Goal: Communication & Community: Share content

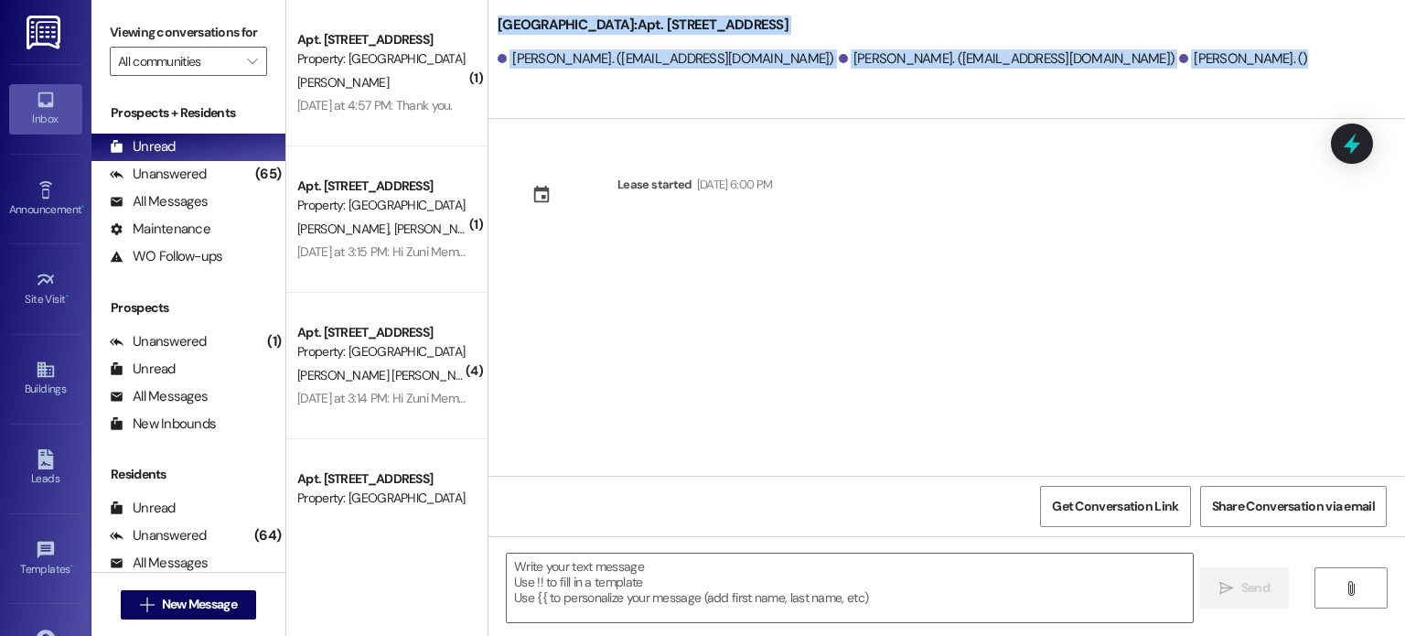
click at [47, 29] on img at bounding box center [46, 33] width 38 height 34
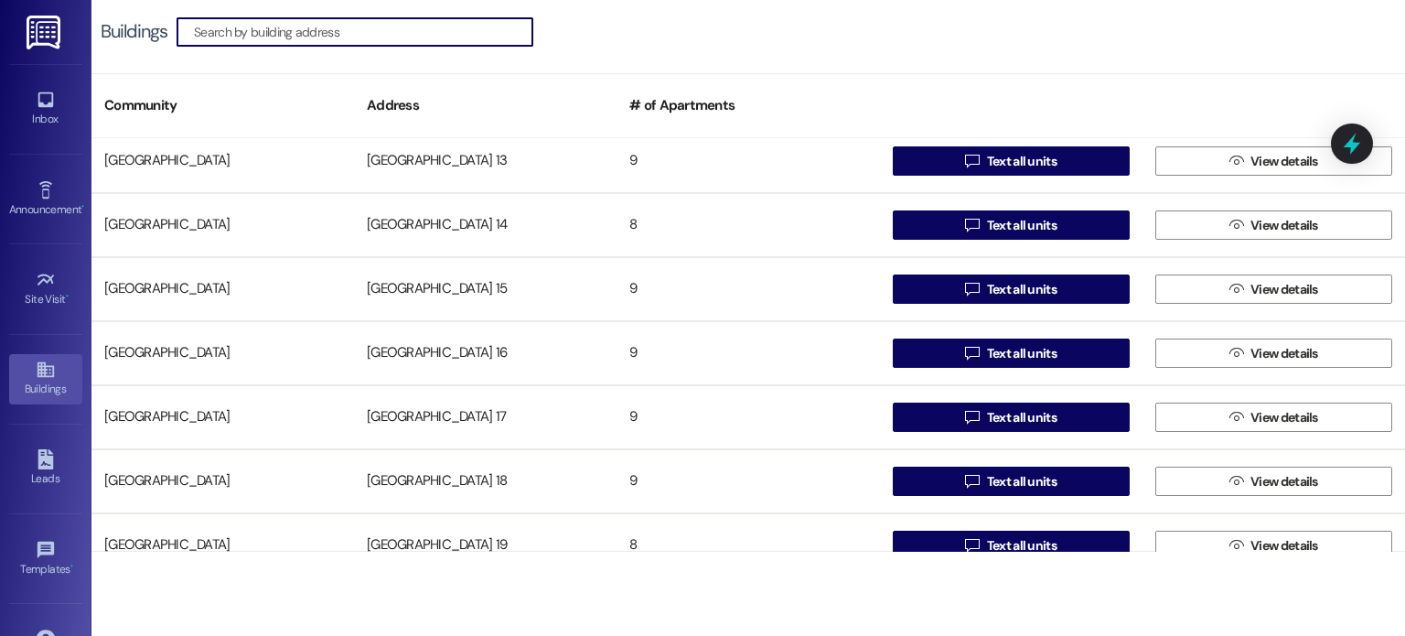
scroll to position [915, 0]
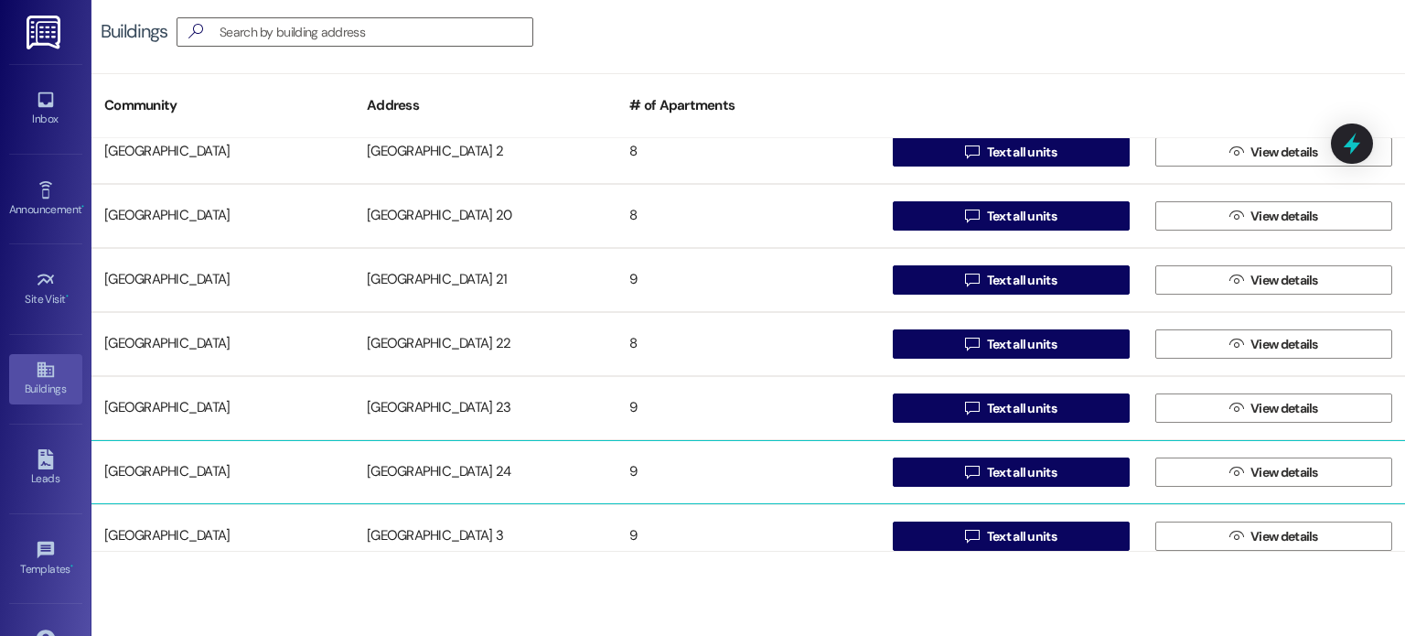
click at [451, 471] on div "[GEOGRAPHIC_DATA] 24" at bounding box center [485, 472] width 263 height 37
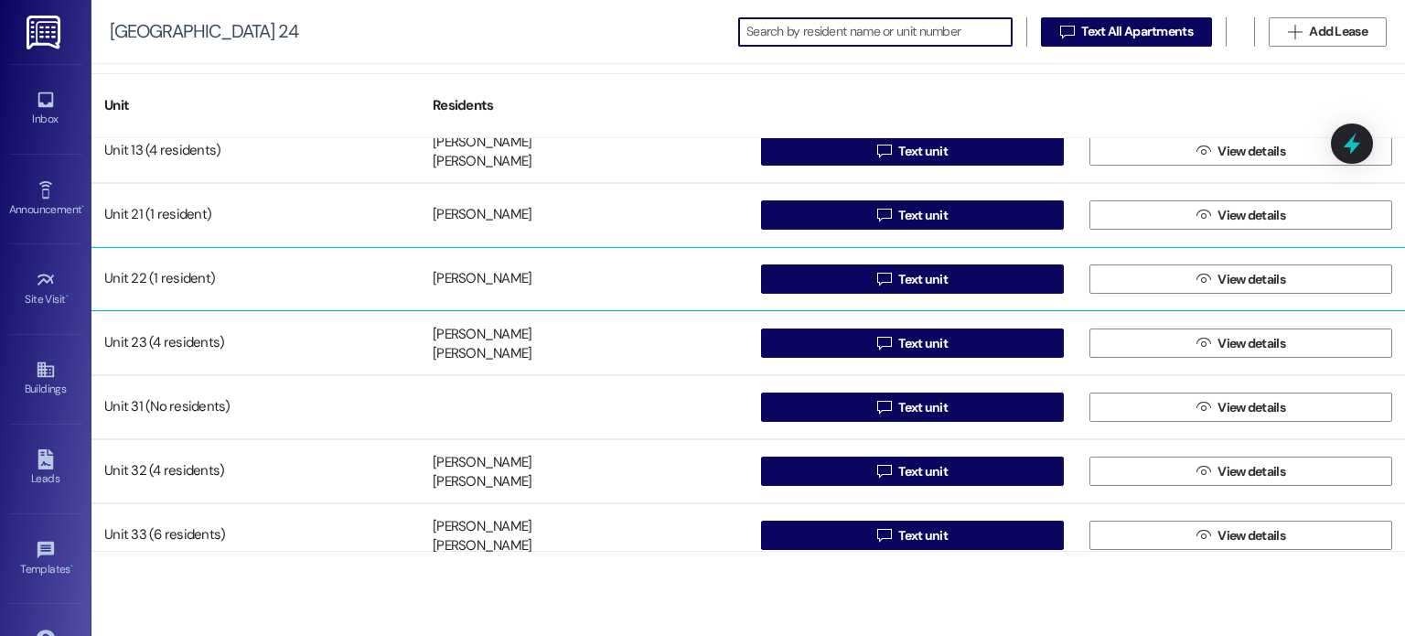
scroll to position [163, 0]
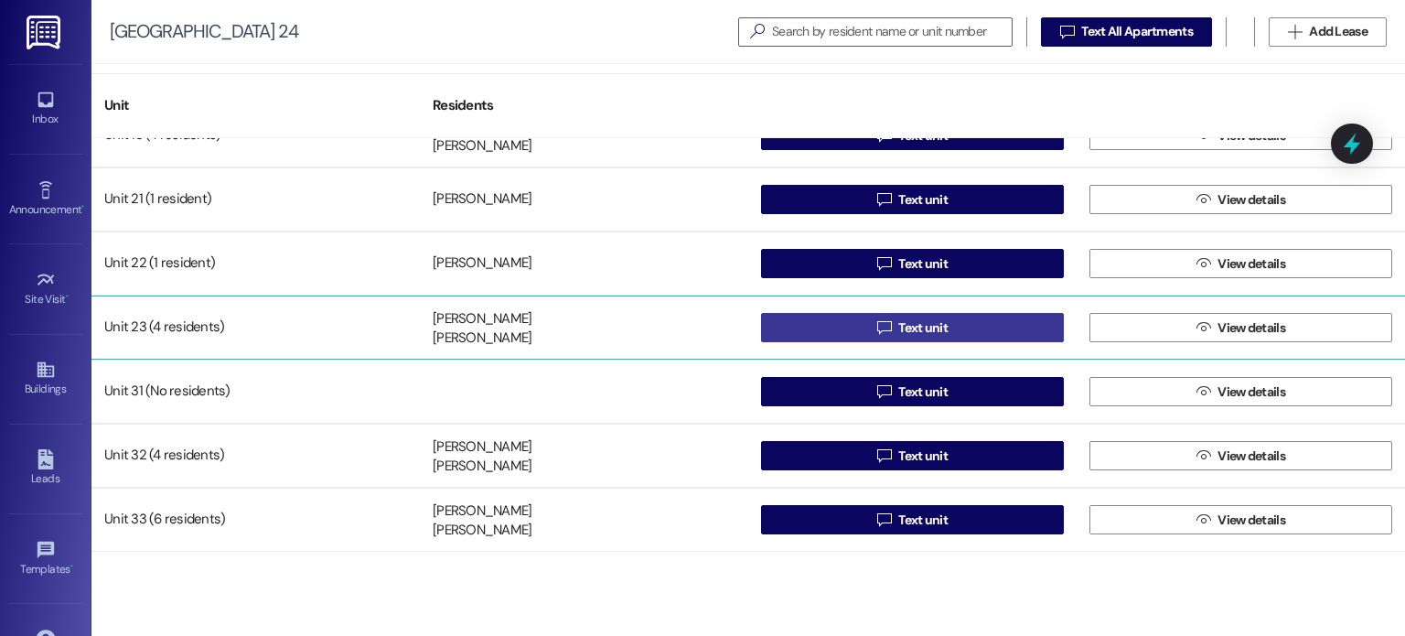
click at [793, 327] on button " Text unit" at bounding box center [912, 327] width 303 height 29
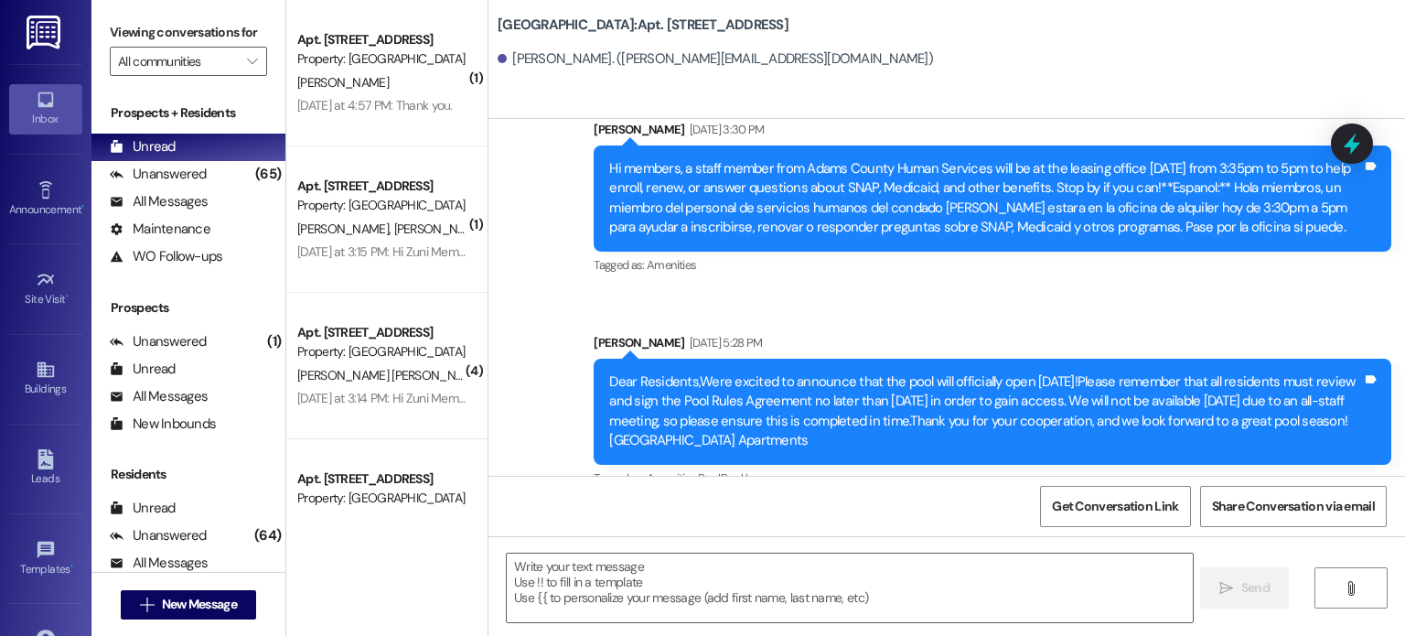
scroll to position [12937, 0]
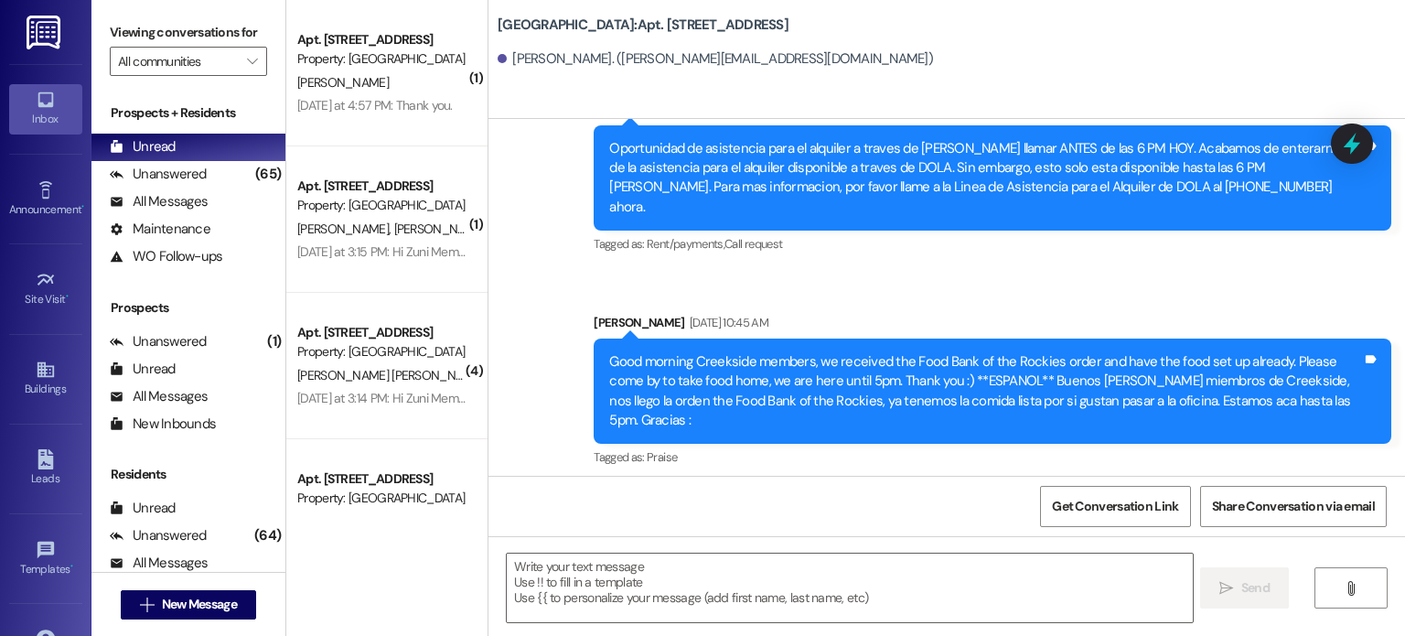
drag, startPoint x: 1397, startPoint y: 389, endPoint x: 1388, endPoint y: 436, distance: 48.4
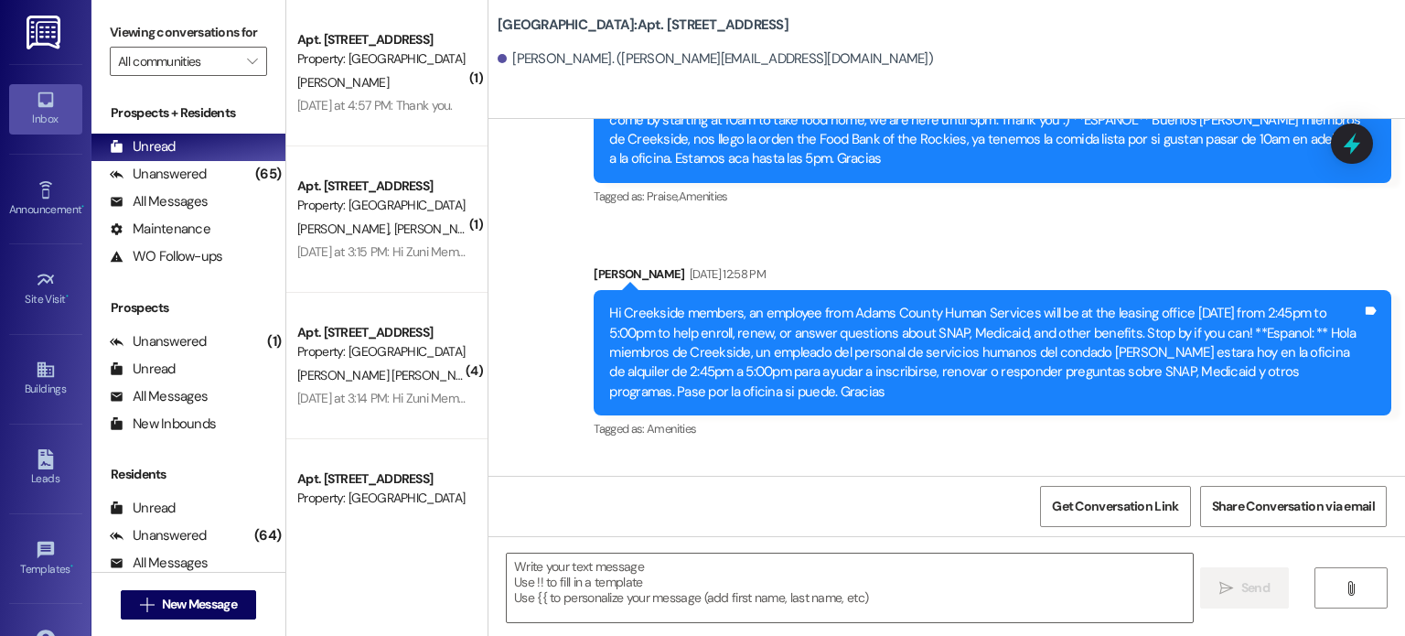
scroll to position [16685, 0]
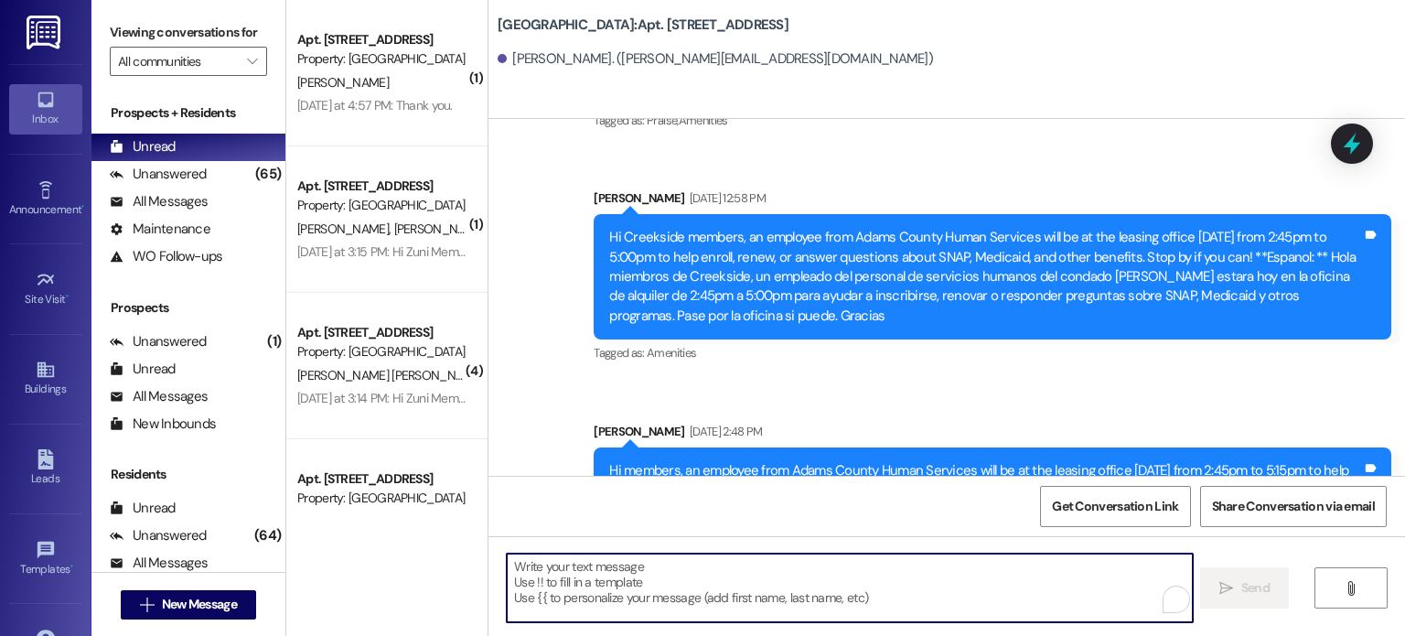
click at [633, 570] on textarea "To enrich screen reader interactions, please activate Accessibility in Grammarl…" at bounding box center [849, 587] width 685 height 69
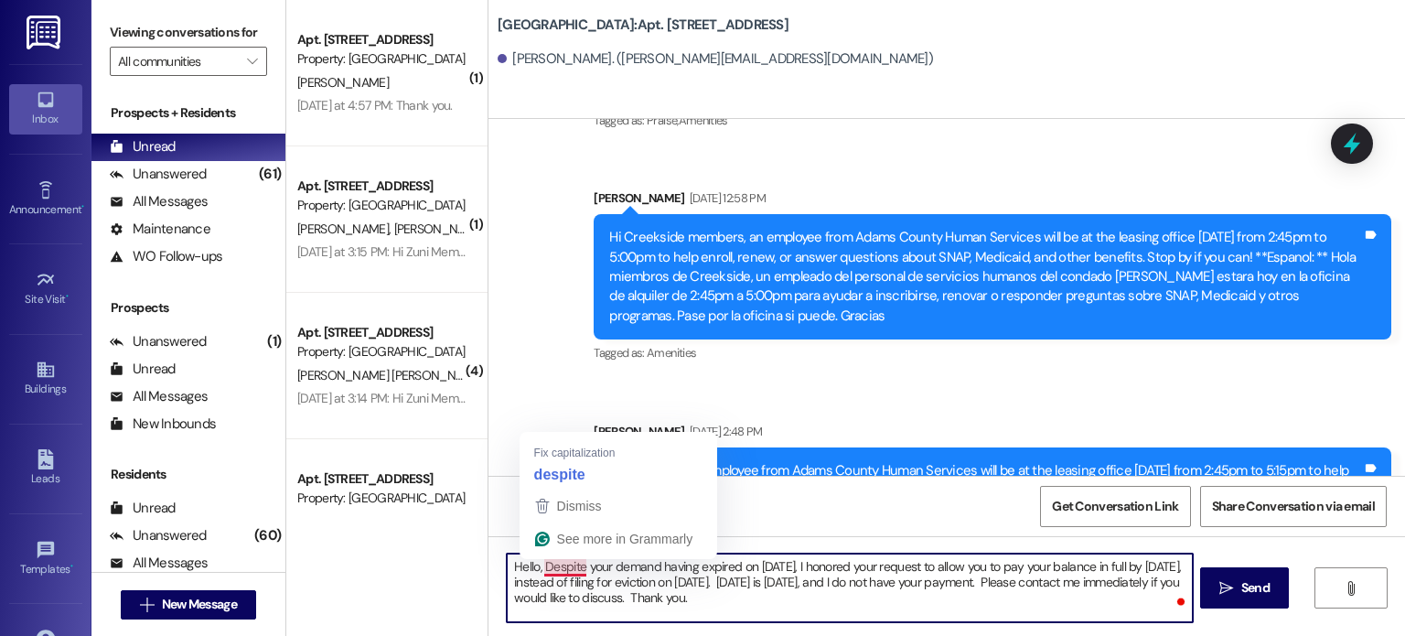
click at [534, 568] on textarea "Hello, Despite your demand having expired on [DATE], I honored your request to …" at bounding box center [849, 587] width 685 height 69
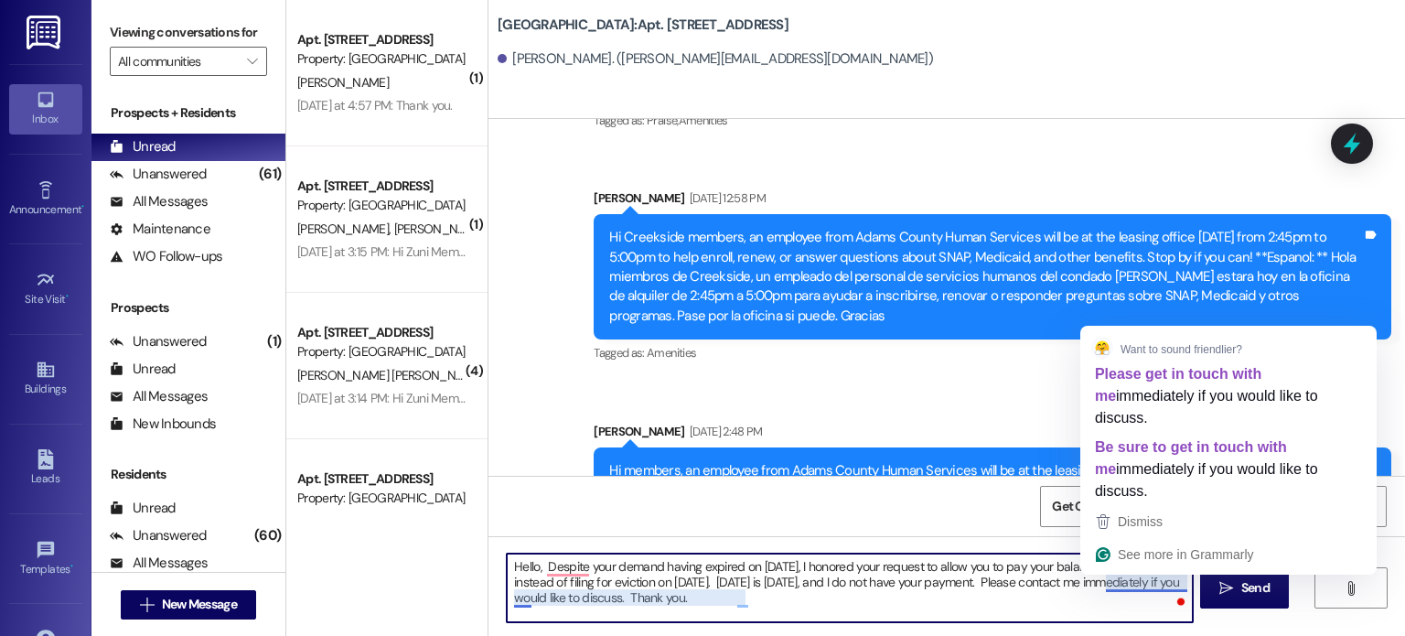
click at [1095, 581] on textarea "Hello, Despite your demand having expired on [DATE], I honored your request to …" at bounding box center [849, 587] width 685 height 69
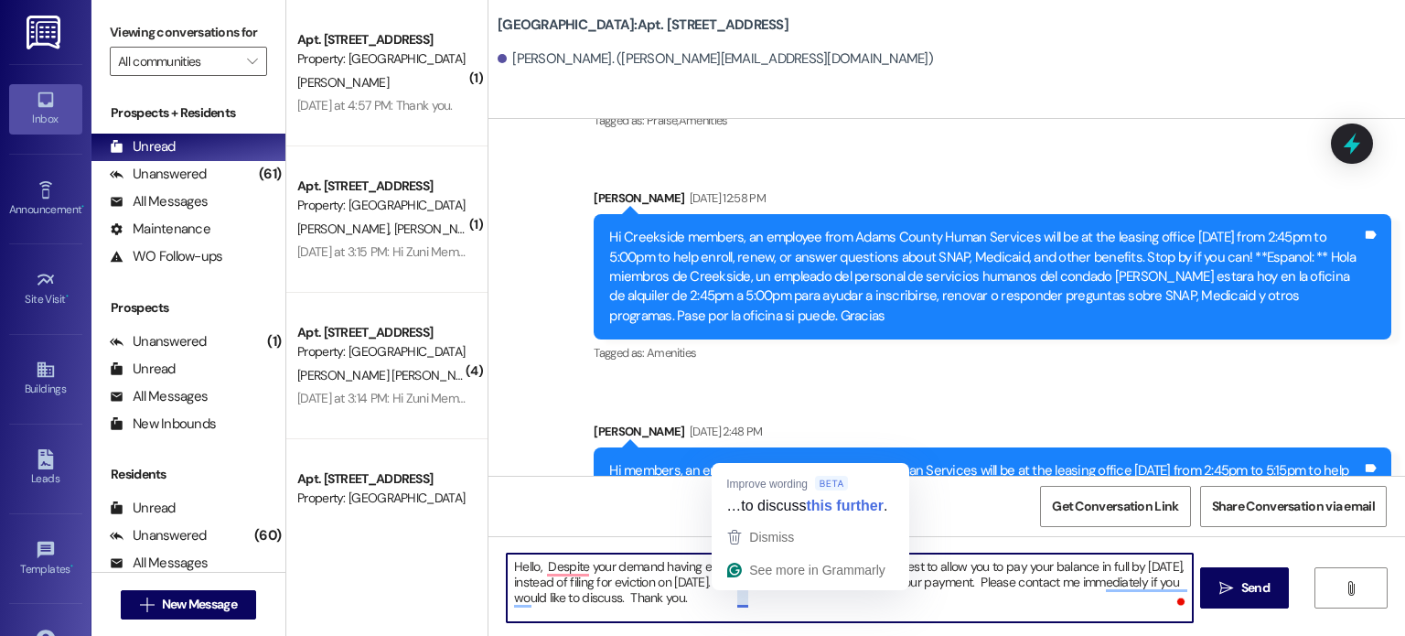
click at [732, 597] on textarea "Hello, Despite your demand having expired on [DATE], I honored your request to …" at bounding box center [849, 587] width 685 height 69
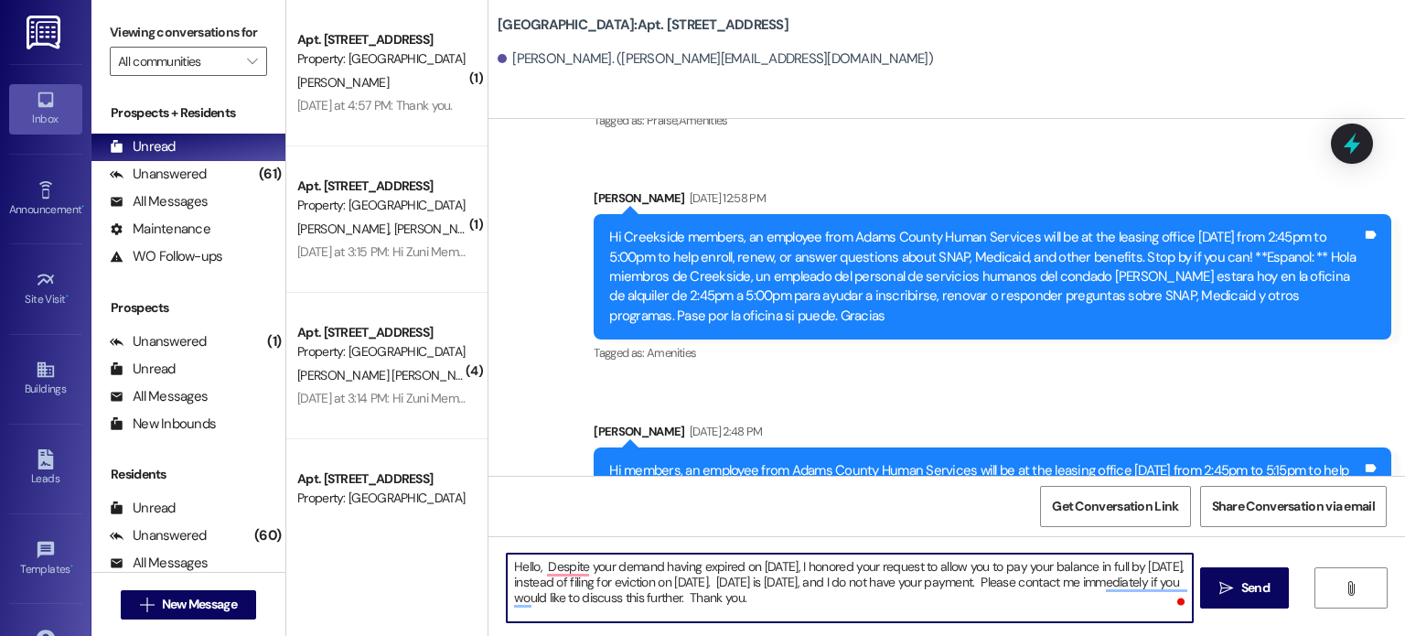
drag, startPoint x: 586, startPoint y: 597, endPoint x: 523, endPoint y: 596, distance: 63.1
click at [523, 596] on textarea "Hello, Despite your demand having expired on [DATE], I honored your request to …" at bounding box center [849, 587] width 685 height 69
type textarea "Hello, Despite your demand having expired on [DATE], I honored your request to …"
click at [1226, 585] on icon "" at bounding box center [1226, 588] width 14 height 15
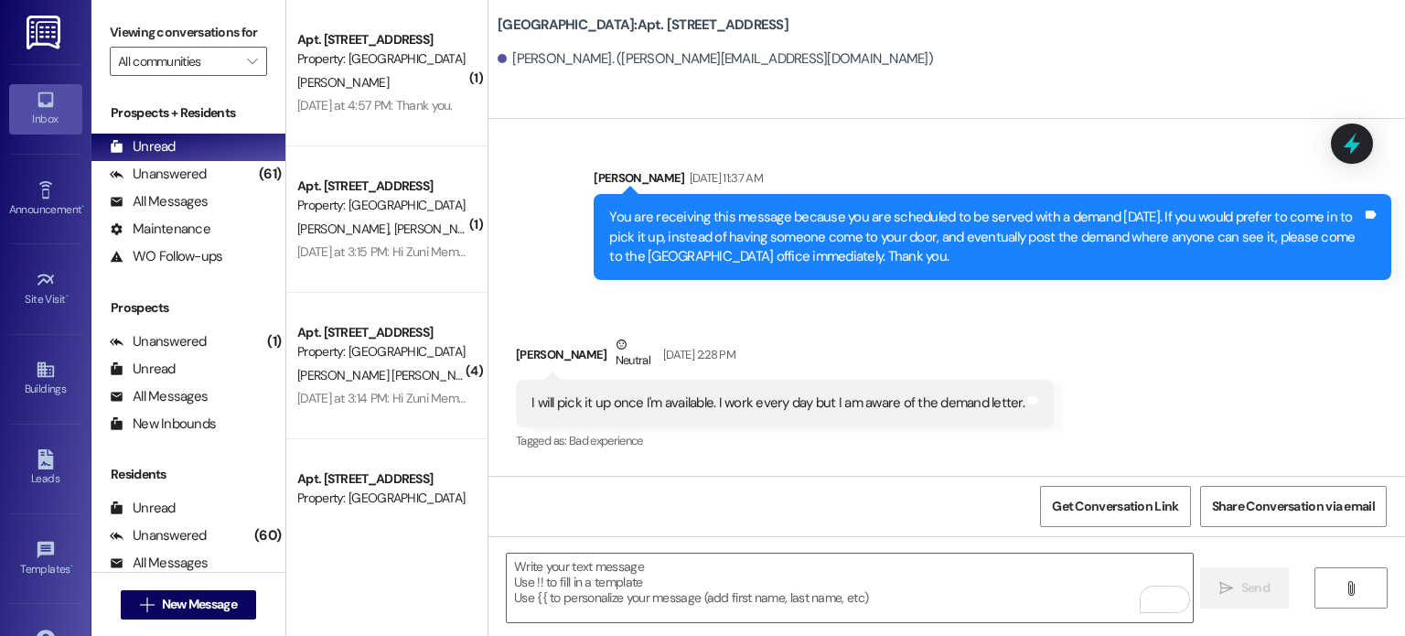
scroll to position [9461, 0]
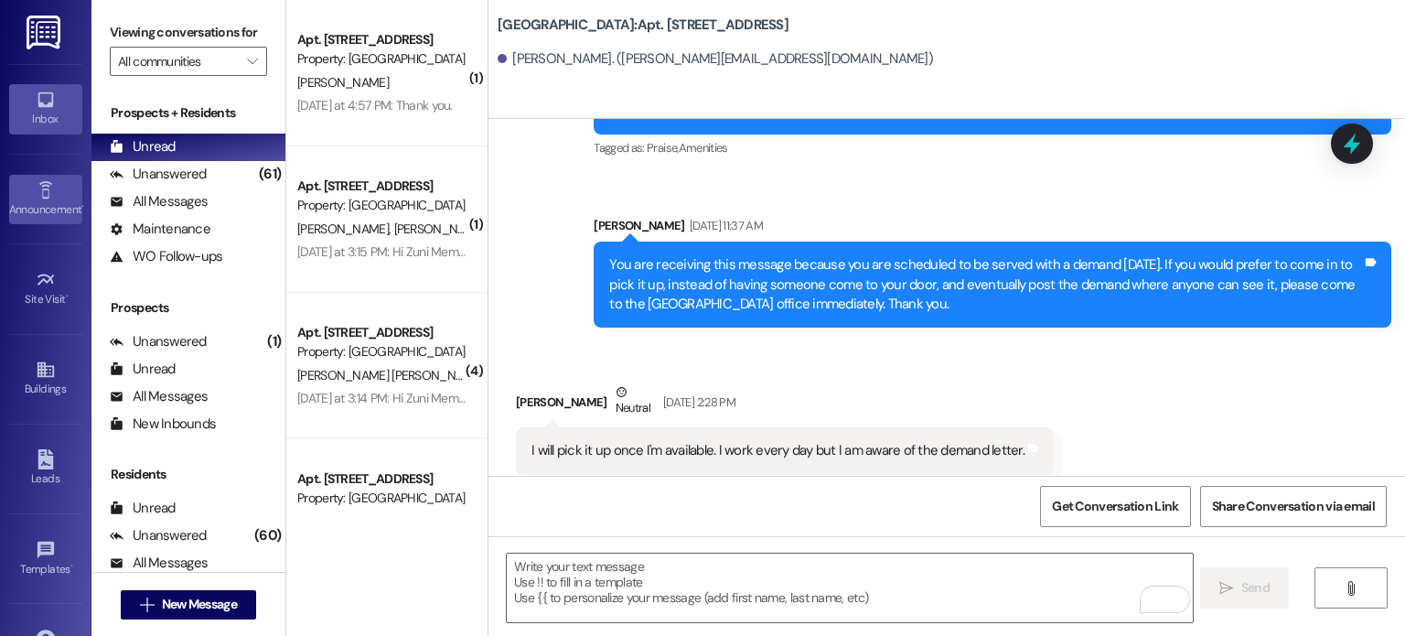
click at [70, 182] on link "Announcement •" at bounding box center [45, 199] width 73 height 49
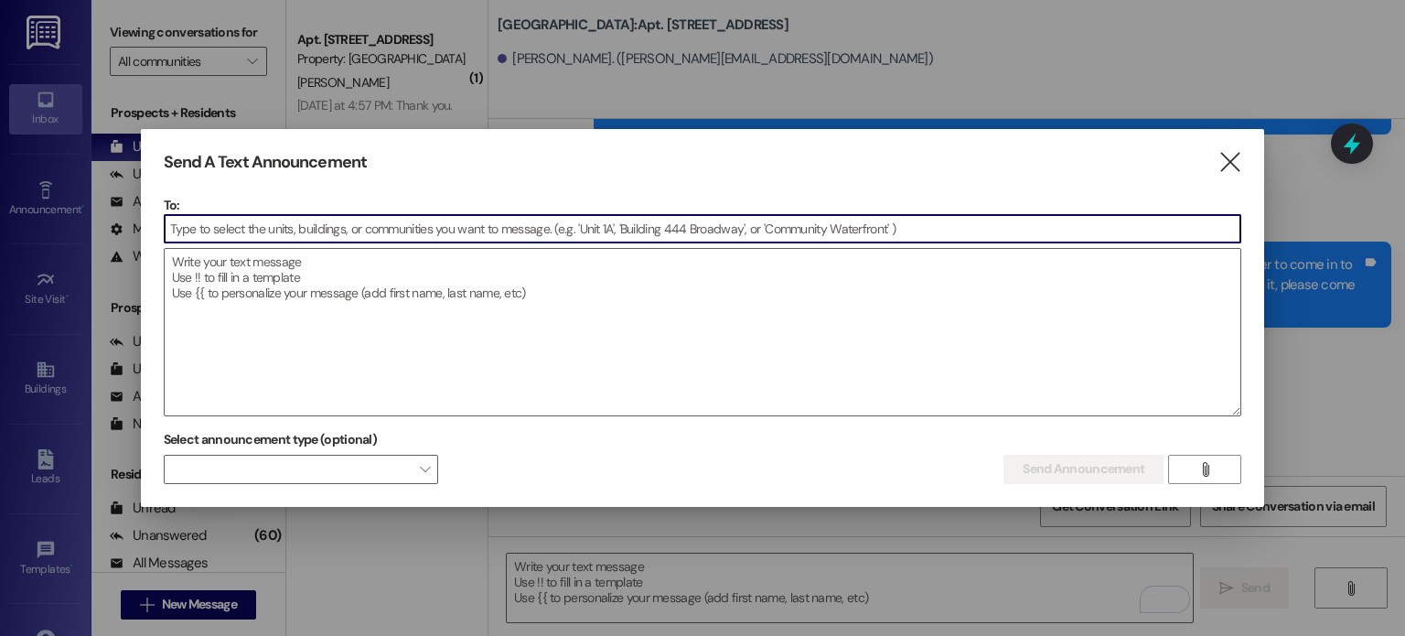
click at [199, 224] on input at bounding box center [703, 228] width 1077 height 27
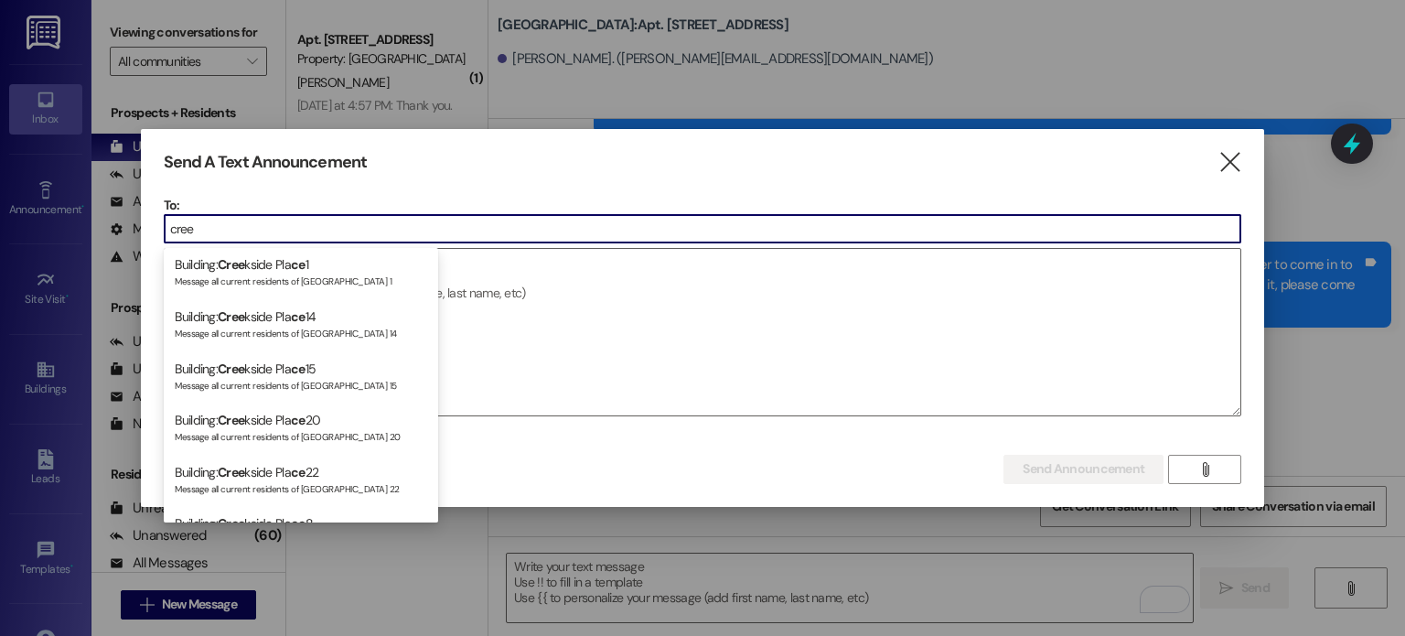
scroll to position [457, 0]
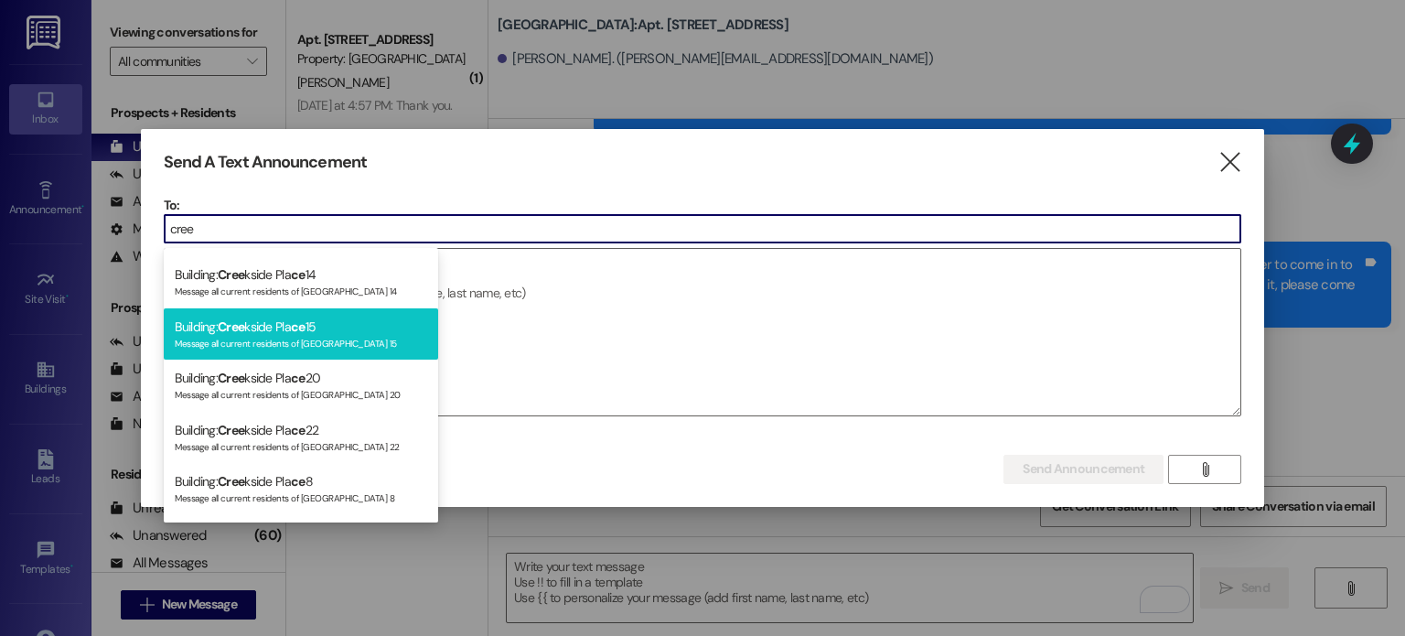
type input "cree"
click at [255, 329] on div "Building: Cree kside Pla ce 15 Message all current residents of Creekside Place…" at bounding box center [301, 334] width 274 height 52
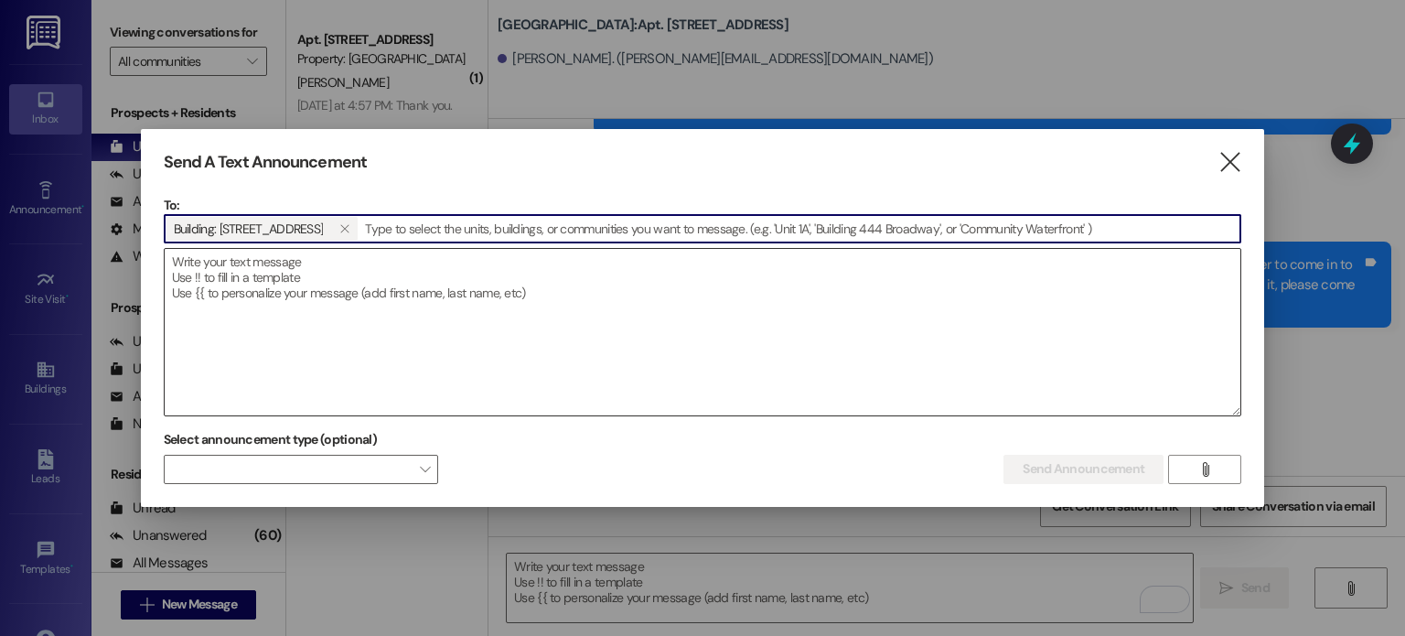
click at [252, 278] on textarea at bounding box center [703, 332] width 1077 height 166
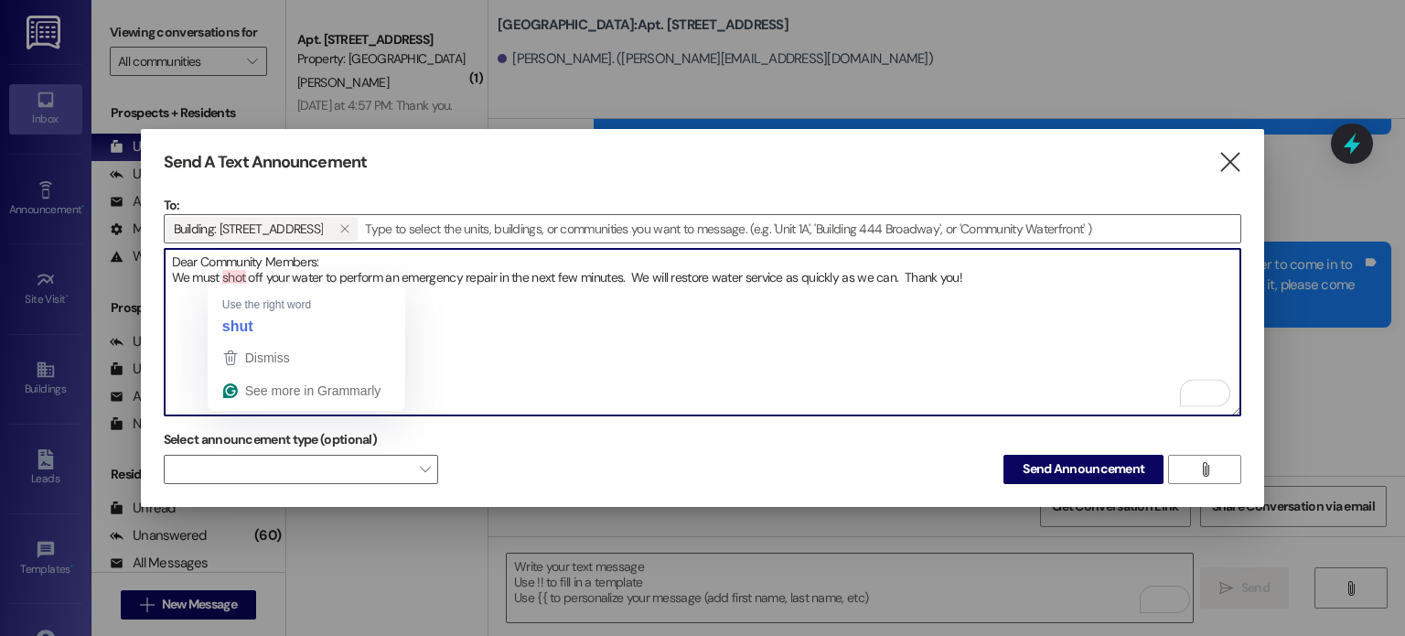
click at [233, 273] on textarea "Dear Community Members: We must shot off your water to perform an emergency rep…" at bounding box center [703, 332] width 1077 height 166
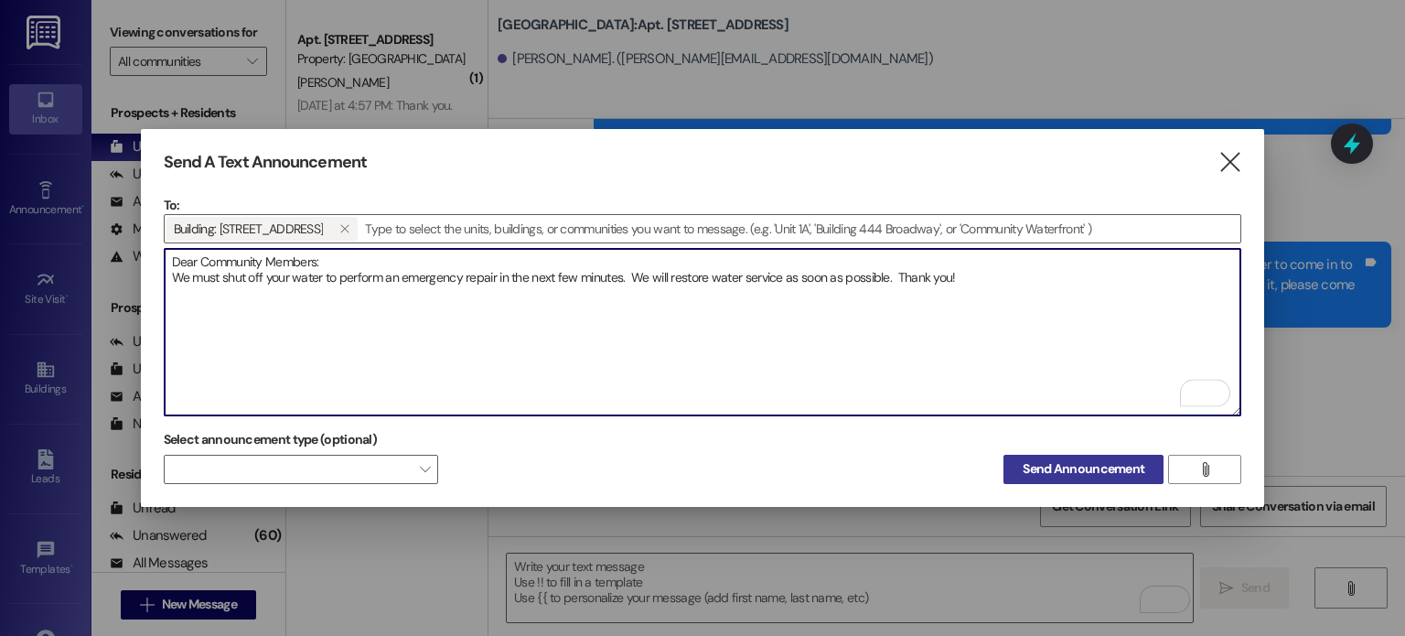
type textarea "Dear Community Members: We must shut off your water to perform an emergency rep…"
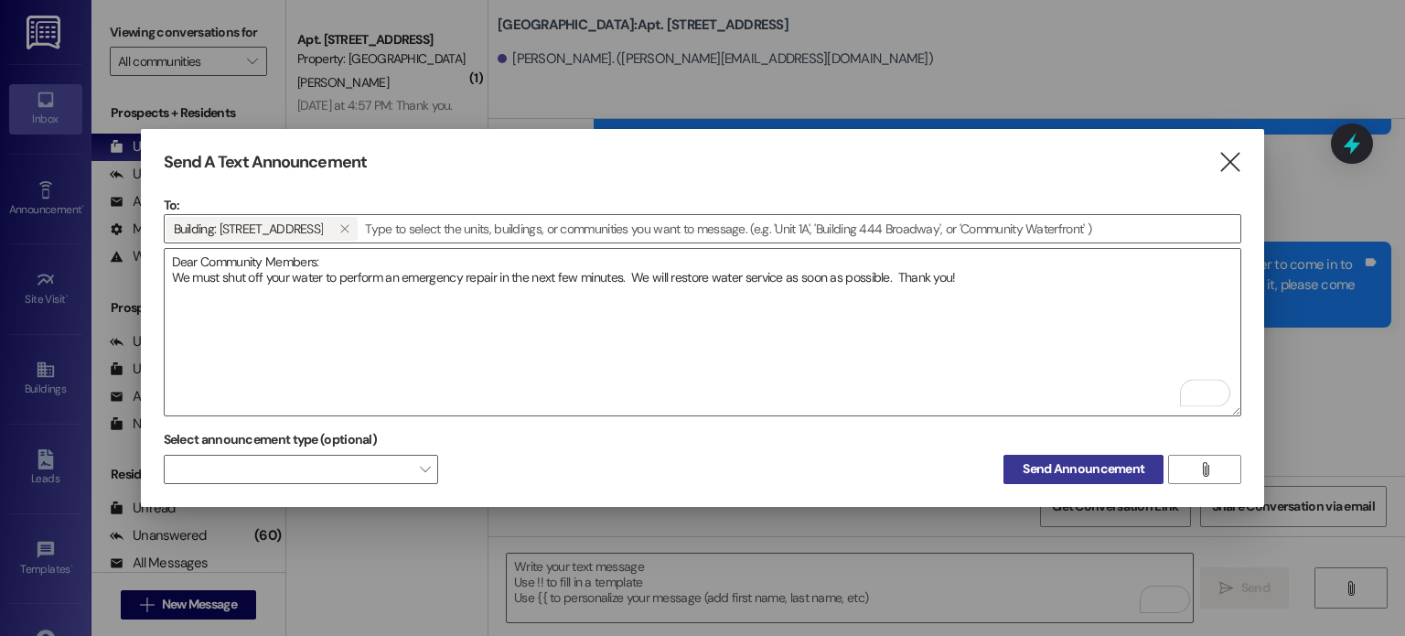
click at [1081, 460] on span "Send Announcement" at bounding box center [1084, 468] width 122 height 19
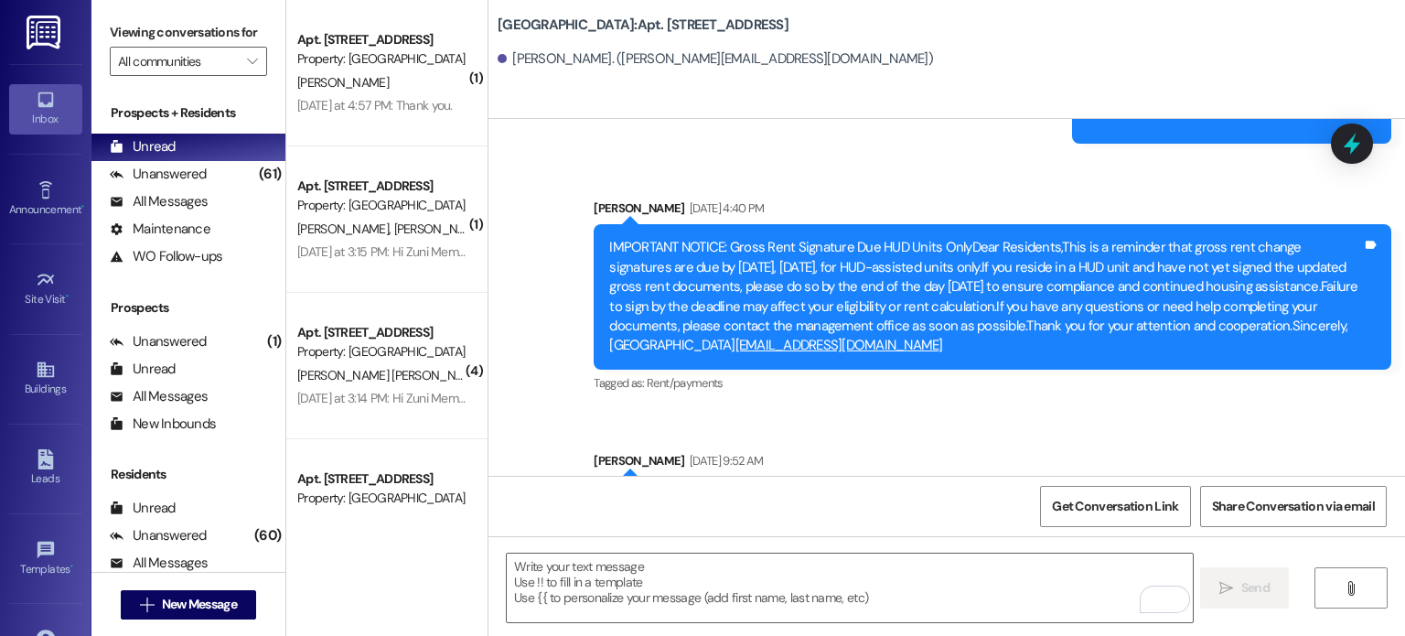
scroll to position [16851, 0]
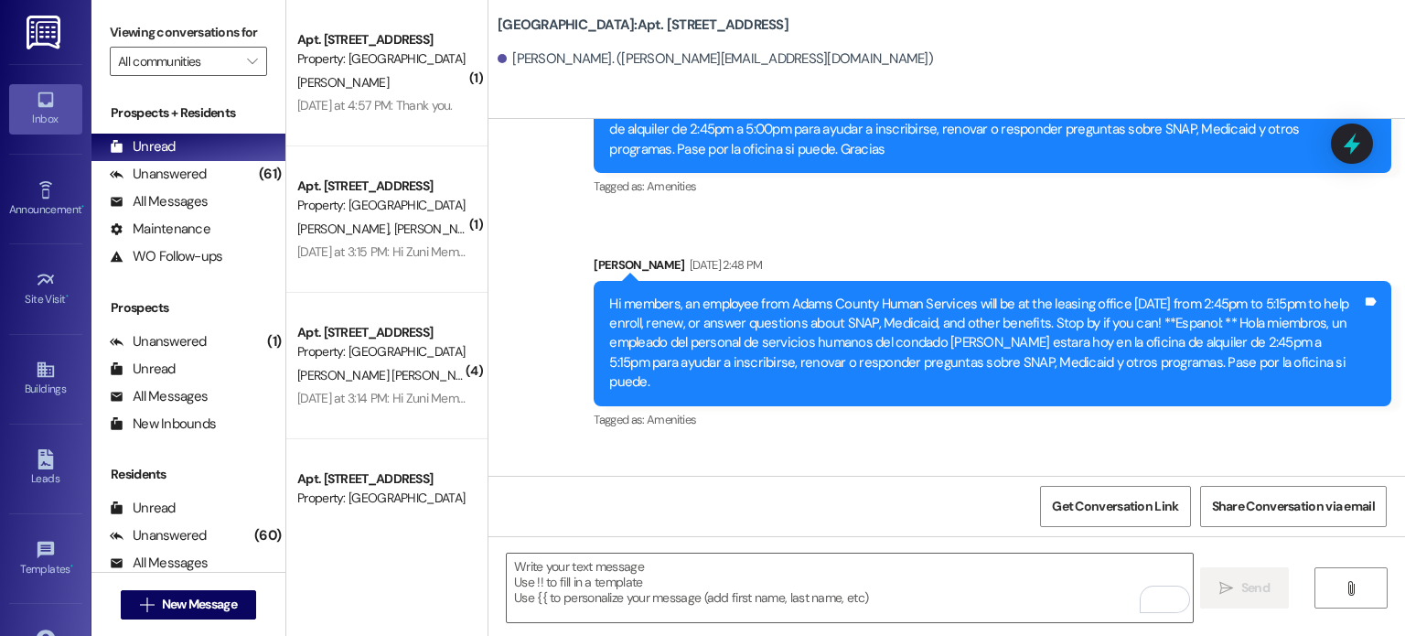
click at [37, 35] on img at bounding box center [46, 33] width 38 height 34
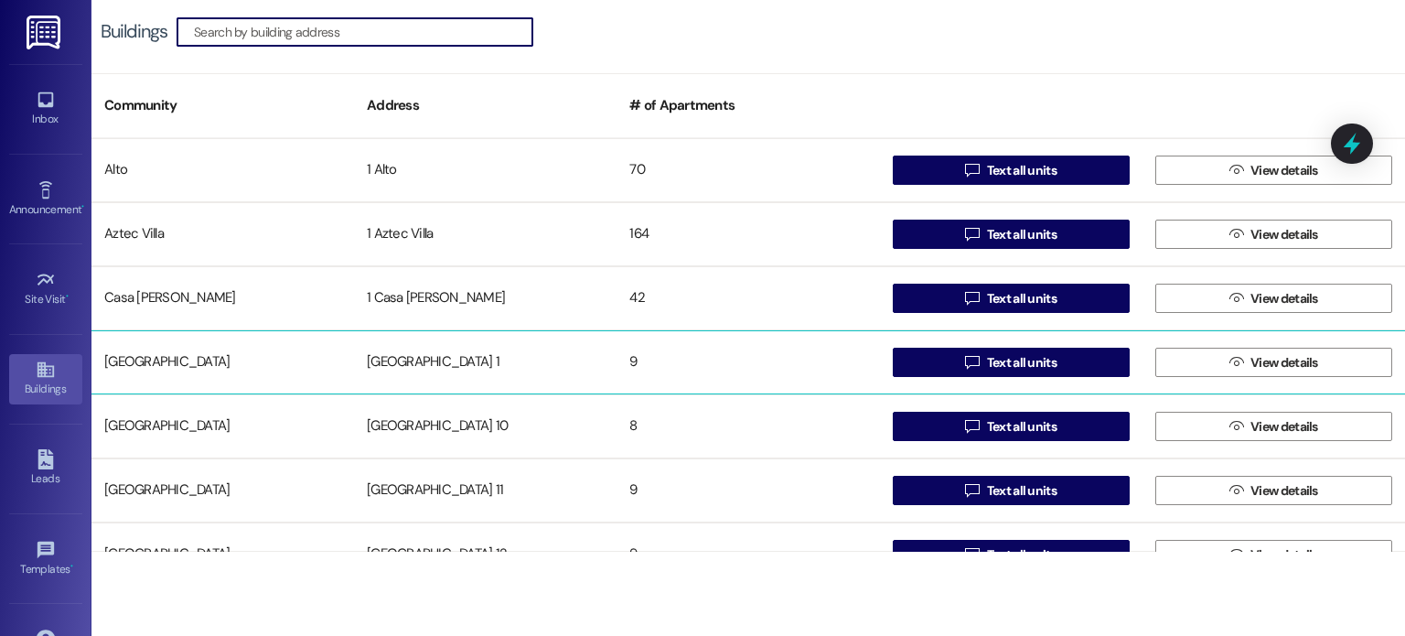
click at [450, 366] on div "[GEOGRAPHIC_DATA] 1" at bounding box center [485, 362] width 263 height 37
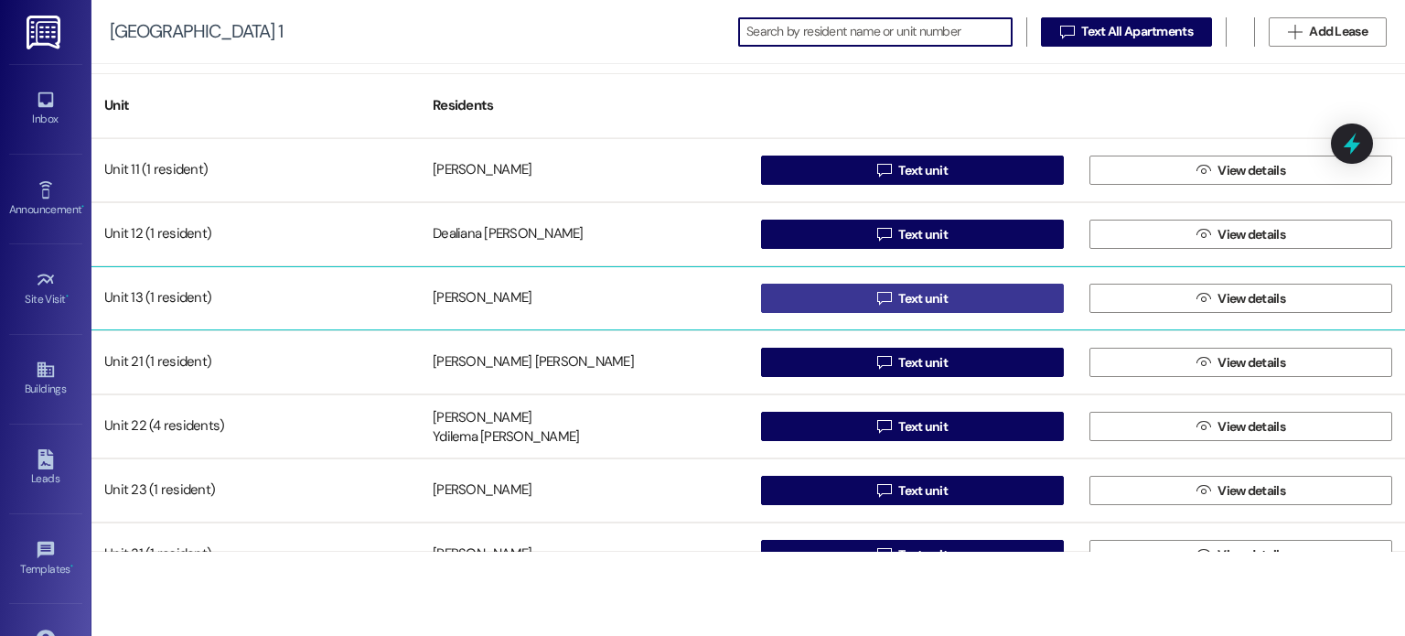
click at [877, 292] on icon "" at bounding box center [884, 298] width 14 height 15
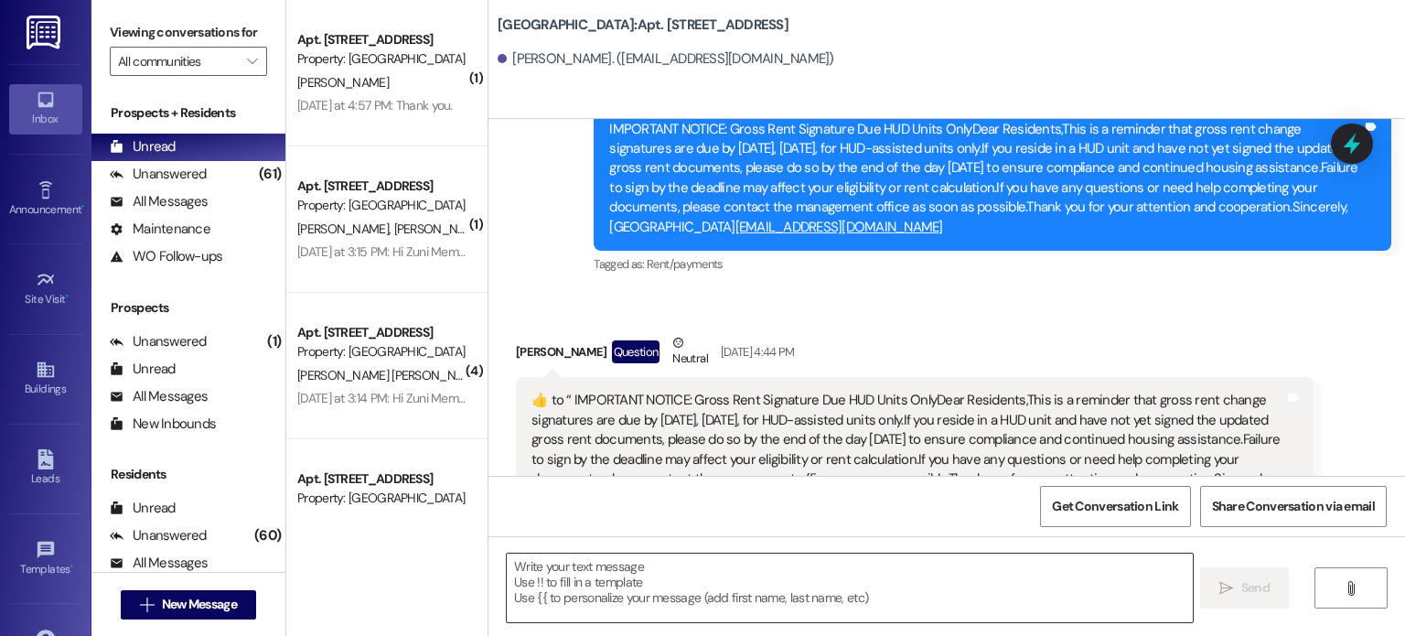
scroll to position [18391, 0]
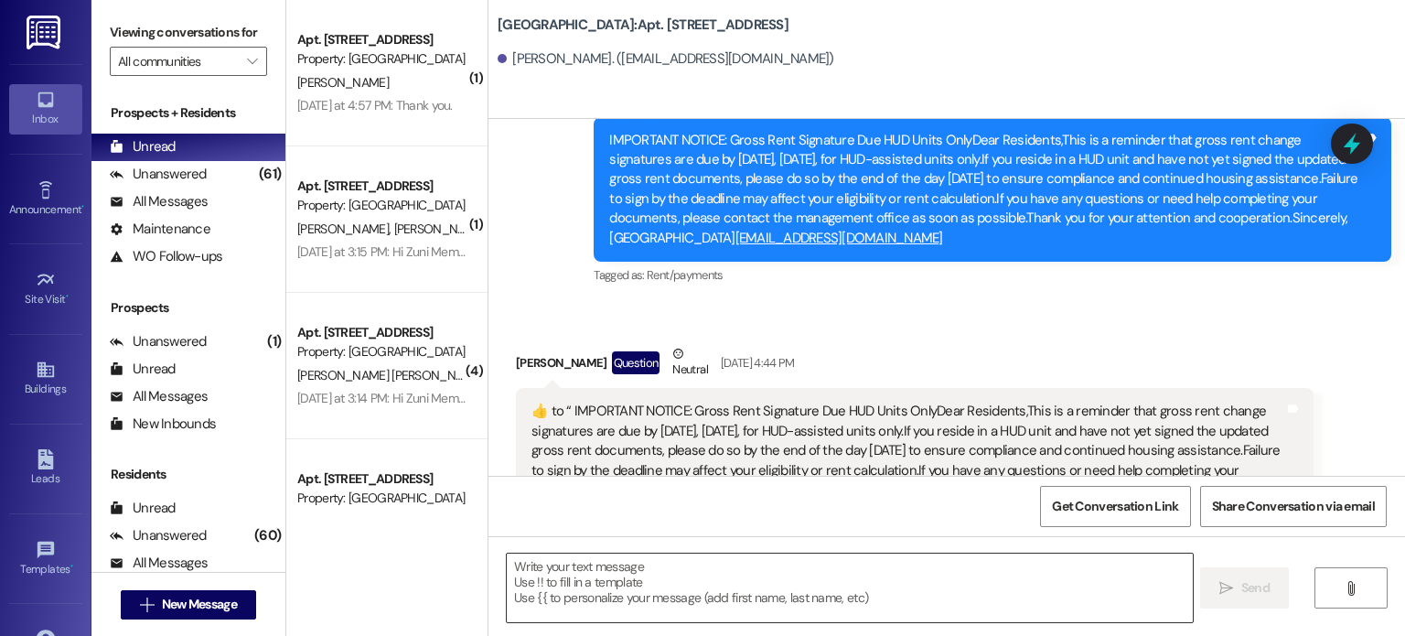
click at [596, 566] on textarea at bounding box center [849, 587] width 685 height 69
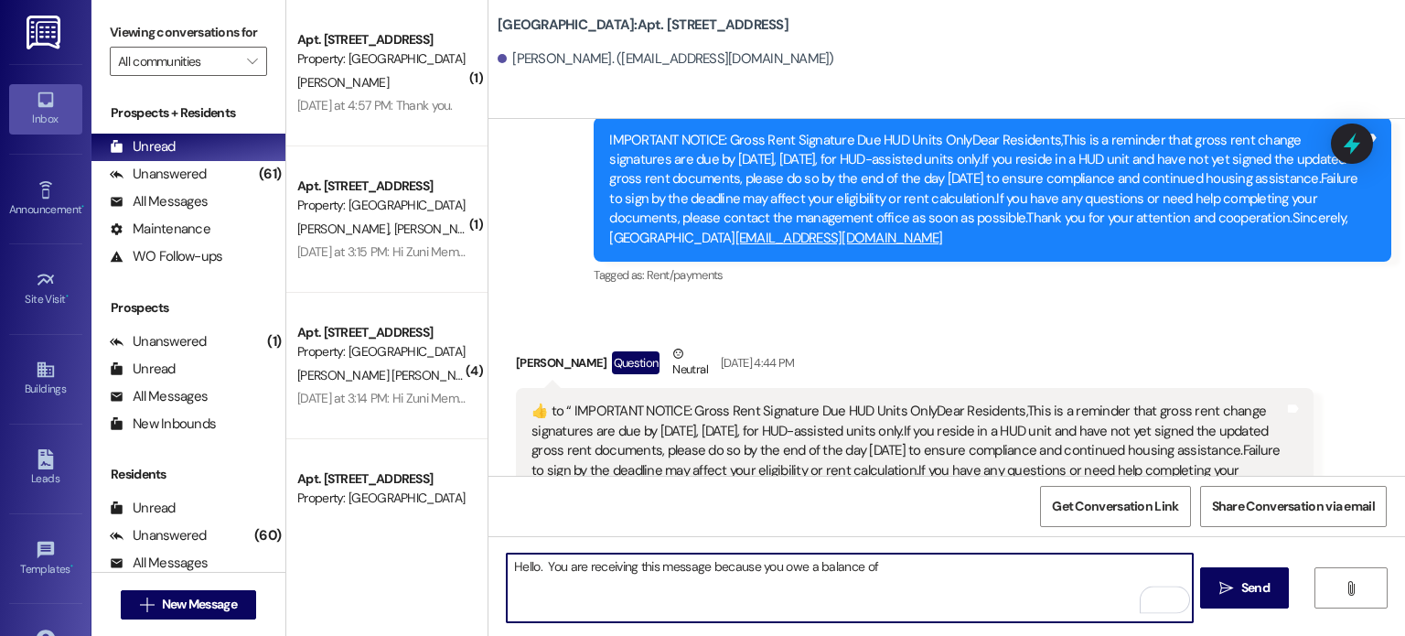
click at [871, 562] on textarea "Hello. You are receiving this message because you owe a balance of" at bounding box center [849, 587] width 685 height 69
click at [1174, 566] on textarea "Hello. You are receiving this message because you owe a balance of $58.14 to Cr…" at bounding box center [849, 587] width 685 height 69
type textarea "Hello. You are receiving this message because you owe a balance of $58.14 to Cr…"
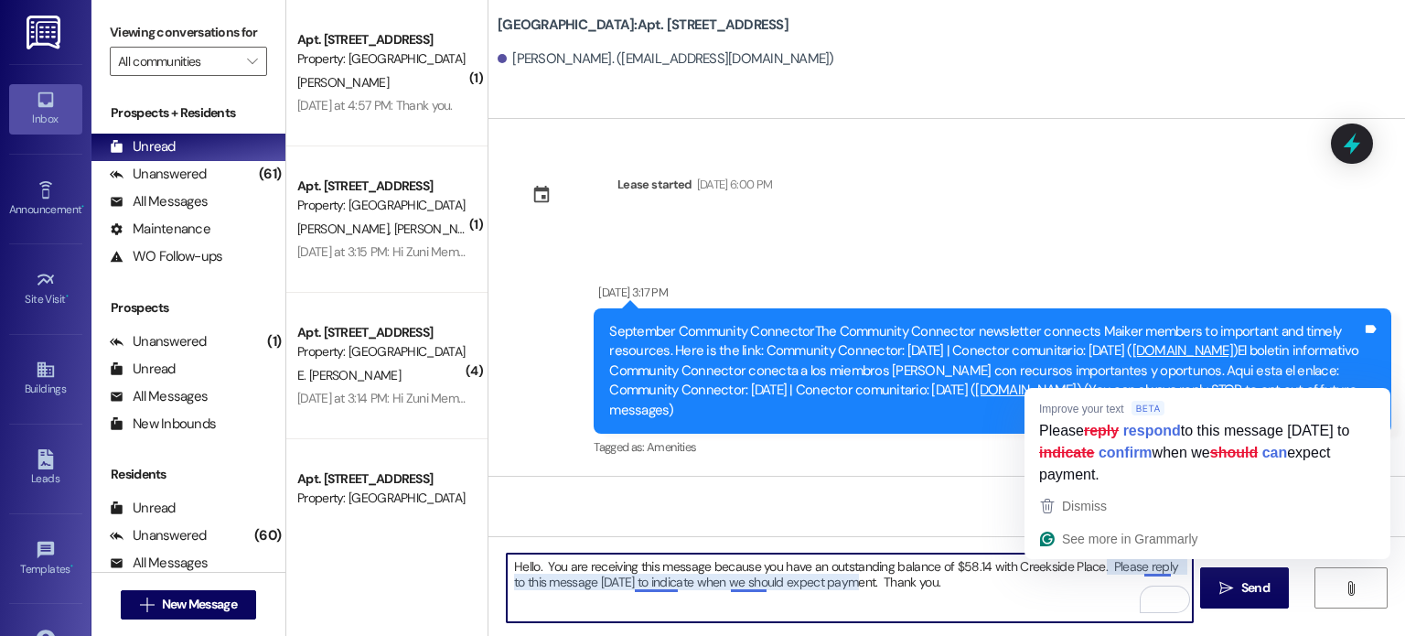
scroll to position [18391, 0]
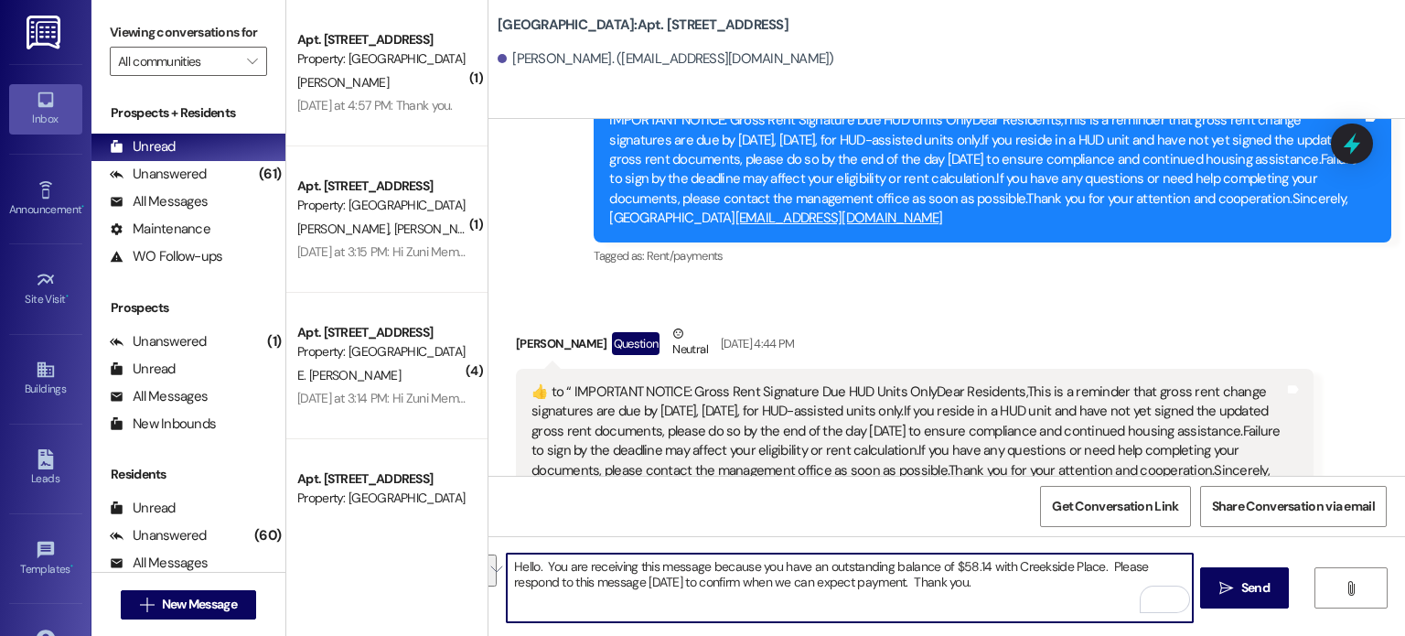
drag, startPoint x: 926, startPoint y: 585, endPoint x: 475, endPoint y: 556, distance: 451.9
click at [475, 556] on div "( 1 ) Apt. 12, Creekside Place 1 Property: Creekside Place D. Perez Yesterday a…" at bounding box center [845, 318] width 1119 height 636
type textarea "Hello. You are receiving this message because you have an outstanding balance o…"
click at [1223, 589] on icon "" at bounding box center [1226, 588] width 14 height 15
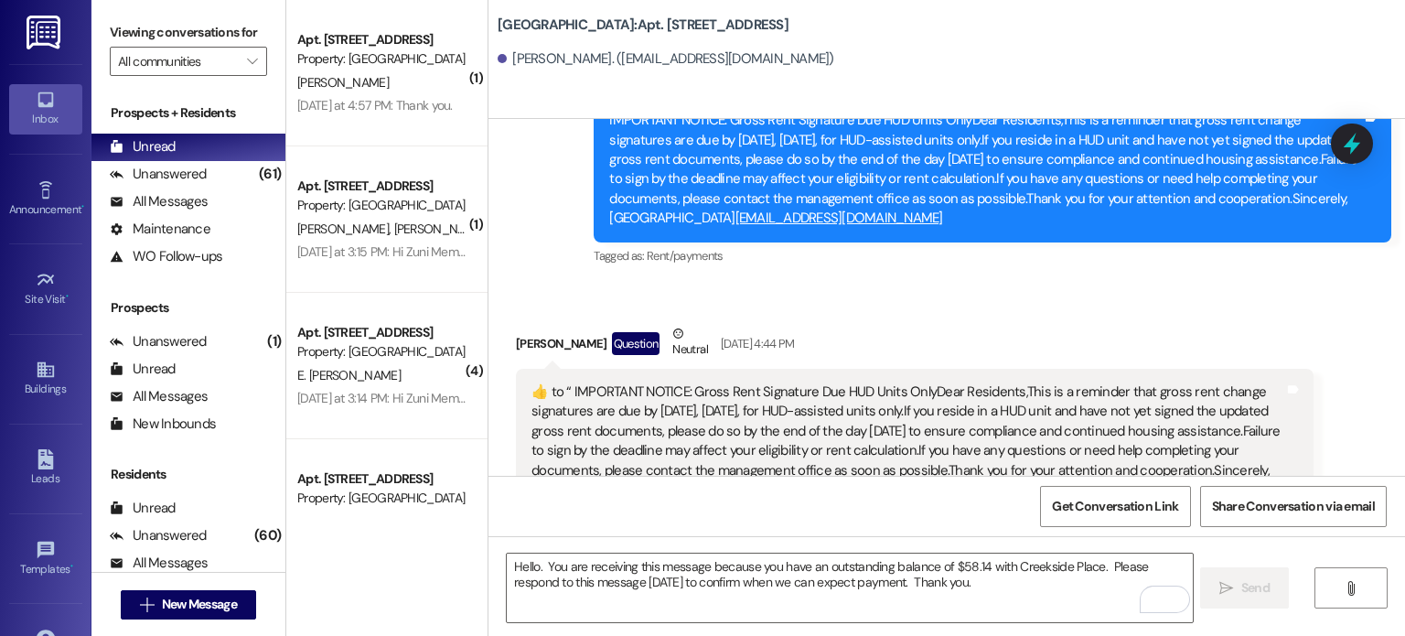
click at [44, 30] on img at bounding box center [46, 33] width 38 height 34
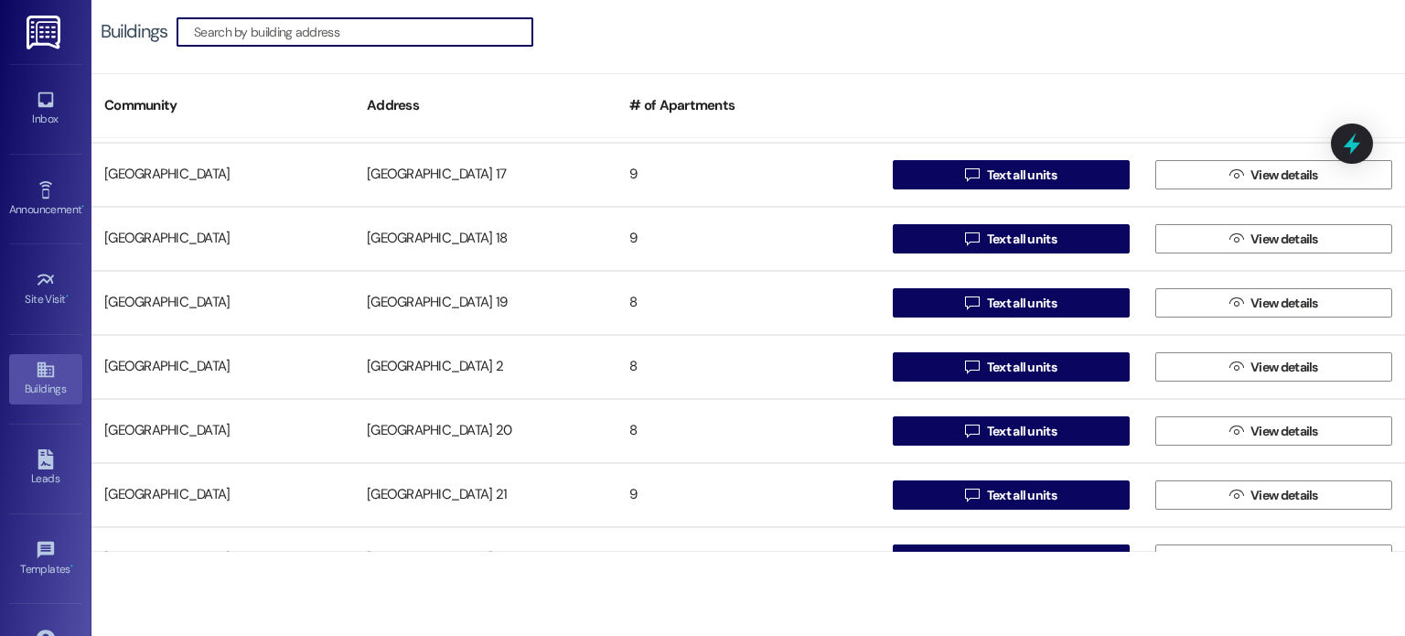
scroll to position [732, 0]
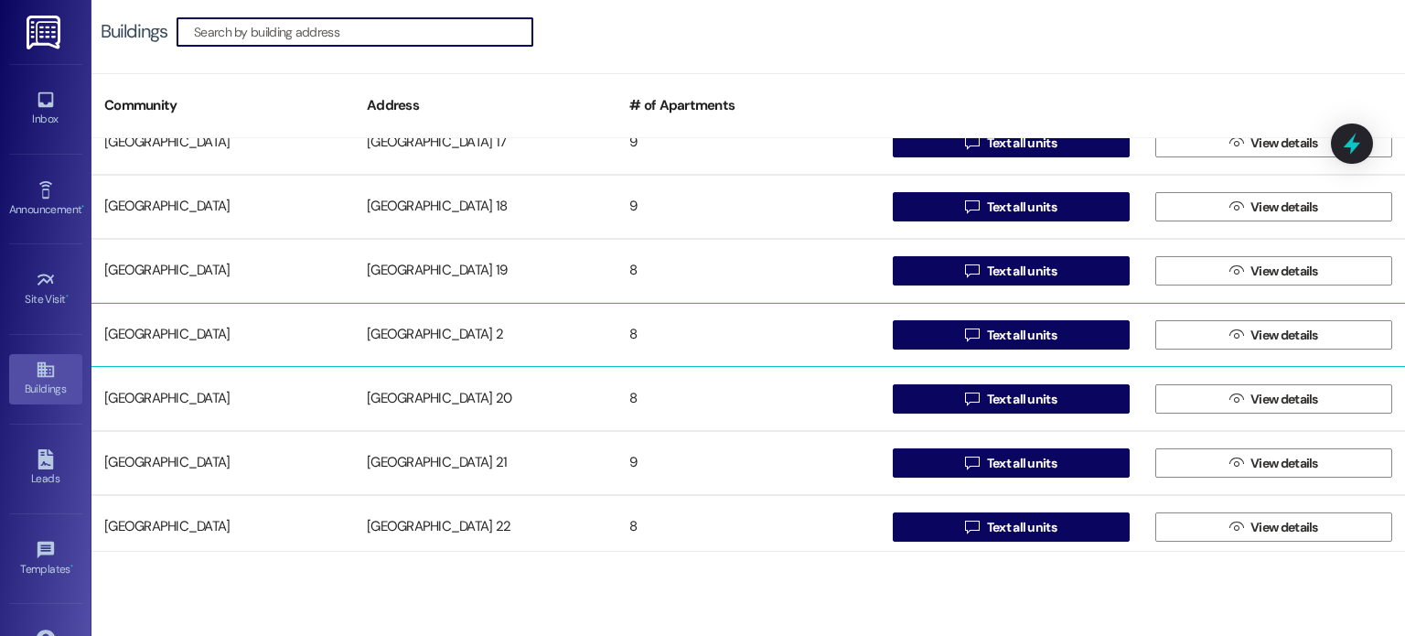
click at [429, 335] on div "[GEOGRAPHIC_DATA] 2" at bounding box center [485, 335] width 263 height 37
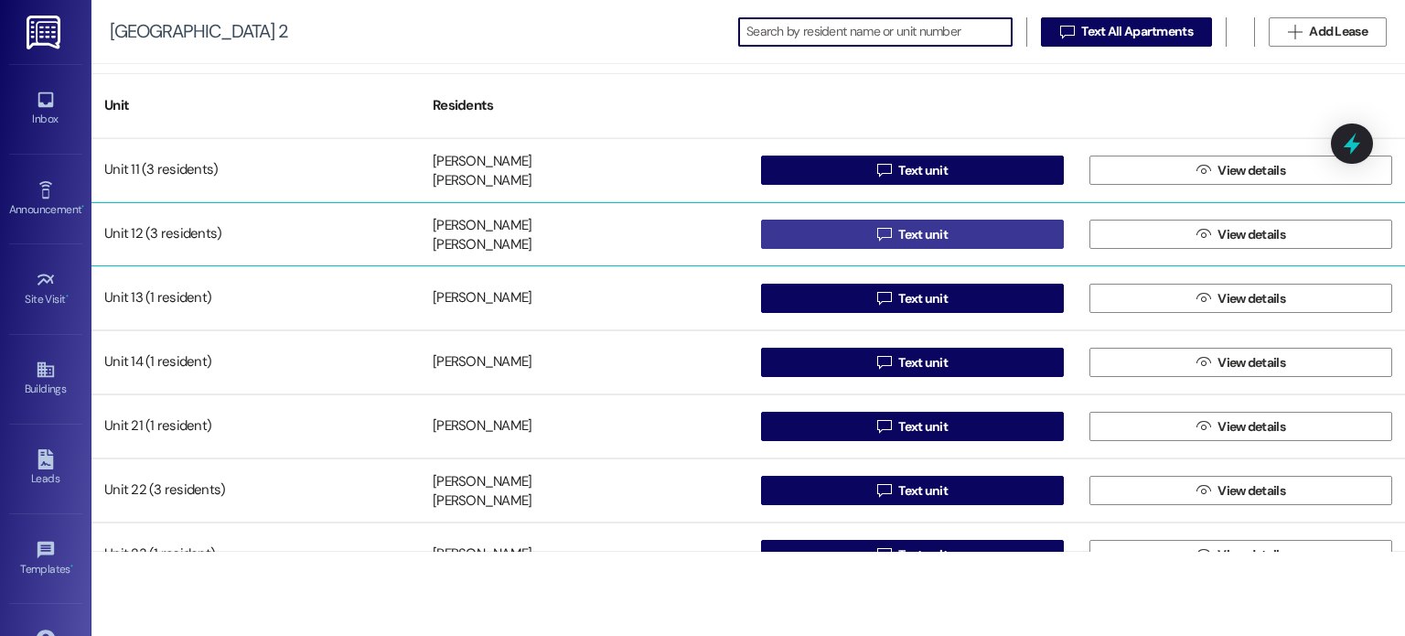
click at [802, 231] on button " Text unit" at bounding box center [912, 234] width 303 height 29
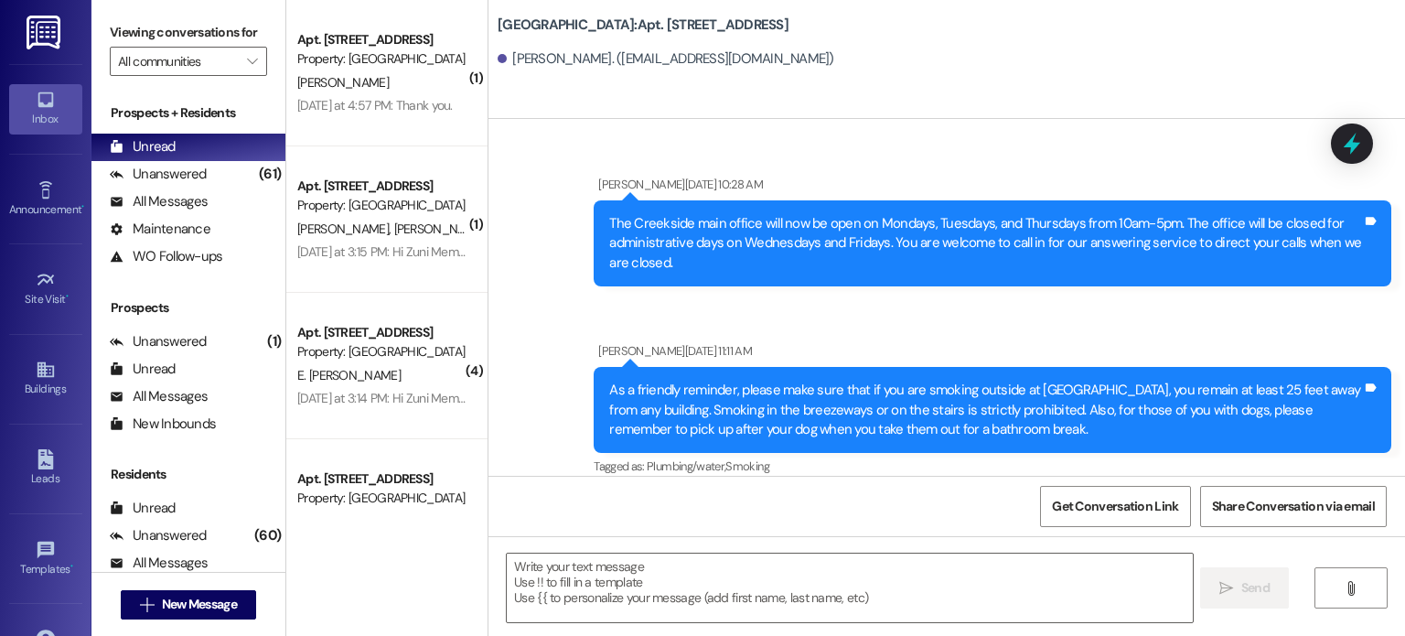
scroll to position [48785, 0]
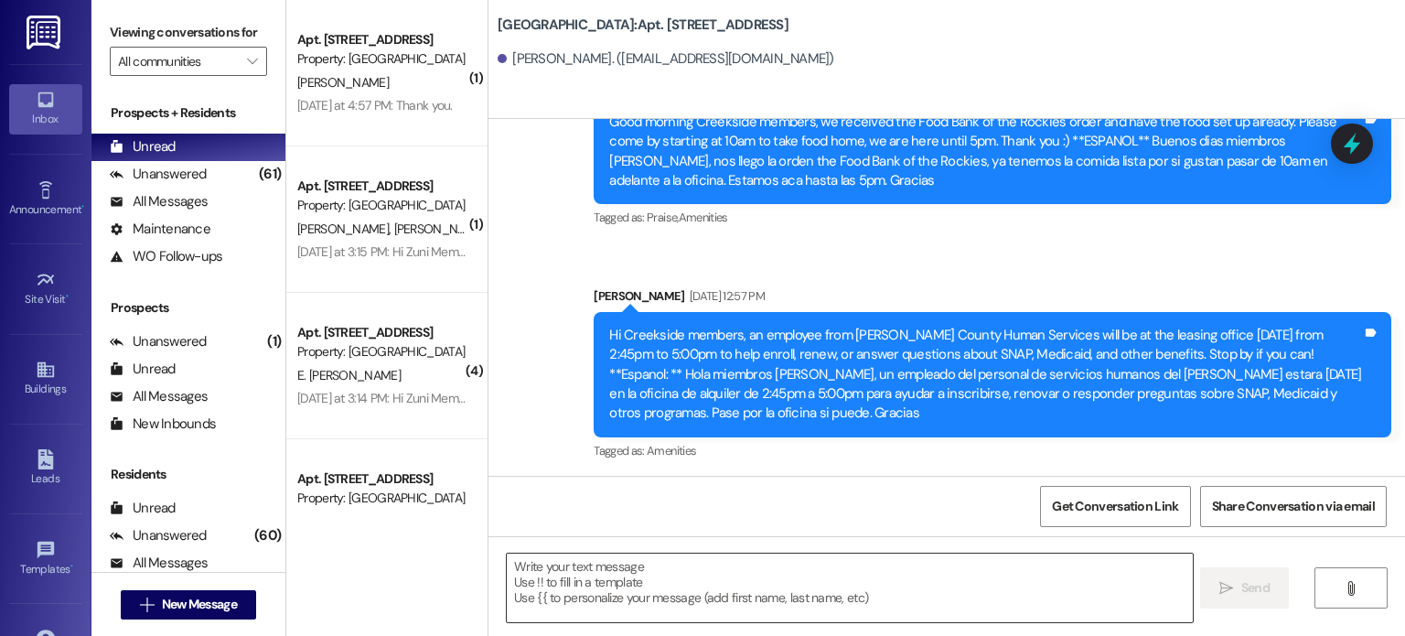
click at [511, 577] on textarea at bounding box center [849, 587] width 685 height 69
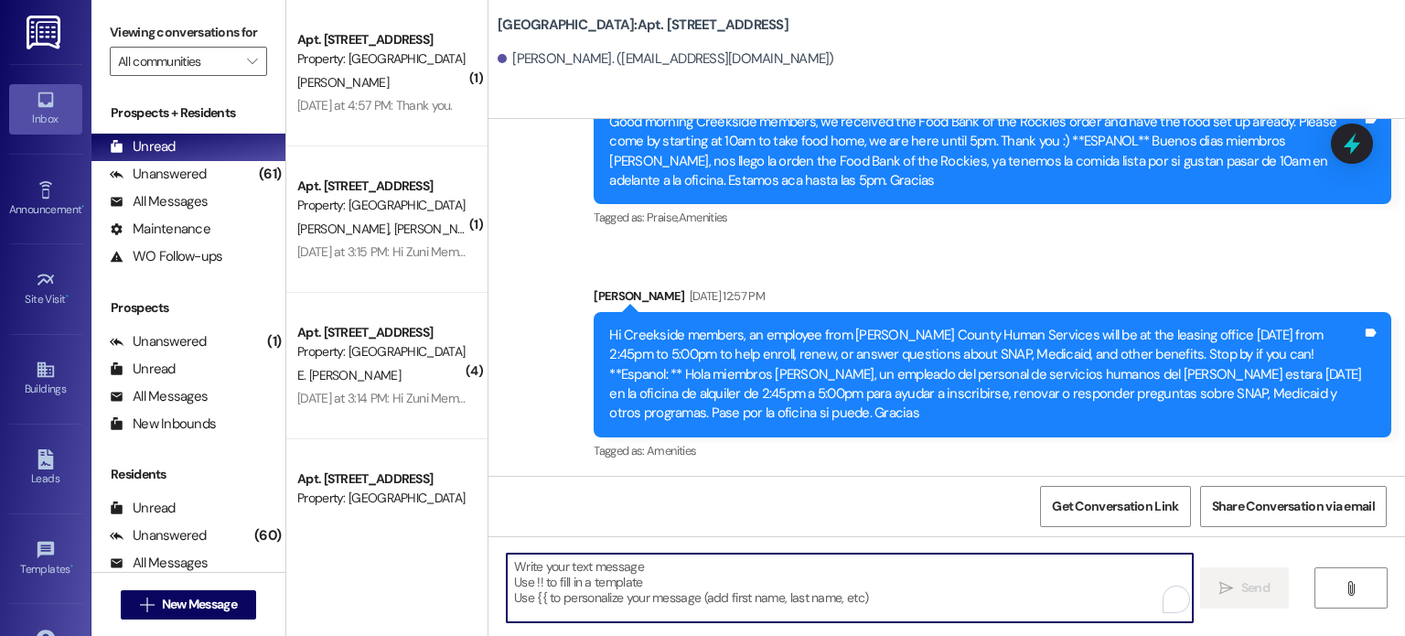
paste textarea "Hello. You are receiving this message because you have an outstanding balance o…"
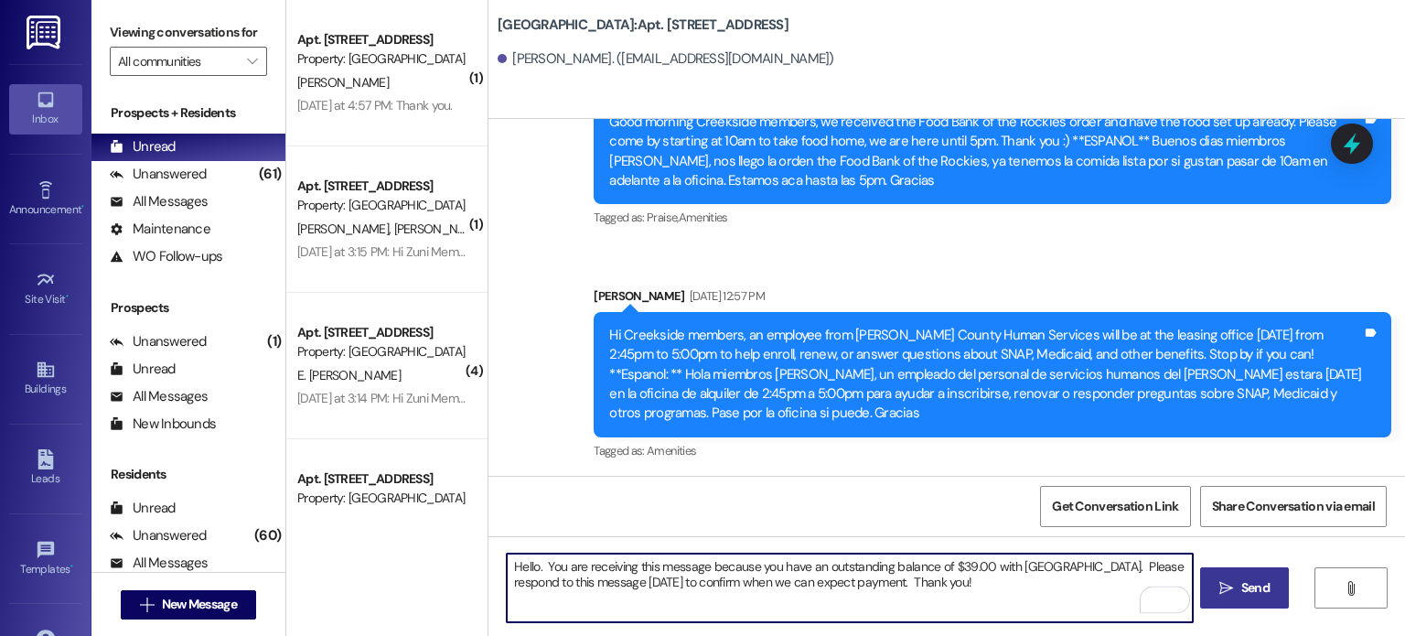
type textarea "Hello. You are receiving this message because you have an outstanding balance o…"
click at [1255, 589] on span "Send" at bounding box center [1255, 587] width 28 height 19
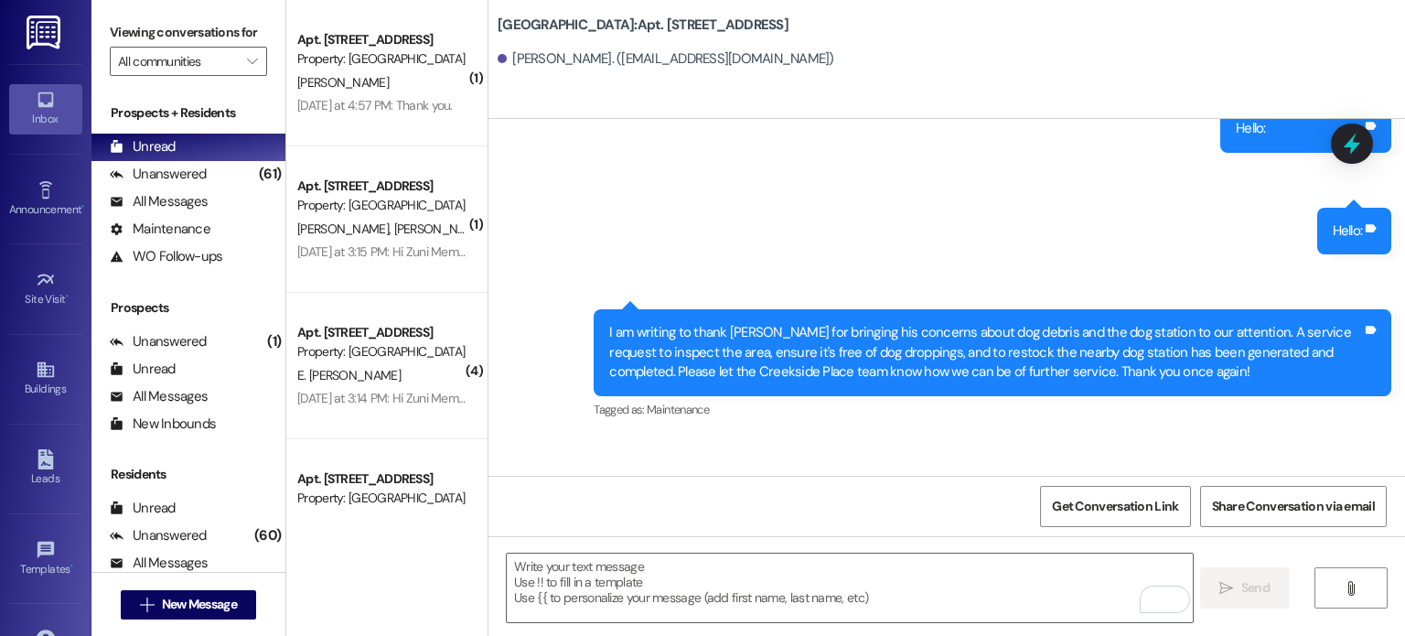
scroll to position [34828, 0]
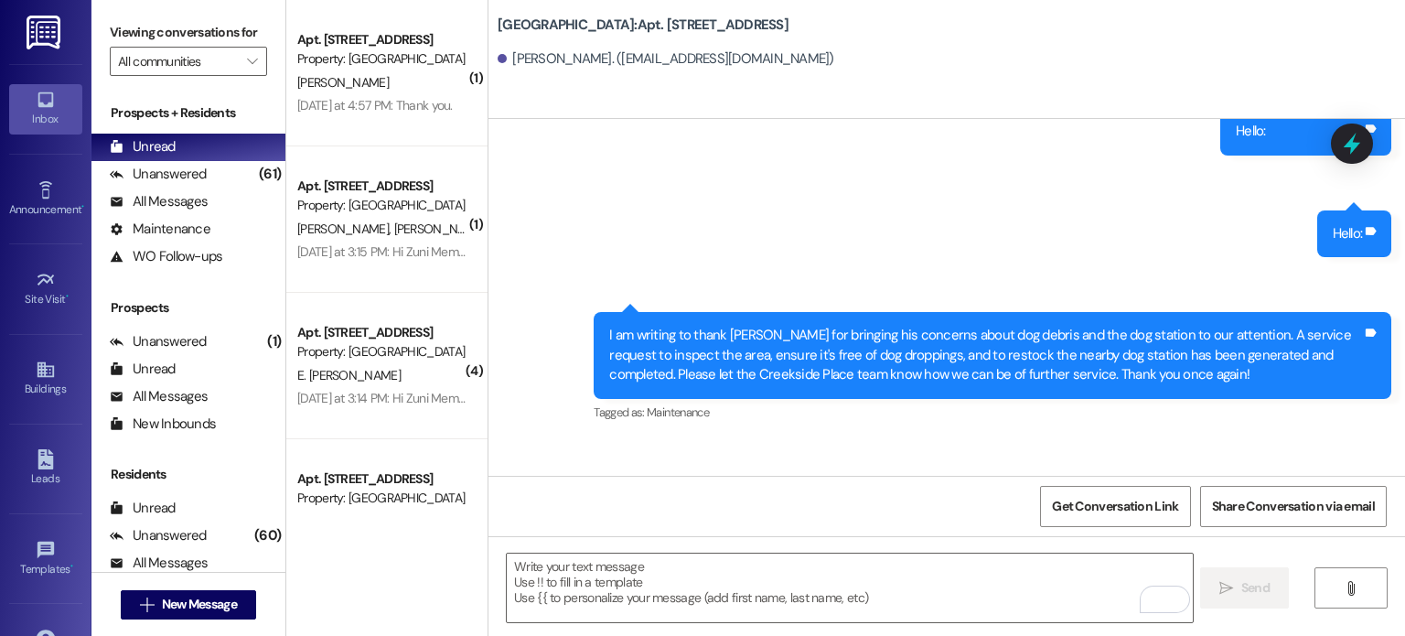
click at [44, 28] on img at bounding box center [46, 33] width 38 height 34
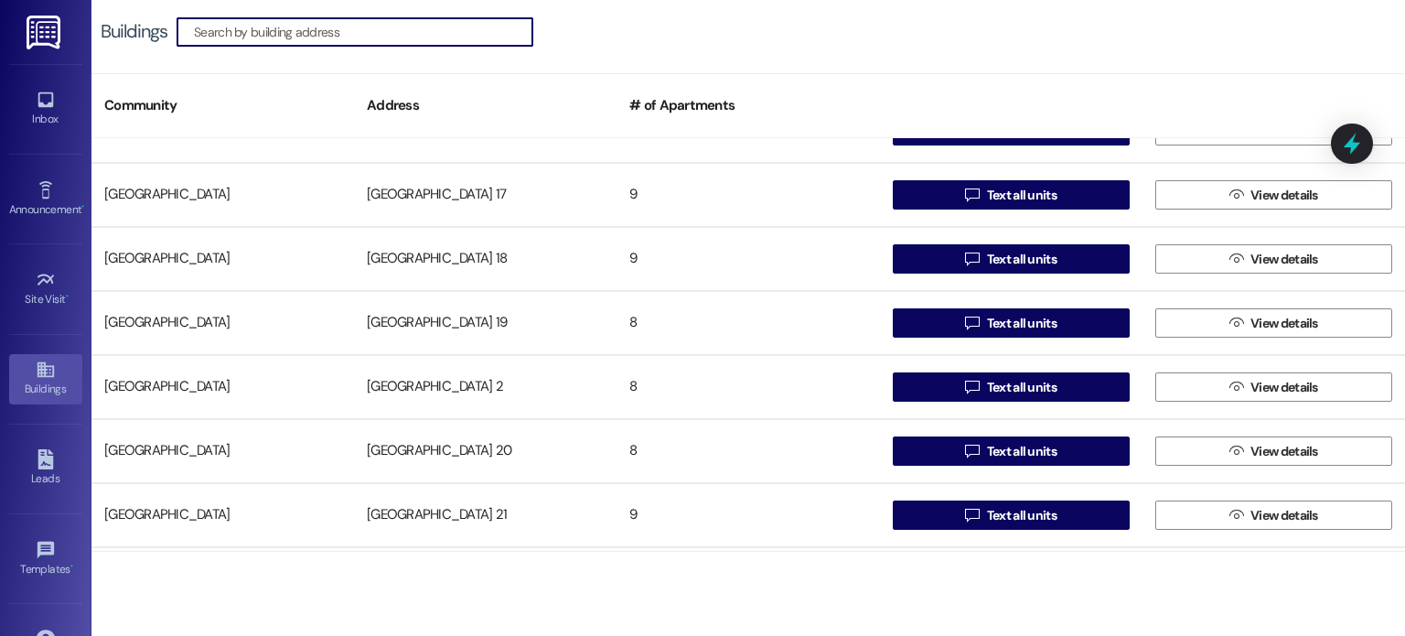
scroll to position [640, 0]
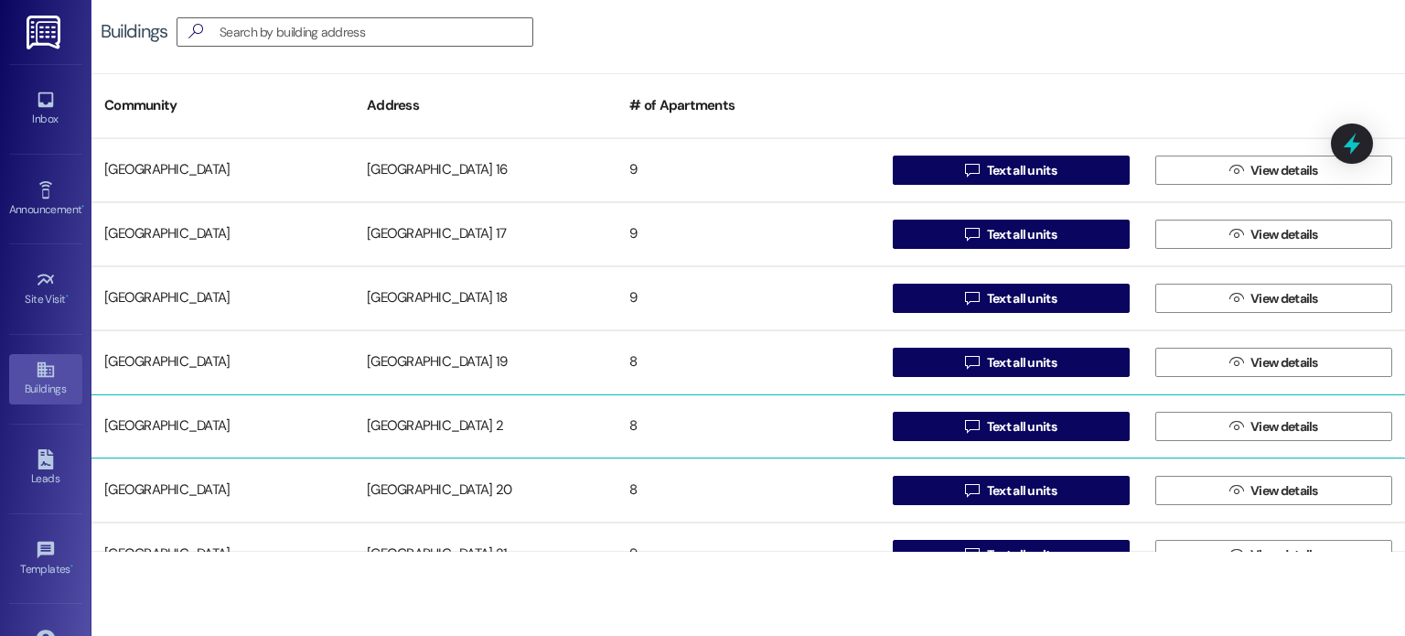
click at [435, 419] on div "[GEOGRAPHIC_DATA] 2" at bounding box center [485, 426] width 263 height 37
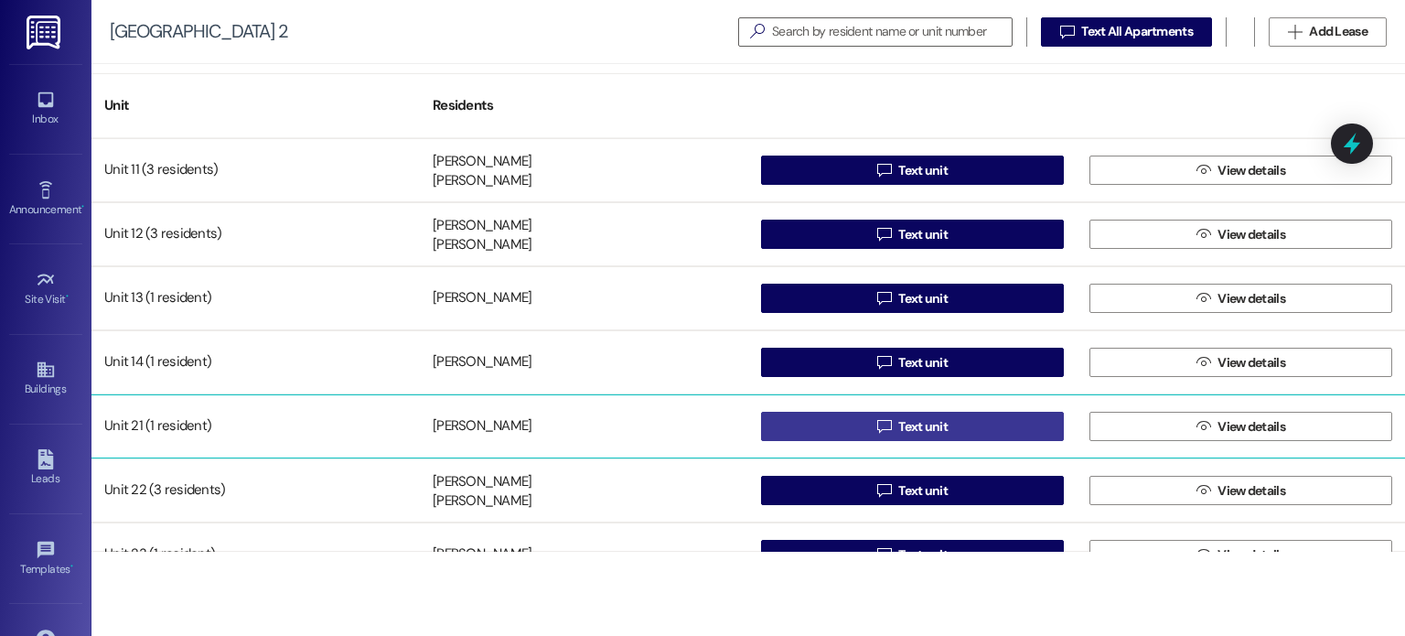
click at [827, 424] on button " Text unit" at bounding box center [912, 426] width 303 height 29
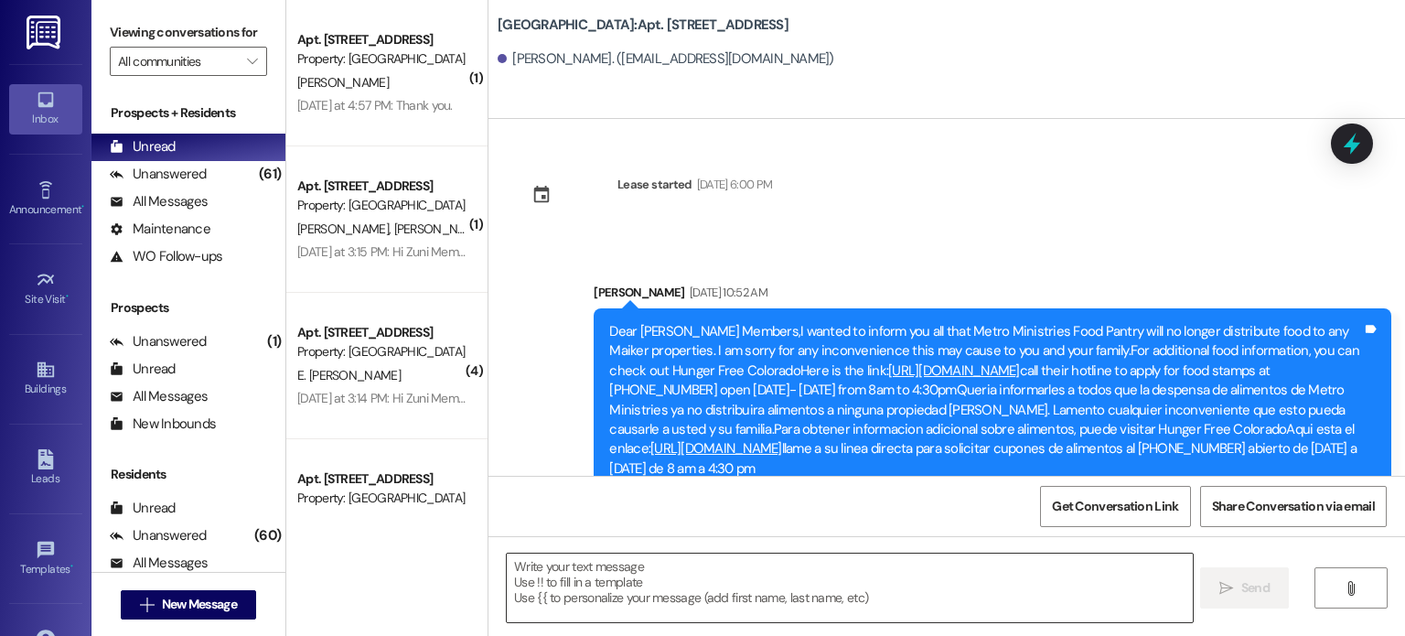
scroll to position [51170, 0]
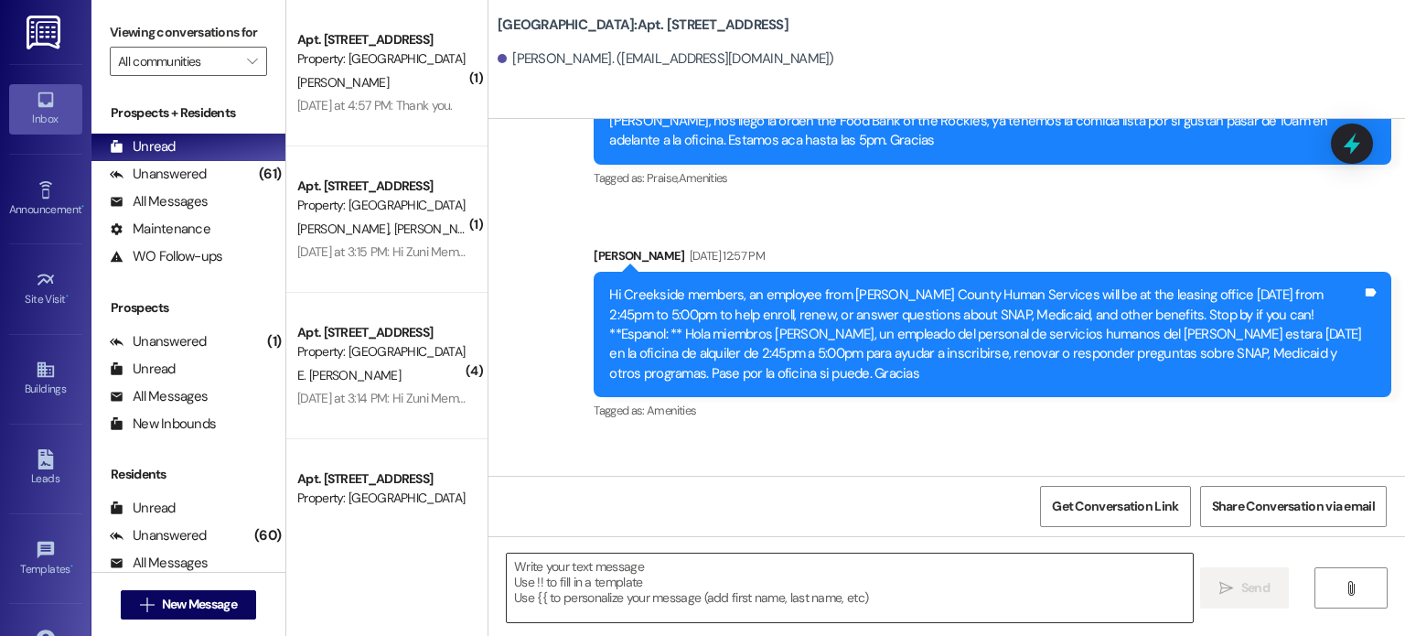
click at [533, 573] on textarea at bounding box center [849, 587] width 685 height 69
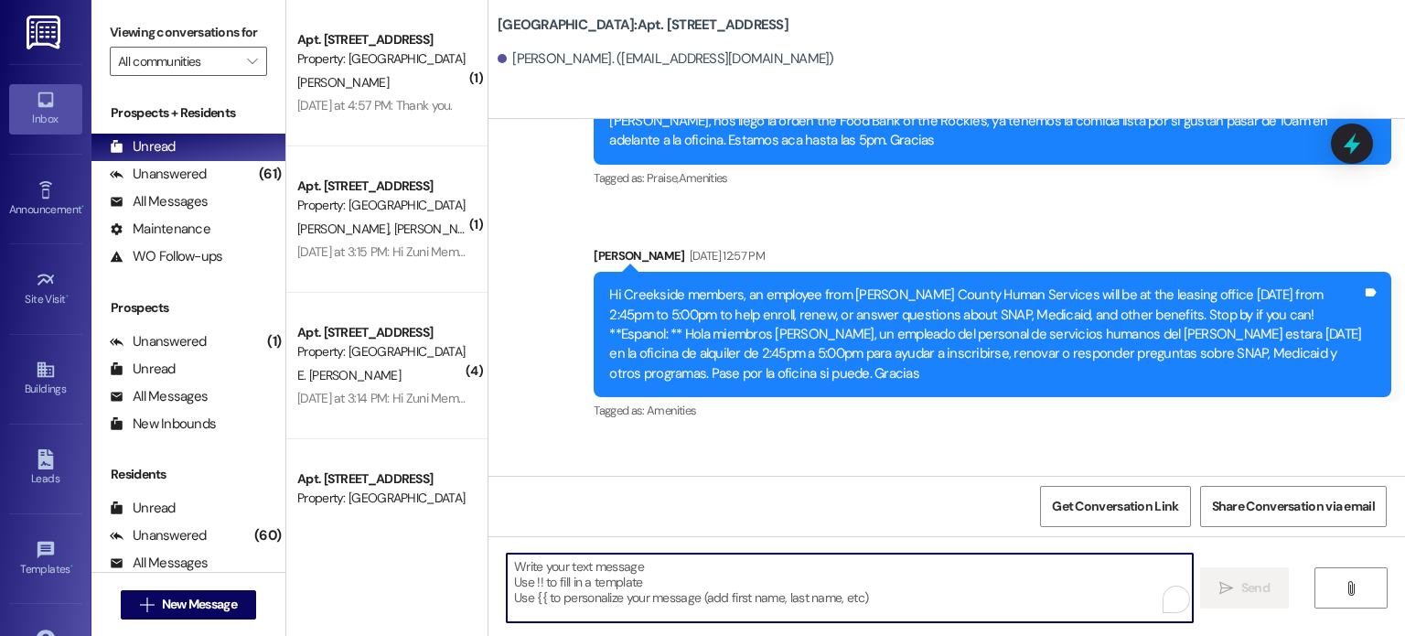
paste textarea "Hello. You are receiving this message because you have an outstanding balance o…"
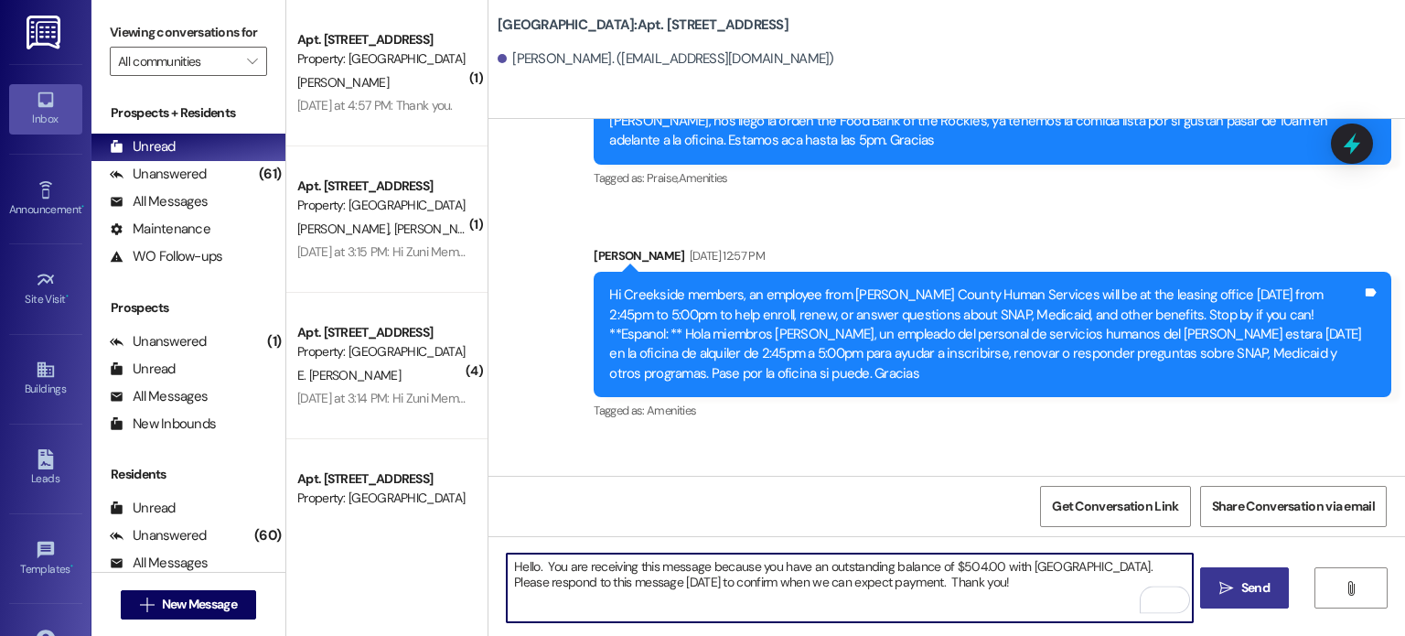
type textarea "Hello. You are receiving this message because you have an outstanding balance o…"
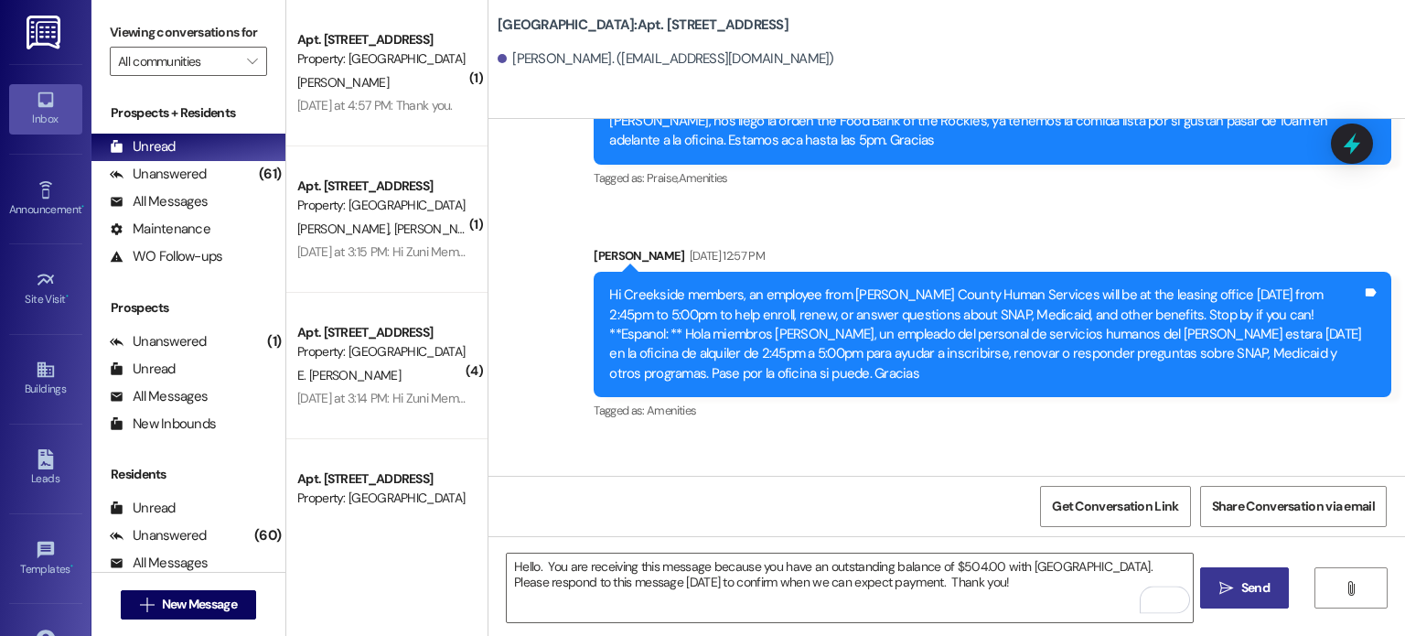
click at [1241, 588] on span "Send" at bounding box center [1255, 587] width 28 height 19
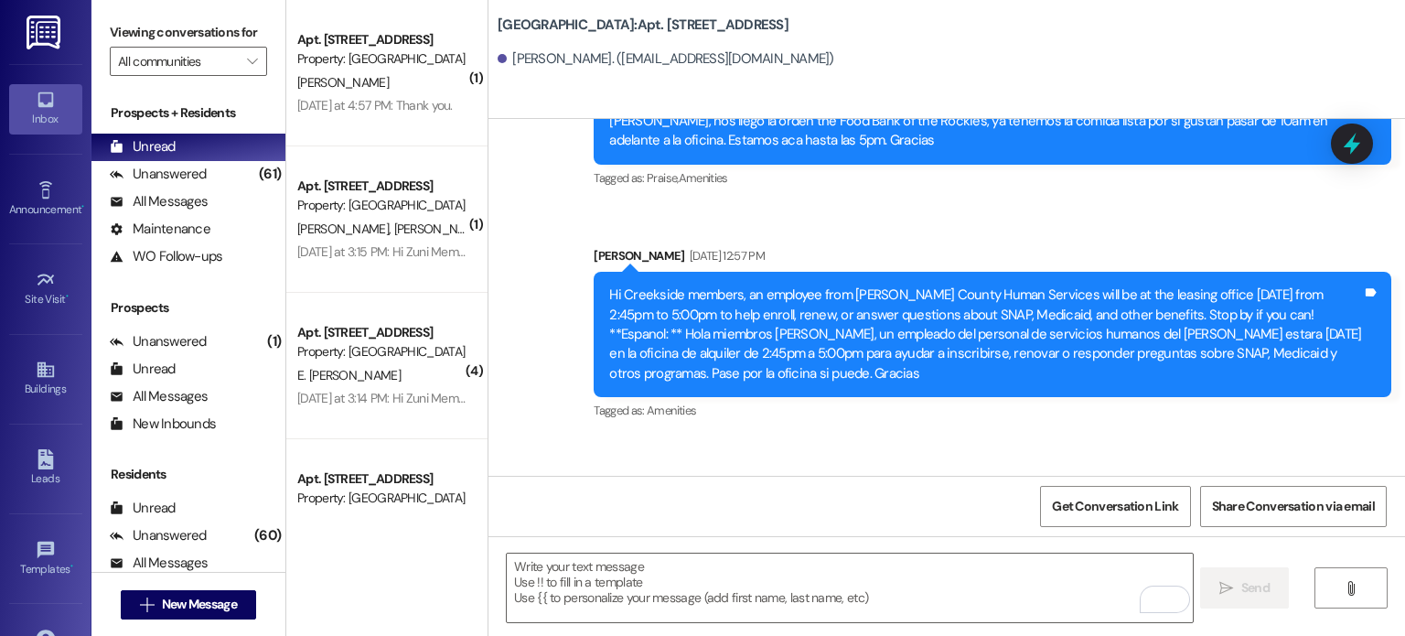
click at [47, 41] on img at bounding box center [46, 33] width 38 height 34
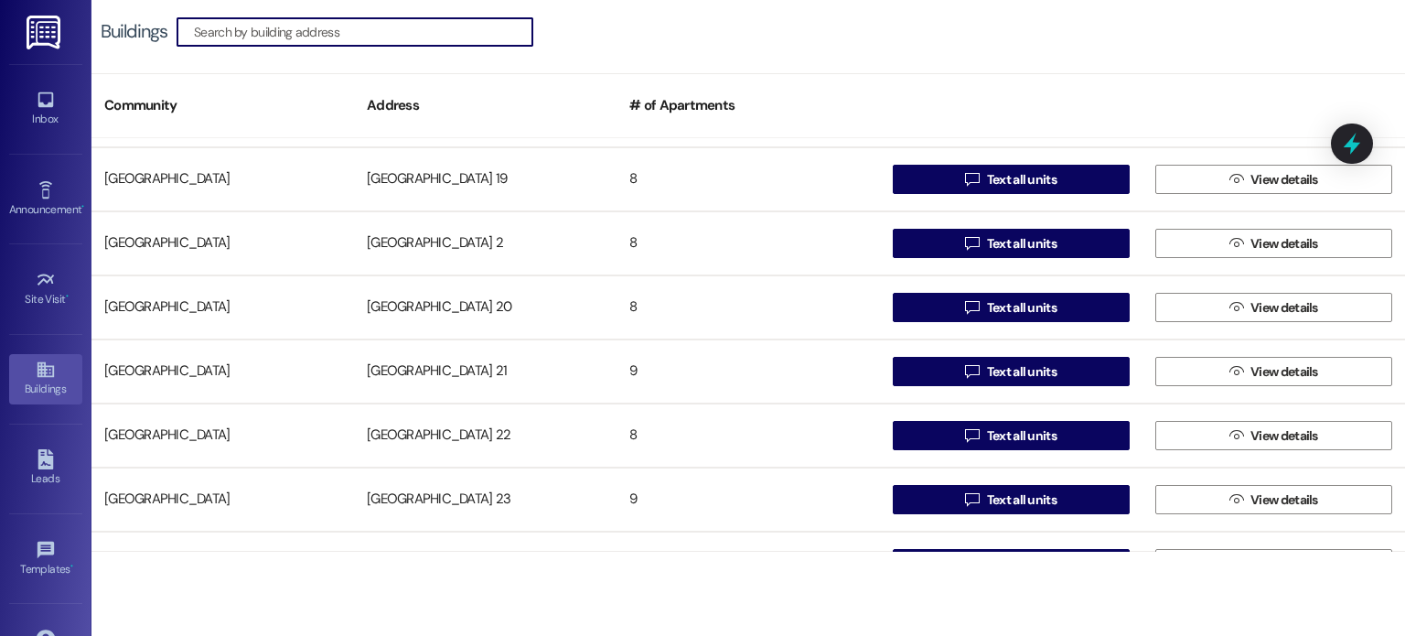
scroll to position [732, 0]
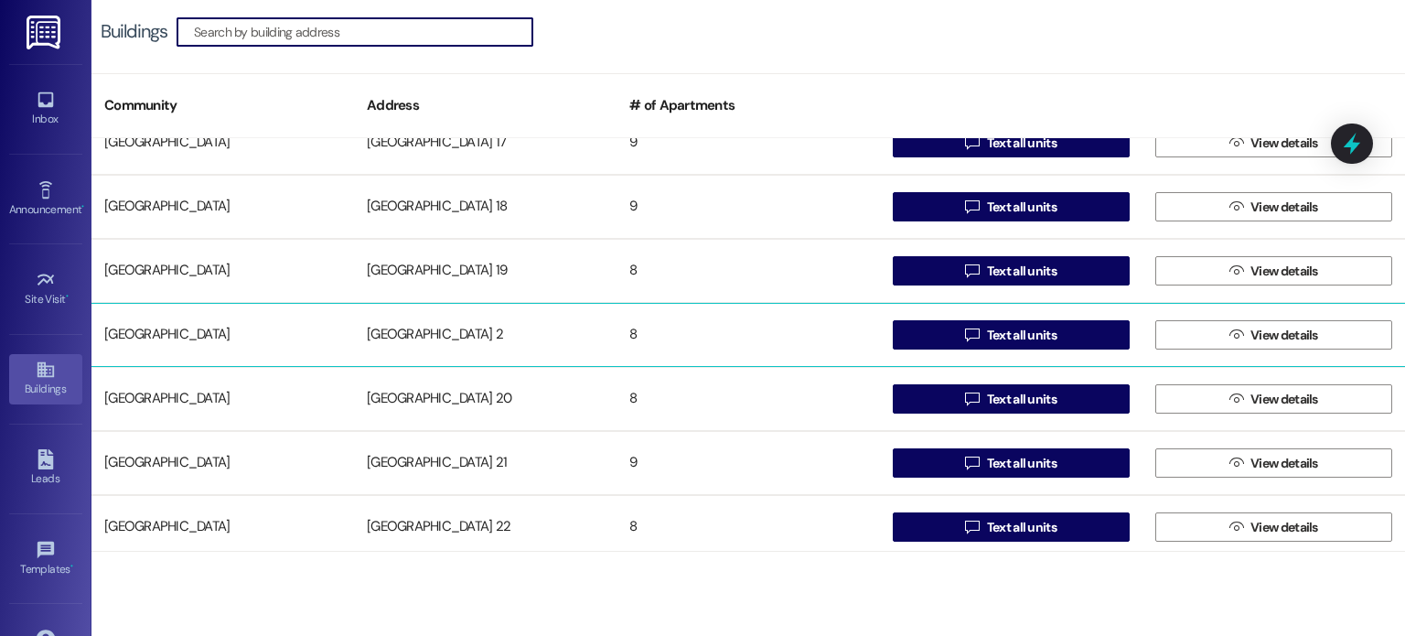
click at [435, 330] on div "[GEOGRAPHIC_DATA] 2" at bounding box center [485, 335] width 263 height 37
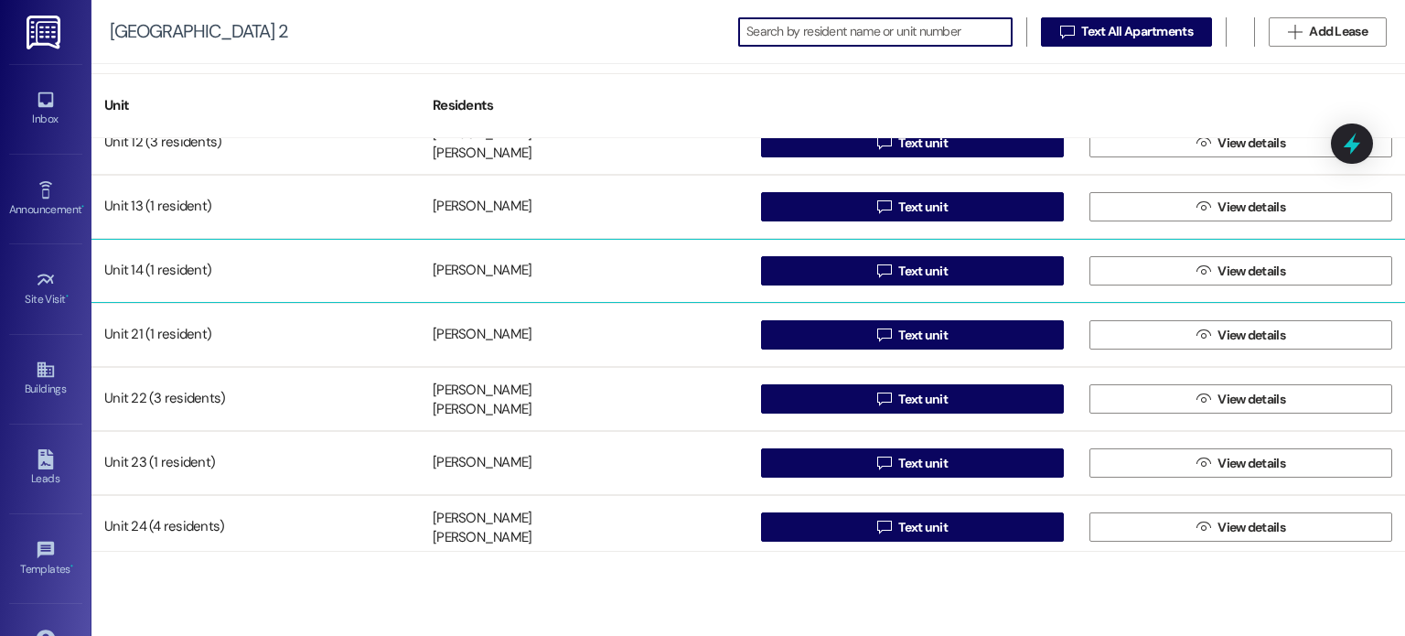
scroll to position [99, 0]
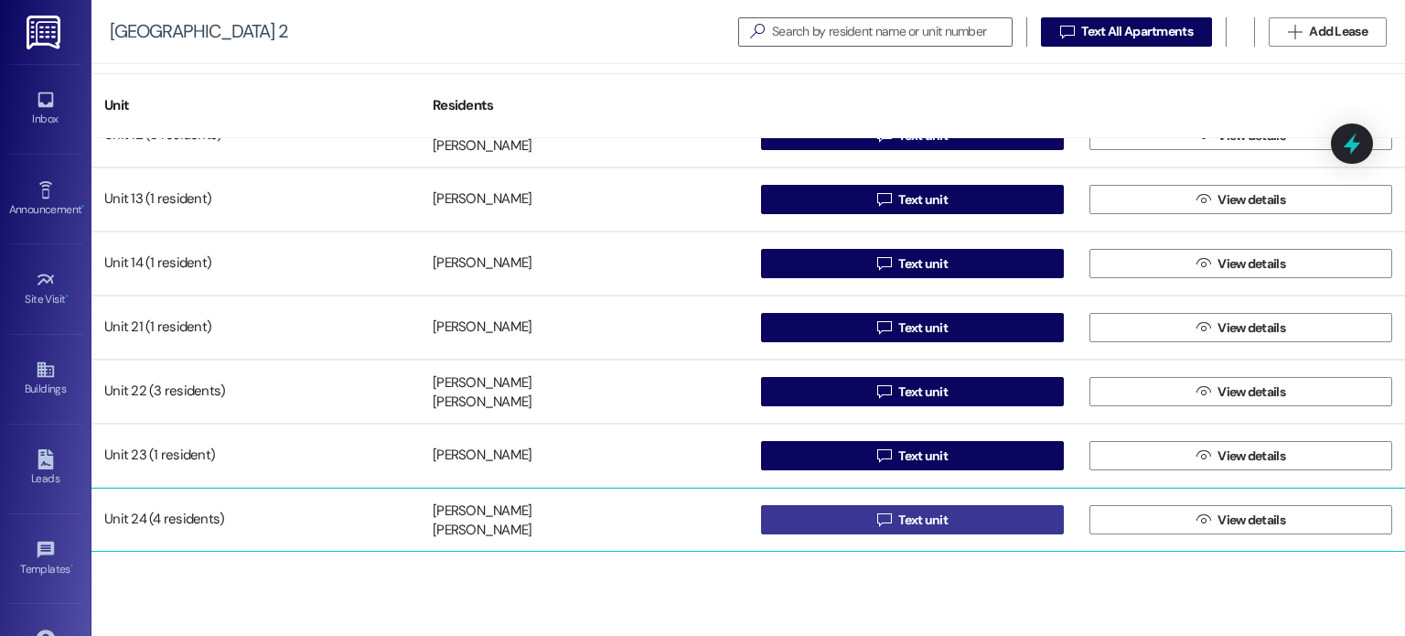
click at [823, 525] on button " Text unit" at bounding box center [912, 519] width 303 height 29
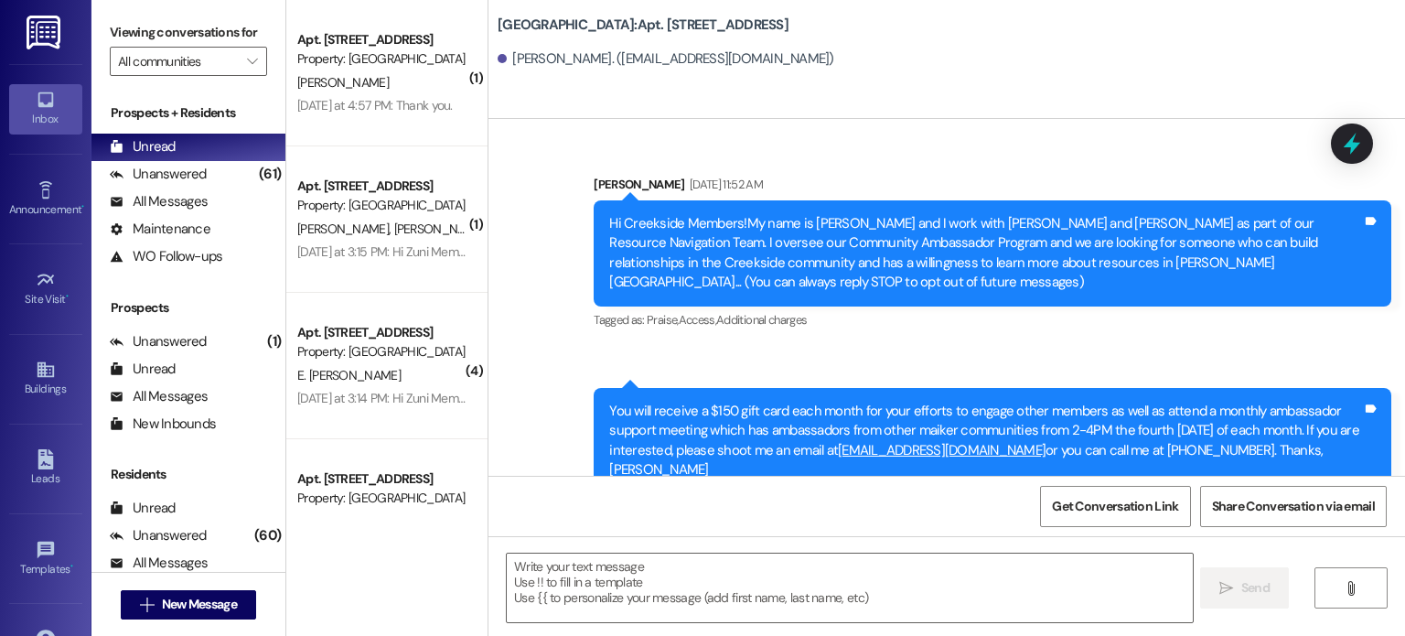
scroll to position [24910, 0]
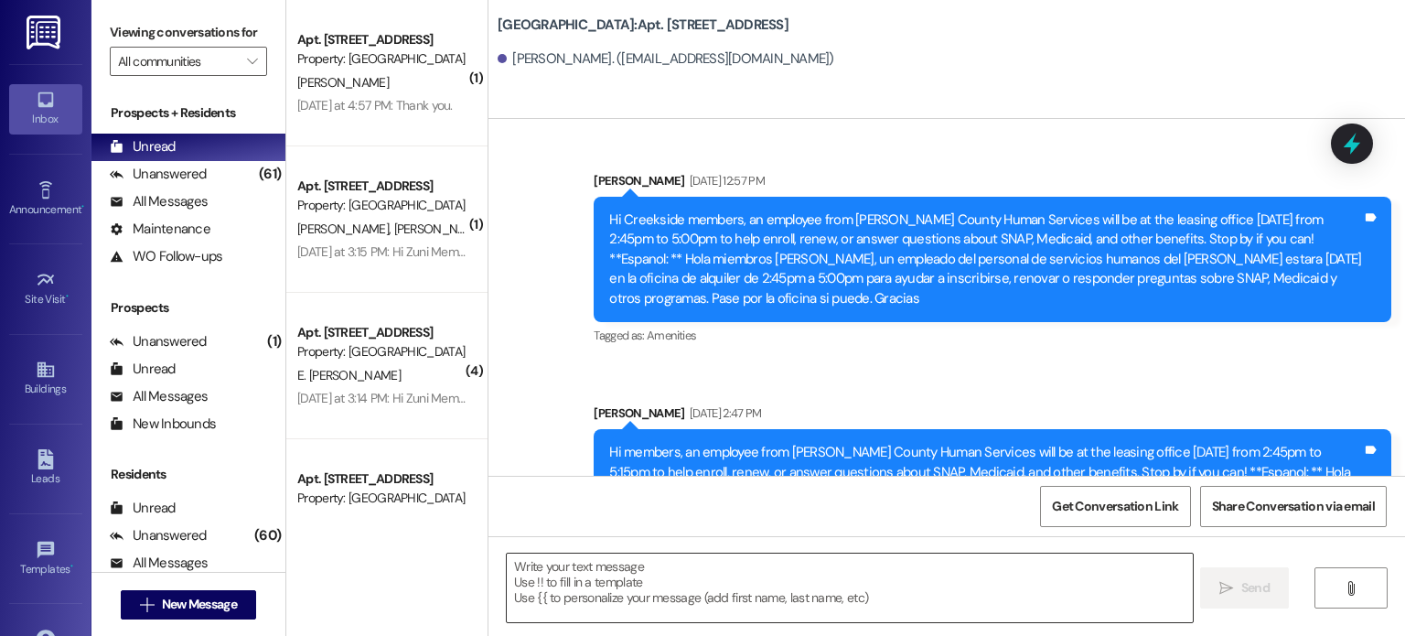
click at [531, 580] on textarea at bounding box center [849, 587] width 685 height 69
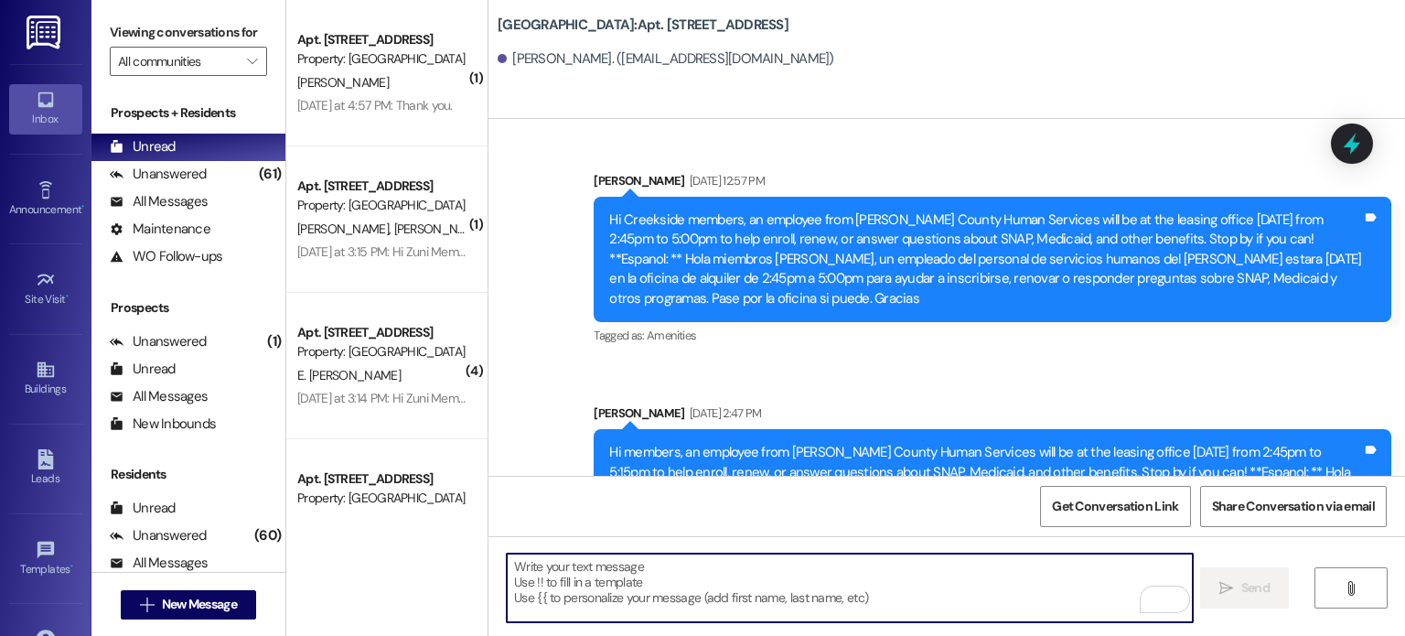
paste textarea "Hello. You are receiving this message because you have an outstanding balance o…"
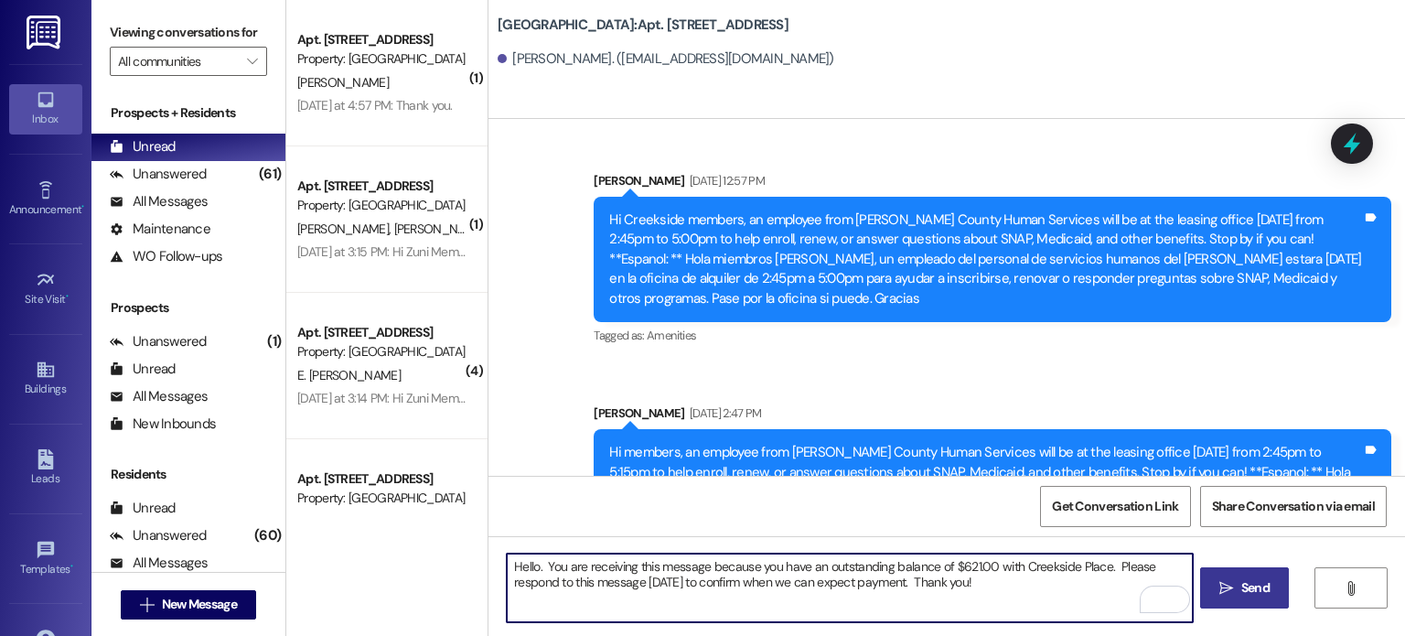
type textarea "Hello. You are receiving this message because you have an outstanding balance o…"
click at [1265, 583] on span "Send" at bounding box center [1255, 587] width 28 height 19
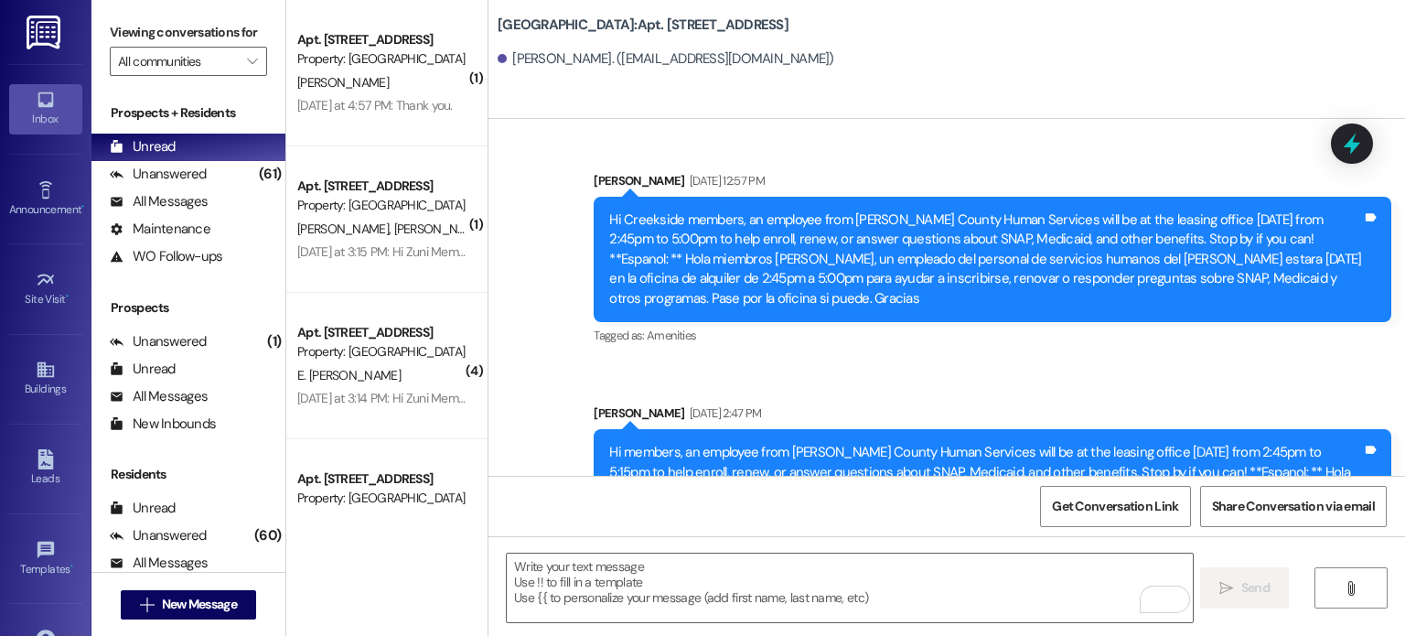
click at [47, 27] on img at bounding box center [46, 33] width 38 height 34
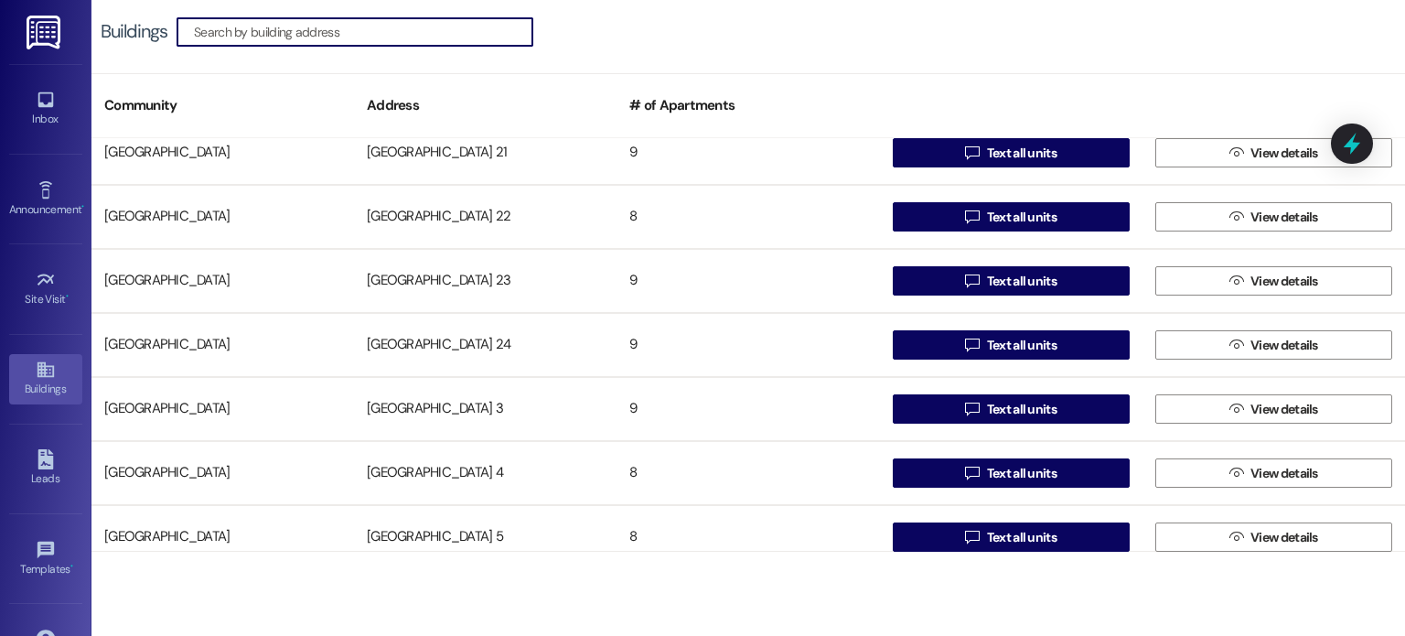
scroll to position [1098, 0]
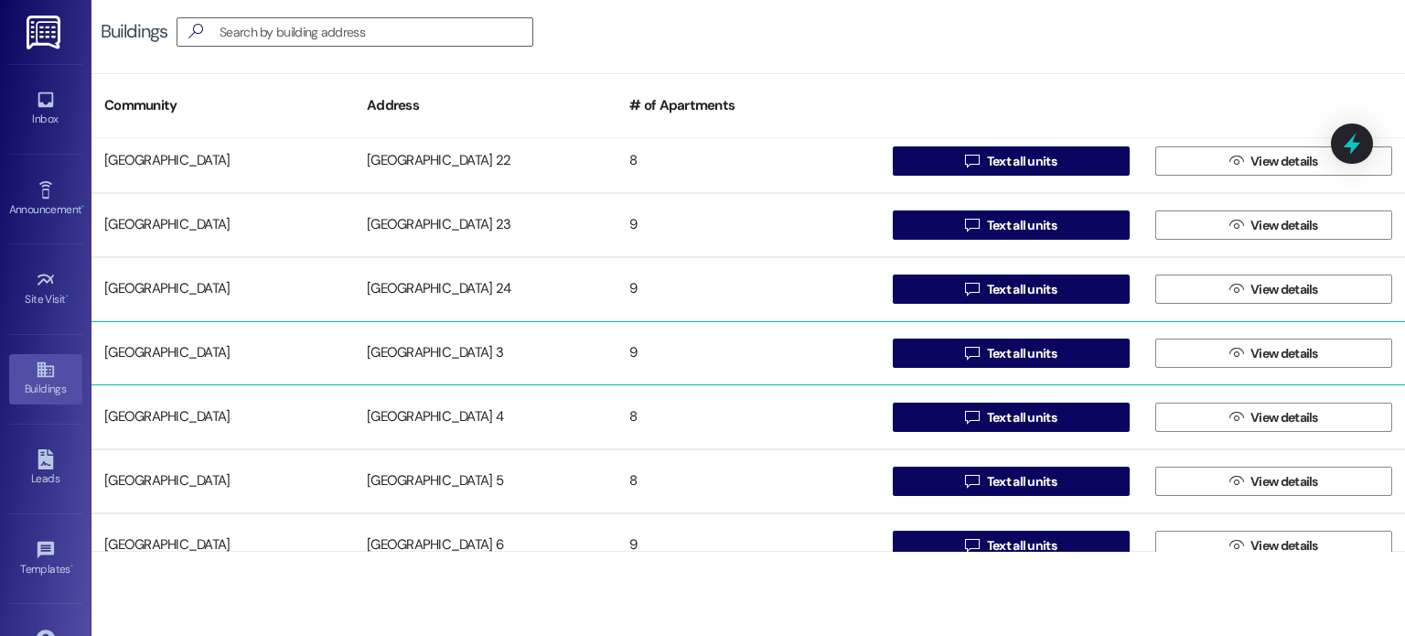
click at [452, 345] on div "[GEOGRAPHIC_DATA] 3" at bounding box center [485, 353] width 263 height 37
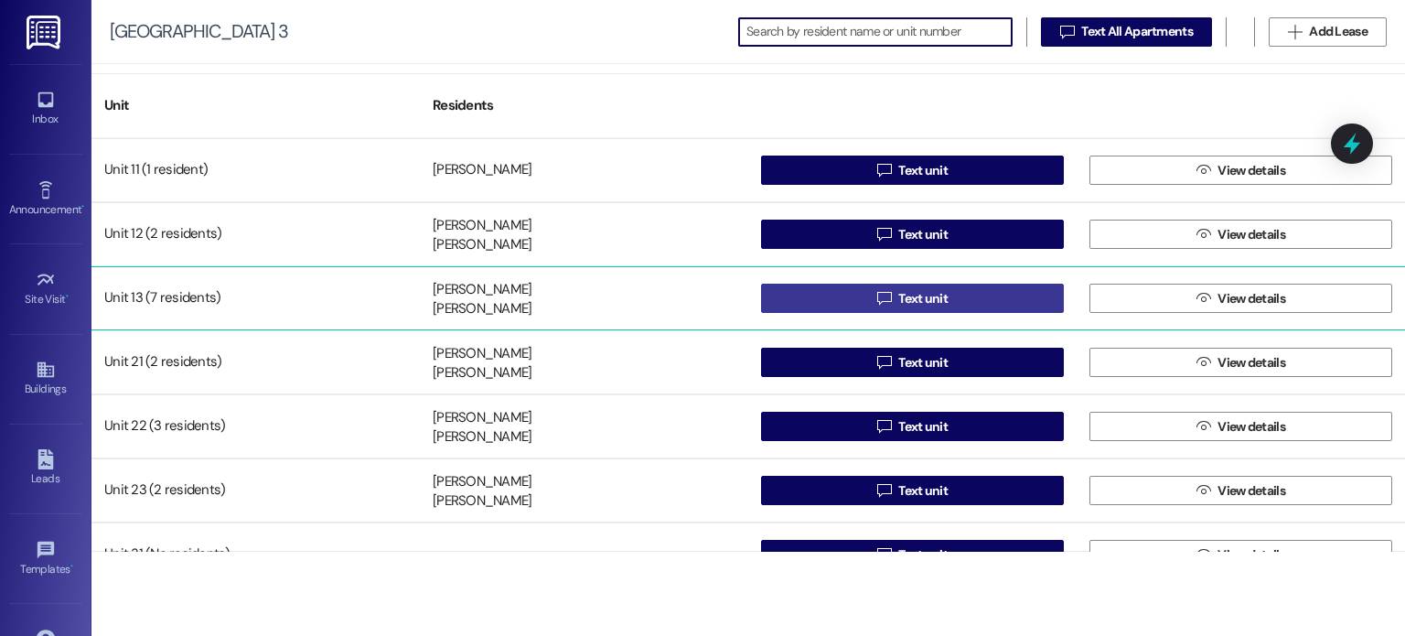
click at [795, 299] on button " Text unit" at bounding box center [912, 298] width 303 height 29
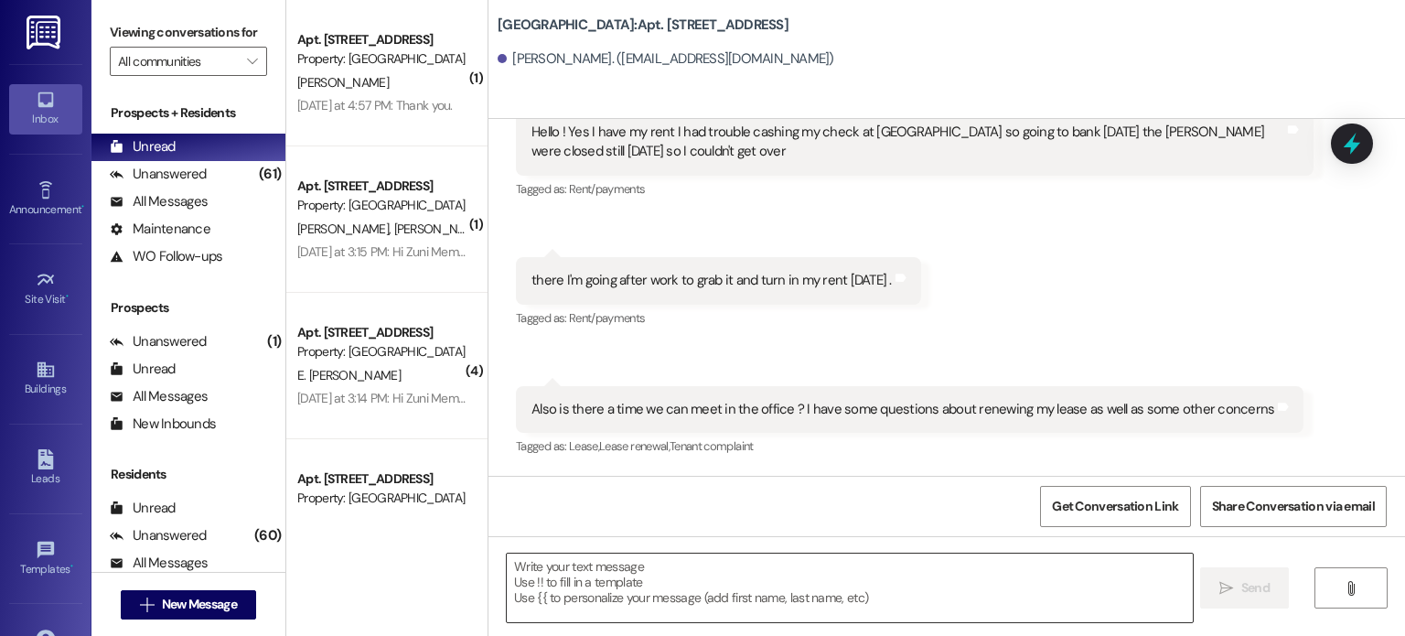
scroll to position [1251, 0]
click at [598, 567] on textarea at bounding box center [849, 587] width 685 height 69
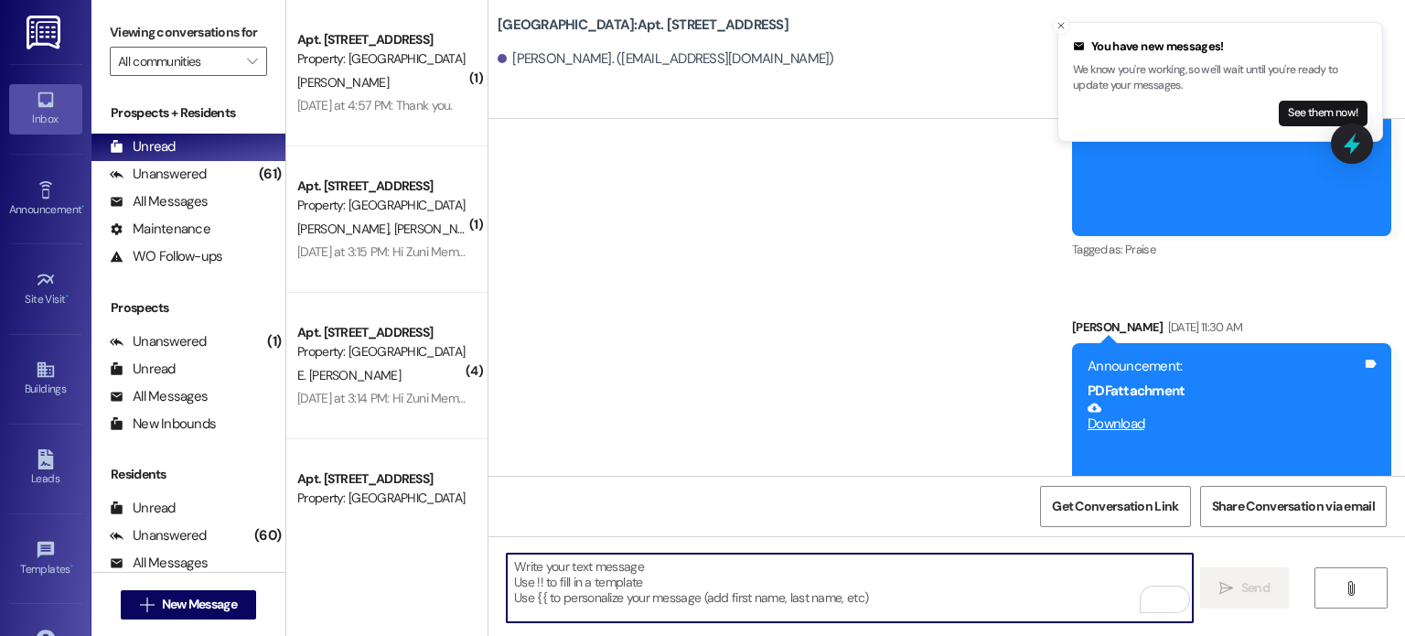
scroll to position [2258, 0]
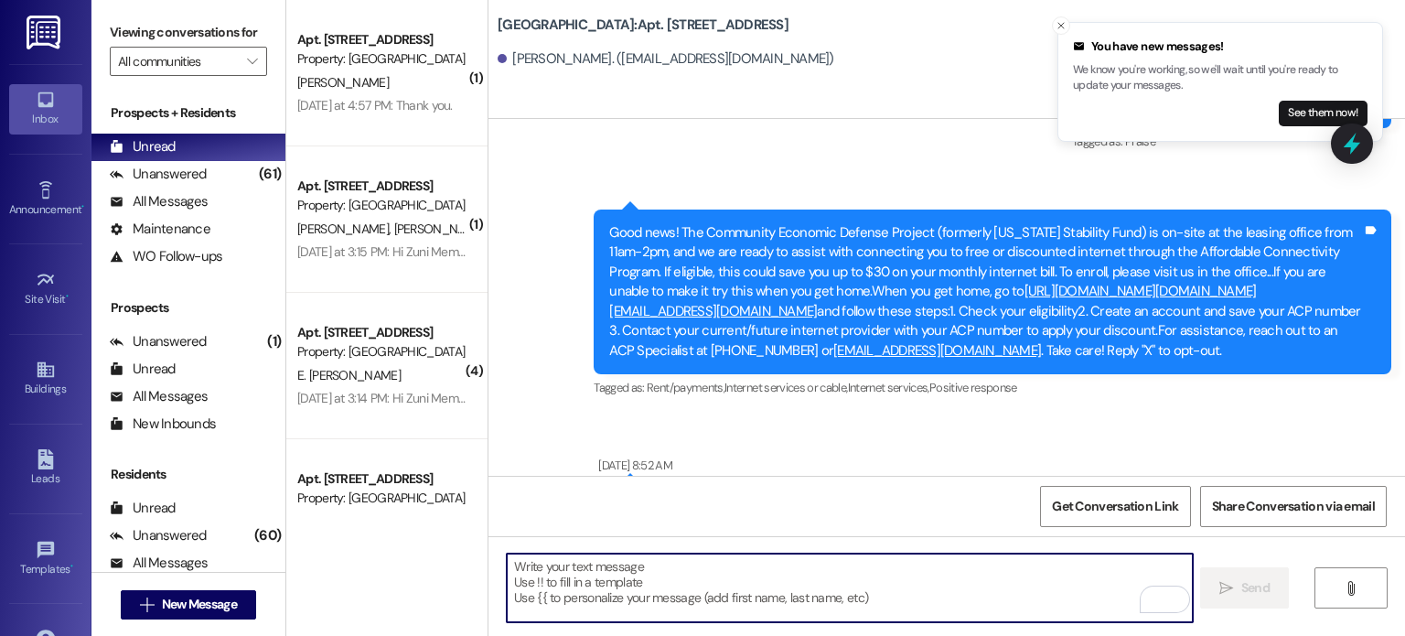
click at [578, 572] on textarea "To enrich screen reader interactions, please activate Accessibility in Grammarl…" at bounding box center [849, 587] width 685 height 69
paste textarea "Hello. You are receiving this message because you have an outstanding balance o…"
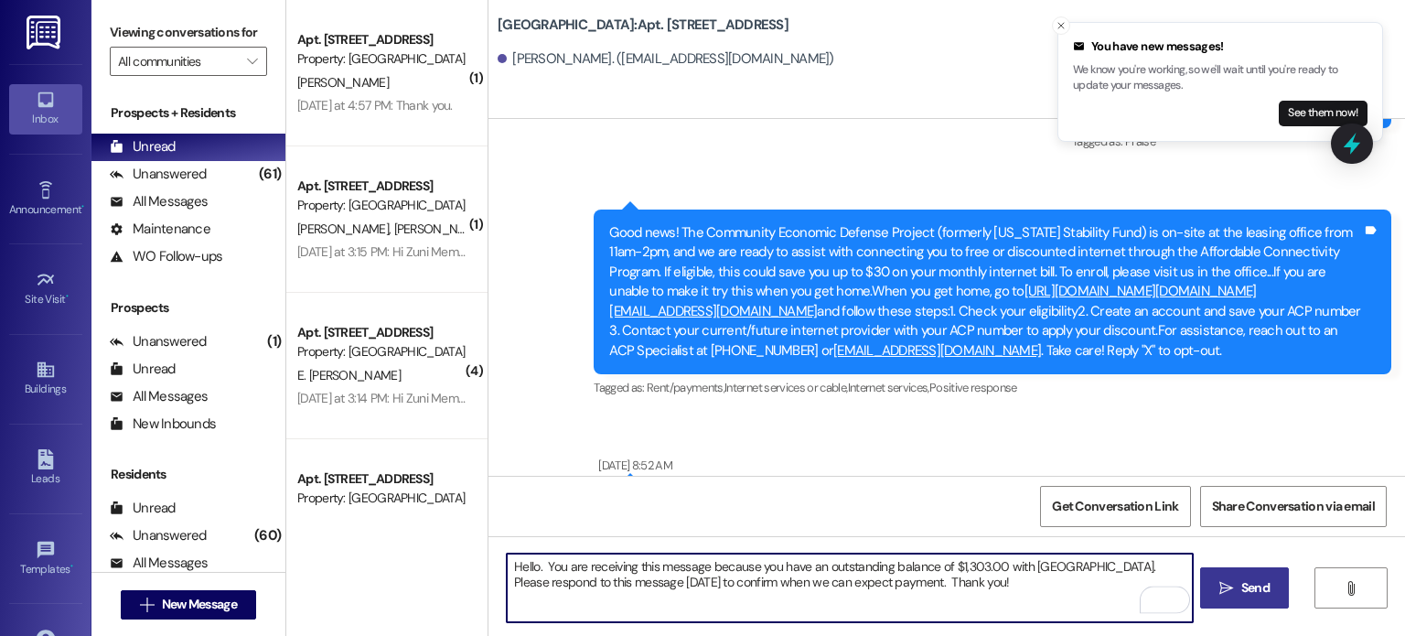
type textarea "Hello. You are receiving this message because you have an outstanding balance o…"
click at [1238, 587] on span "Send" at bounding box center [1256, 587] width 36 height 19
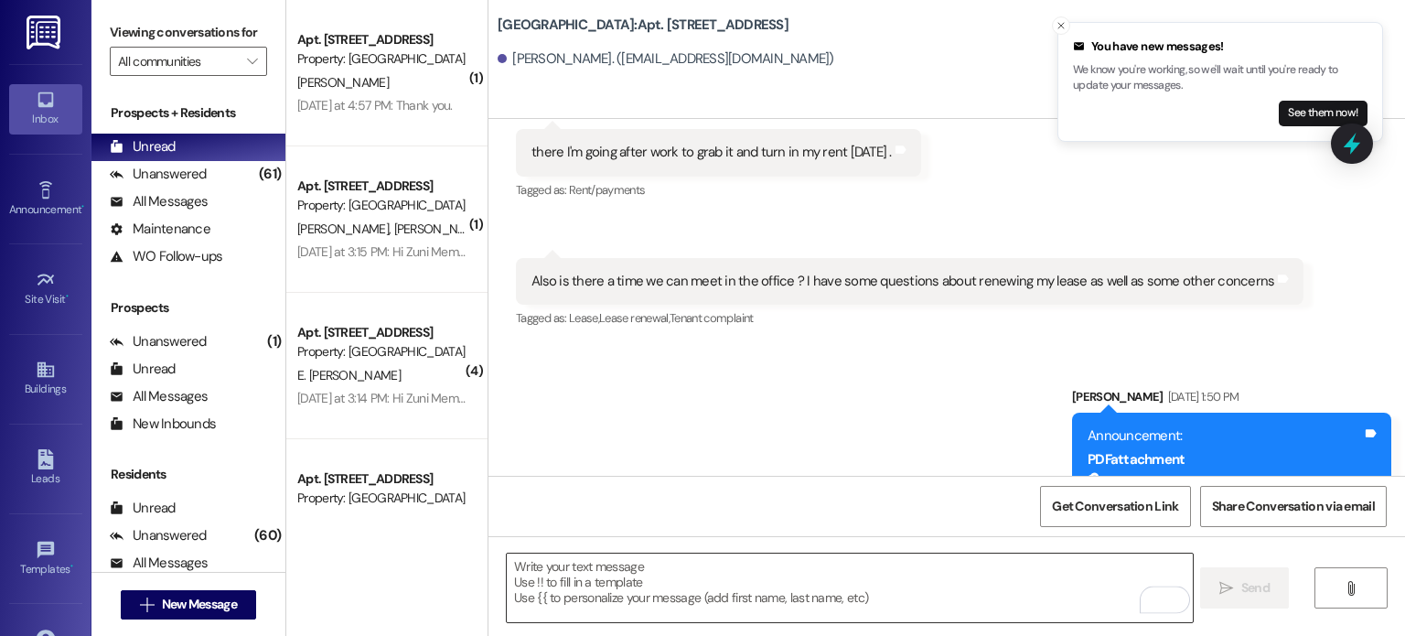
scroll to position [1251, 0]
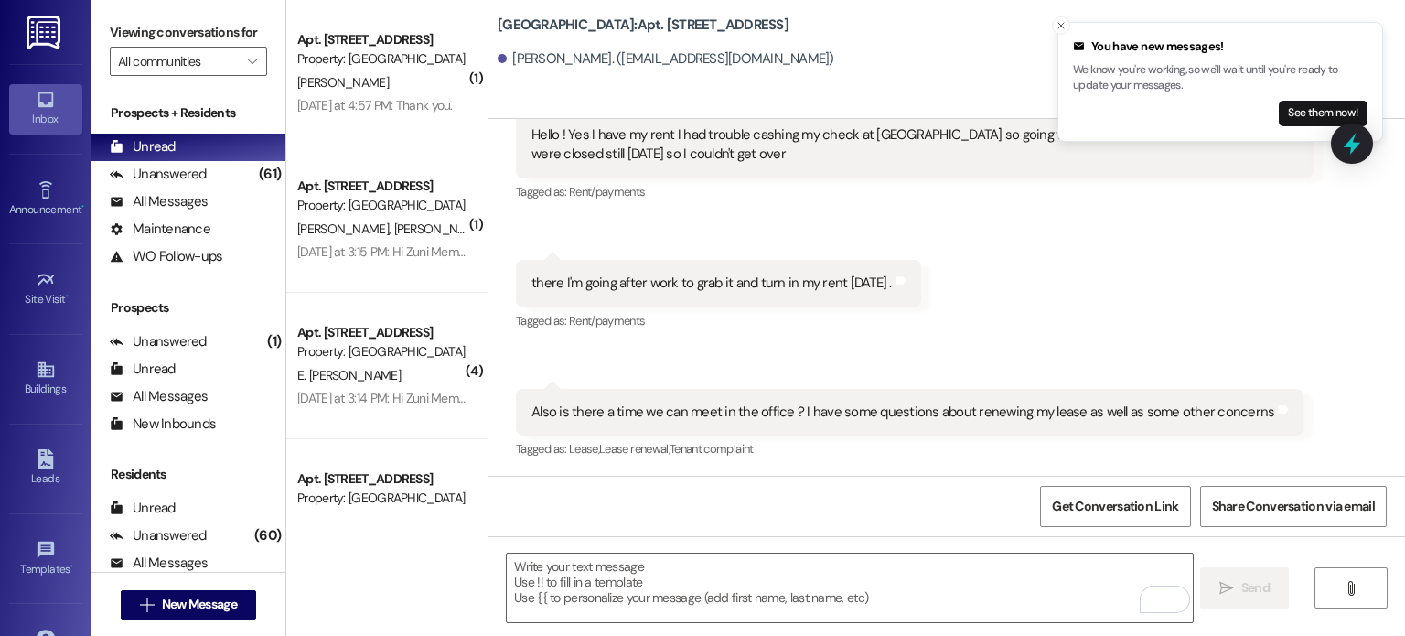
click at [60, 36] on link at bounding box center [45, 32] width 59 height 64
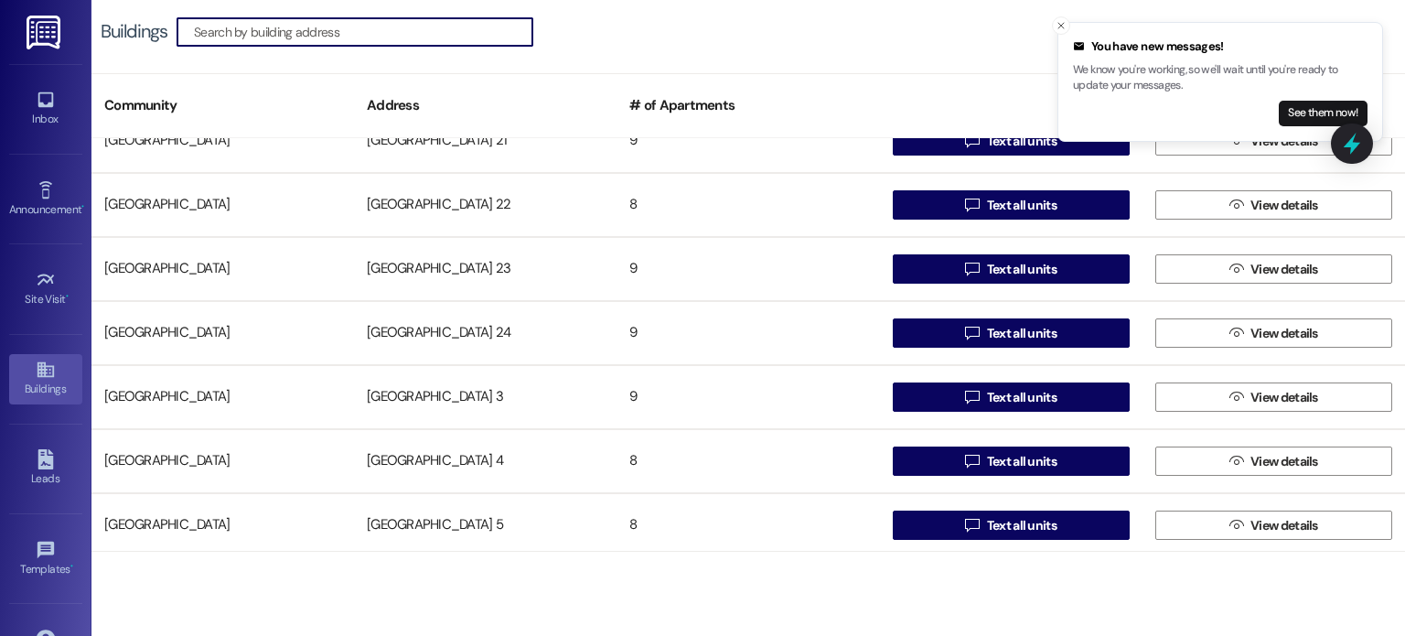
scroll to position [1098, 0]
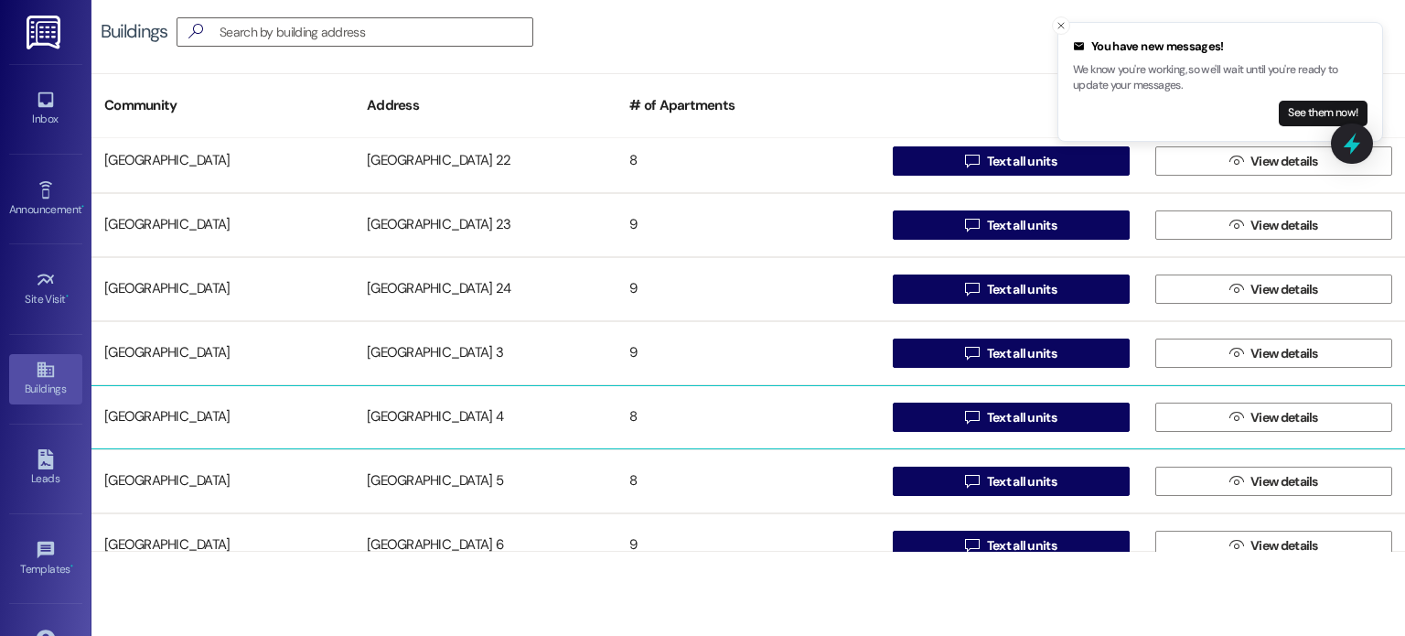
click at [394, 413] on div "[GEOGRAPHIC_DATA] 4" at bounding box center [485, 417] width 263 height 37
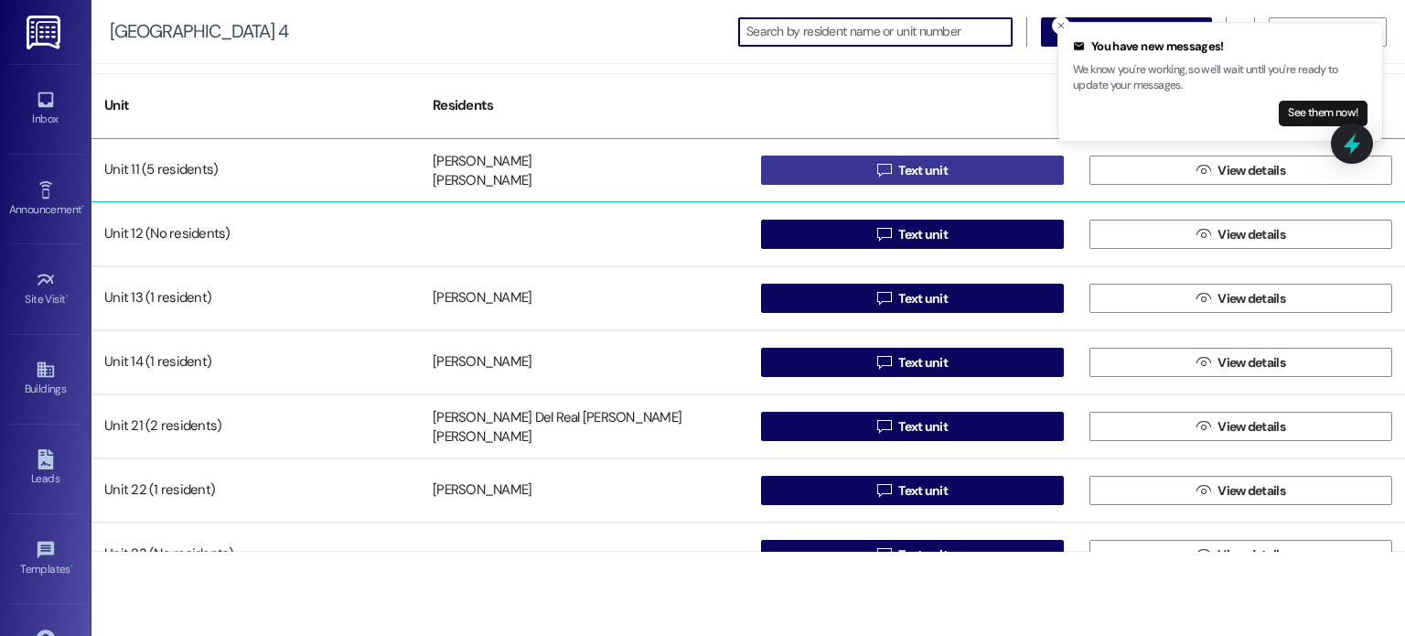
click at [855, 167] on button " Text unit" at bounding box center [912, 170] width 303 height 29
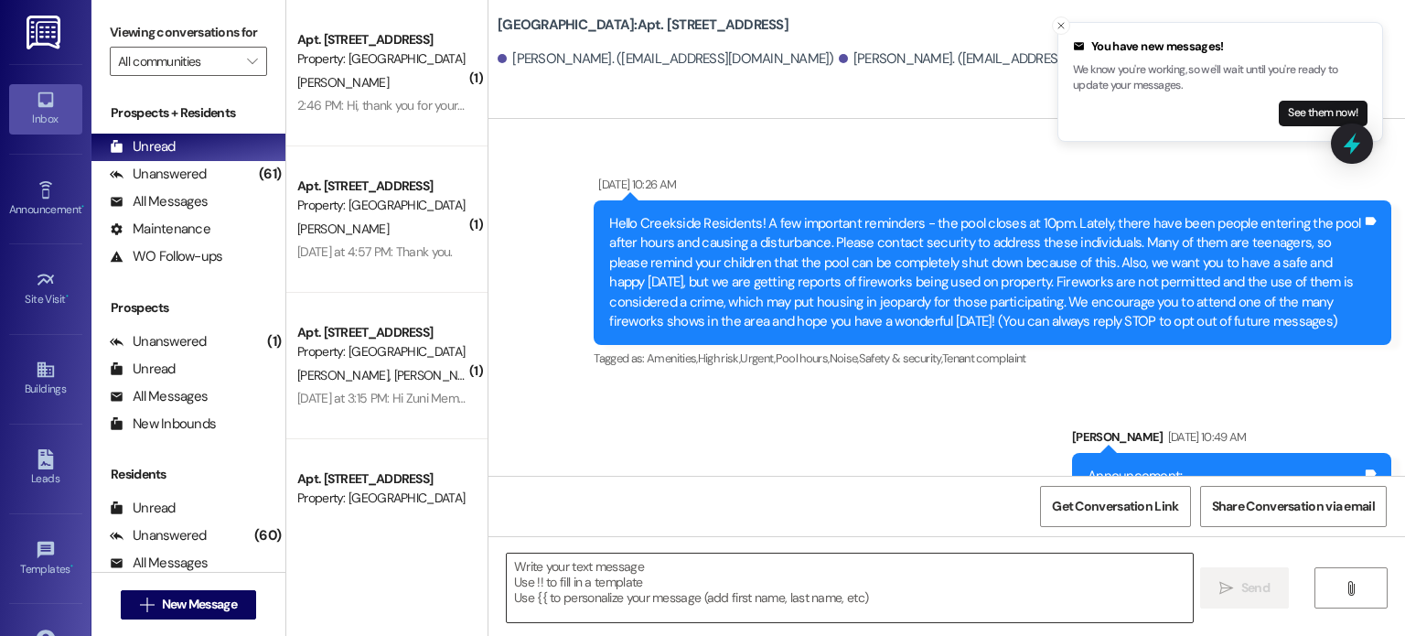
click at [585, 576] on textarea at bounding box center [849, 587] width 685 height 69
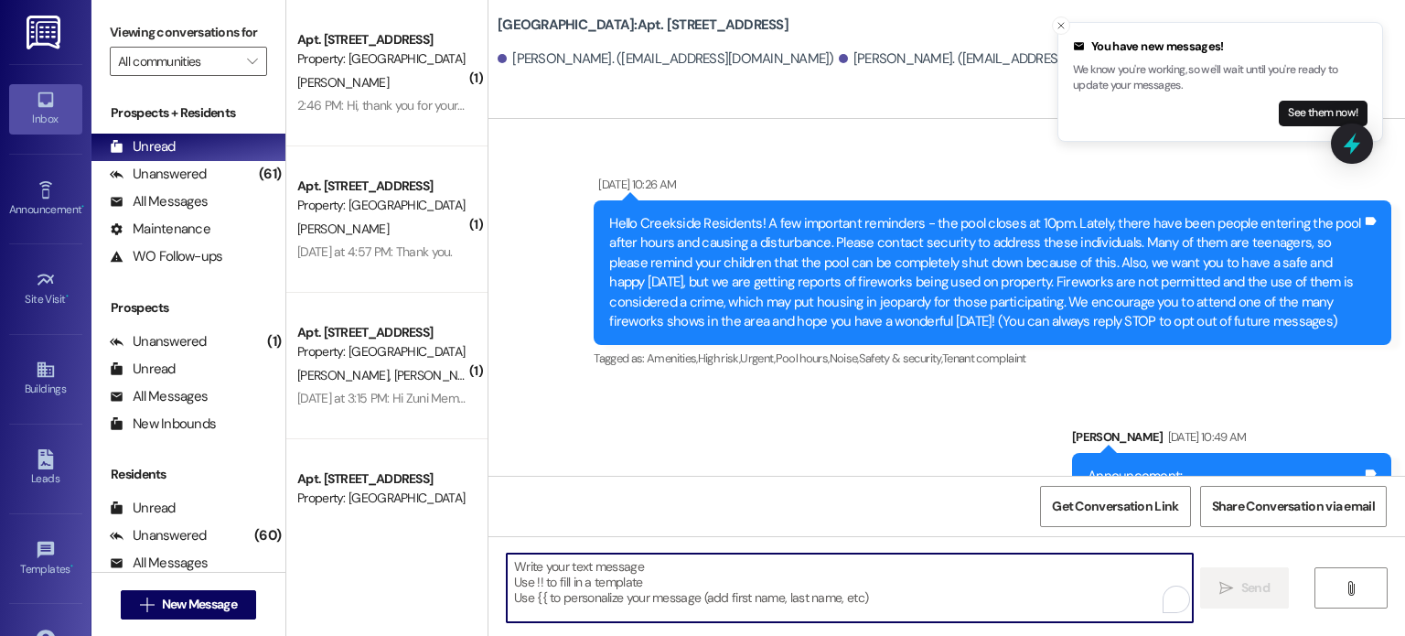
scroll to position [46584, 0]
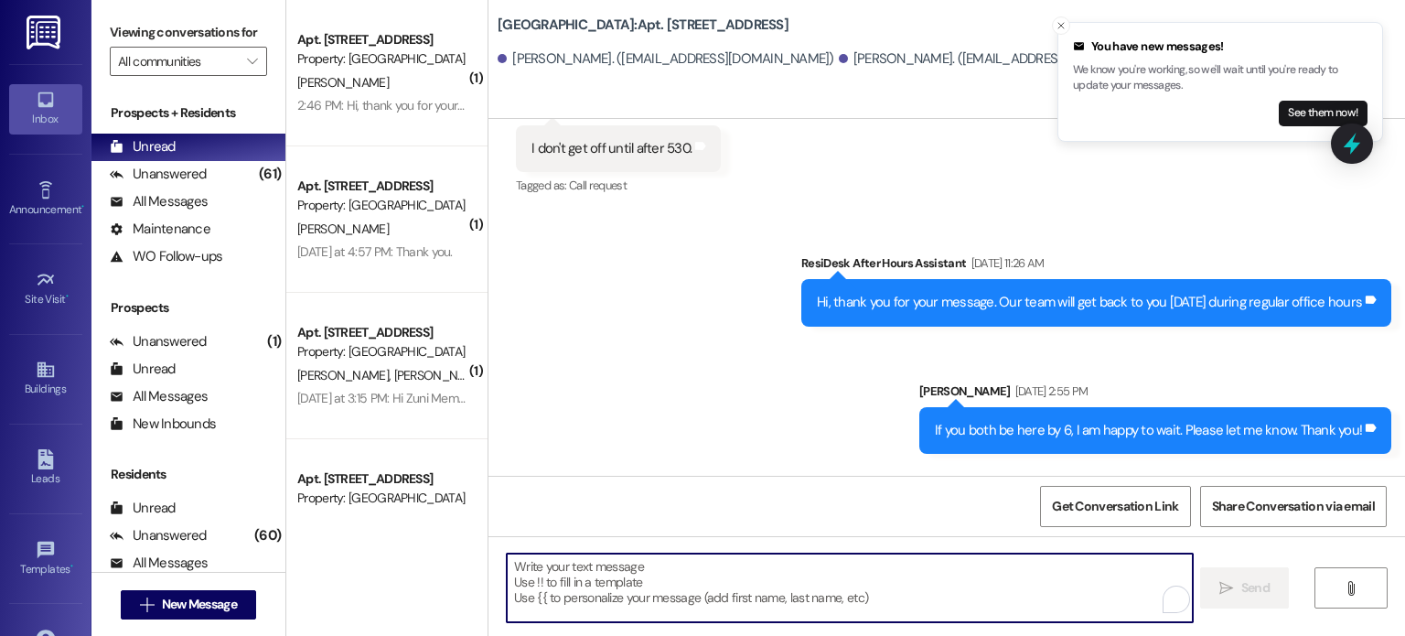
paste textarea "Hello. You are receiving this message because you have an outstanding balance o…"
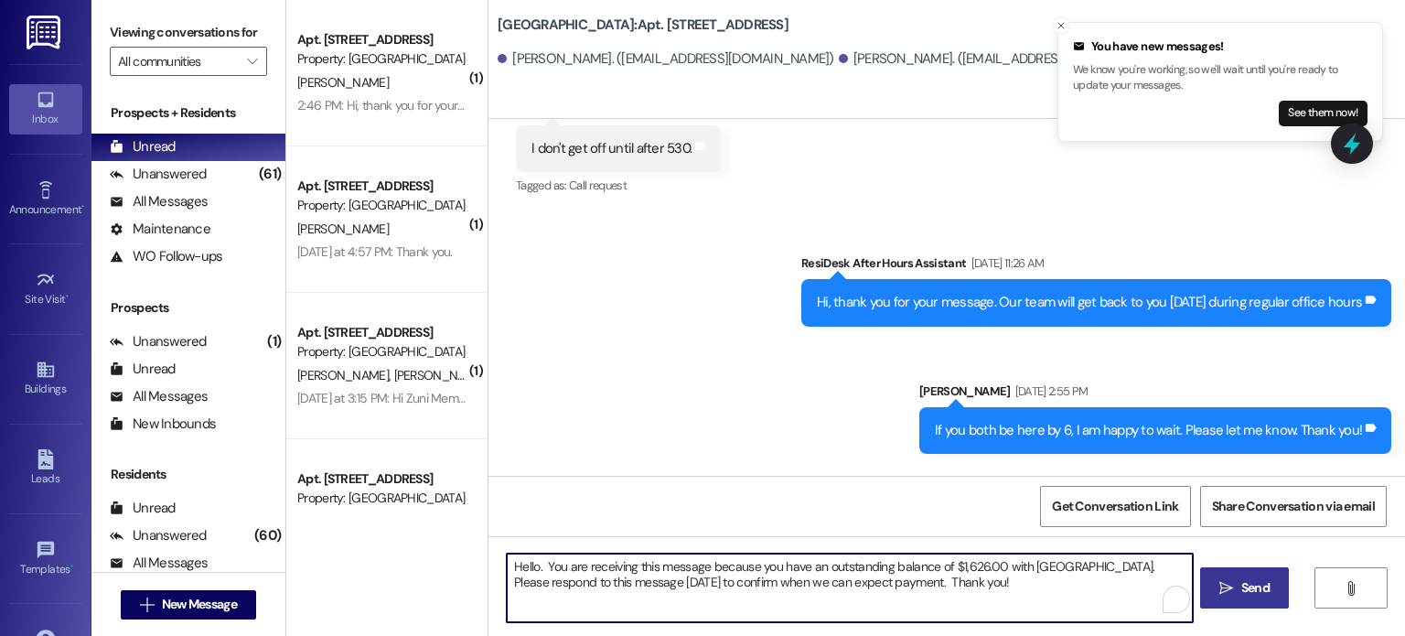
type textarea "Hello. You are receiving this message because you have an outstanding balance o…"
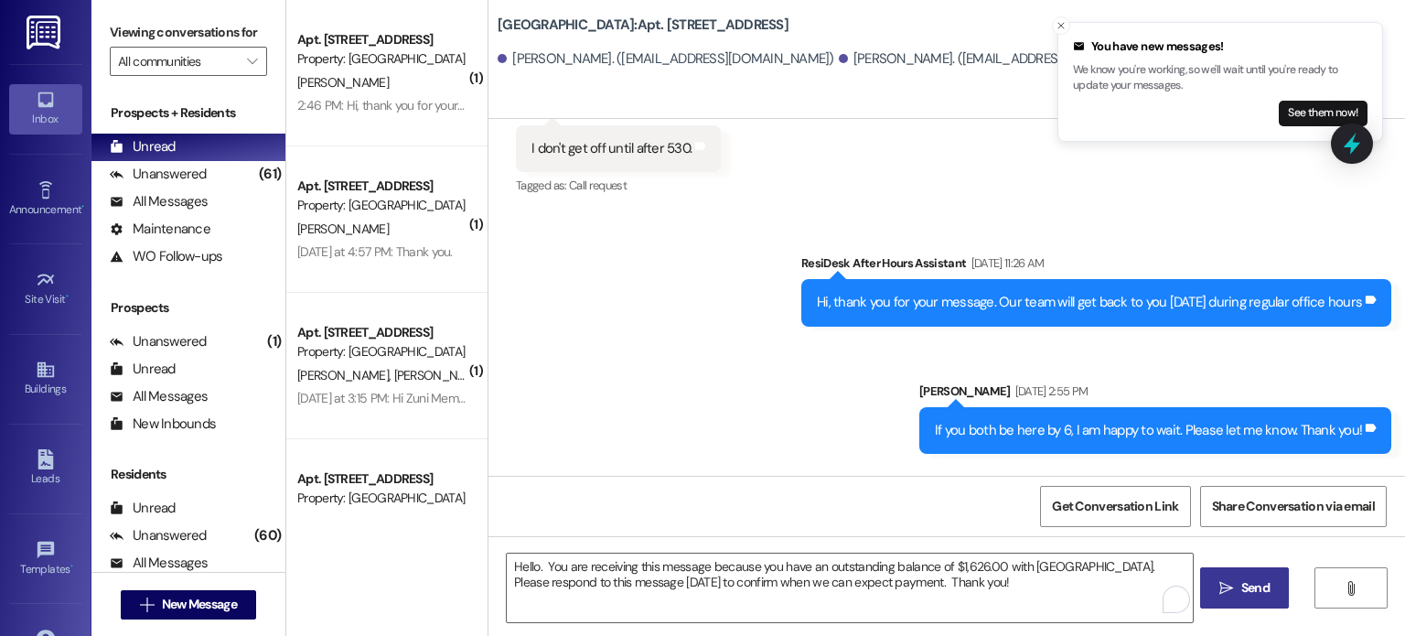
click at [1241, 583] on span "Send" at bounding box center [1255, 587] width 28 height 19
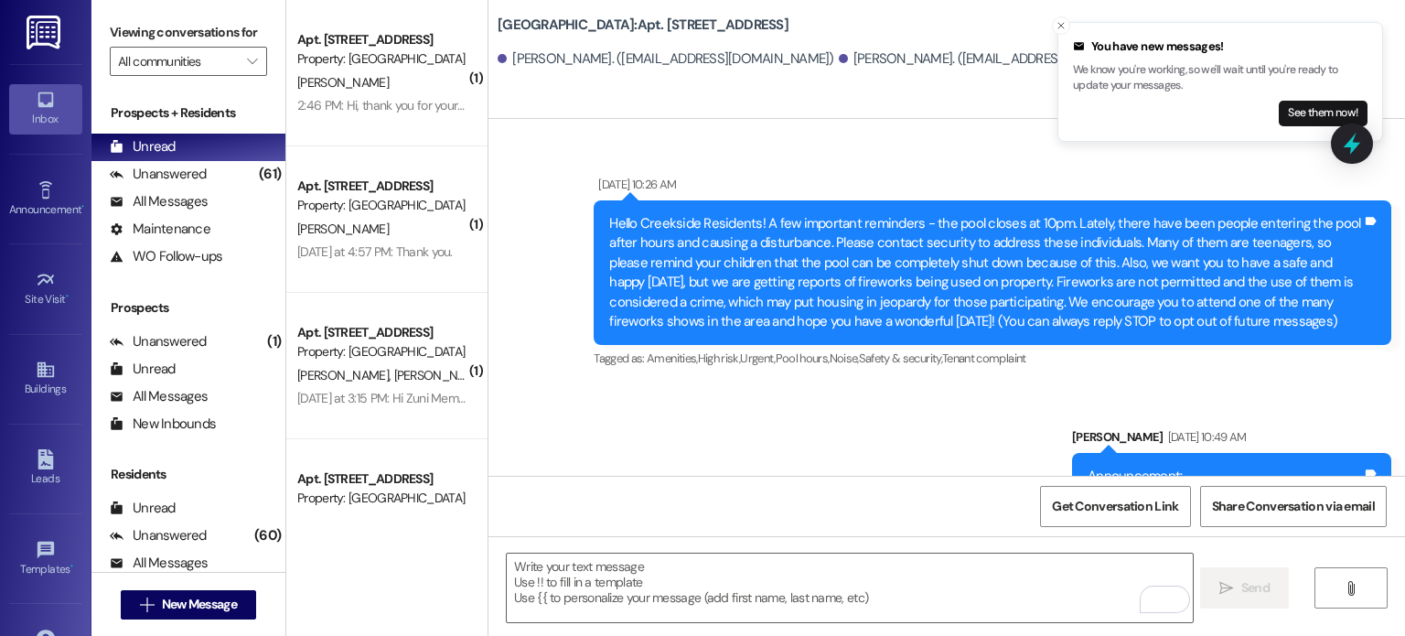
scroll to position [46584, 0]
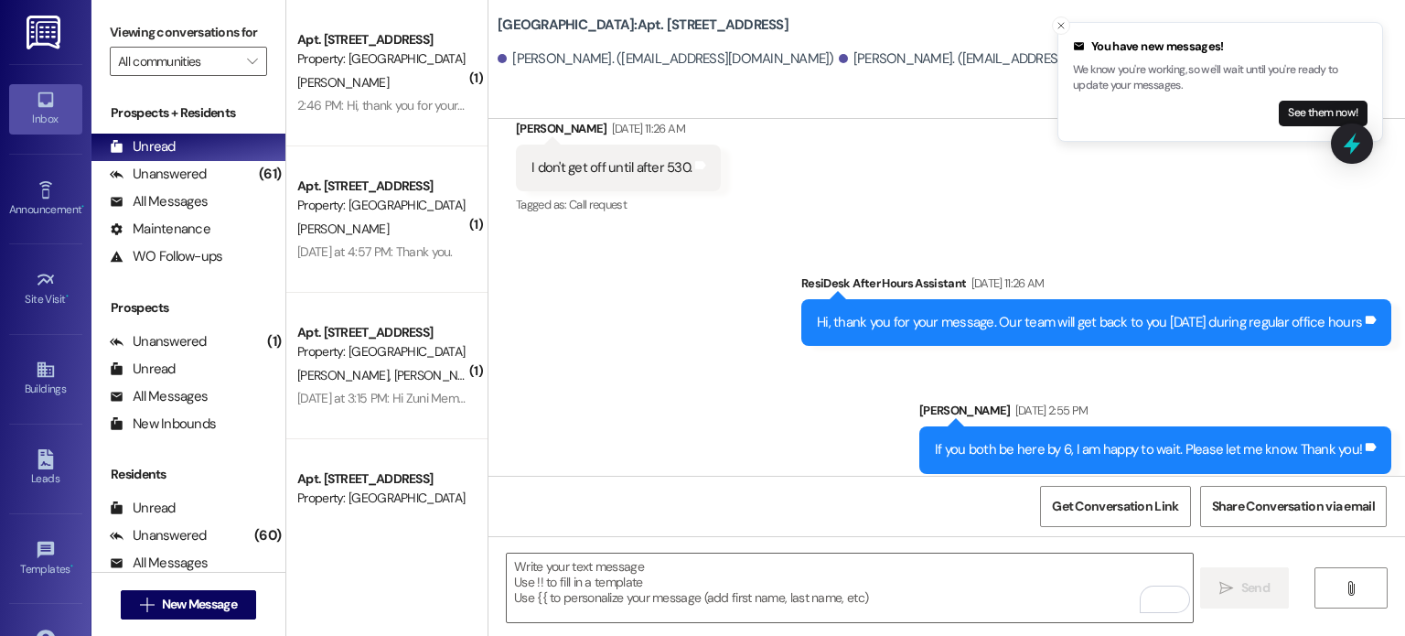
click at [38, 24] on img at bounding box center [46, 33] width 38 height 34
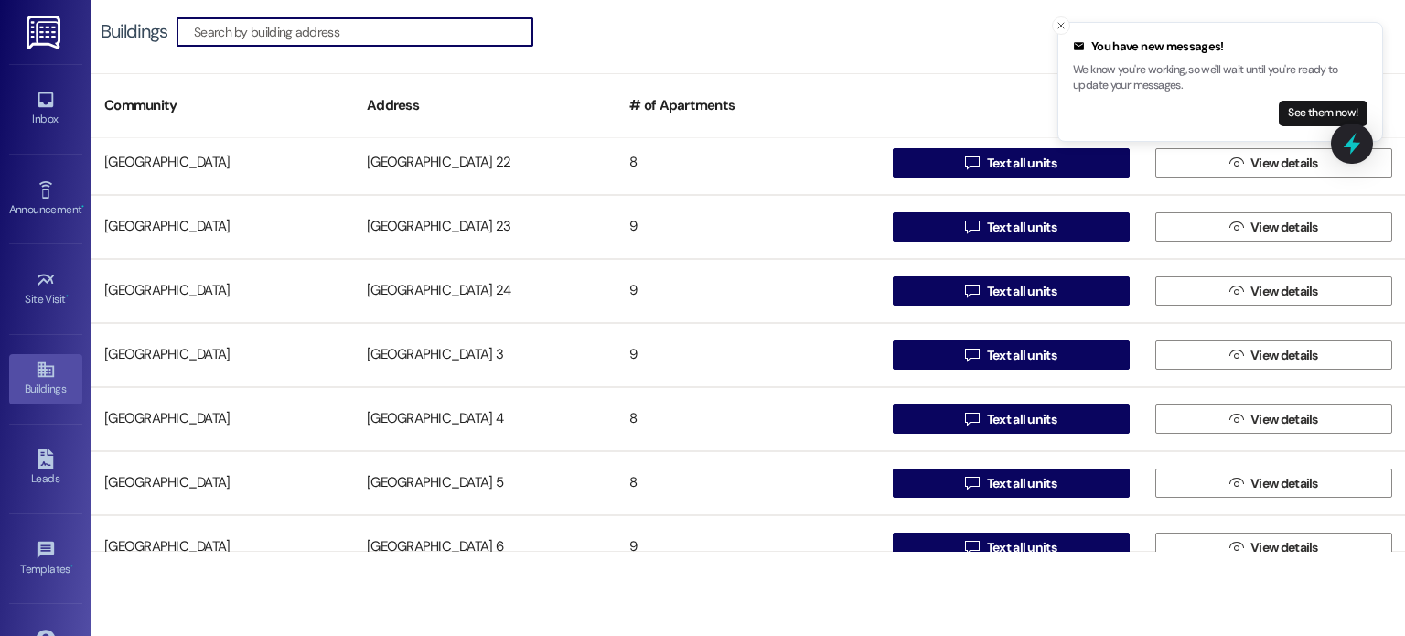
scroll to position [1098, 0]
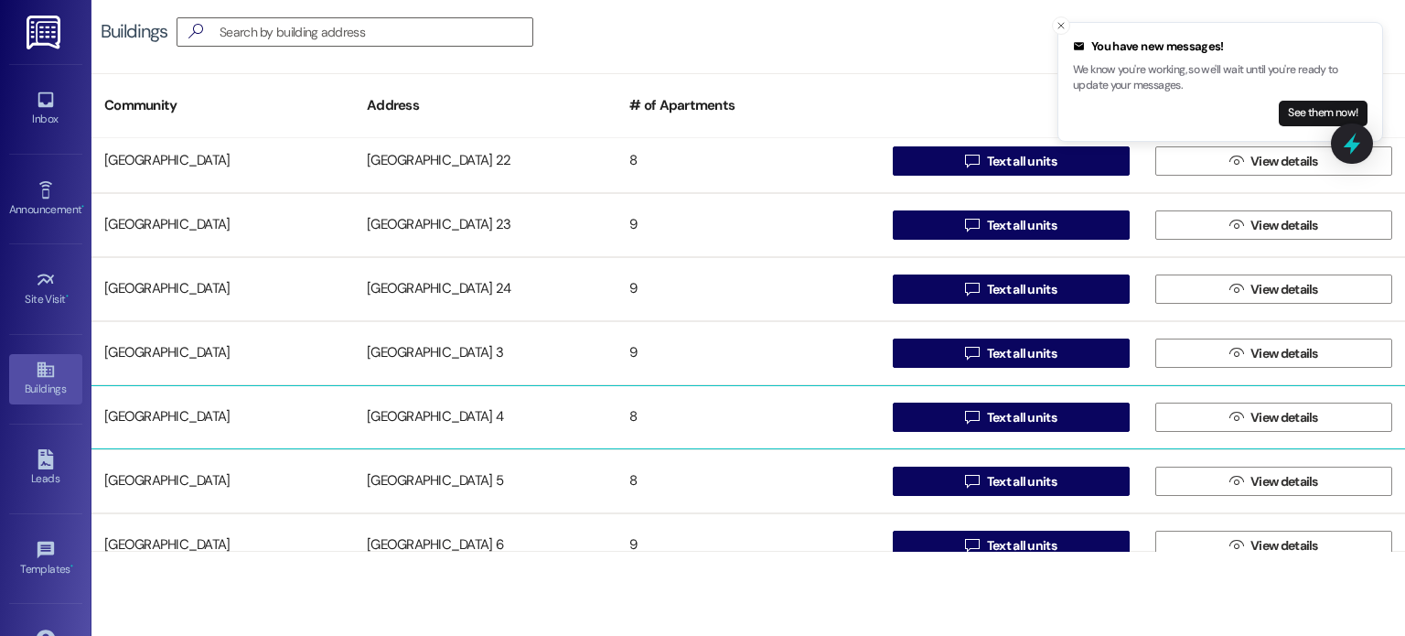
click at [426, 416] on div "[GEOGRAPHIC_DATA] 4" at bounding box center [485, 417] width 263 height 37
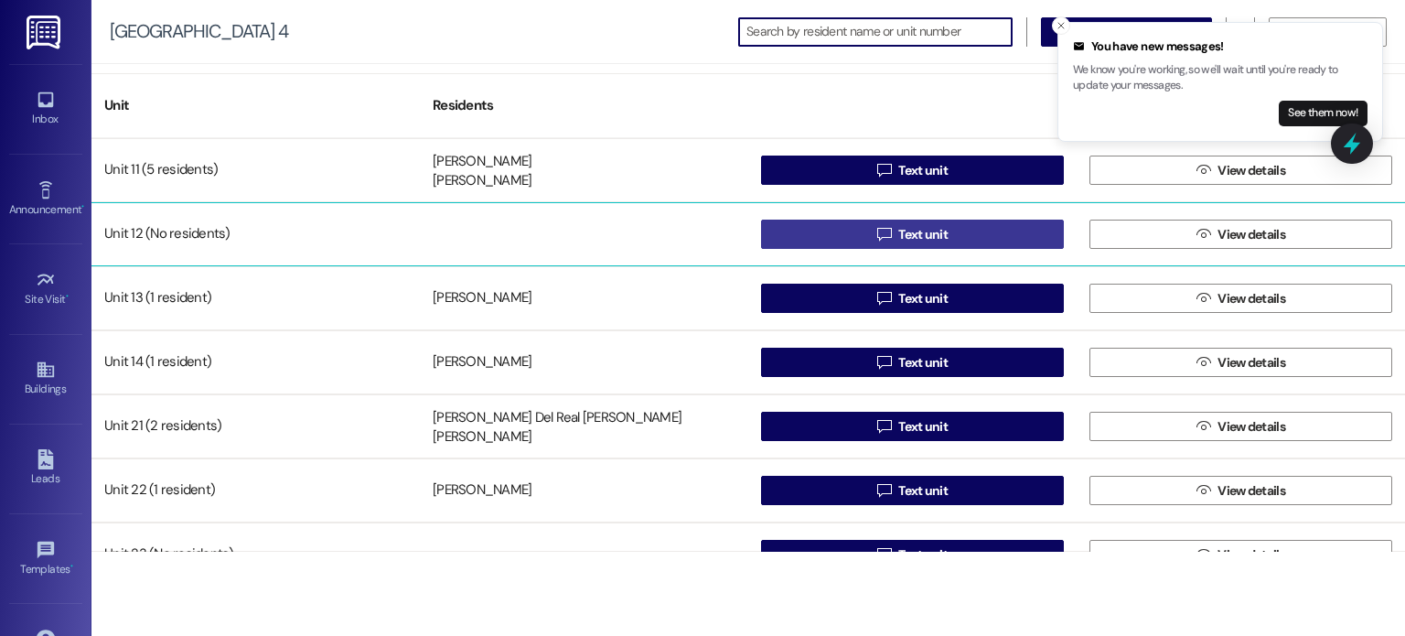
click at [824, 229] on button " Text unit" at bounding box center [912, 234] width 303 height 29
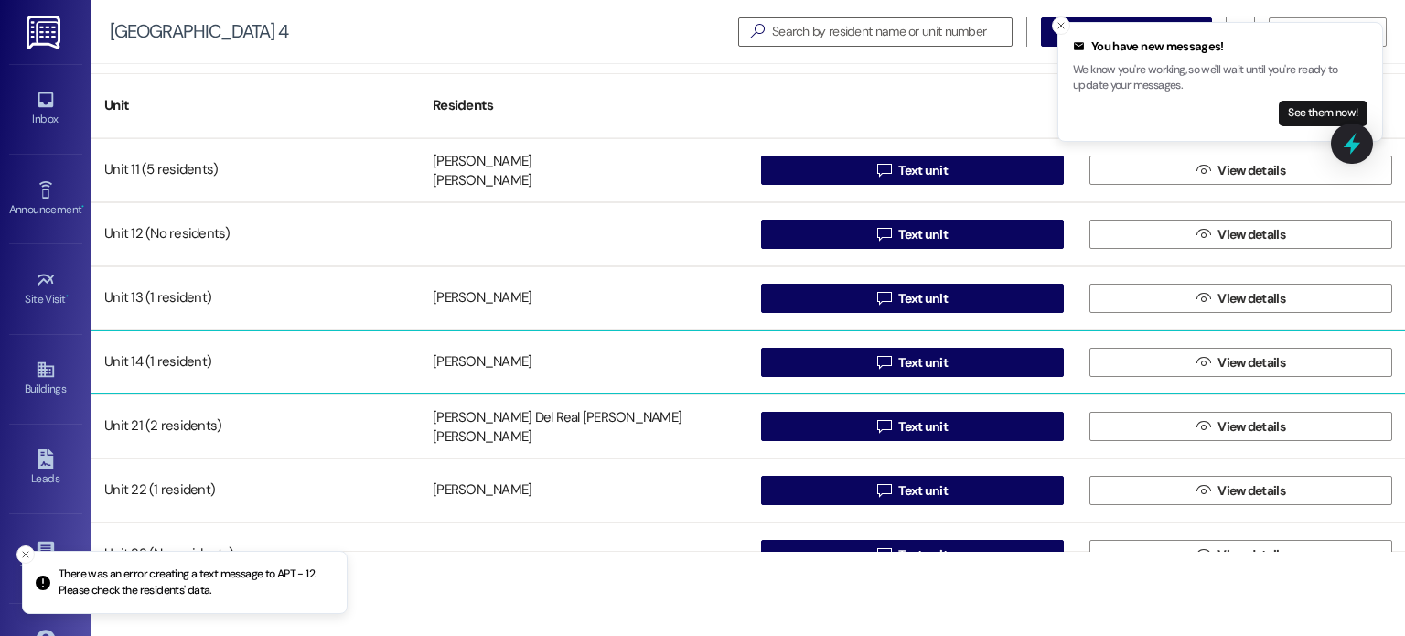
click at [179, 381] on div "Unit 14 (1 resident) Kerri Martinez  Text unit  View details" at bounding box center [748, 362] width 1314 height 64
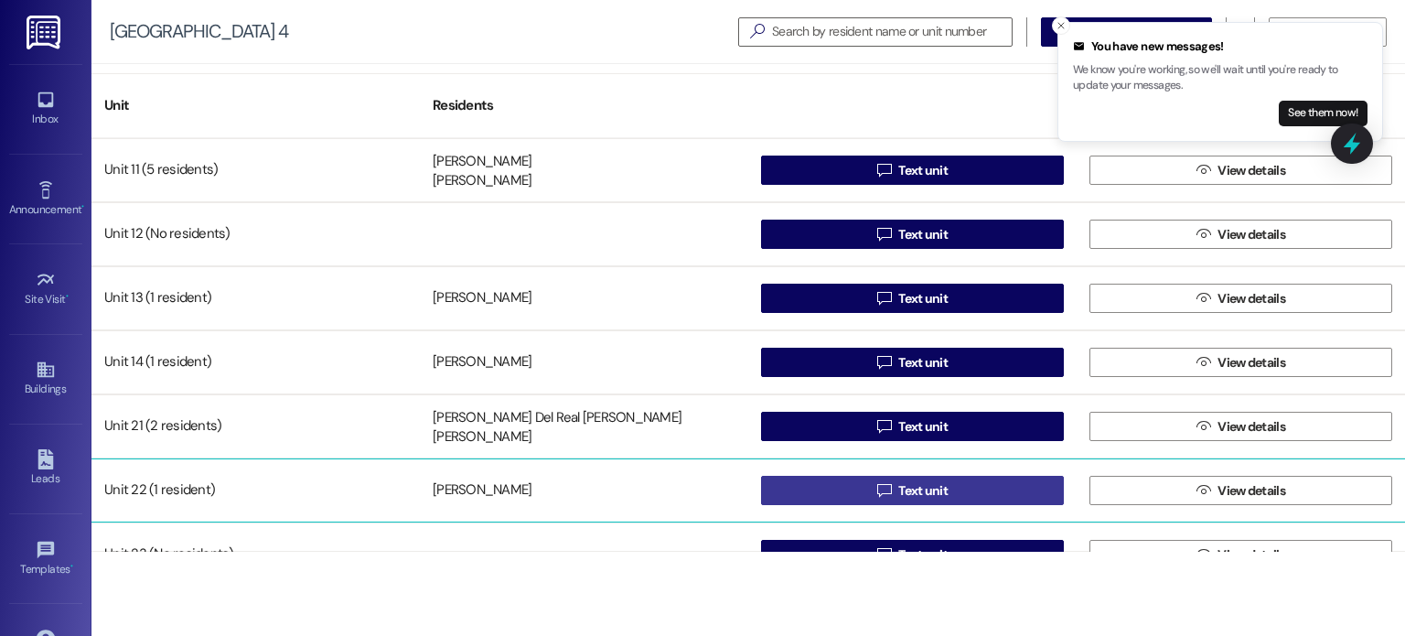
click at [777, 497] on button " Text unit" at bounding box center [912, 490] width 303 height 29
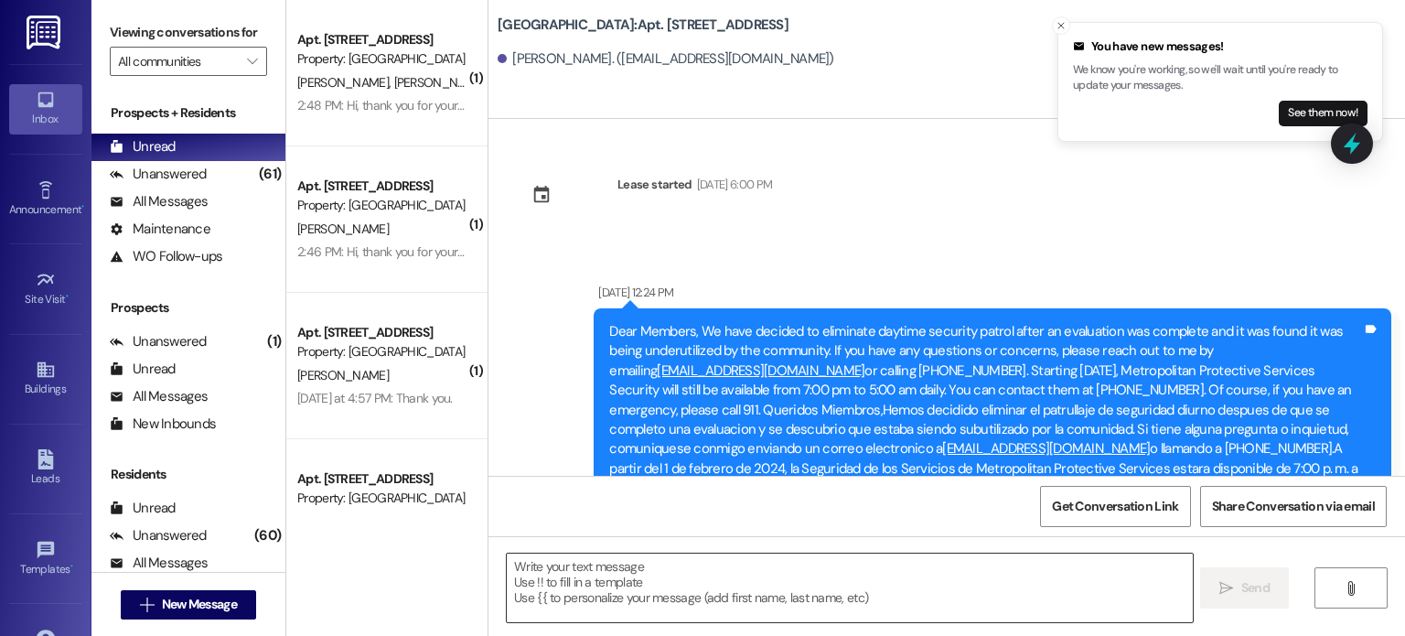
scroll to position [33653, 0]
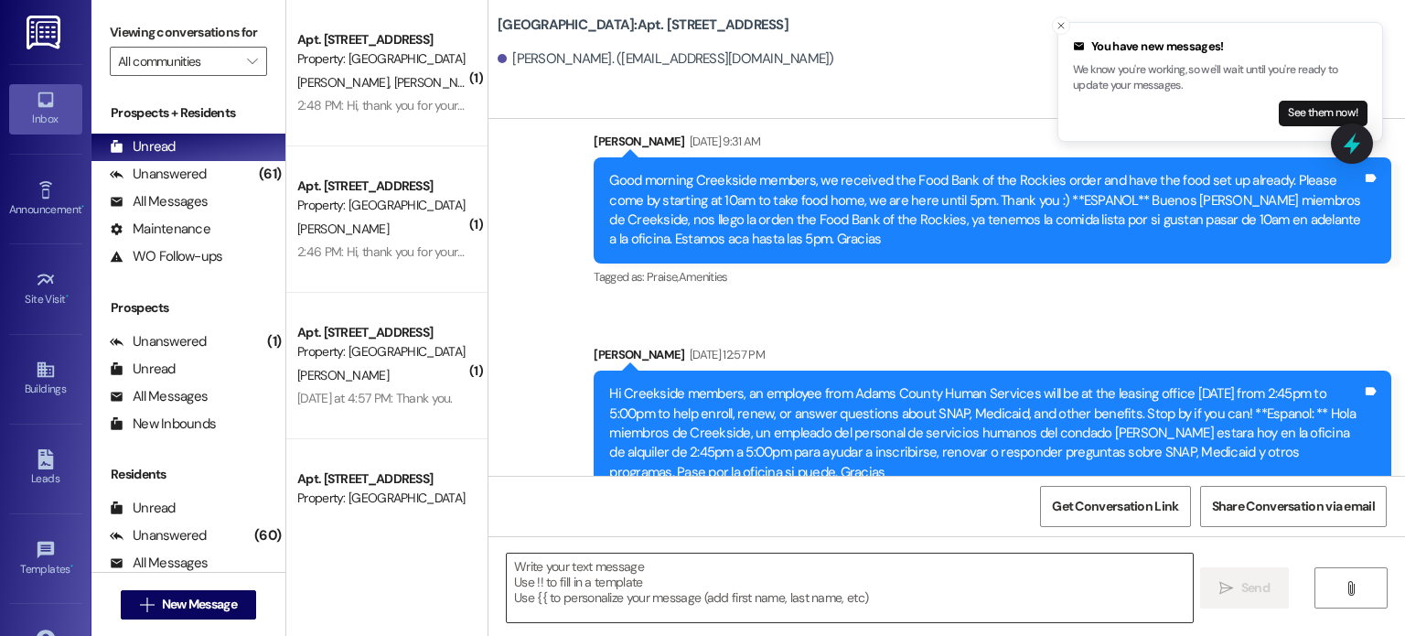
click at [683, 577] on textarea at bounding box center [849, 587] width 685 height 69
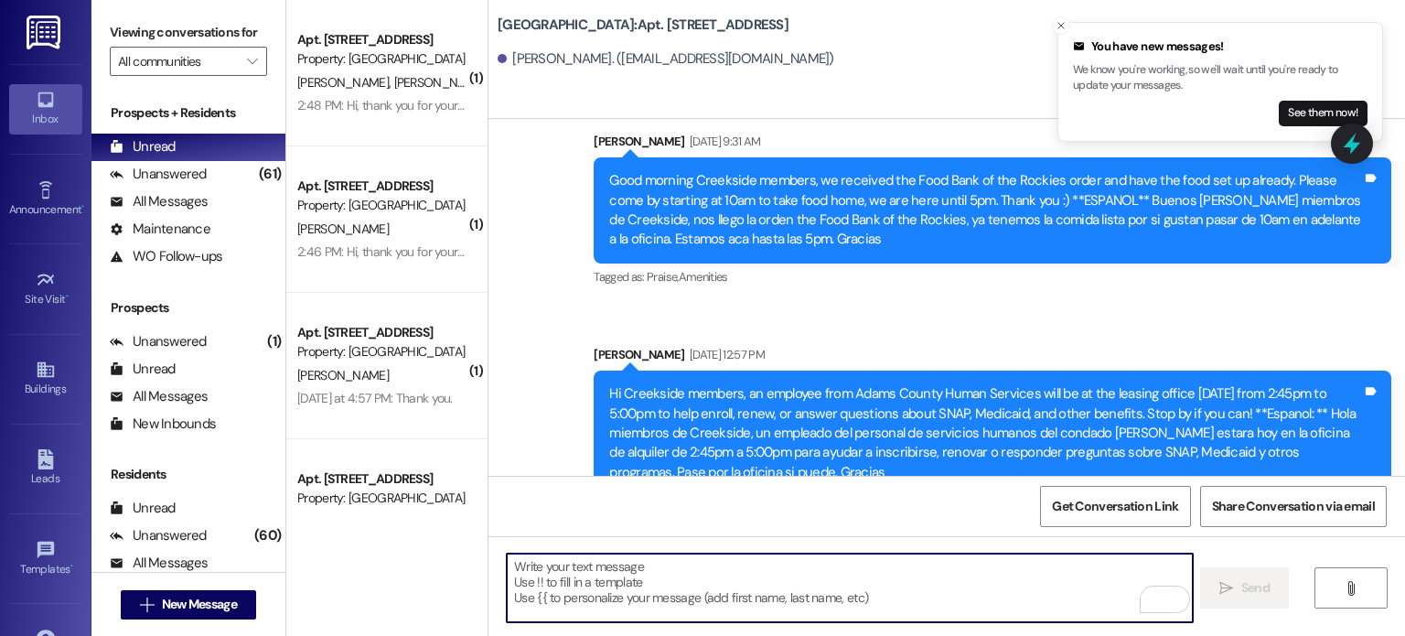
paste textarea "Hello. You are receiving this message because you have an outstanding balance o…"
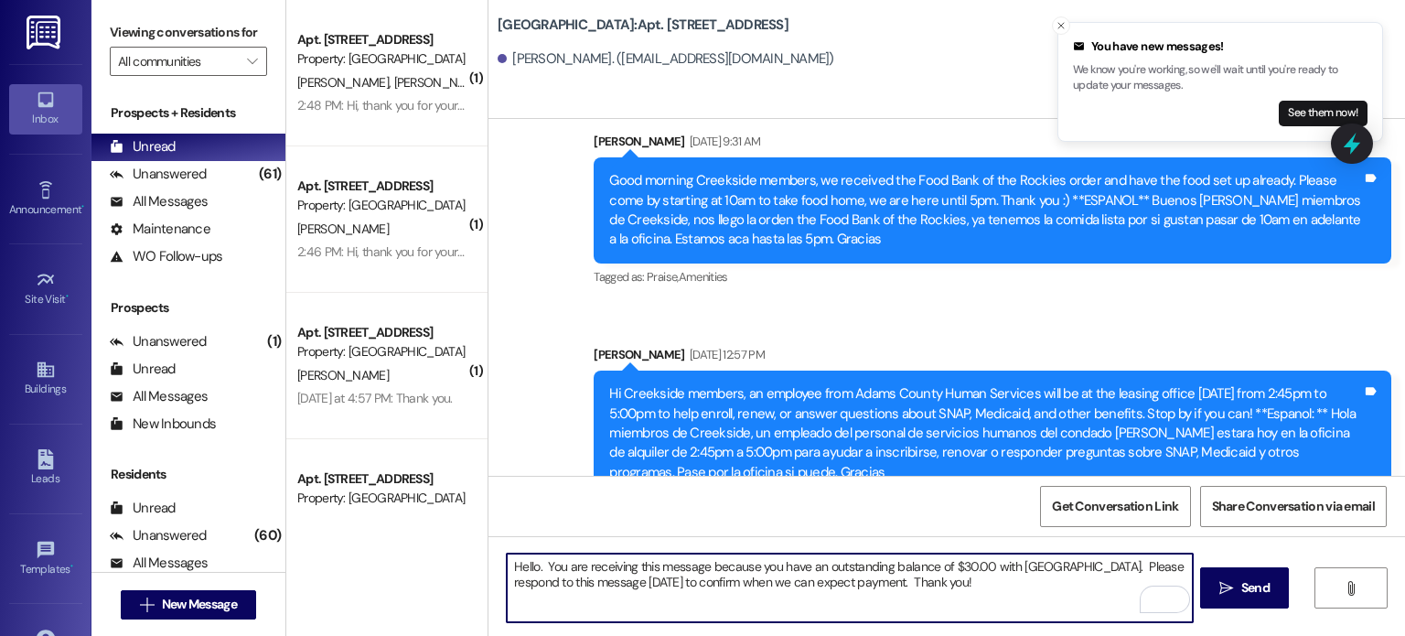
click at [982, 568] on textarea "Hello. You are receiving this message because you have an outstanding balance o…" at bounding box center [849, 587] width 685 height 69
type textarea "Hello. You are receiving this message because you have an outstanding balance o…"
click at [1241, 587] on span "Send" at bounding box center [1255, 587] width 28 height 19
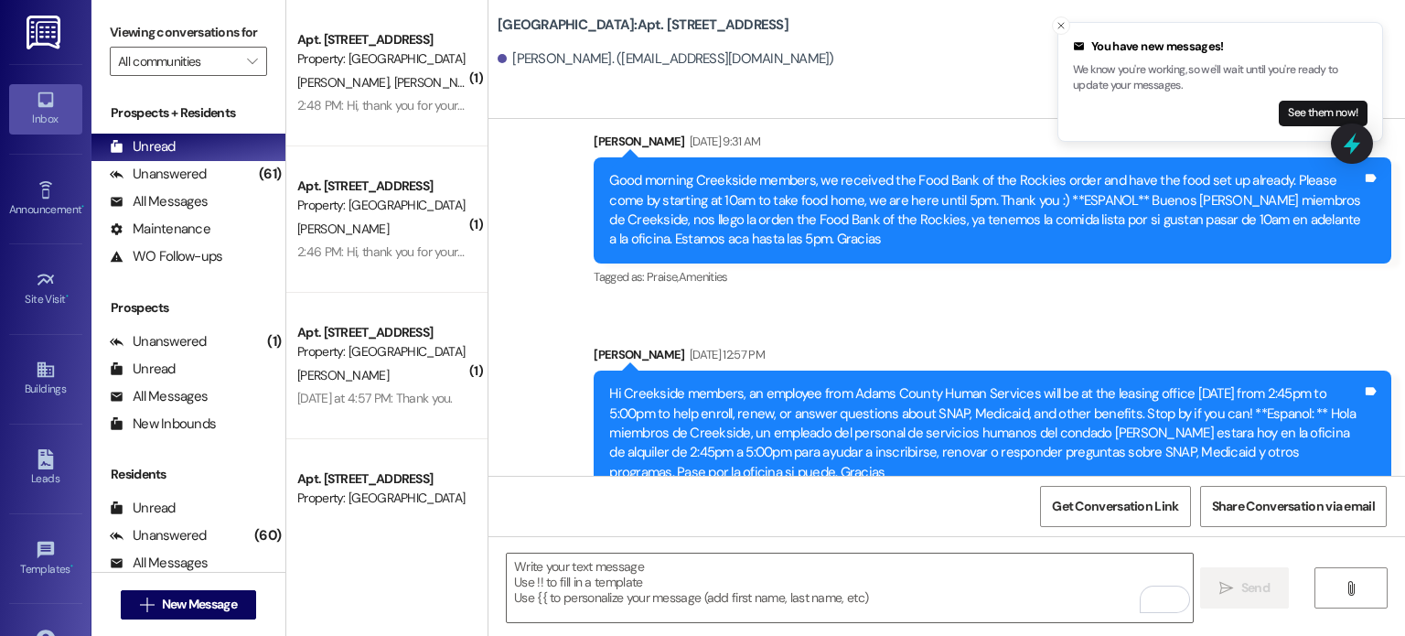
click at [42, 21] on img at bounding box center [46, 33] width 38 height 34
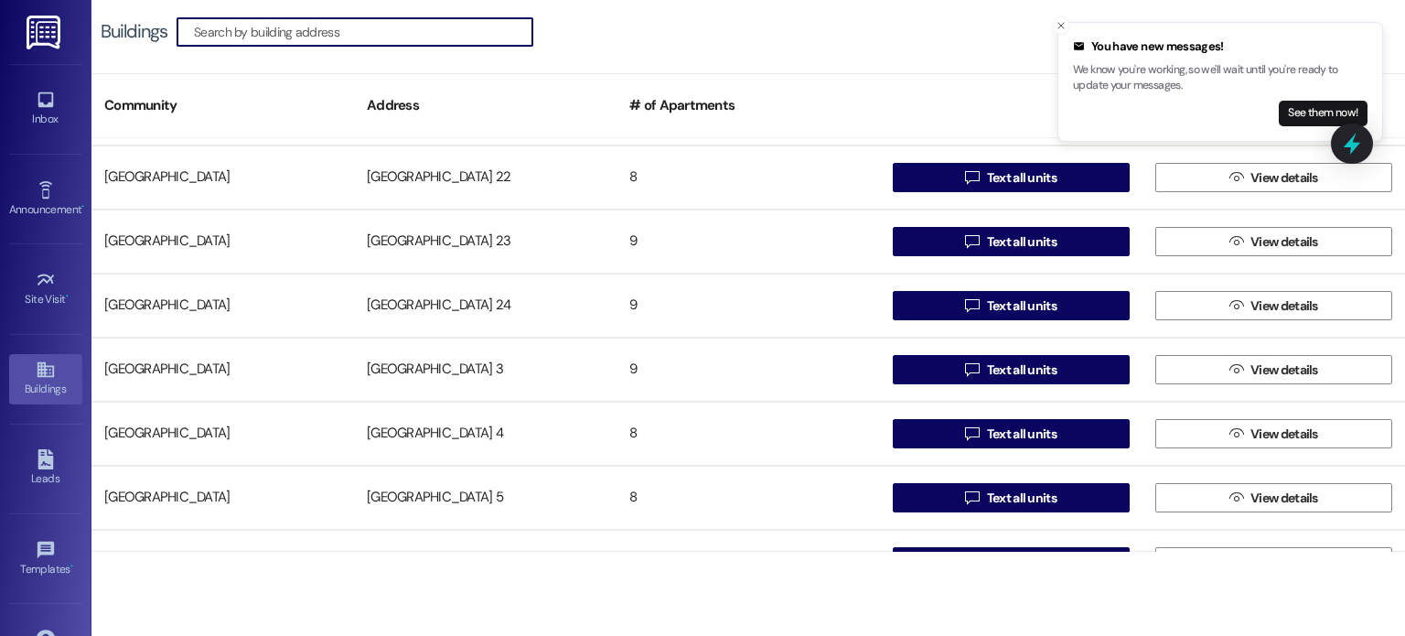
scroll to position [1098, 0]
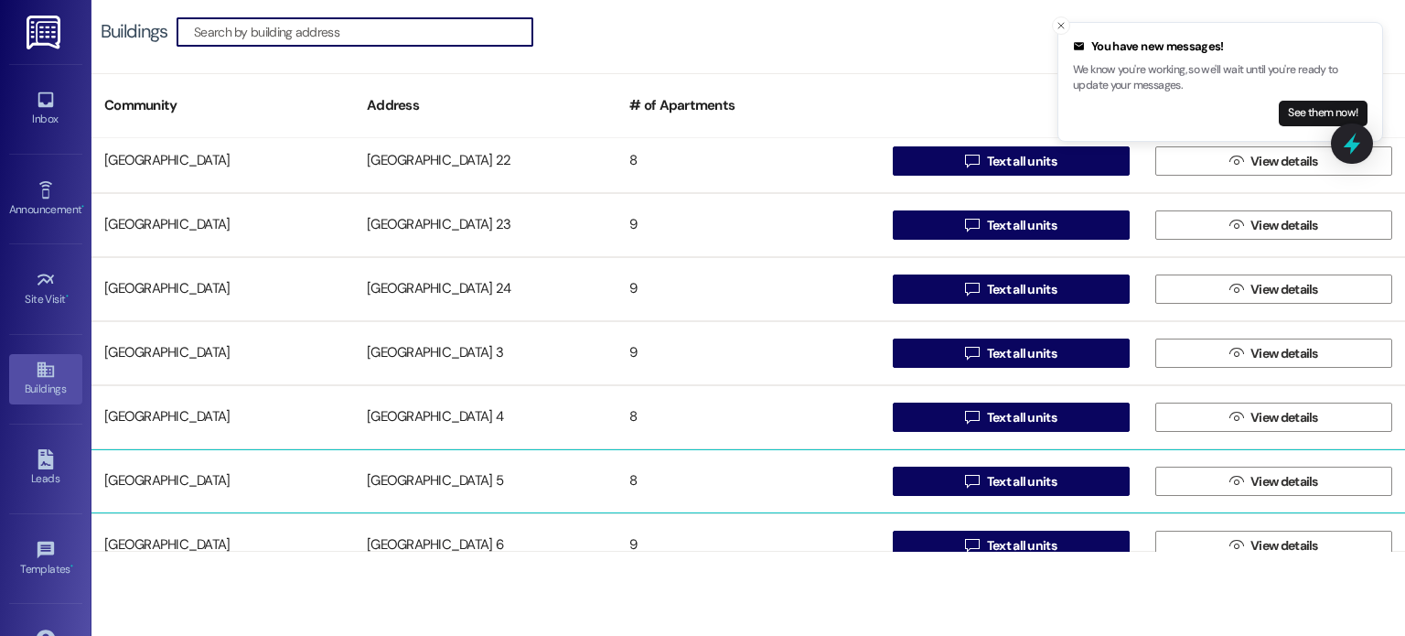
click at [448, 475] on div "[GEOGRAPHIC_DATA] 5" at bounding box center [485, 481] width 263 height 37
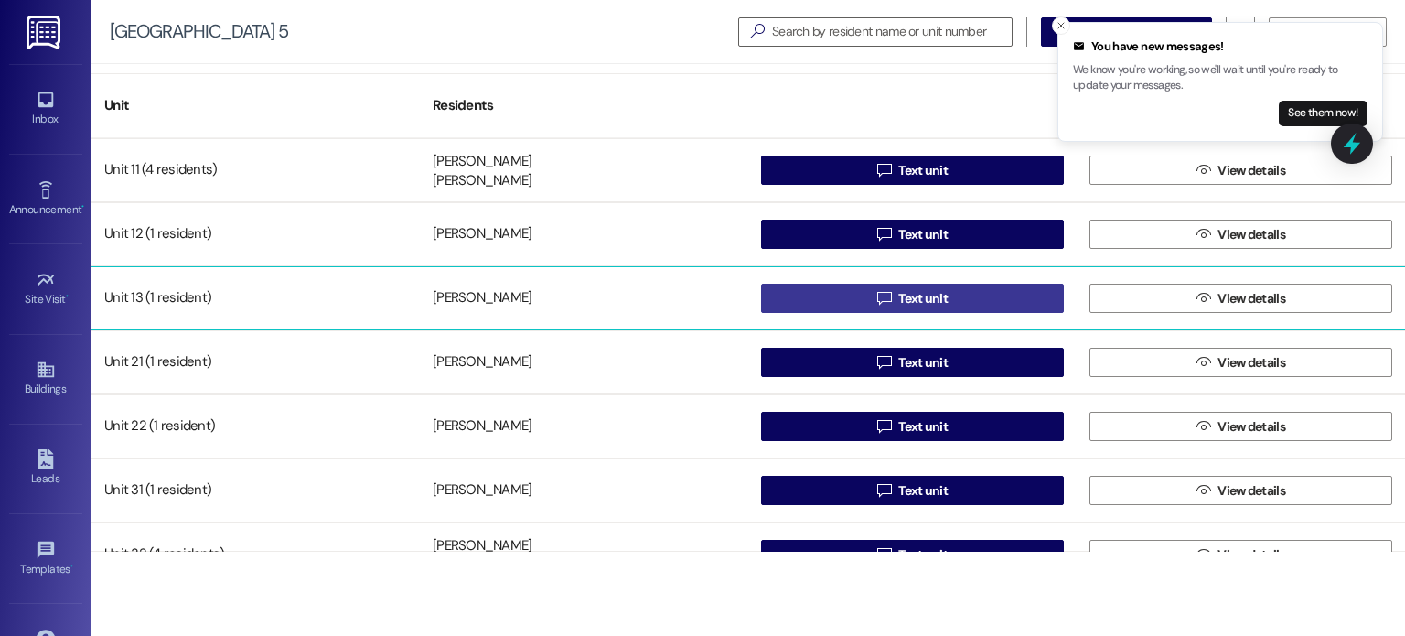
click at [777, 310] on button " Text unit" at bounding box center [912, 298] width 303 height 29
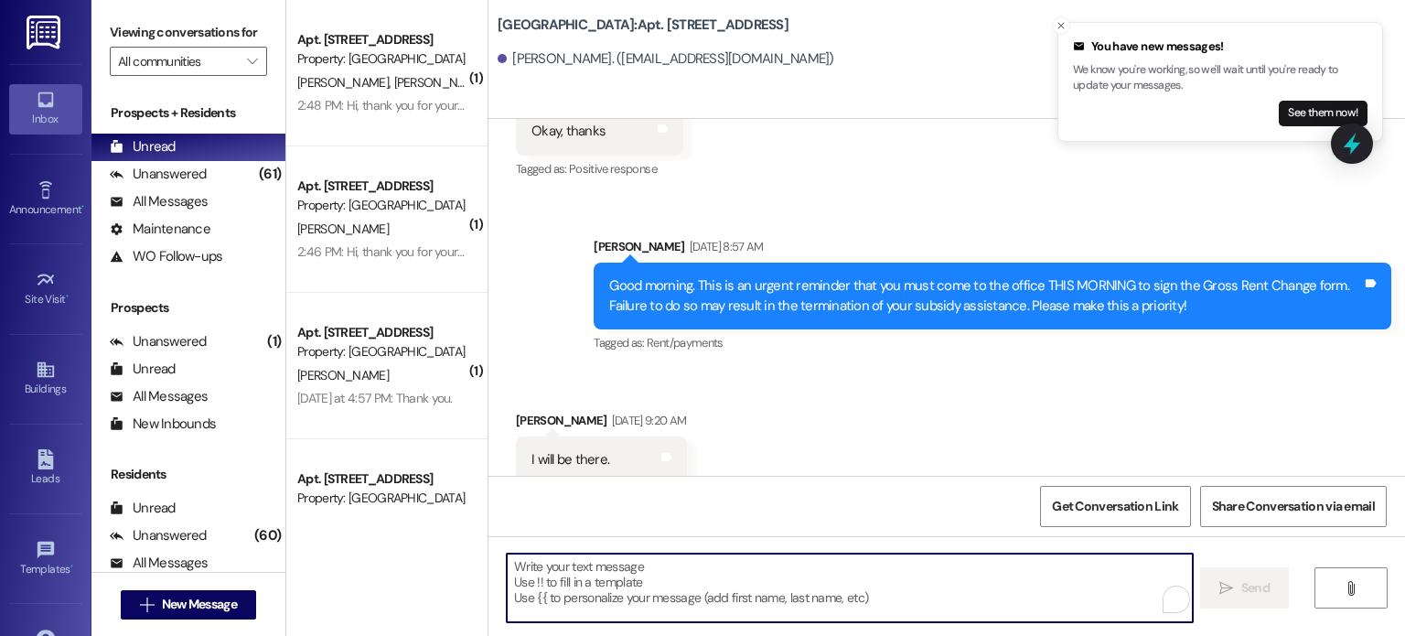
click at [701, 567] on textarea "To enrich screen reader interactions, please activate Accessibility in Grammarl…" at bounding box center [849, 587] width 685 height 69
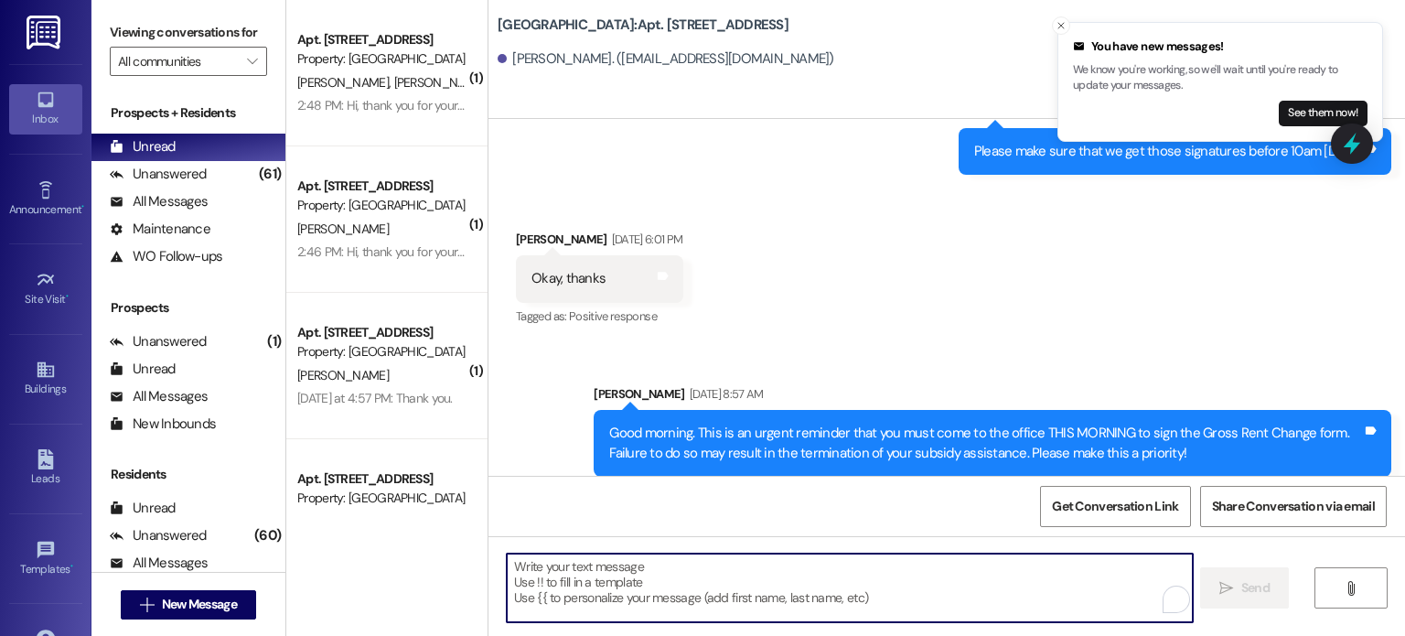
scroll to position [33346, 0]
paste textarea "Hello. You are receiving this message because you have an outstanding balance o…"
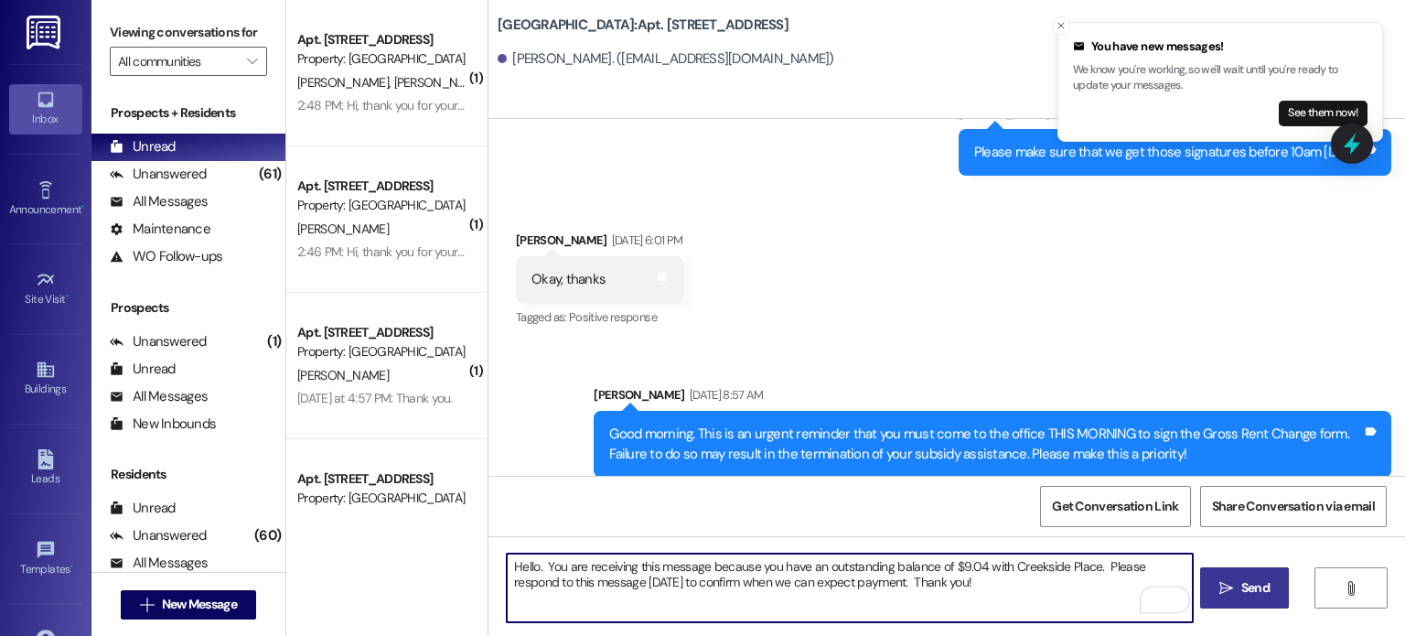
type textarea "Hello. You are receiving this message because you have an outstanding balance o…"
click at [1220, 591] on icon "" at bounding box center [1226, 588] width 14 height 15
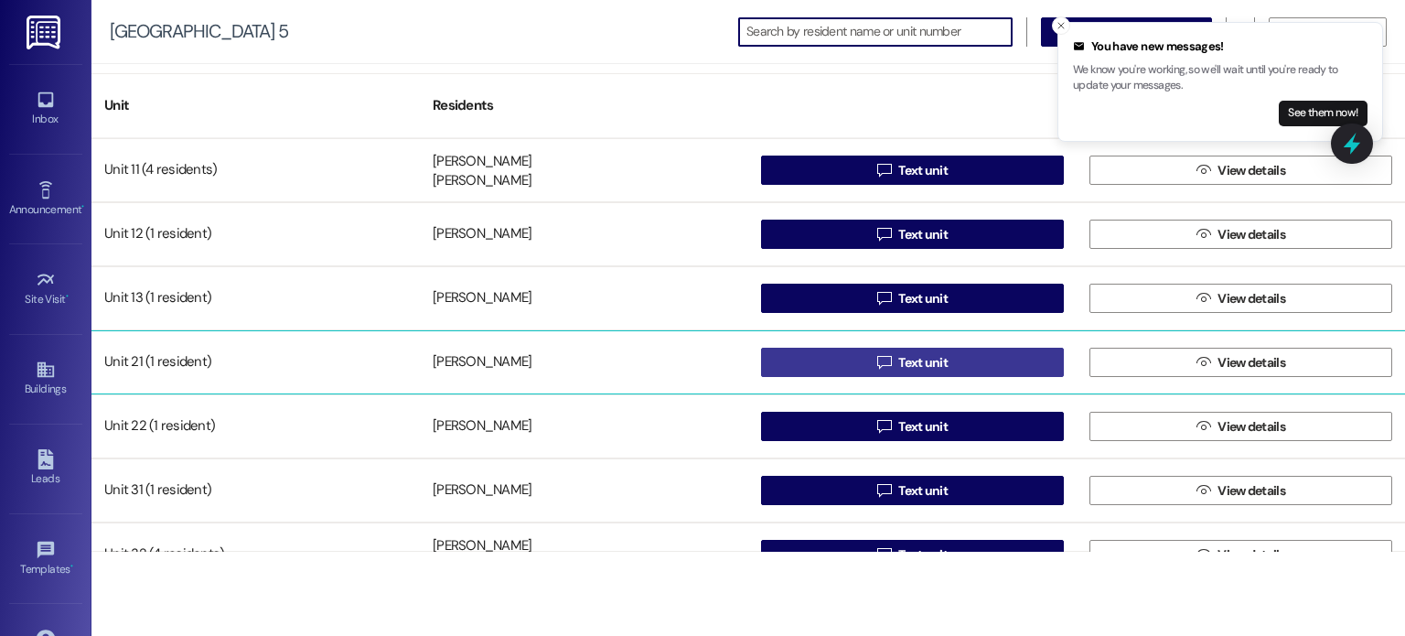
click at [820, 358] on button " Text unit" at bounding box center [912, 362] width 303 height 29
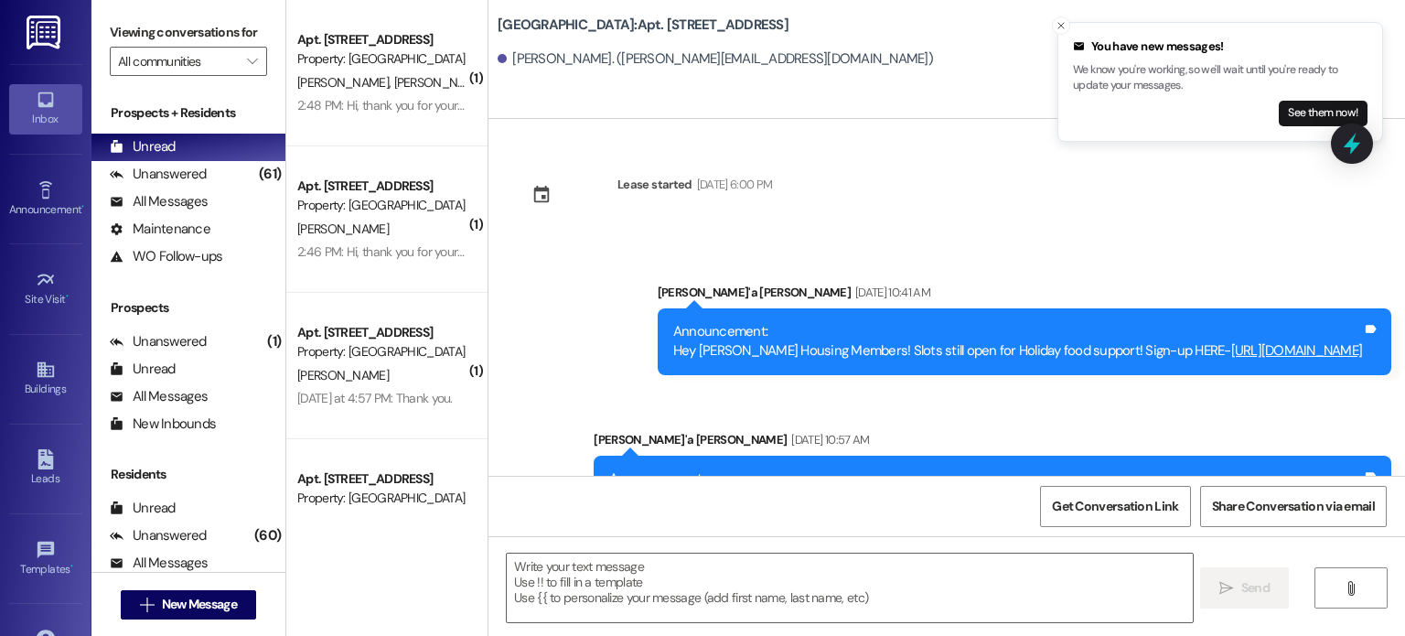
click at [706, 573] on textarea at bounding box center [849, 587] width 685 height 69
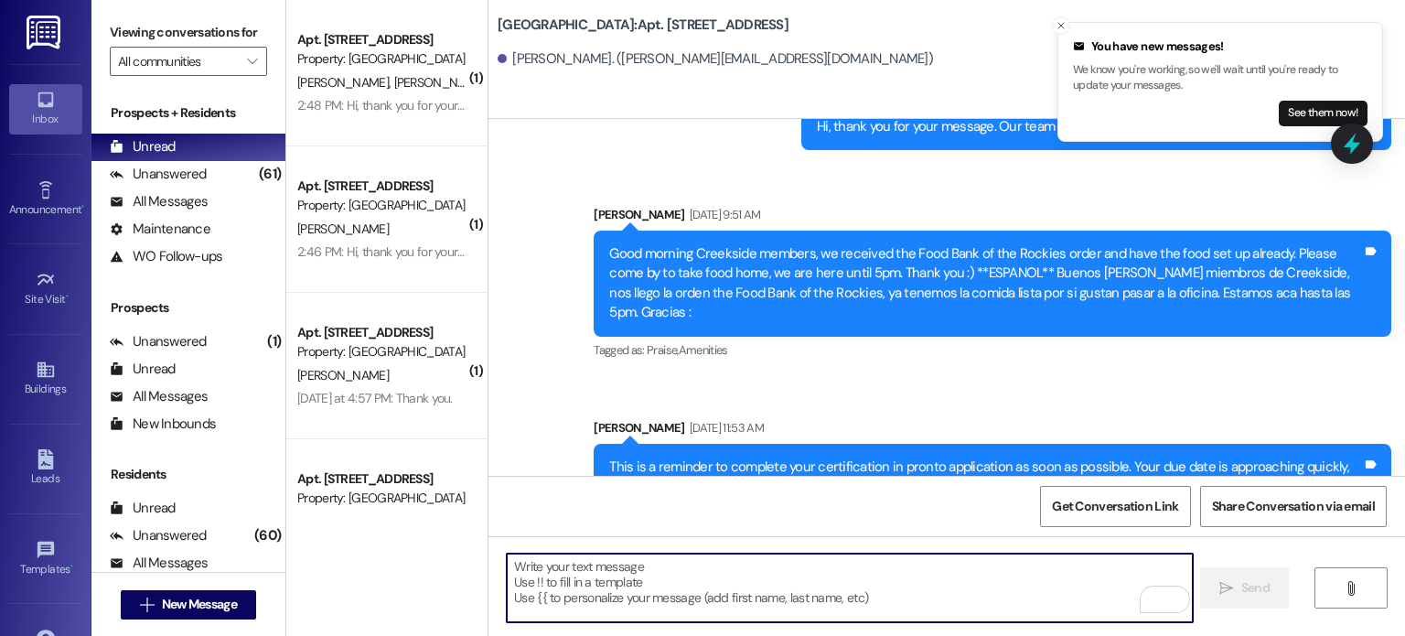
scroll to position [52737, 0]
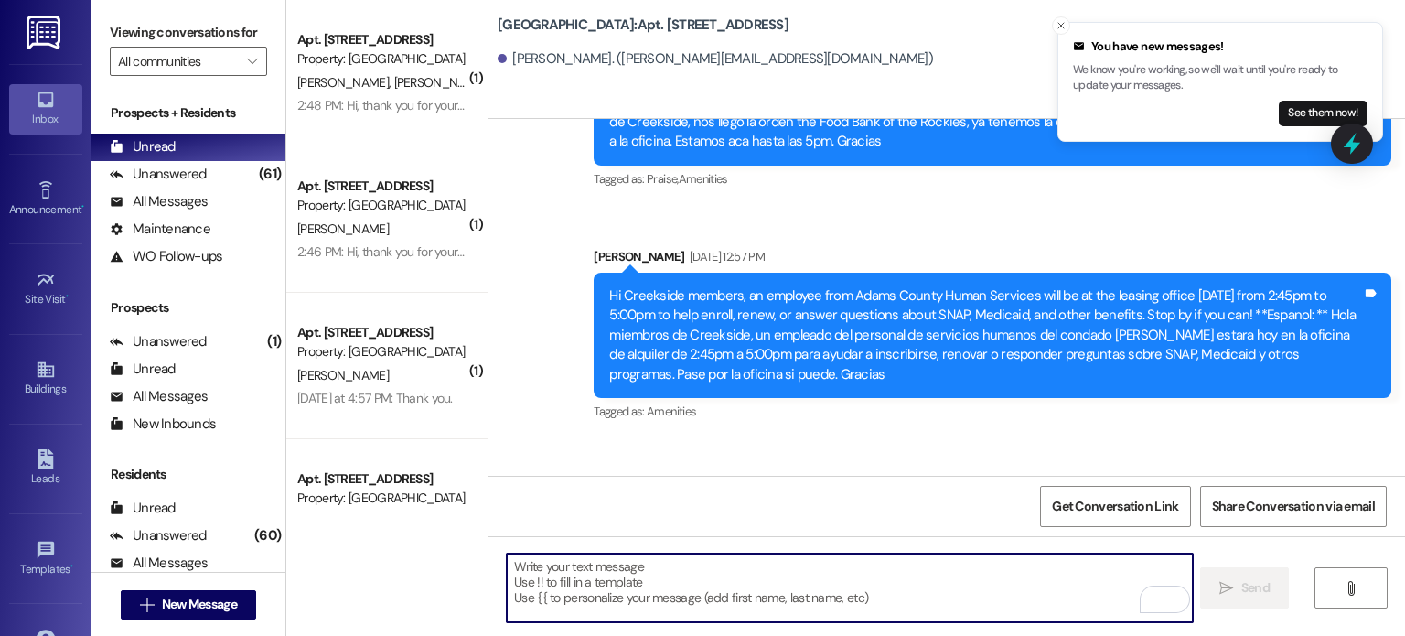
paste textarea "Hello. You are receiving this message because you have an outstanding balance o…"
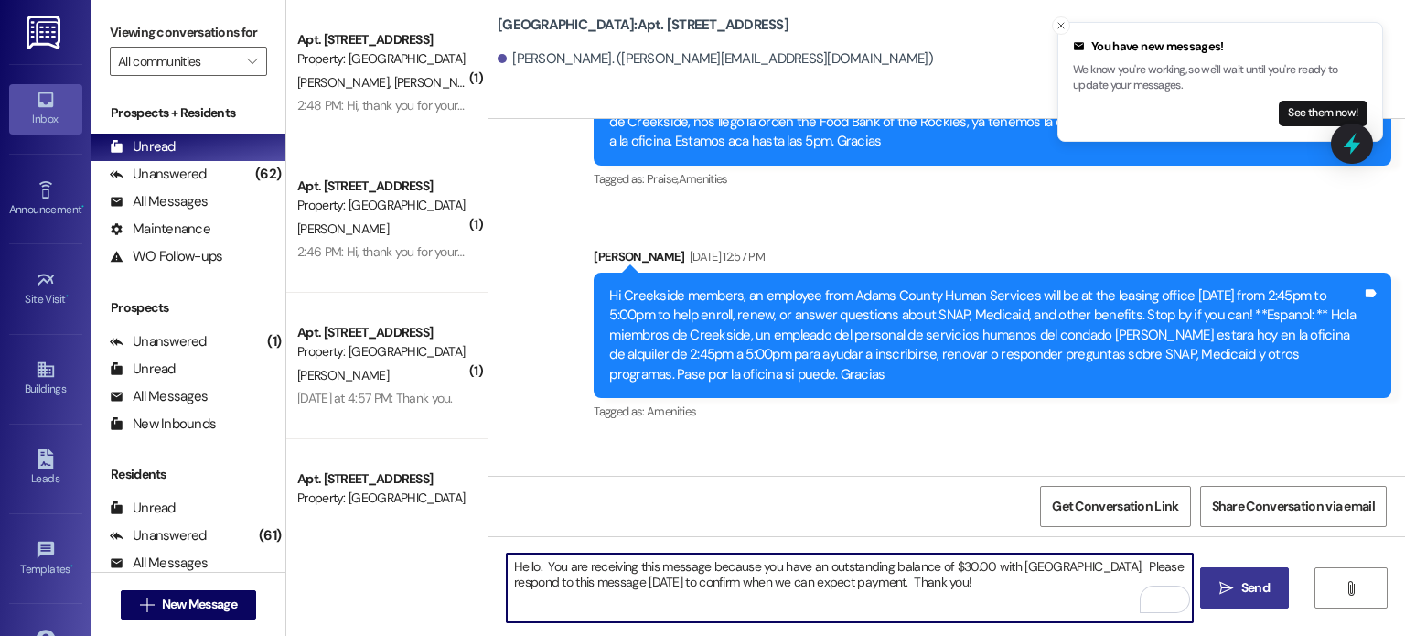
type textarea "Hello. You are receiving this message because you have an outstanding balance o…"
click at [1248, 580] on span "Send" at bounding box center [1255, 587] width 28 height 19
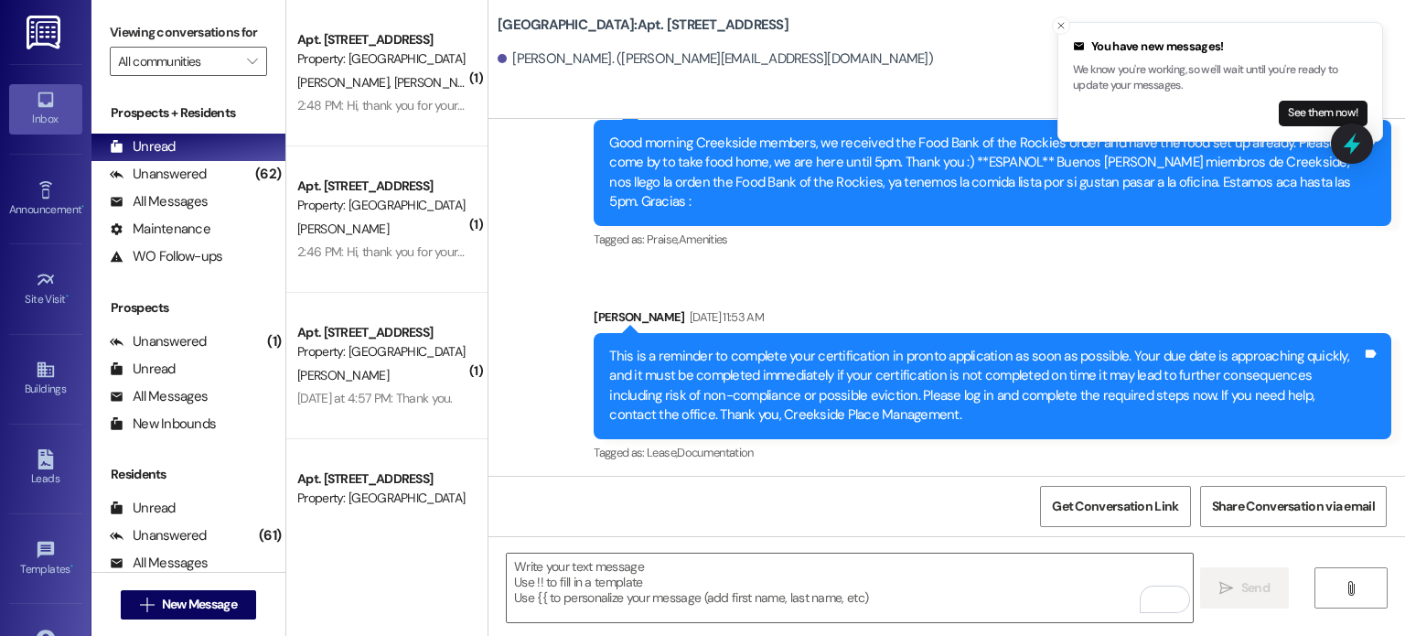
scroll to position [50716, 0]
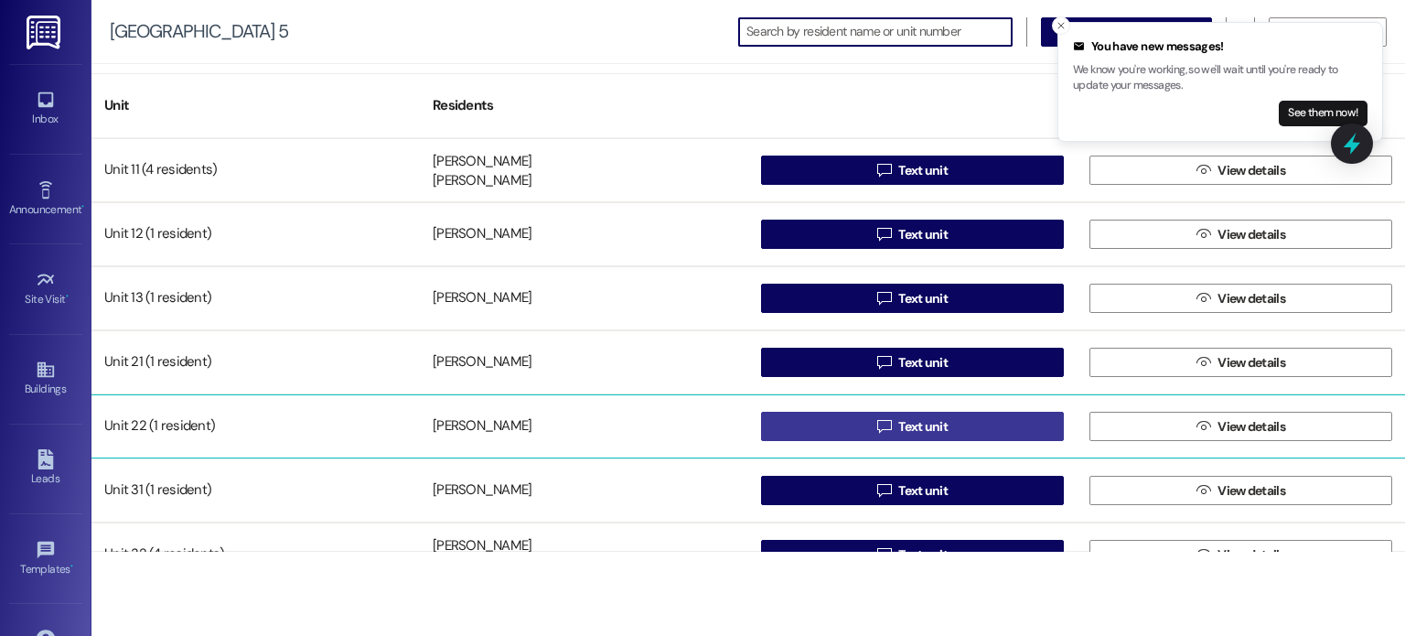
click at [787, 424] on button " Text unit" at bounding box center [912, 426] width 303 height 29
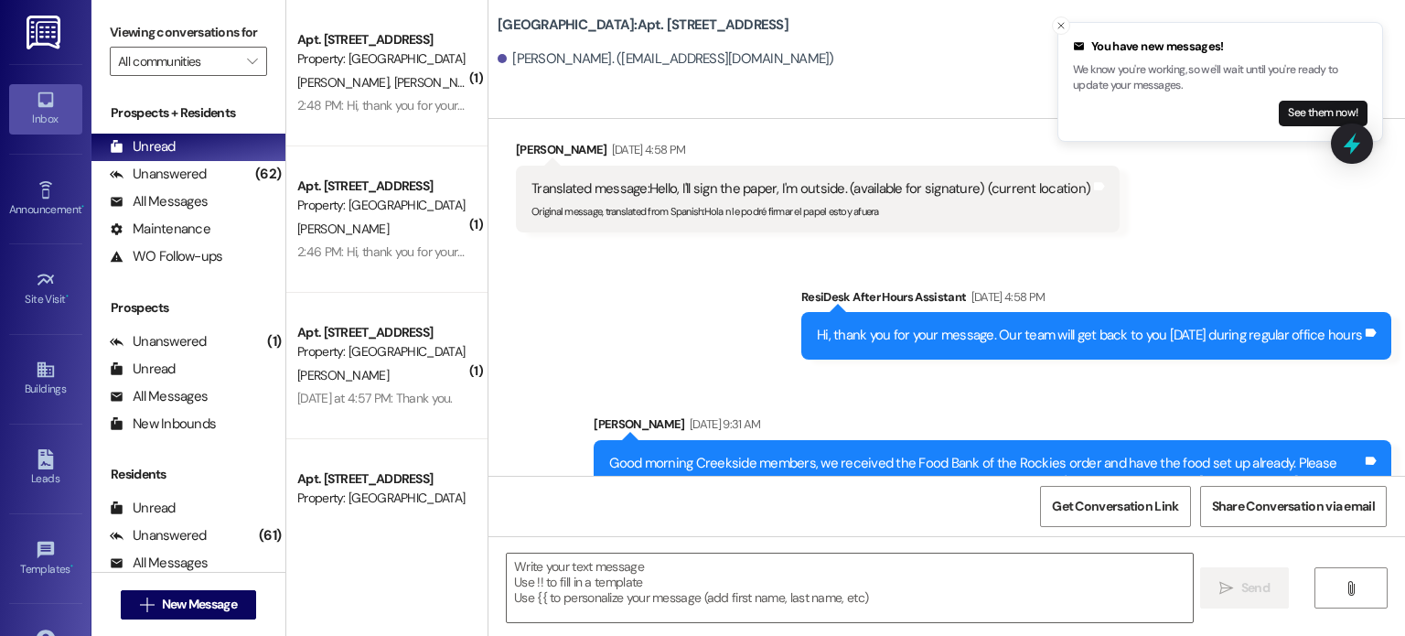
scroll to position [396, 0]
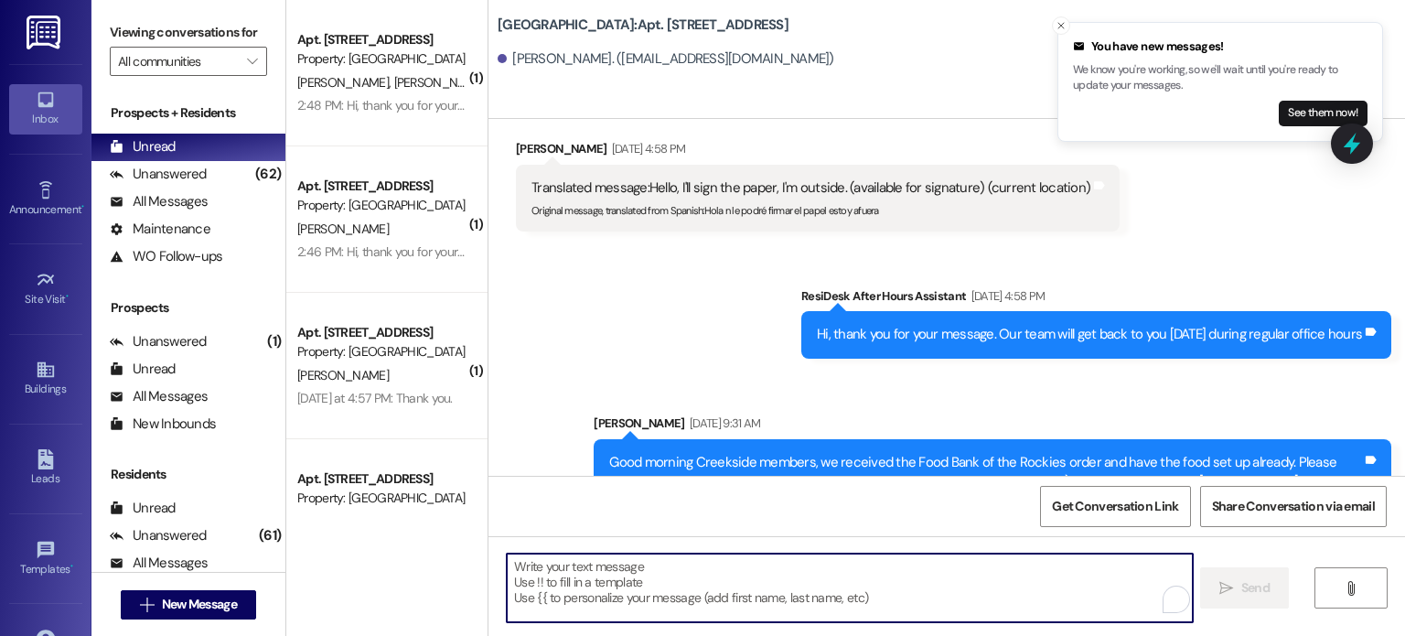
click at [596, 588] on textarea "To enrich screen reader interactions, please activate Accessibility in Grammarl…" at bounding box center [849, 587] width 685 height 69
paste textarea "Hello. You are receiving this message because you have an outstanding balance o…"
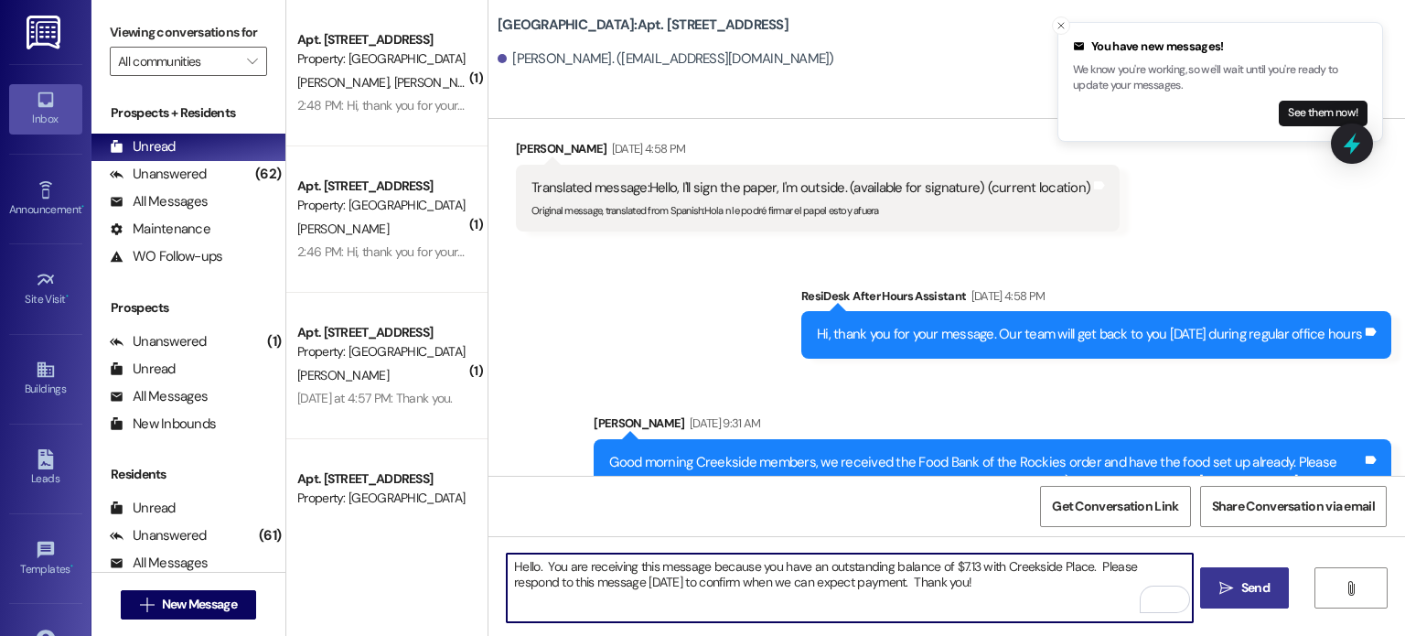
type textarea "Hello. You are receiving this message because you have an outstanding balance o…"
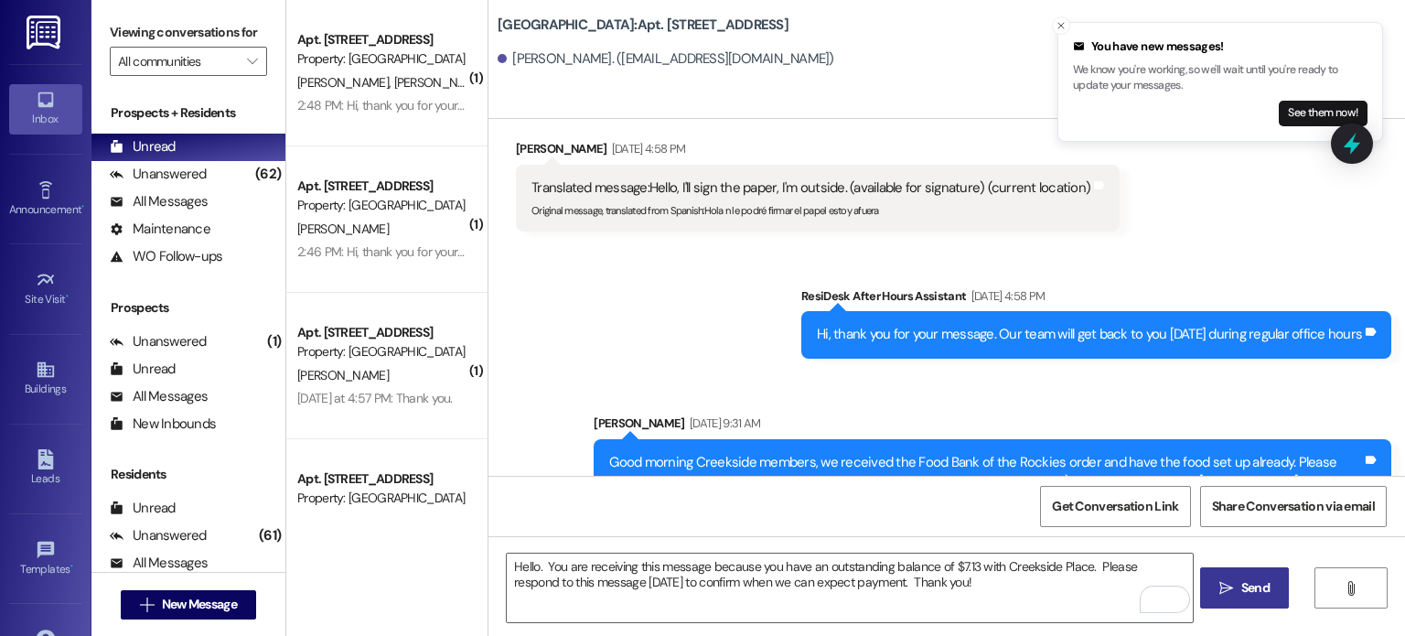
click at [1247, 585] on span "Send" at bounding box center [1255, 587] width 28 height 19
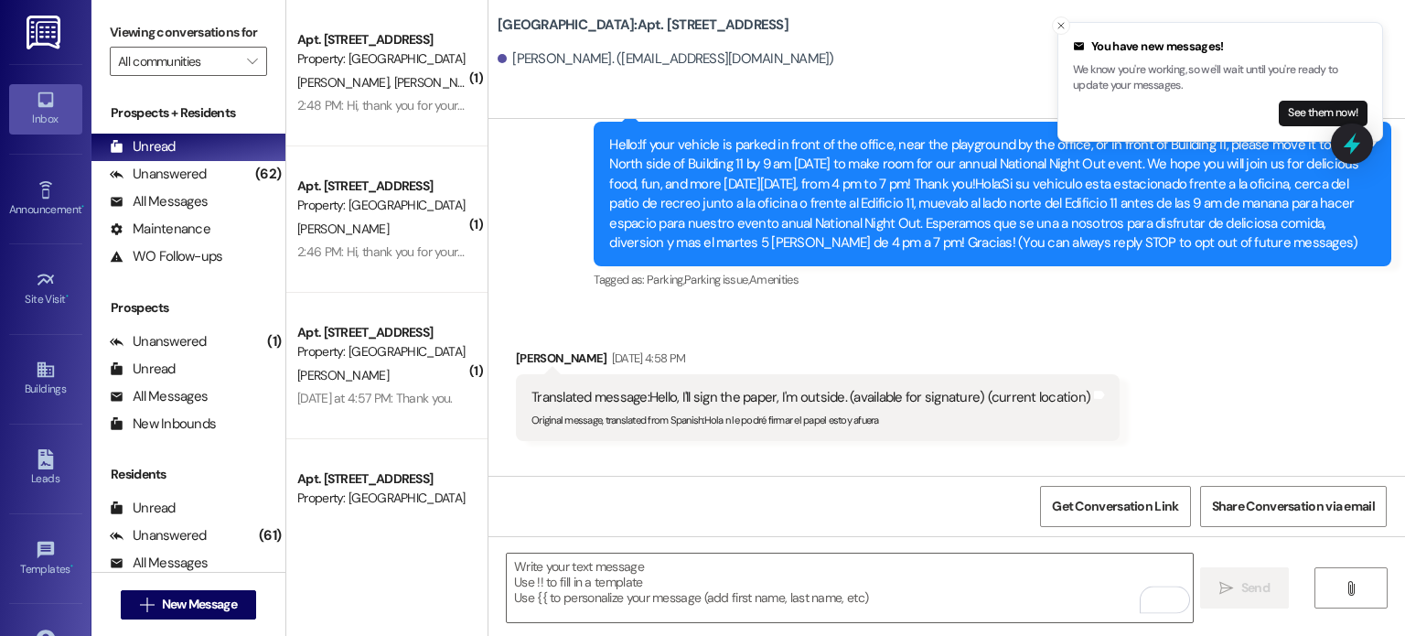
scroll to position [184, 0]
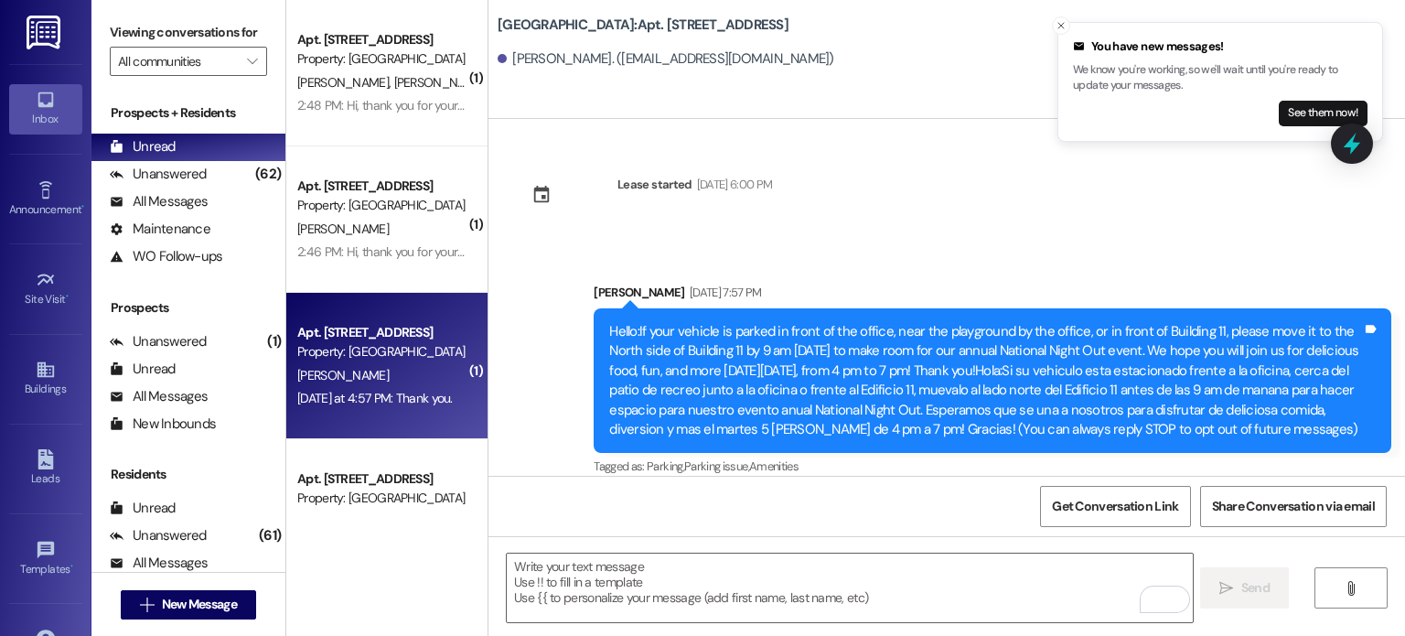
scroll to position [184, 0]
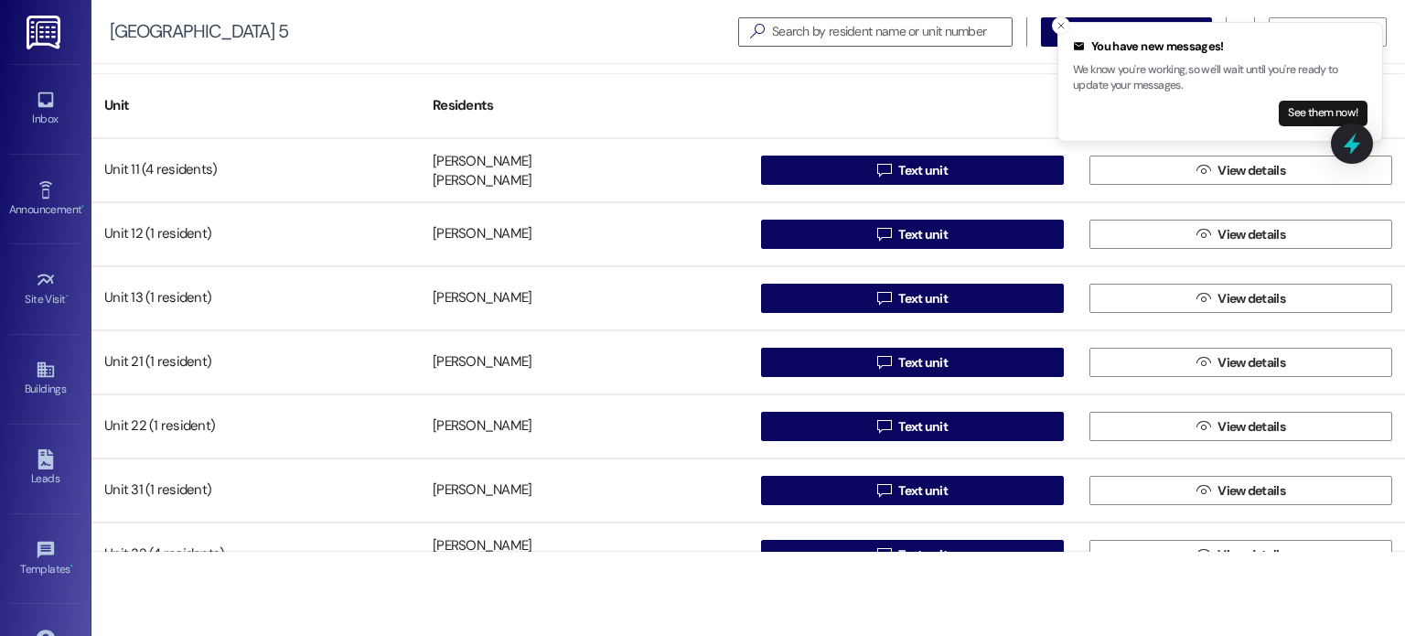
click at [38, 30] on img at bounding box center [46, 33] width 38 height 34
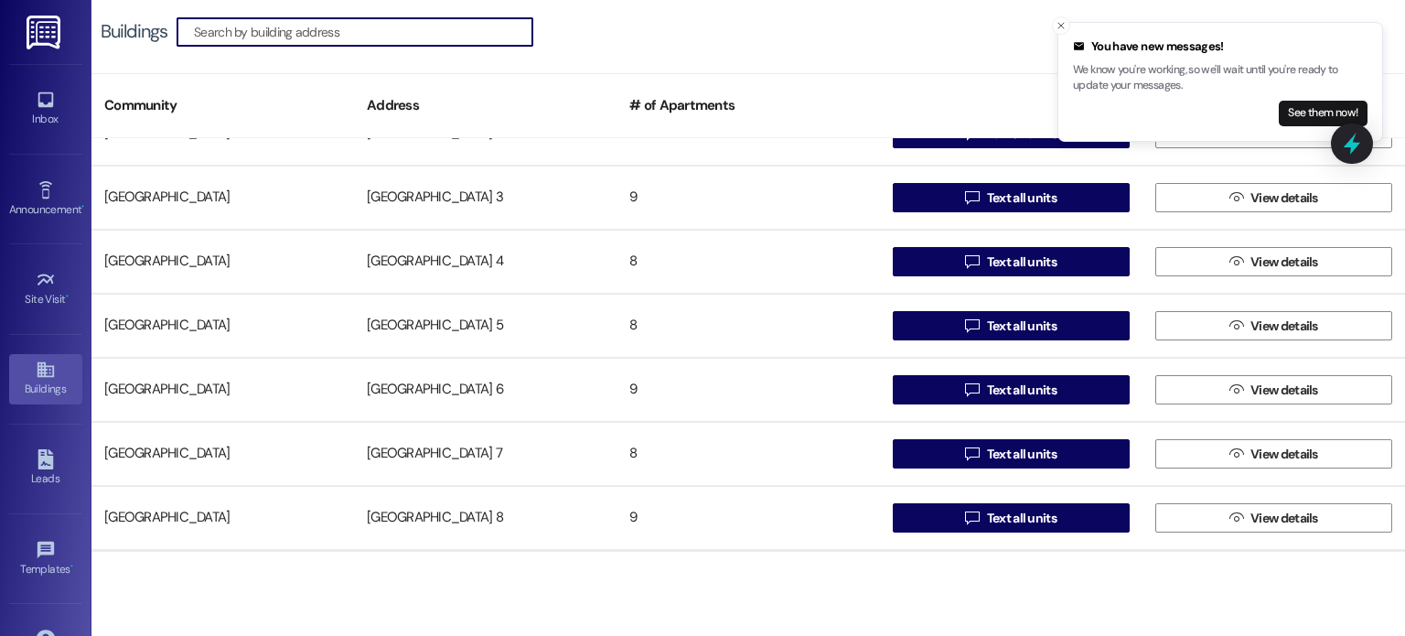
scroll to position [1281, 0]
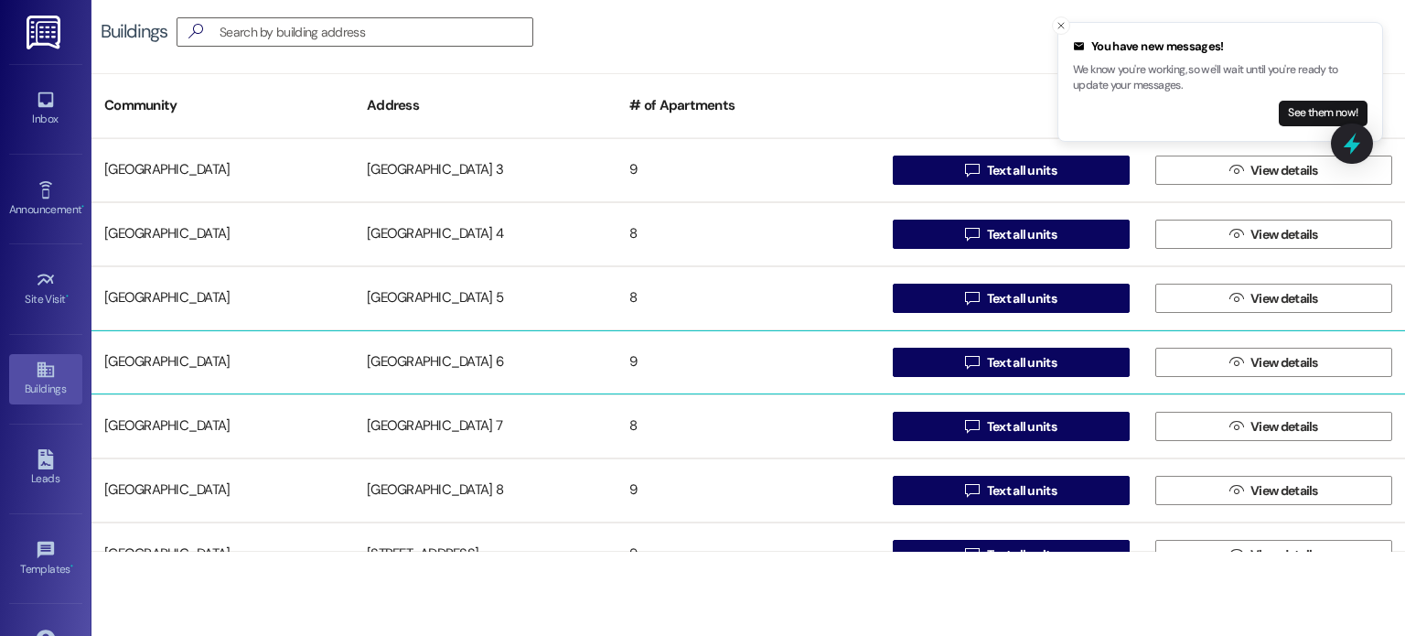
click at [448, 360] on div "Creekside Place 6" at bounding box center [485, 362] width 263 height 37
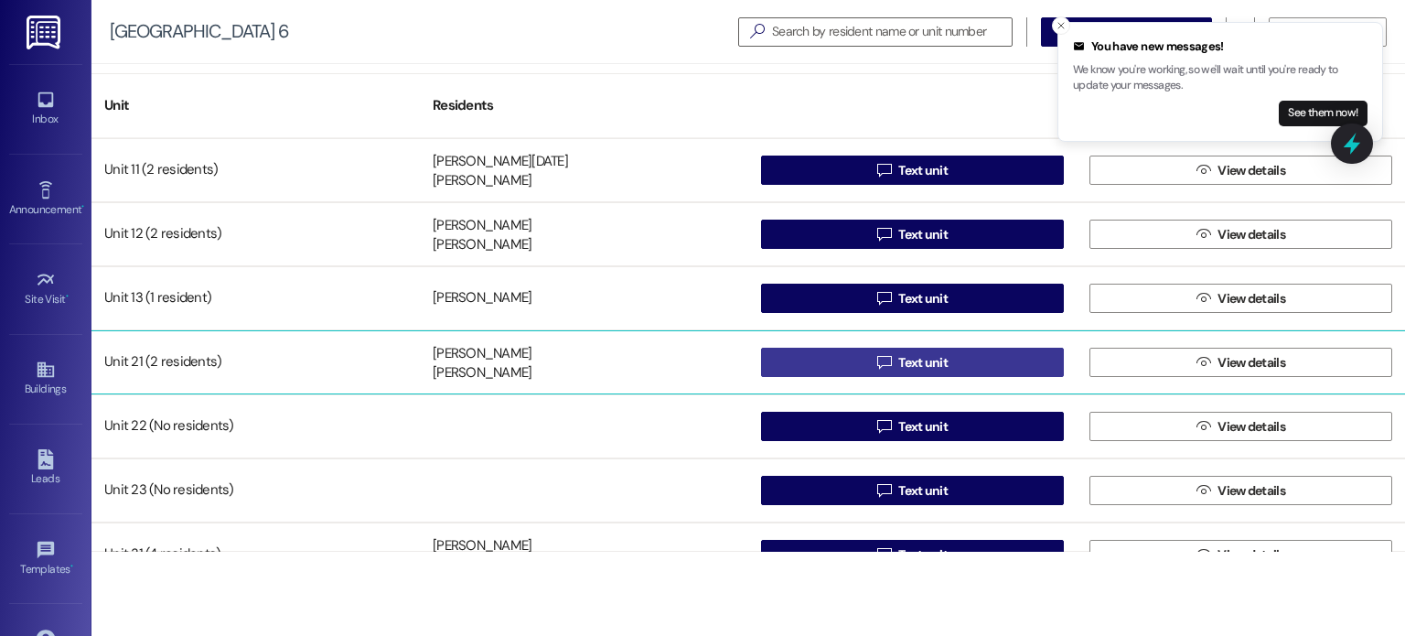
click at [812, 356] on button " Text unit" at bounding box center [912, 362] width 303 height 29
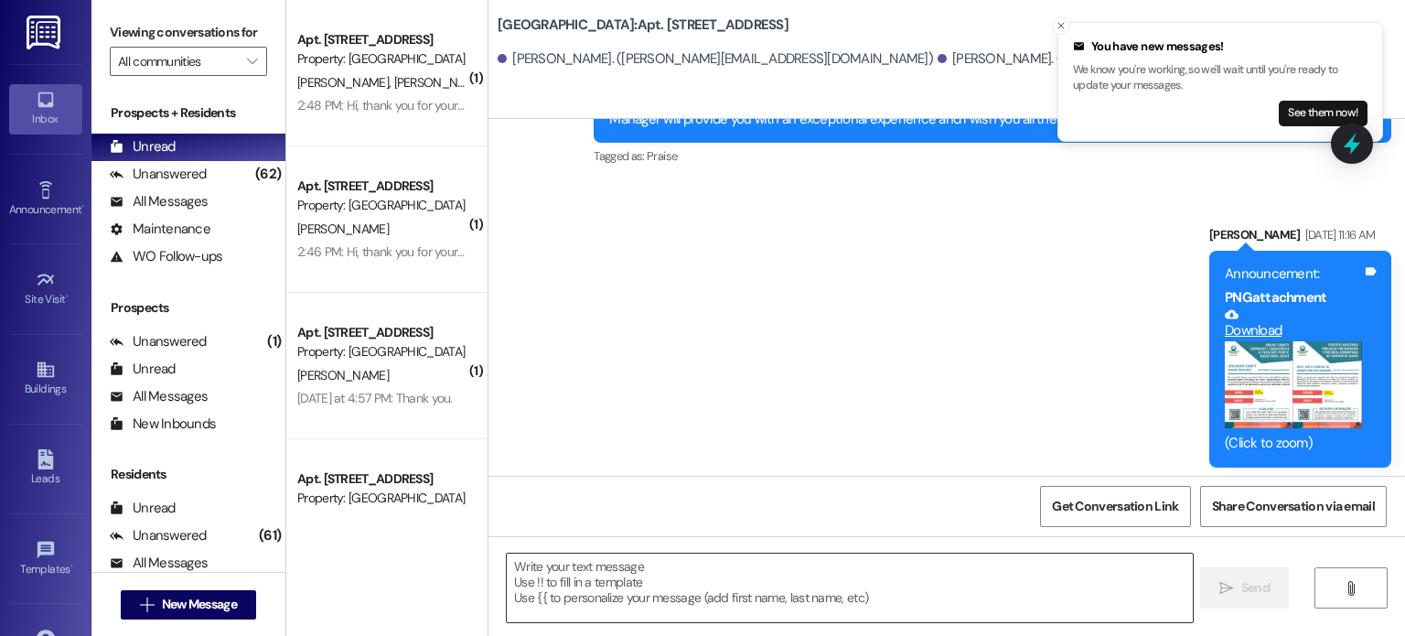
click at [593, 576] on textarea at bounding box center [849, 587] width 685 height 69
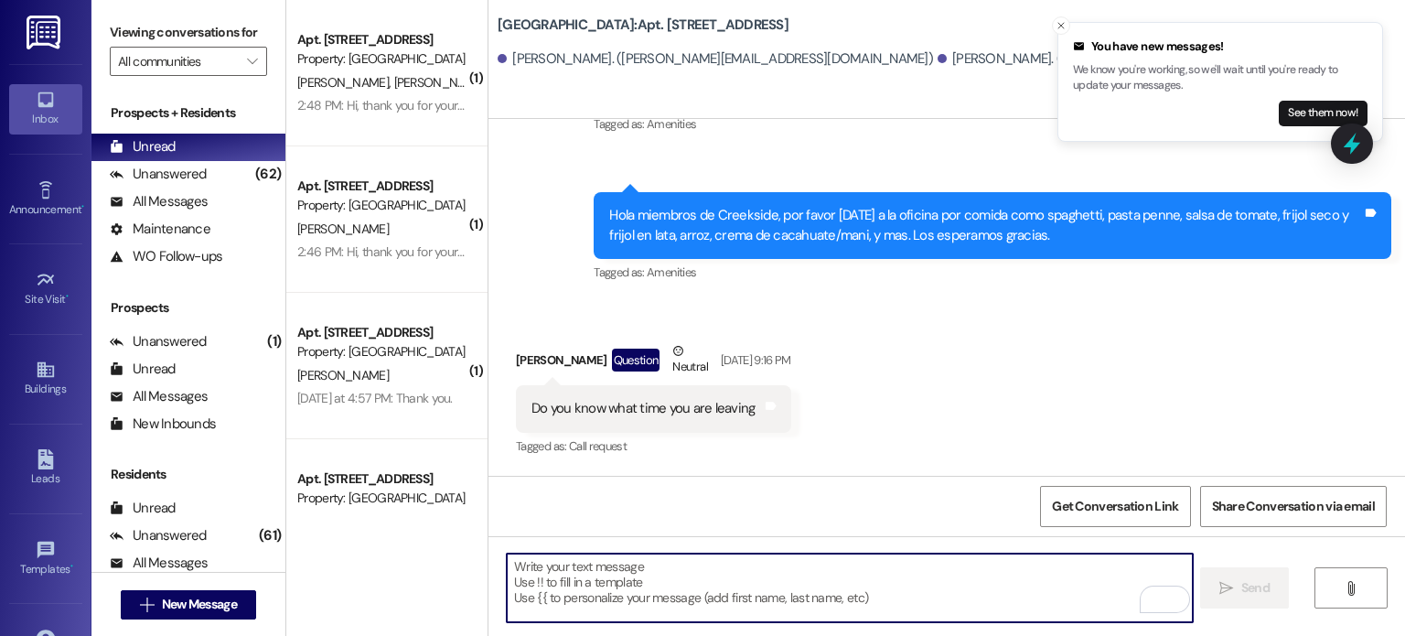
scroll to position [633, 0]
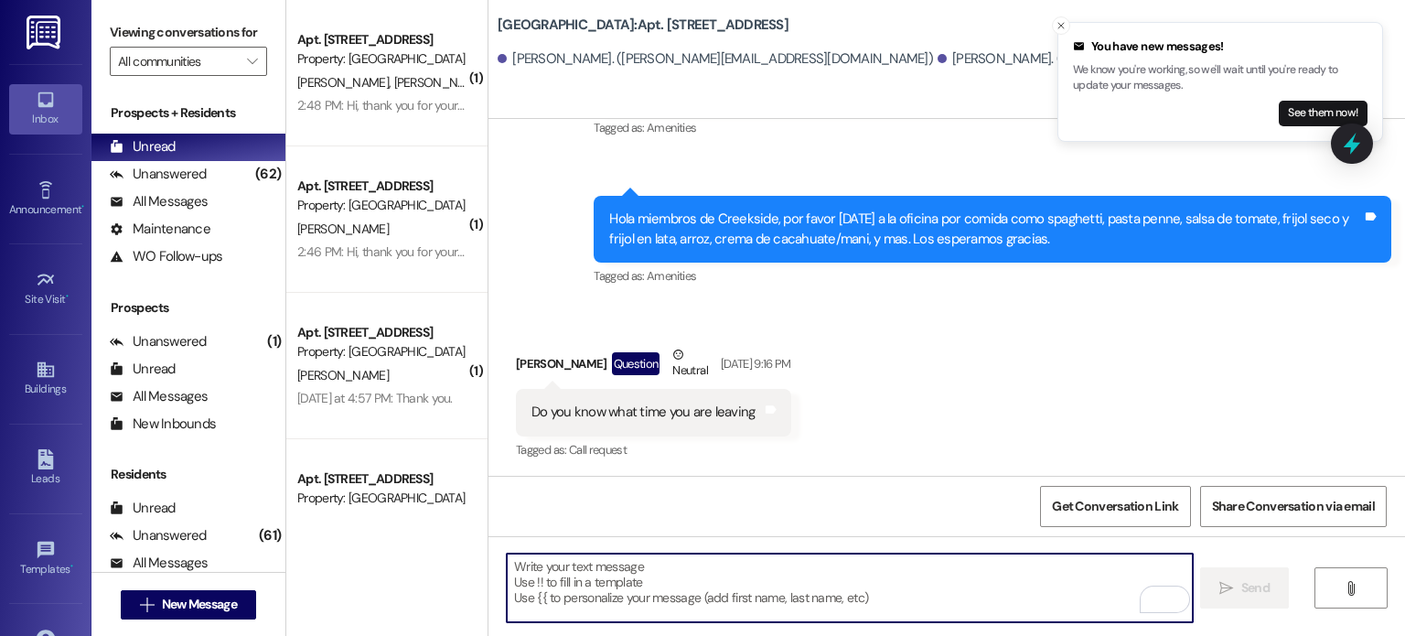
paste textarea "Hello. You are receiving this message because you have an outstanding balance o…"
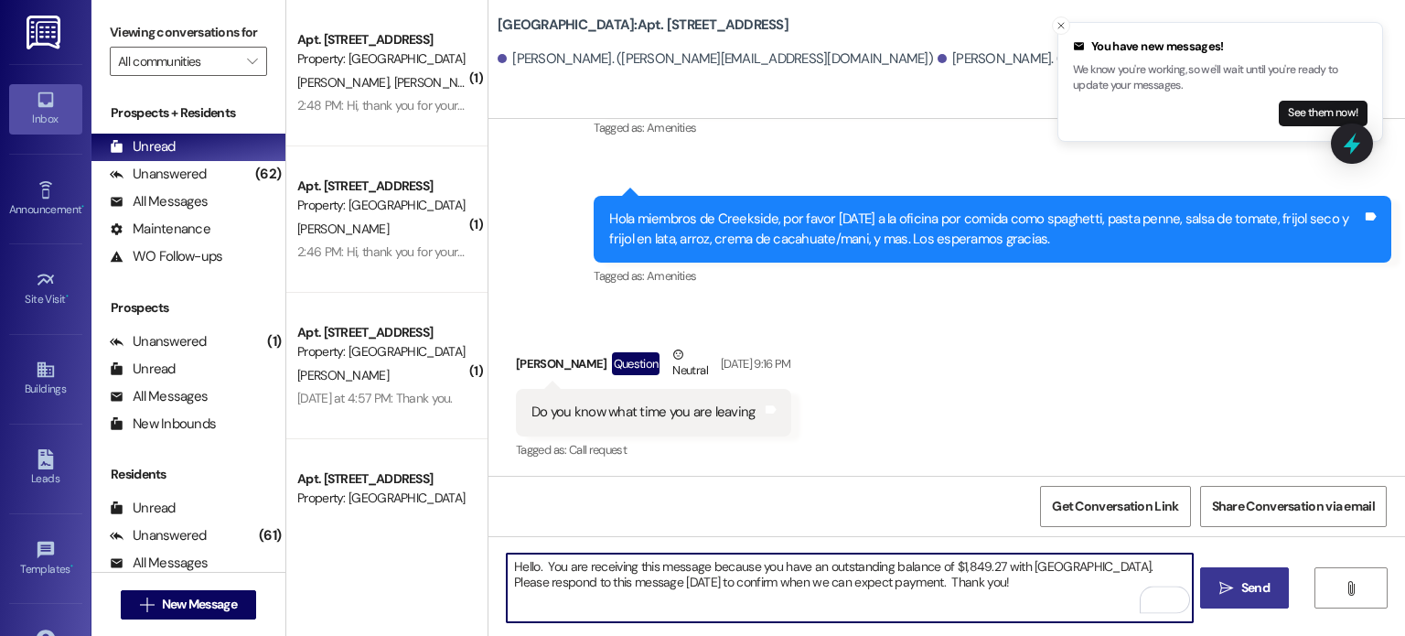
type textarea "Hello. You are receiving this message because you have an outstanding balance o…"
click at [1247, 588] on span "Send" at bounding box center [1255, 587] width 28 height 19
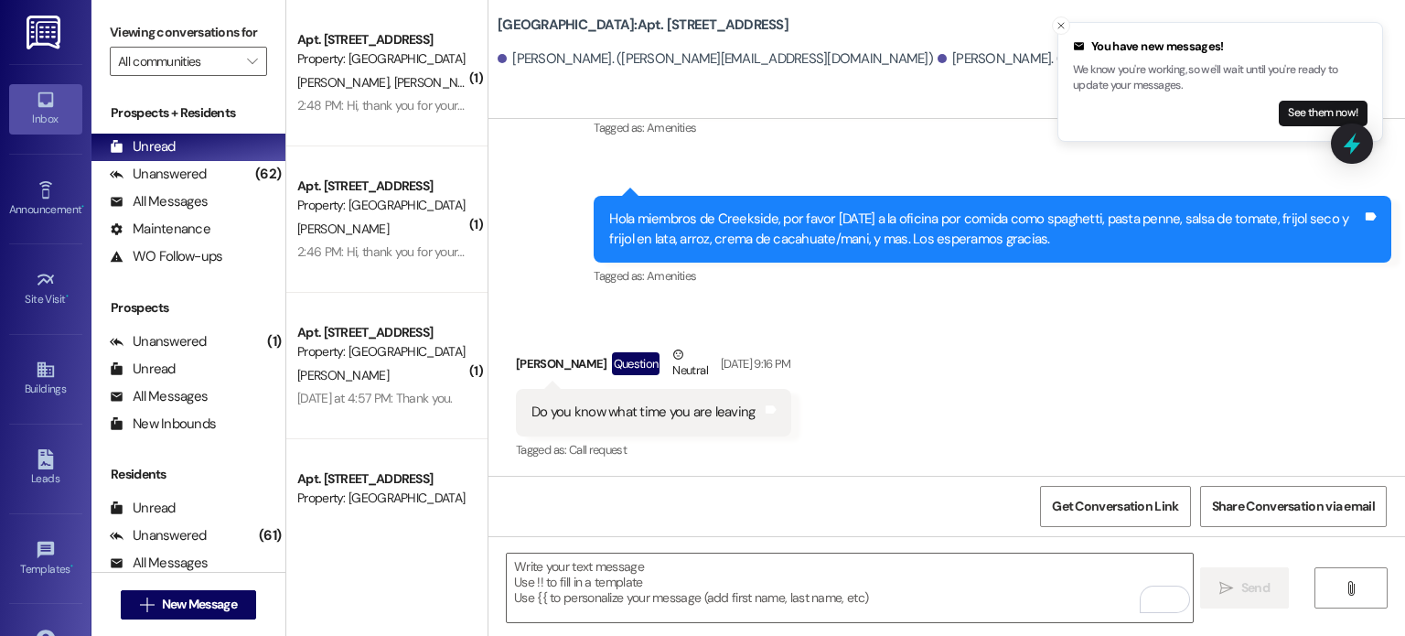
click at [45, 38] on img at bounding box center [46, 33] width 38 height 34
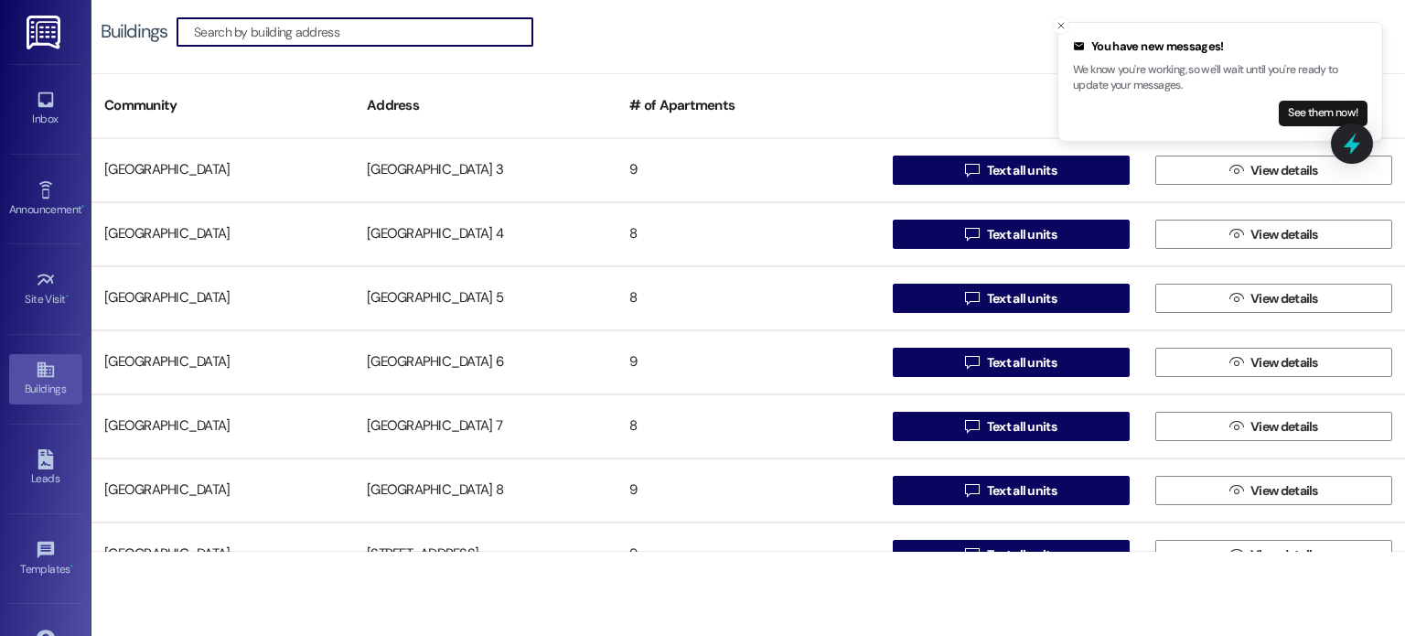
scroll to position [1372, 0]
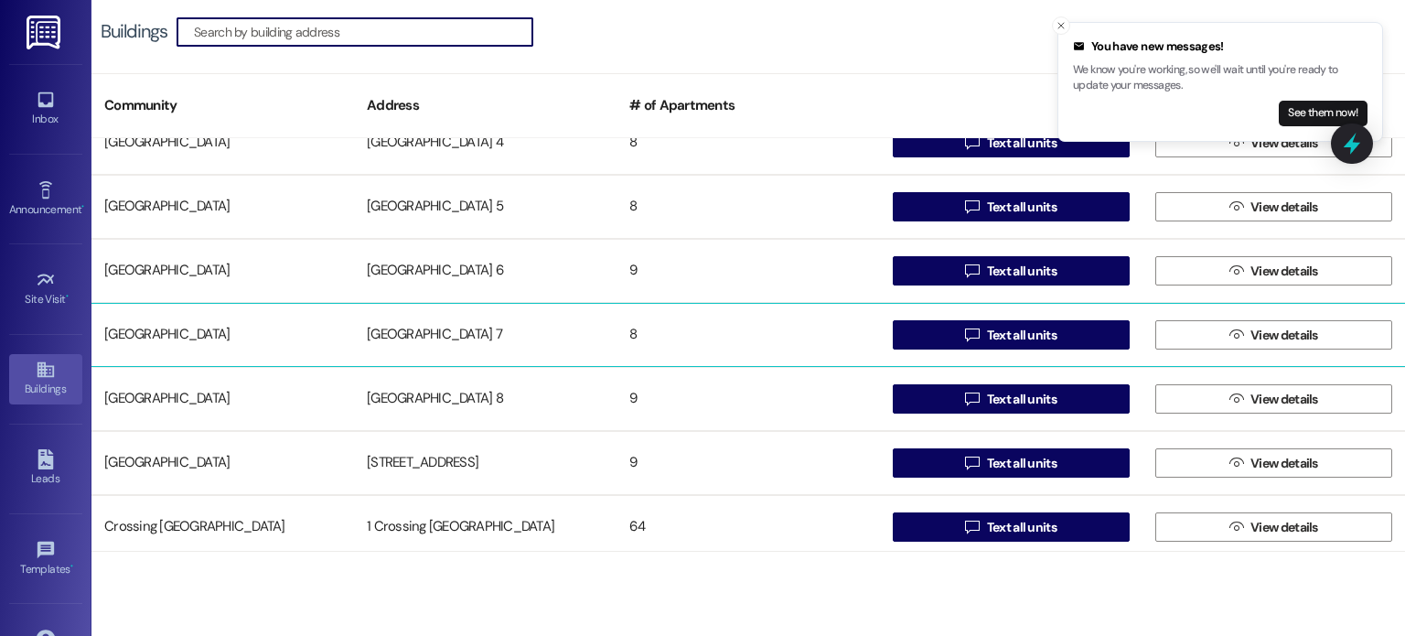
click at [442, 338] on div "Creekside Place 7" at bounding box center [485, 335] width 263 height 37
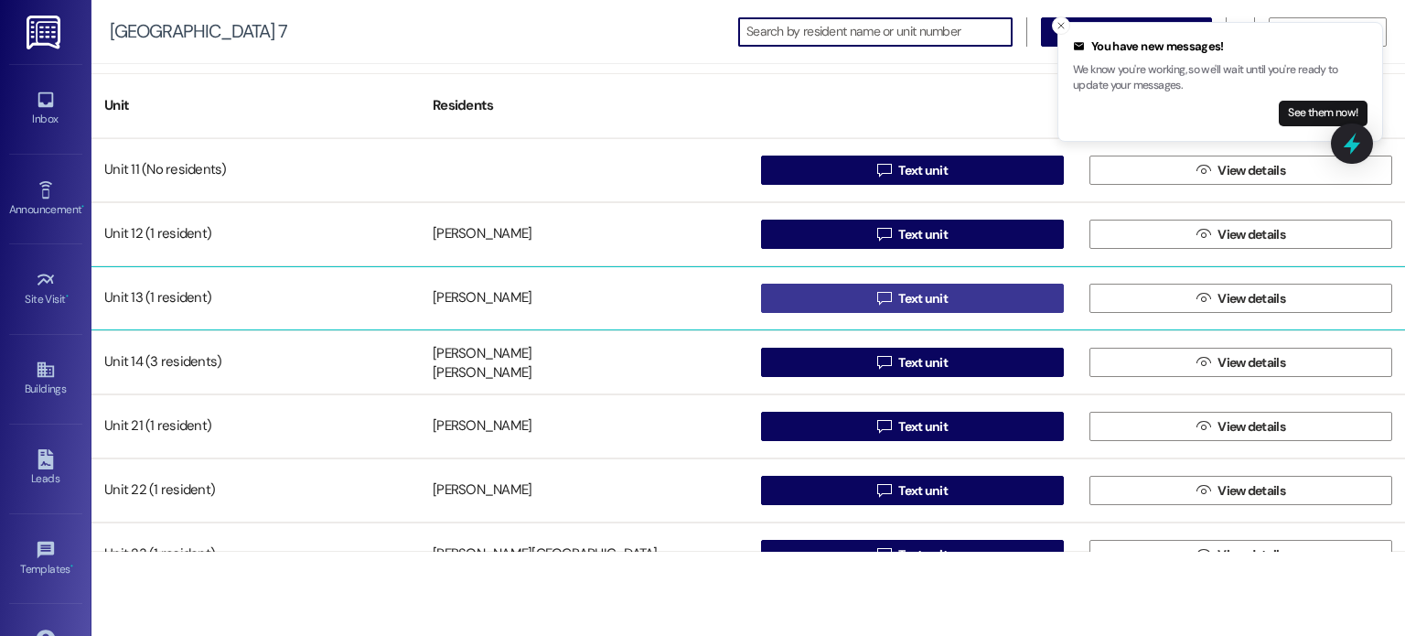
click at [805, 288] on button " Text unit" at bounding box center [912, 298] width 303 height 29
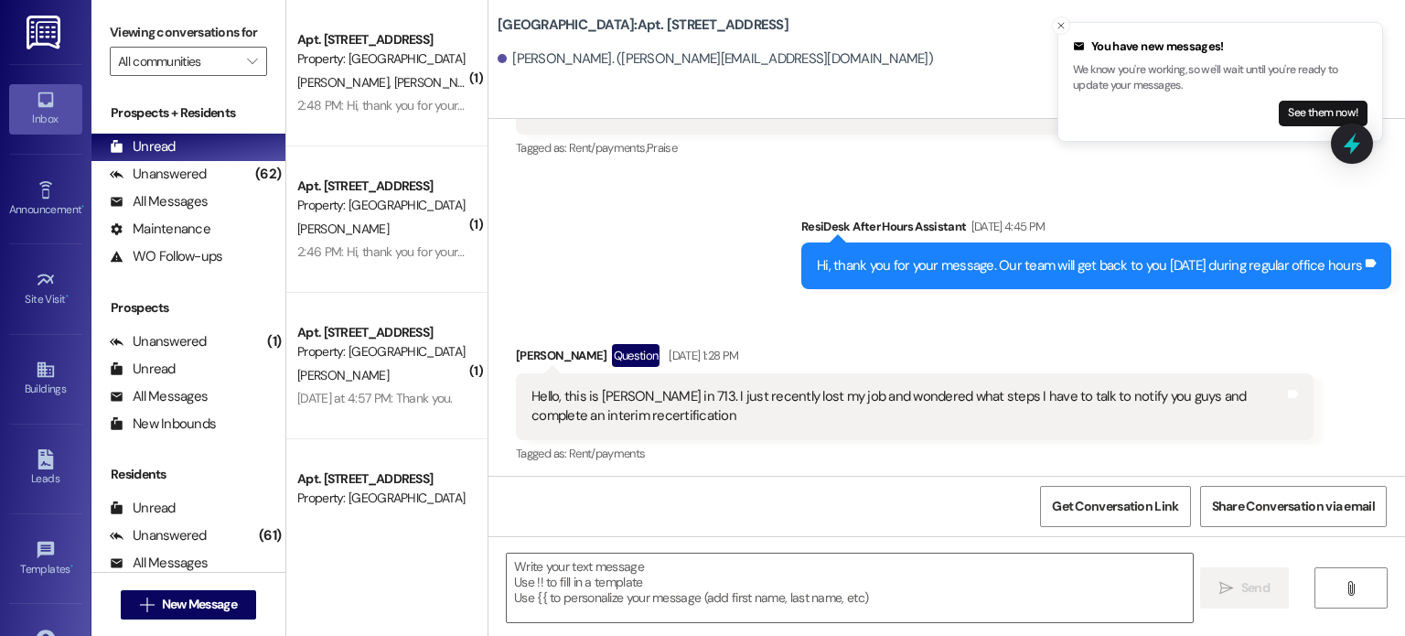
scroll to position [855, 0]
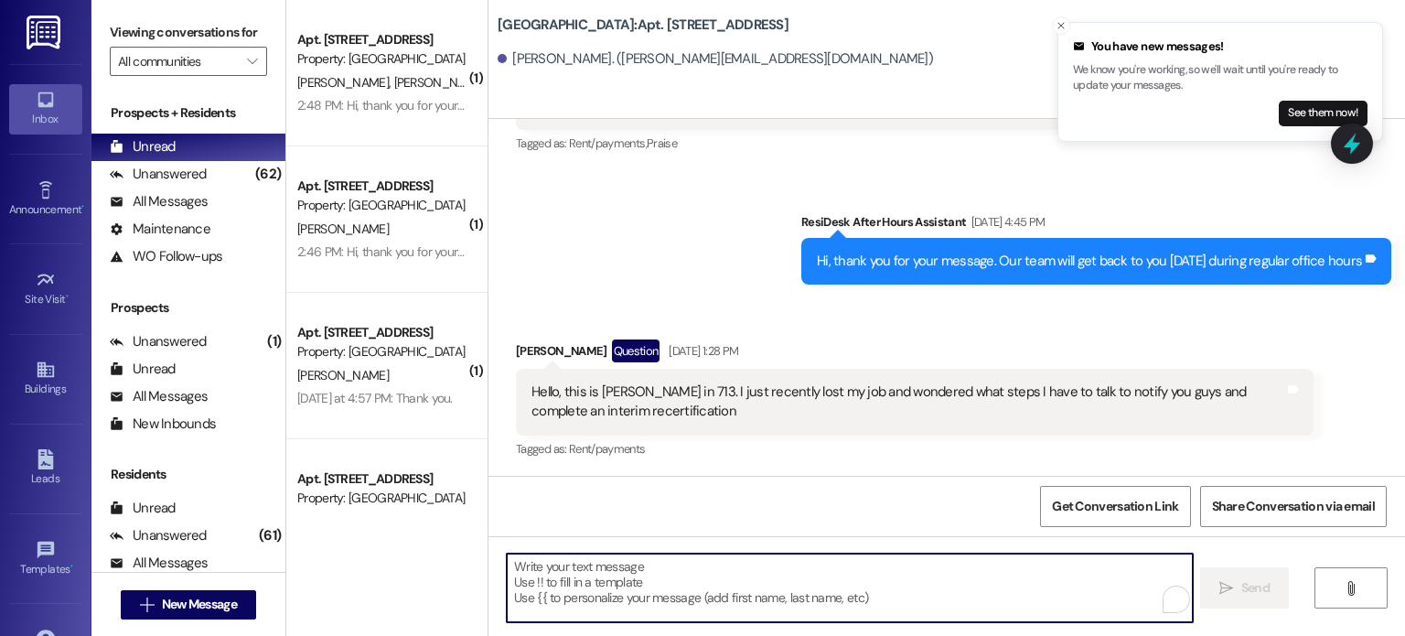
click at [639, 581] on textarea "To enrich screen reader interactions, please activate Accessibility in Grammarl…" at bounding box center [849, 587] width 685 height 69
paste textarea "Hello. You are receiving this message because you have an outstanding balance o…"
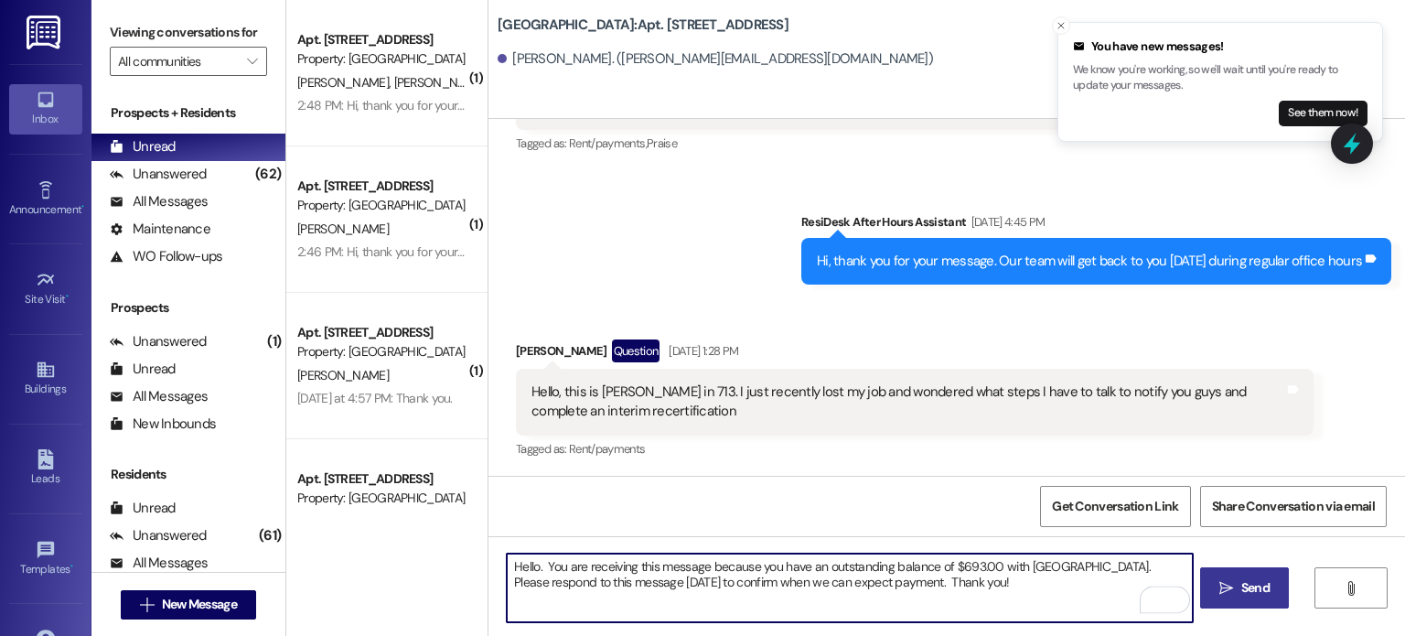
type textarea "Hello. You are receiving this message because you have an outstanding balance o…"
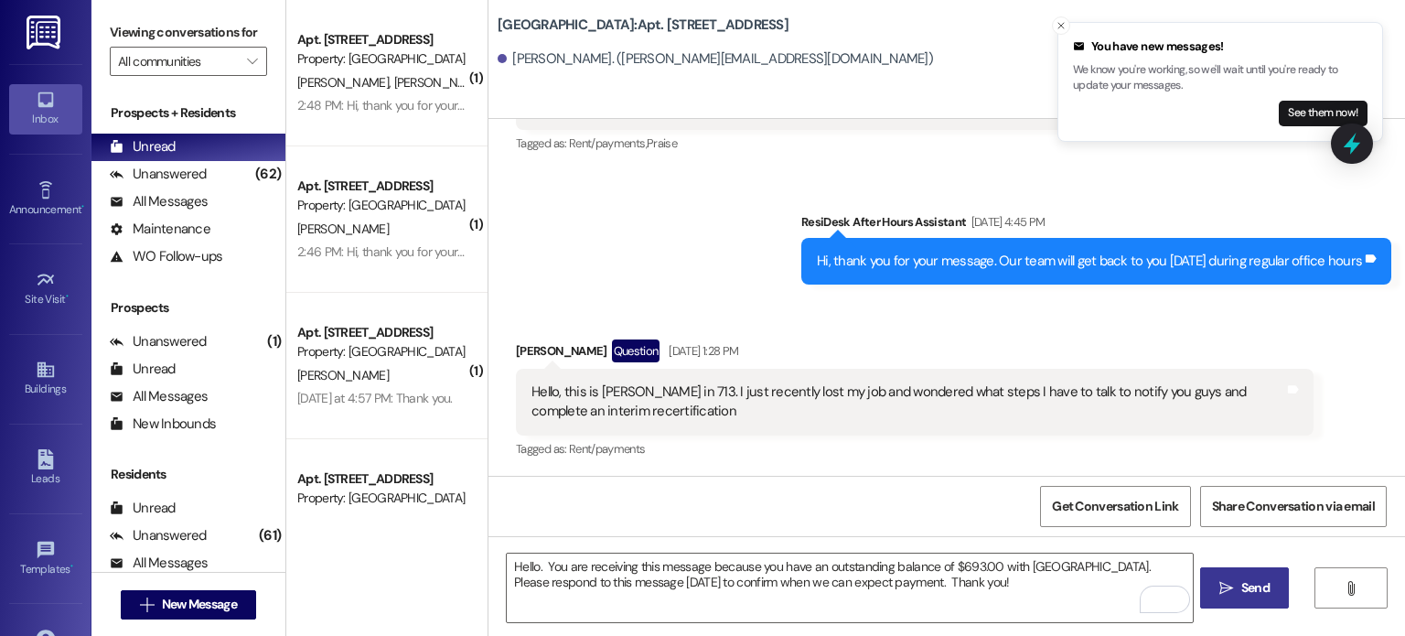
click at [1252, 583] on span "Send" at bounding box center [1255, 587] width 28 height 19
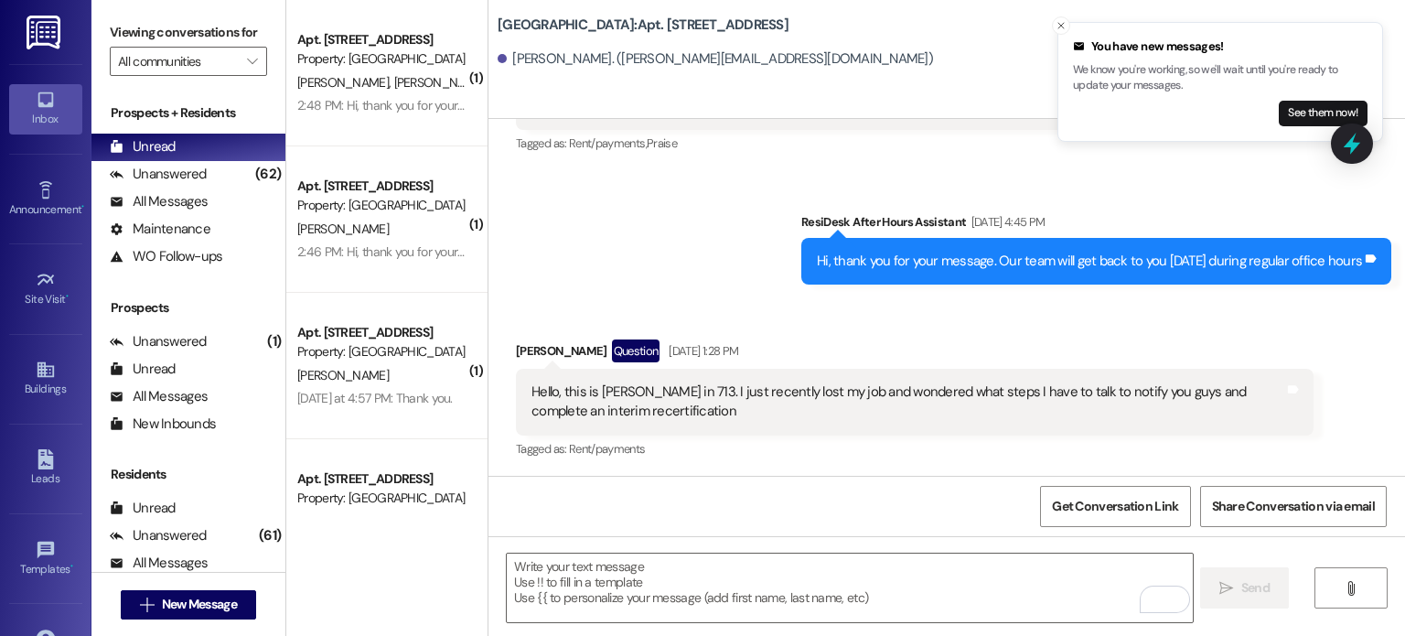
click at [38, 27] on img at bounding box center [46, 33] width 38 height 34
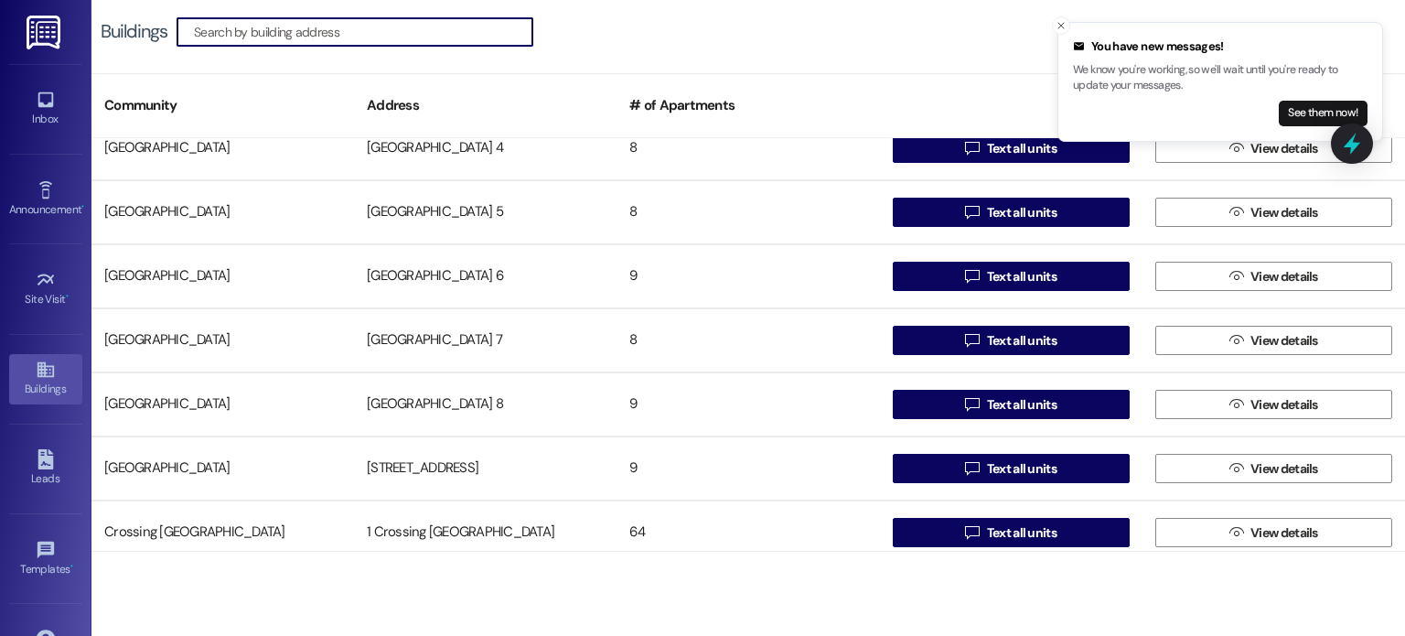
scroll to position [1372, 0]
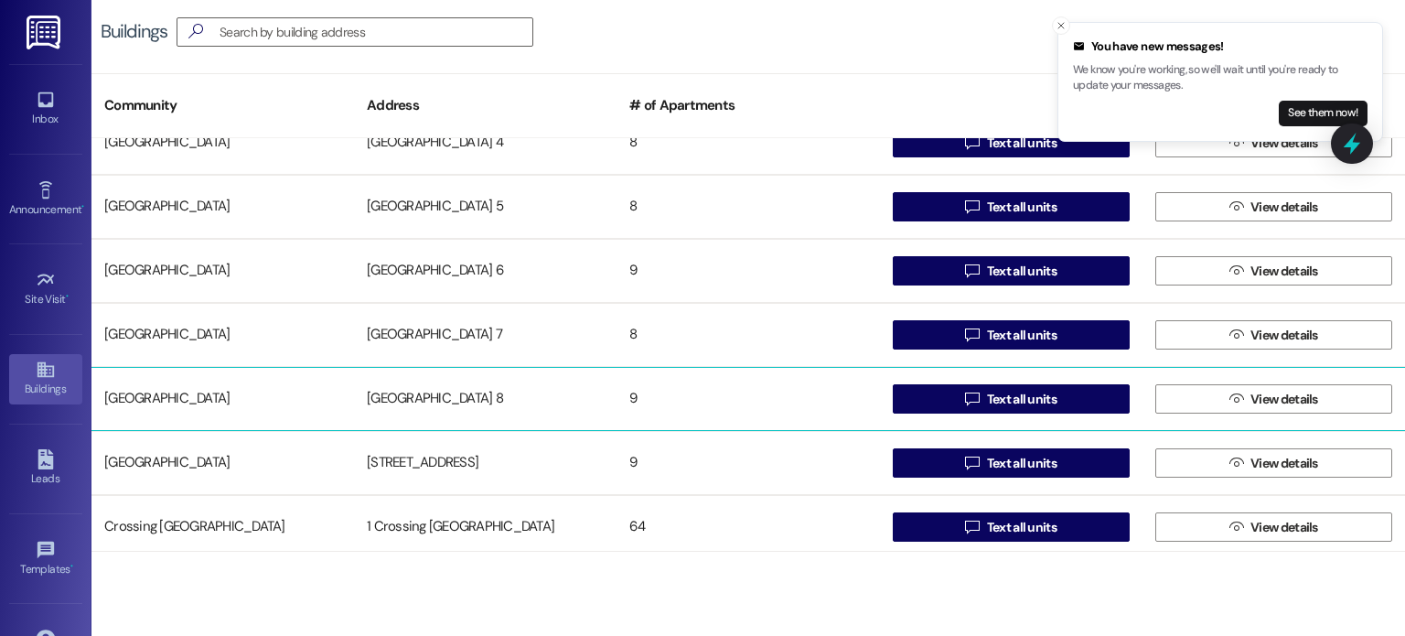
click at [427, 387] on div "[GEOGRAPHIC_DATA] 8" at bounding box center [485, 399] width 263 height 37
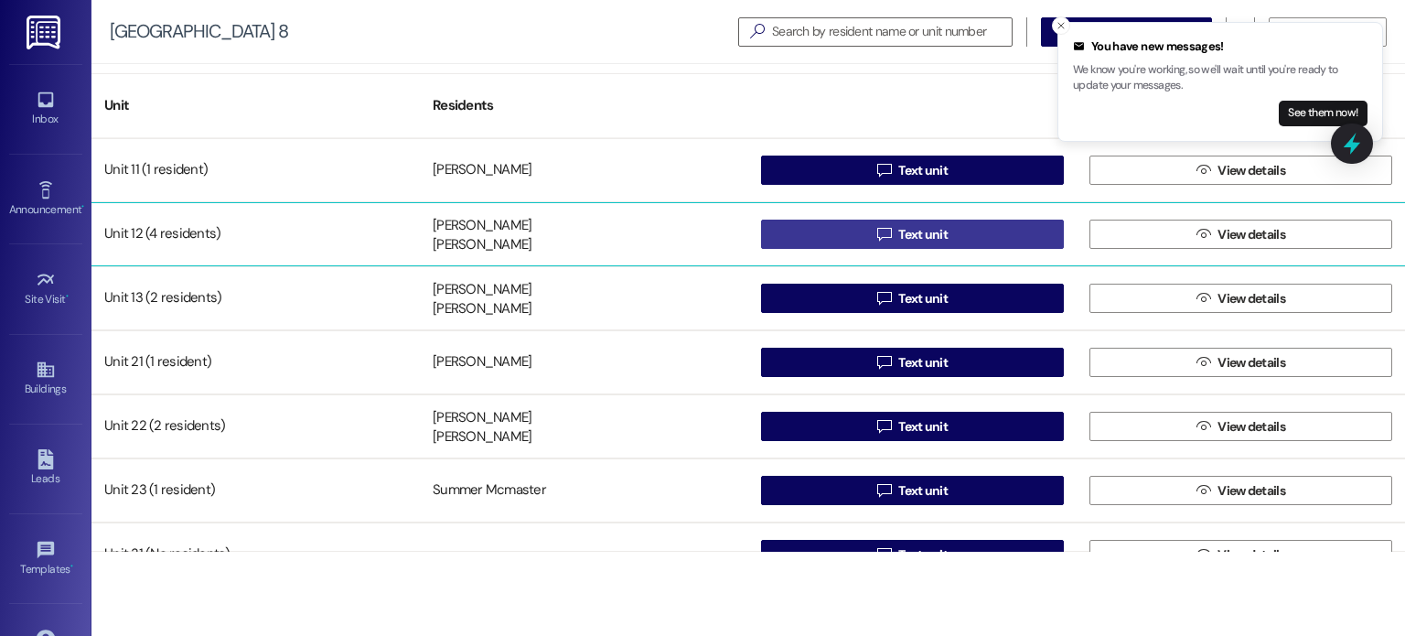
click at [811, 229] on button " Text unit" at bounding box center [912, 234] width 303 height 29
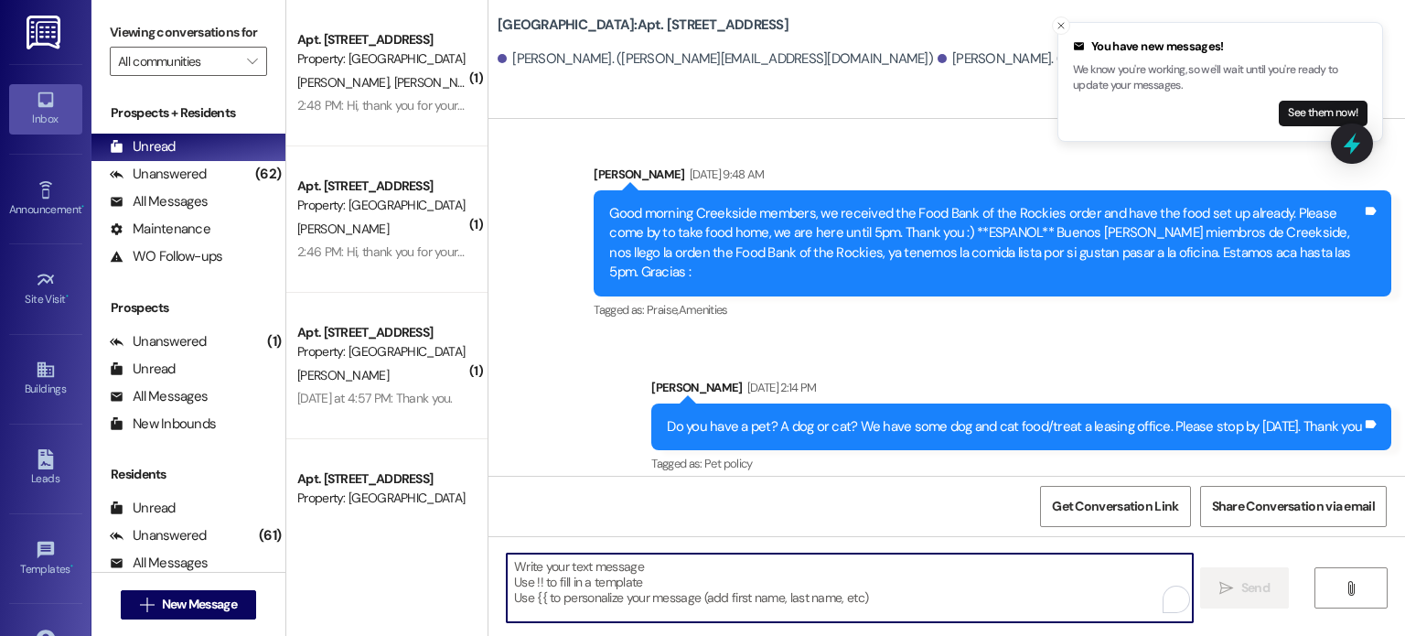
scroll to position [50919, 0]
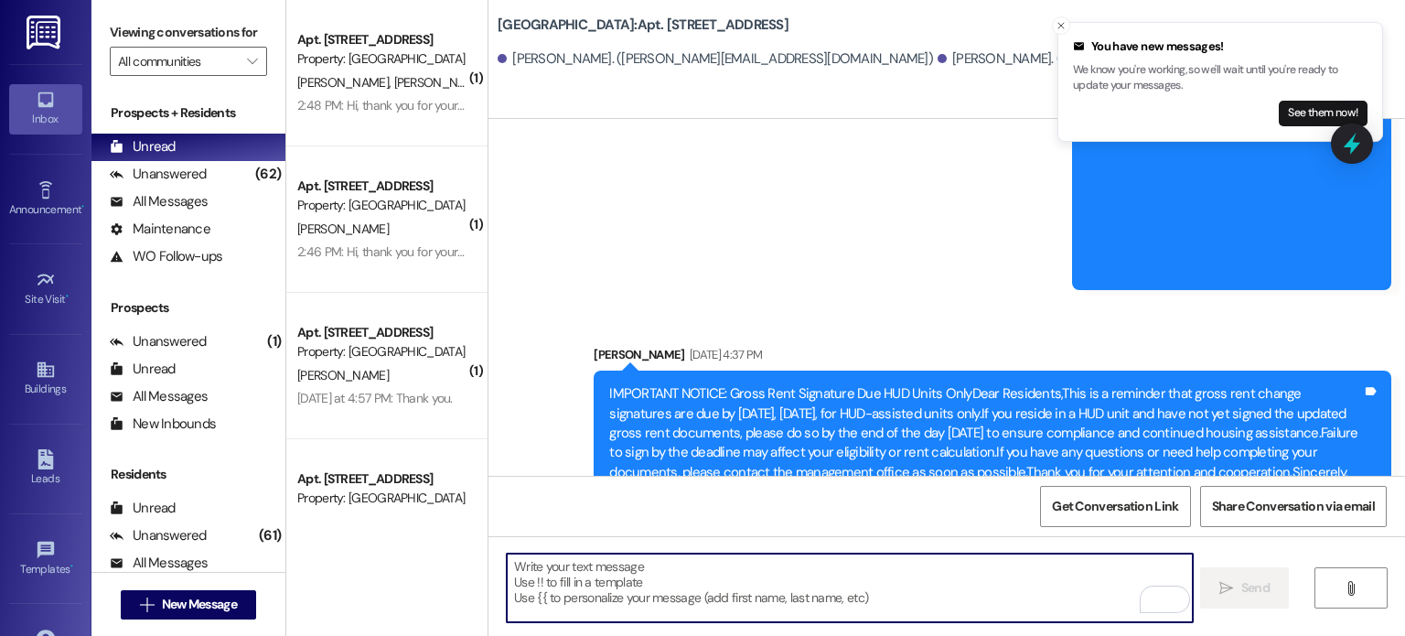
paste textarea "Hello. You are receiving this message because you have an outstanding balance o…"
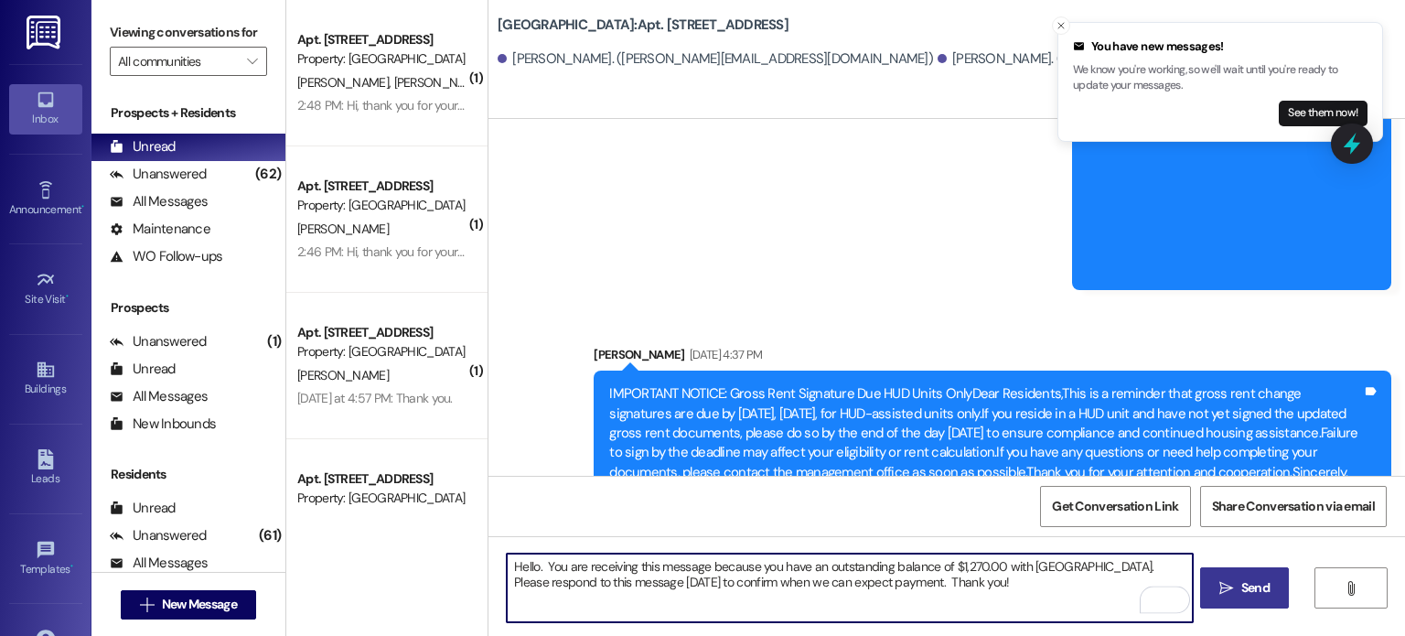
type textarea "Hello. You are receiving this message because you have an outstanding balance o…"
click at [1244, 582] on span "Send" at bounding box center [1255, 587] width 28 height 19
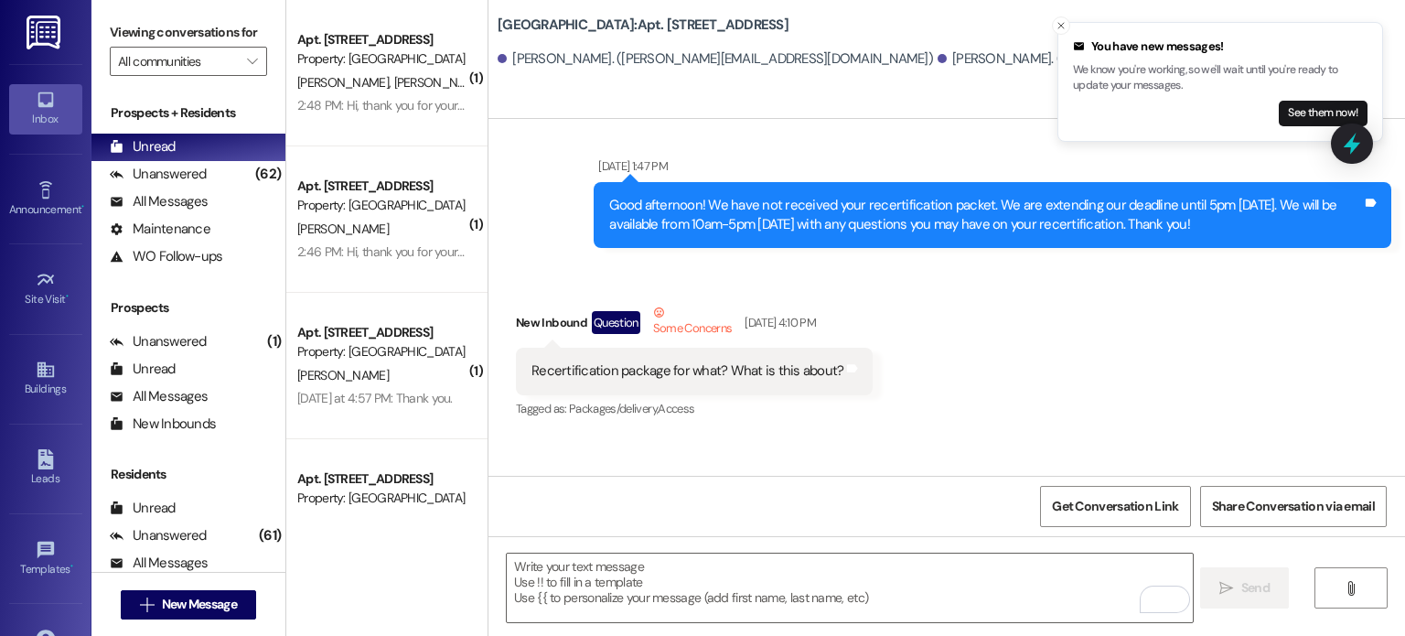
scroll to position [9631, 0]
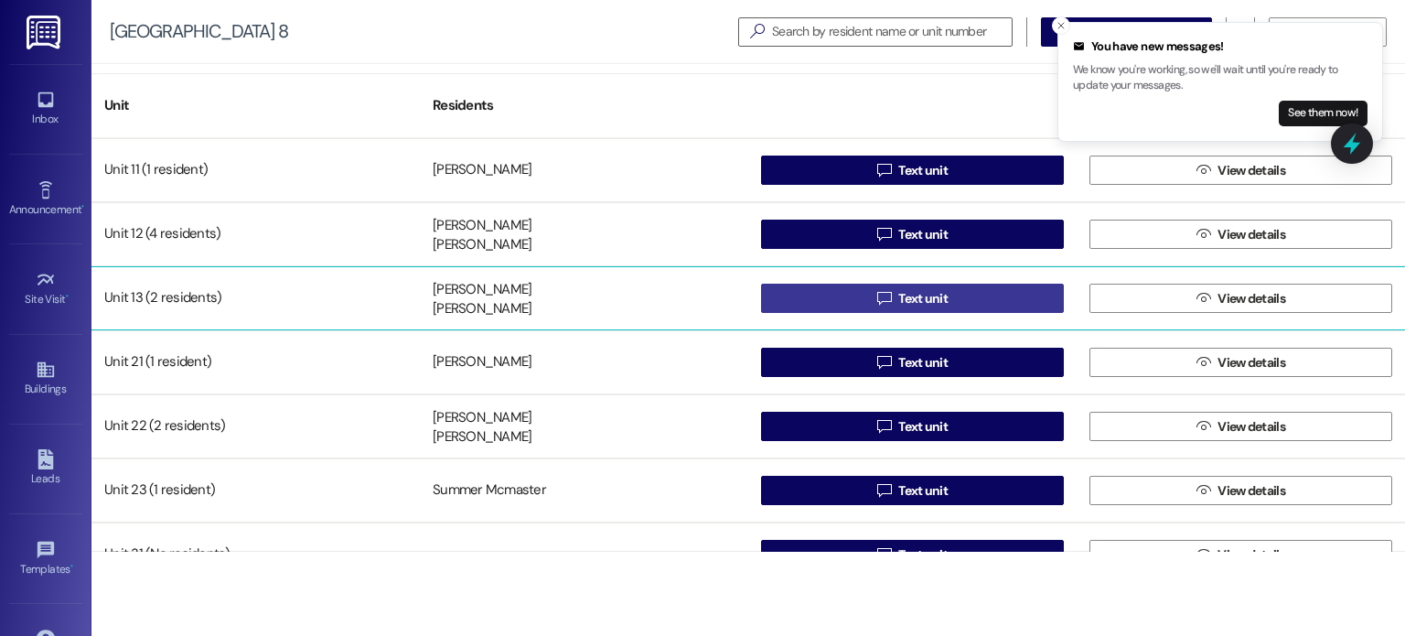
click at [838, 306] on button " Text unit" at bounding box center [912, 298] width 303 height 29
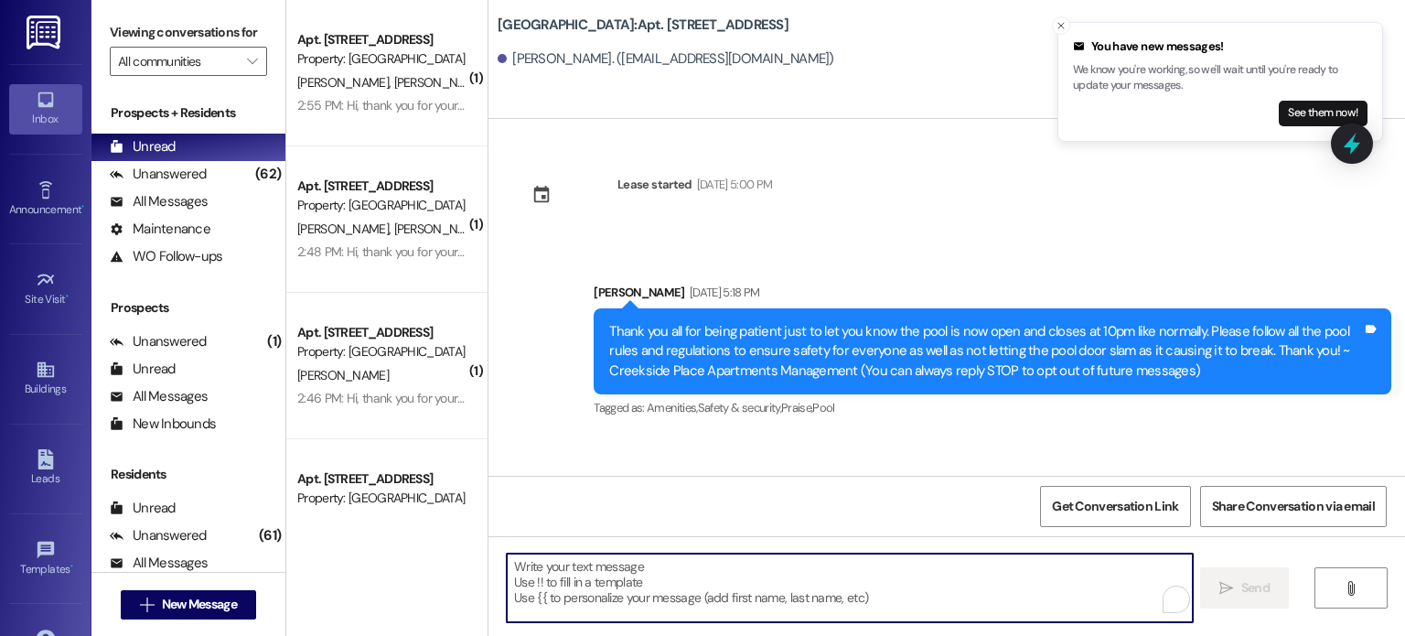
click at [576, 560] on textarea "To enrich screen reader interactions, please activate Accessibility in Grammarl…" at bounding box center [849, 587] width 685 height 69
paste textarea "Hello. You are receiving this message because you have an outstanding balance o…"
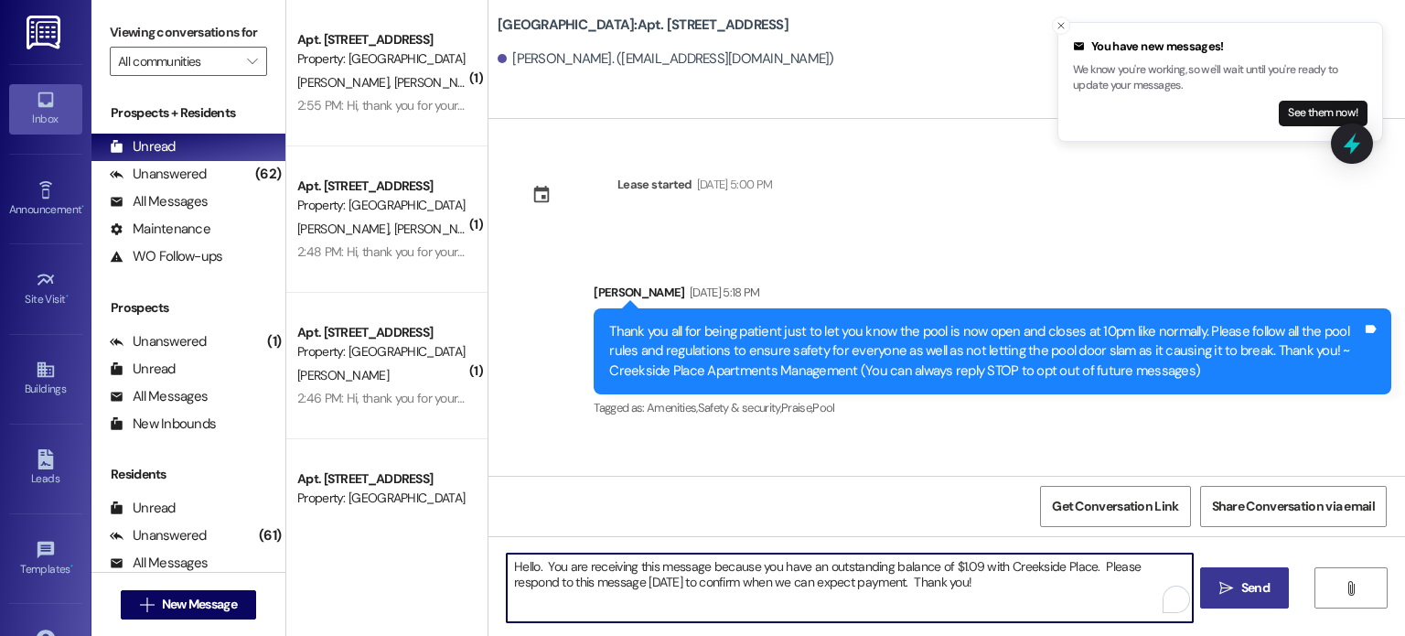
type textarea "Hello. You are receiving this message because you have an outstanding balance o…"
click at [1247, 586] on span "Send" at bounding box center [1255, 587] width 28 height 19
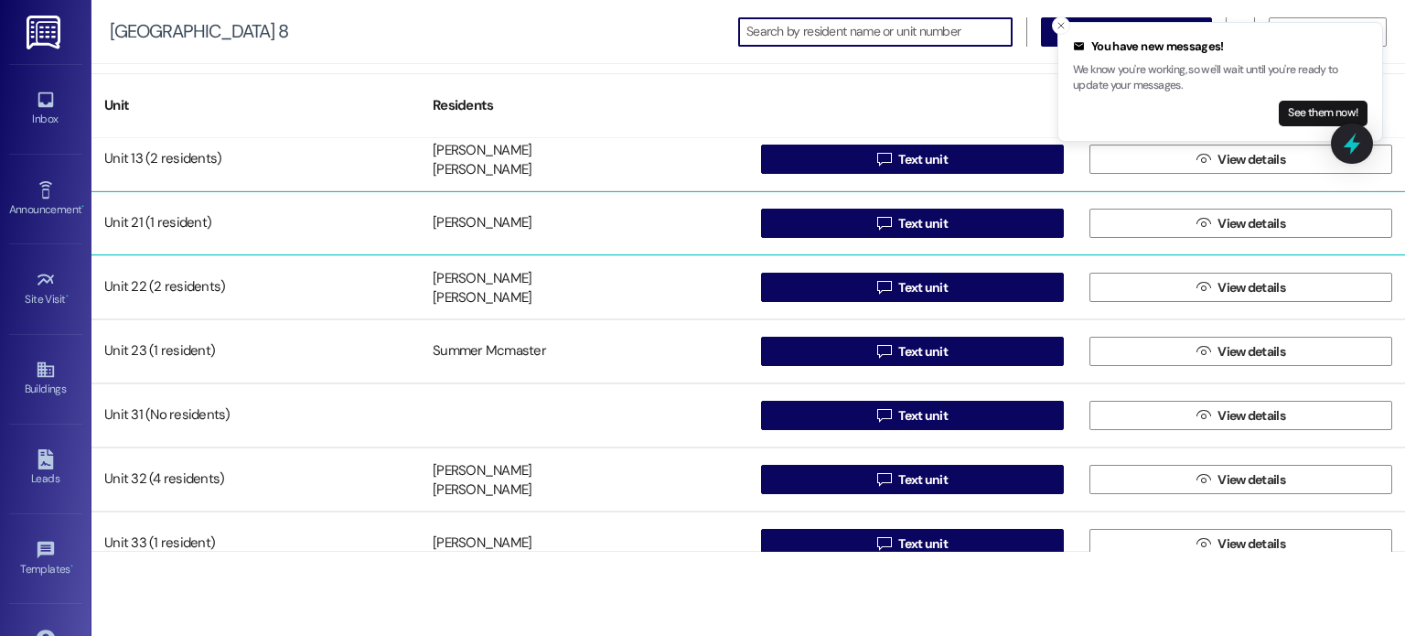
scroll to position [163, 0]
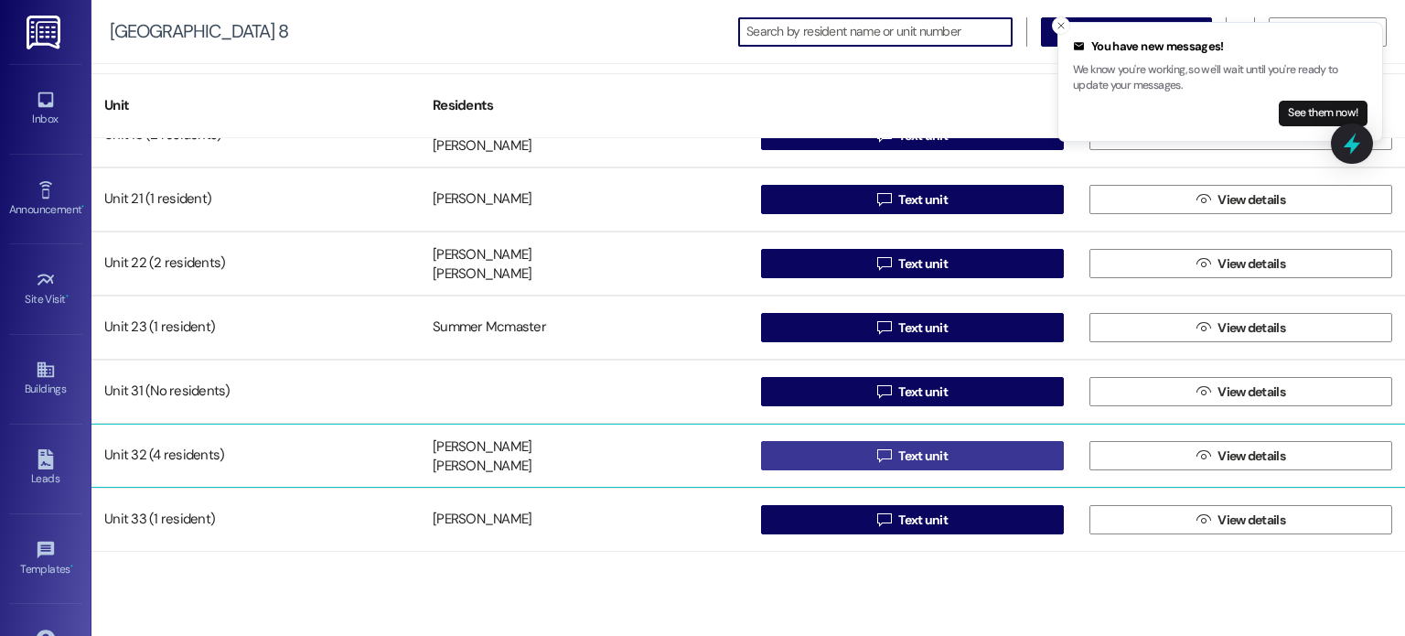
click at [812, 455] on button " Text unit" at bounding box center [912, 455] width 303 height 29
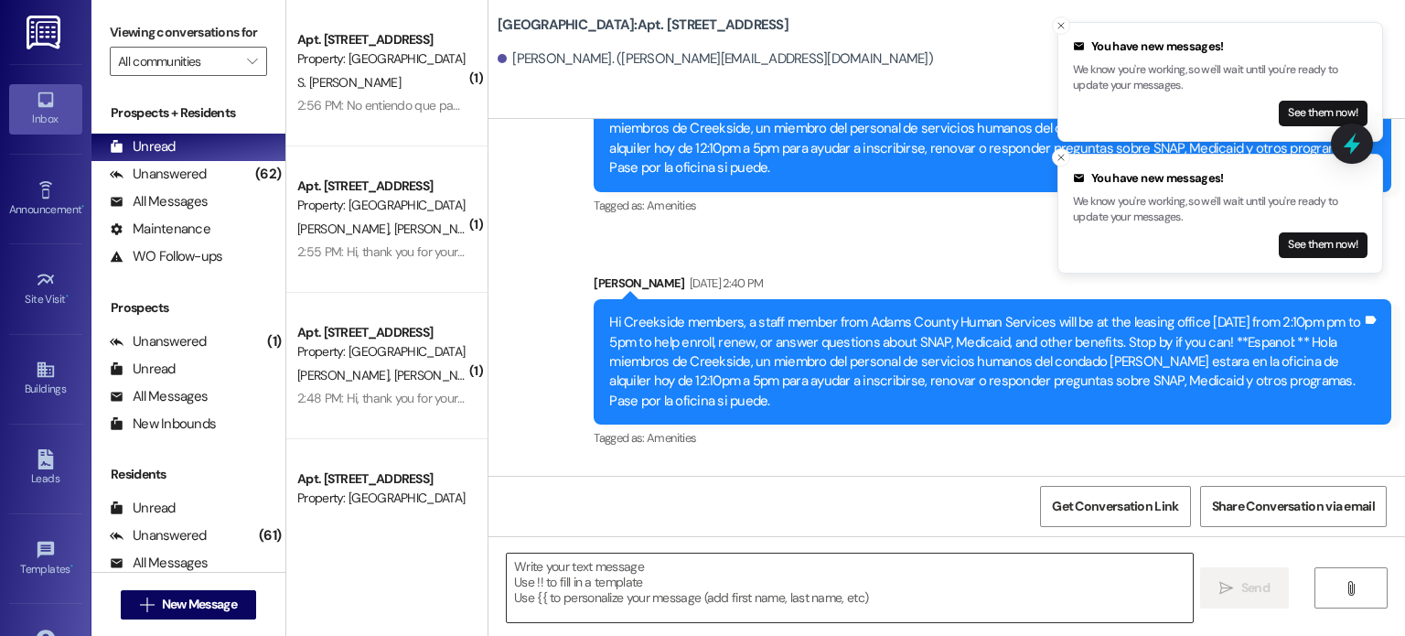
click at [644, 570] on textarea at bounding box center [849, 587] width 685 height 69
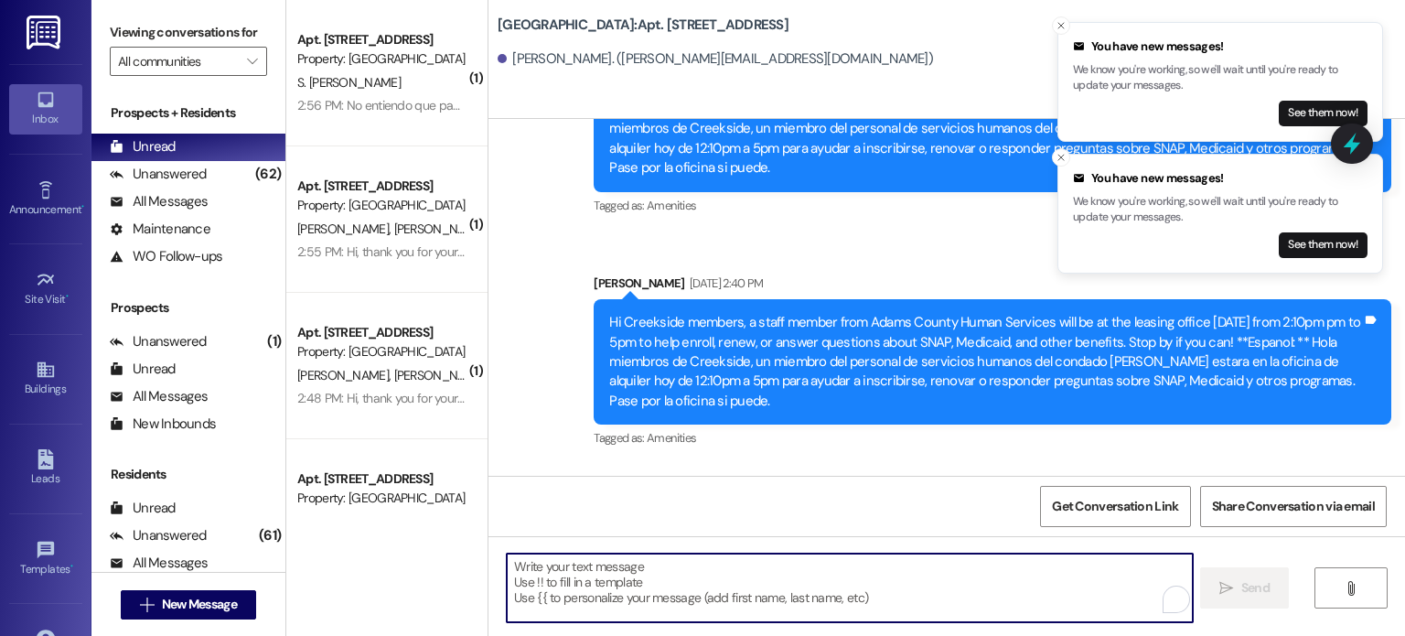
scroll to position [18622, 0]
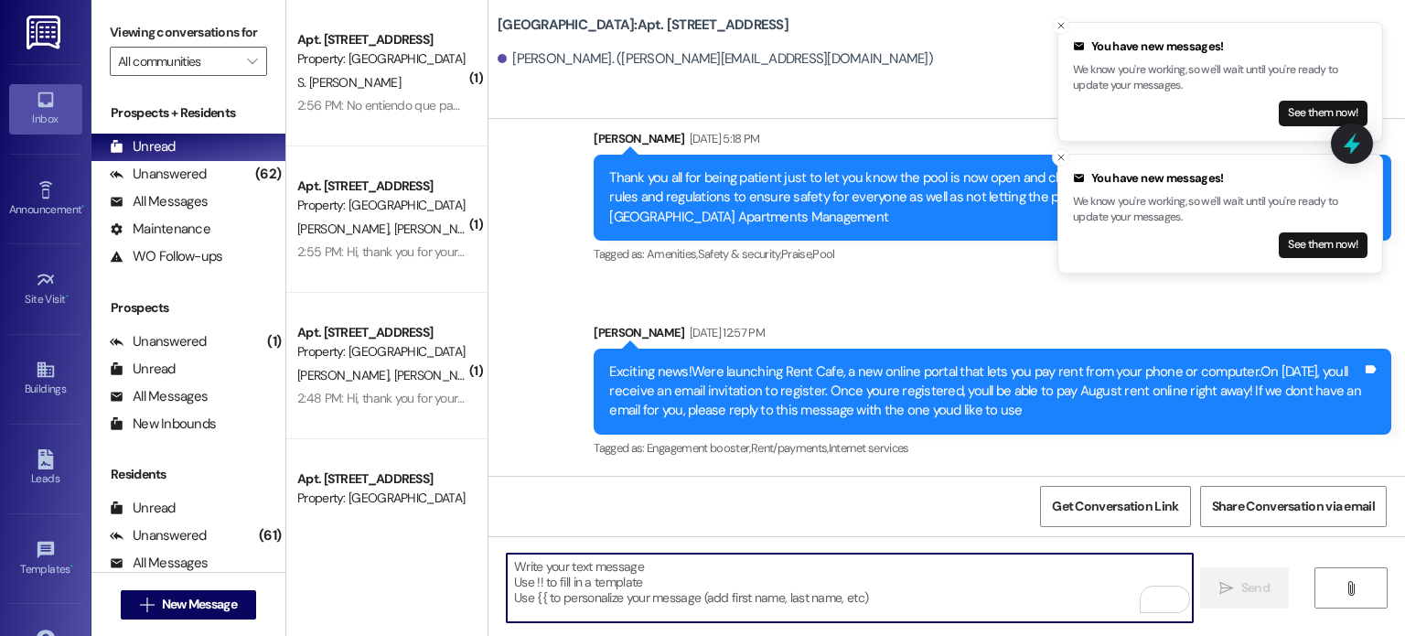
paste textarea "Hello. You are receiving this message because you have an outstanding balance o…"
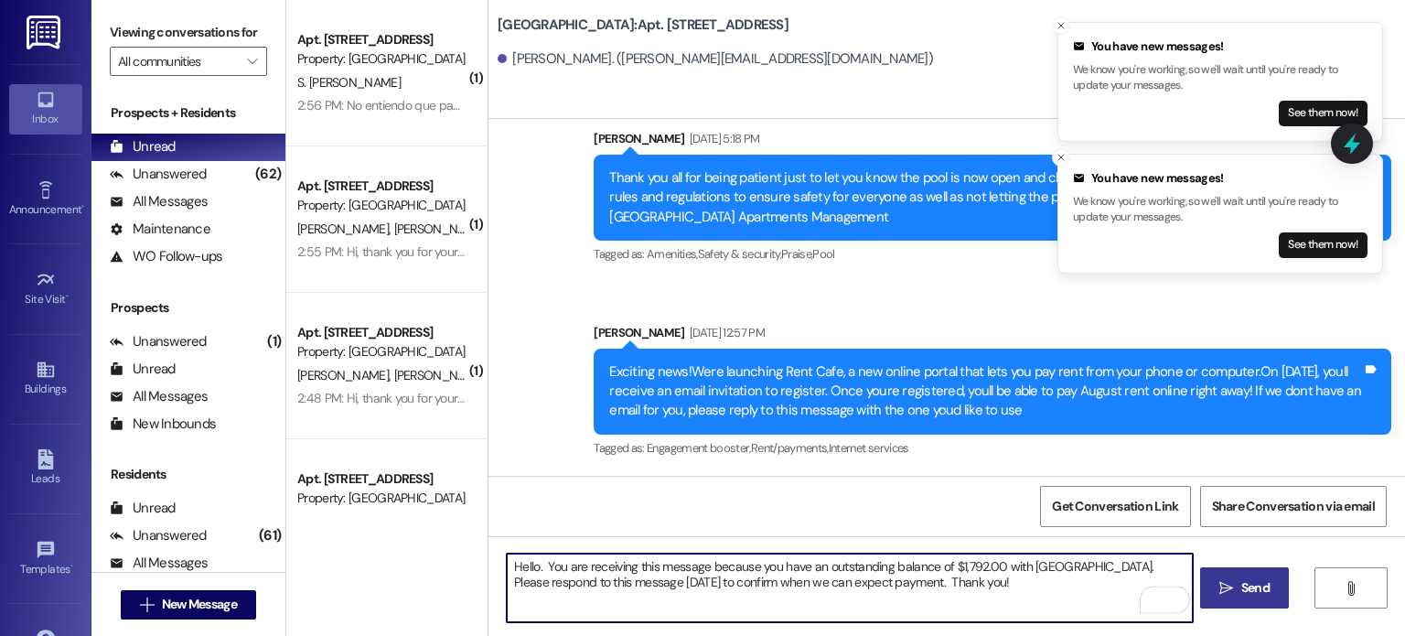
type textarea "Hello. You are receiving this message because you have an outstanding balance o…"
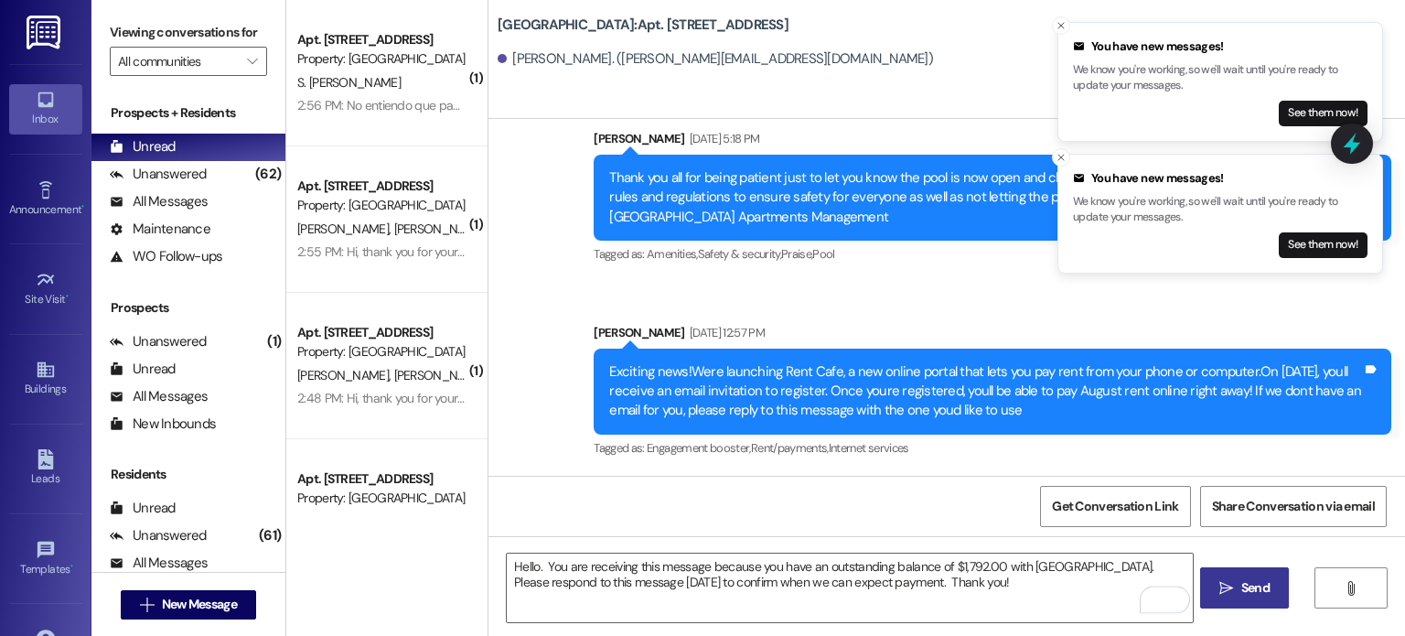
click at [1230, 585] on icon "" at bounding box center [1226, 588] width 14 height 15
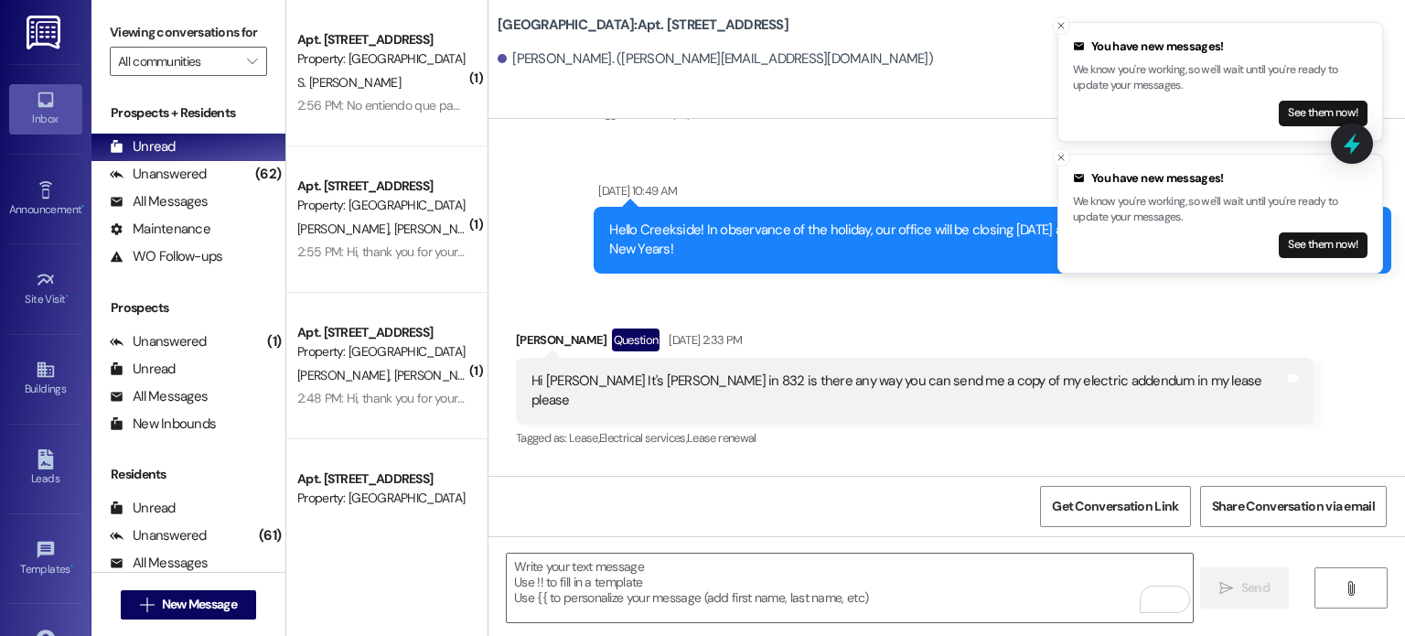
scroll to position [3934, 0]
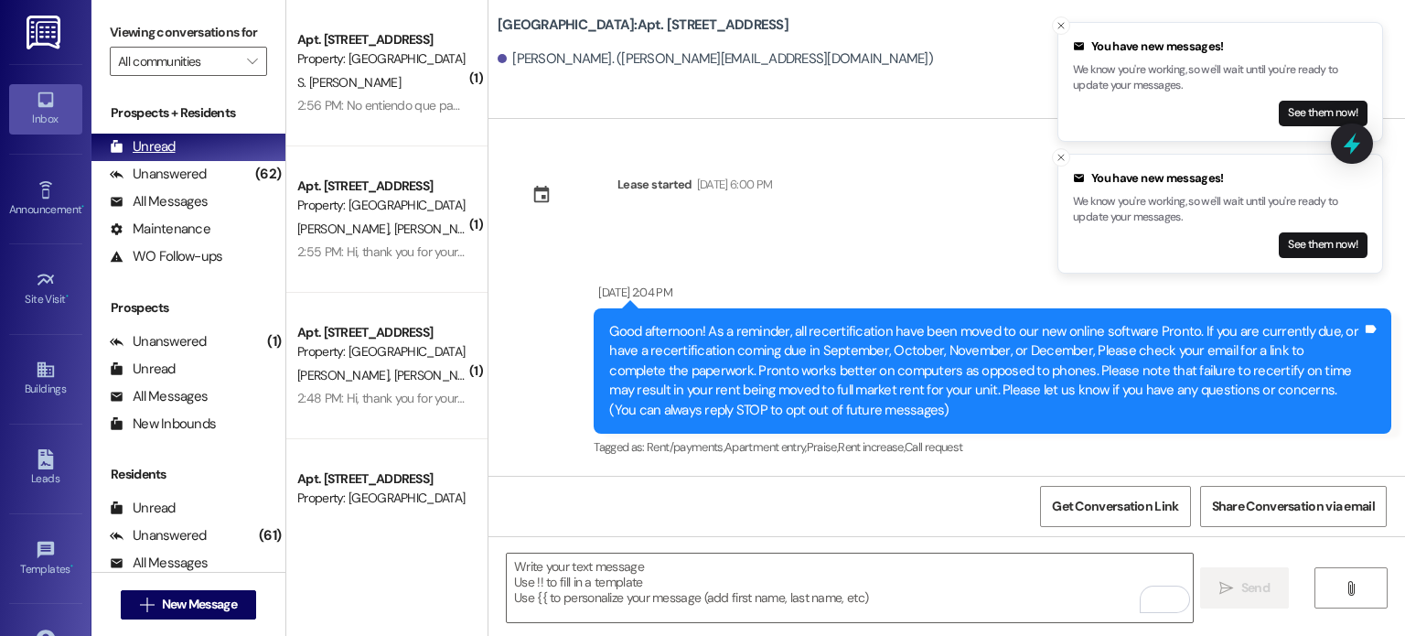
scroll to position [3934, 0]
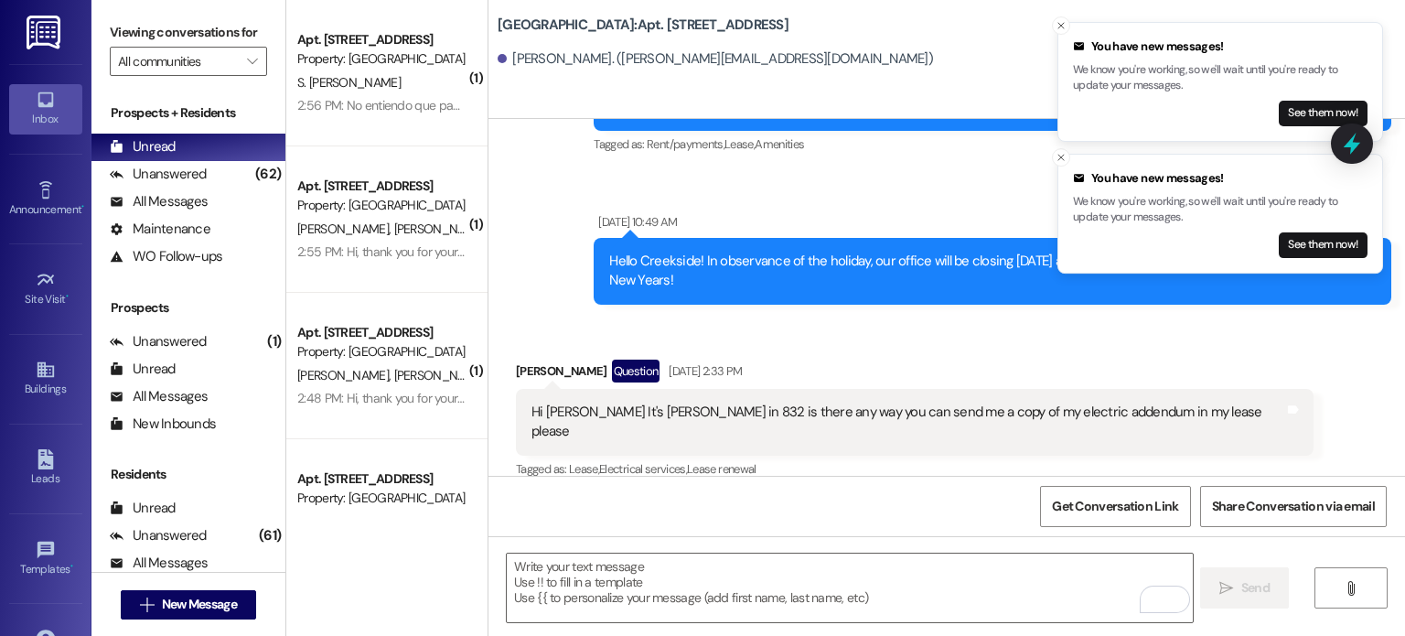
click at [40, 36] on img at bounding box center [46, 33] width 38 height 34
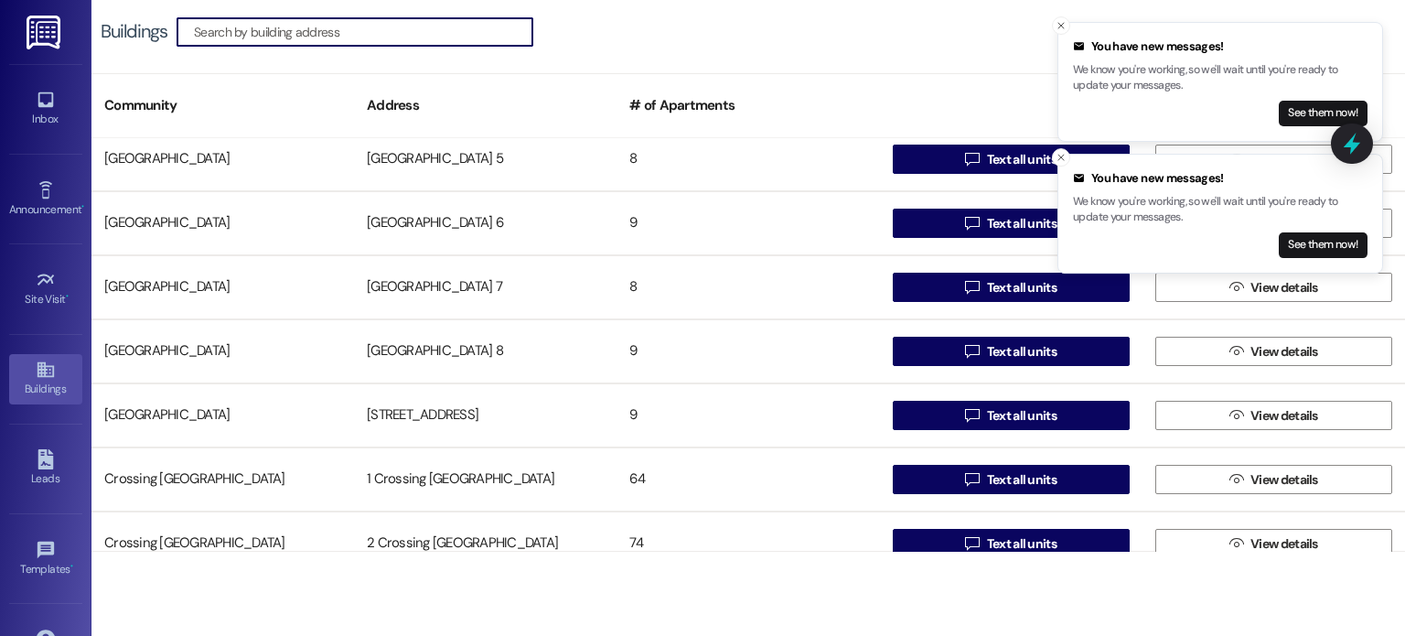
scroll to position [1464, 0]
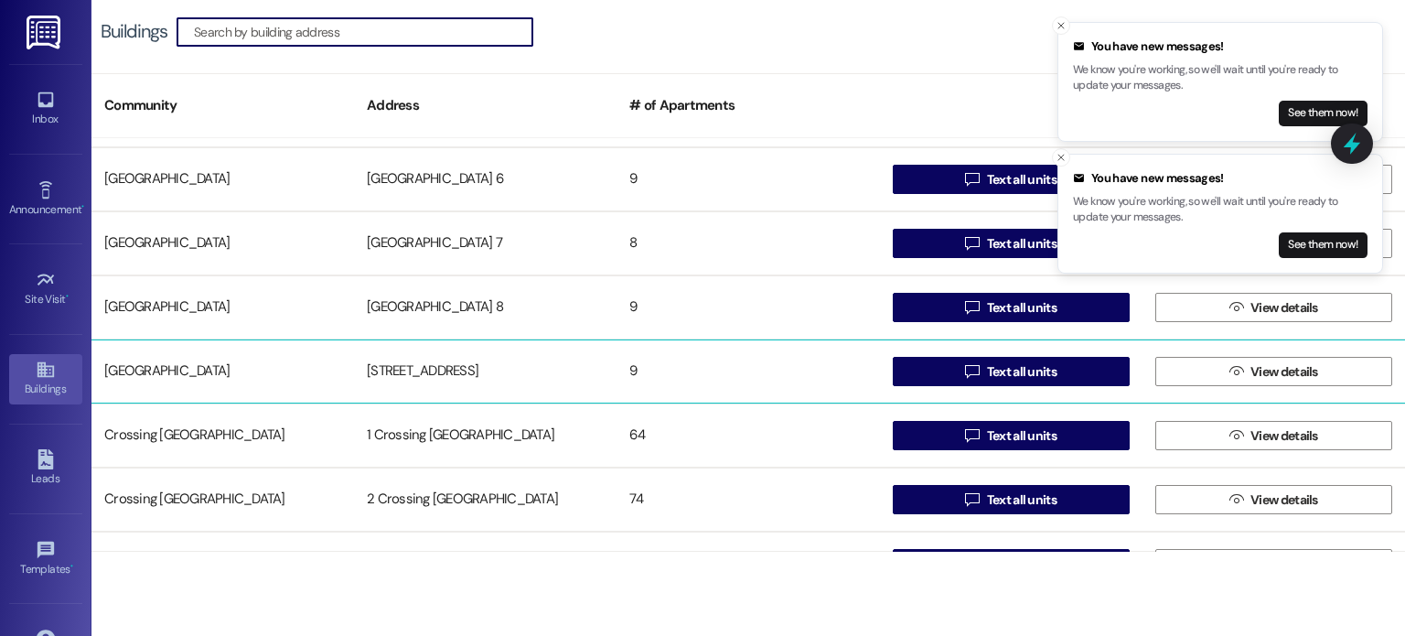
click at [446, 358] on div "[STREET_ADDRESS]" at bounding box center [485, 371] width 263 height 37
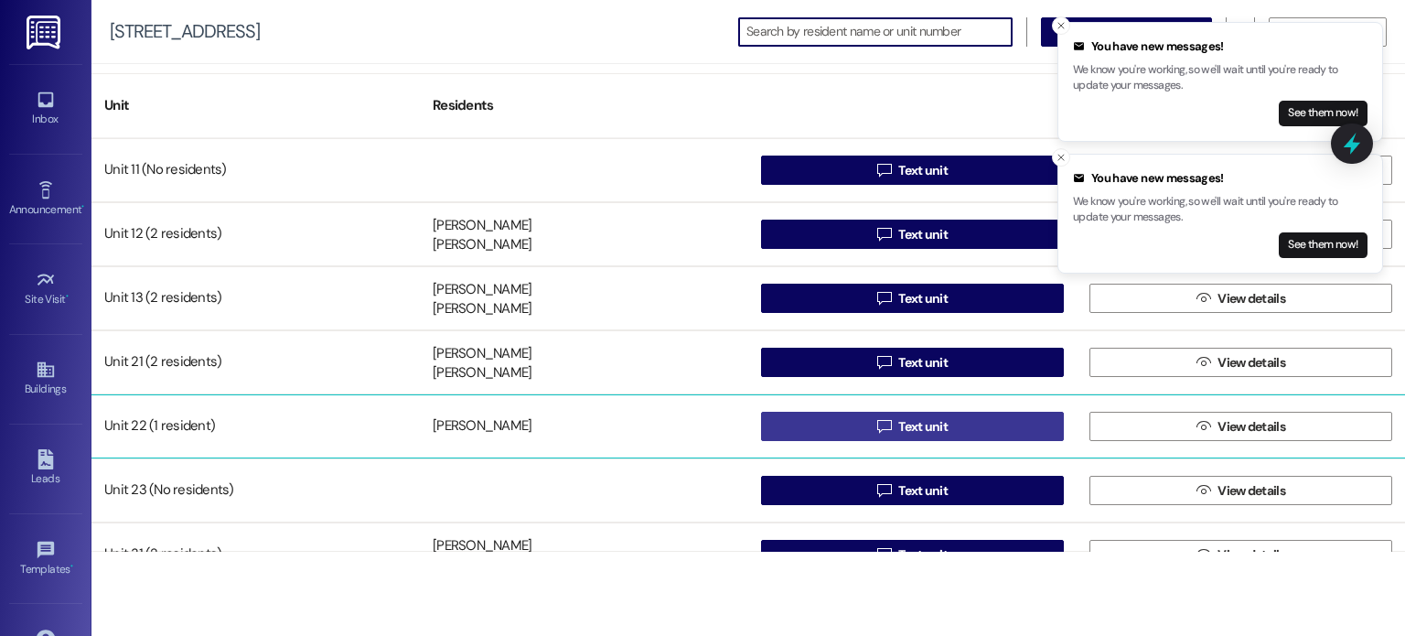
click at [799, 424] on button " Text unit" at bounding box center [912, 426] width 303 height 29
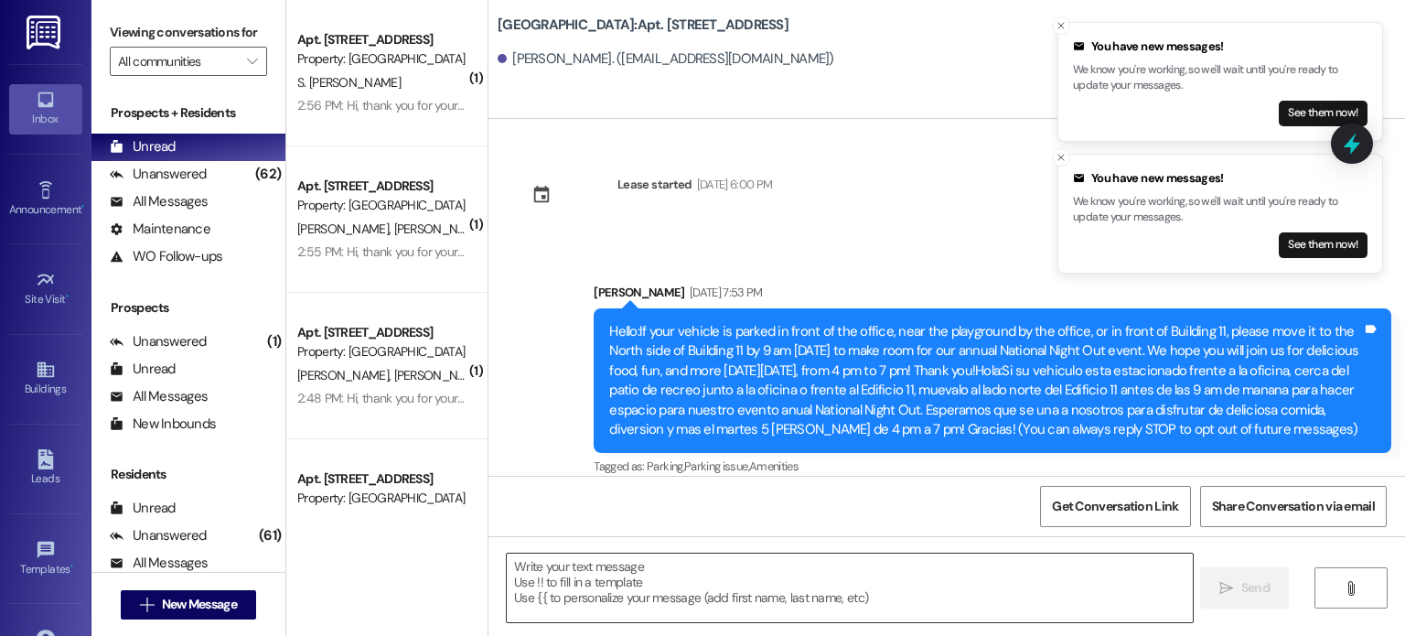
click at [674, 561] on textarea at bounding box center [849, 587] width 685 height 69
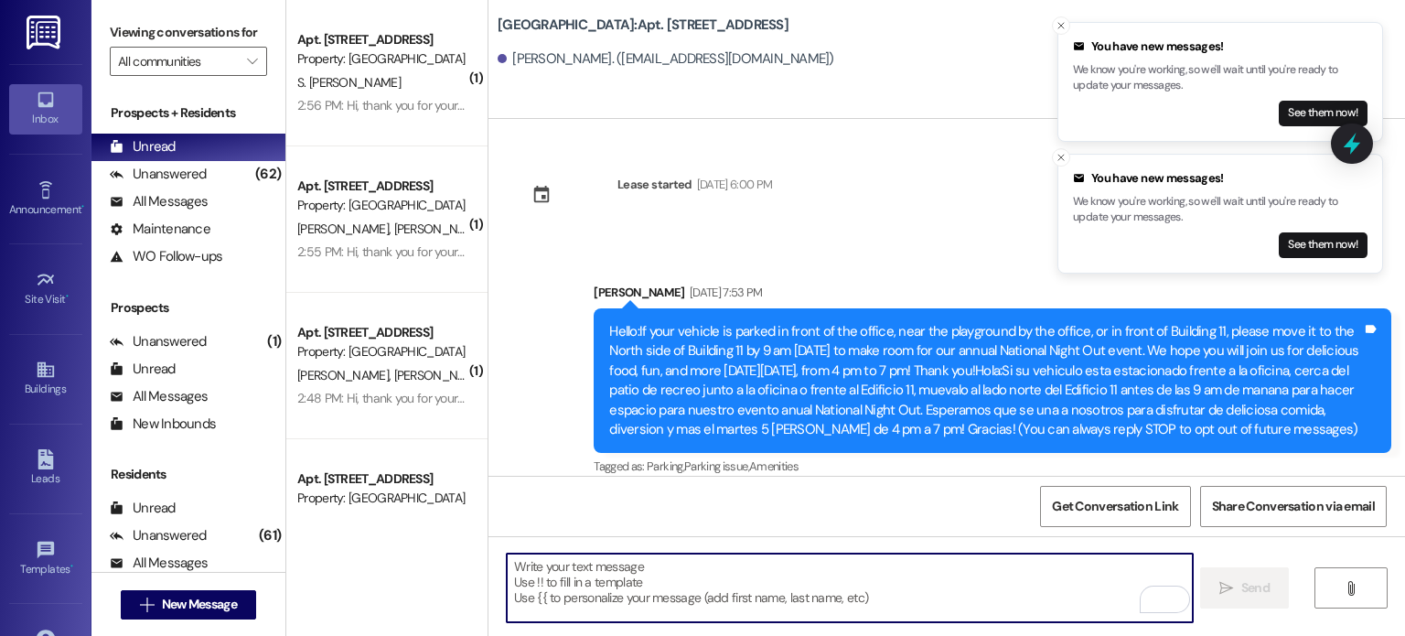
paste textarea "Hello. You are receiving this message because you have an outstanding balance o…"
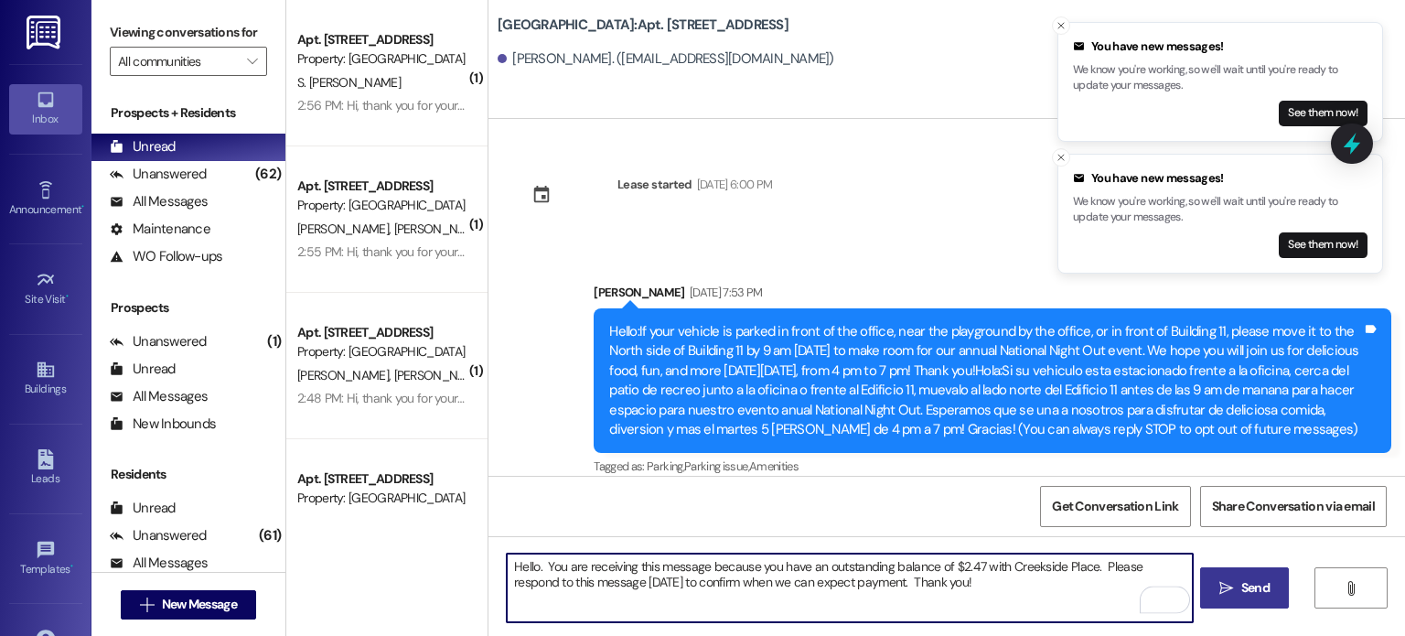
type textarea "Hello. You are receiving this message because you have an outstanding balance o…"
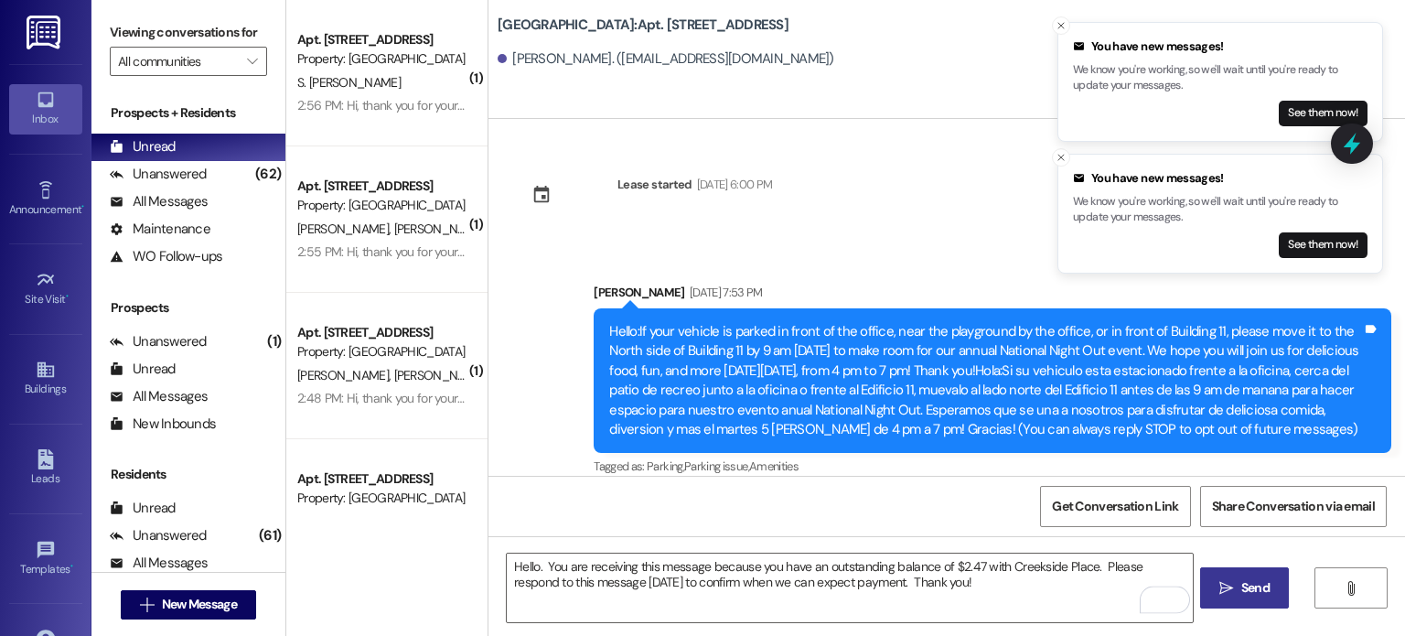
click at [1250, 593] on span "Send" at bounding box center [1255, 587] width 28 height 19
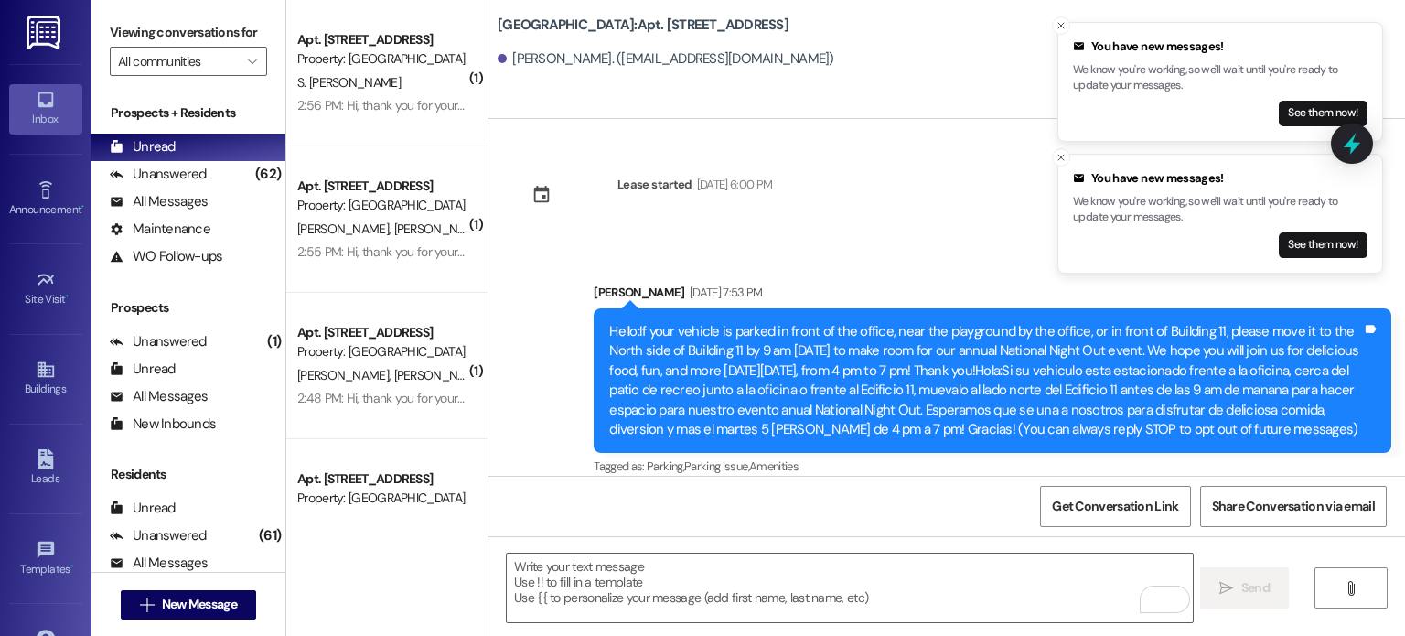
click at [30, 36] on img at bounding box center [46, 33] width 38 height 34
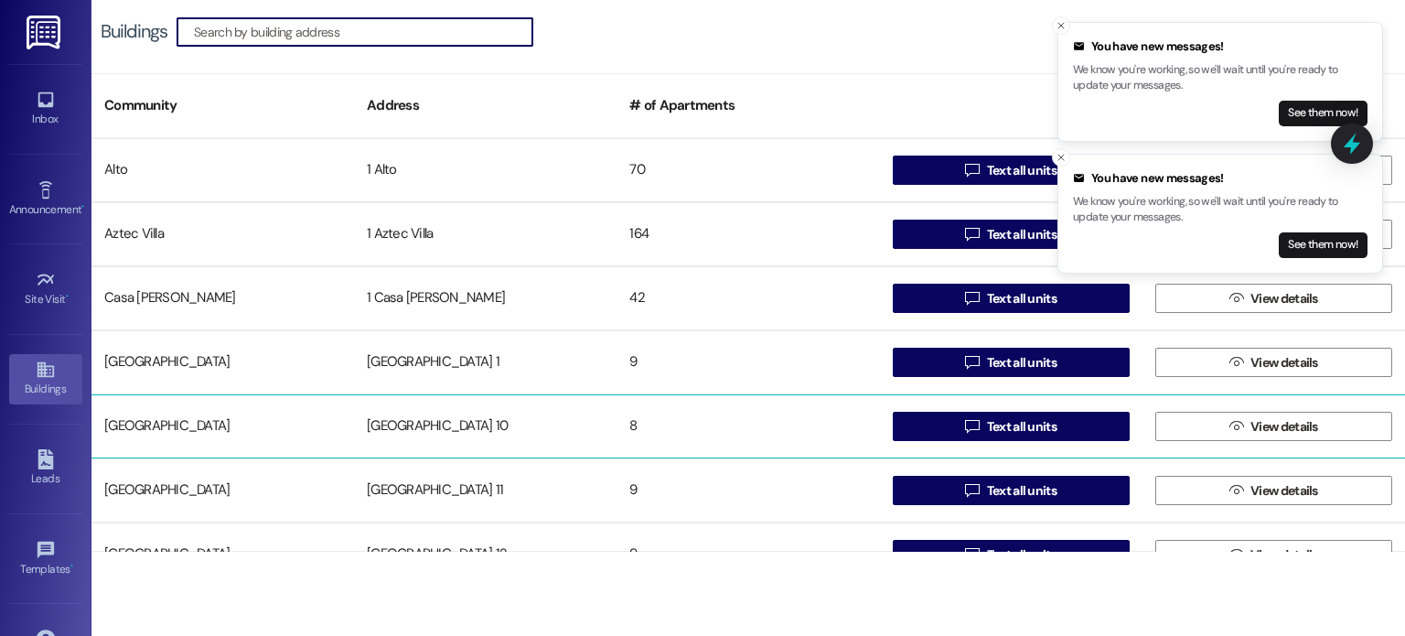
click at [446, 424] on div "[GEOGRAPHIC_DATA] 10" at bounding box center [485, 426] width 263 height 37
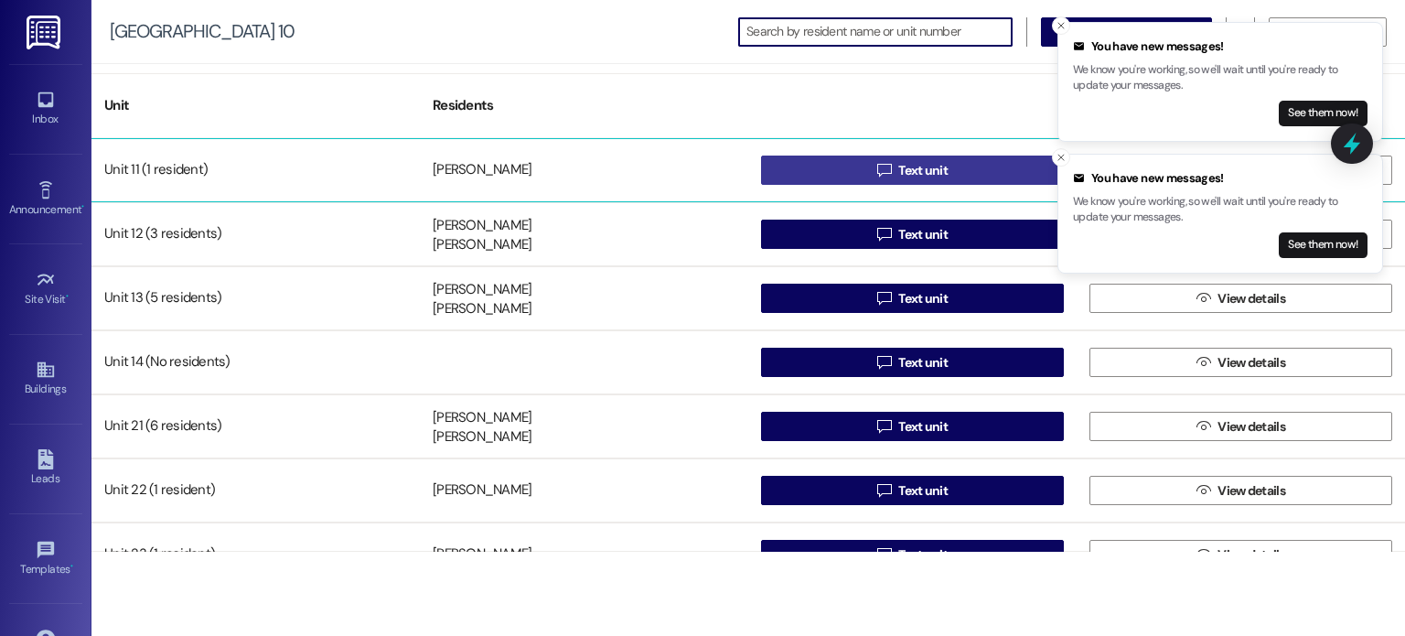
click at [821, 173] on button " Text unit" at bounding box center [912, 170] width 303 height 29
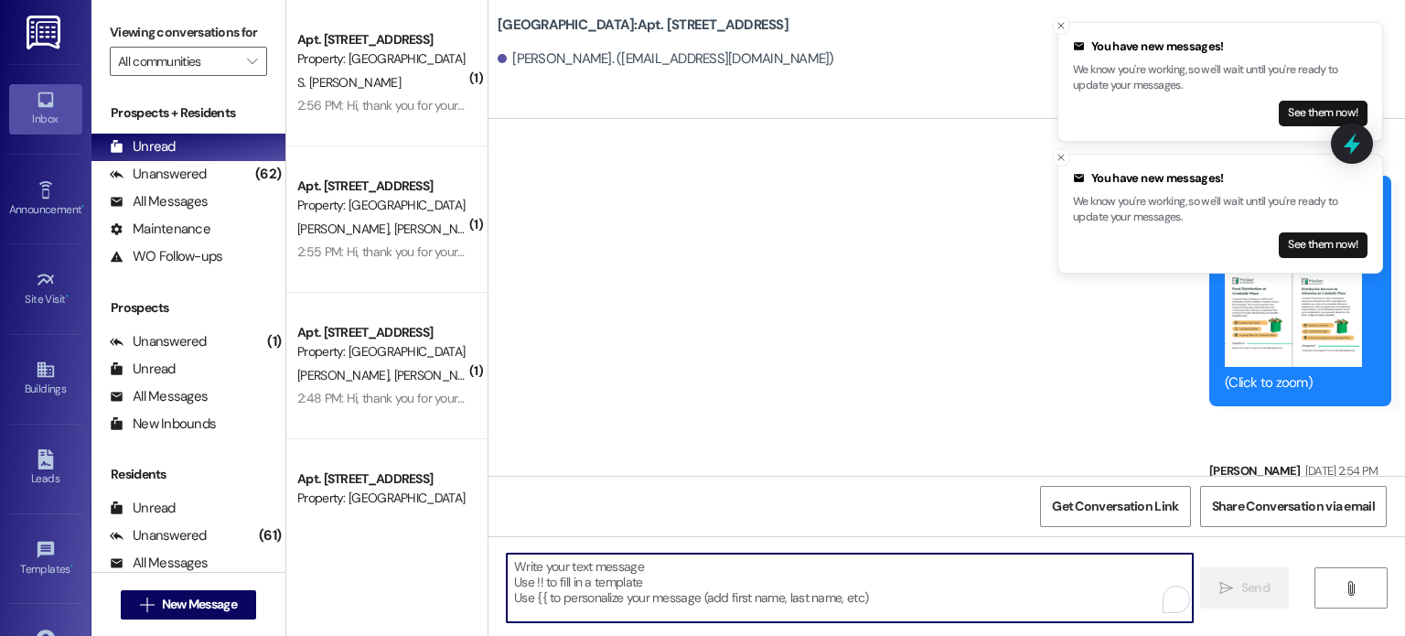
click at [682, 575] on textarea "To enrich screen reader interactions, please activate Accessibility in Grammarl…" at bounding box center [849, 587] width 685 height 69
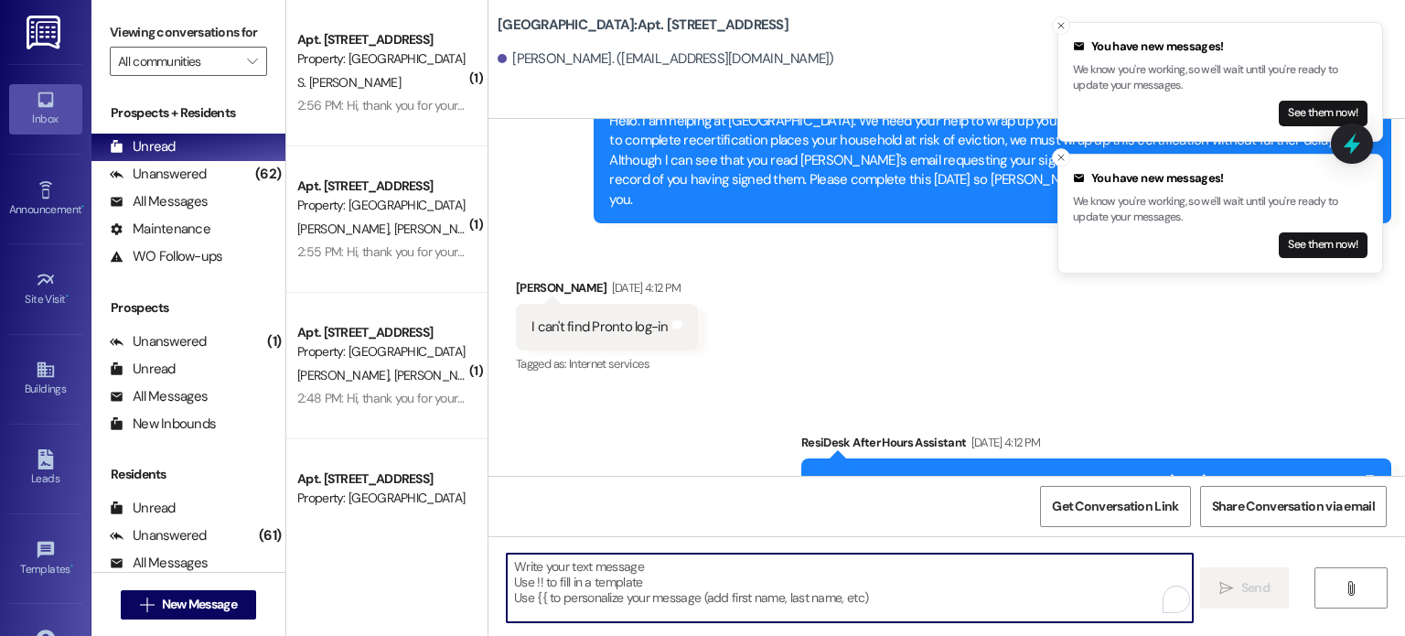
scroll to position [4212, 0]
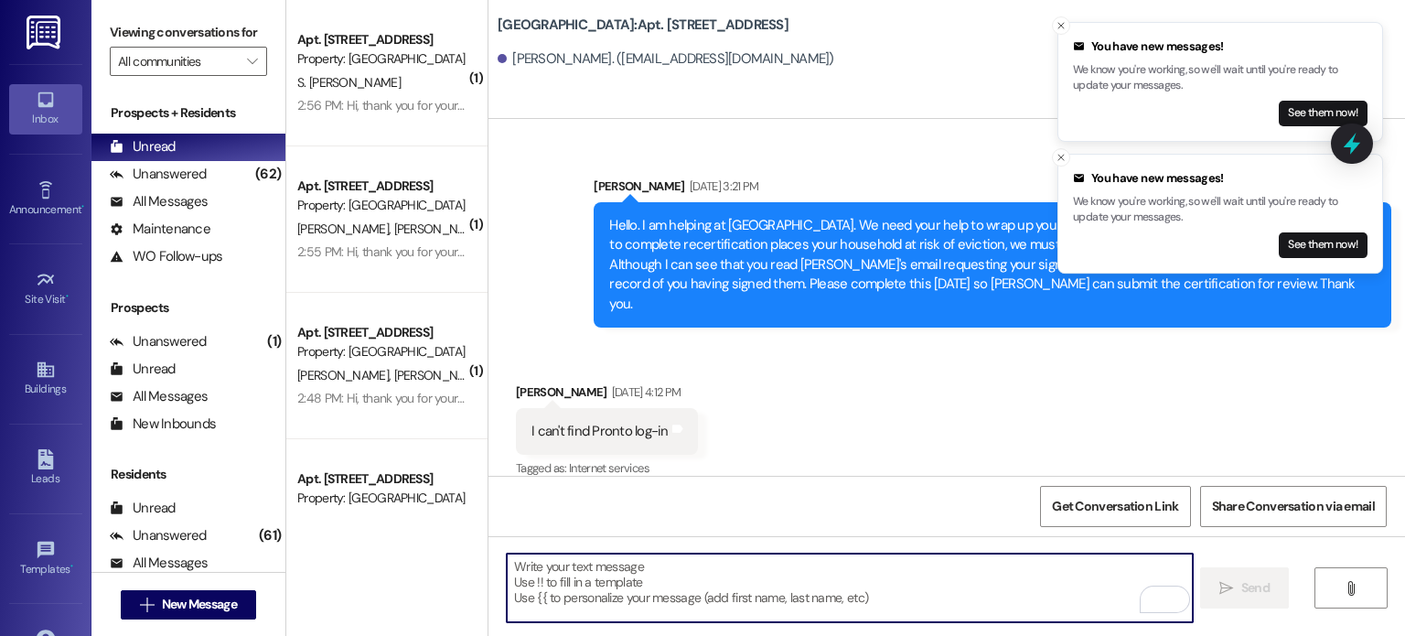
paste textarea "Hello. You are receiving this message because you have an outstanding balance o…"
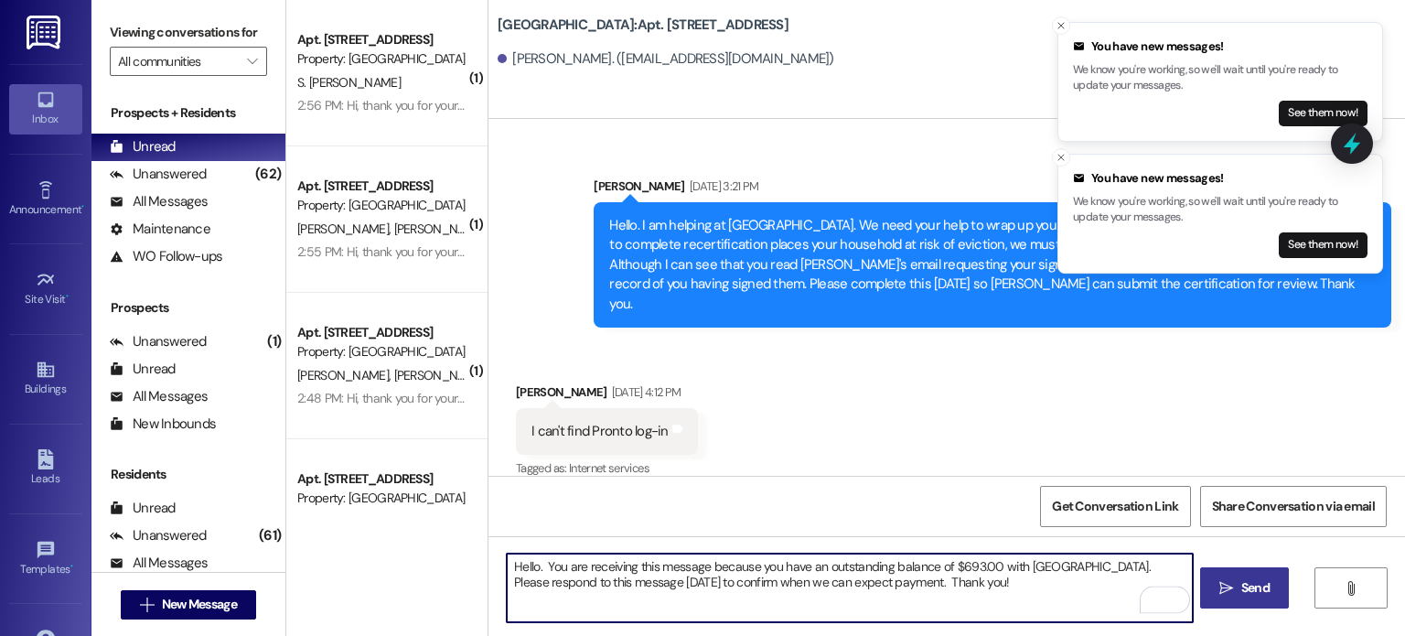
type textarea "Hello. You are receiving this message because you have an outstanding balance o…"
click at [1241, 584] on span "Send" at bounding box center [1255, 587] width 28 height 19
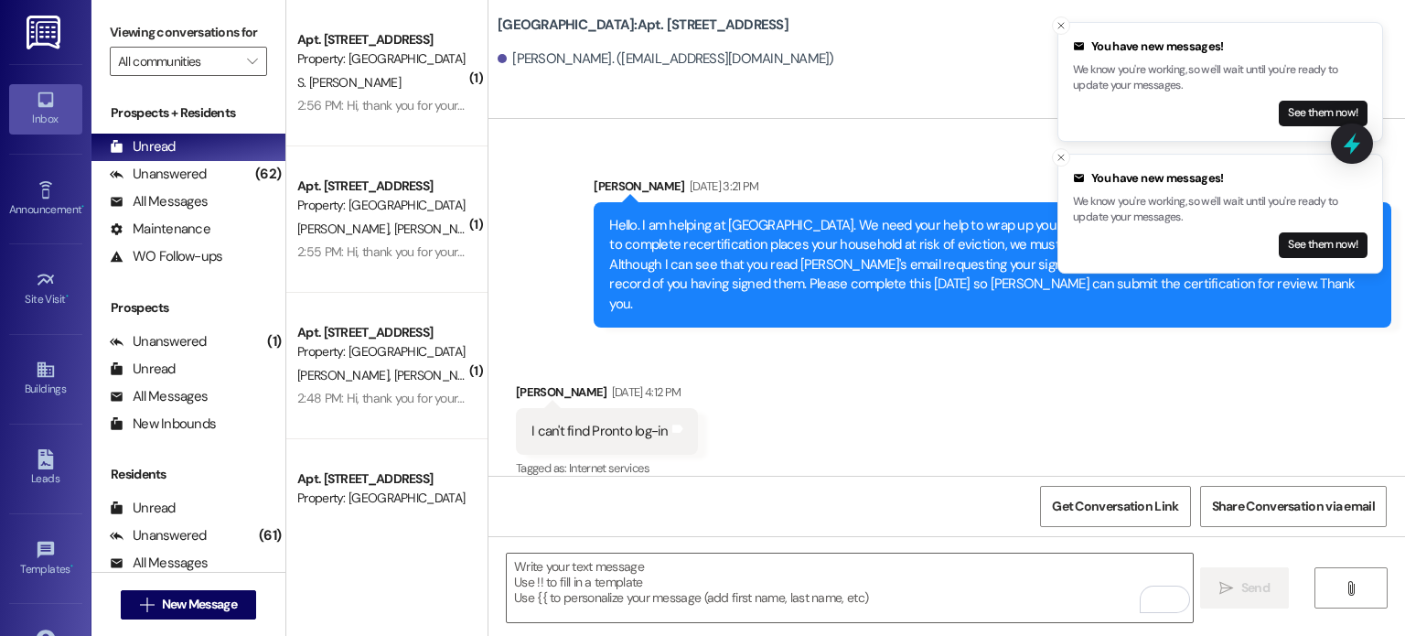
click at [29, 18] on img at bounding box center [46, 33] width 38 height 34
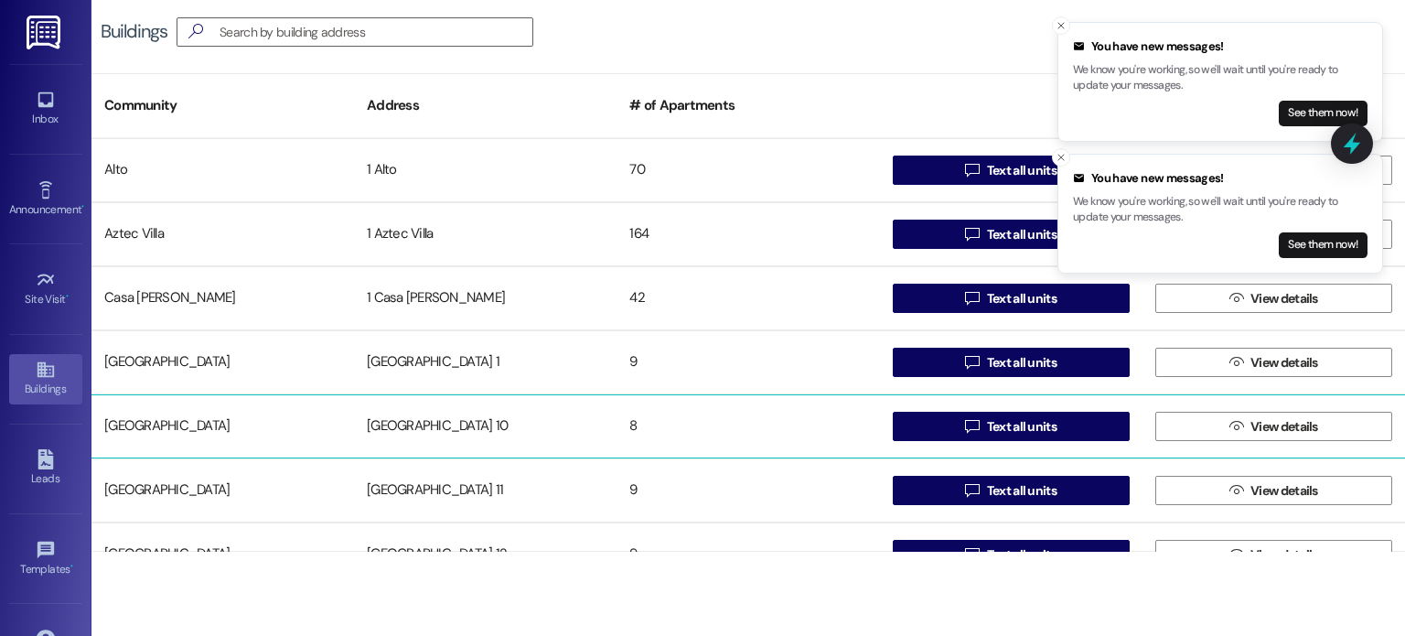
click at [465, 420] on div "[GEOGRAPHIC_DATA] 10" at bounding box center [485, 426] width 263 height 37
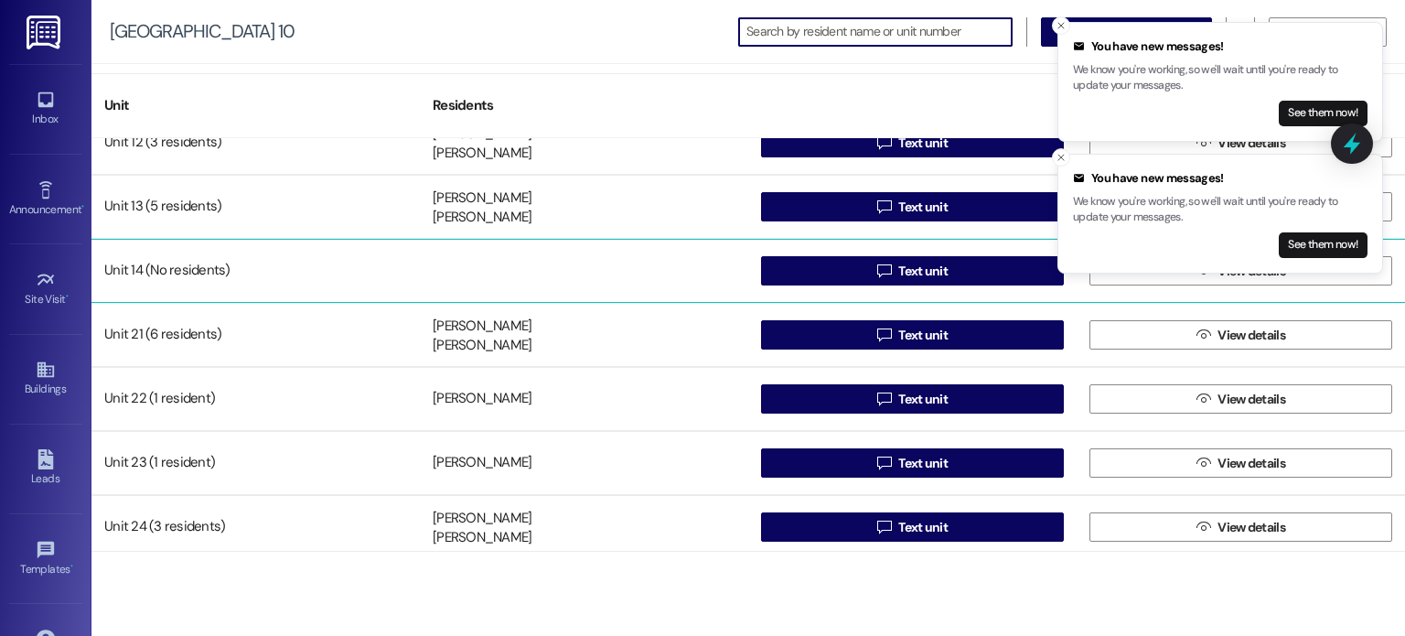
scroll to position [99, 0]
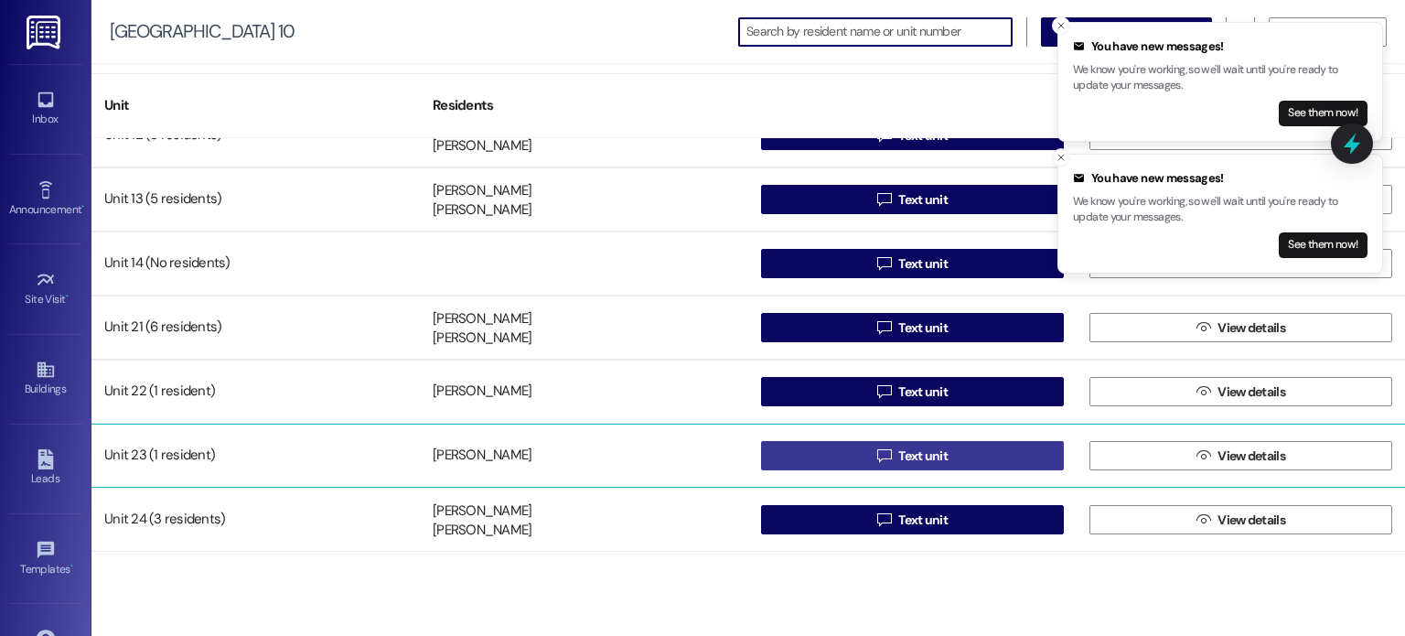
click at [799, 456] on button " Text unit" at bounding box center [912, 455] width 303 height 29
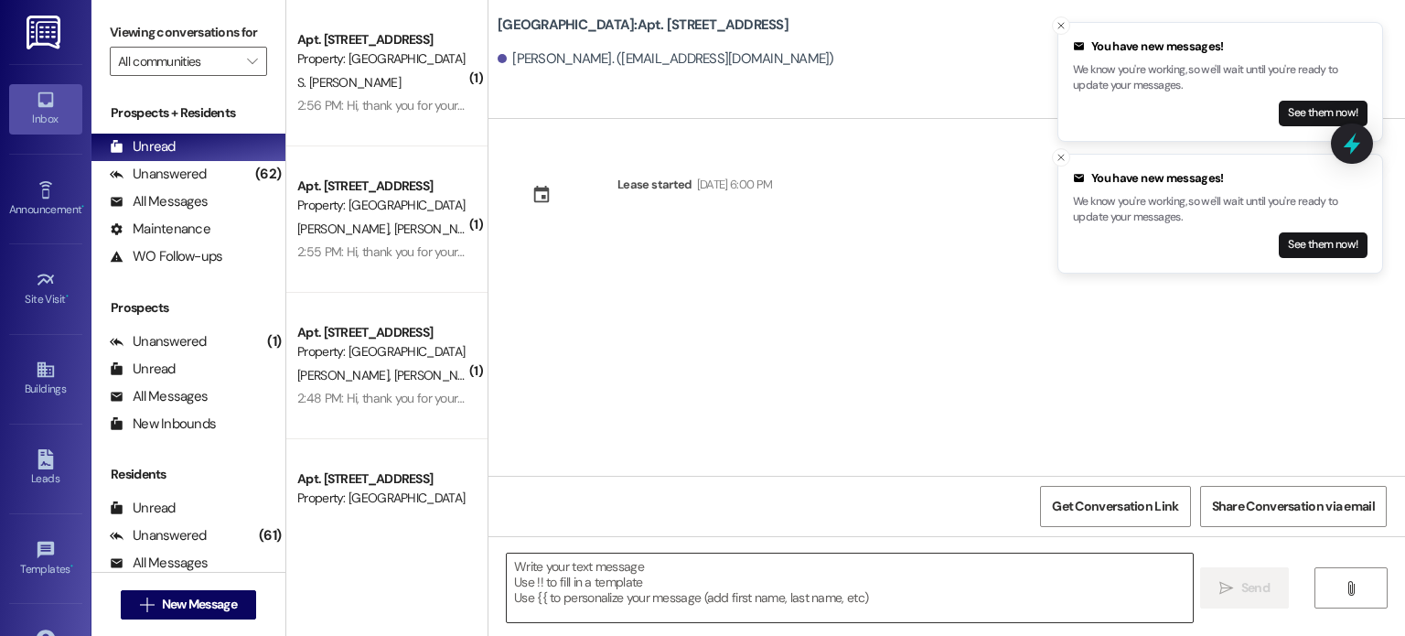
click at [616, 553] on textarea at bounding box center [849, 587] width 685 height 69
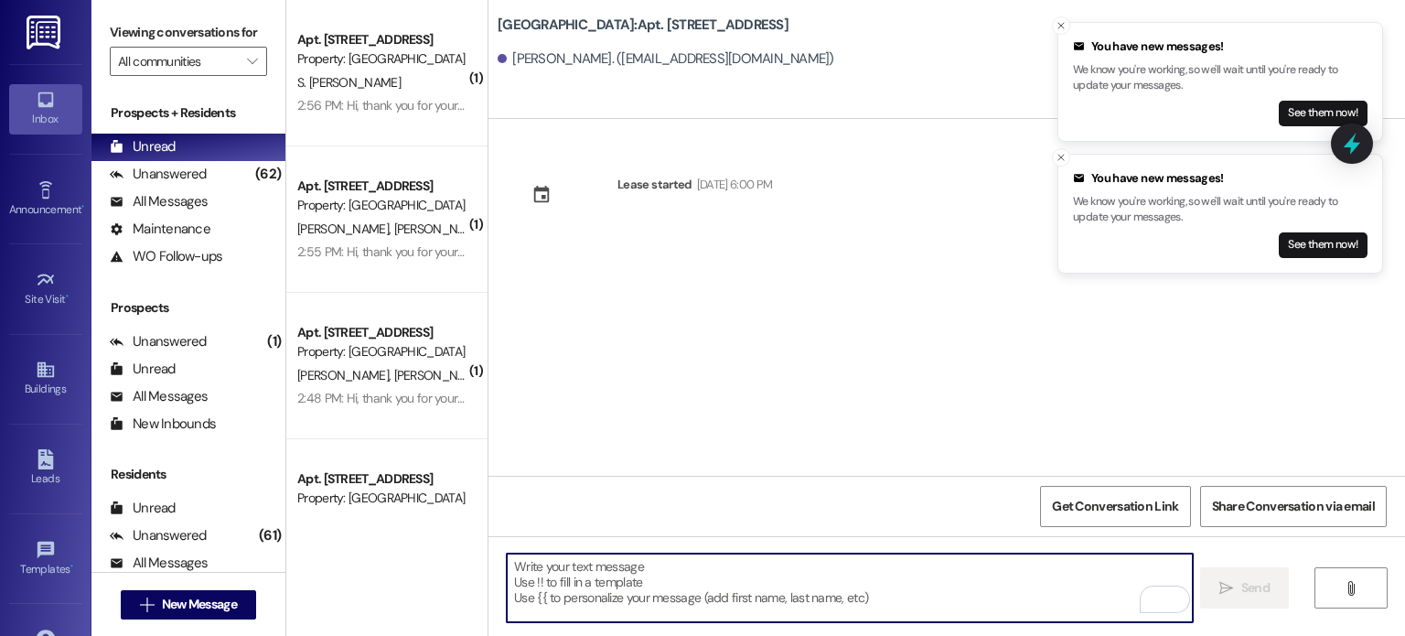
paste textarea "Hello. You are receiving this message because you have an outstanding balance o…"
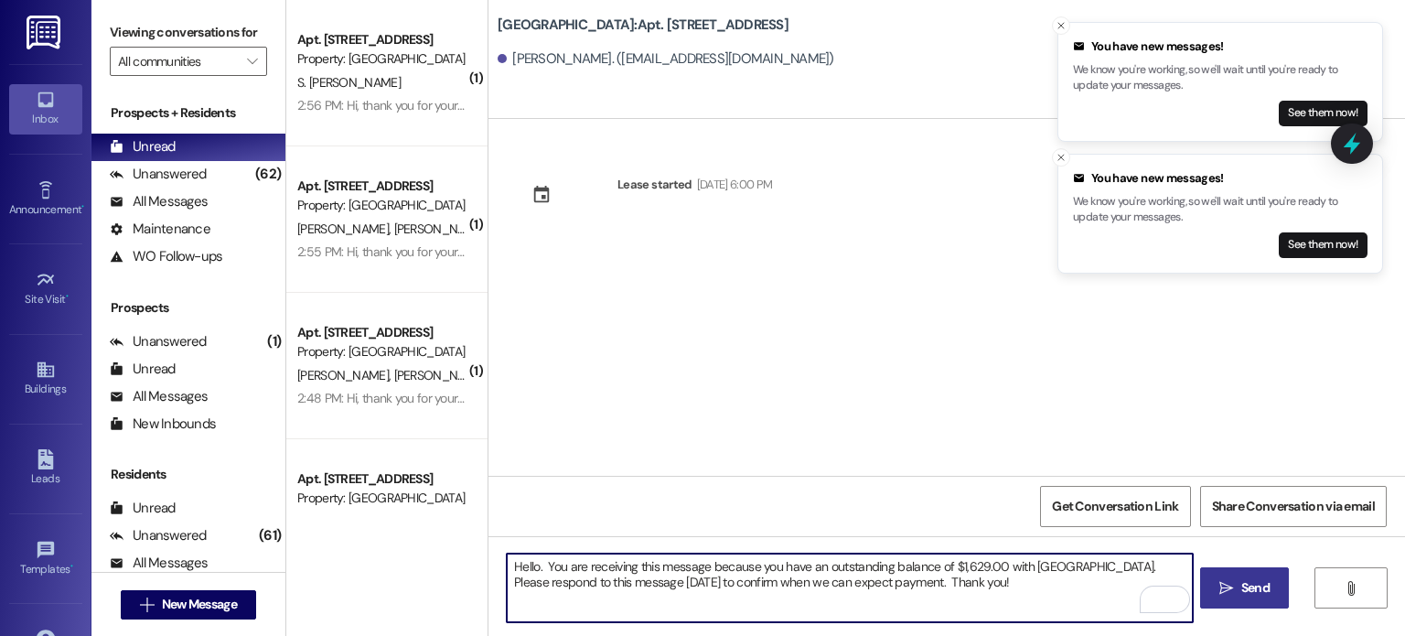
type textarea "Hello. You are receiving this message because you have an outstanding balance o…"
click at [1256, 584] on span "Send" at bounding box center [1255, 587] width 28 height 19
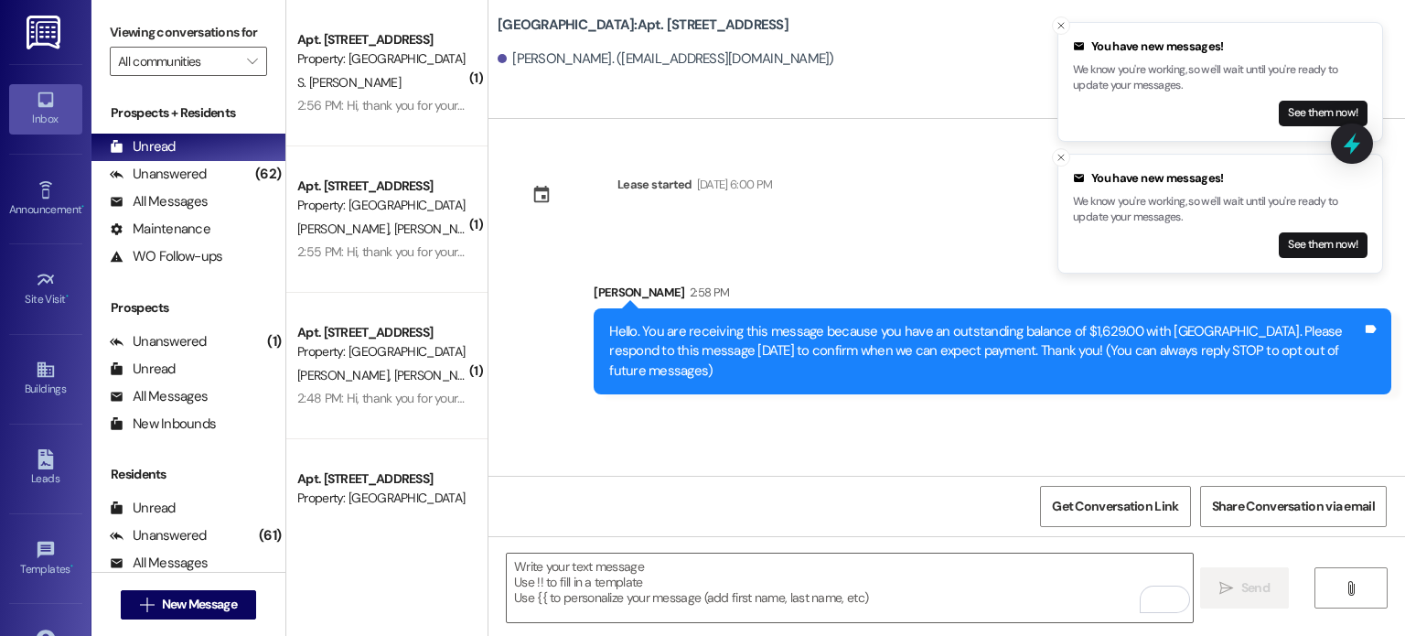
click at [37, 32] on img at bounding box center [46, 33] width 38 height 34
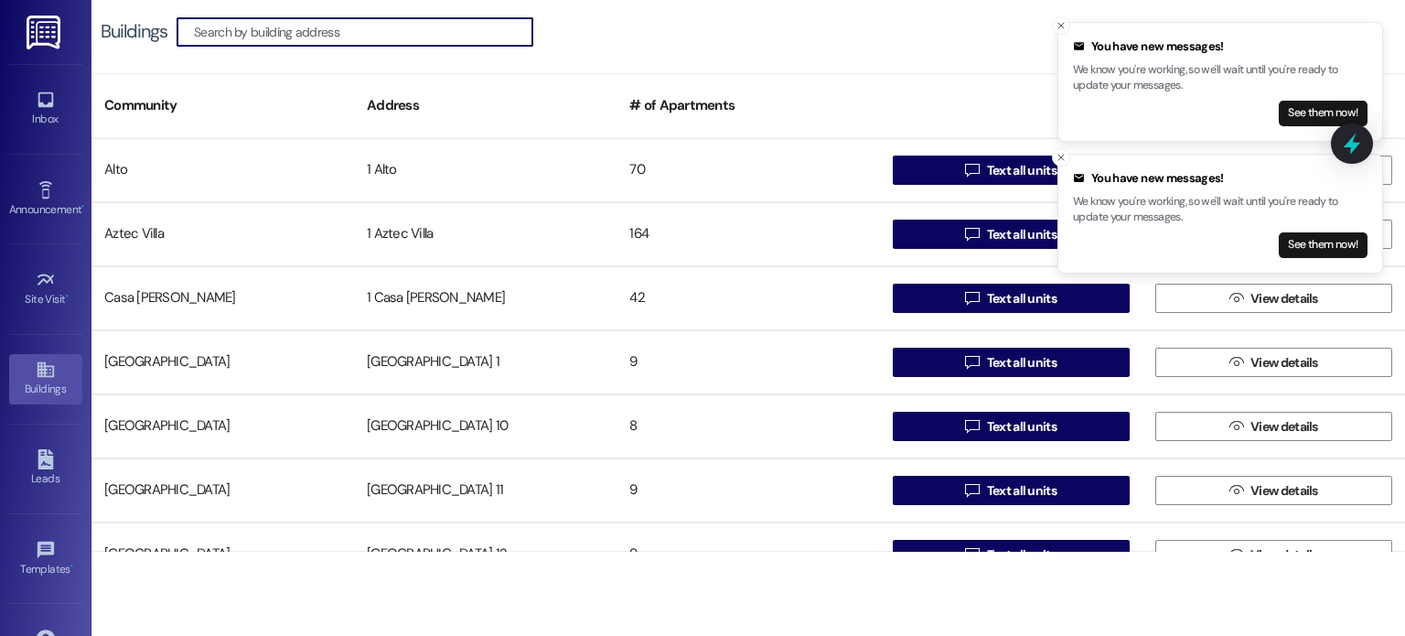
click at [31, 19] on img at bounding box center [46, 33] width 38 height 34
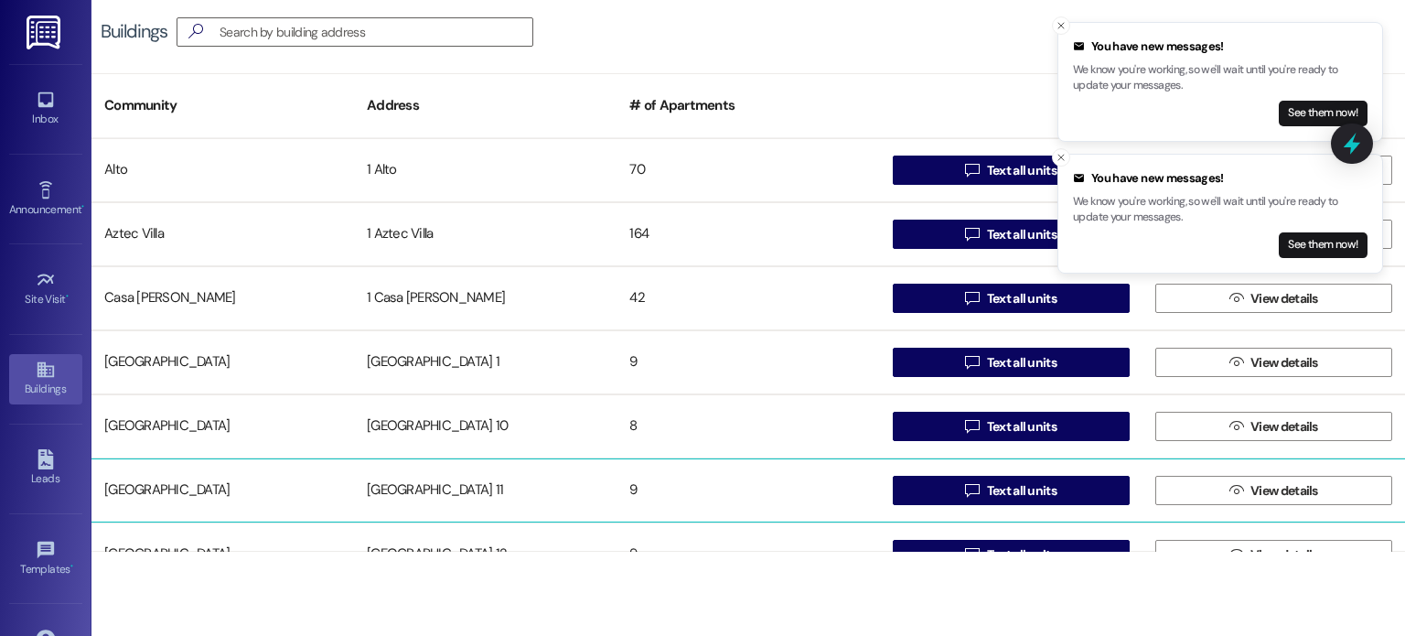
click at [399, 478] on div "[GEOGRAPHIC_DATA] 11" at bounding box center [485, 490] width 263 height 37
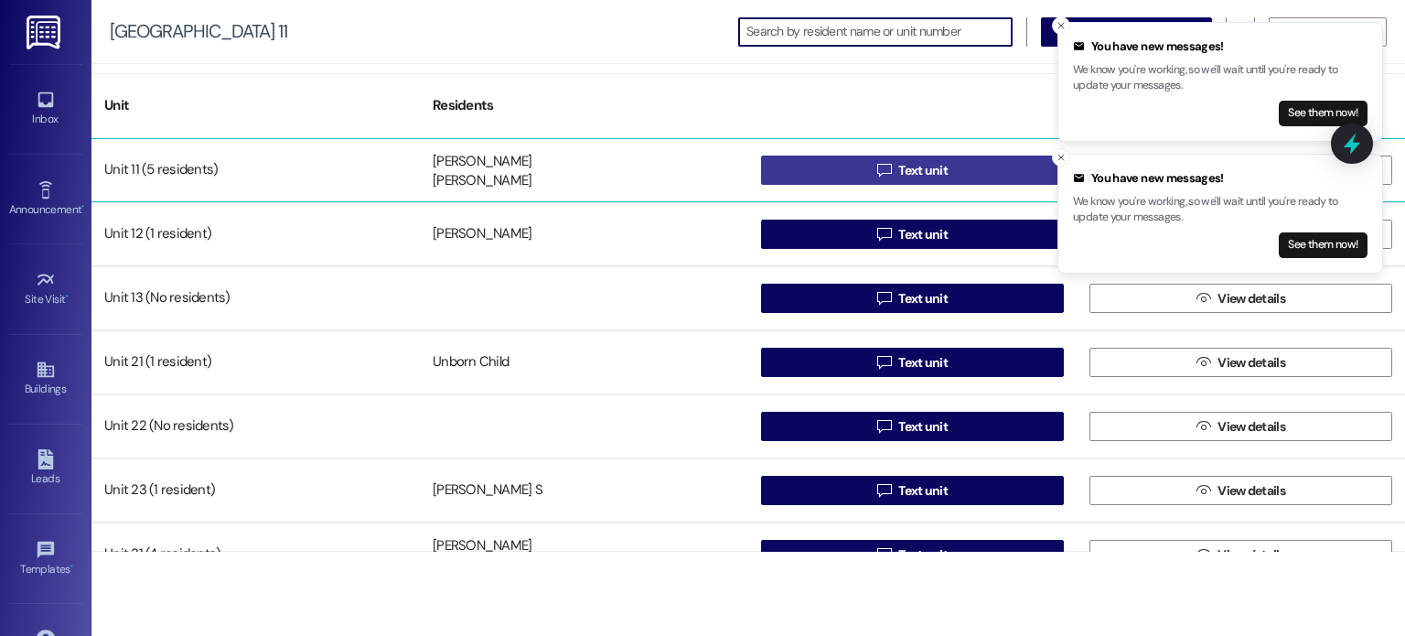
click at [786, 171] on button " Text unit" at bounding box center [912, 170] width 303 height 29
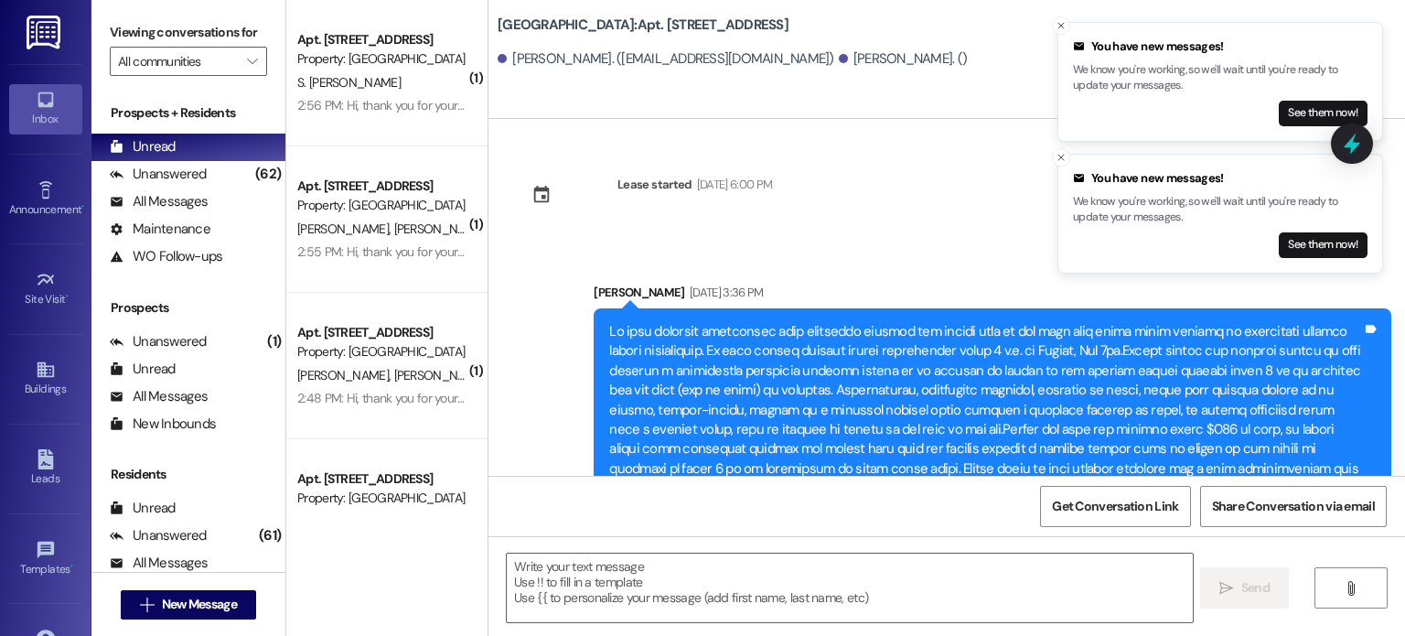
scroll to position [8084, 0]
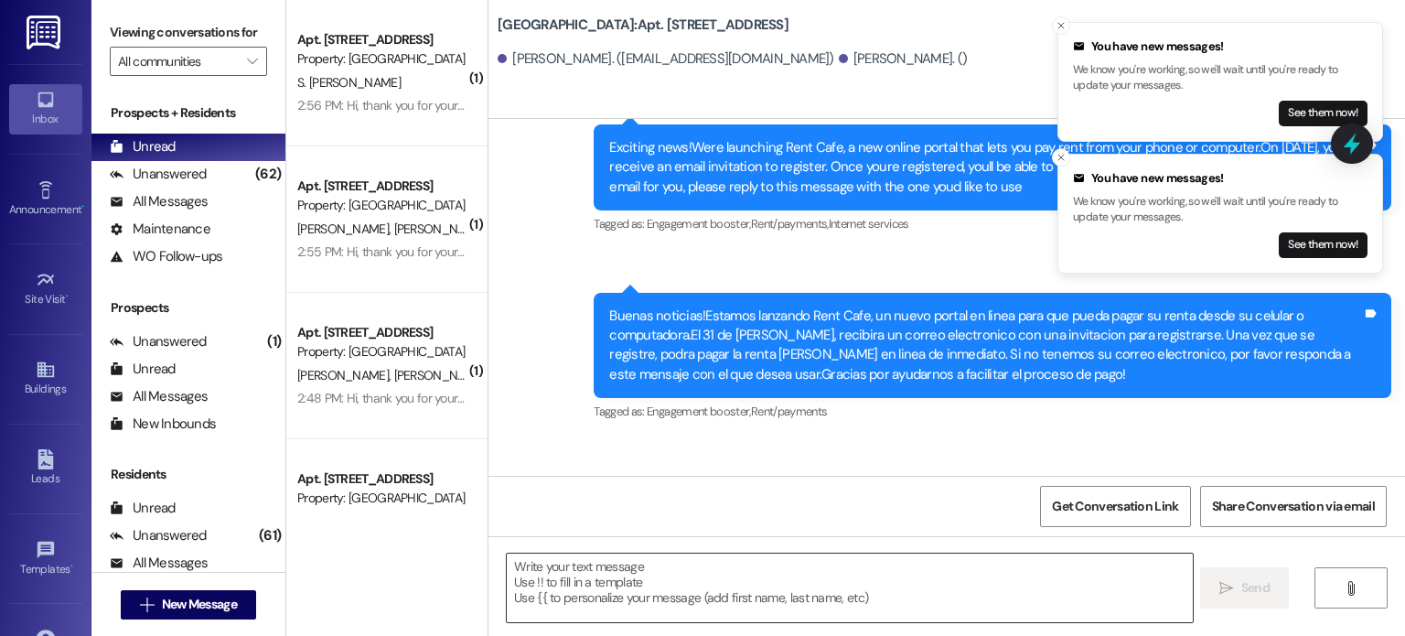
click at [539, 577] on textarea at bounding box center [849, 587] width 685 height 69
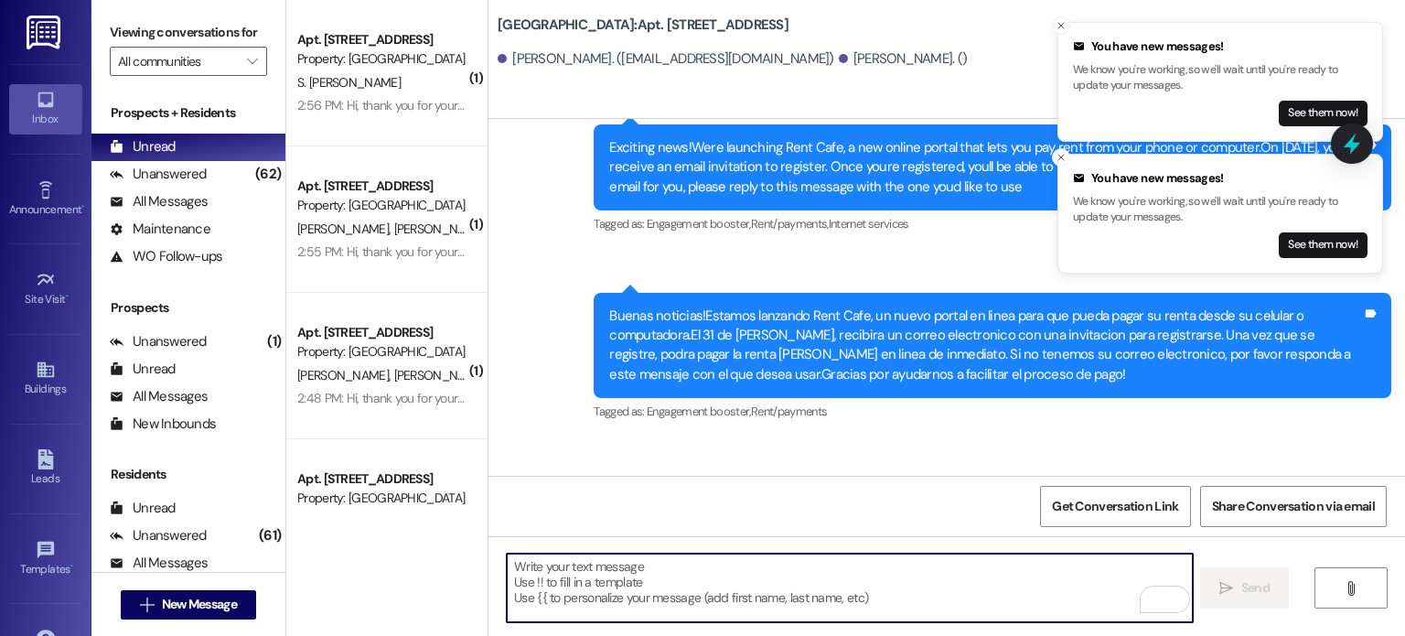
paste textarea "Hello. You are receiving this message because you have an outstanding balance o…"
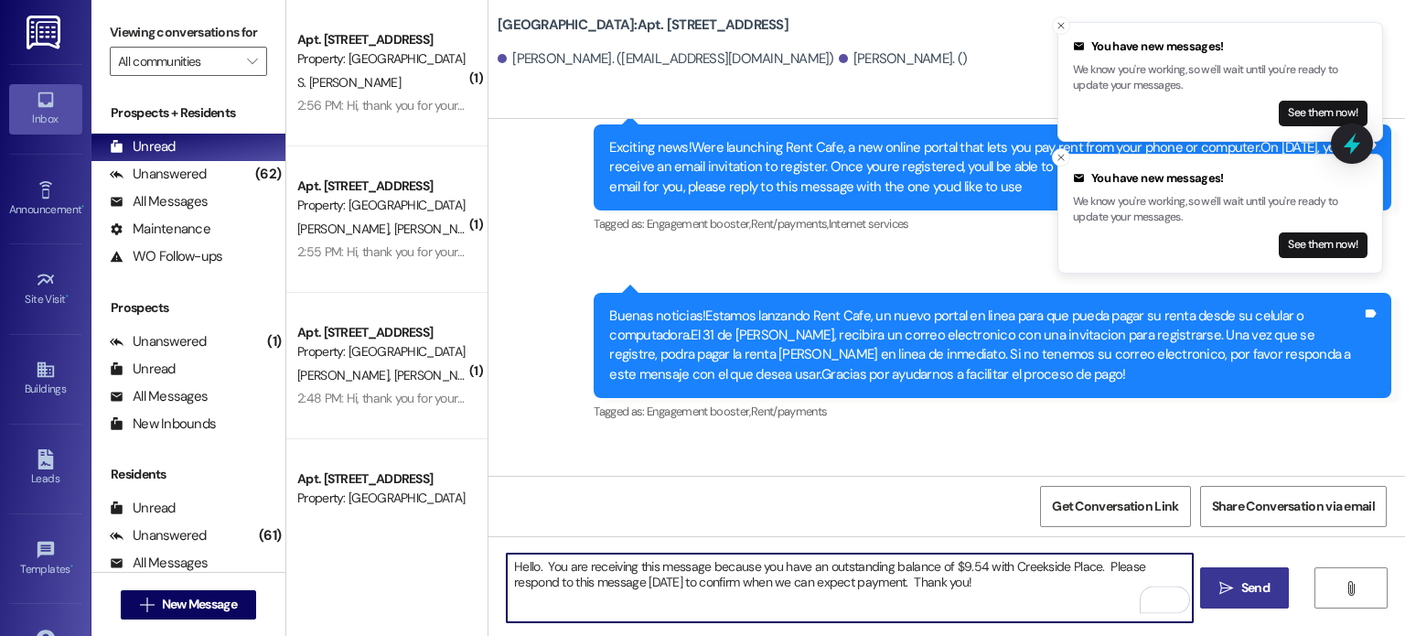
type textarea "Hello. You are receiving this message because you have an outstanding balance o…"
click at [1247, 593] on span "Send" at bounding box center [1255, 587] width 28 height 19
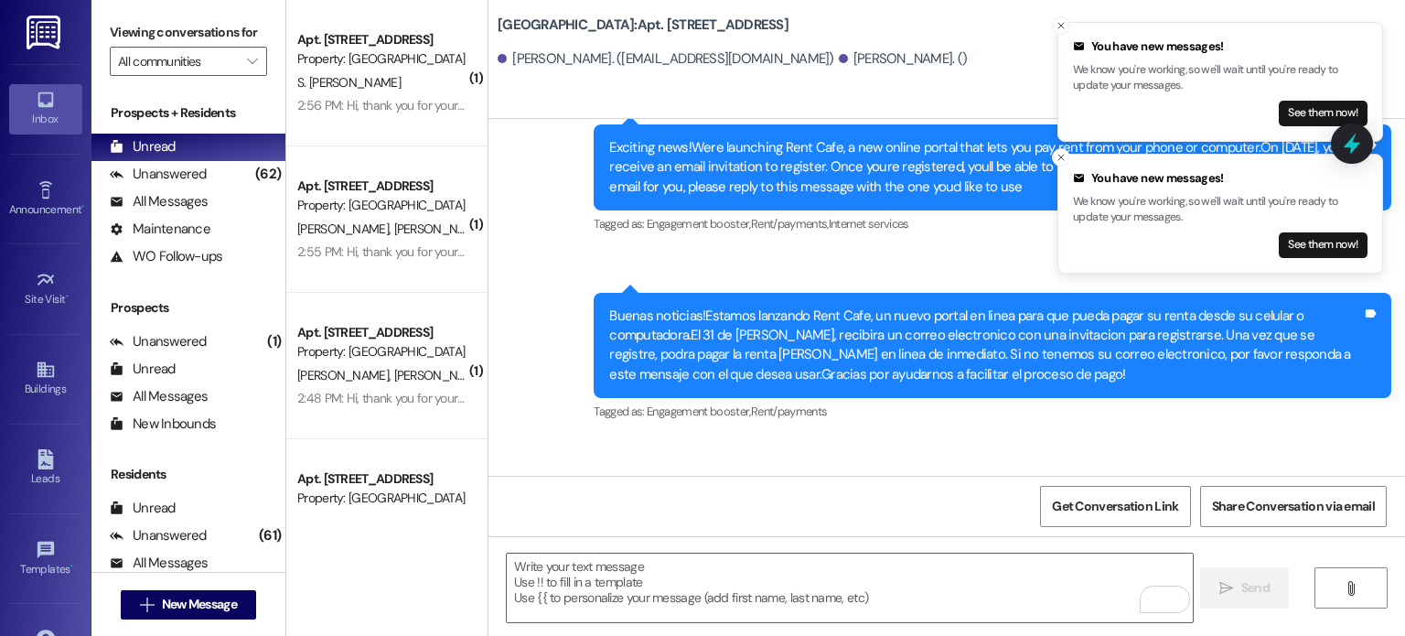
click at [39, 32] on img at bounding box center [46, 33] width 38 height 34
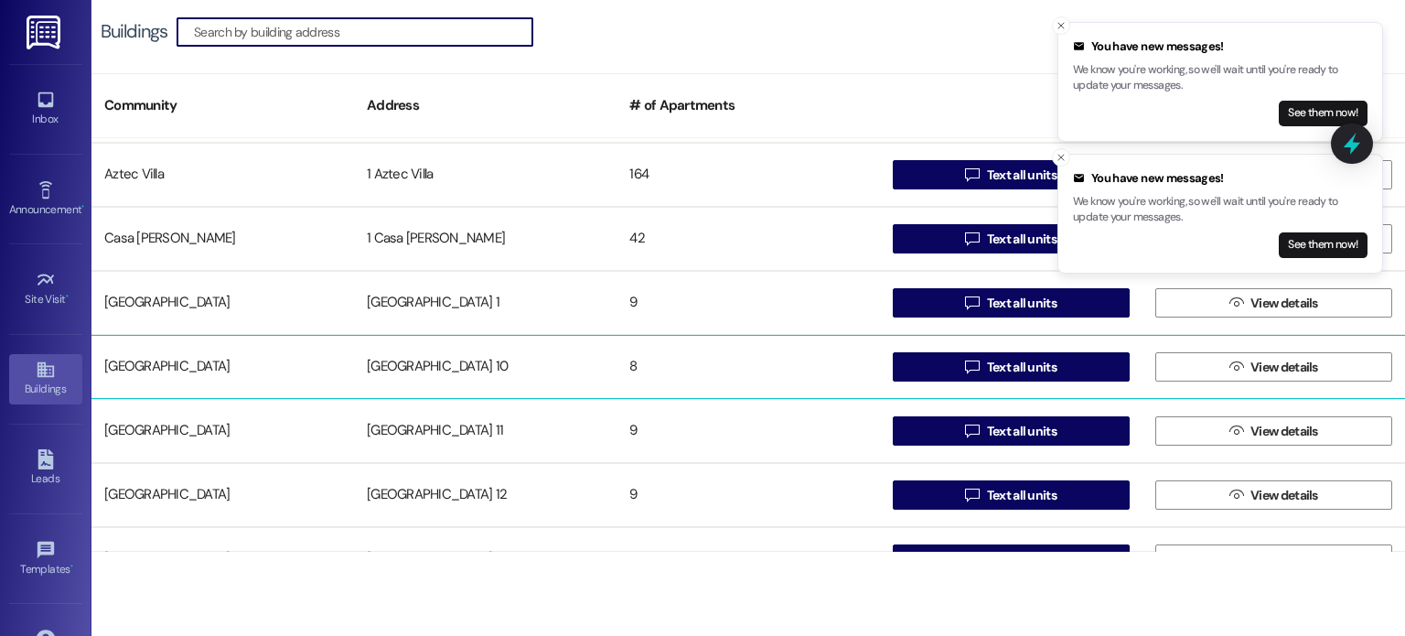
scroll to position [91, 0]
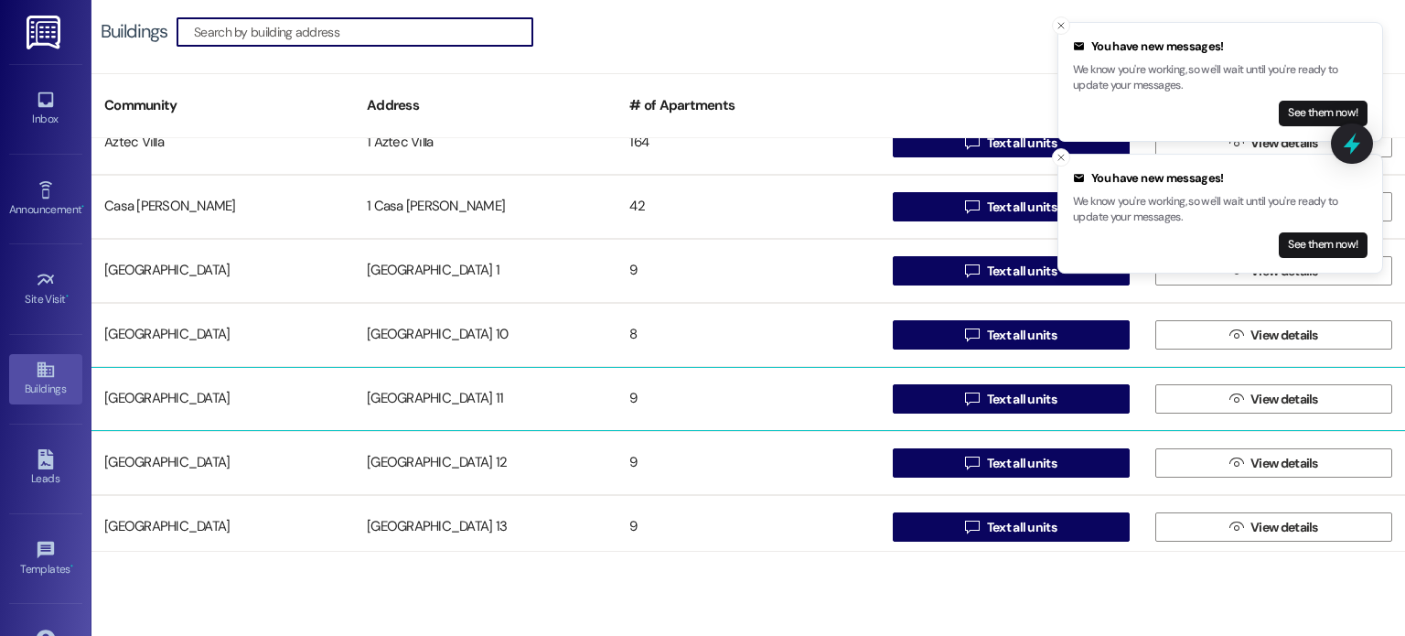
click at [442, 403] on div "[GEOGRAPHIC_DATA] 11" at bounding box center [485, 399] width 263 height 37
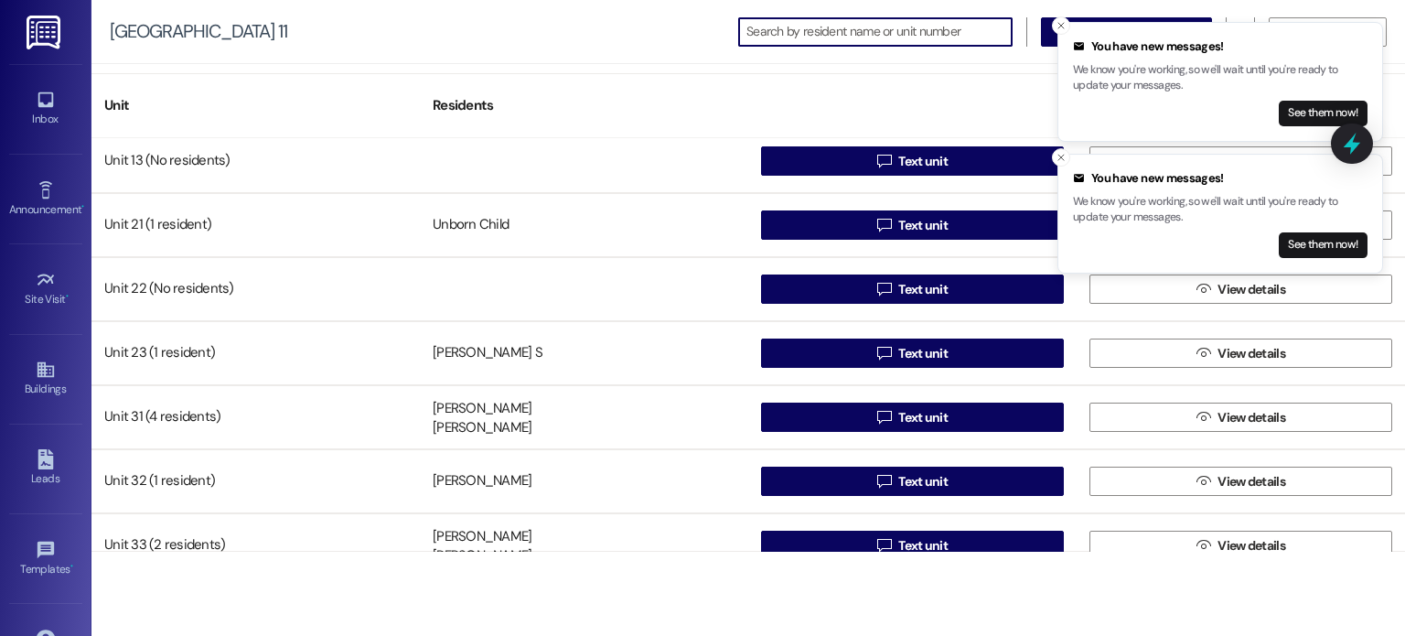
scroll to position [163, 0]
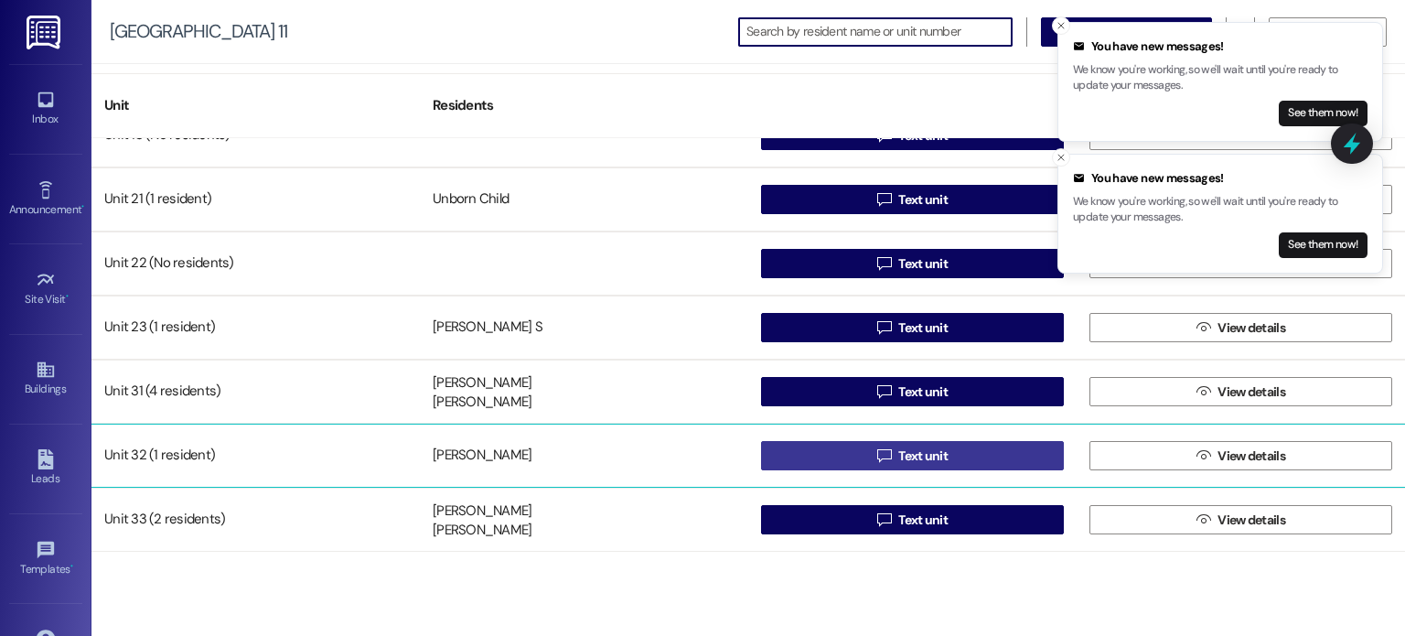
click at [784, 456] on button " Text unit" at bounding box center [912, 455] width 303 height 29
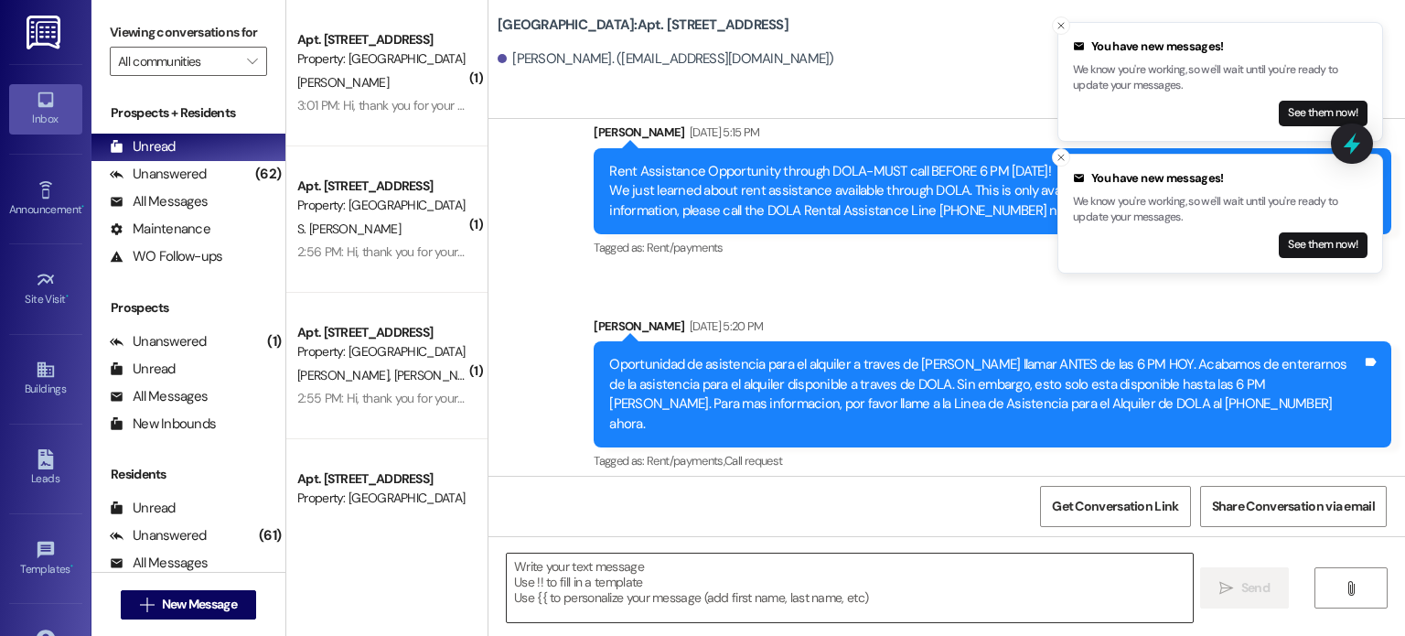
click at [665, 573] on textarea at bounding box center [849, 587] width 685 height 69
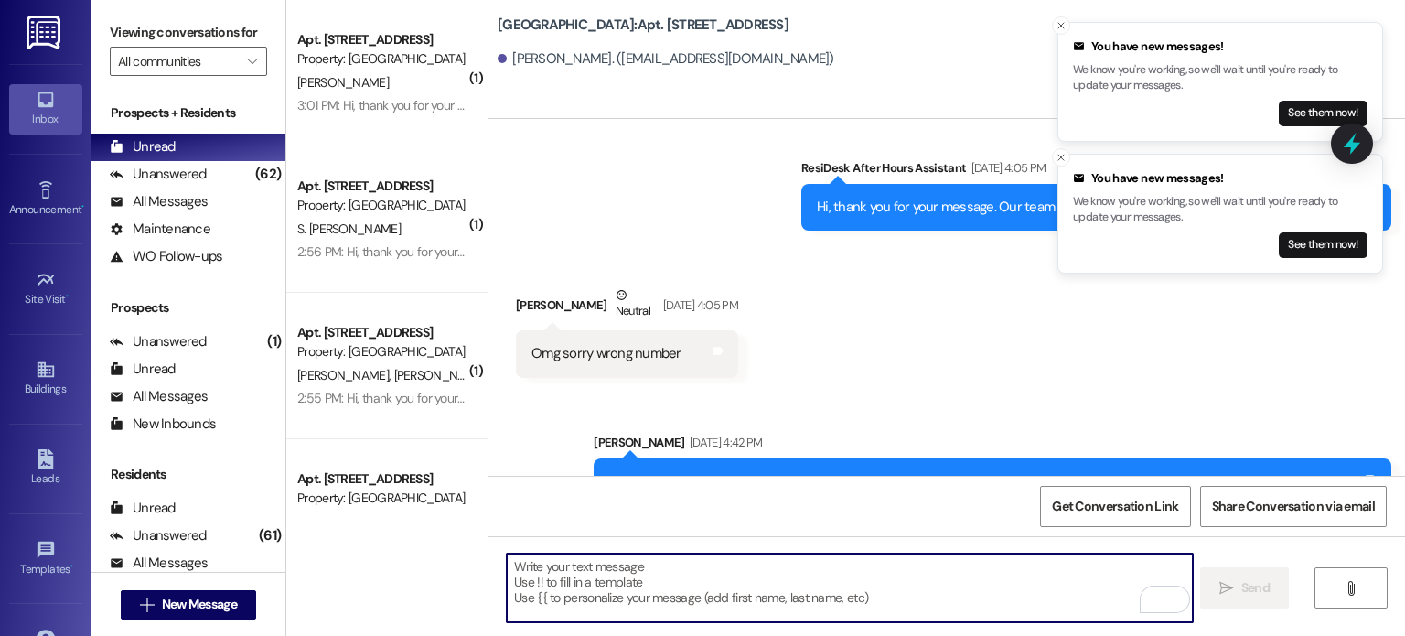
scroll to position [1162, 0]
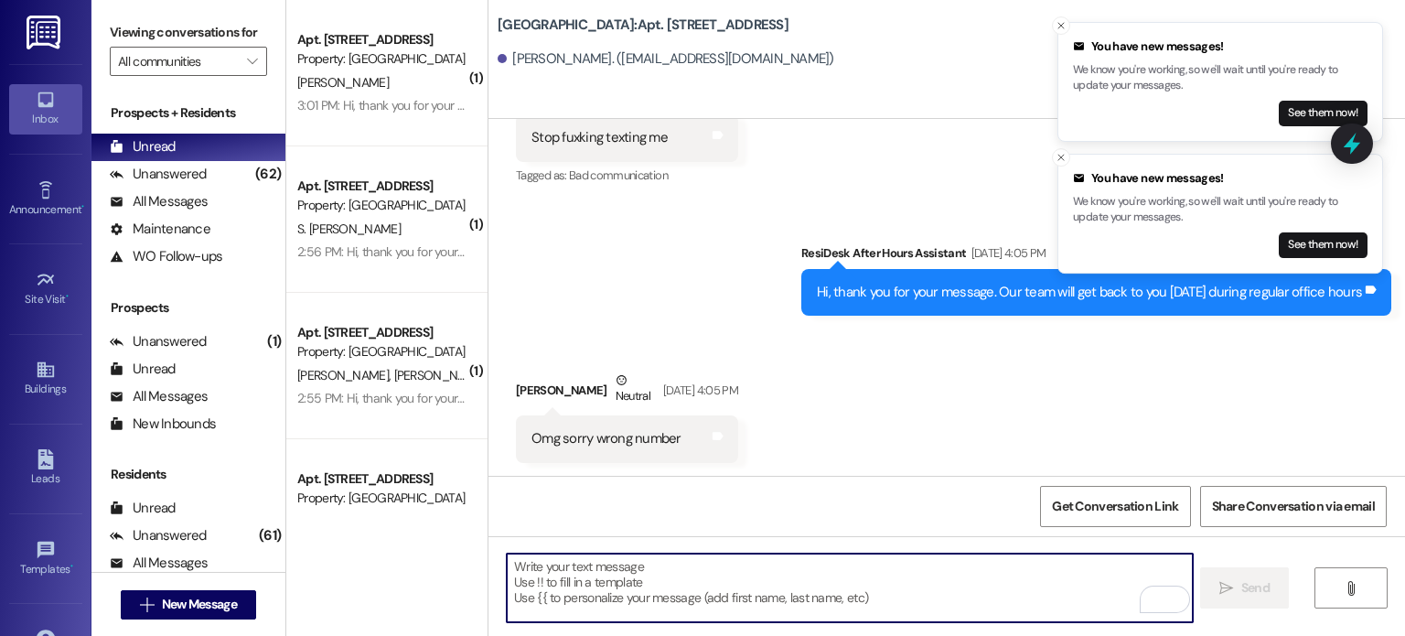
paste textarea "Hello. You are receiving this message because you have an outstanding balance o…"
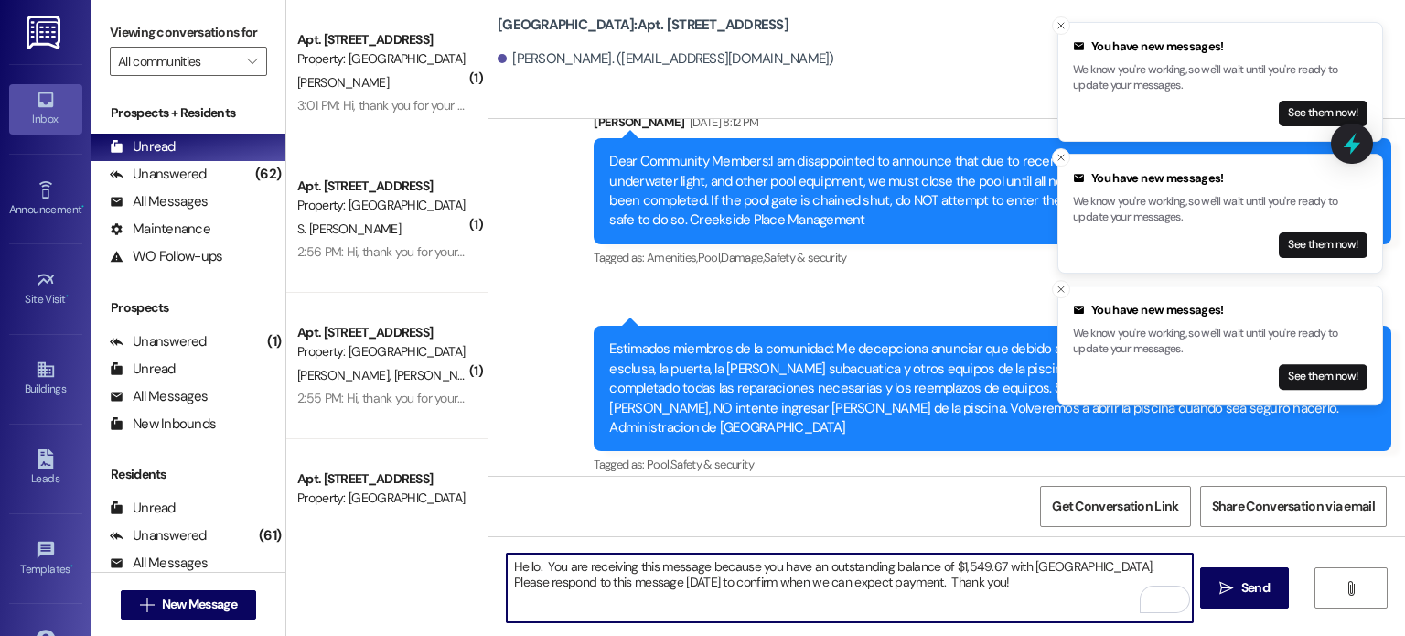
scroll to position [4821, 0]
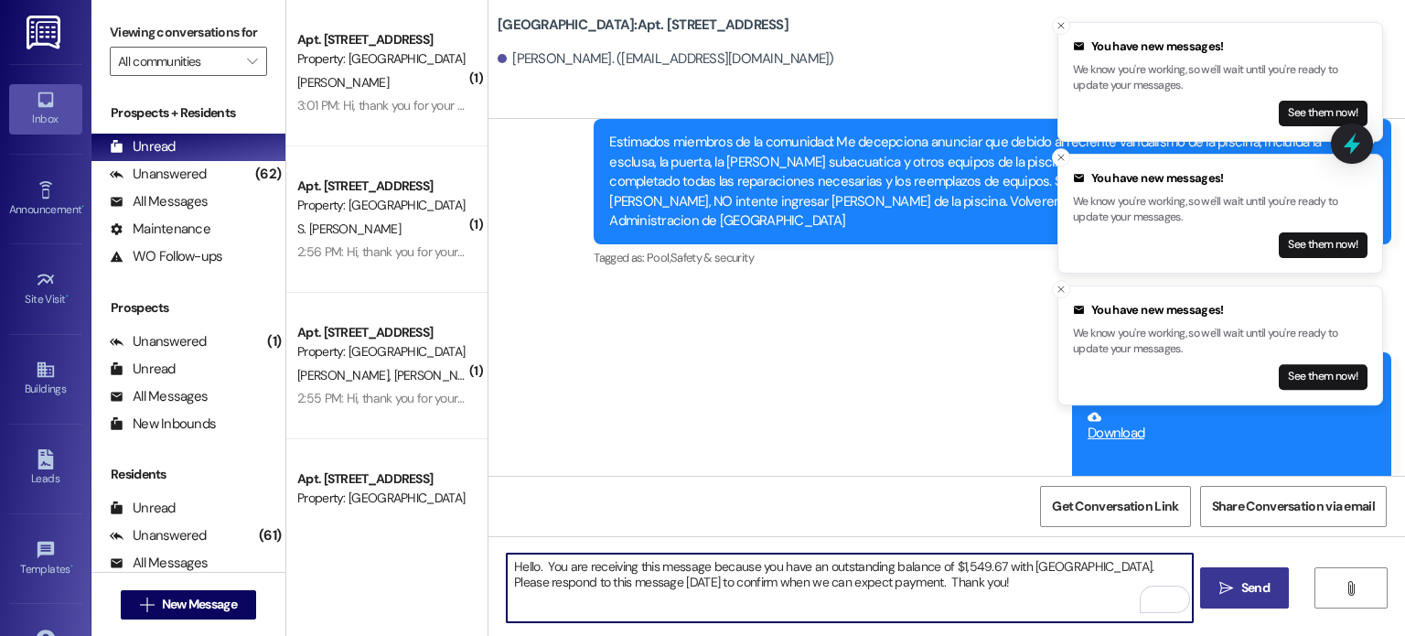
type textarea "Hello. You are receiving this message because you have an outstanding balance o…"
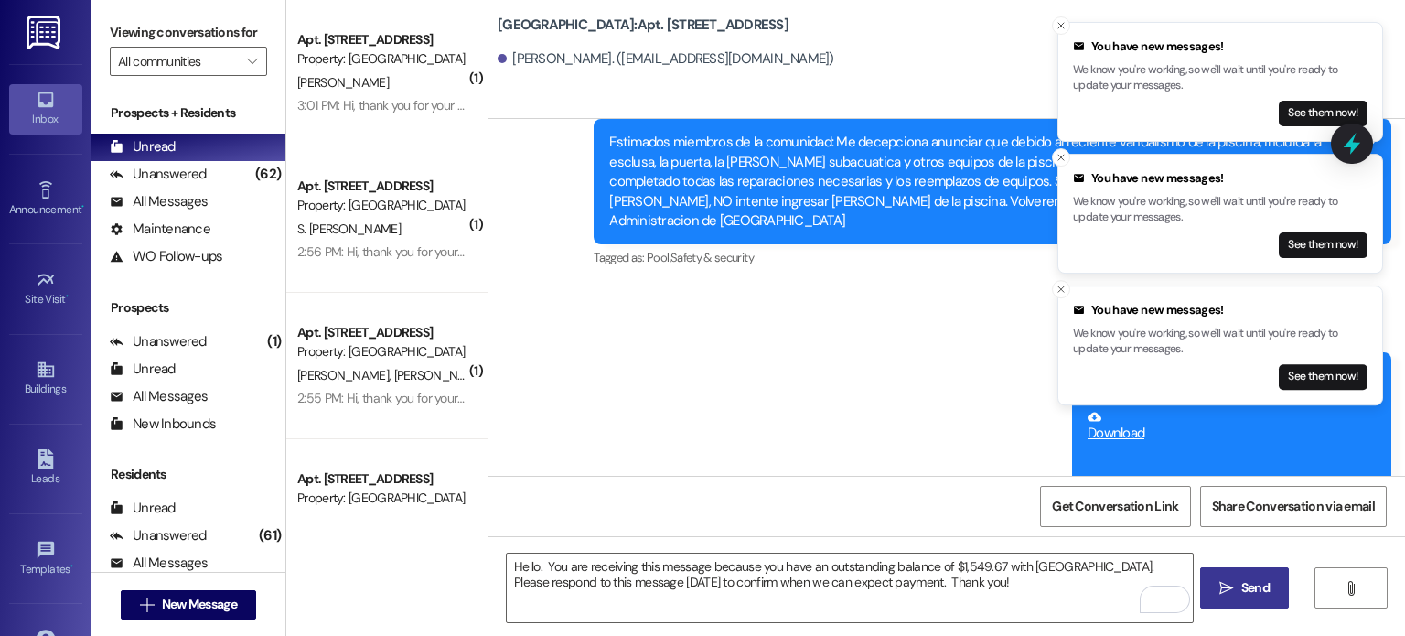
click at [1219, 585] on icon "" at bounding box center [1226, 588] width 14 height 15
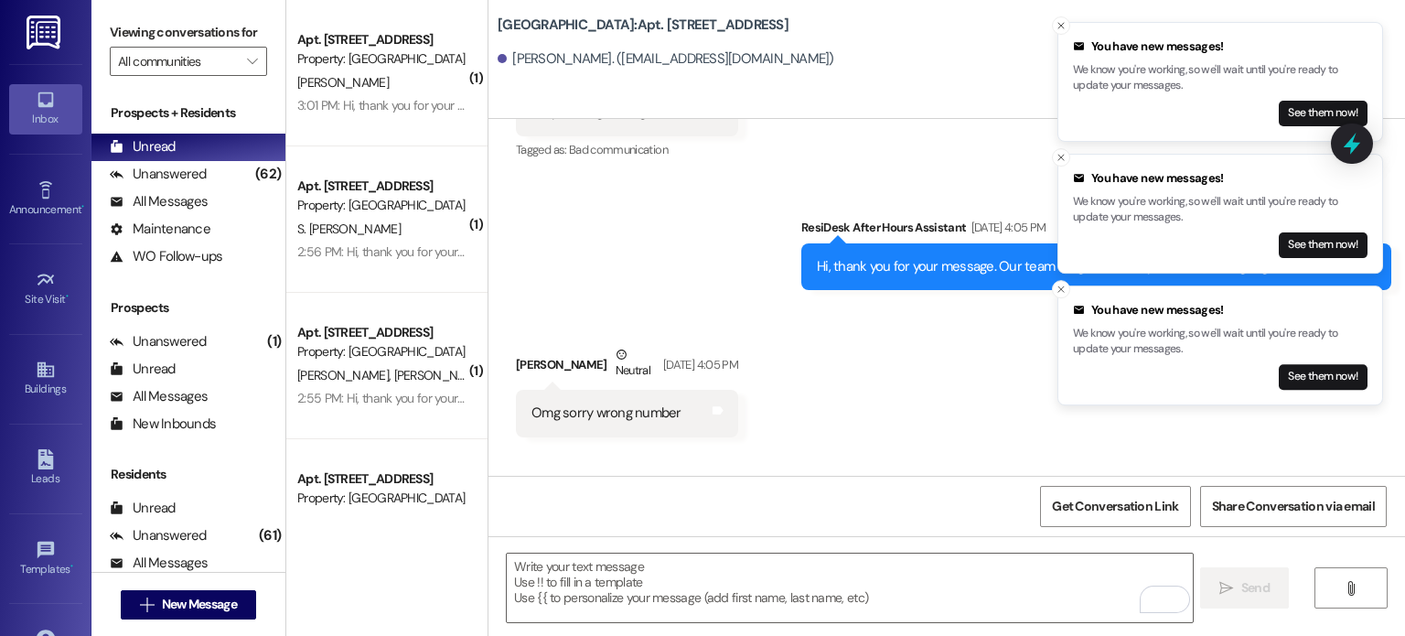
scroll to position [1162, 0]
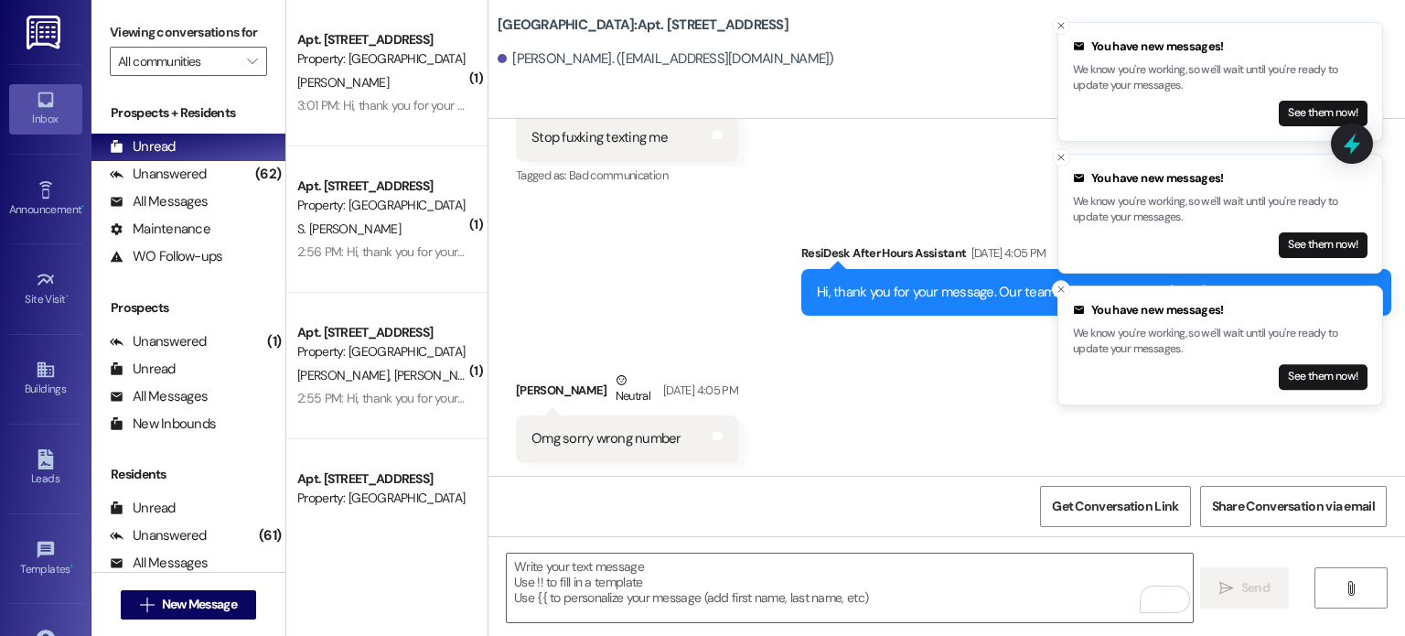
click at [48, 19] on img at bounding box center [46, 33] width 38 height 34
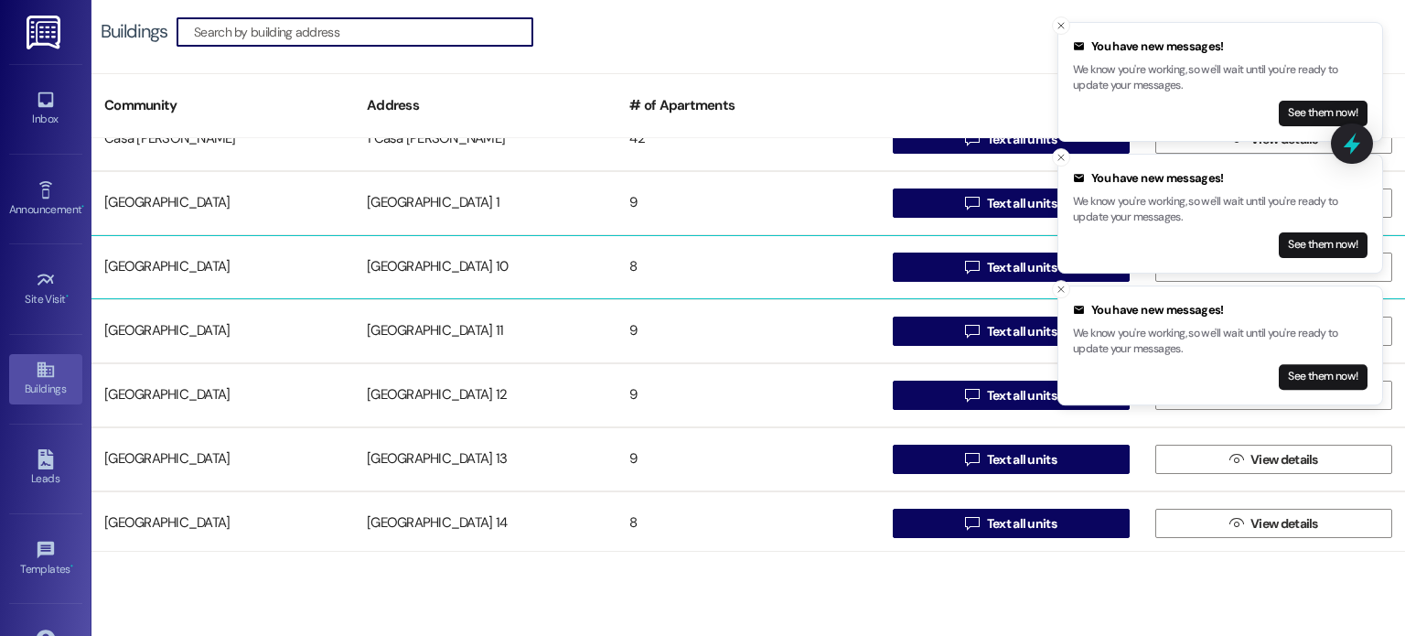
scroll to position [183, 0]
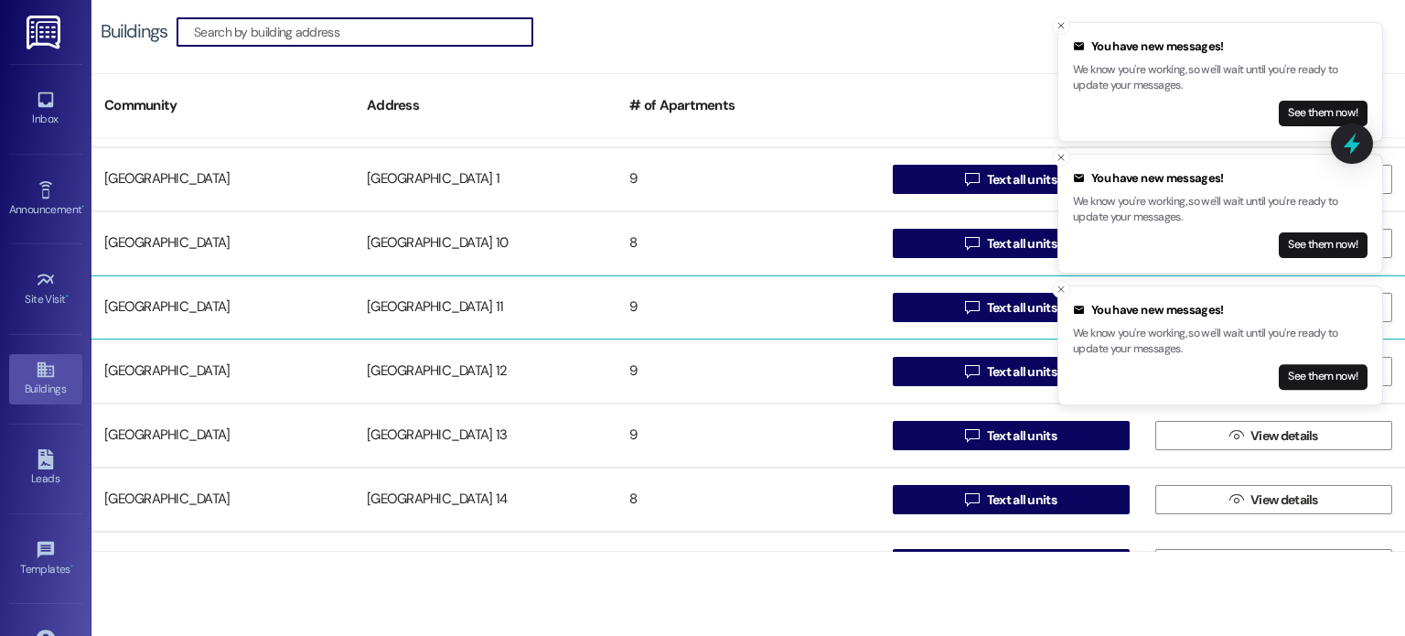
click at [400, 307] on div "[GEOGRAPHIC_DATA] 11" at bounding box center [485, 307] width 263 height 37
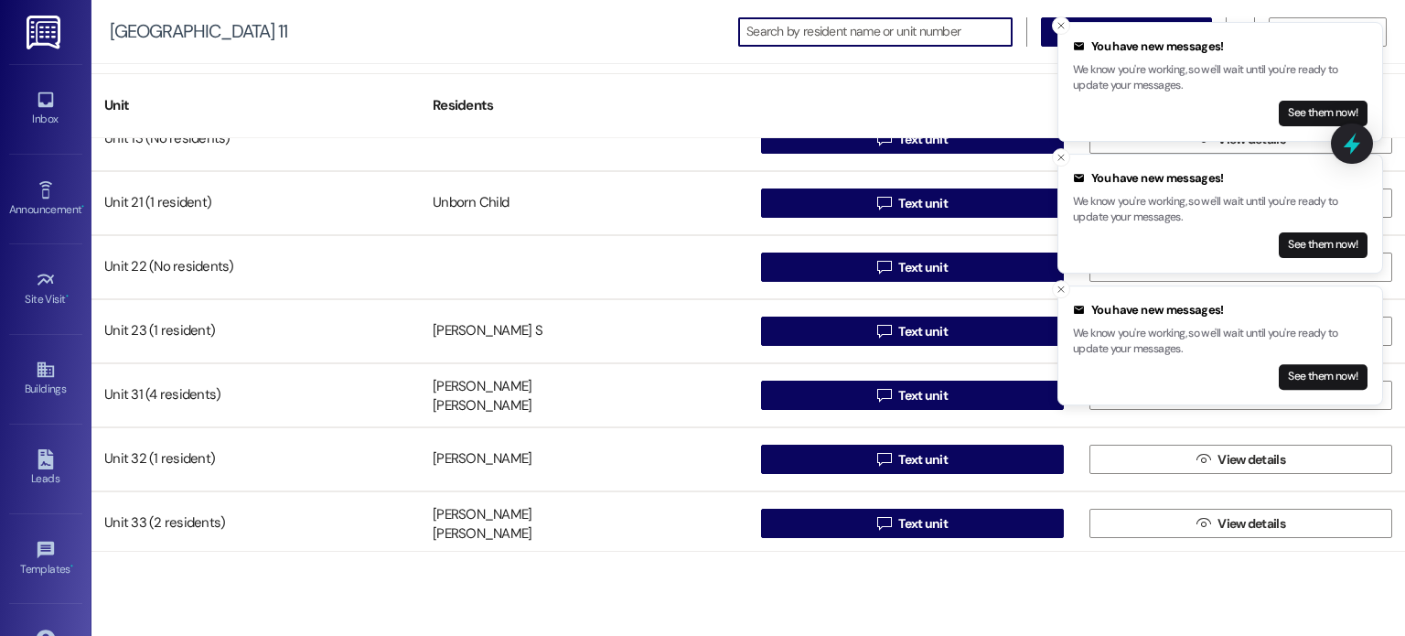
scroll to position [163, 0]
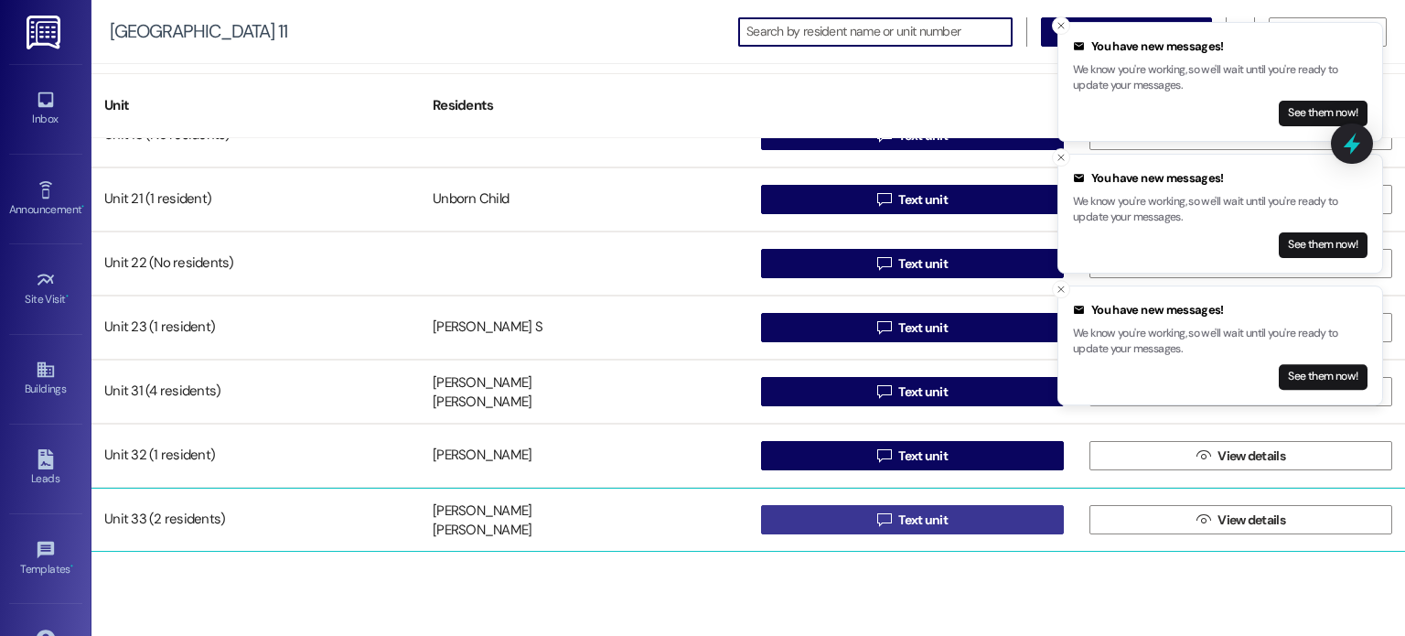
click at [849, 519] on button " Text unit" at bounding box center [912, 519] width 303 height 29
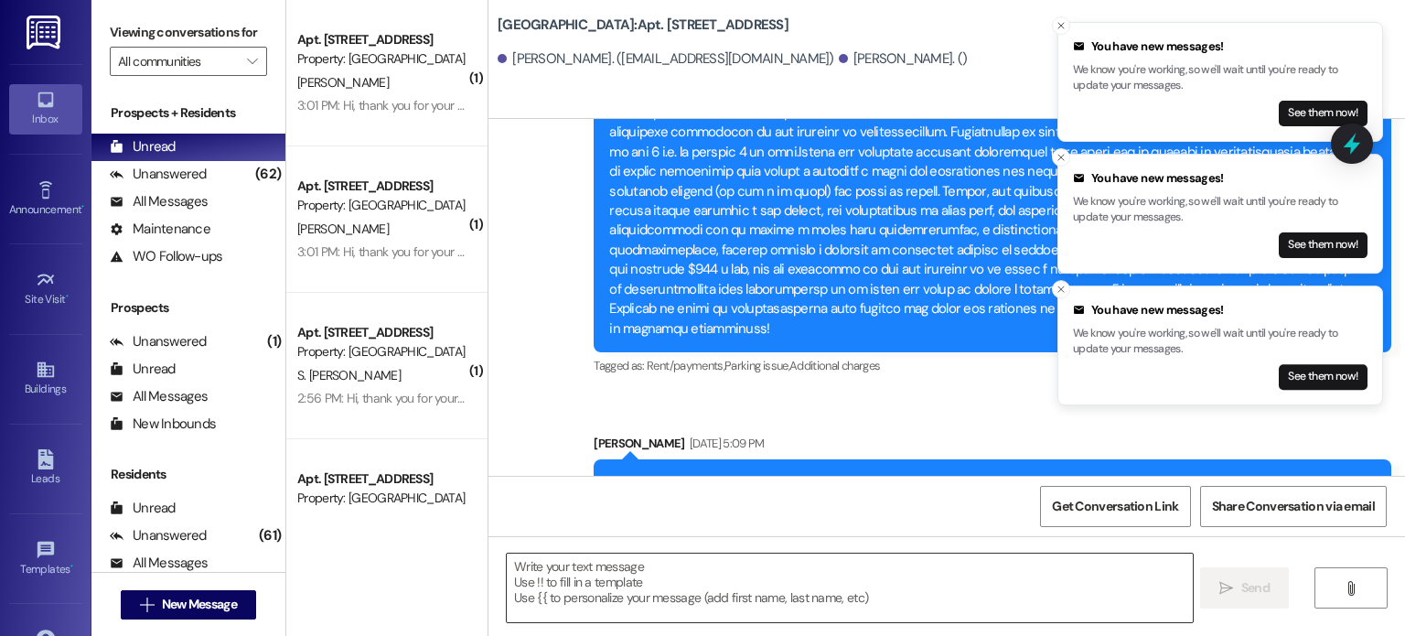
click at [725, 565] on textarea at bounding box center [849, 587] width 685 height 69
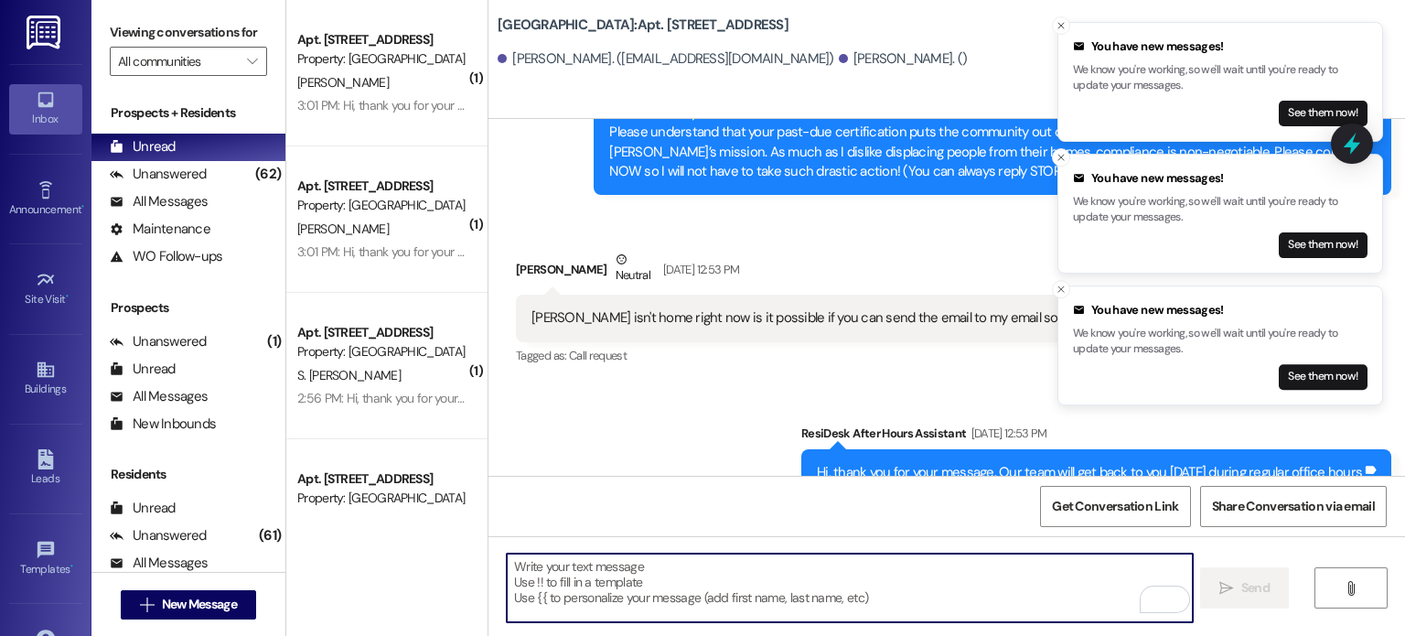
scroll to position [165, 0]
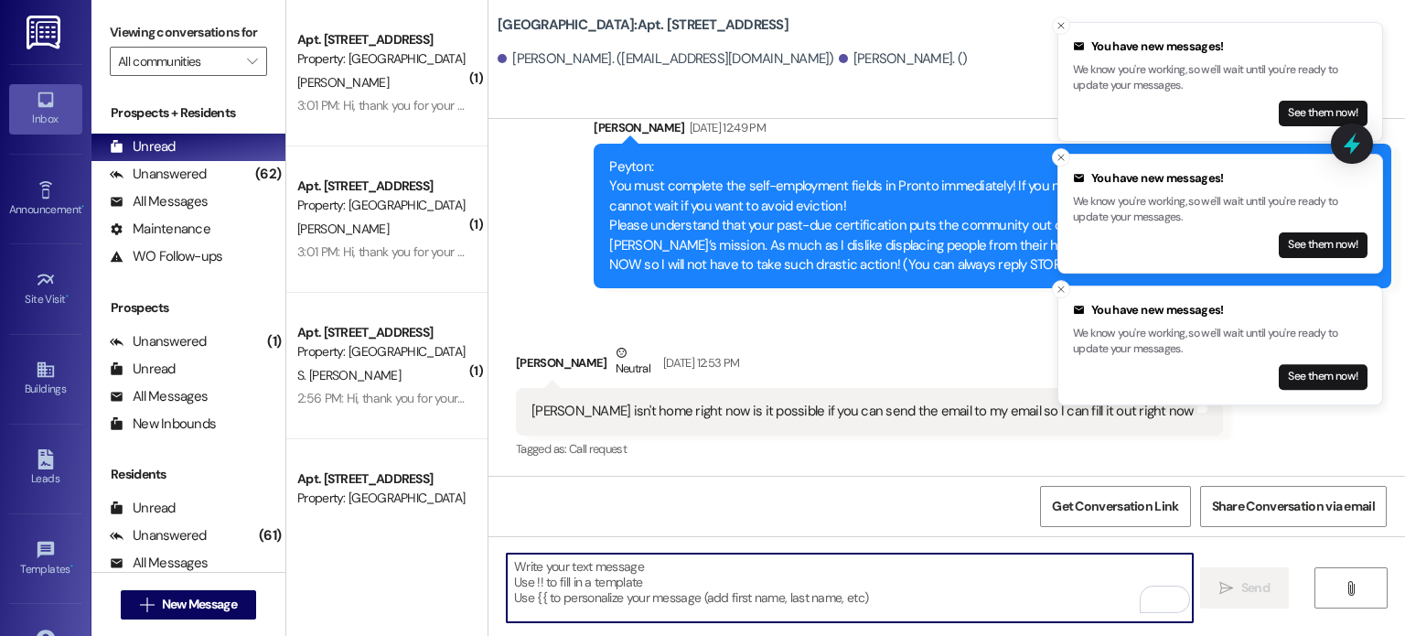
paste textarea "Hello. You are receiving this message because you have an outstanding balance o…"
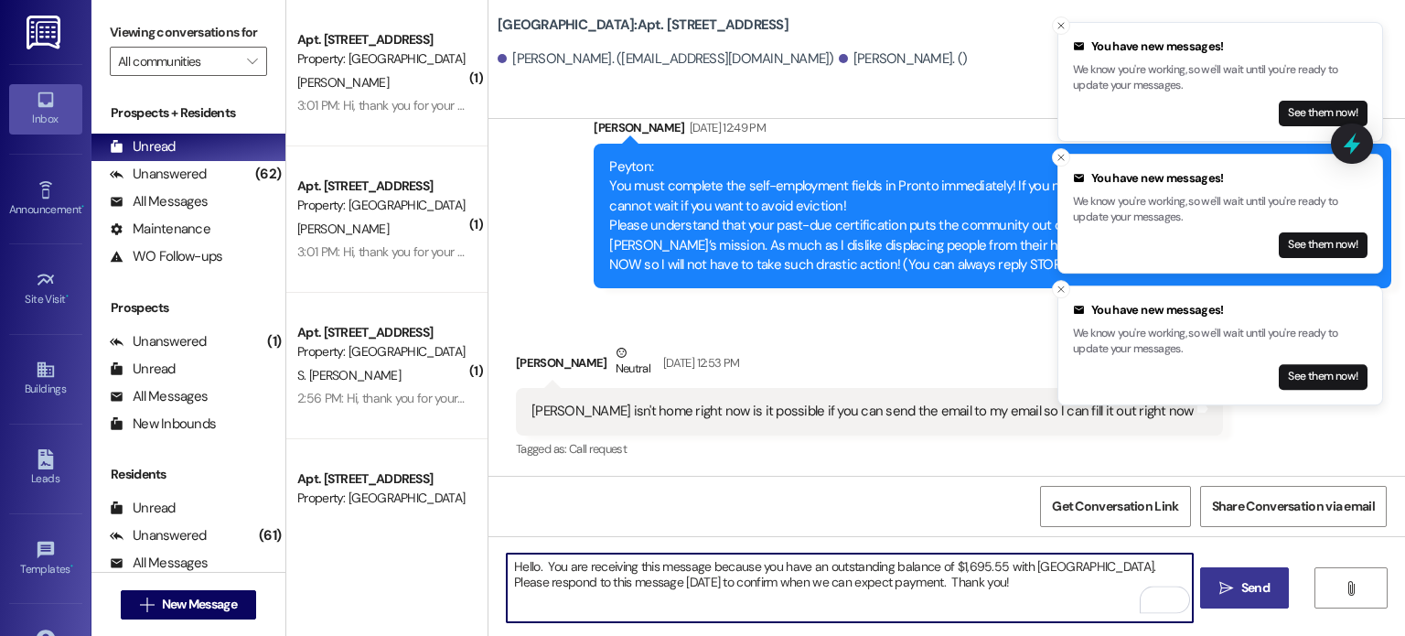
type textarea "Hello. You are receiving this message because you have an outstanding balance o…"
click at [1238, 585] on span "Send" at bounding box center [1256, 587] width 36 height 19
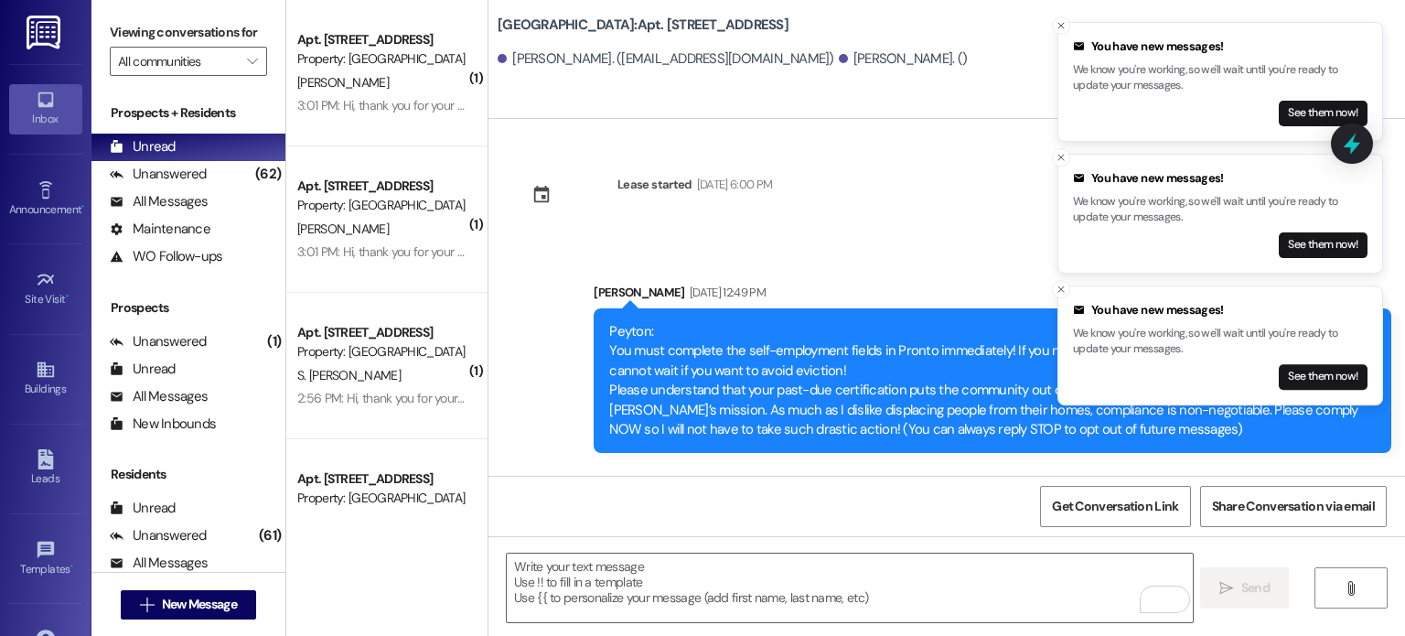
scroll to position [165, 0]
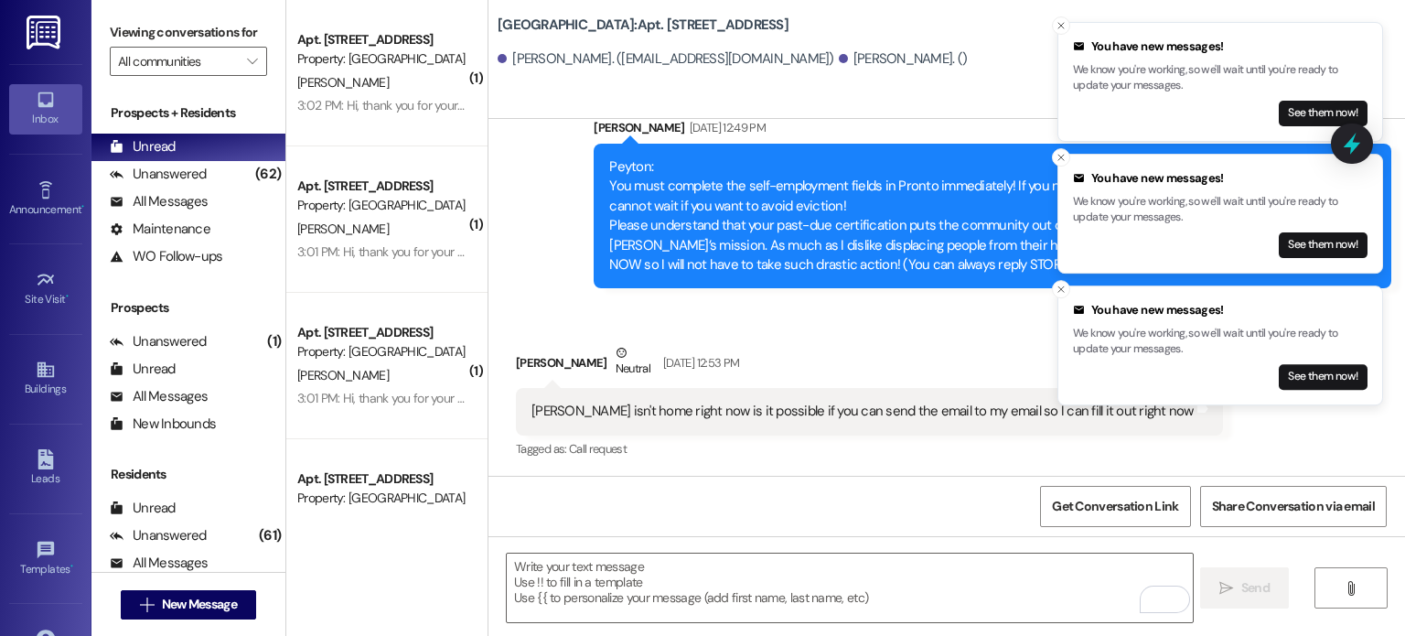
click at [42, 32] on img at bounding box center [46, 33] width 38 height 34
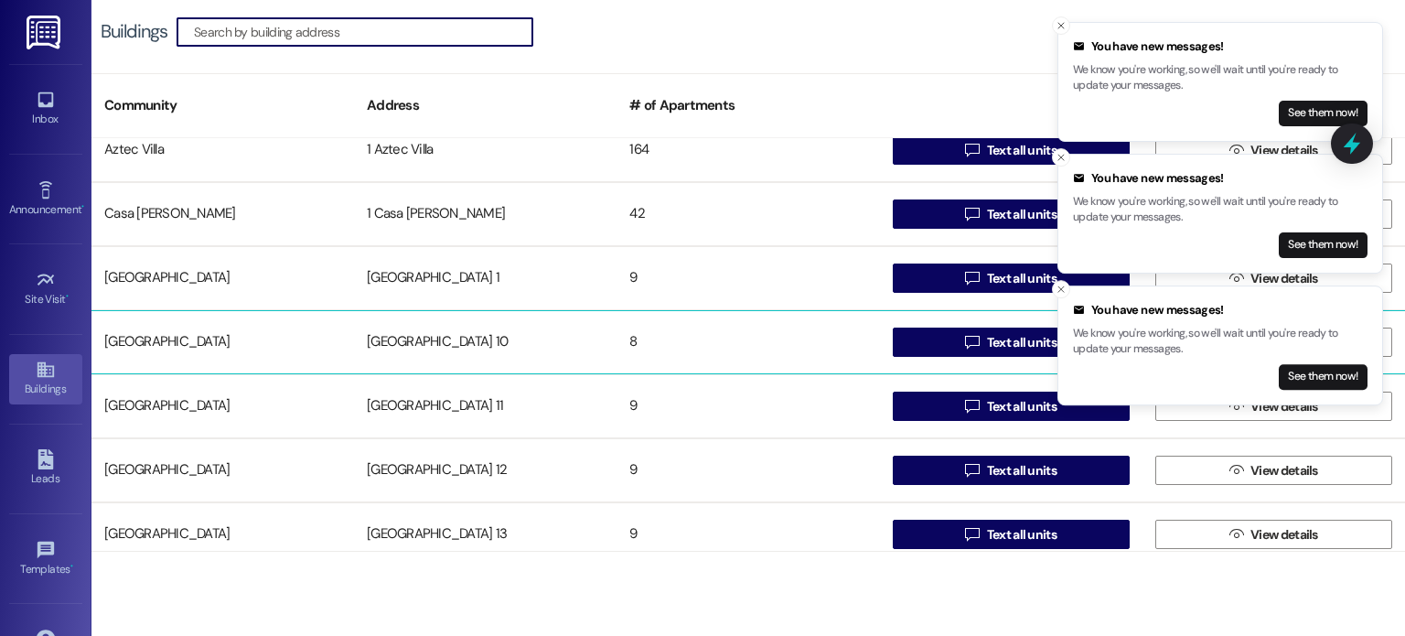
scroll to position [183, 0]
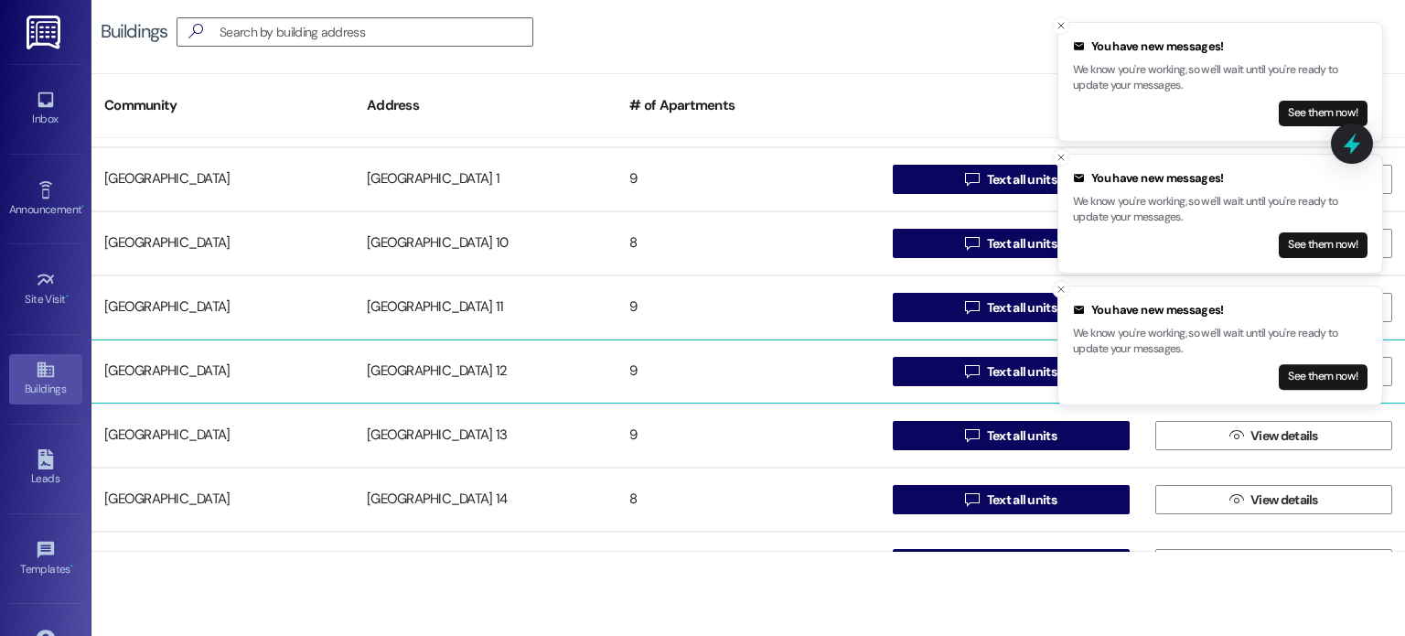
click at [441, 375] on div "[GEOGRAPHIC_DATA] 12" at bounding box center [485, 371] width 263 height 37
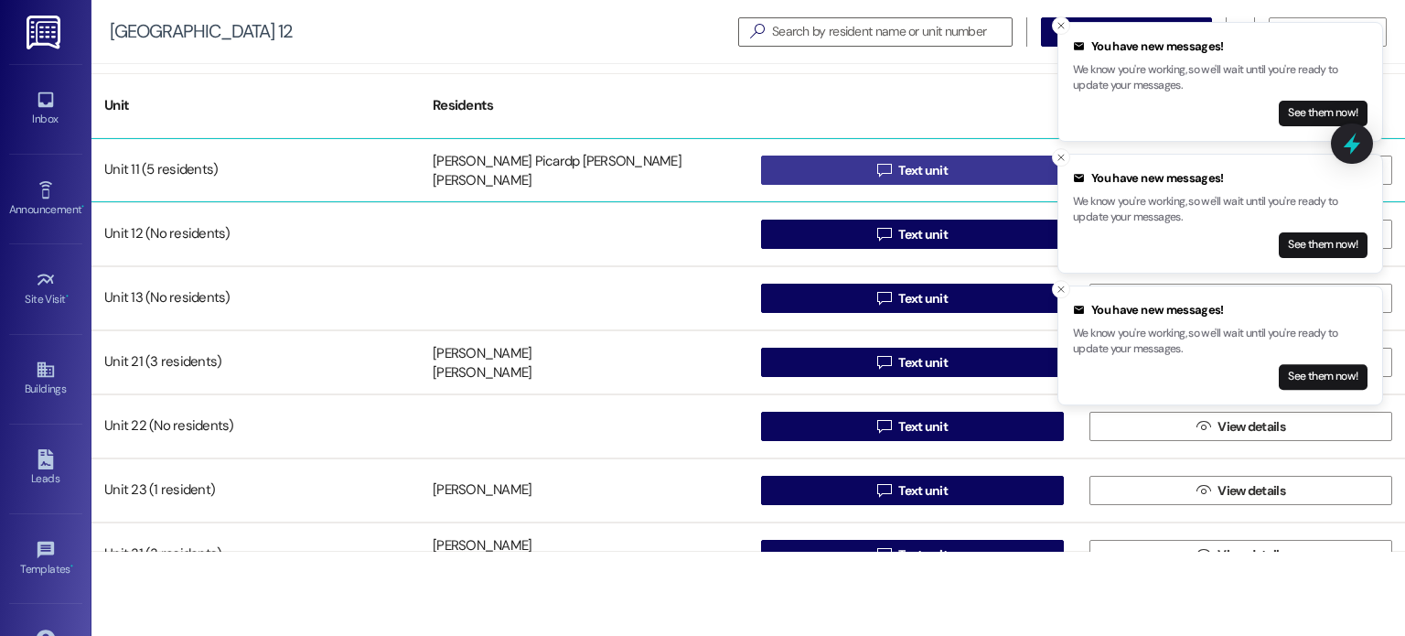
click at [798, 171] on button " Text unit" at bounding box center [912, 170] width 303 height 29
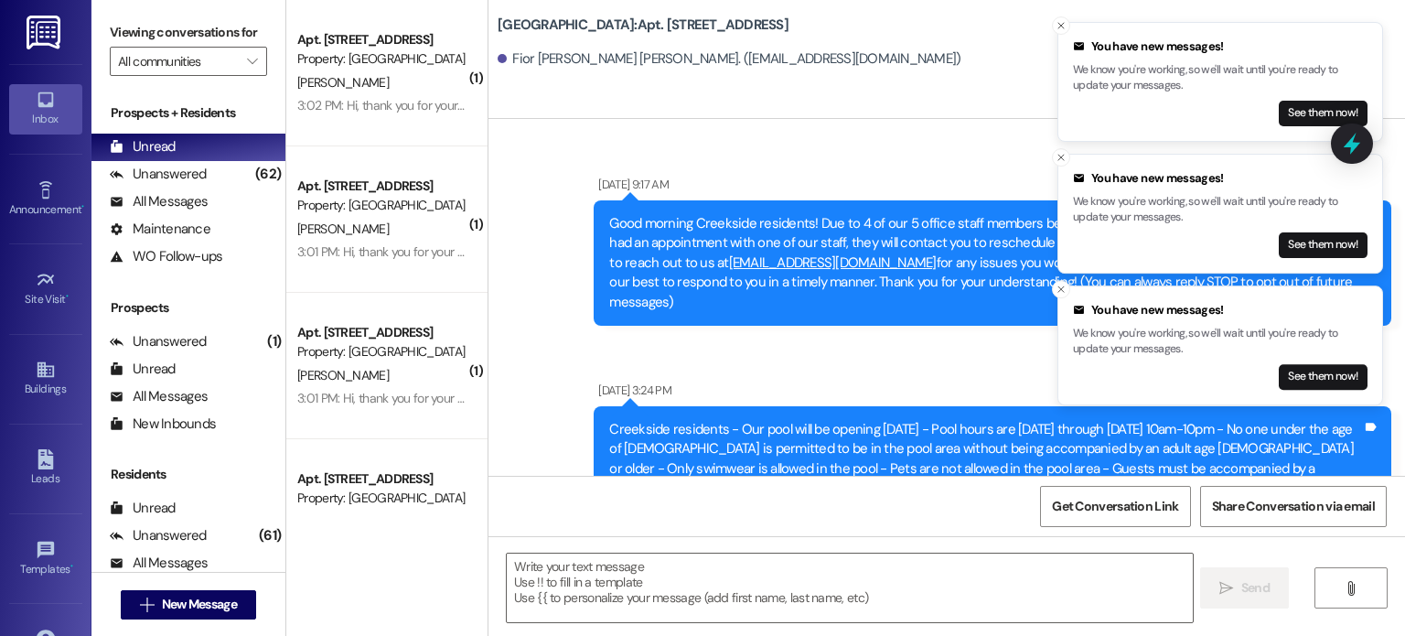
click at [620, 581] on textarea at bounding box center [849, 587] width 685 height 69
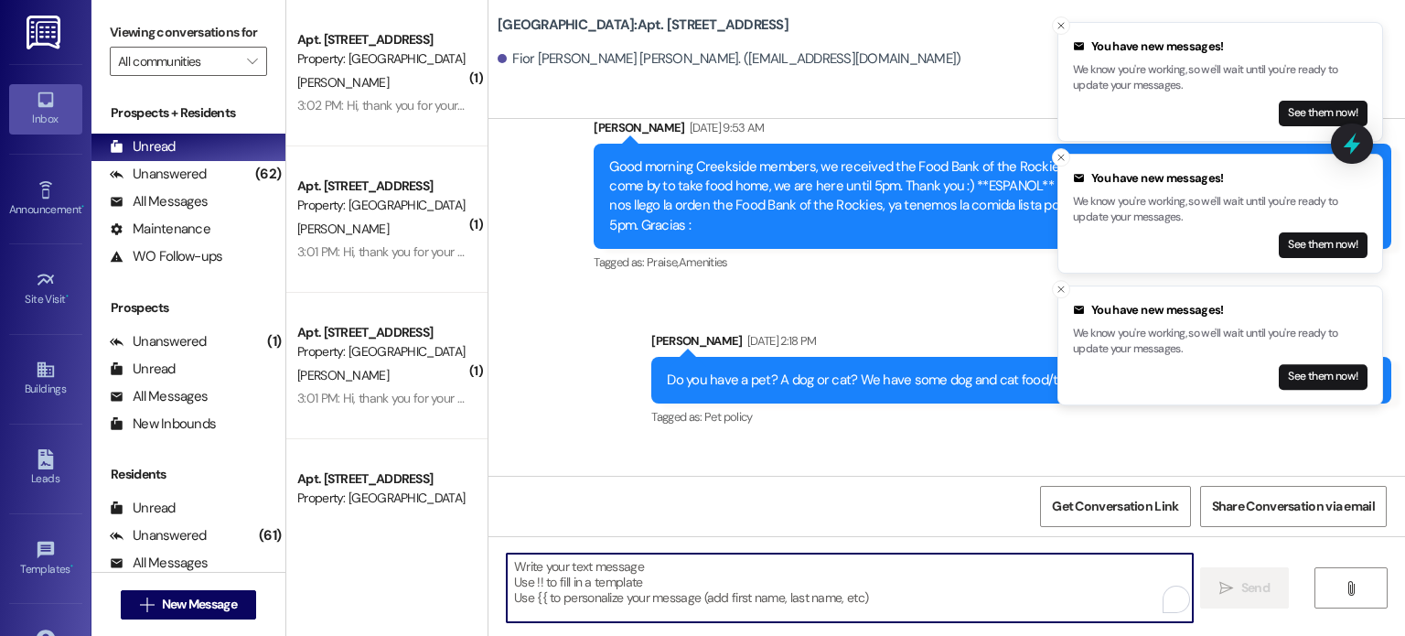
scroll to position [42378, 0]
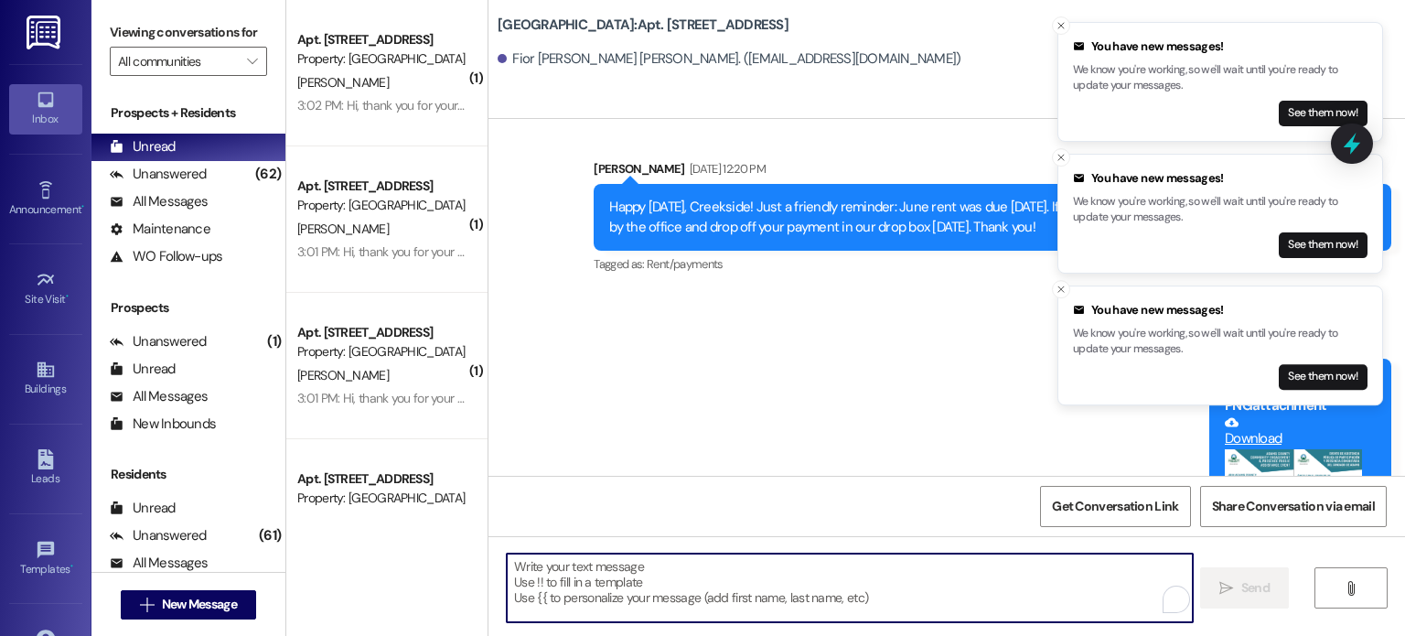
paste textarea "Hello. You are receiving this message because you have an outstanding balance o…"
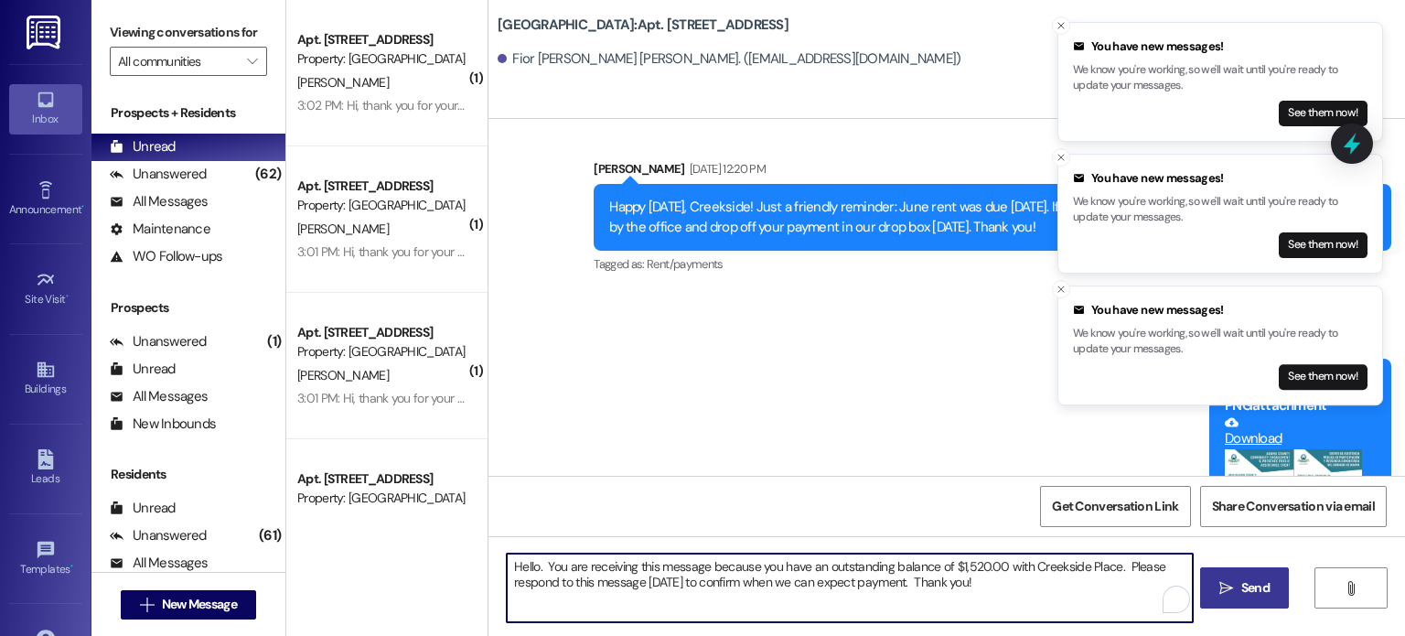
type textarea "Hello. You are receiving this message because you have an outstanding balance o…"
click at [1241, 590] on span "Send" at bounding box center [1255, 587] width 28 height 19
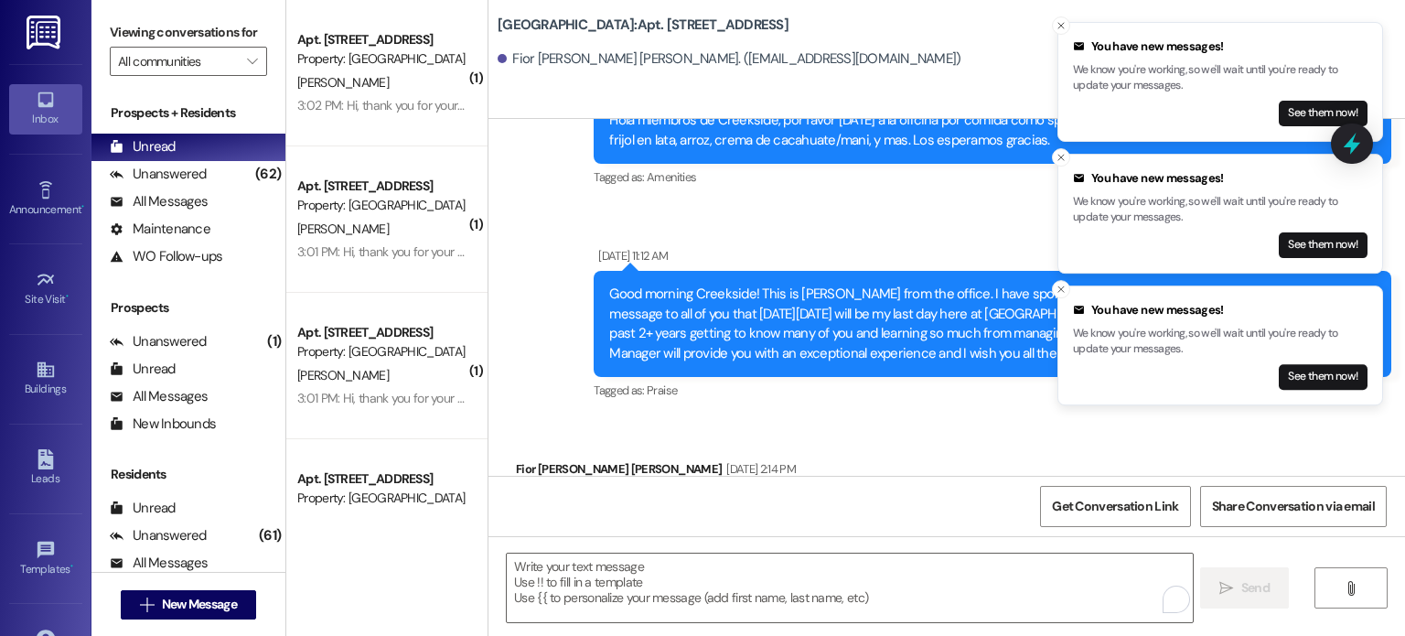
scroll to position [36687, 0]
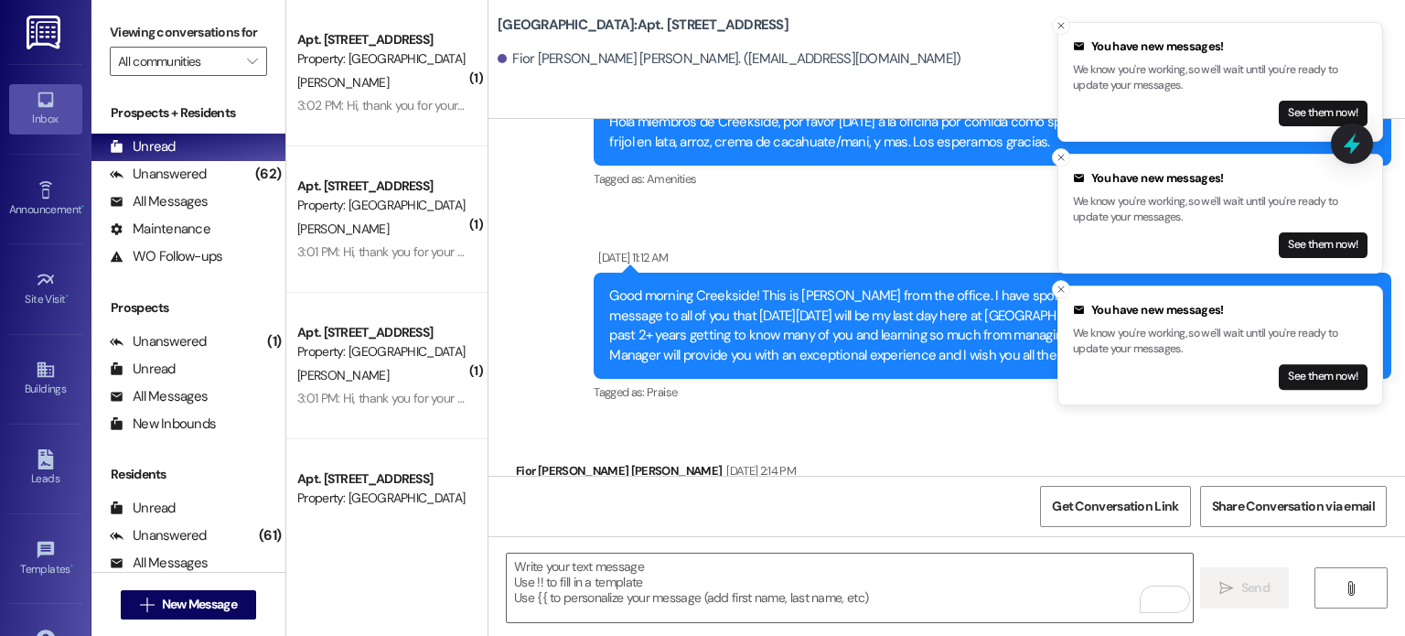
click at [39, 36] on img at bounding box center [46, 33] width 38 height 34
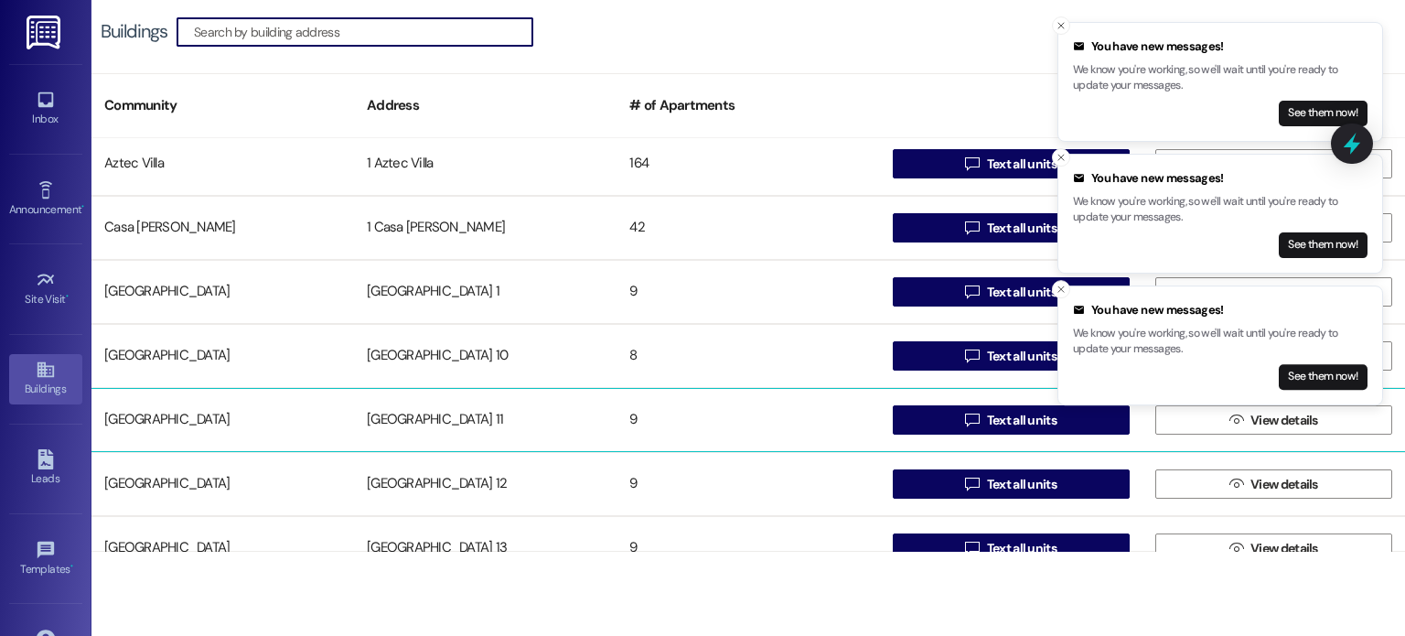
scroll to position [183, 0]
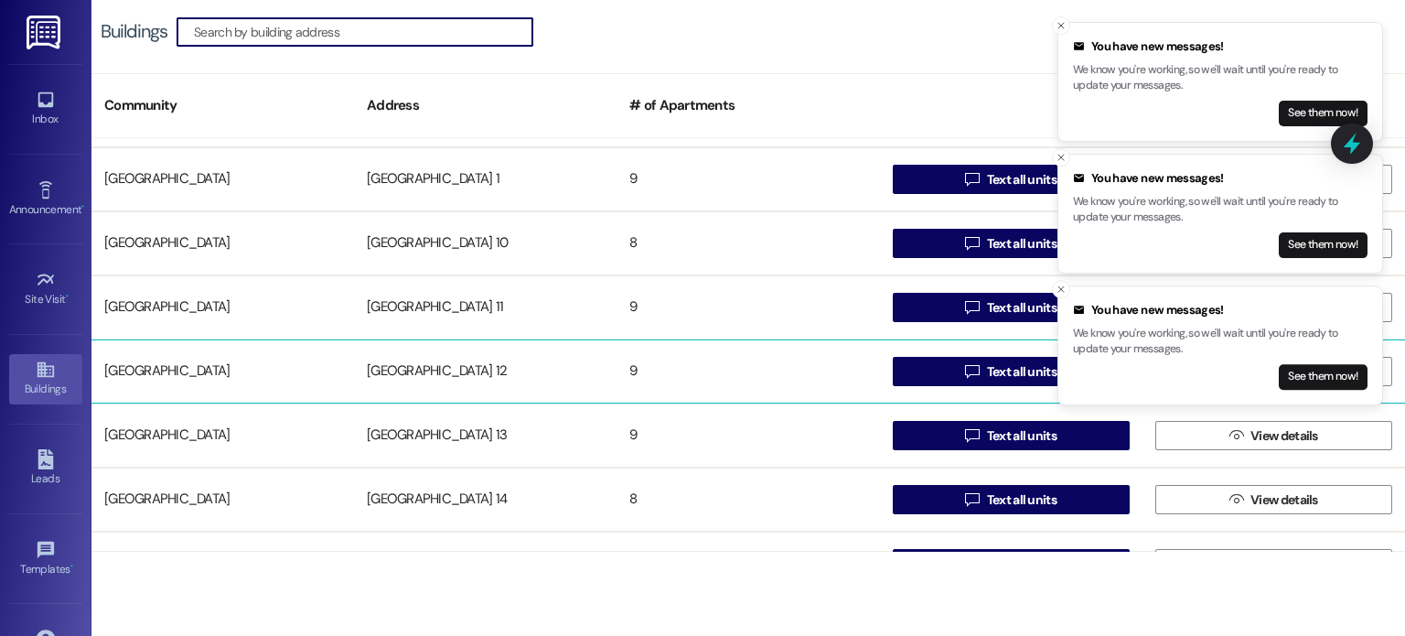
click at [446, 370] on div "[GEOGRAPHIC_DATA] 12" at bounding box center [485, 371] width 263 height 37
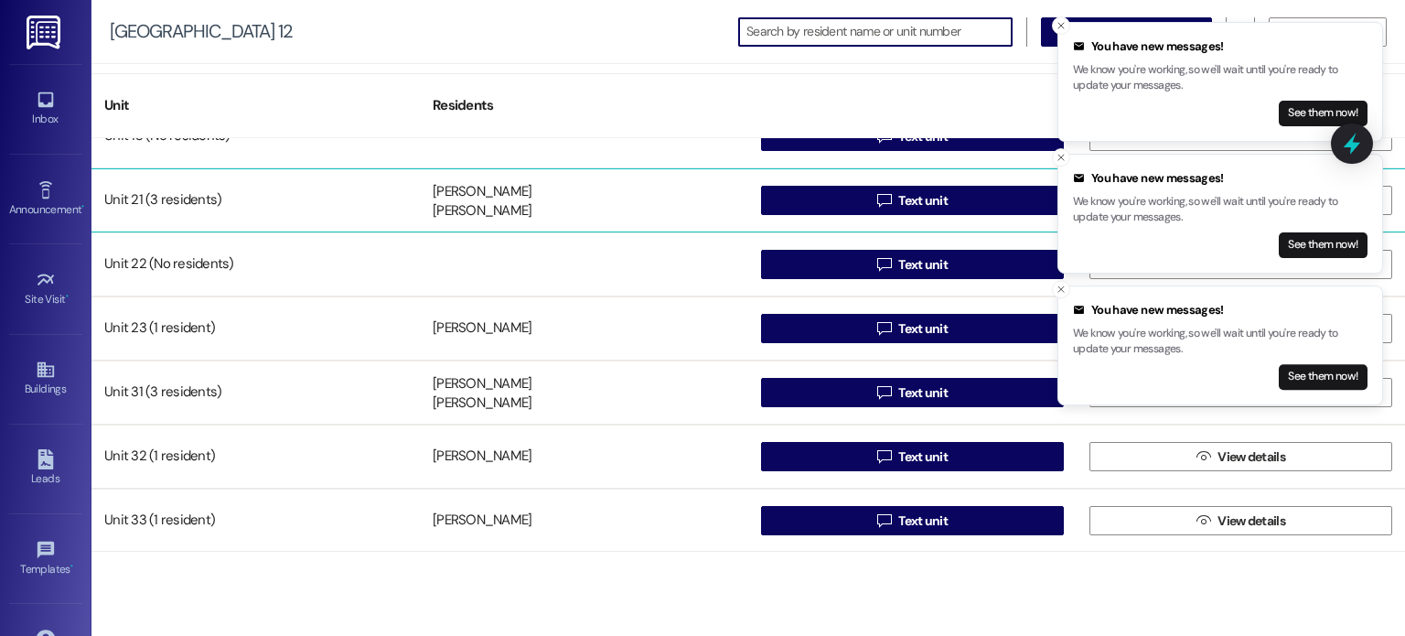
scroll to position [163, 0]
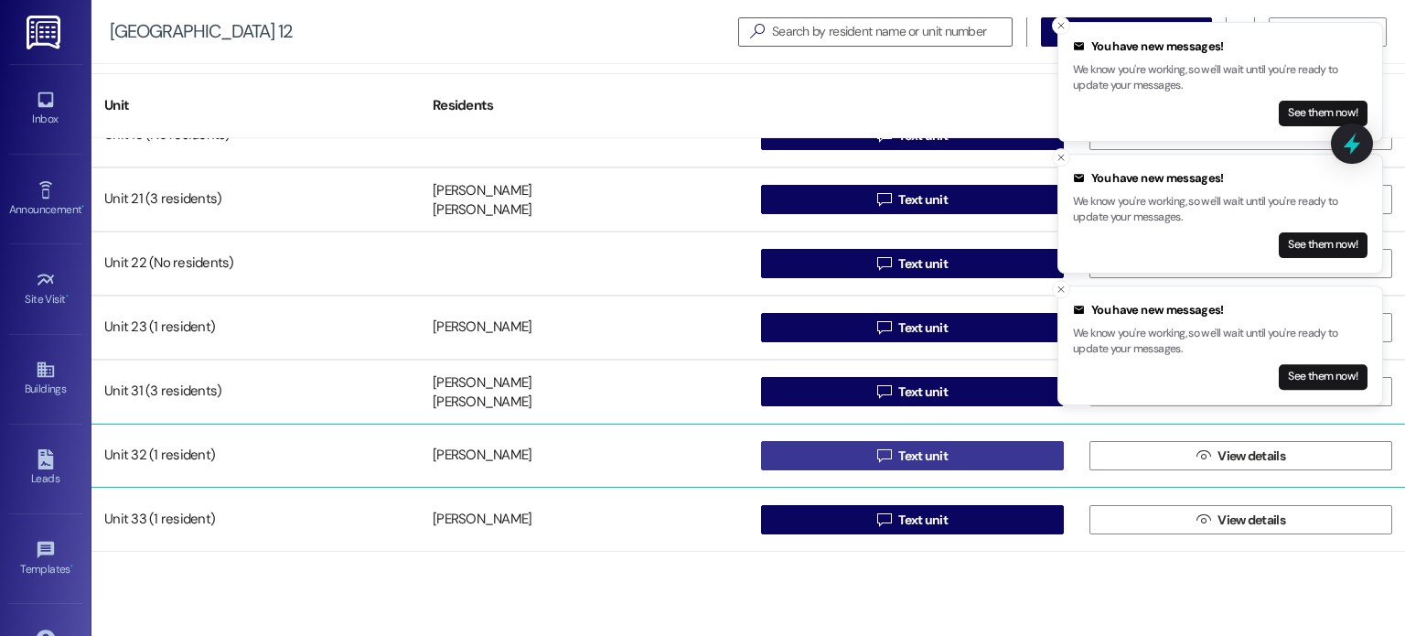
click at [792, 456] on button " Text unit" at bounding box center [912, 455] width 303 height 29
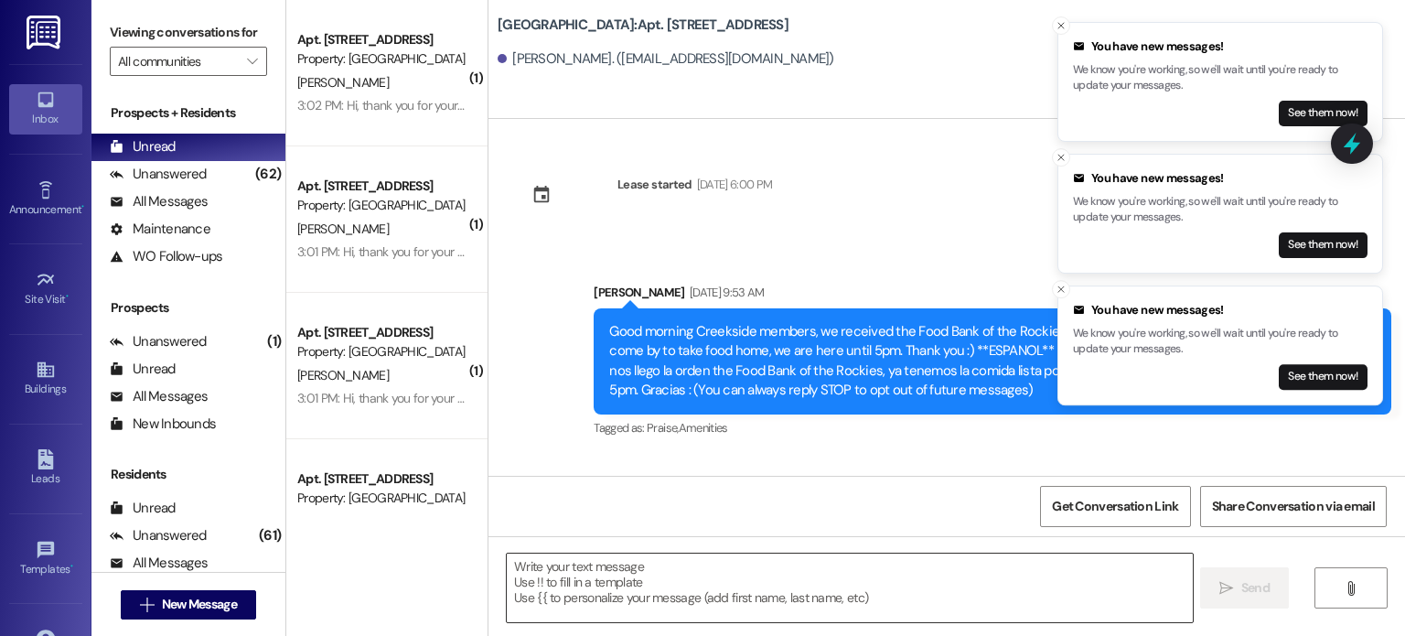
click at [564, 571] on textarea at bounding box center [849, 587] width 685 height 69
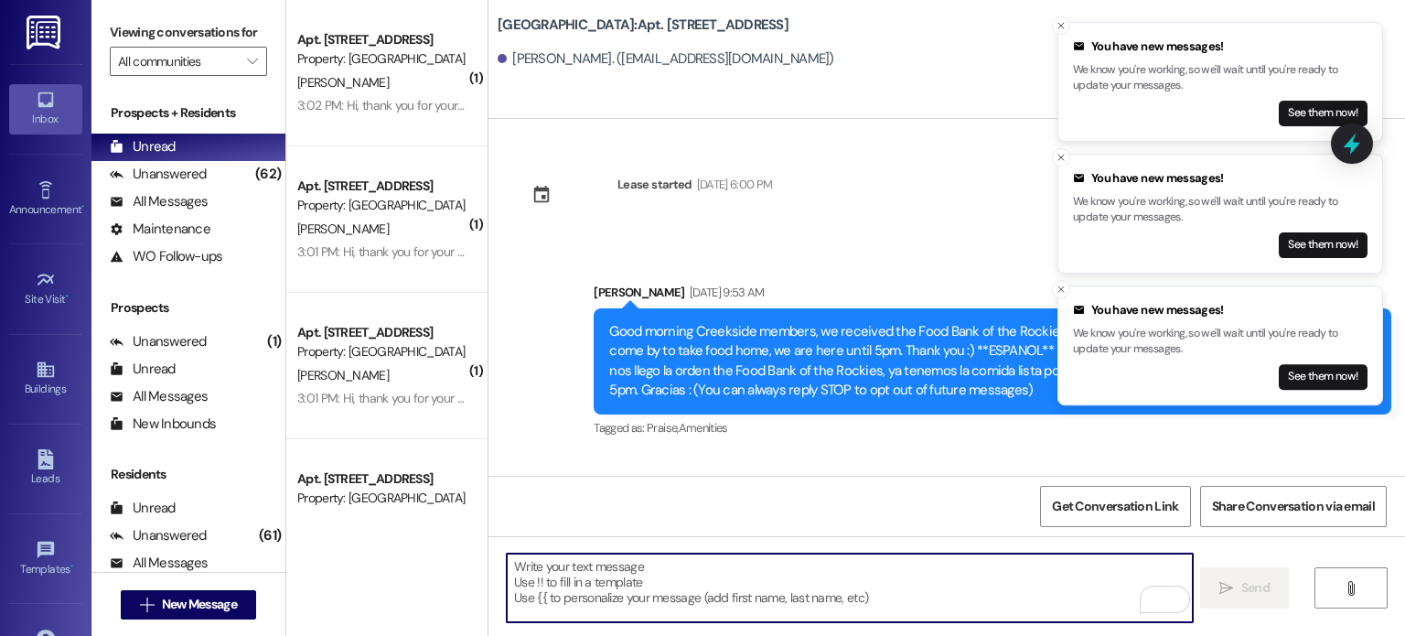
paste textarea "Hello. You are receiving this message because you have an outstanding balance o…"
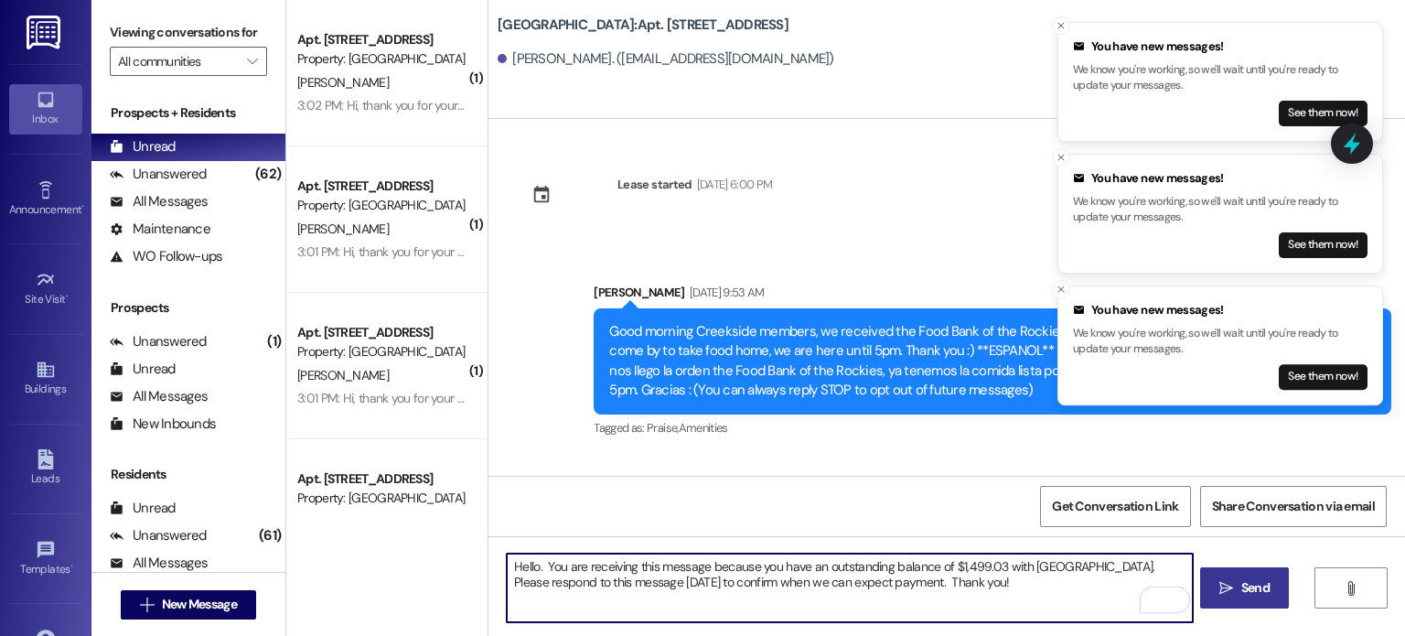
type textarea "Hello. You are receiving this message because you have an outstanding balance o…"
click at [1255, 590] on span "Send" at bounding box center [1255, 587] width 28 height 19
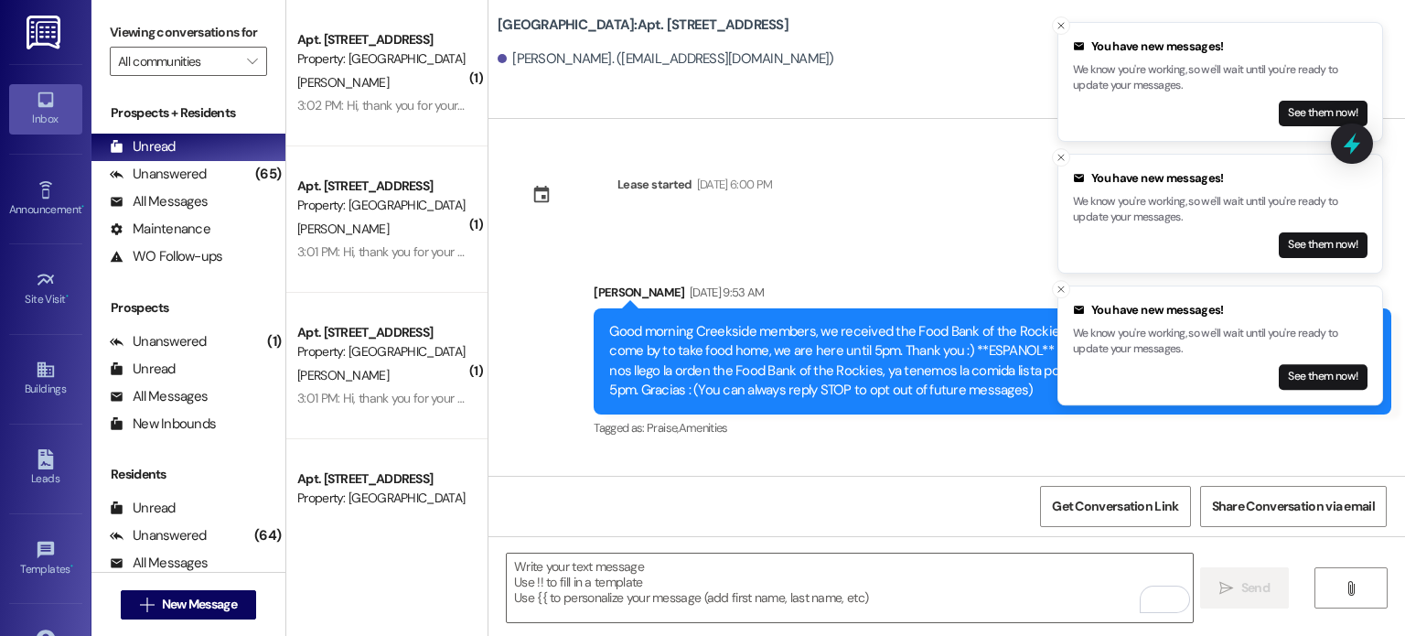
click at [51, 32] on img at bounding box center [46, 33] width 38 height 34
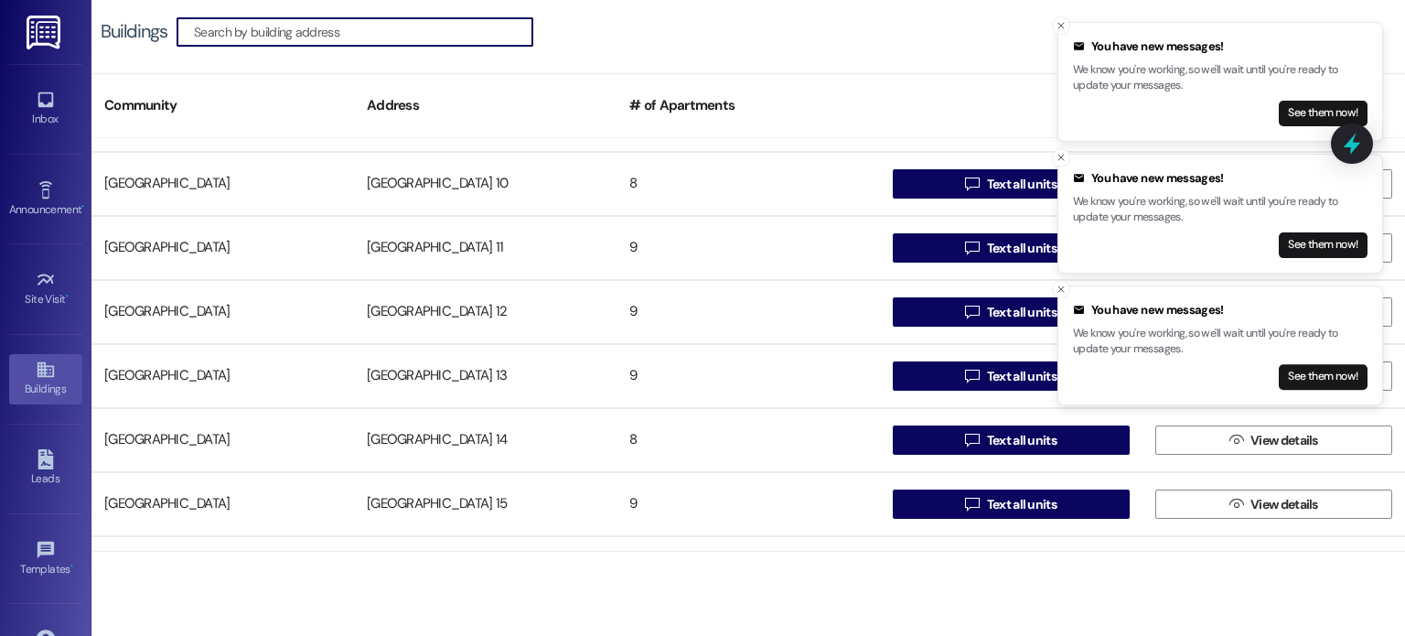
scroll to position [274, 0]
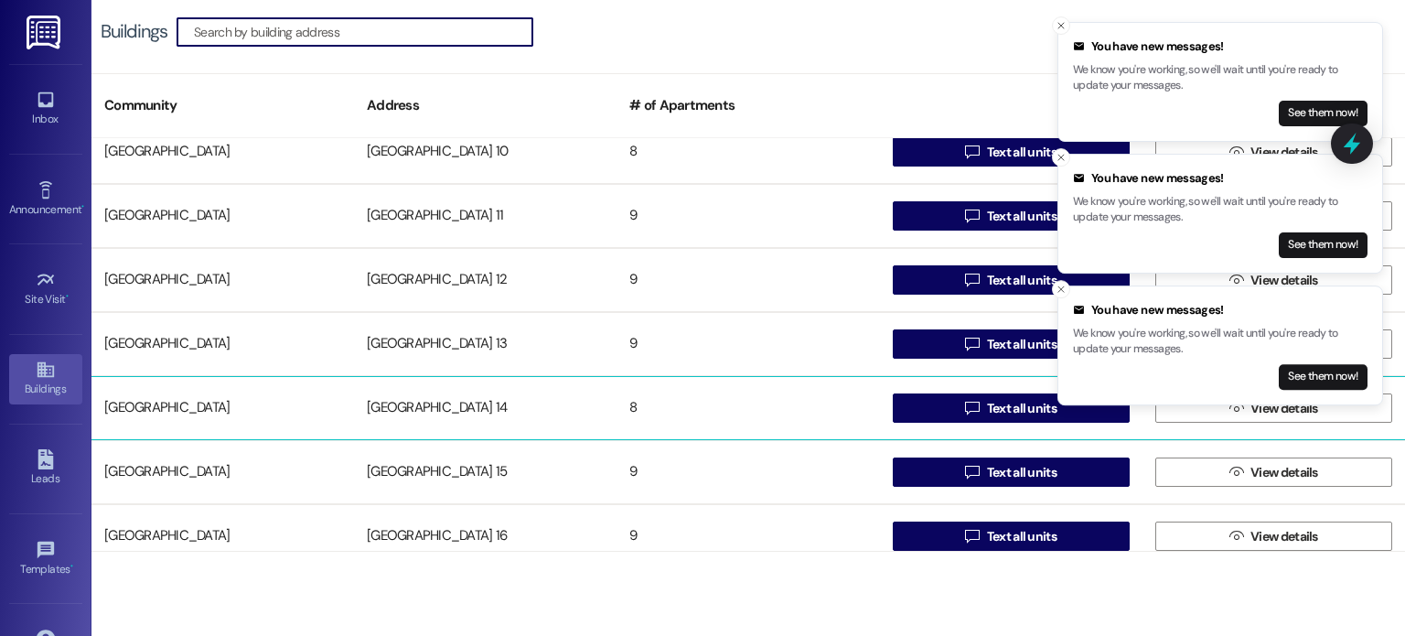
click at [428, 399] on div "[GEOGRAPHIC_DATA] 14" at bounding box center [485, 408] width 263 height 37
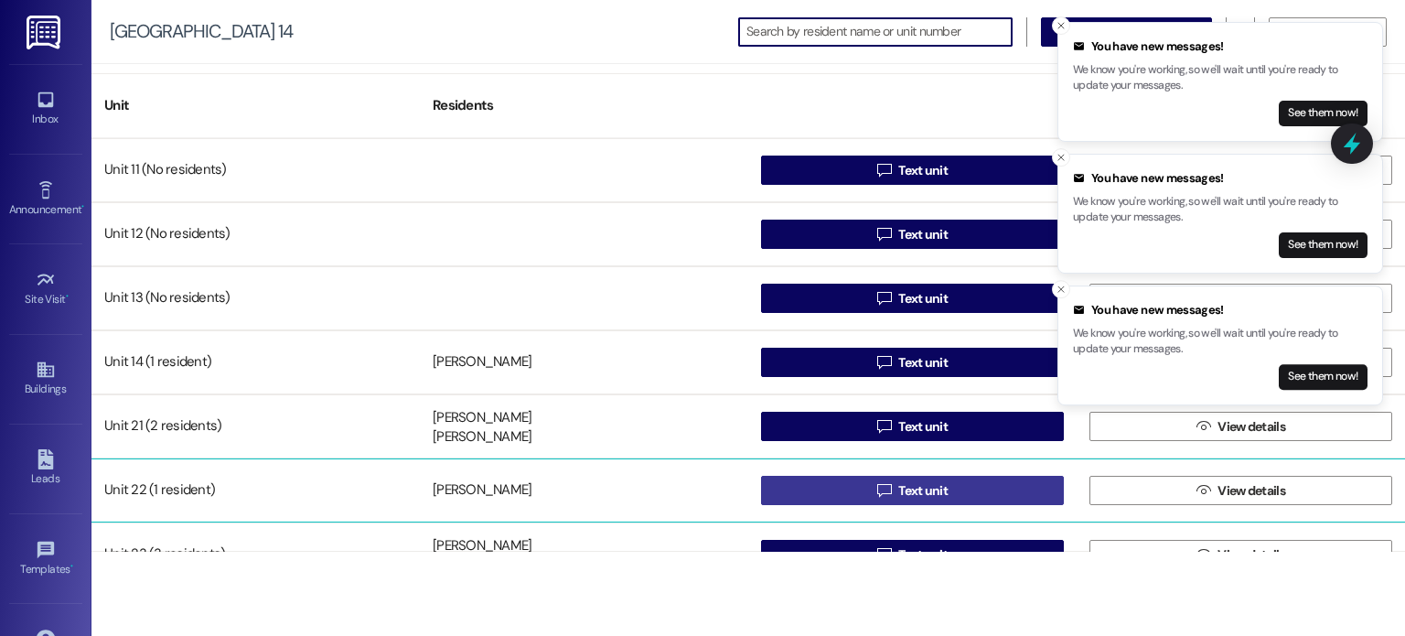
click at [789, 489] on button " Text unit" at bounding box center [912, 490] width 303 height 29
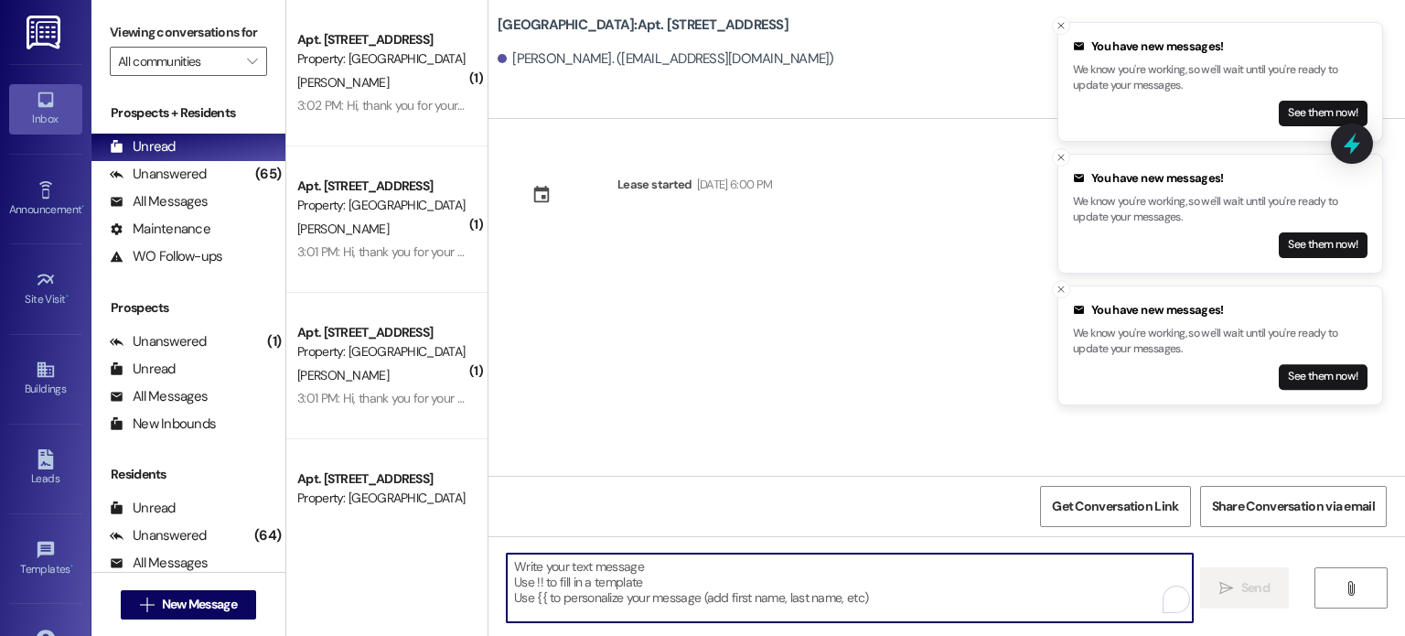
click at [603, 572] on textarea "To enrich screen reader interactions, please activate Accessibility in Grammarl…" at bounding box center [849, 587] width 685 height 69
paste textarea "Hello. You are receiving this message because you have an outstanding balance o…"
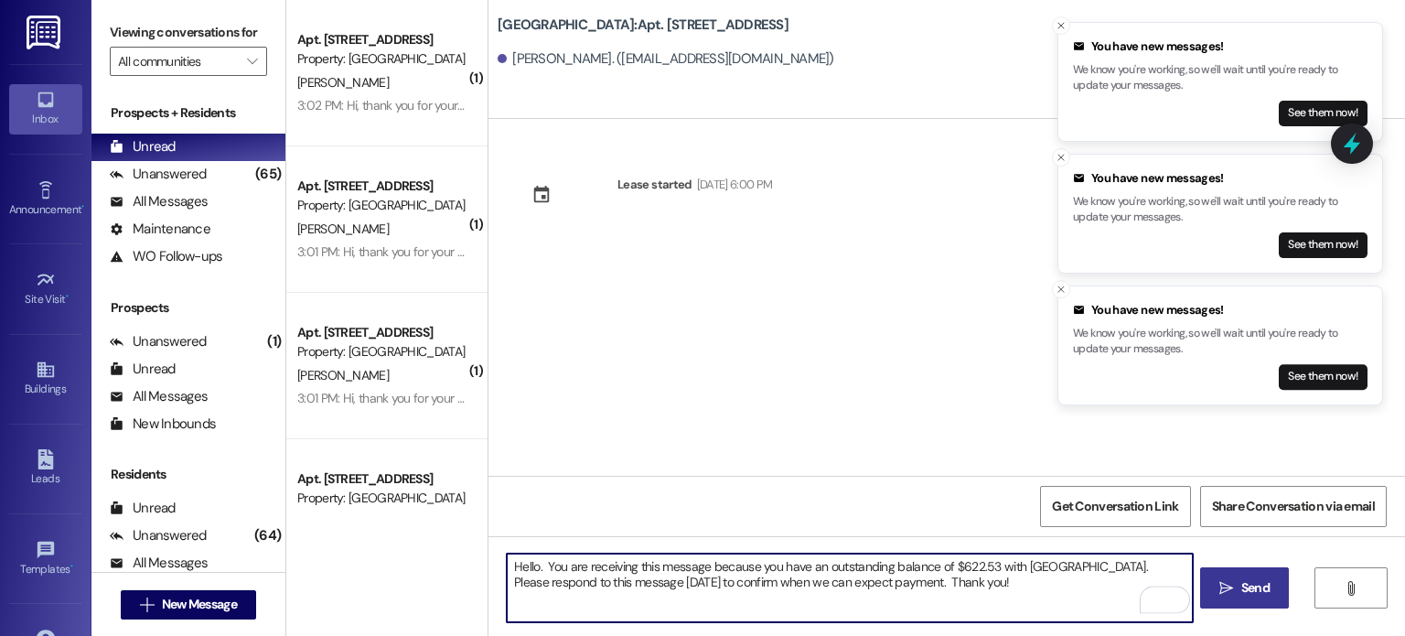
type textarea "Hello. You are receiving this message because you have an outstanding balance o…"
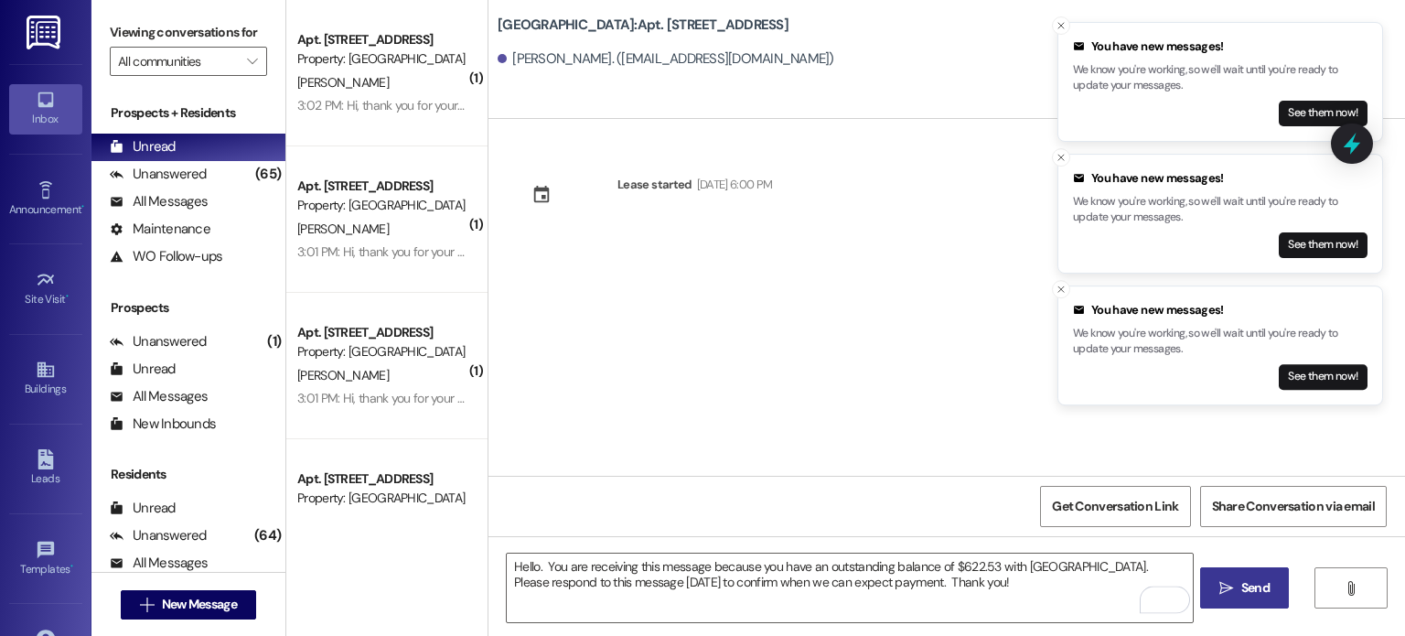
click at [1244, 585] on span "Send" at bounding box center [1255, 587] width 28 height 19
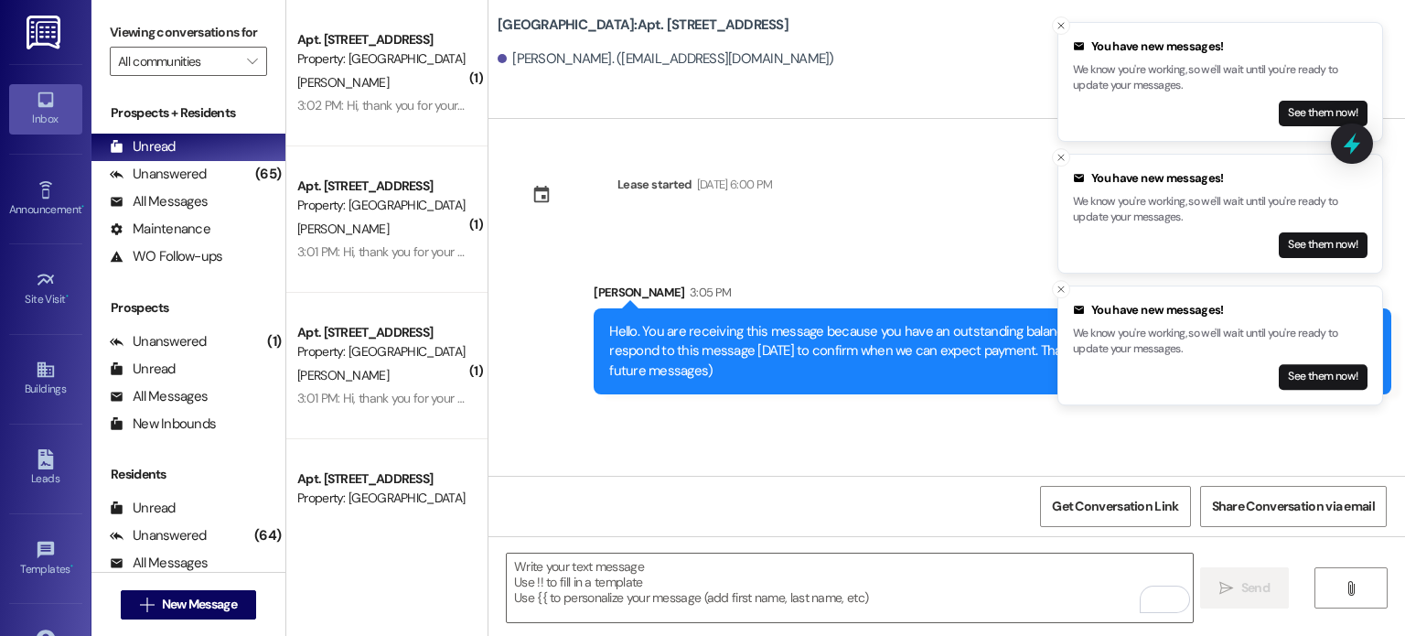
click at [38, 32] on img at bounding box center [46, 33] width 38 height 34
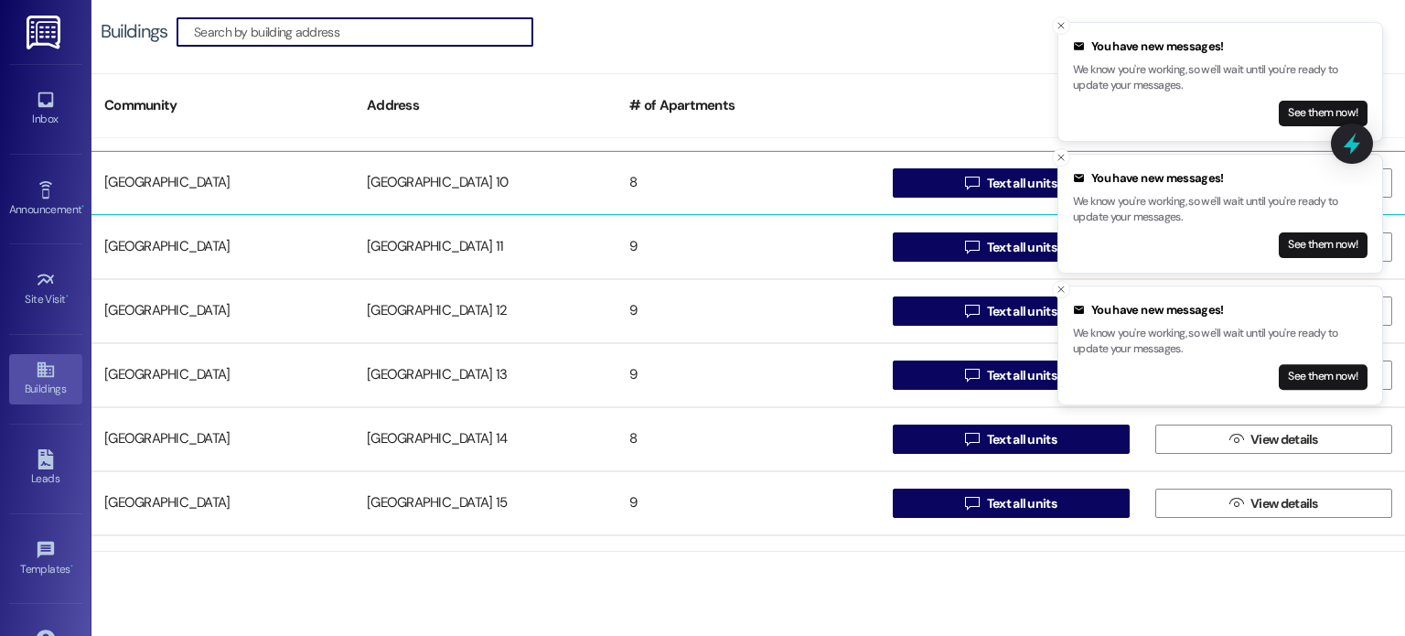
scroll to position [274, 0]
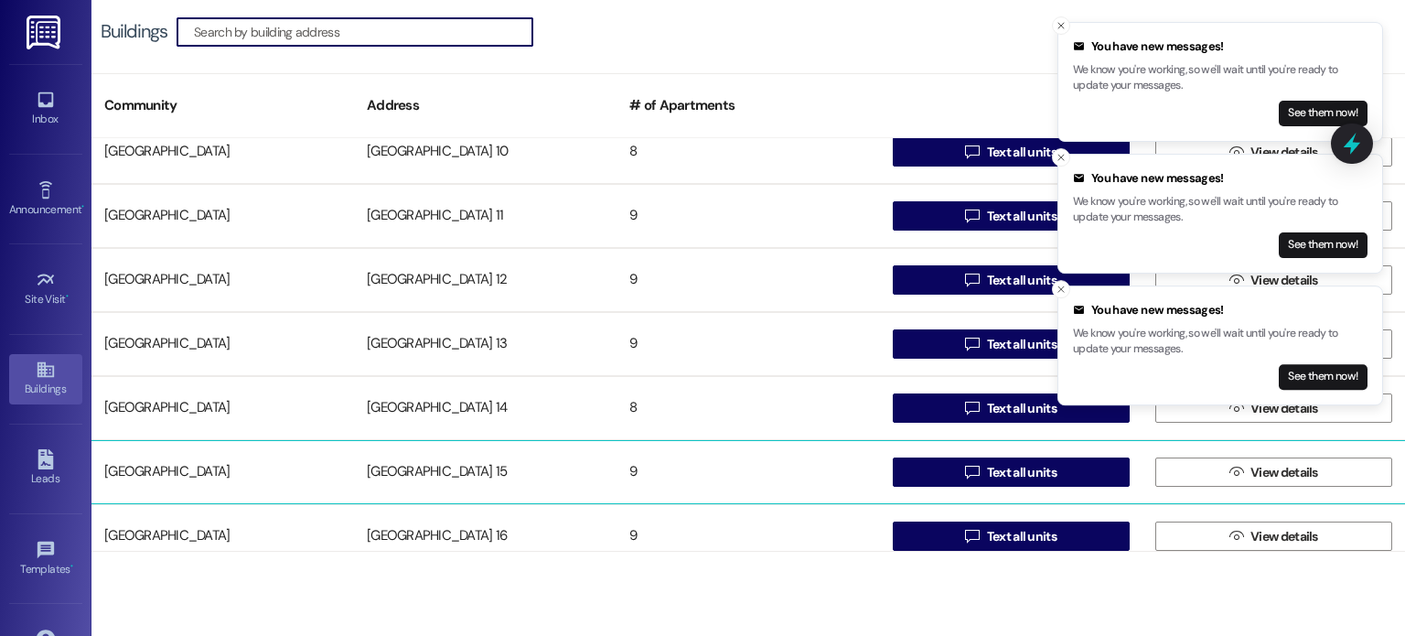
click at [435, 470] on div "[GEOGRAPHIC_DATA] 15" at bounding box center [485, 472] width 263 height 37
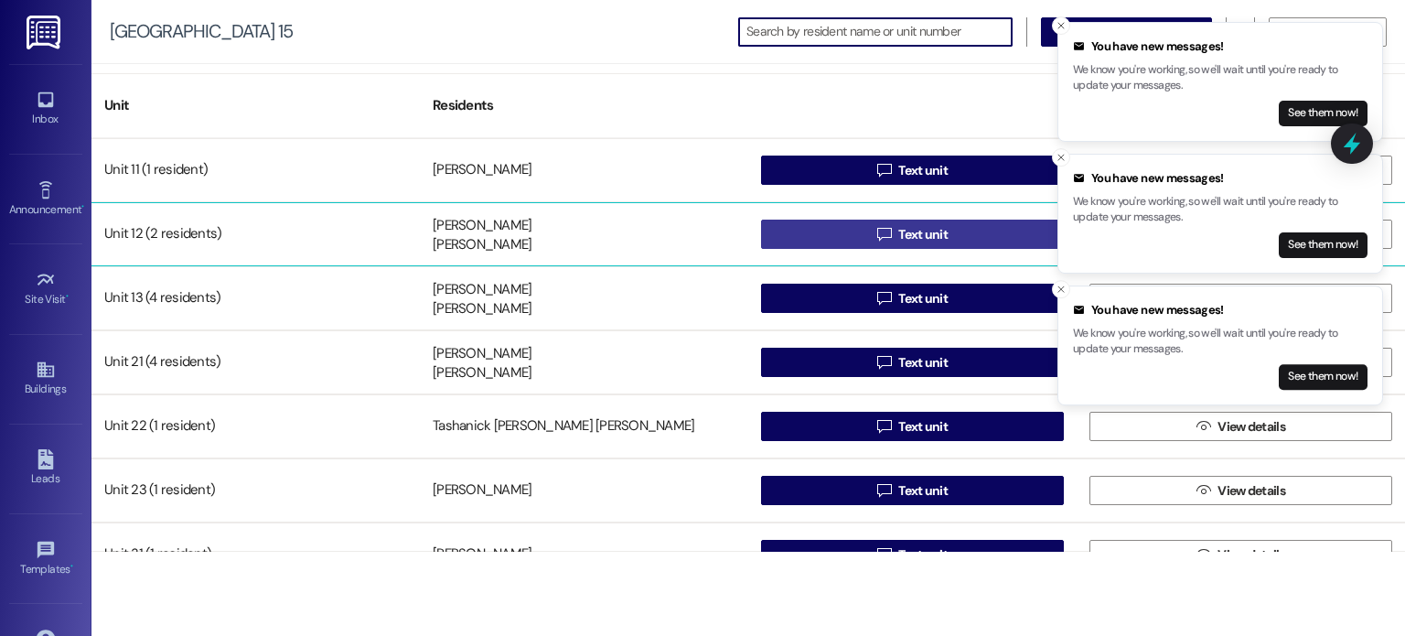
click at [843, 230] on button " Text unit" at bounding box center [912, 234] width 303 height 29
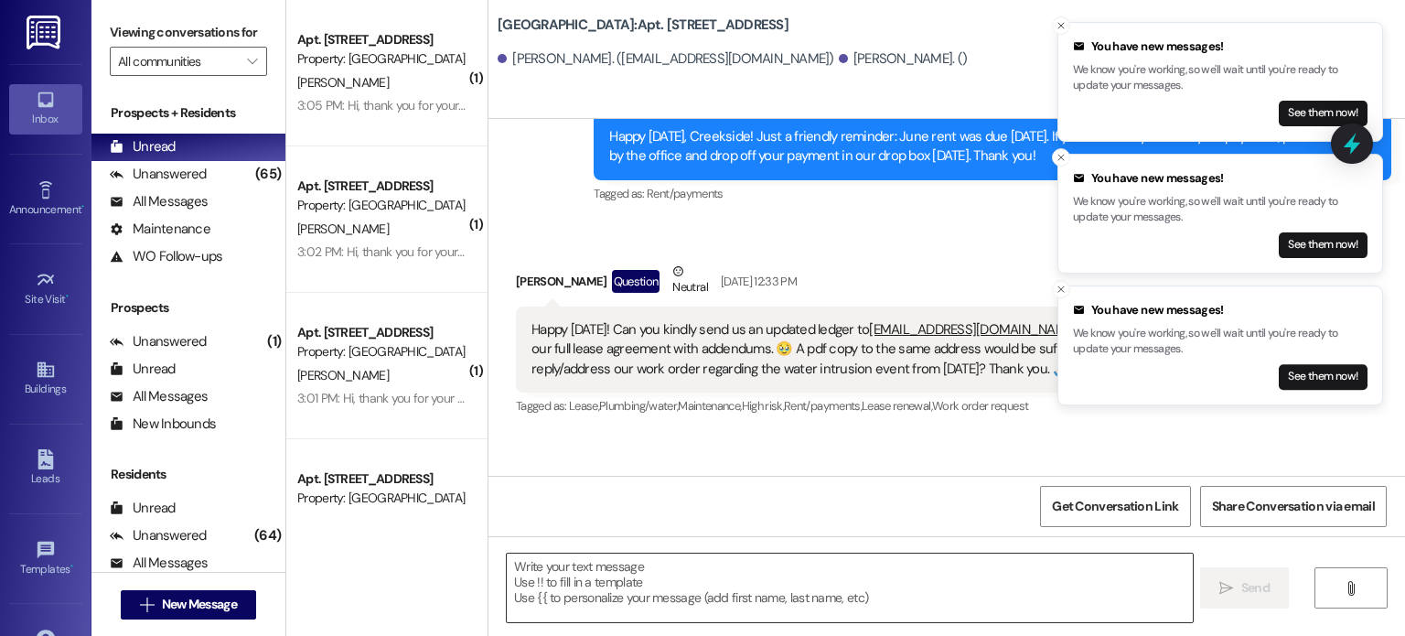
click at [646, 571] on textarea at bounding box center [849, 587] width 685 height 69
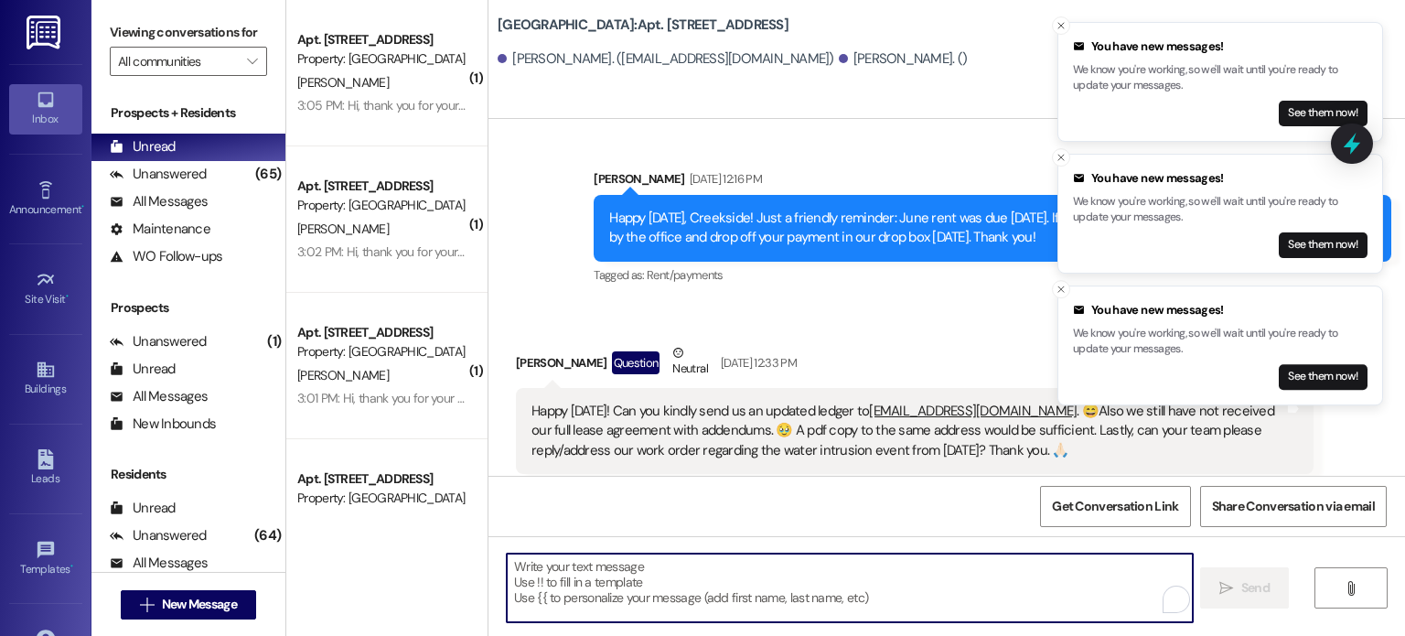
scroll to position [8968, 0]
paste textarea "Hello. You are receiving this message because you have an outstanding balance o…"
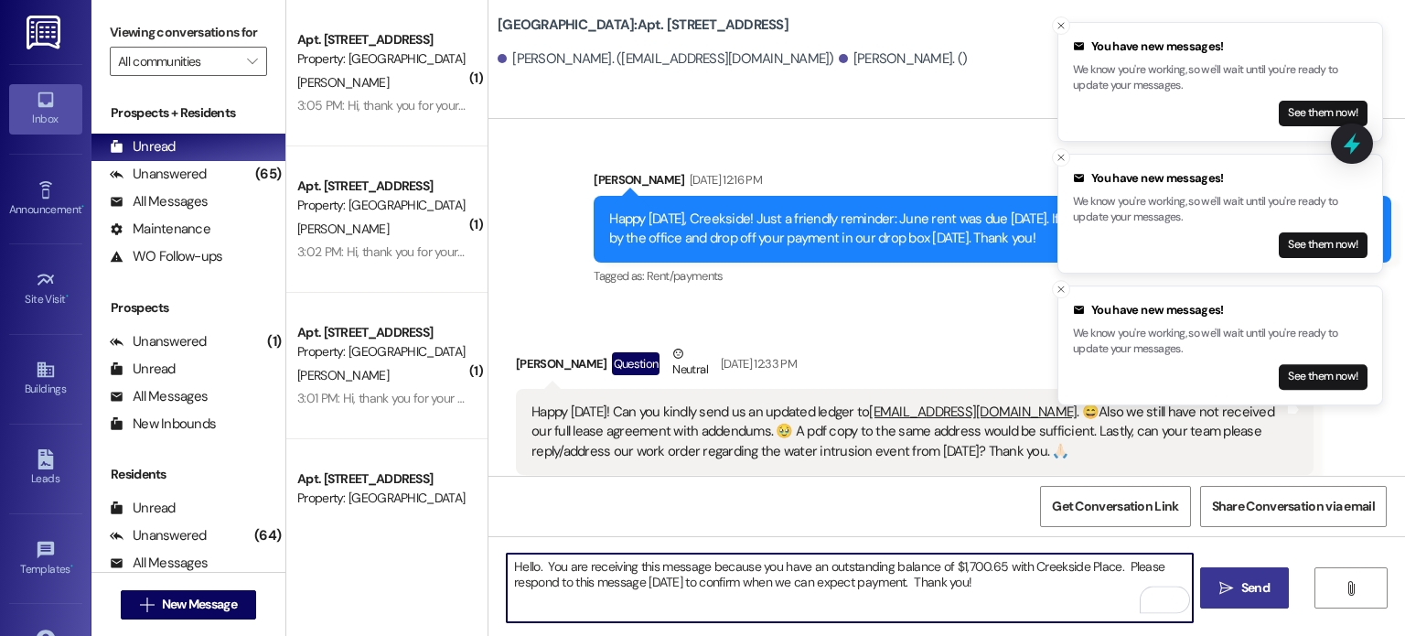
type textarea "Hello. You are receiving this message because you have an outstanding balance o…"
click at [1254, 581] on span "Send" at bounding box center [1255, 587] width 28 height 19
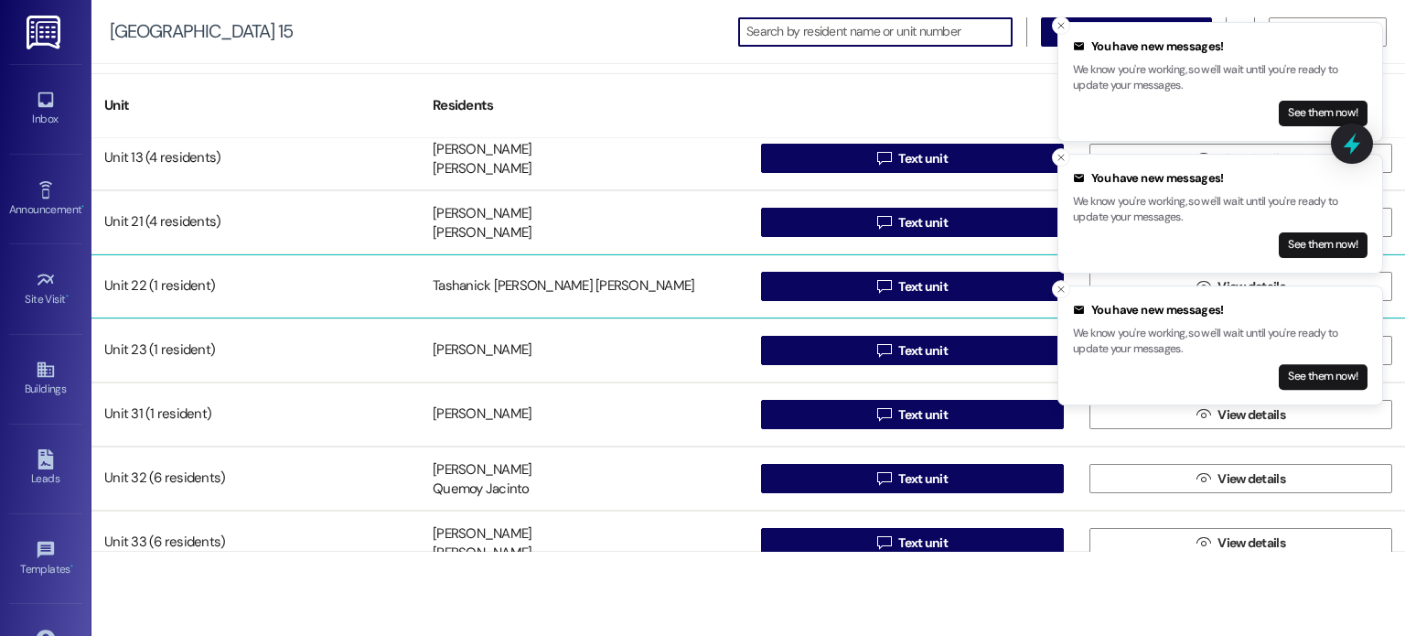
scroll to position [163, 0]
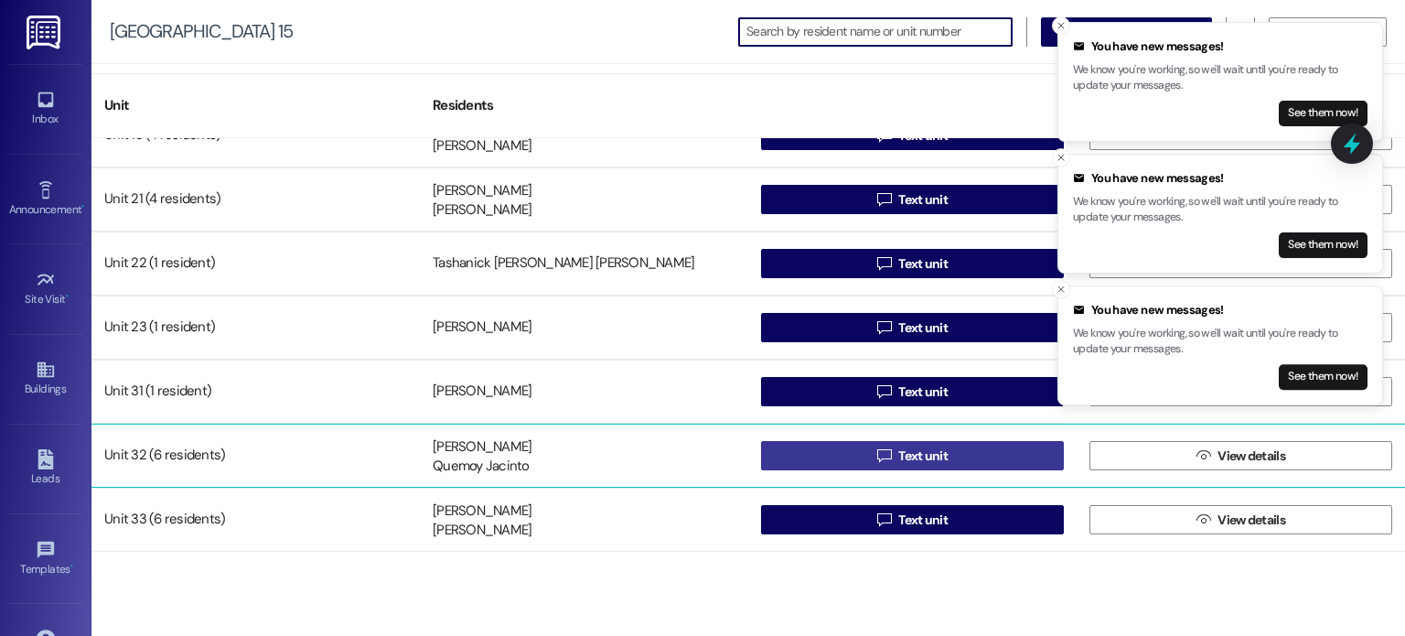
click at [816, 454] on button " Text unit" at bounding box center [912, 455] width 303 height 29
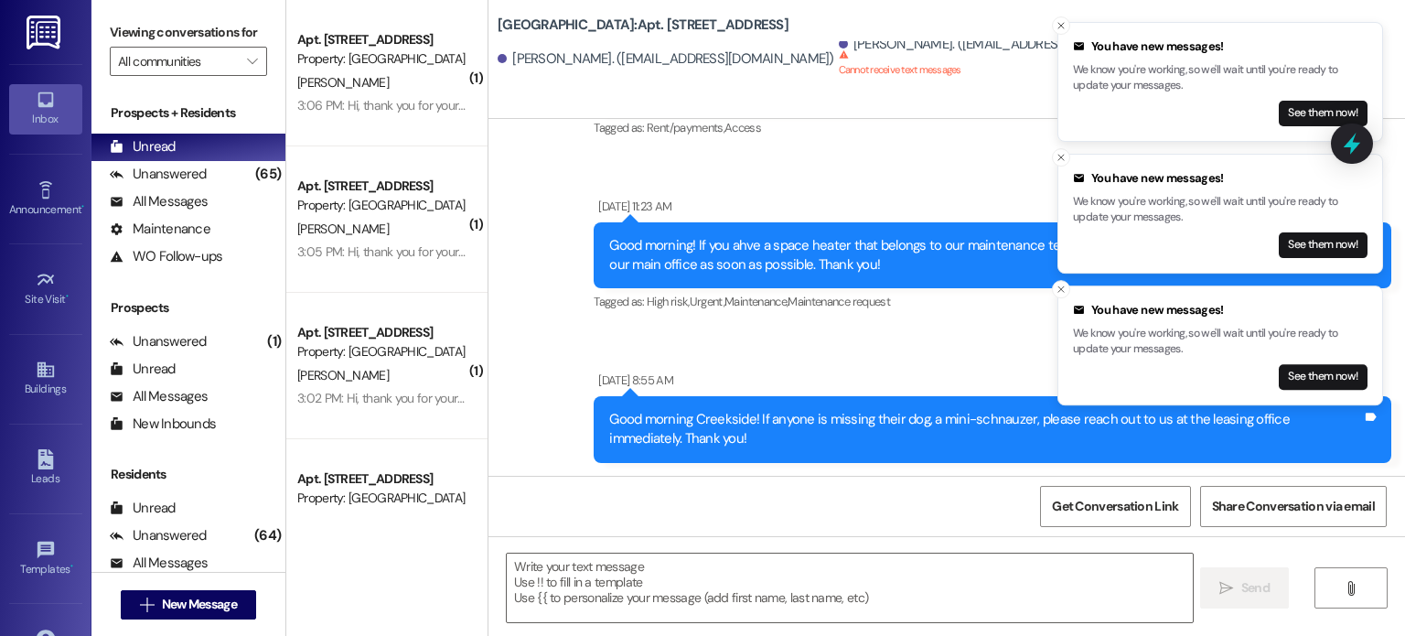
scroll to position [183, 0]
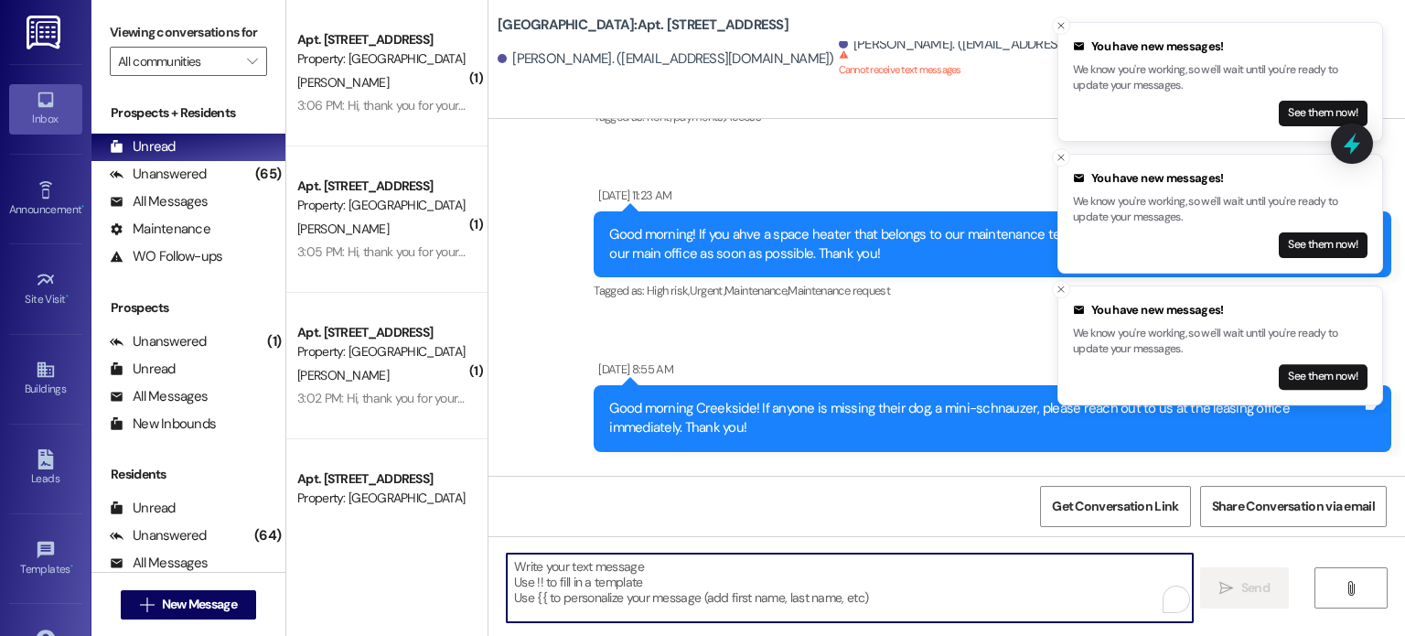
click at [596, 576] on textarea "To enrich screen reader interactions, please activate Accessibility in Grammarl…" at bounding box center [849, 587] width 685 height 69
paste textarea "Hello. You are receiving this message because you have an outstanding balance o…"
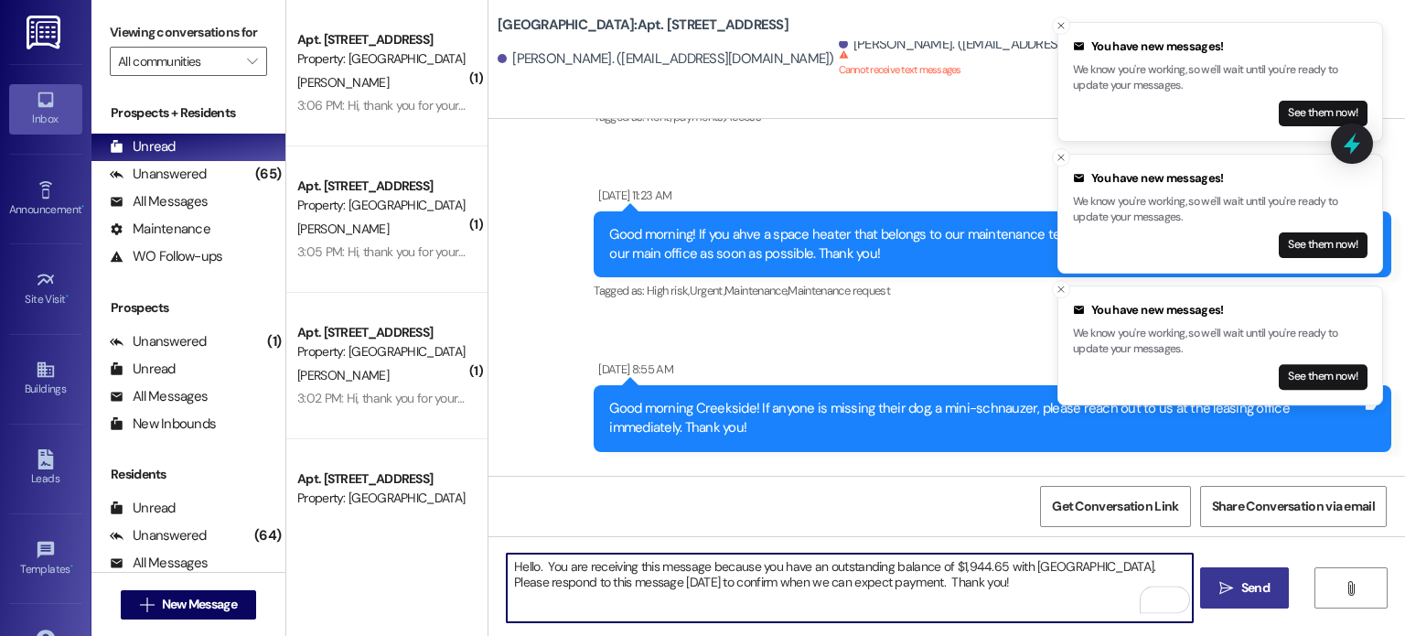
type textarea "Hello. You are receiving this message because you have an outstanding balance o…"
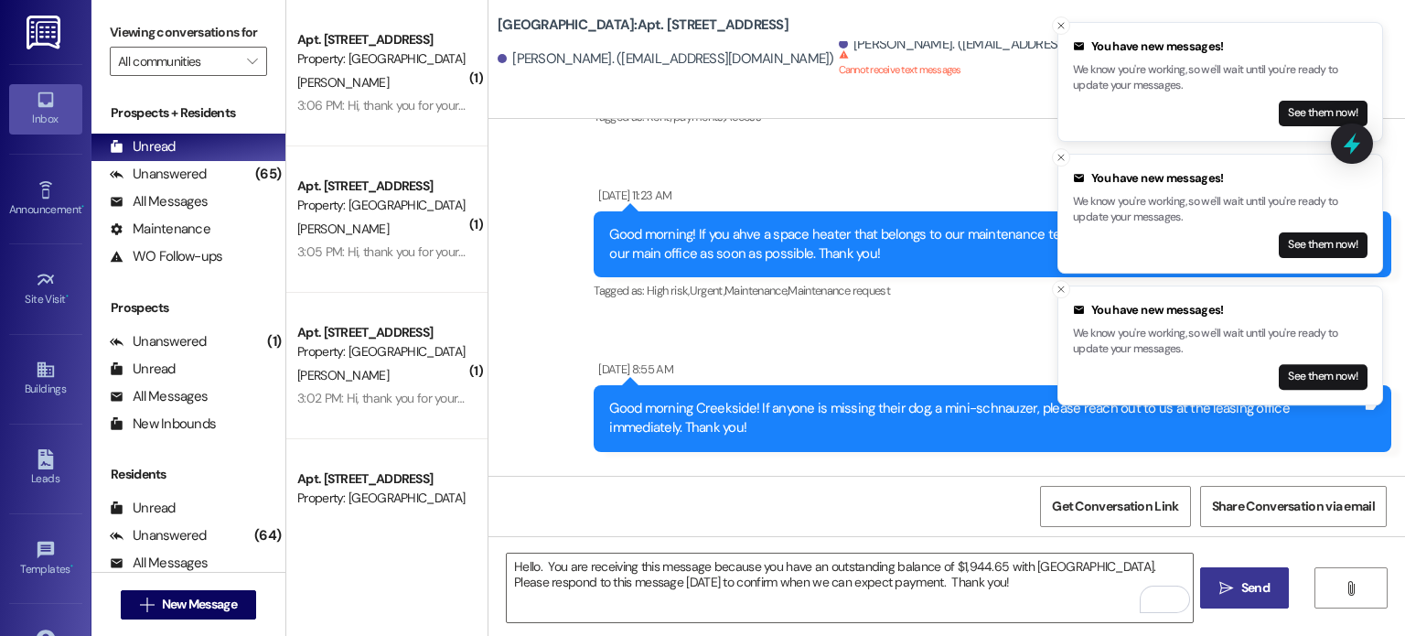
click at [1253, 589] on span "Send" at bounding box center [1255, 587] width 28 height 19
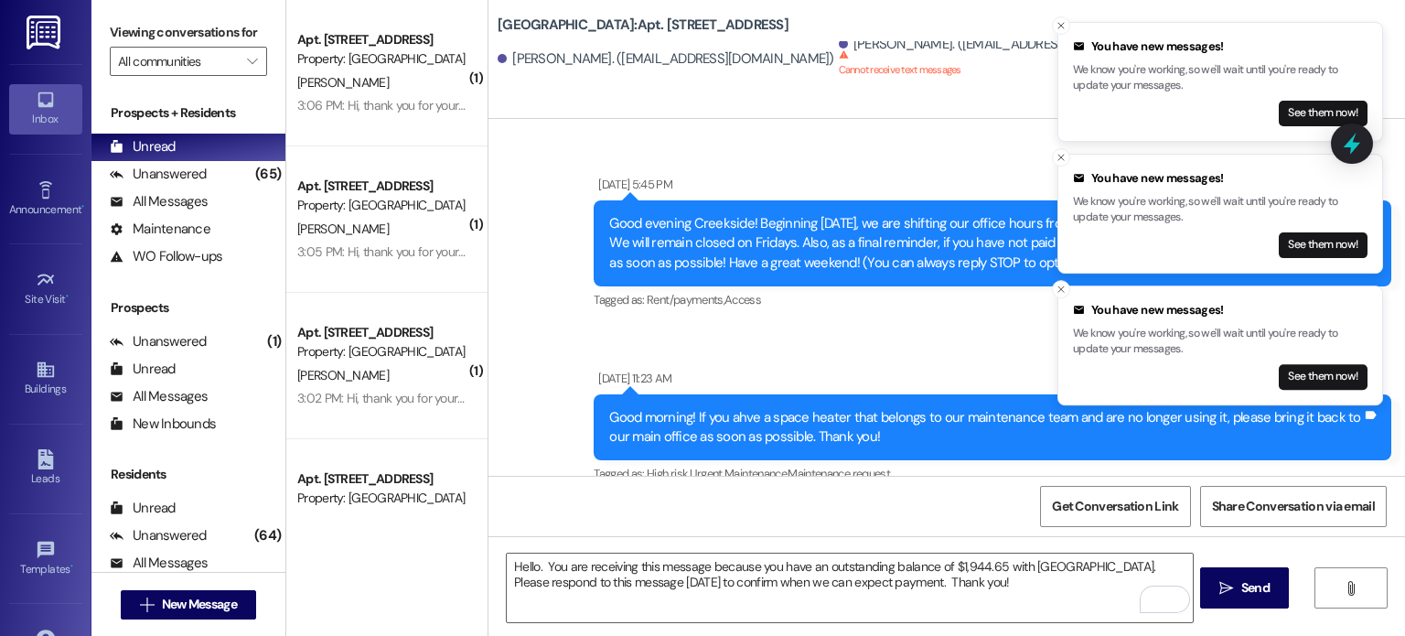
scroll to position [183, 0]
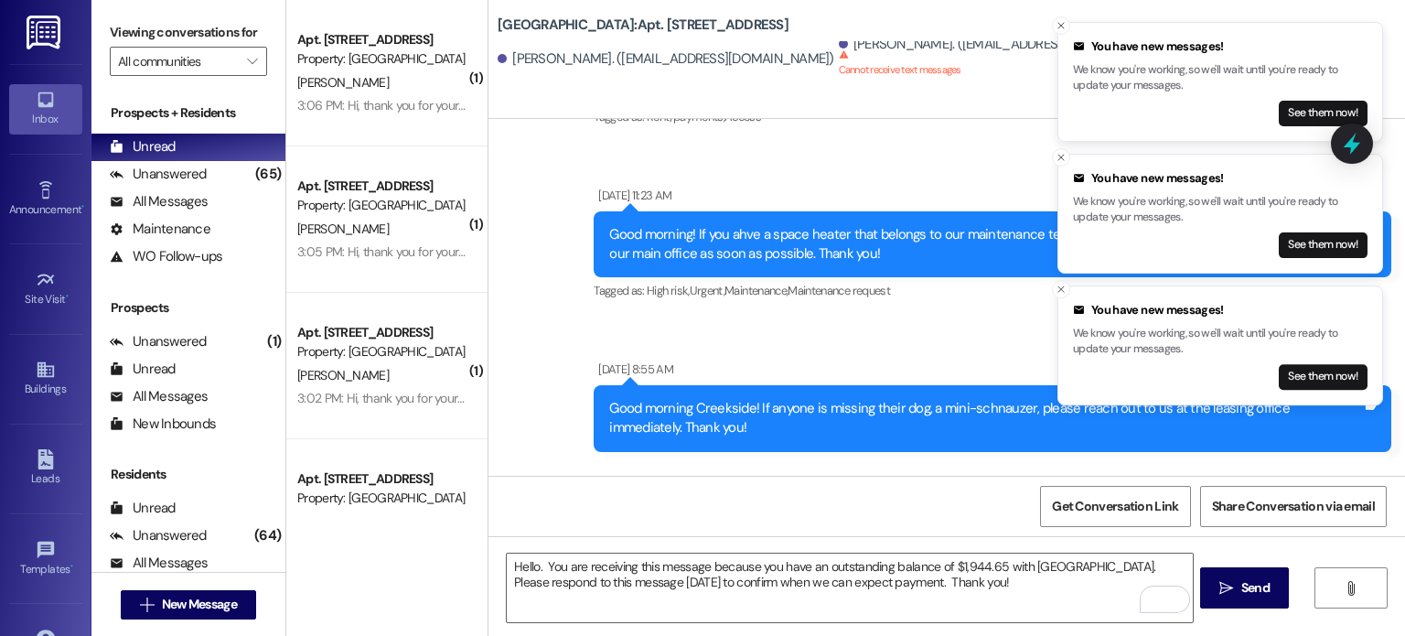
click at [36, 20] on img at bounding box center [46, 33] width 38 height 34
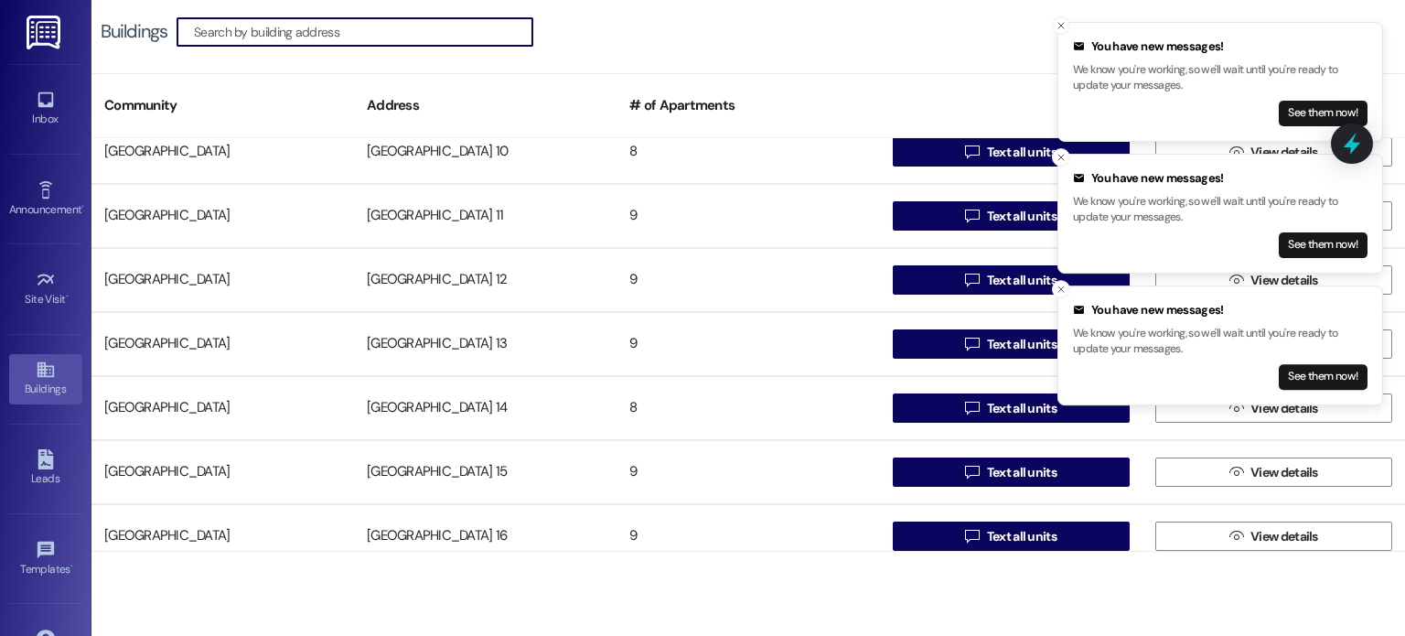
scroll to position [366, 0]
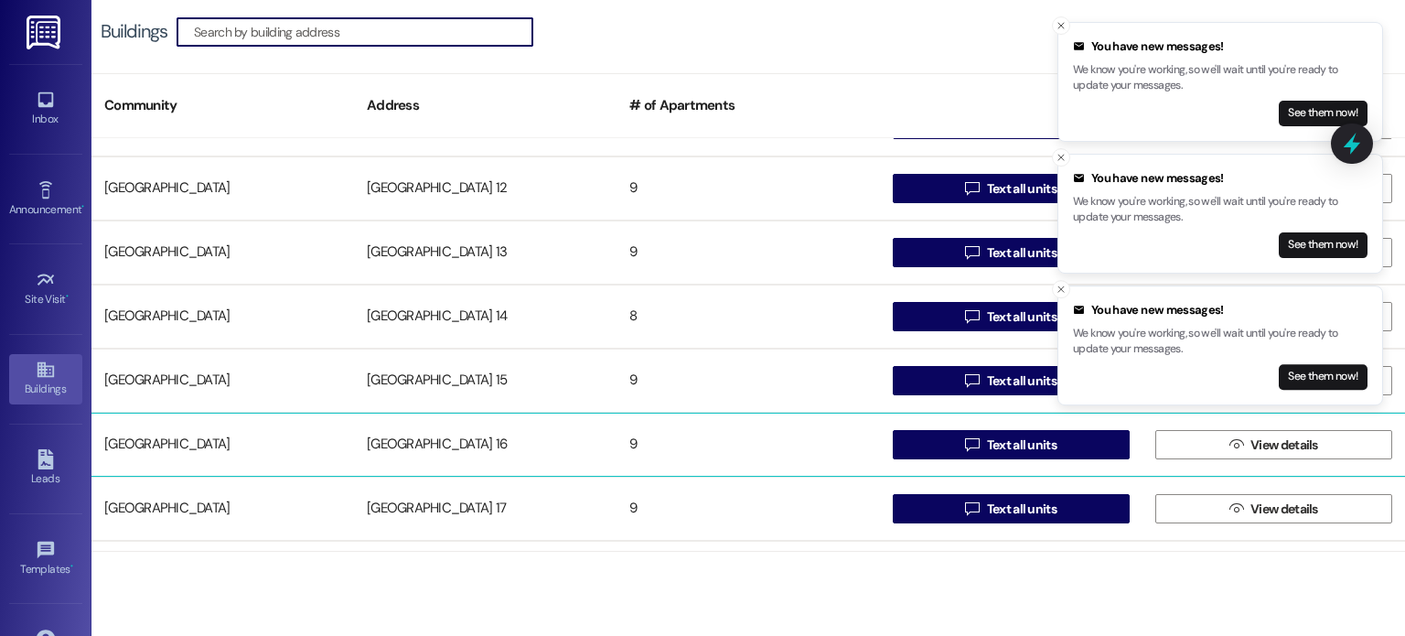
click at [451, 444] on div "[GEOGRAPHIC_DATA] 16" at bounding box center [485, 444] width 263 height 37
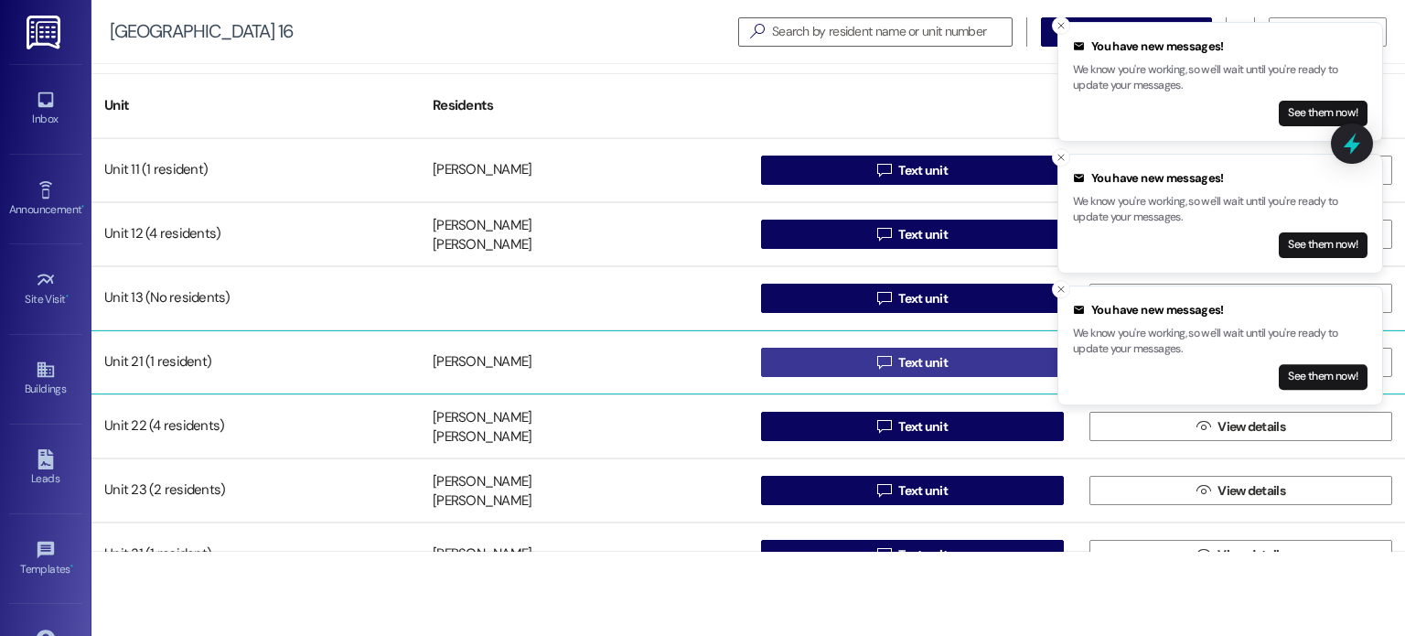
click at [801, 356] on button " Text unit" at bounding box center [912, 362] width 303 height 29
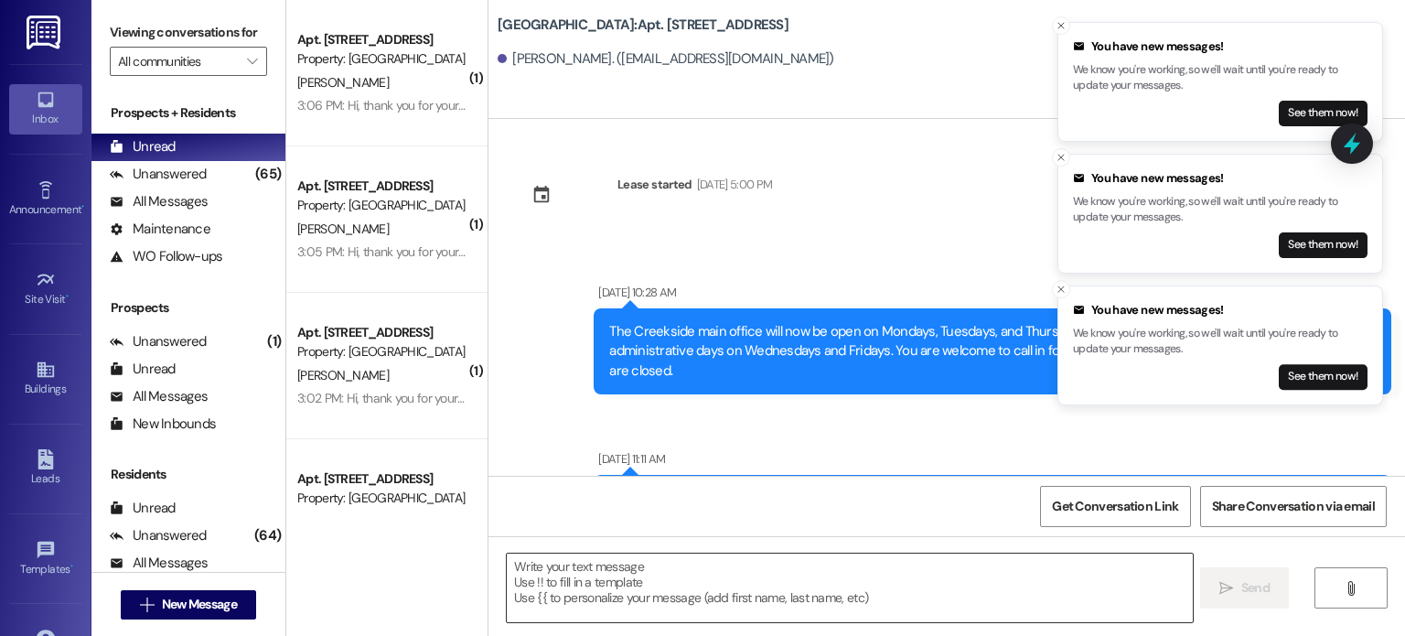
scroll to position [51960, 0]
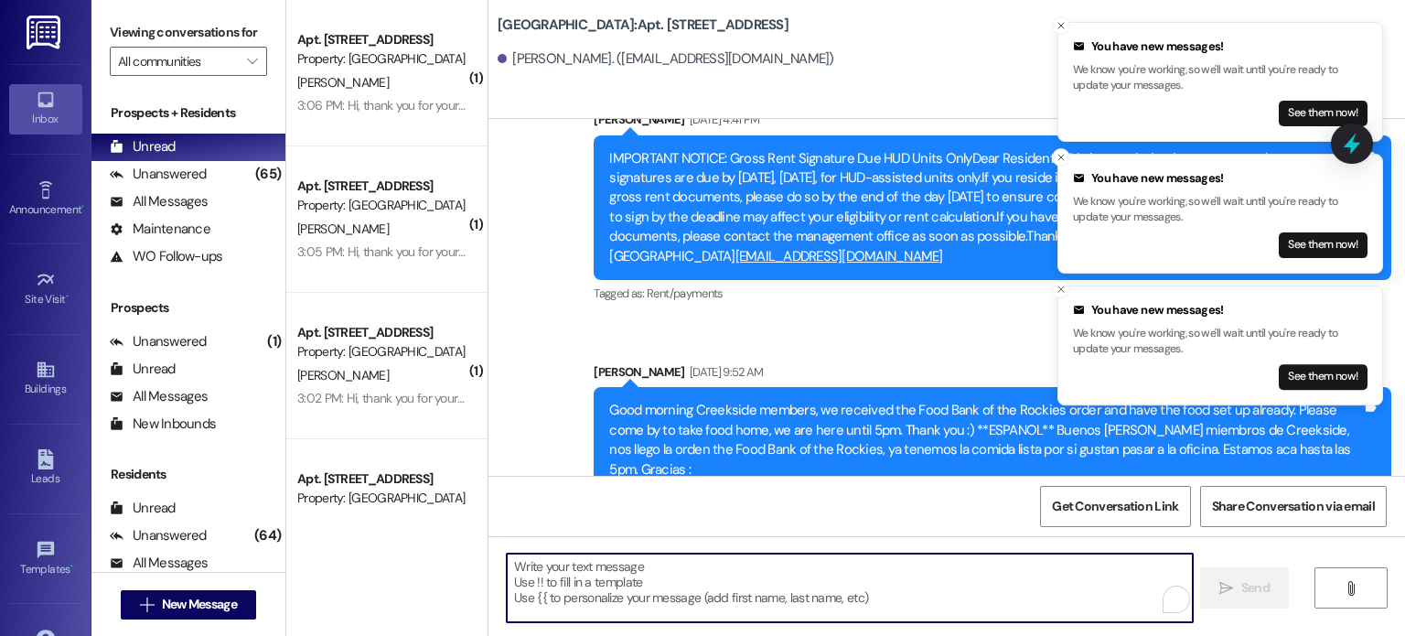
click at [615, 576] on textarea "To enrich screen reader interactions, please activate Accessibility in Grammarl…" at bounding box center [849, 587] width 685 height 69
paste textarea "Hello. You are receiving this message because you have an outstanding balance o…"
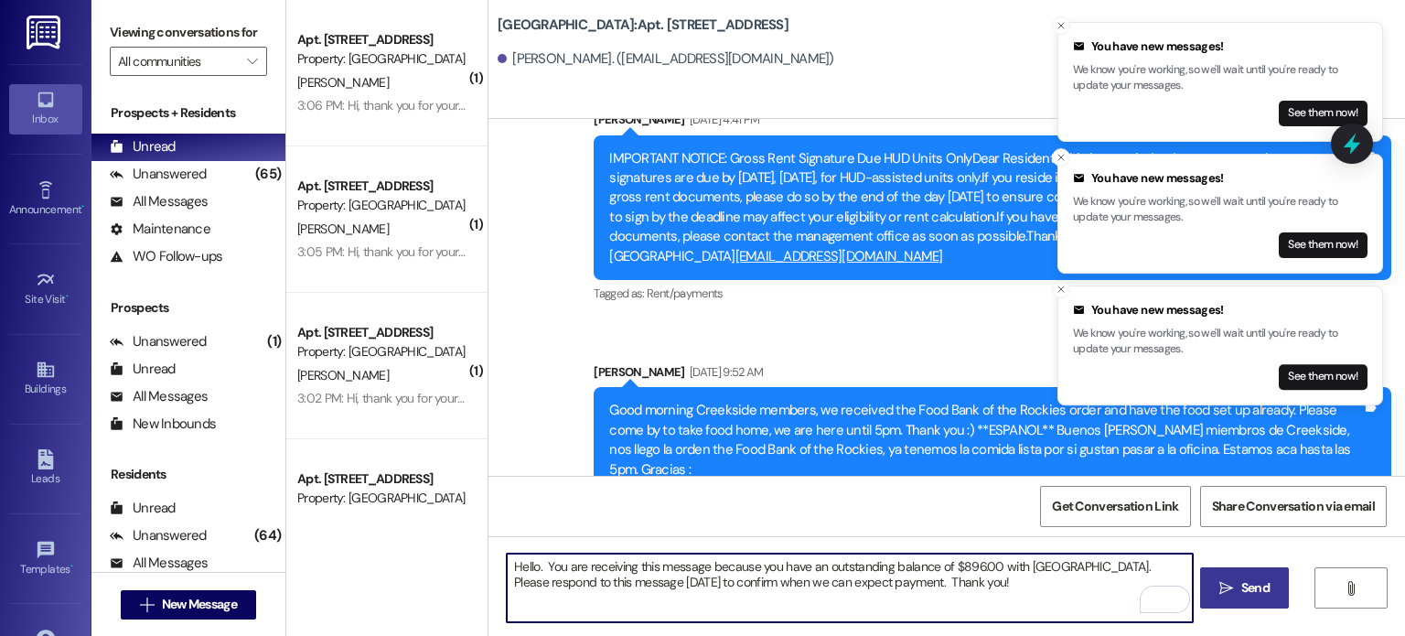
type textarea "Hello. You are receiving this message because you have an outstanding balance o…"
click at [1233, 586] on span " Send" at bounding box center [1245, 587] width 58 height 19
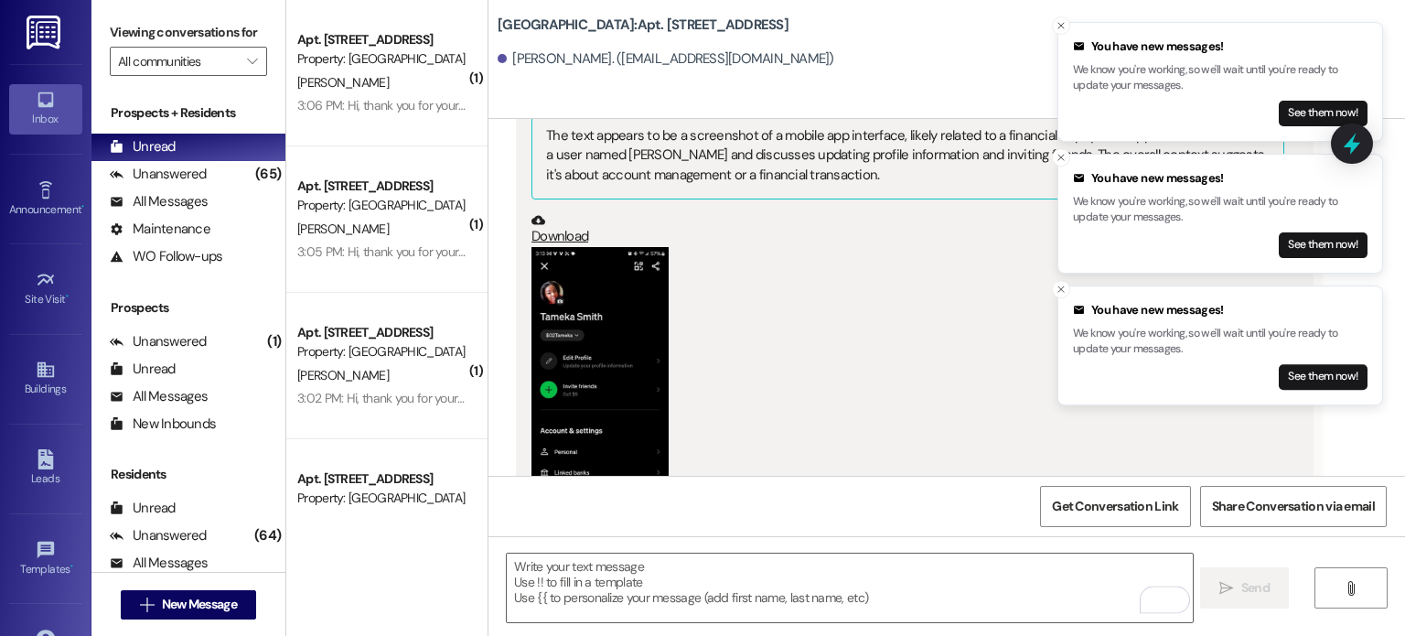
scroll to position [41432, 0]
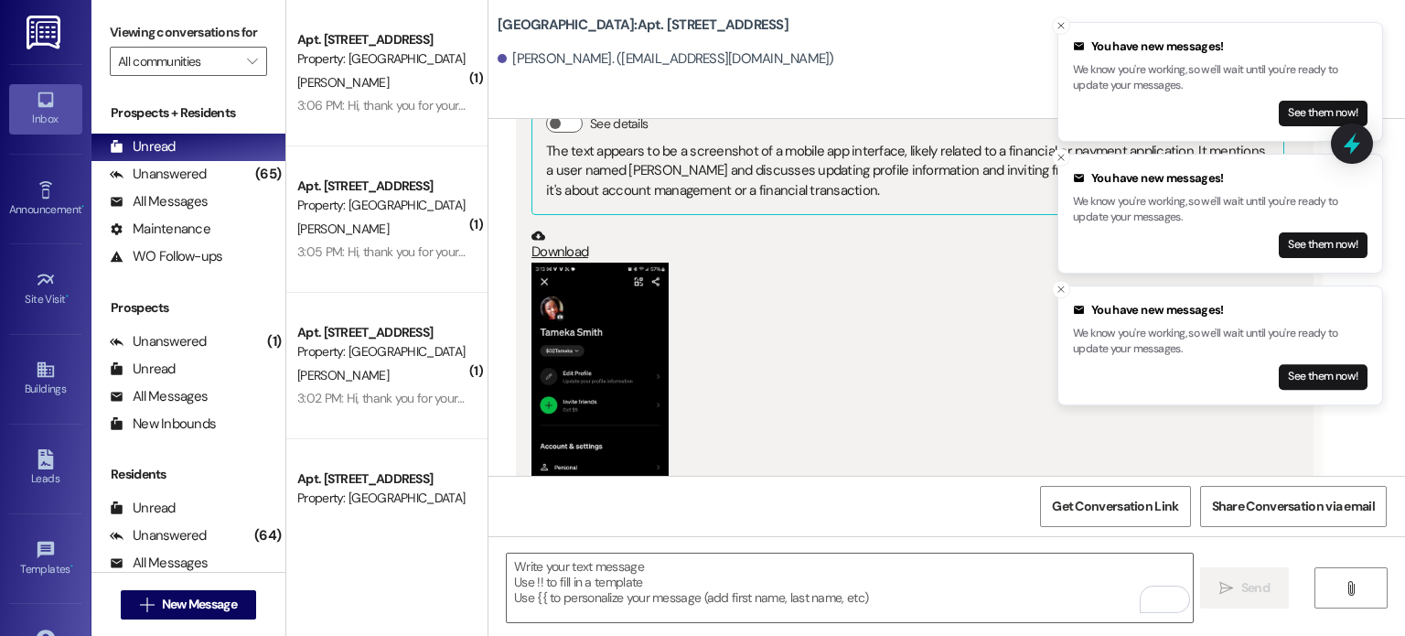
drag, startPoint x: 38, startPoint y: 32, endPoint x: 66, endPoint y: 51, distance: 34.3
click at [38, 32] on img at bounding box center [46, 33] width 38 height 34
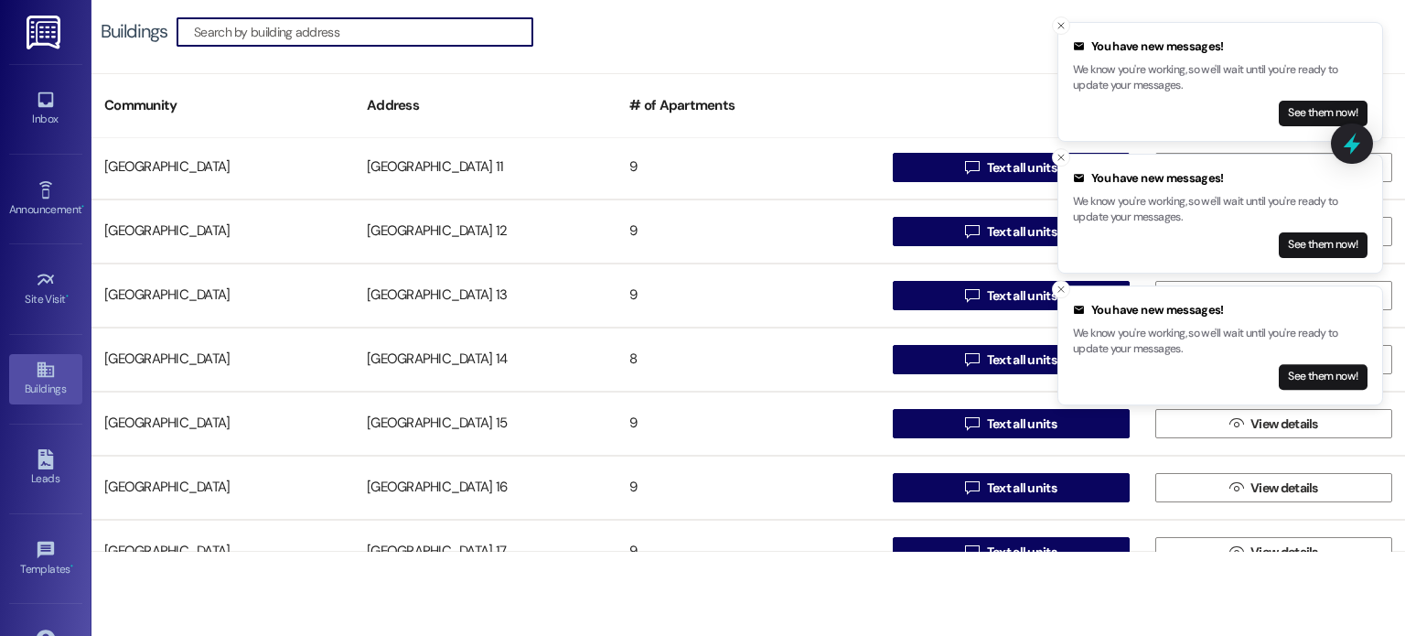
scroll to position [366, 0]
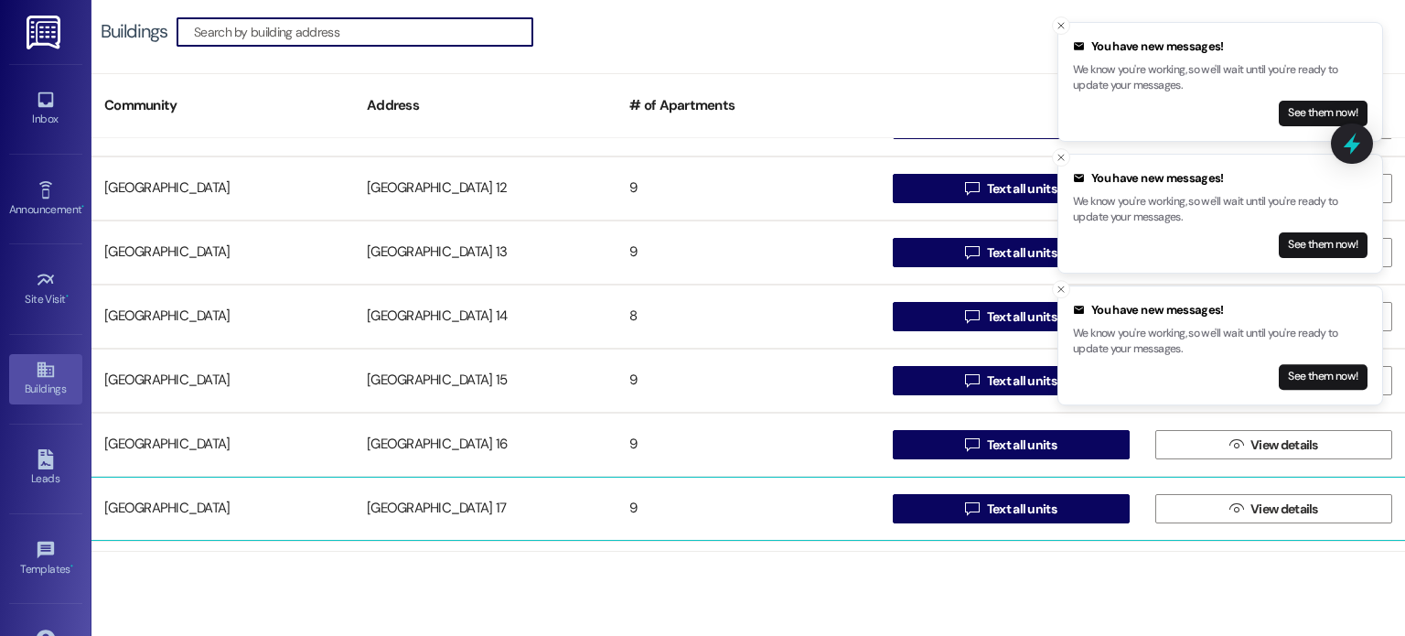
click at [423, 504] on div "[GEOGRAPHIC_DATA] 17" at bounding box center [485, 508] width 263 height 37
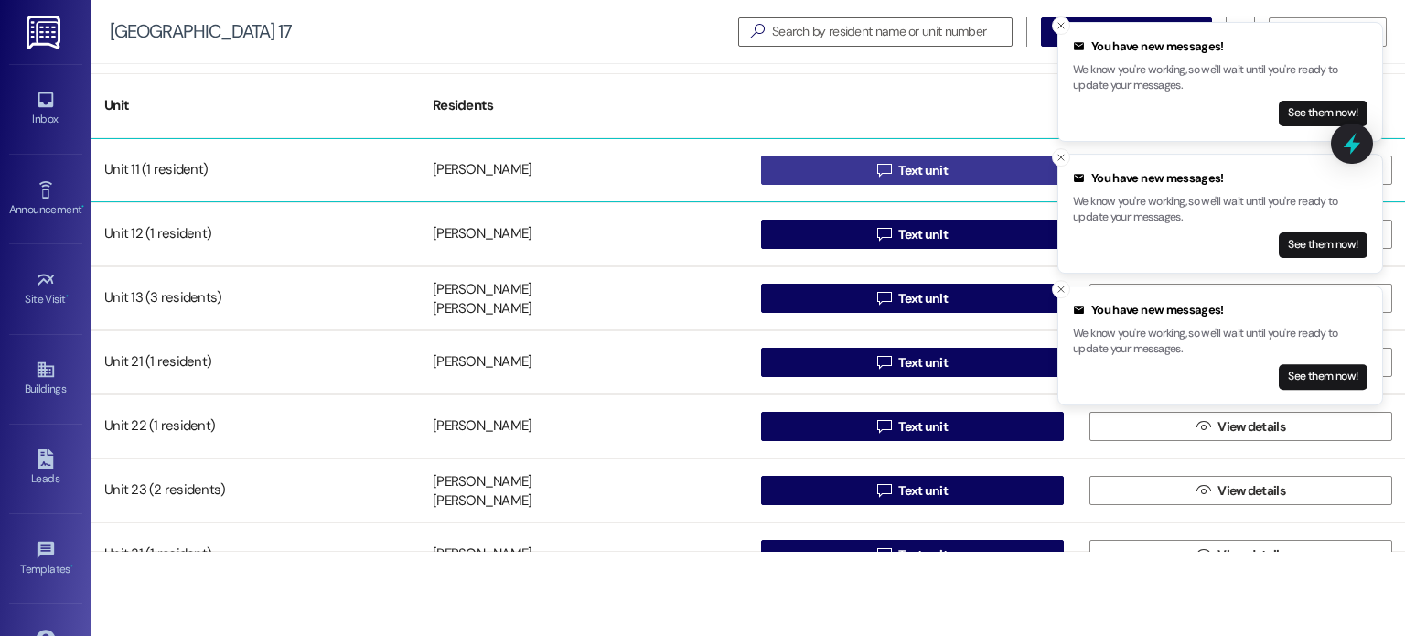
click at [883, 178] on span " Text unit" at bounding box center [913, 169] width 78 height 27
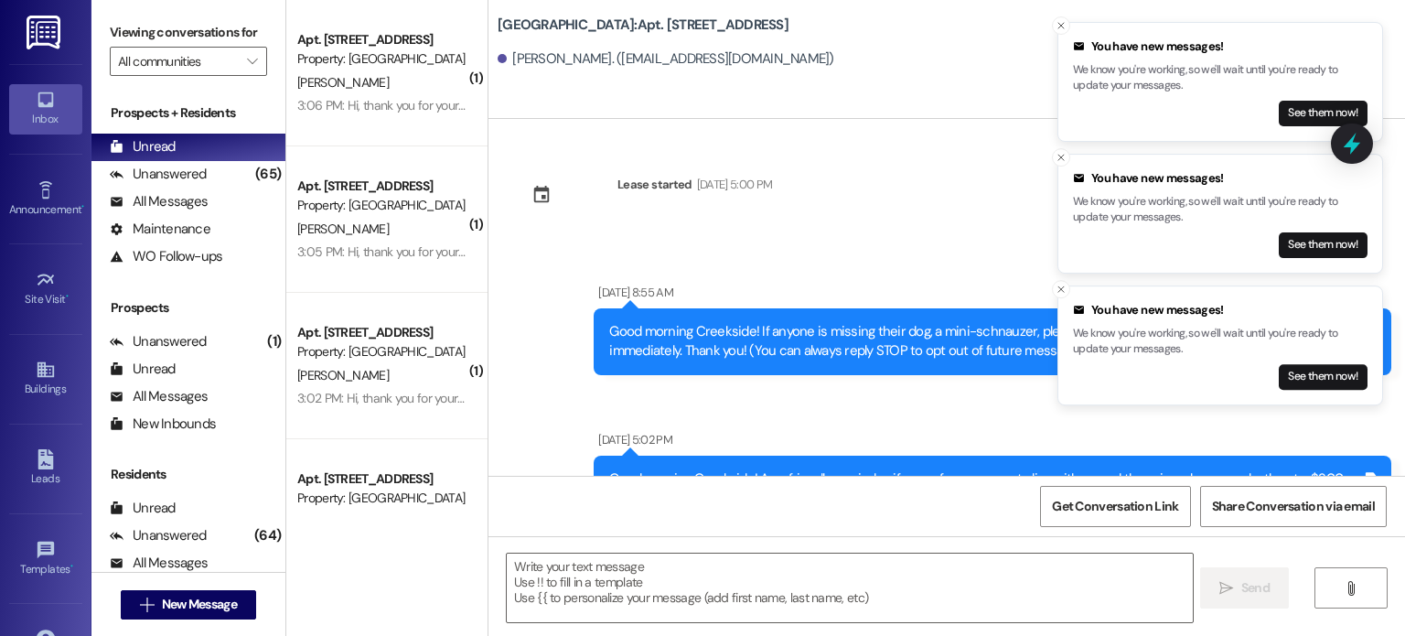
scroll to position [14499, 0]
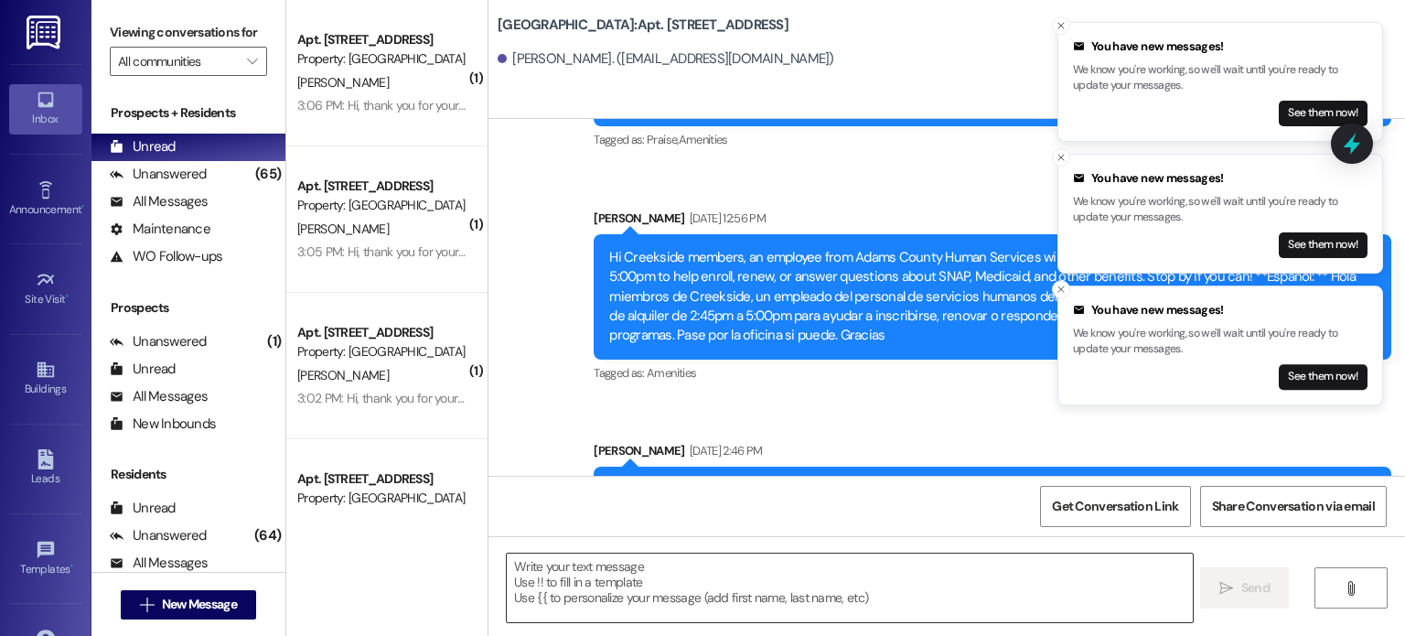
click at [702, 570] on textarea at bounding box center [849, 587] width 685 height 69
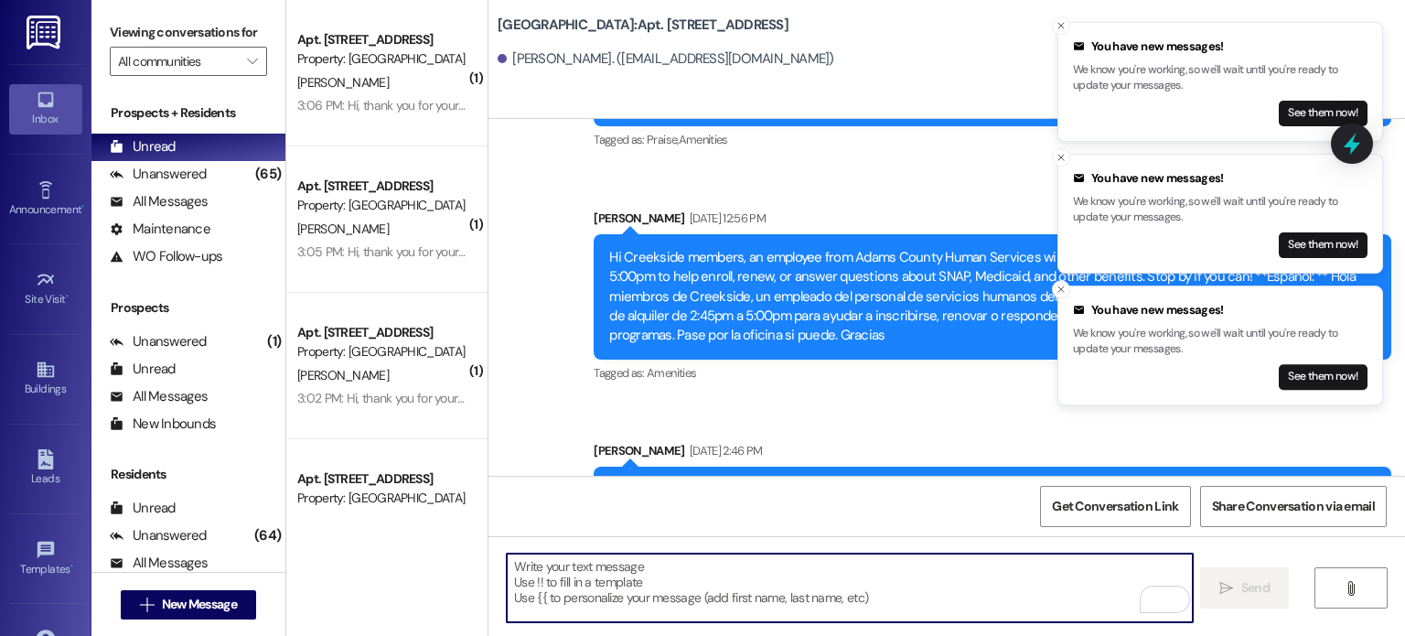
paste textarea "Hello. You are receiving this message because you have an outstanding balance o…"
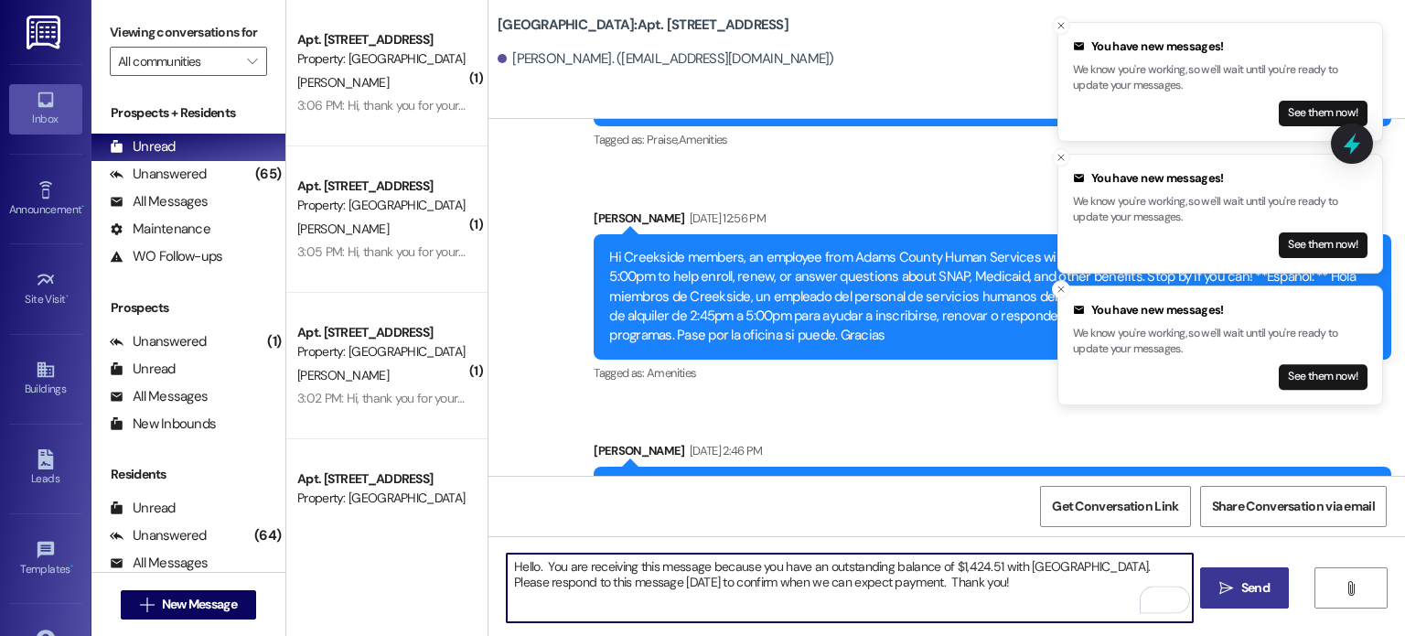
type textarea "Hello. You are receiving this message because you have an outstanding balance o…"
click at [1228, 596] on span " Send" at bounding box center [1245, 587] width 58 height 19
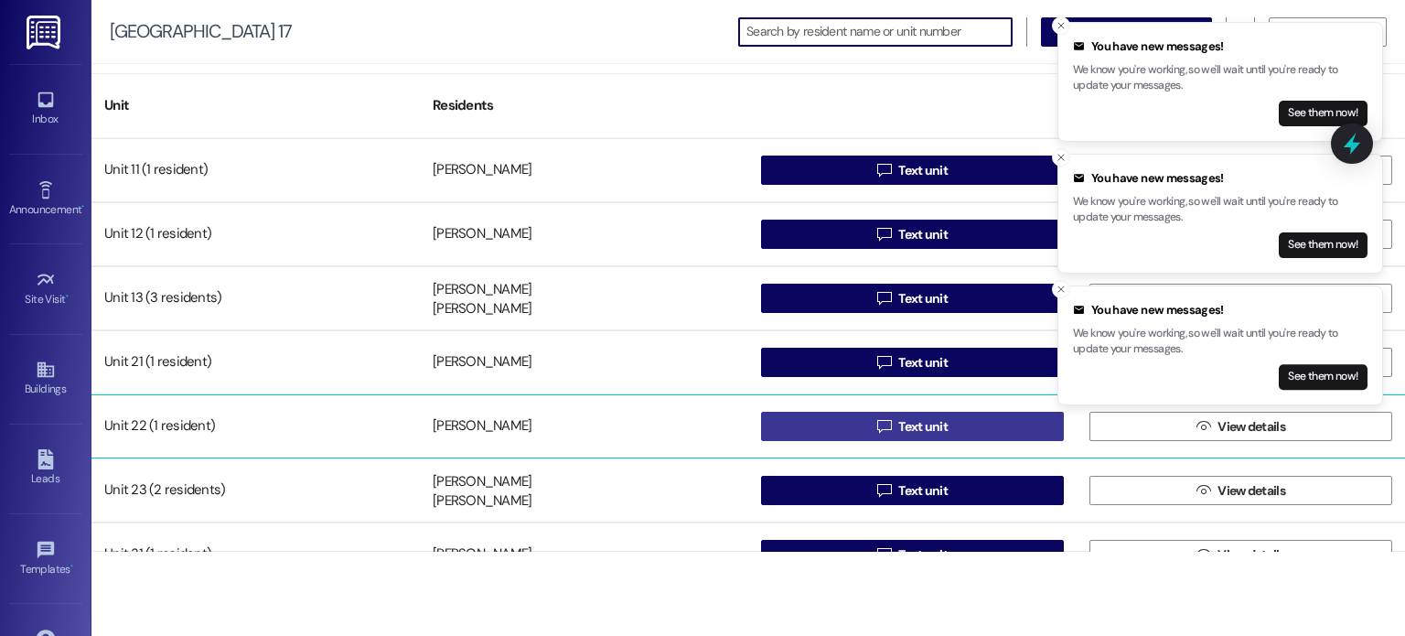
click at [820, 424] on button " Text unit" at bounding box center [912, 426] width 303 height 29
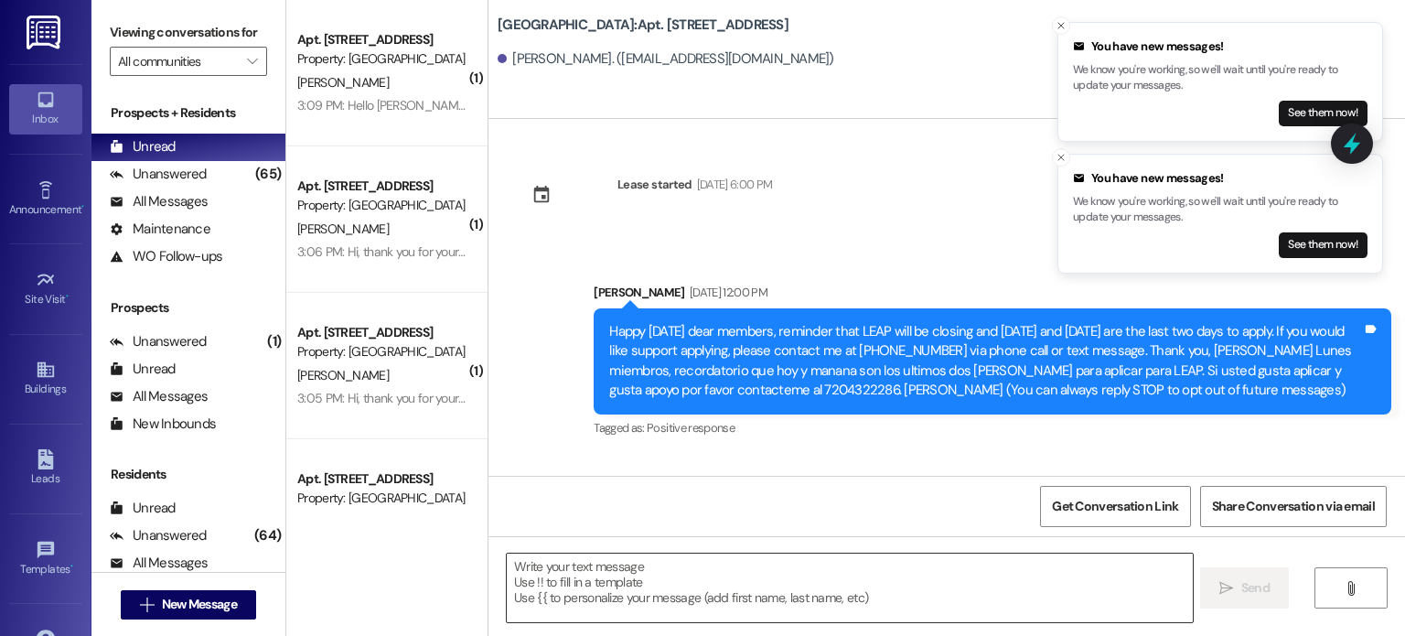
scroll to position [36562, 0]
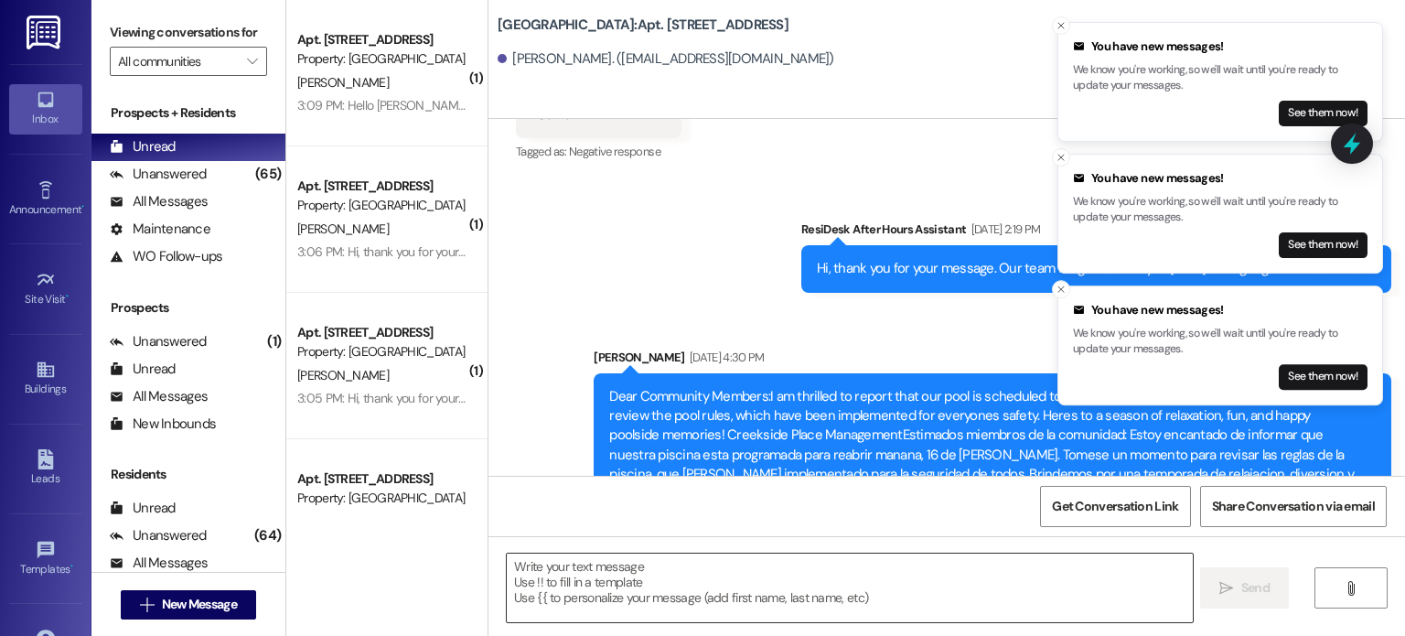
click at [623, 576] on textarea at bounding box center [849, 587] width 685 height 69
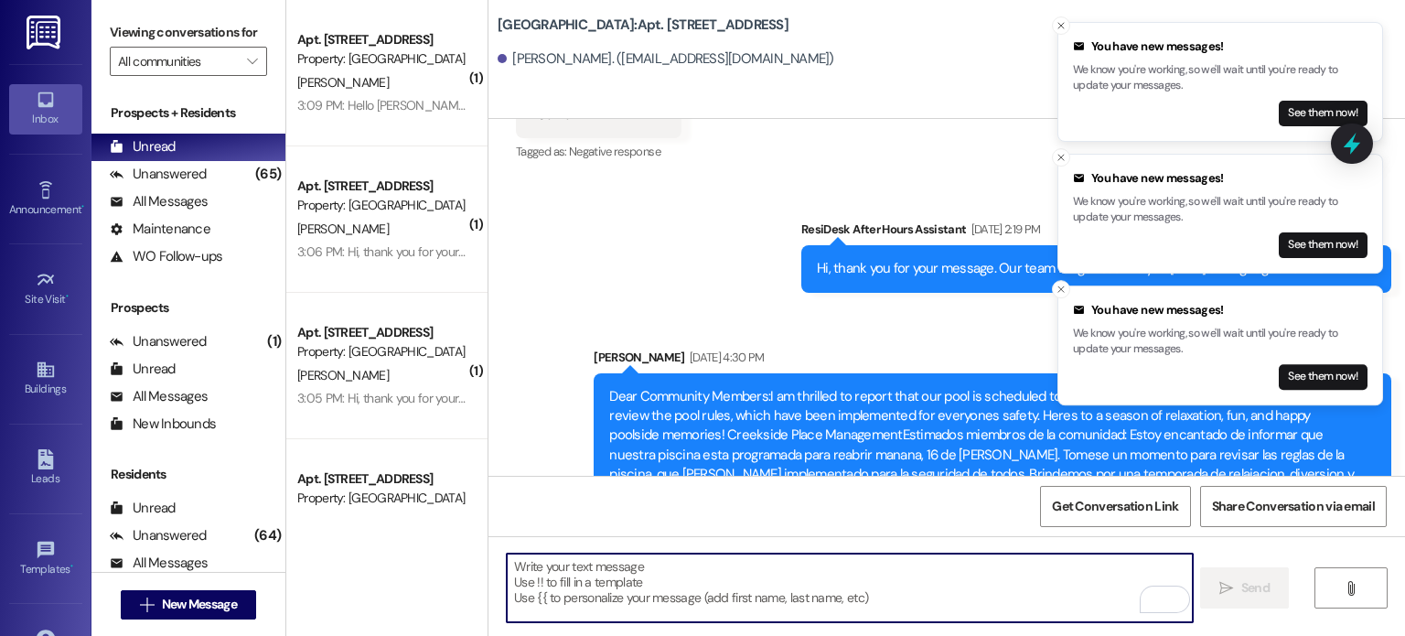
paste textarea "Hello. You are receiving this message because you have an outstanding balance o…"
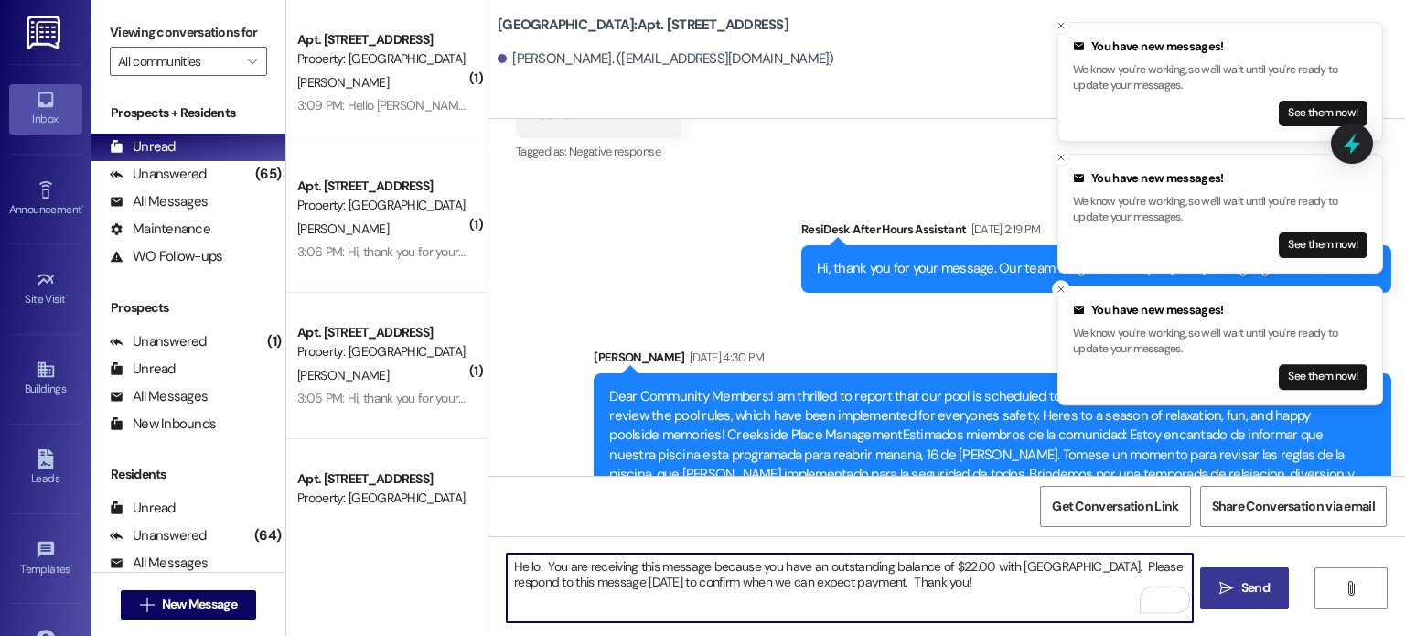
type textarea "Hello. You are receiving this message because you have an outstanding balance o…"
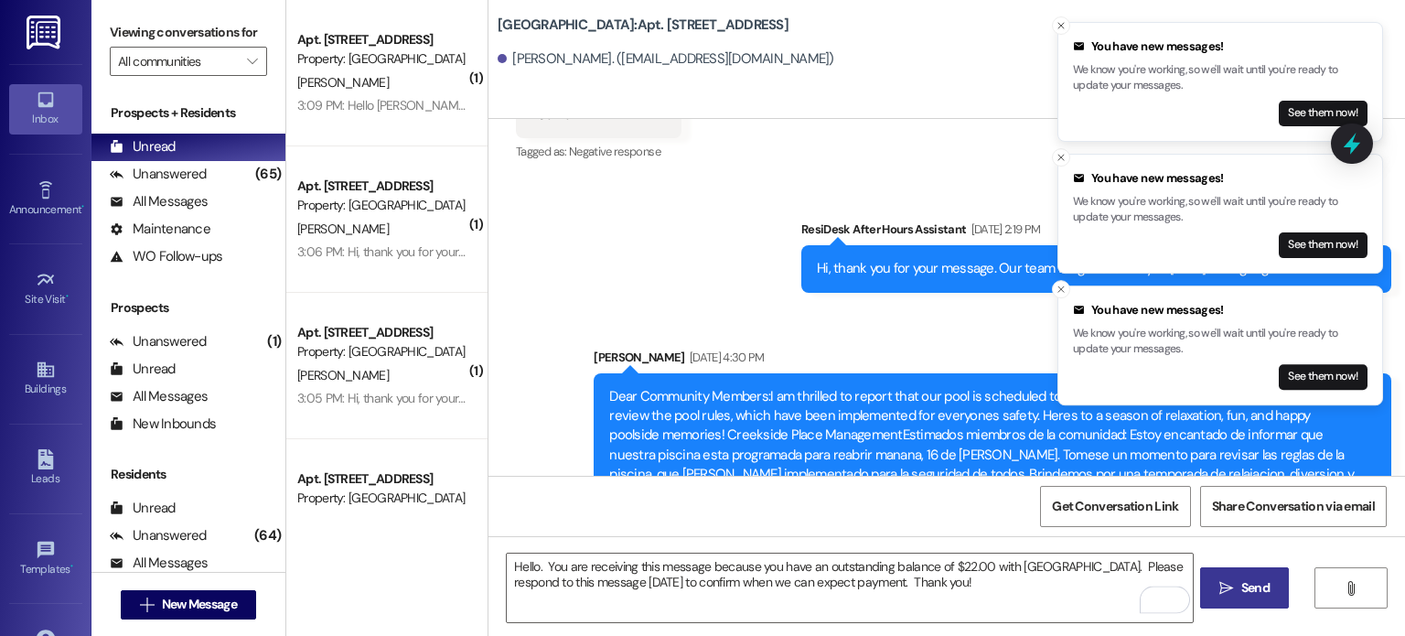
click at [1244, 596] on span "Send" at bounding box center [1255, 587] width 28 height 19
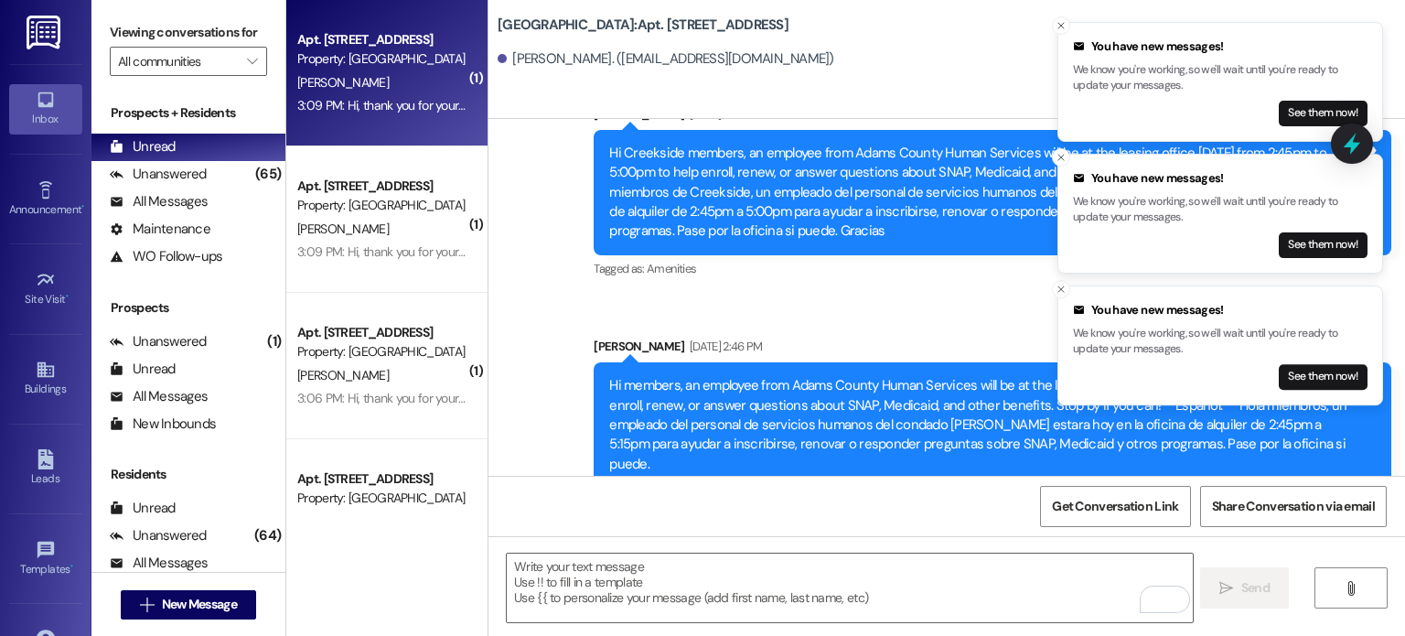
scroll to position [38150, 0]
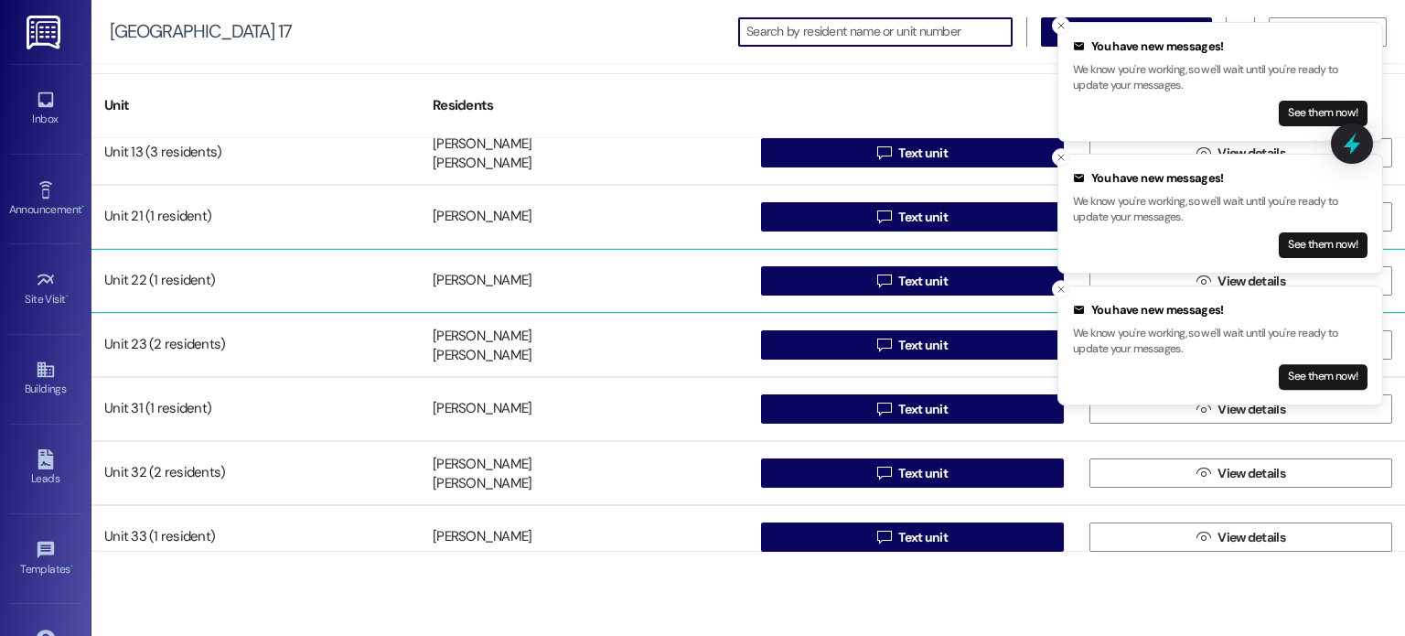
scroll to position [163, 0]
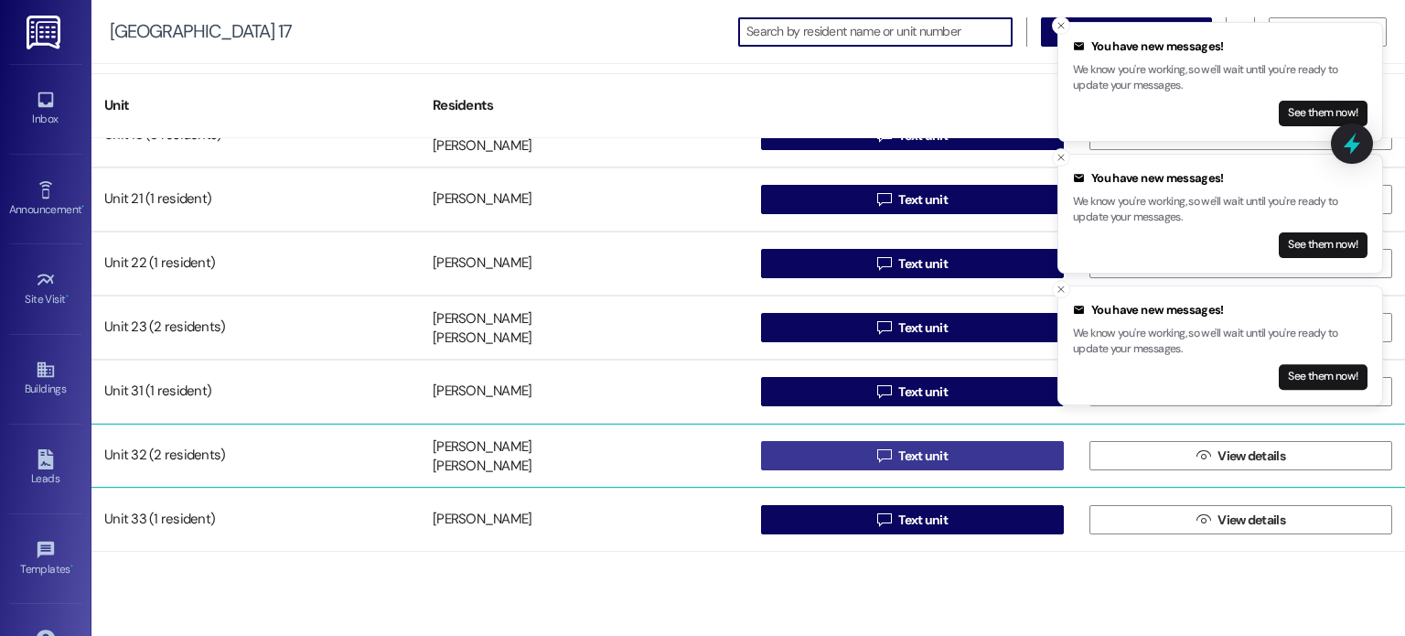
click at [790, 455] on button " Text unit" at bounding box center [912, 455] width 303 height 29
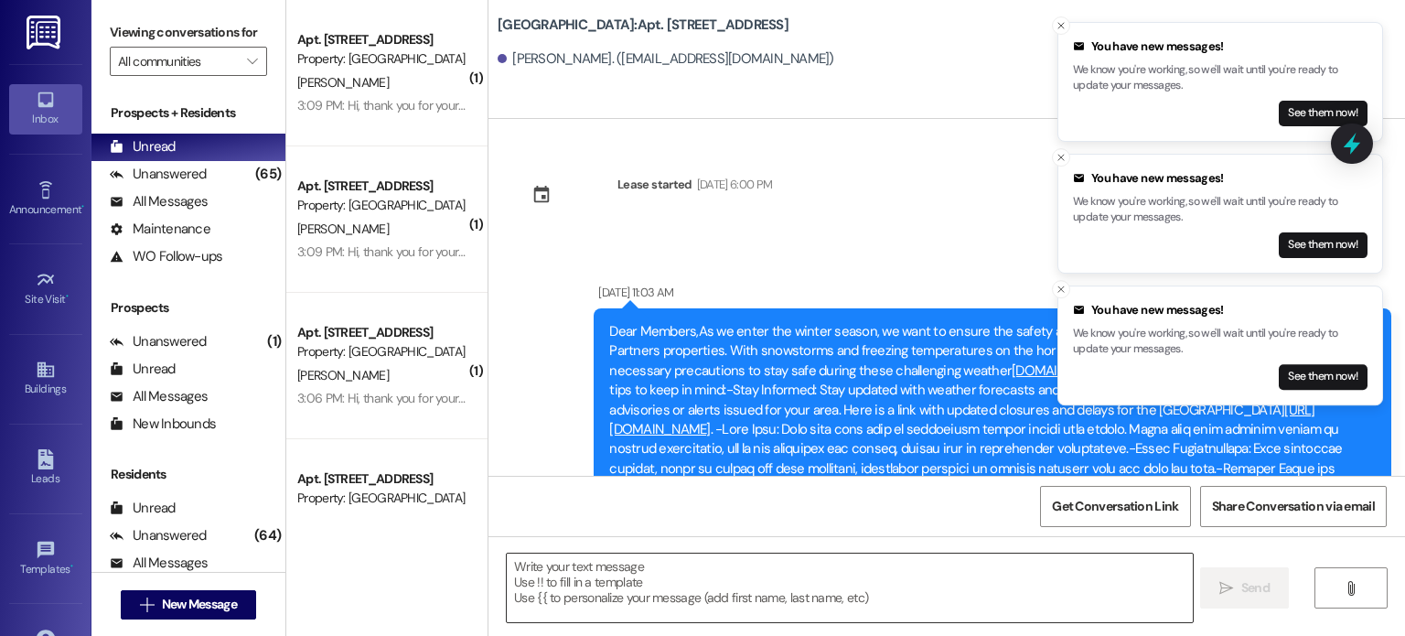
scroll to position [34670, 0]
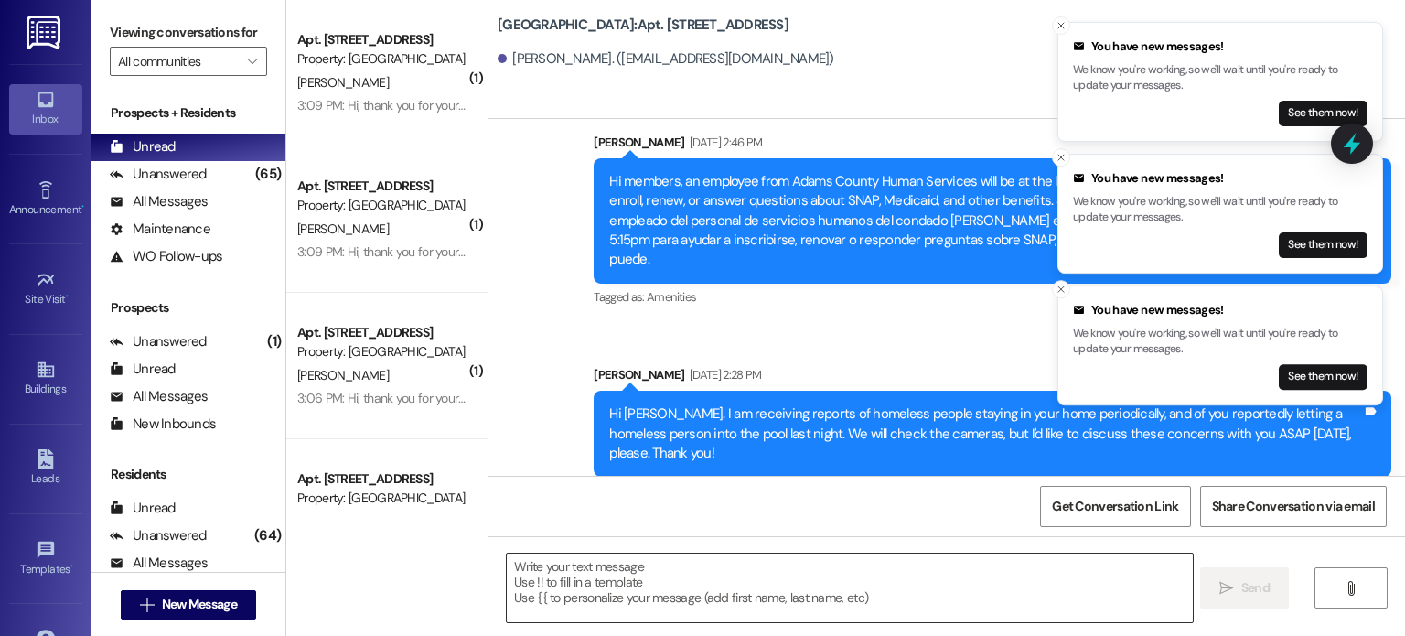
click at [657, 581] on textarea at bounding box center [849, 587] width 685 height 69
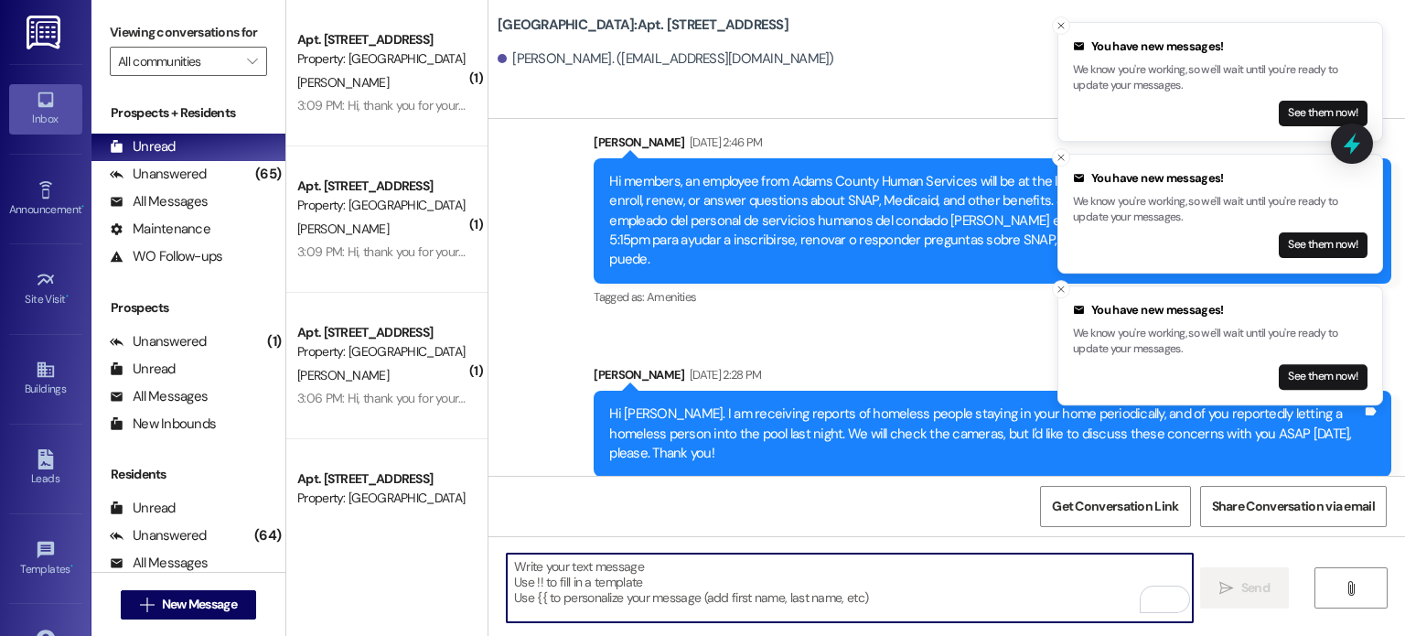
paste textarea "Hello. You are receiving this message because you have an outstanding balance o…"
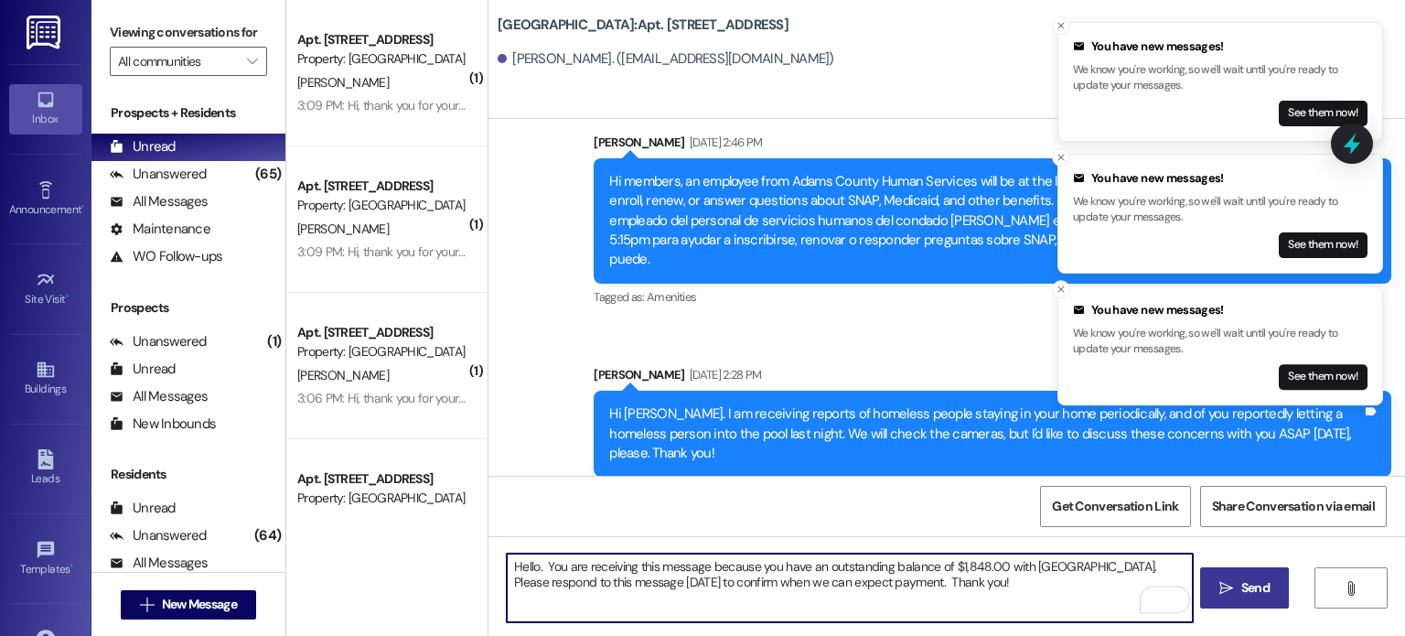
type textarea "Hello. You are receiving this message because you have an outstanding balance o…"
click at [1232, 581] on span " Send" at bounding box center [1245, 587] width 58 height 19
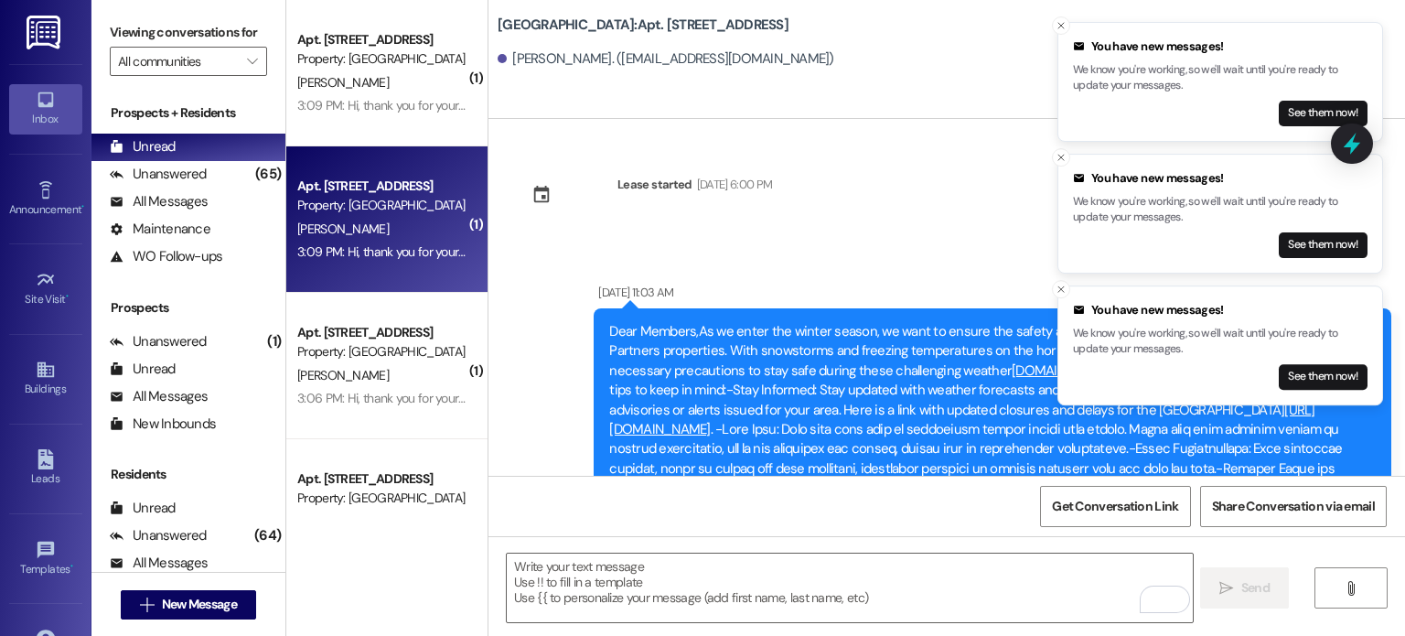
scroll to position [34670, 0]
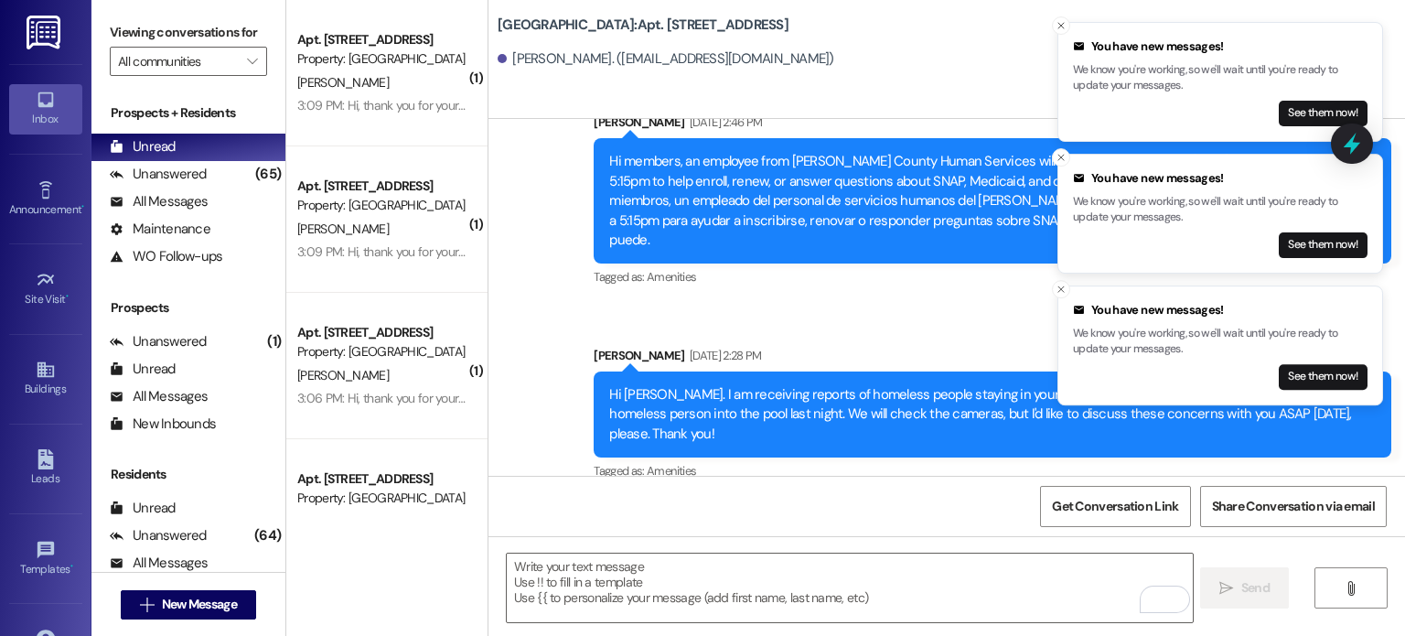
click at [42, 36] on img at bounding box center [46, 33] width 38 height 34
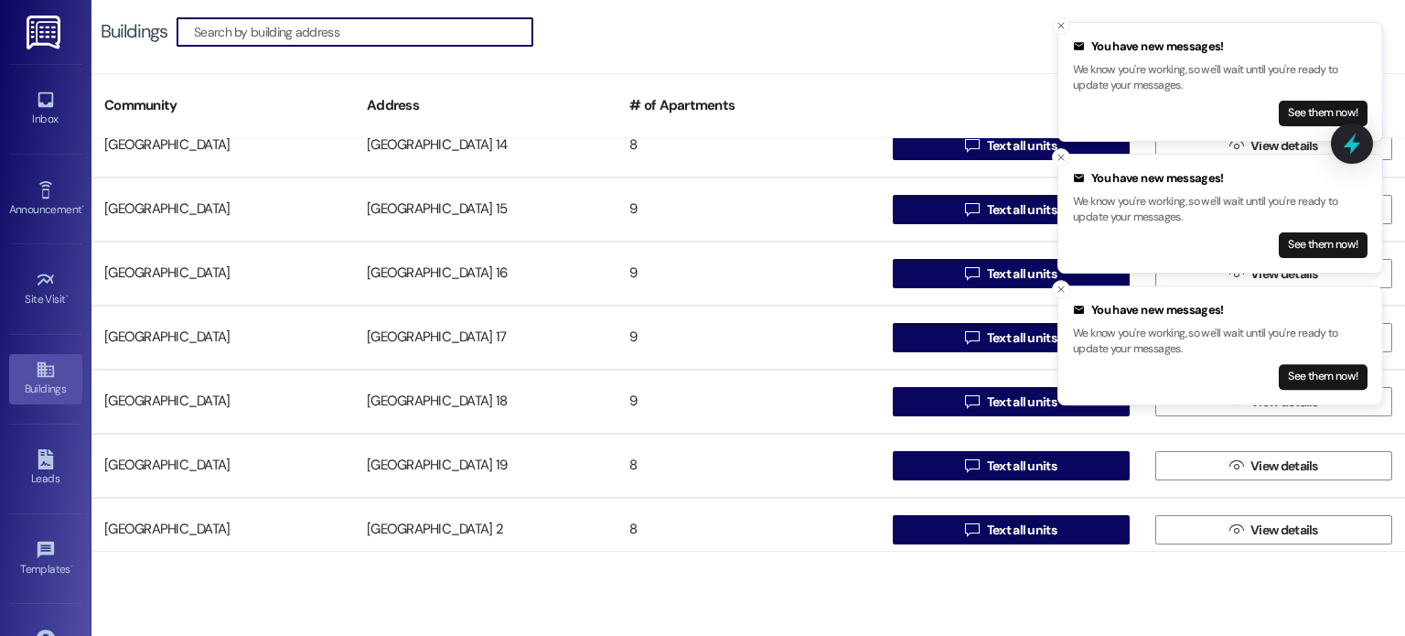
scroll to position [549, 0]
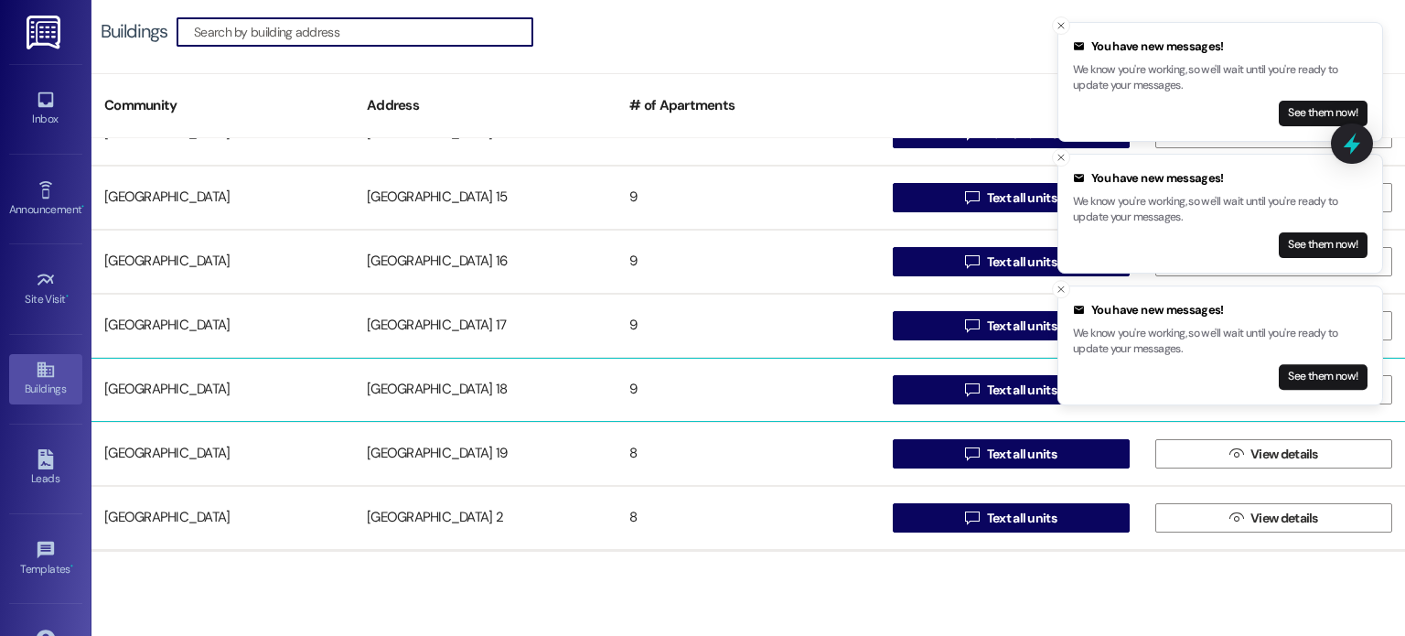
click at [448, 392] on div "[GEOGRAPHIC_DATA] 18" at bounding box center [485, 389] width 263 height 37
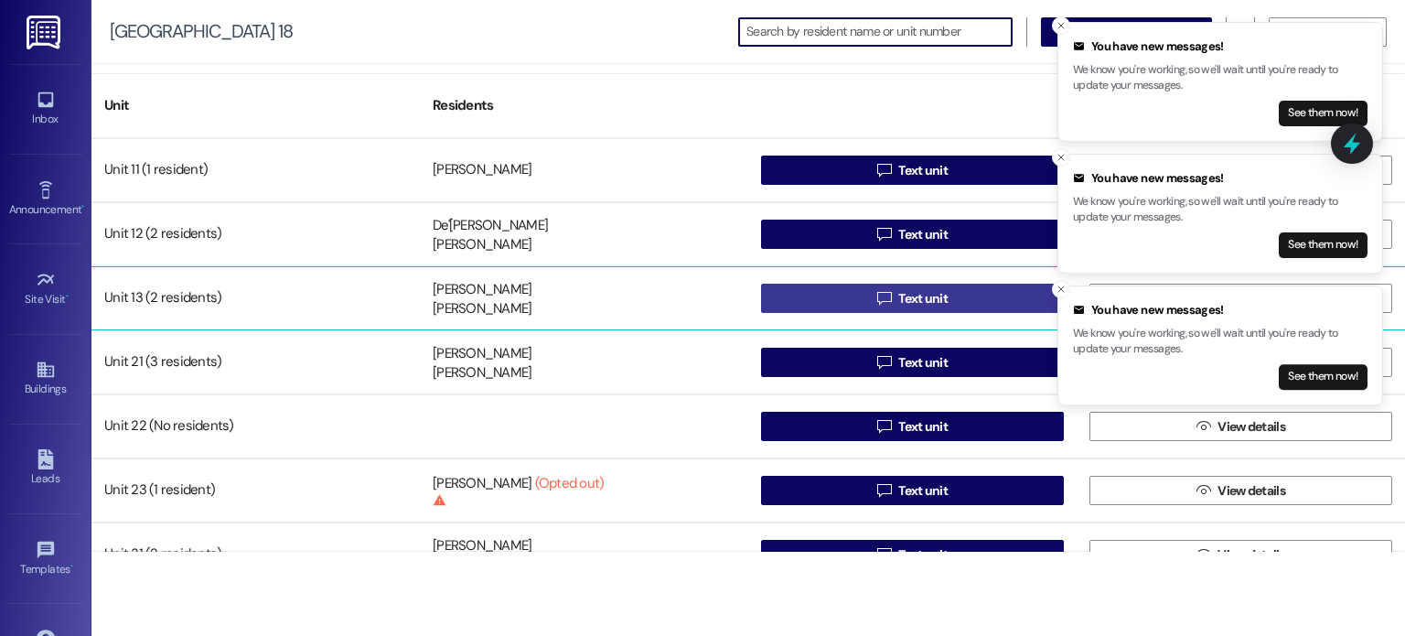
click at [816, 300] on button " Text unit" at bounding box center [912, 298] width 303 height 29
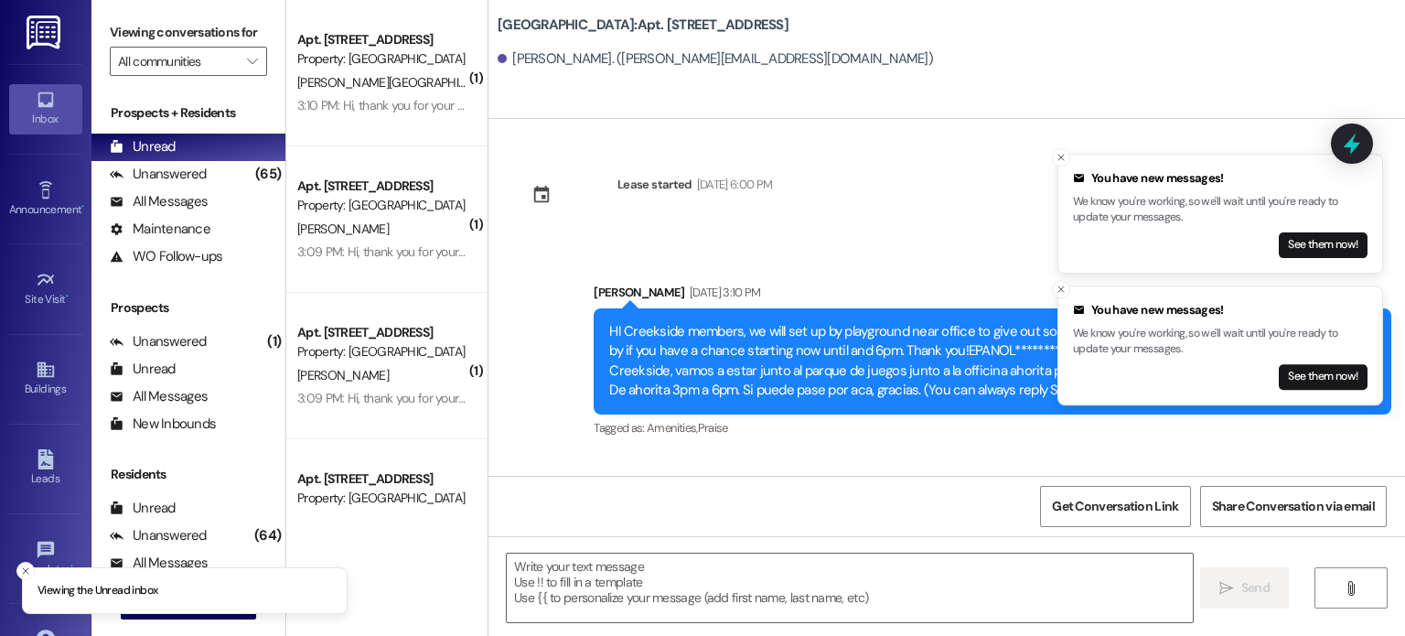
scroll to position [17319, 0]
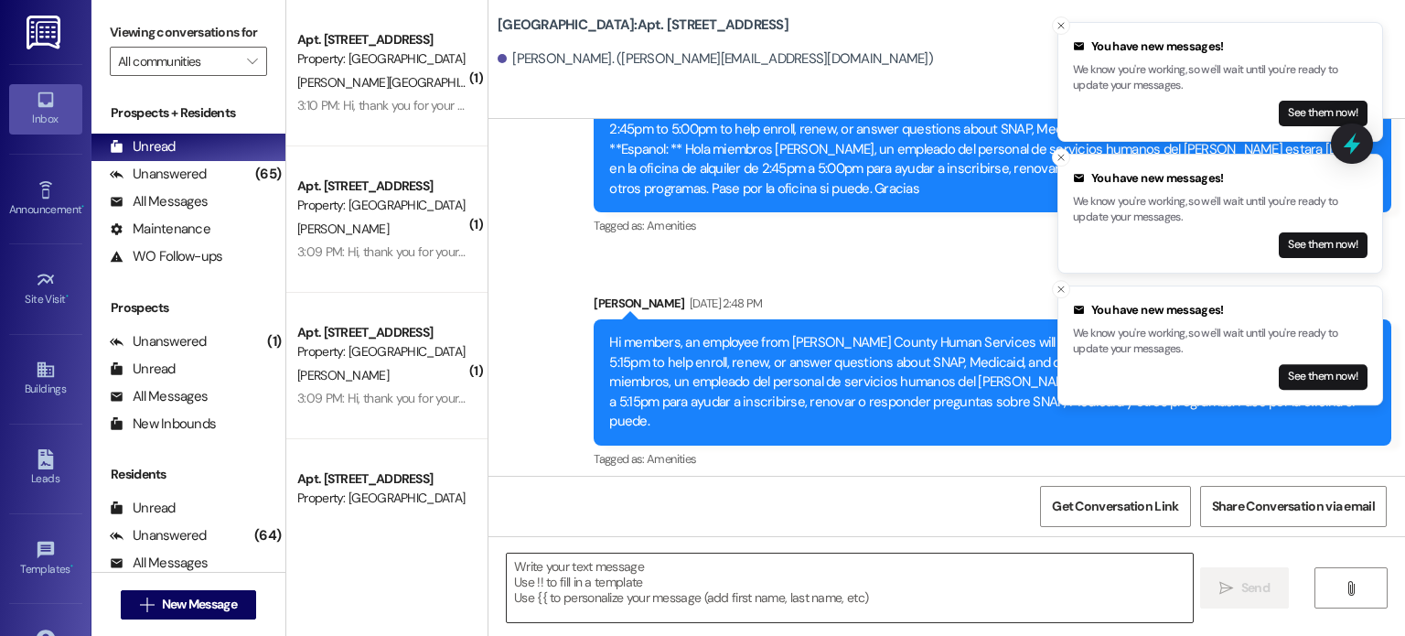
click at [558, 574] on textarea at bounding box center [849, 587] width 685 height 69
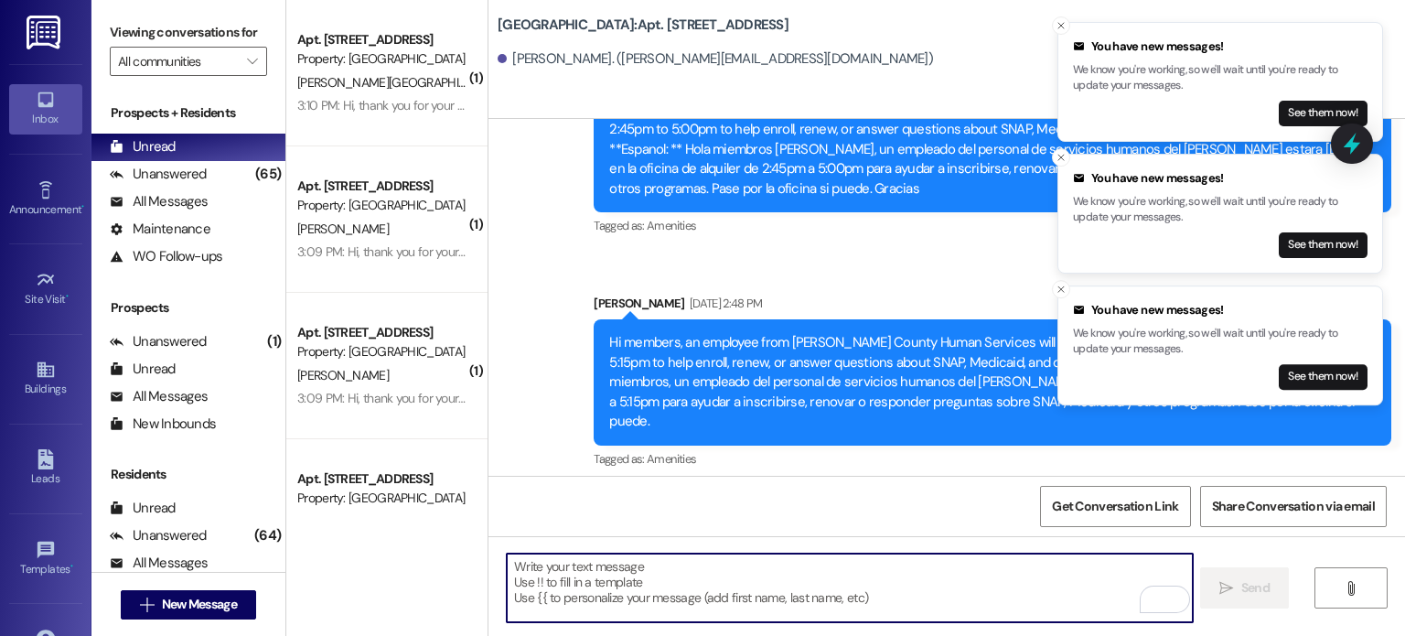
paste textarea "Hello. You are receiving this message because you have an outstanding balance o…"
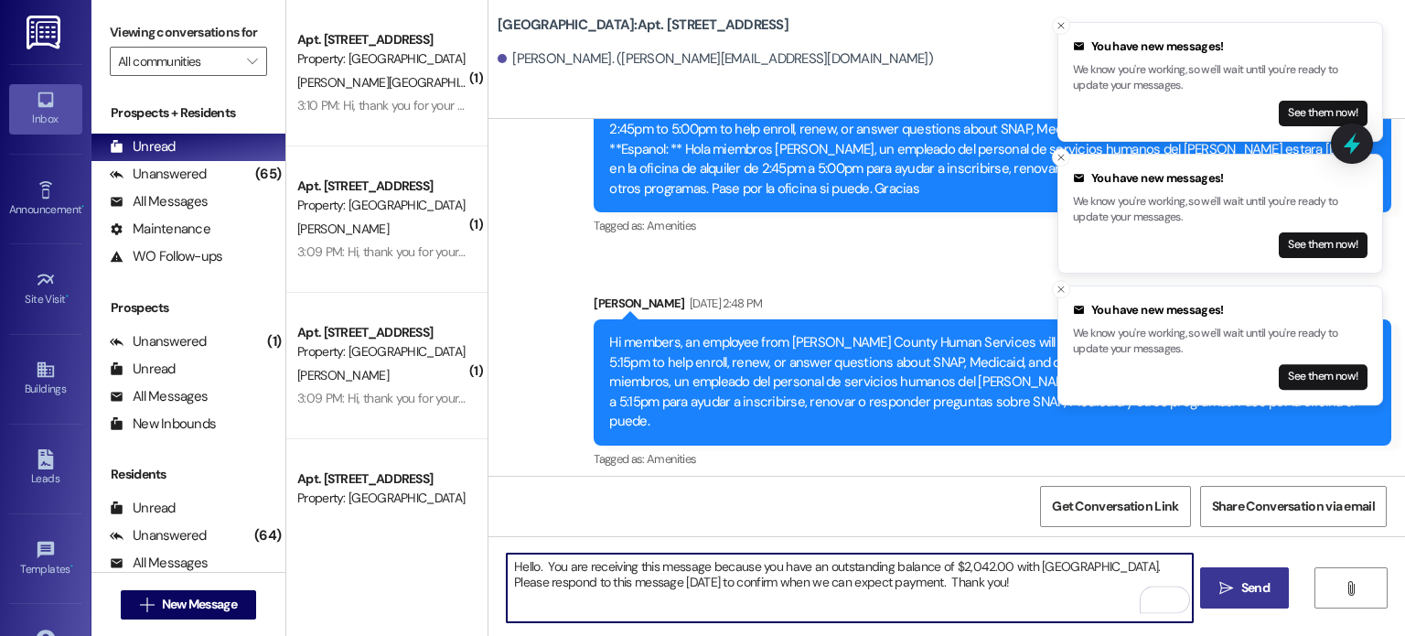
type textarea "Hello. You are receiving this message because you have an outstanding balance o…"
click at [1253, 588] on span "Send" at bounding box center [1255, 587] width 28 height 19
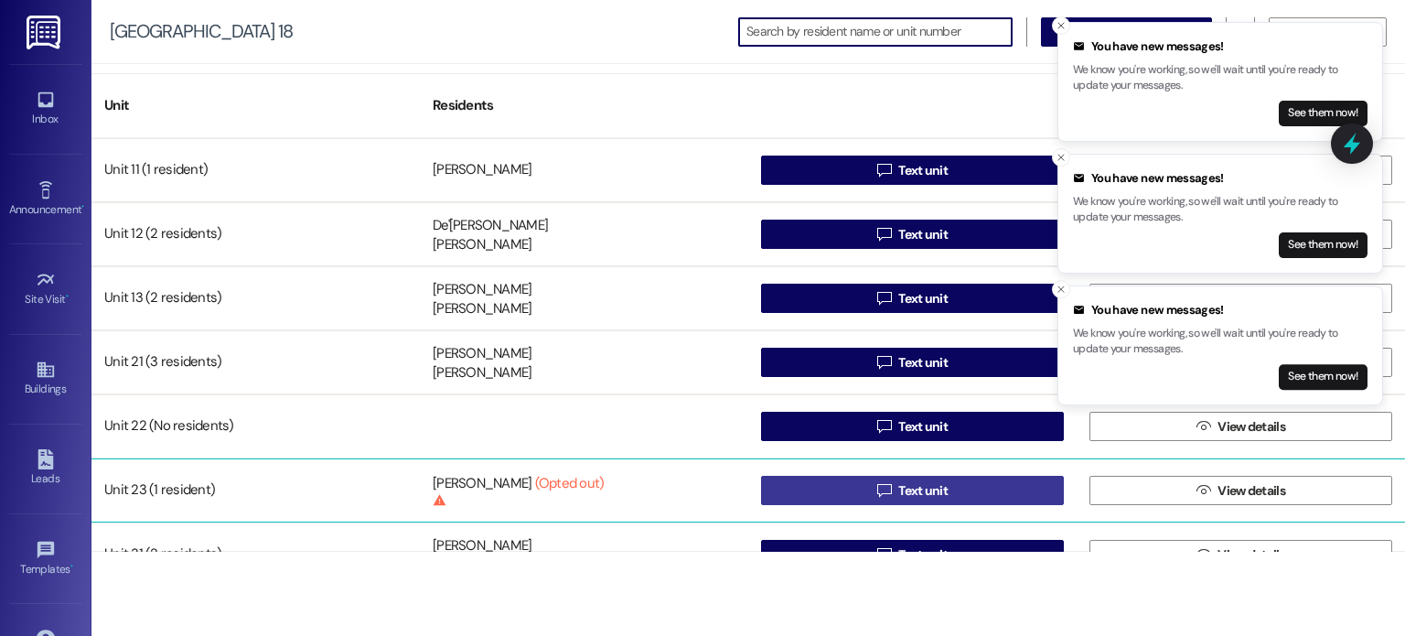
click at [795, 492] on button " Text unit" at bounding box center [912, 490] width 303 height 29
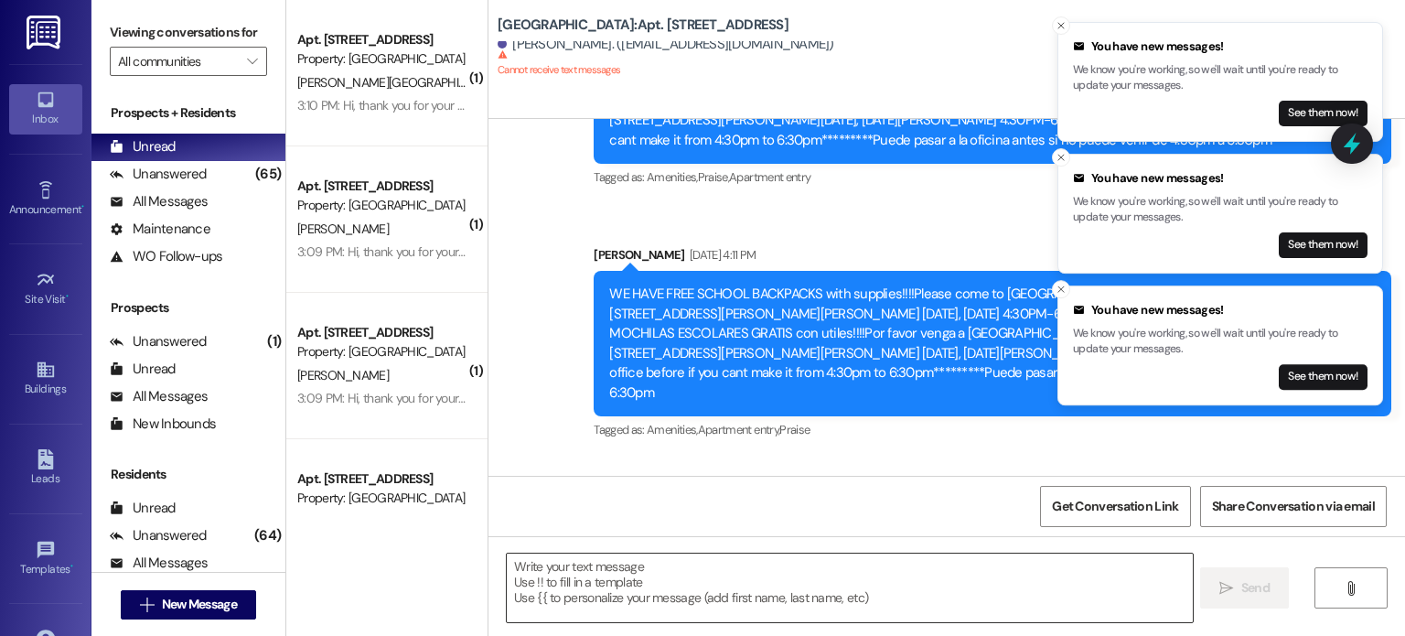
click at [633, 583] on textarea at bounding box center [849, 587] width 685 height 69
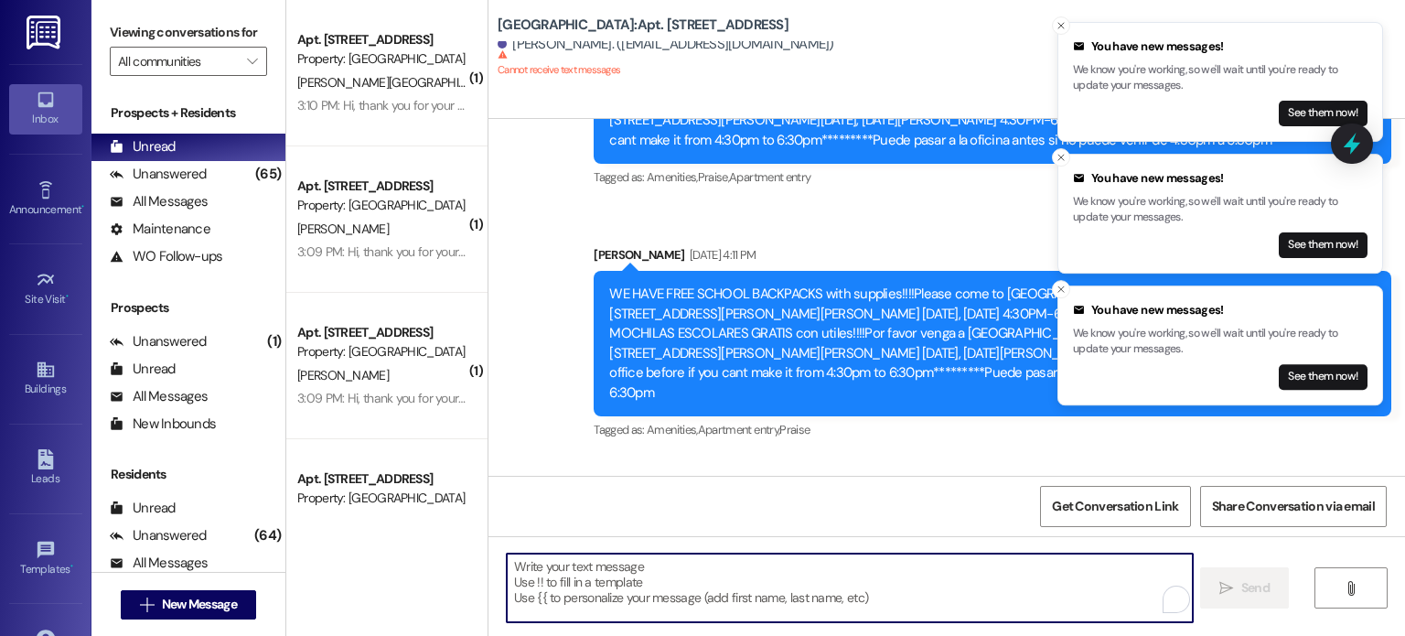
scroll to position [36294, 0]
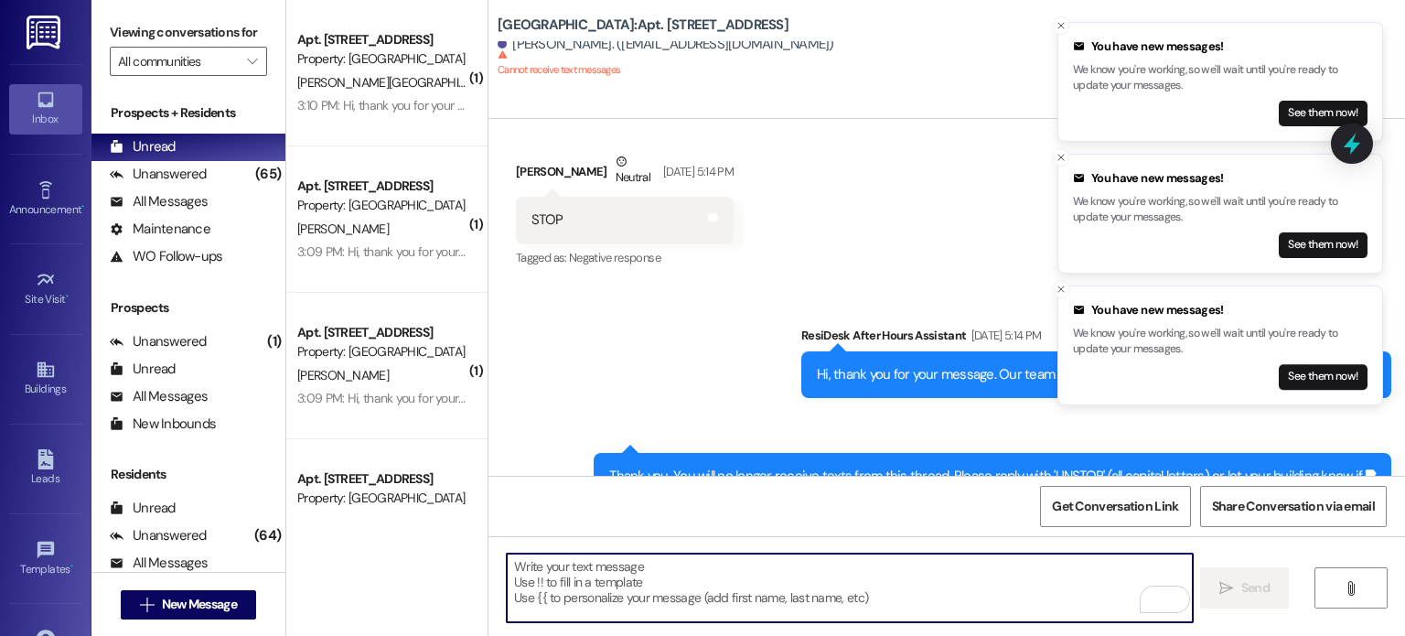
paste textarea "Hello. You are receiving this message because you have an outstanding balance o…"
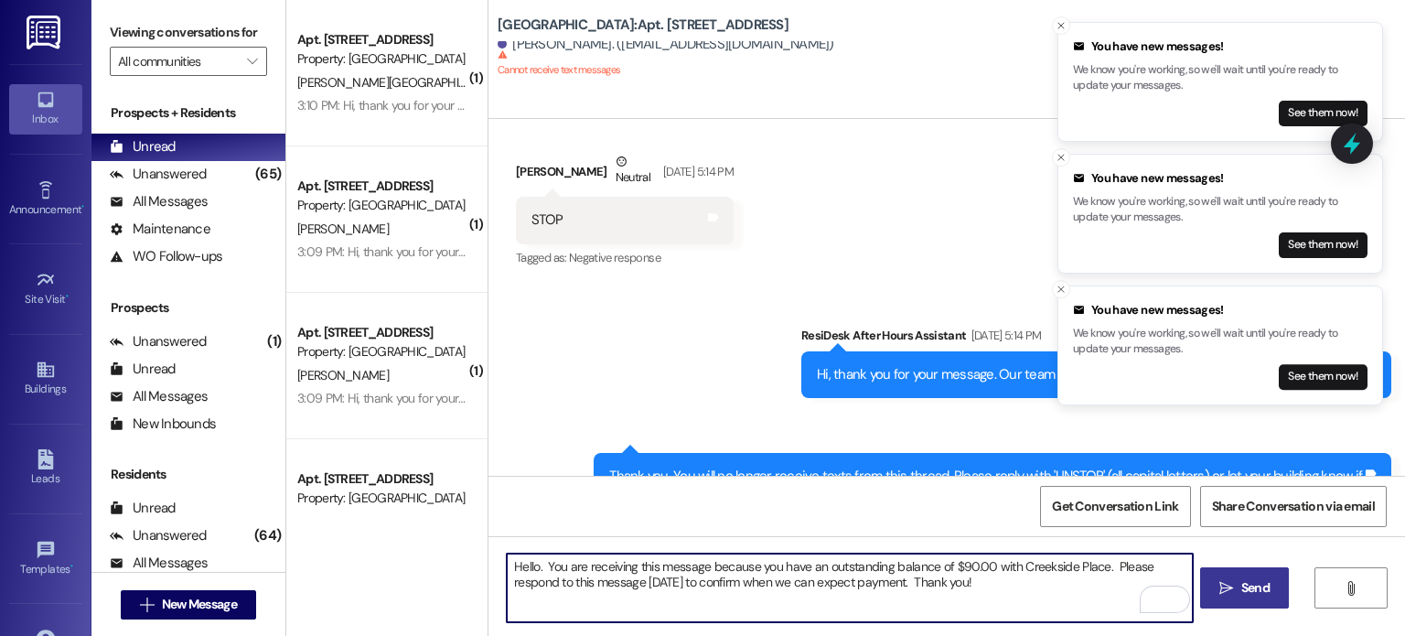
type textarea "Hello. You are receiving this message because you have an outstanding balance o…"
click at [1229, 590] on icon "" at bounding box center [1226, 588] width 14 height 15
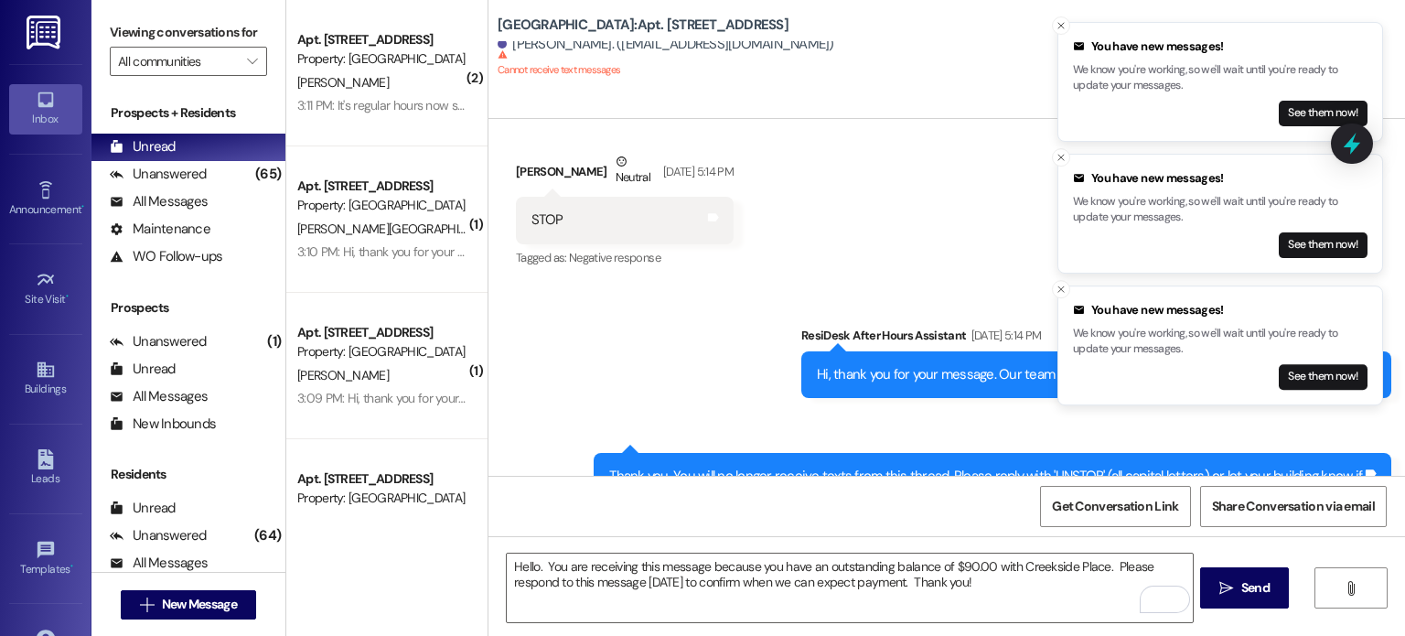
click at [44, 22] on img at bounding box center [46, 33] width 38 height 34
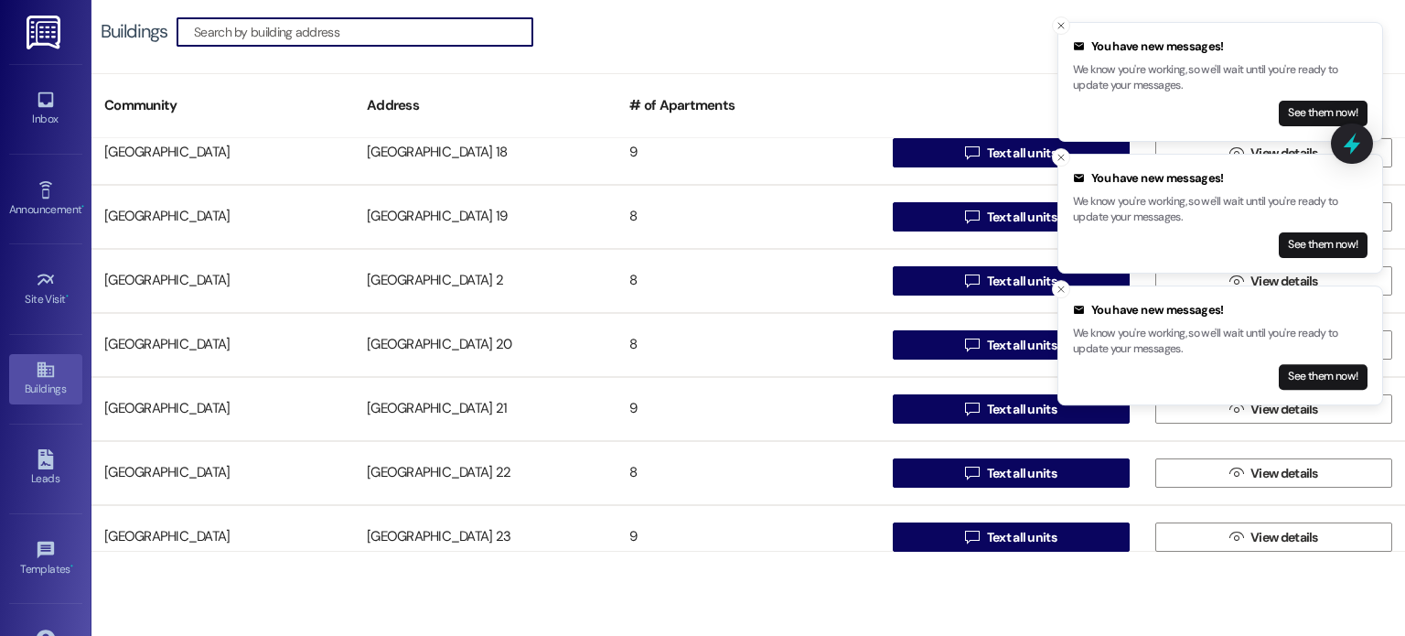
scroll to position [823, 0]
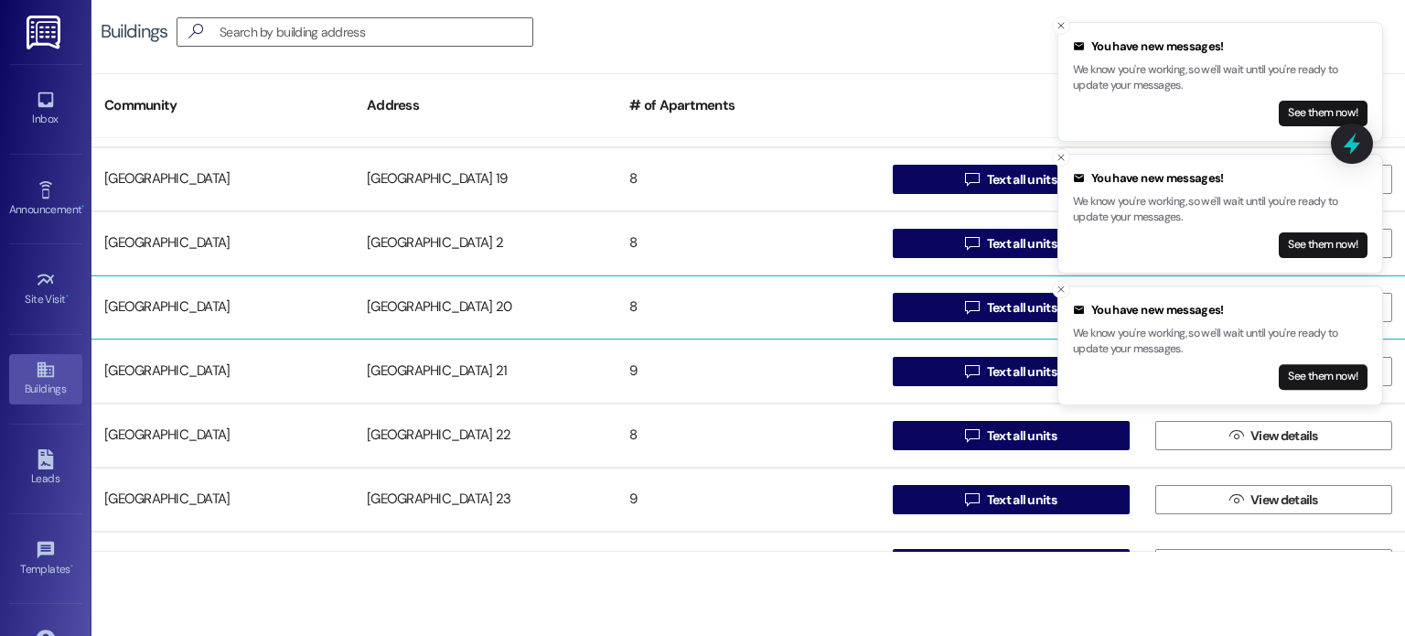
click at [438, 306] on div "[GEOGRAPHIC_DATA] 20" at bounding box center [485, 307] width 263 height 37
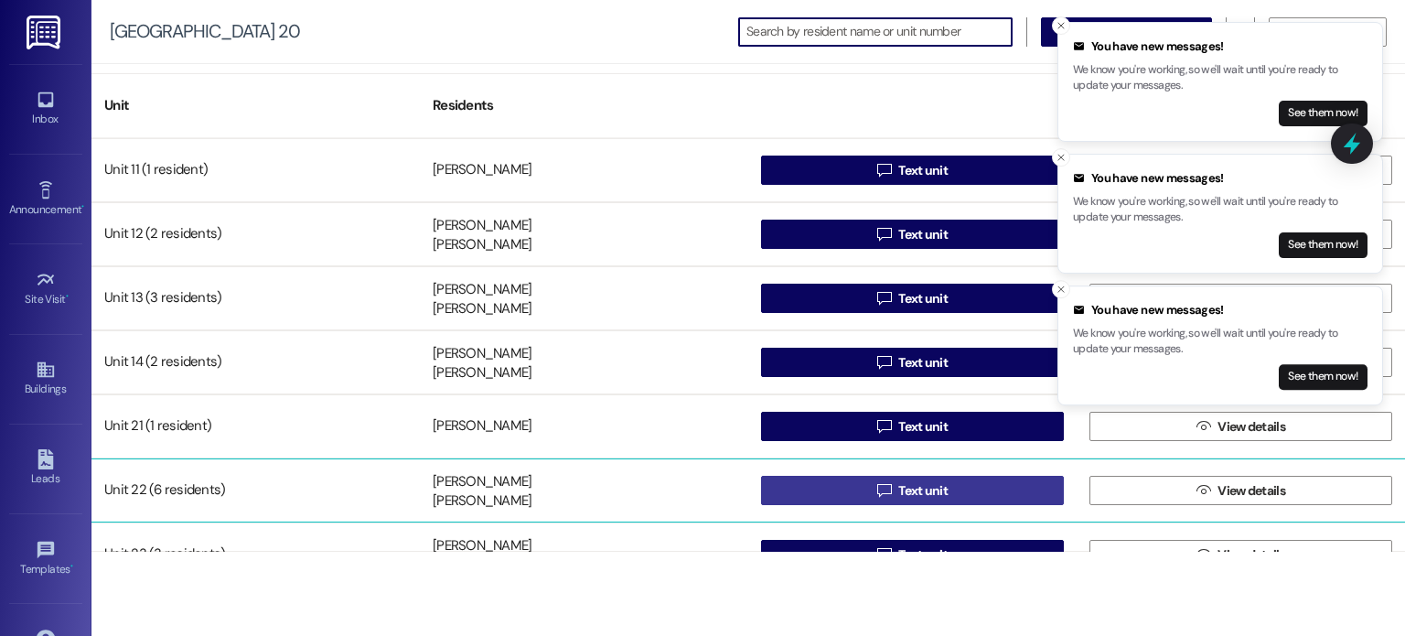
click at [801, 480] on button " Text unit" at bounding box center [912, 490] width 303 height 29
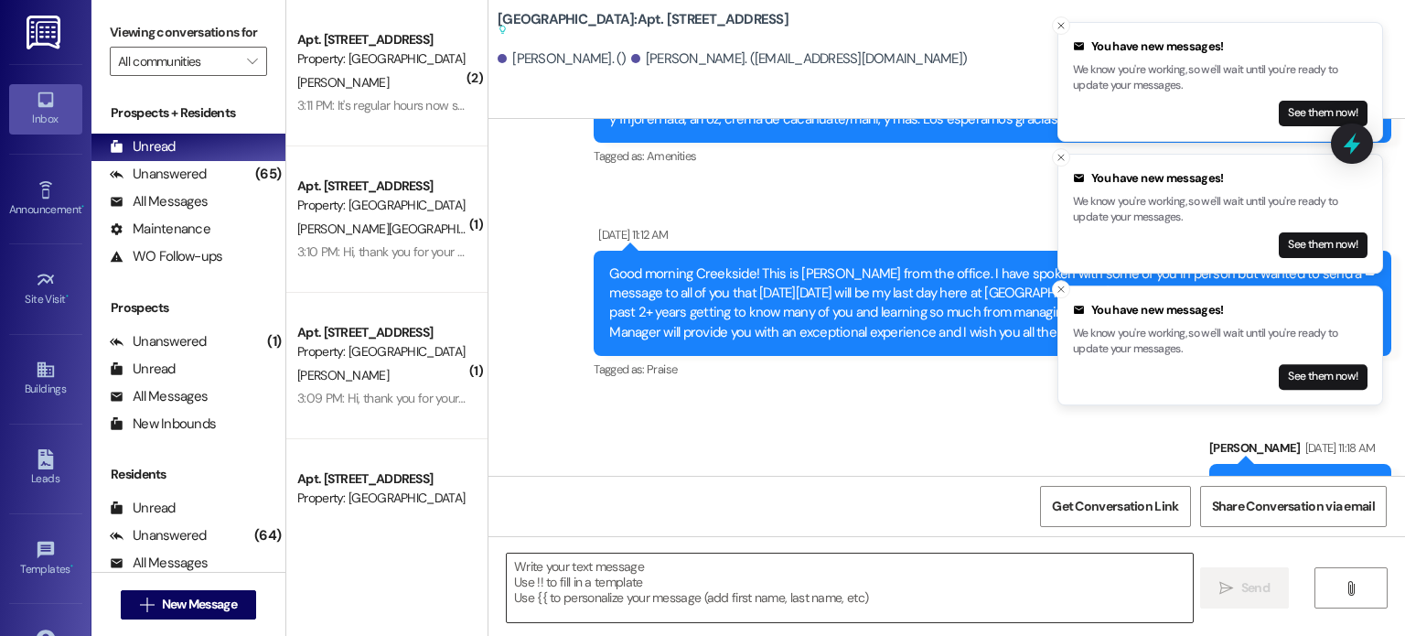
scroll to position [27481, 0]
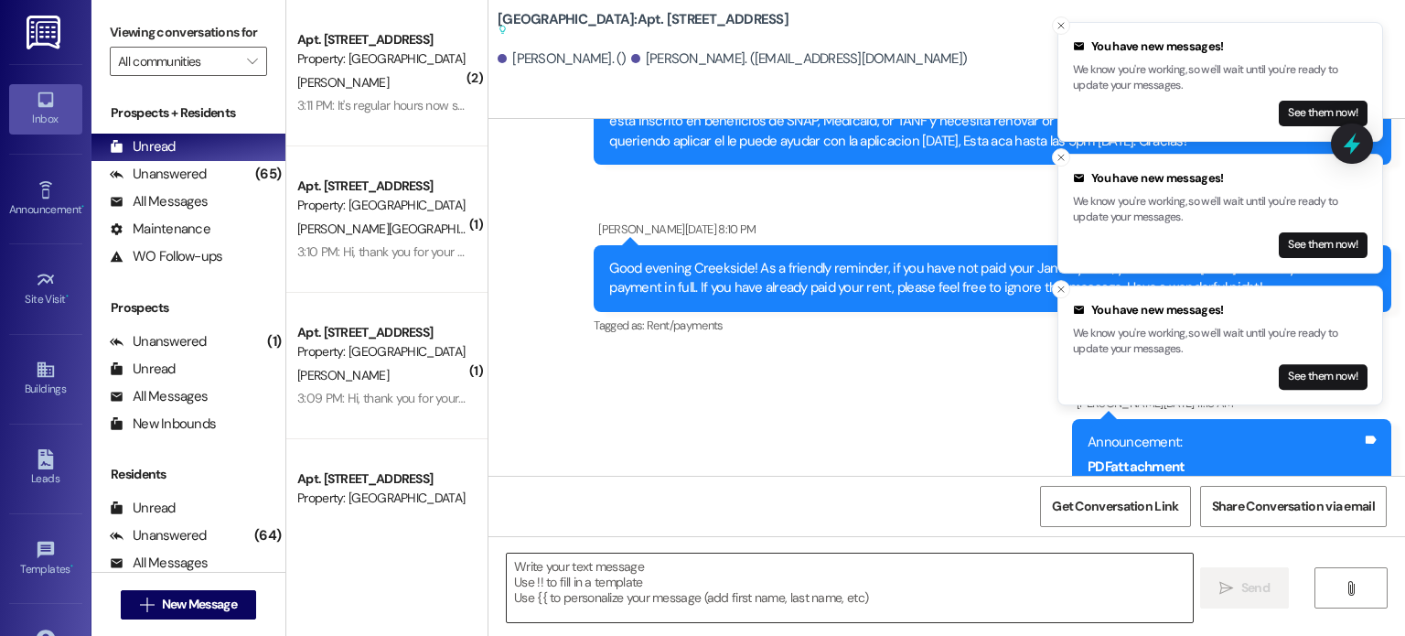
click at [684, 559] on textarea at bounding box center [849, 587] width 685 height 69
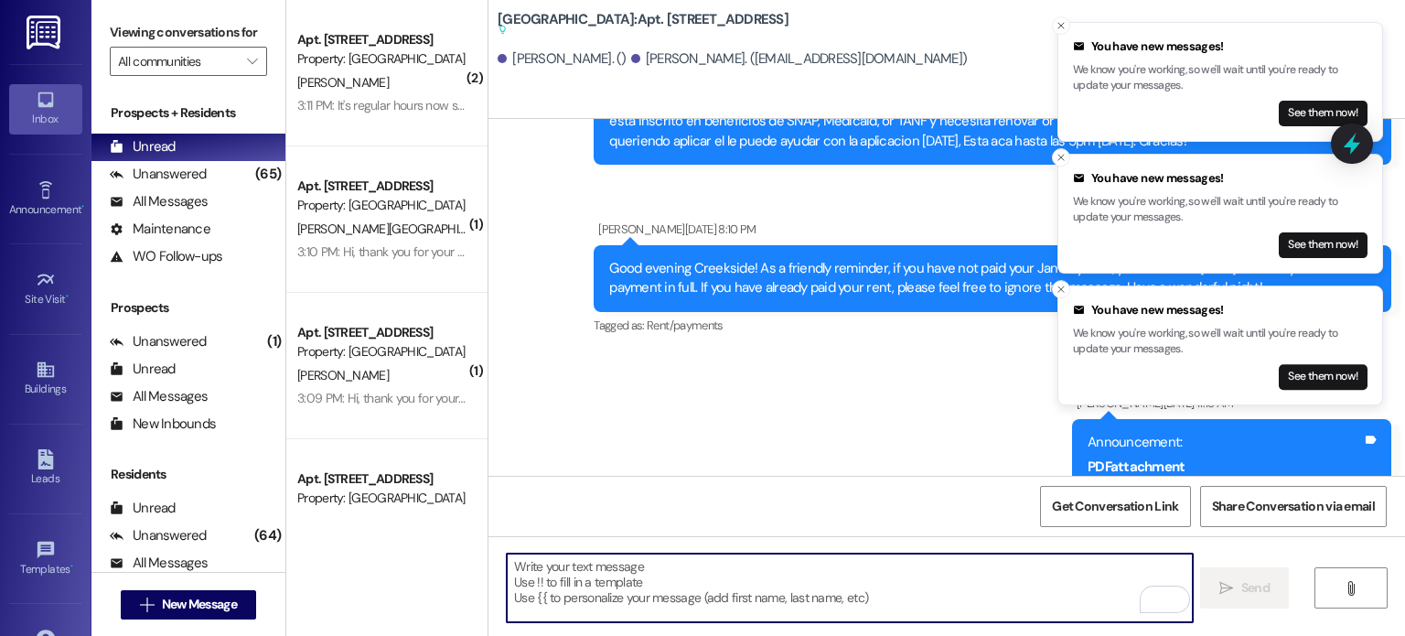
paste textarea "Hello. You are receiving this message because you have an outstanding balance o…"
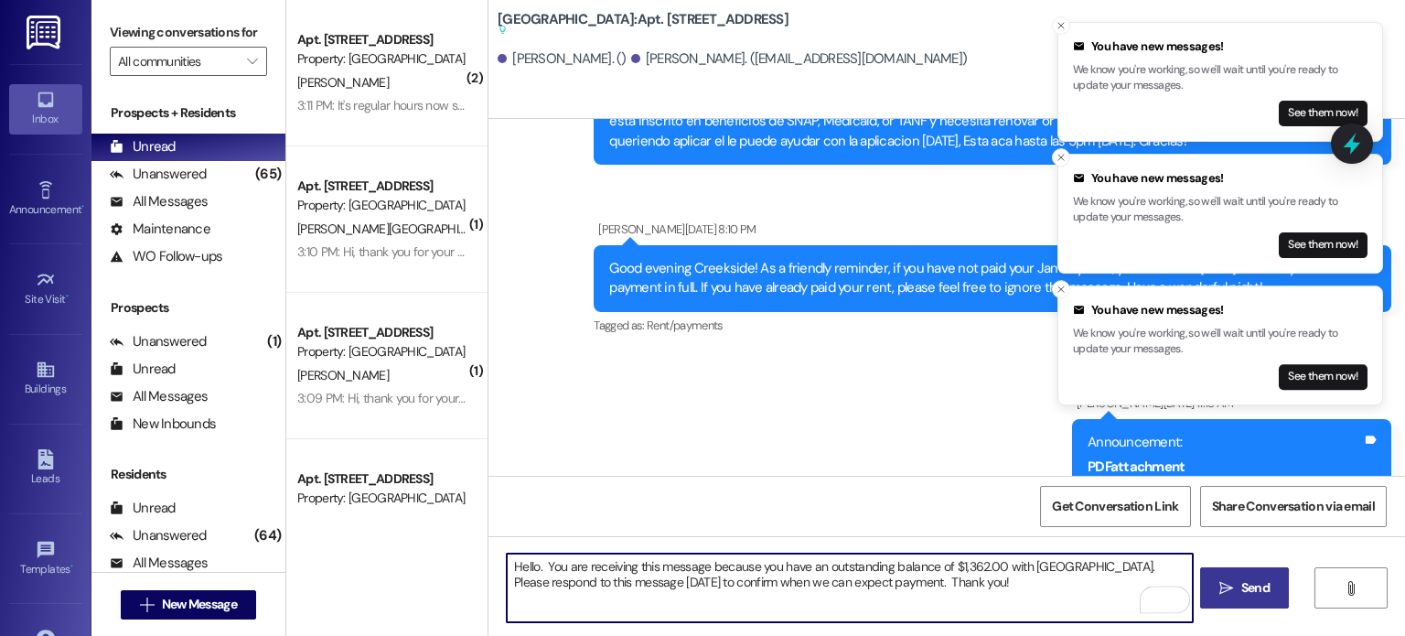
type textarea "Hello. You are receiving this message because you have an outstanding balance o…"
click at [1237, 577] on button " Send" at bounding box center [1244, 587] width 89 height 41
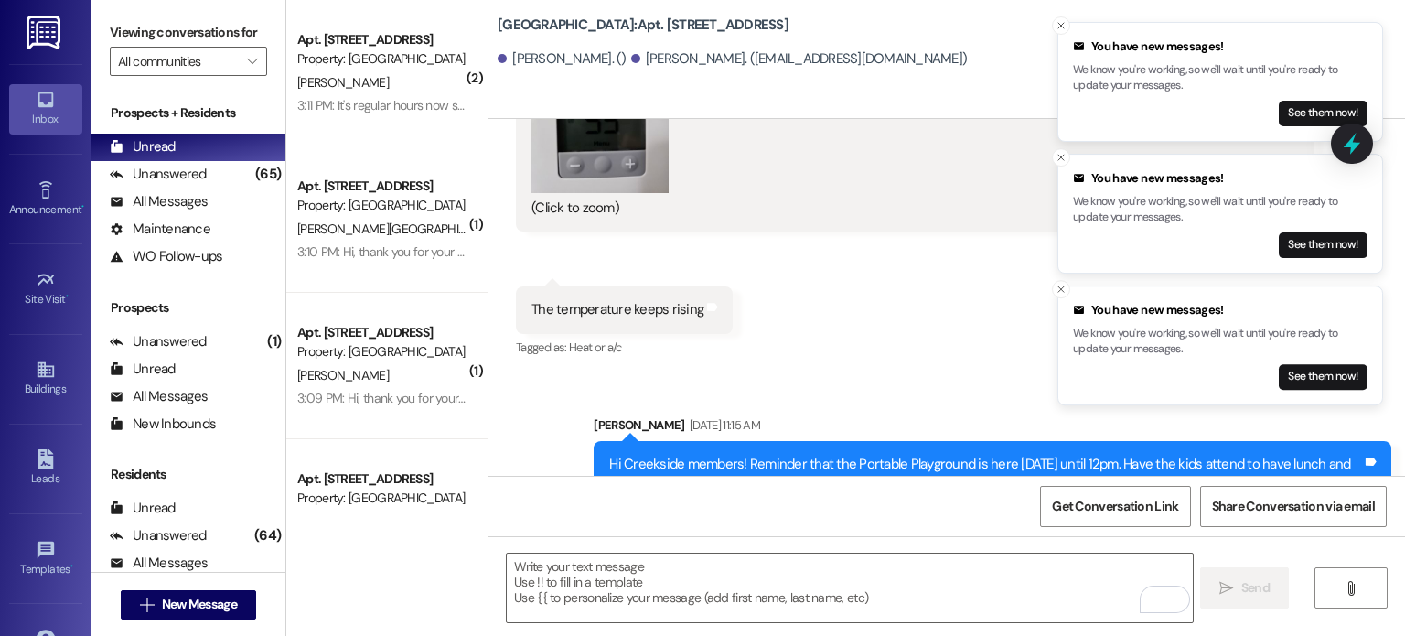
scroll to position [18559, 0]
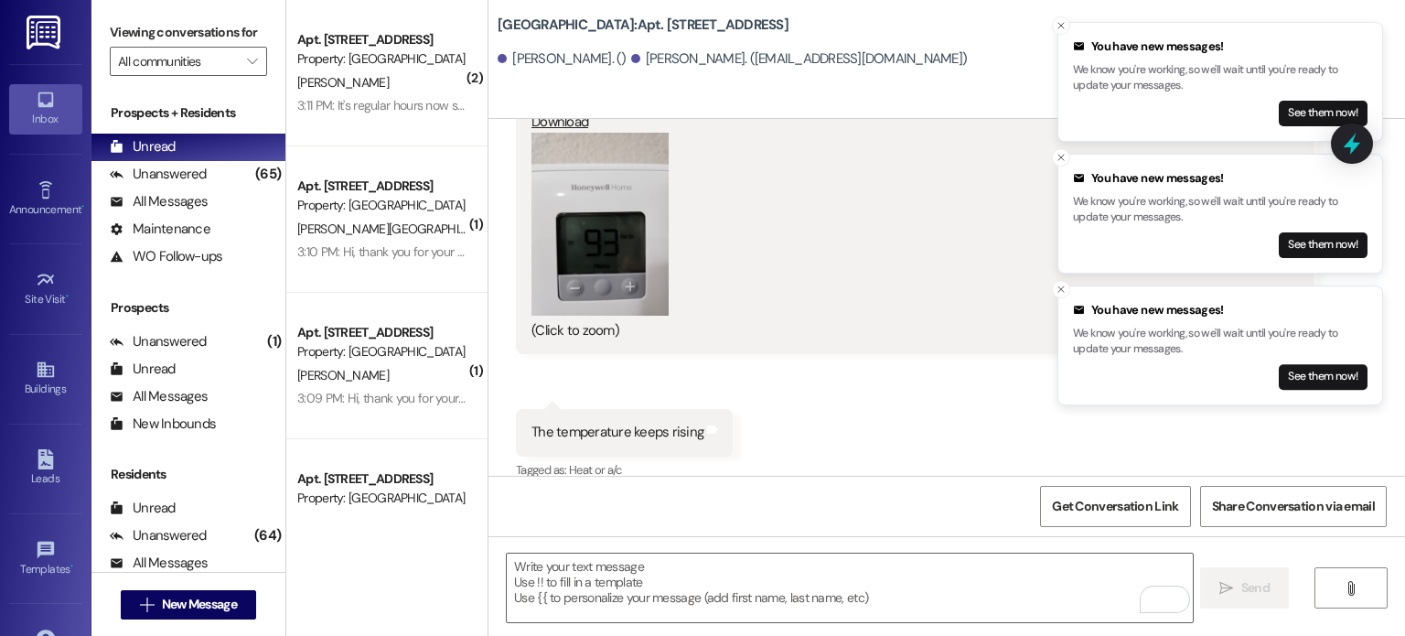
click at [46, 26] on img at bounding box center [46, 33] width 38 height 34
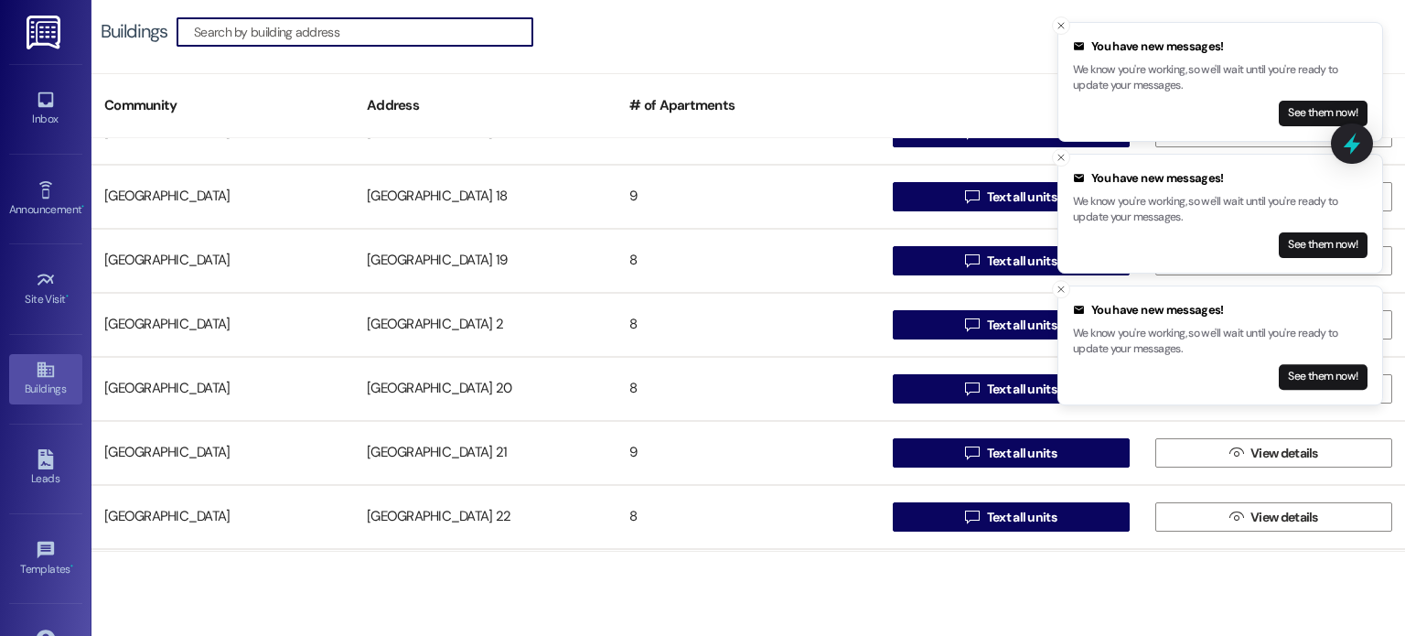
scroll to position [823, 0]
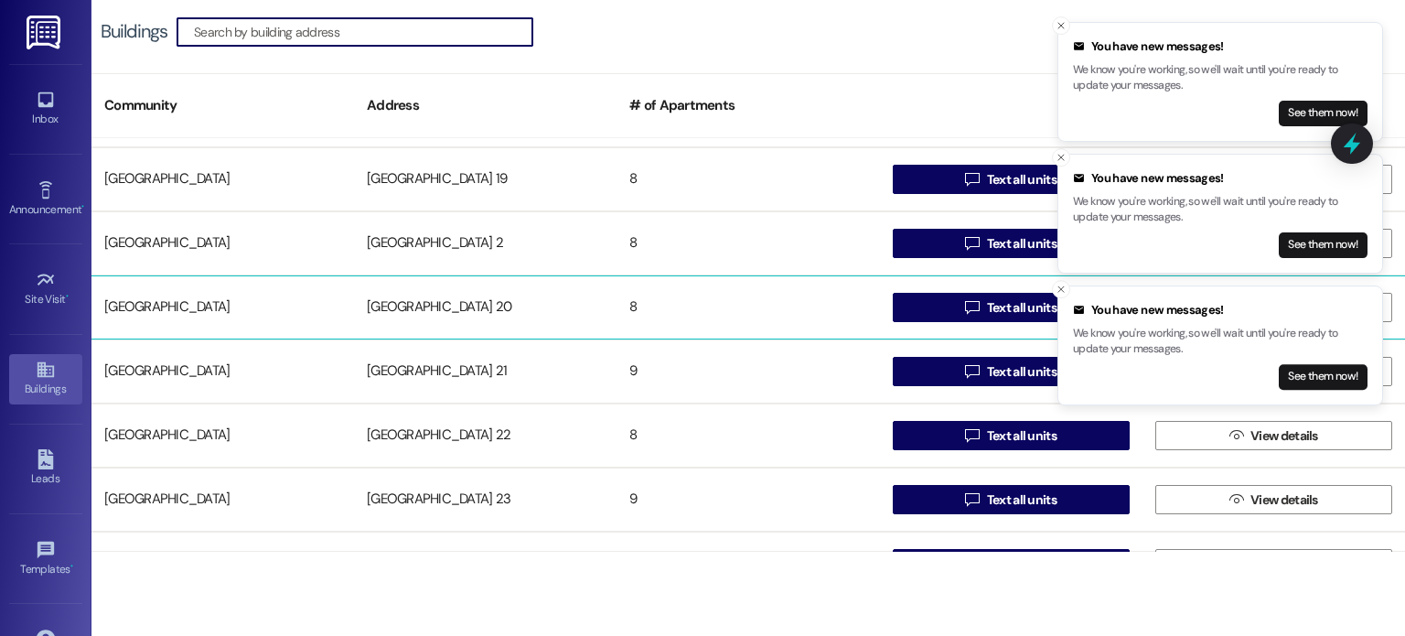
click at [394, 302] on div "[GEOGRAPHIC_DATA] 20" at bounding box center [485, 307] width 263 height 37
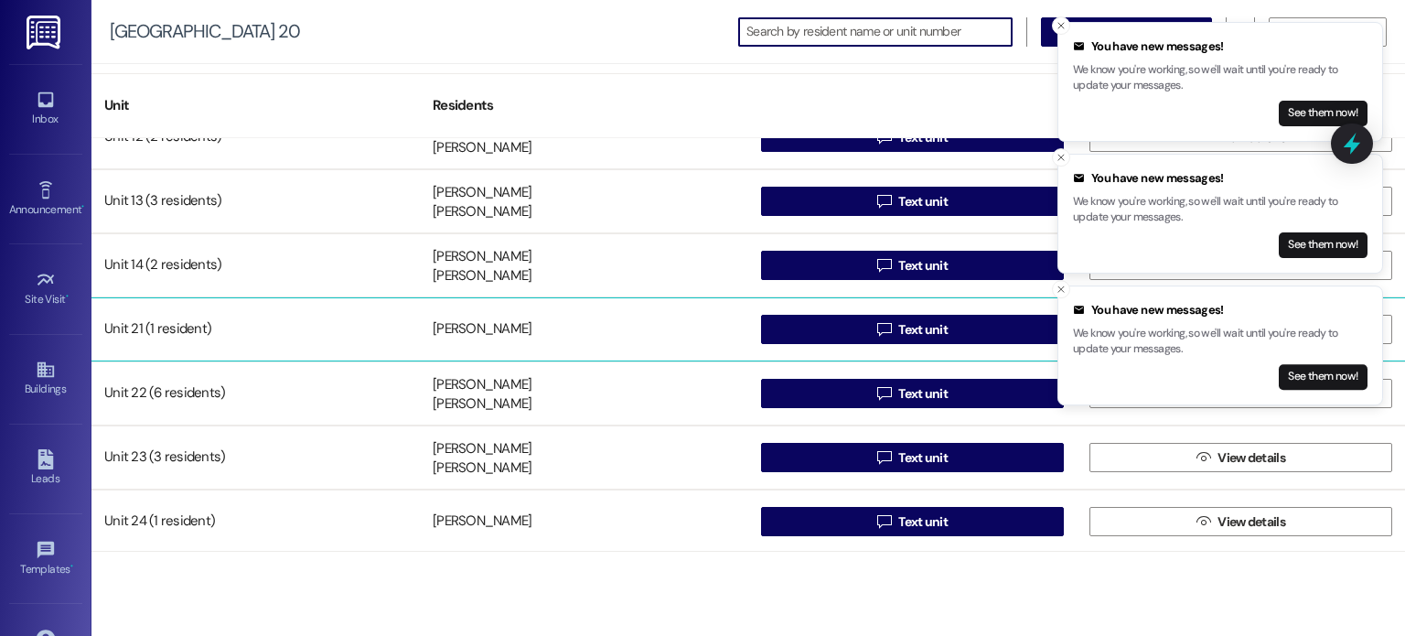
scroll to position [99, 0]
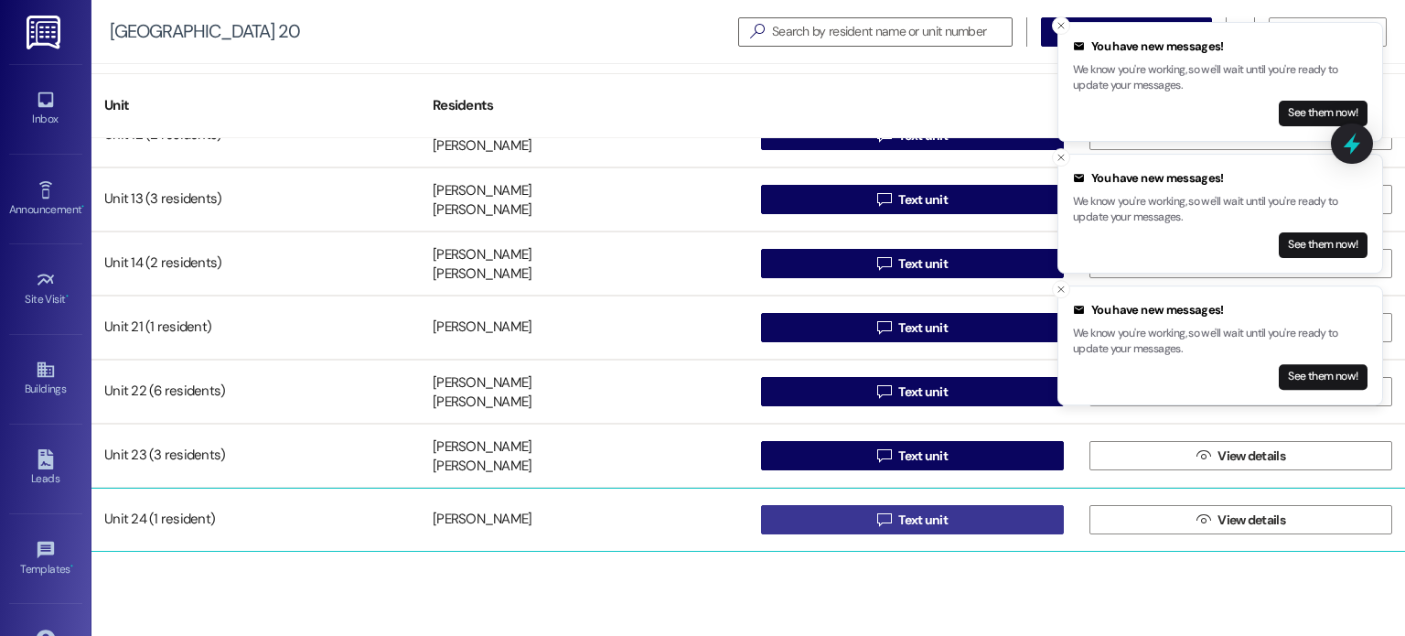
click at [819, 515] on button " Text unit" at bounding box center [912, 519] width 303 height 29
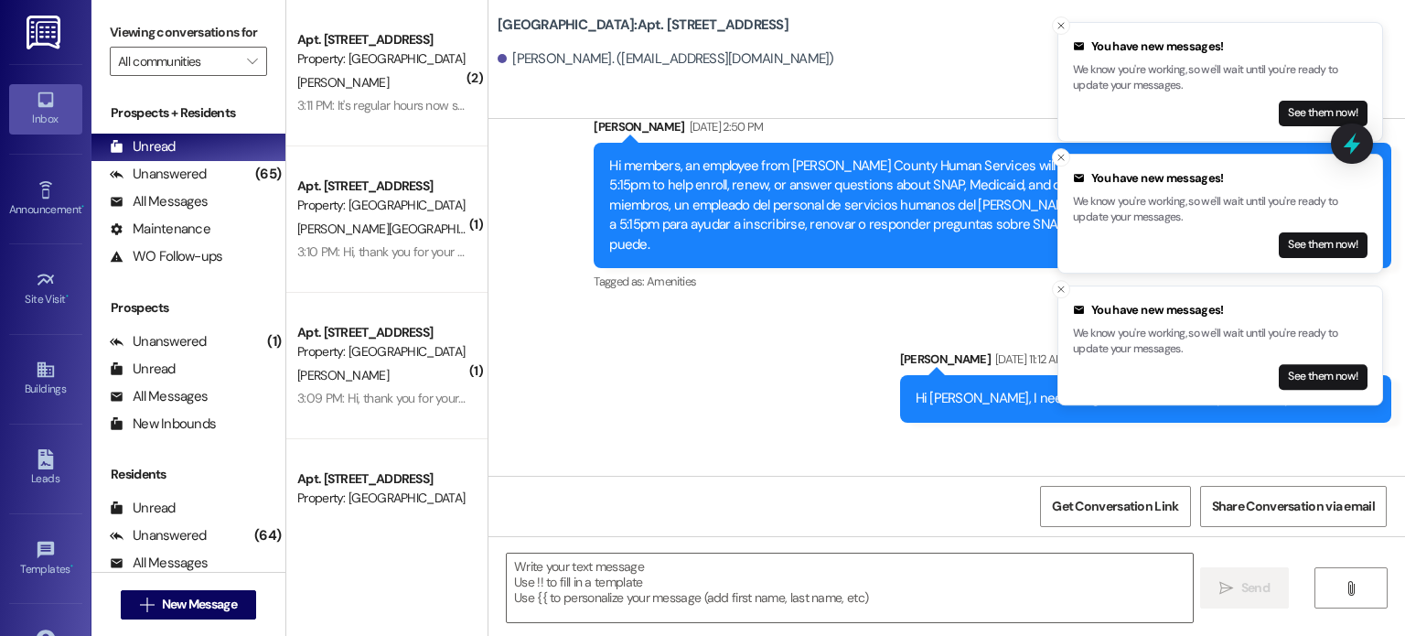
scroll to position [13082, 0]
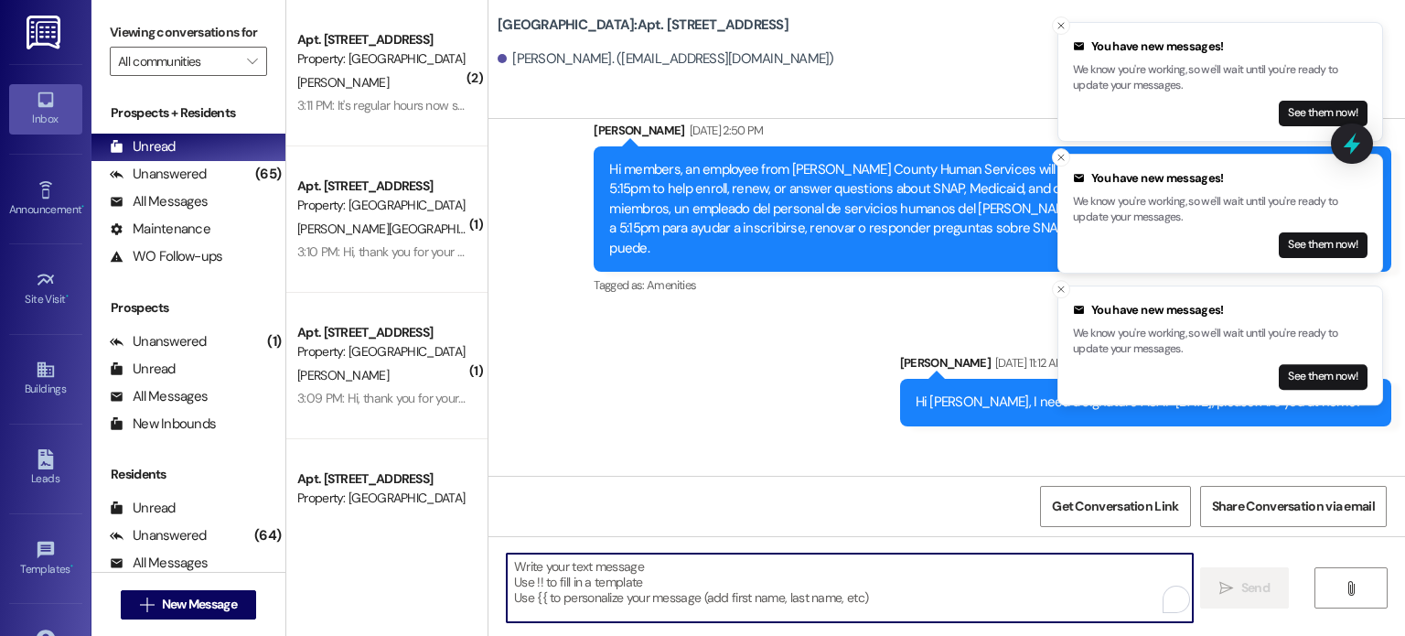
click at [570, 581] on textarea "To enrich screen reader interactions, please activate Accessibility in Grammarl…" at bounding box center [849, 587] width 685 height 69
paste textarea "Hello. You are receiving this message because you have an outstanding balance o…"
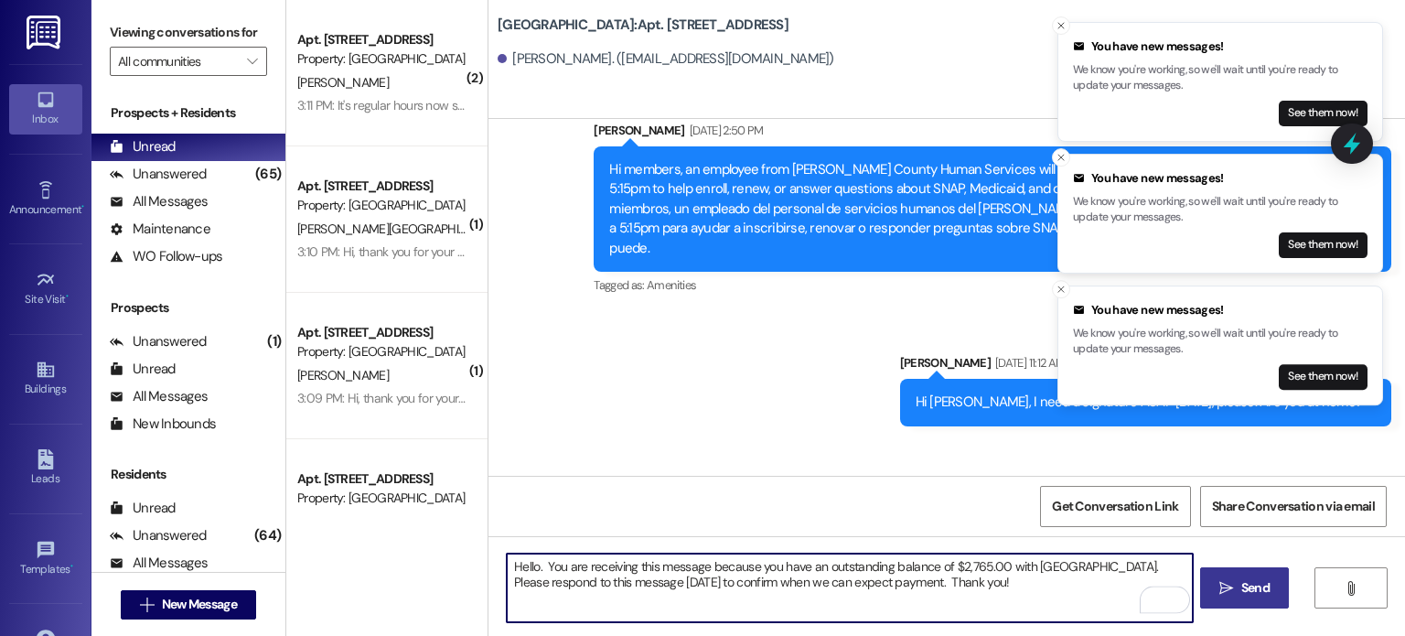
type textarea "Hello. You are receiving this message because you have an outstanding balance o…"
click at [1230, 585] on icon "" at bounding box center [1226, 588] width 14 height 15
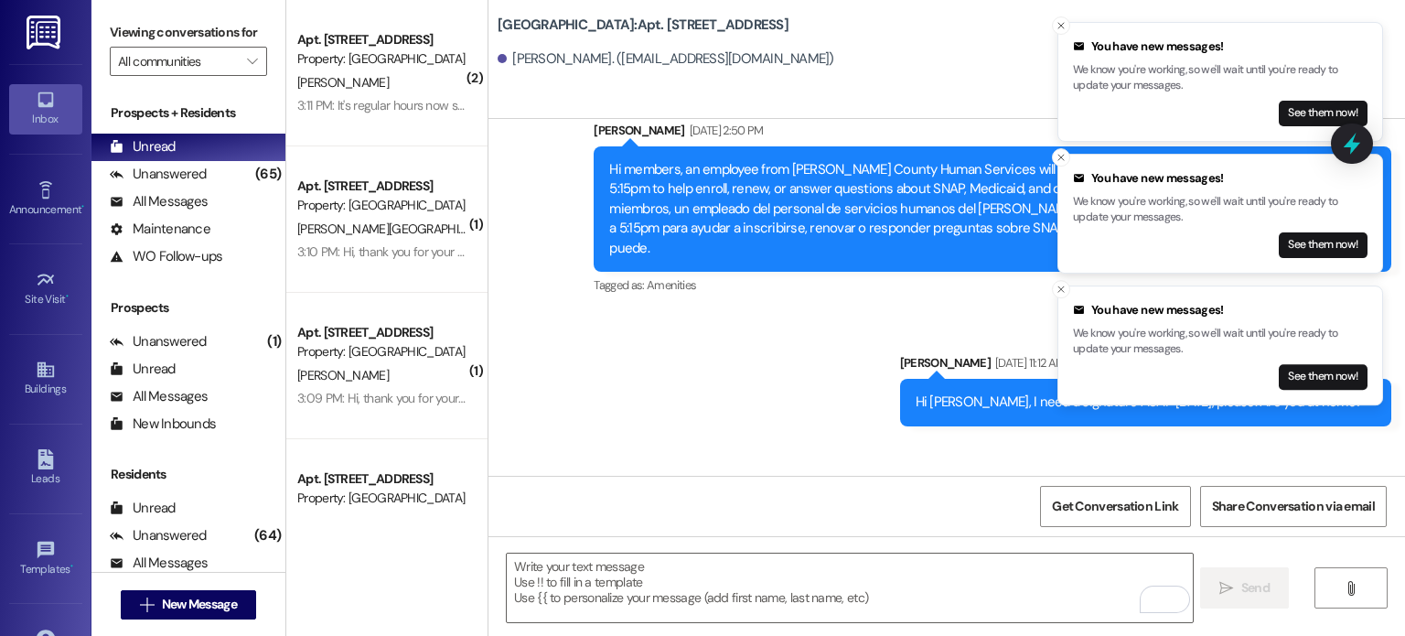
click at [42, 27] on img at bounding box center [46, 33] width 38 height 34
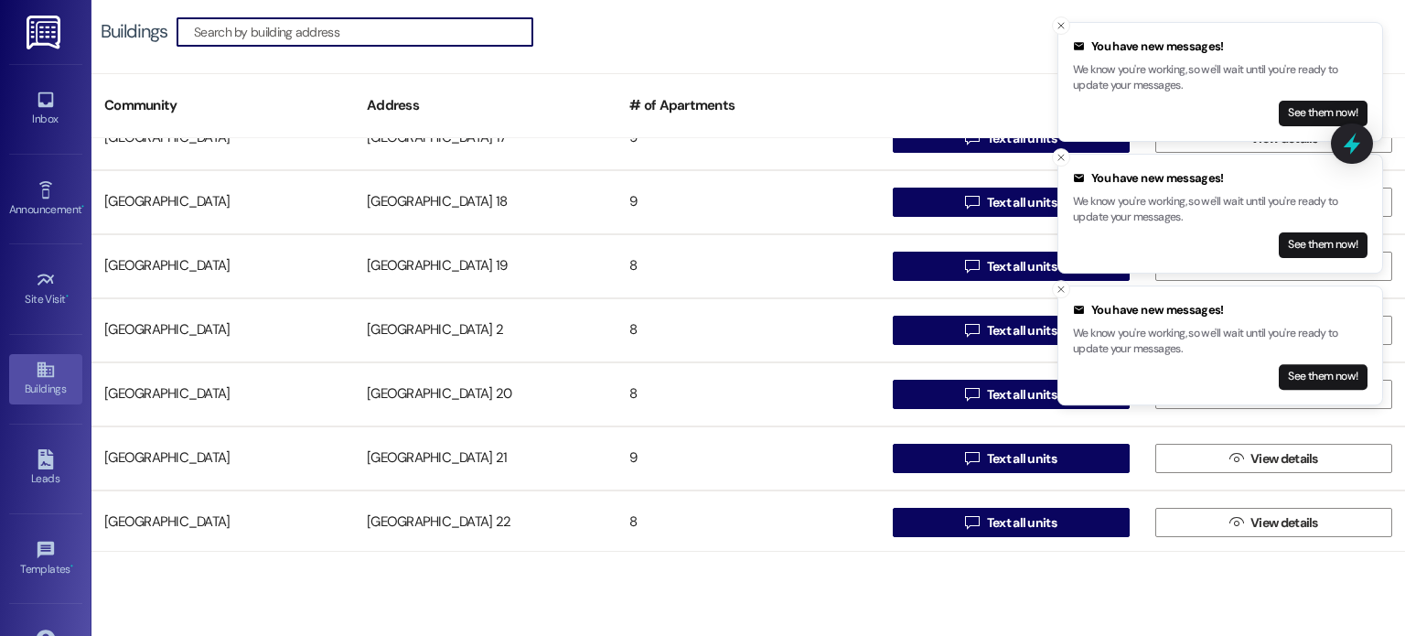
scroll to position [823, 0]
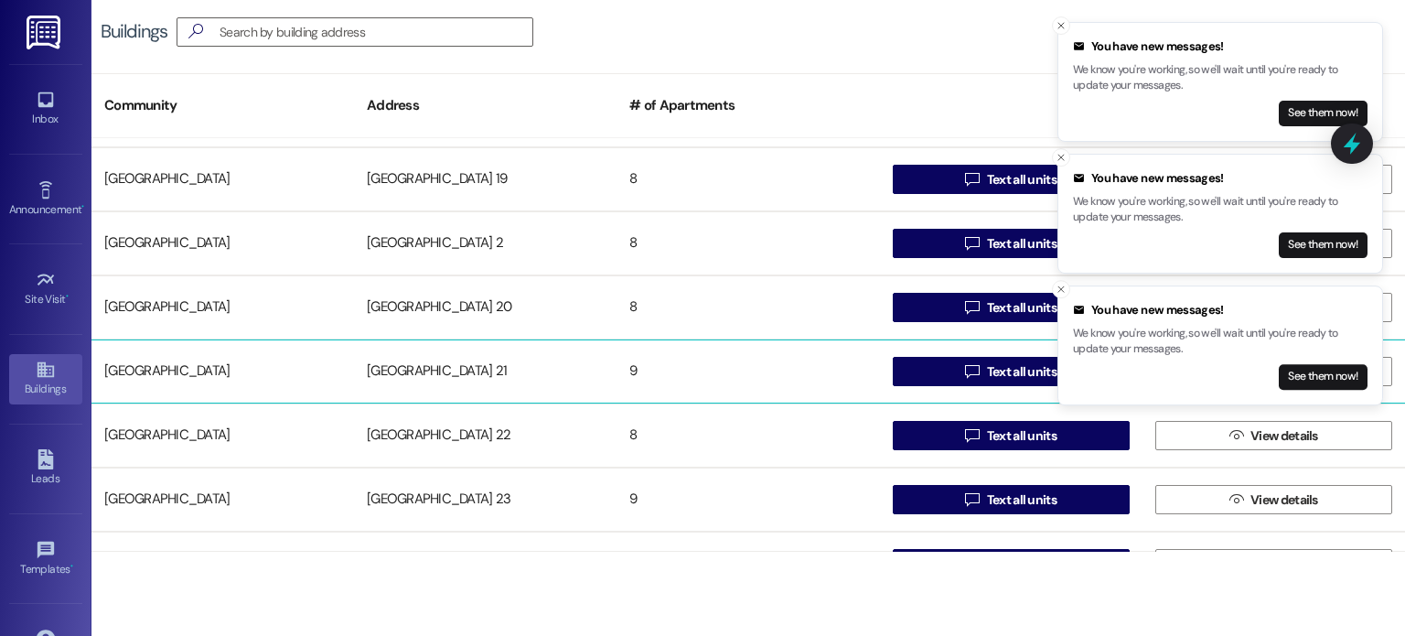
click at [444, 364] on div "[GEOGRAPHIC_DATA] 21" at bounding box center [485, 371] width 263 height 37
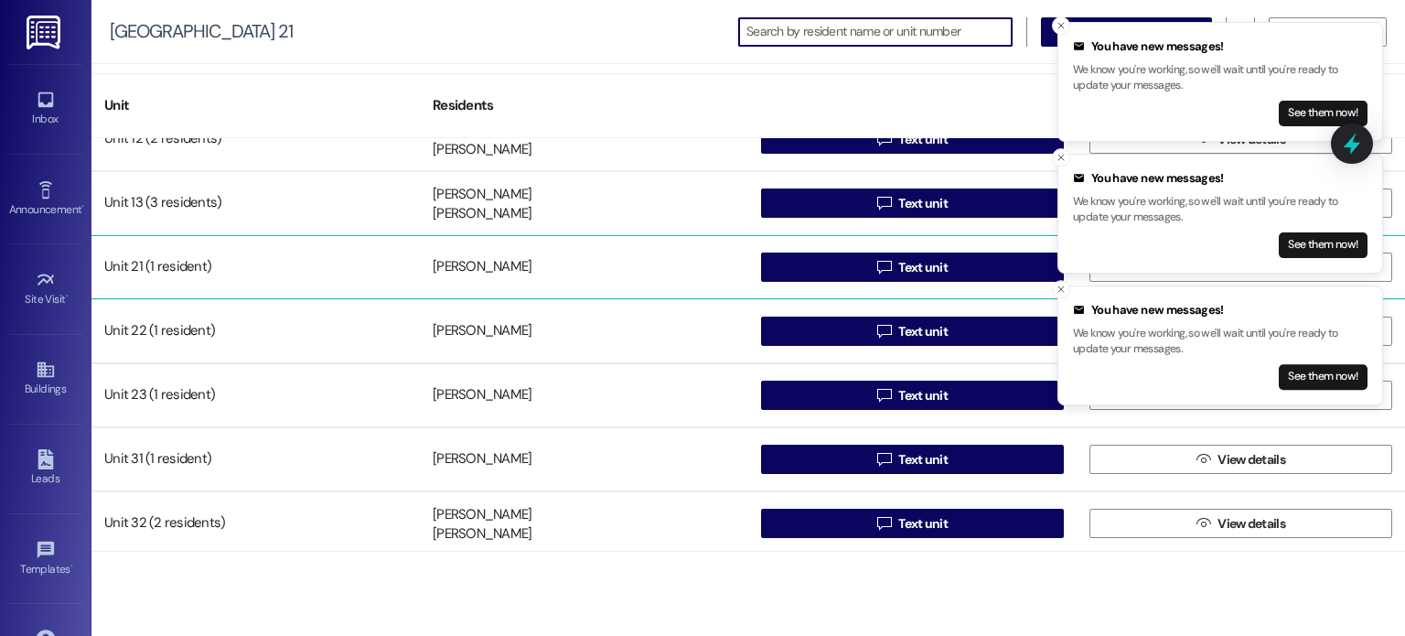
scroll to position [163, 0]
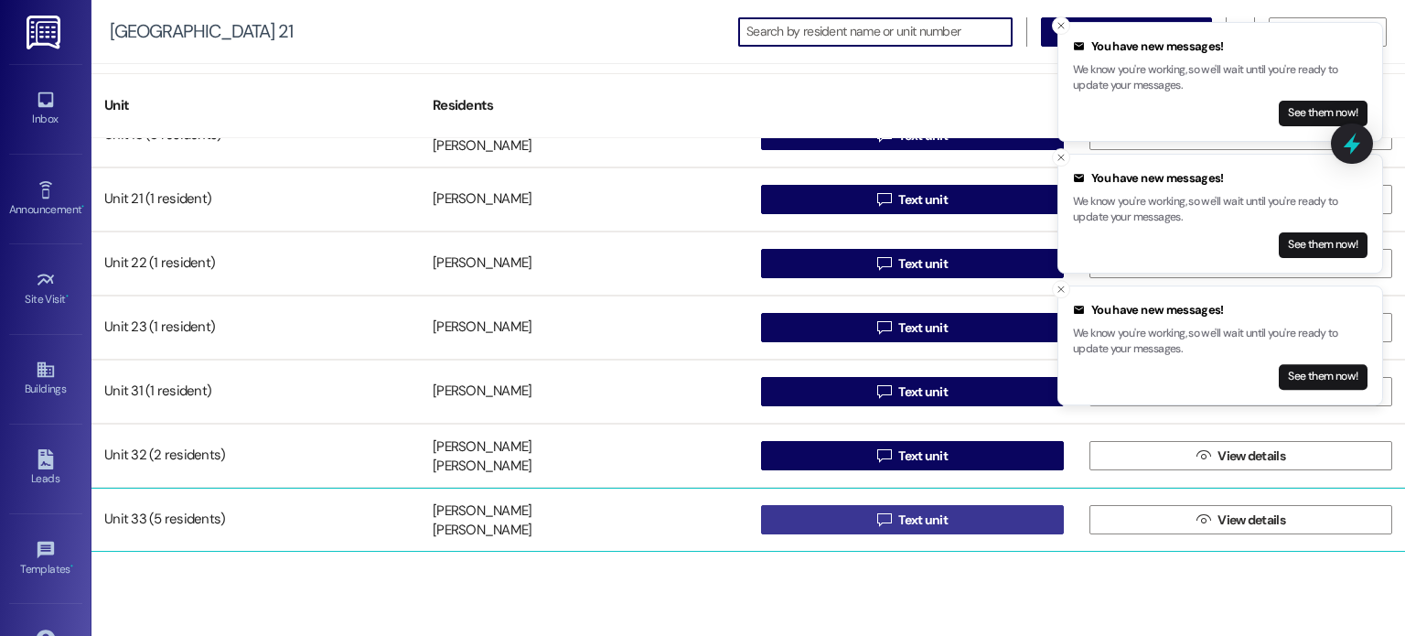
click at [849, 516] on button " Text unit" at bounding box center [912, 519] width 303 height 29
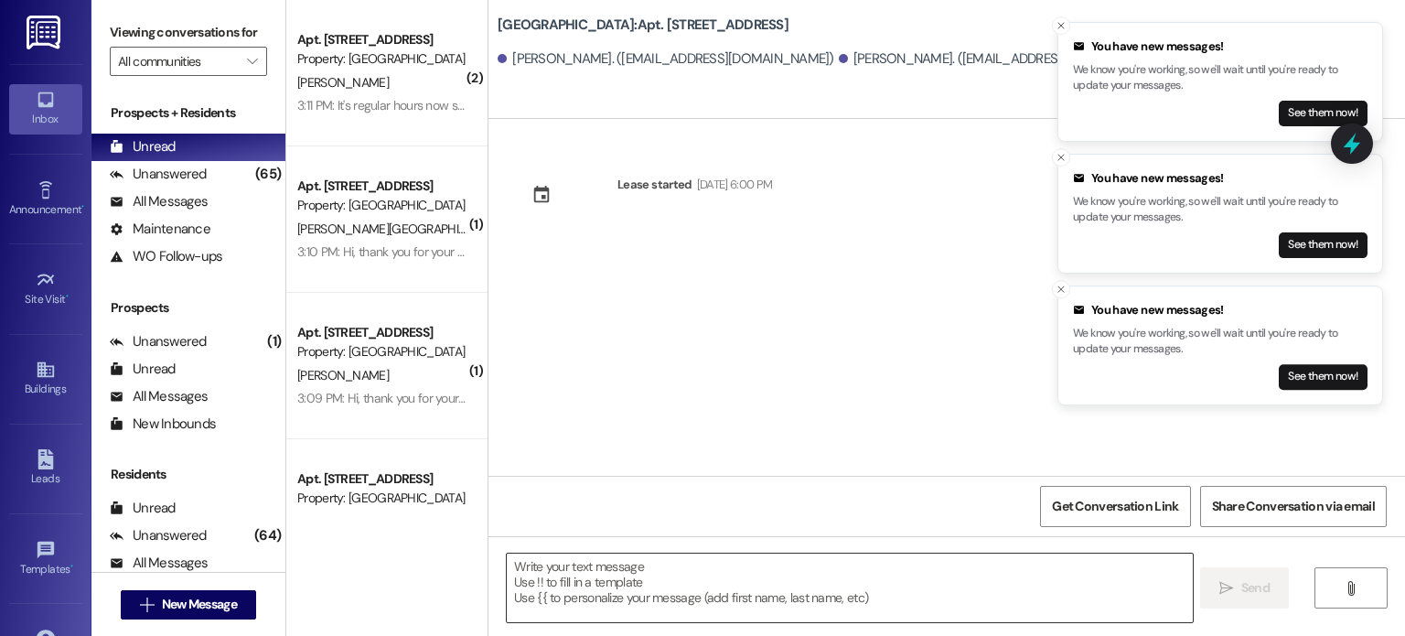
click at [544, 574] on textarea at bounding box center [849, 587] width 685 height 69
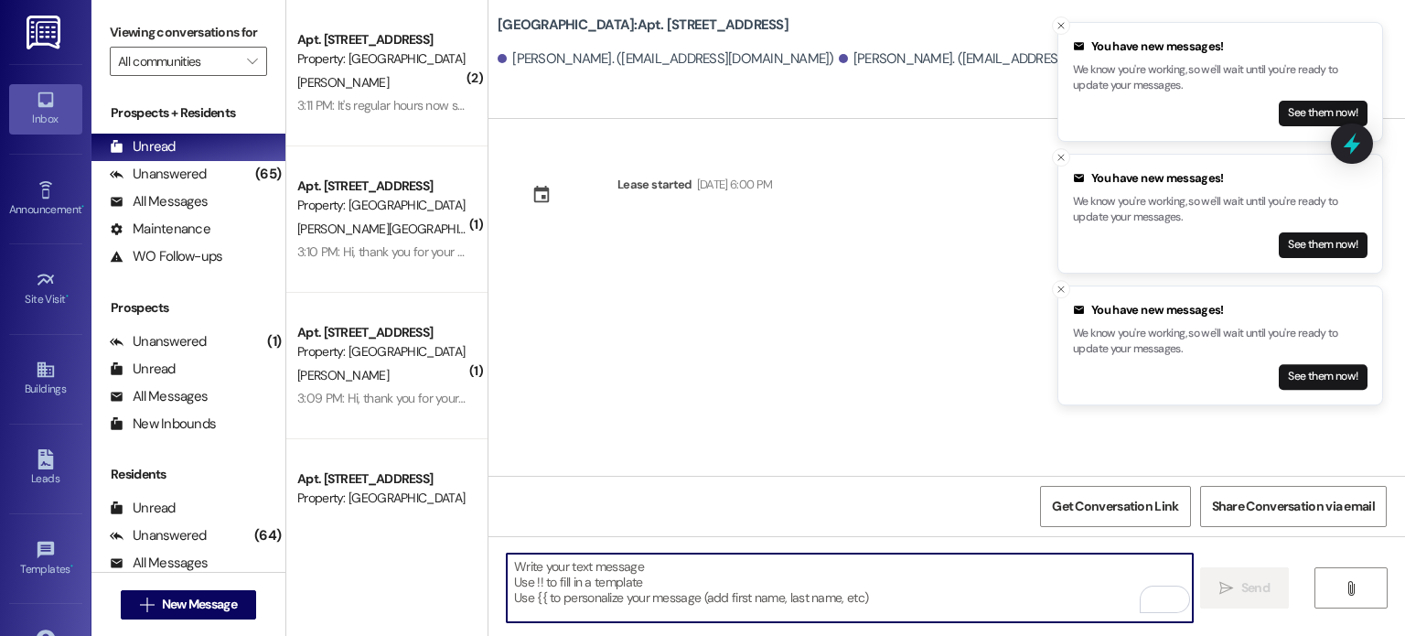
paste textarea "Hello. You are receiving this message because you have an outstanding balance o…"
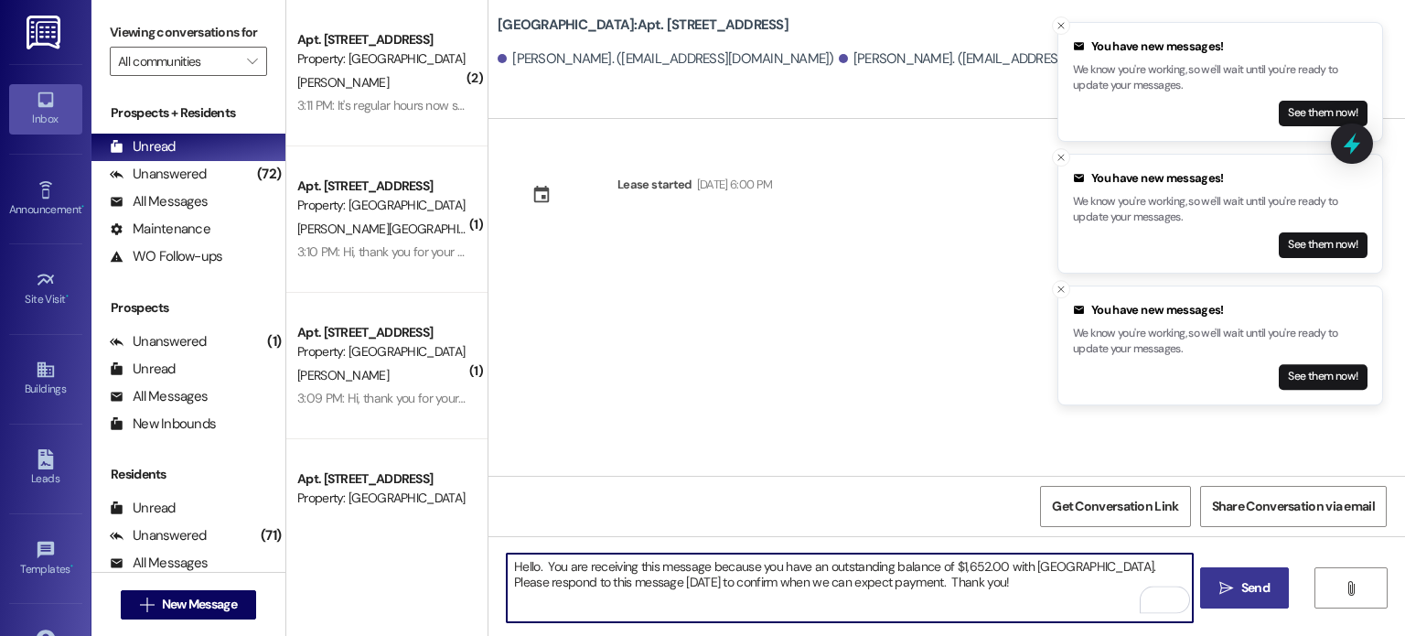
type textarea "Hello. You are receiving this message because you have an outstanding balance o…"
click at [1244, 588] on span "Send" at bounding box center [1255, 587] width 28 height 19
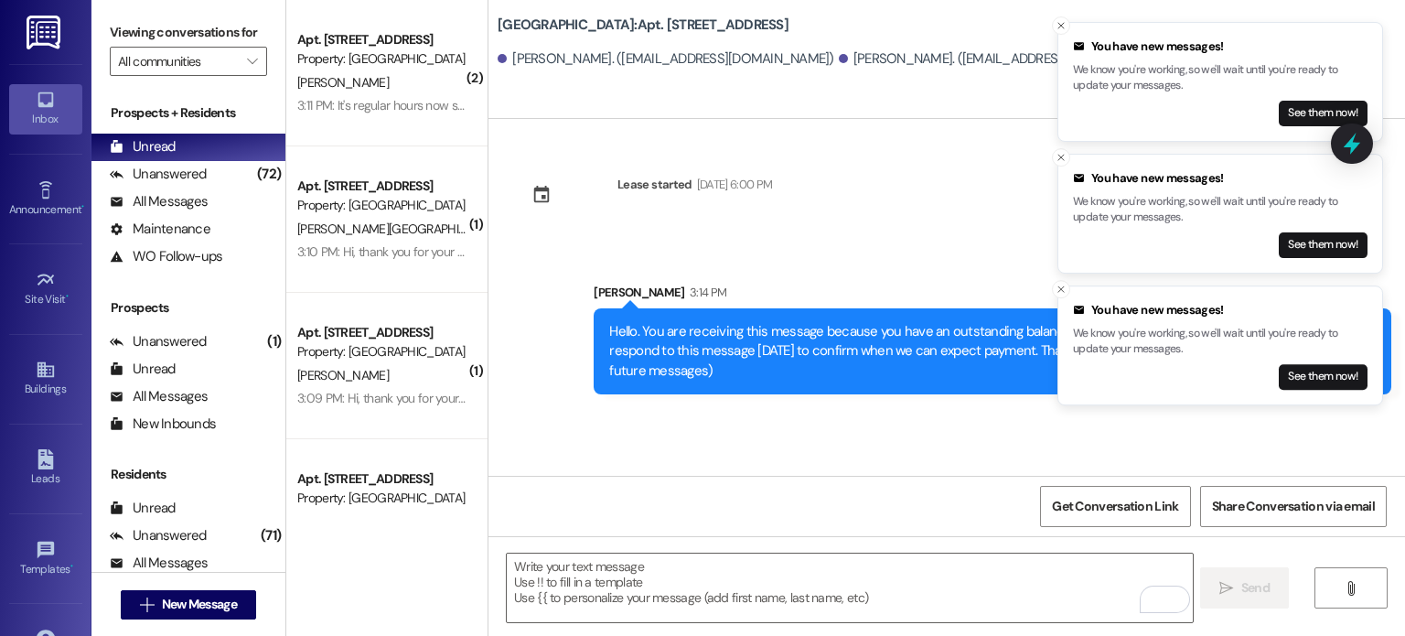
click at [36, 34] on img at bounding box center [46, 33] width 38 height 34
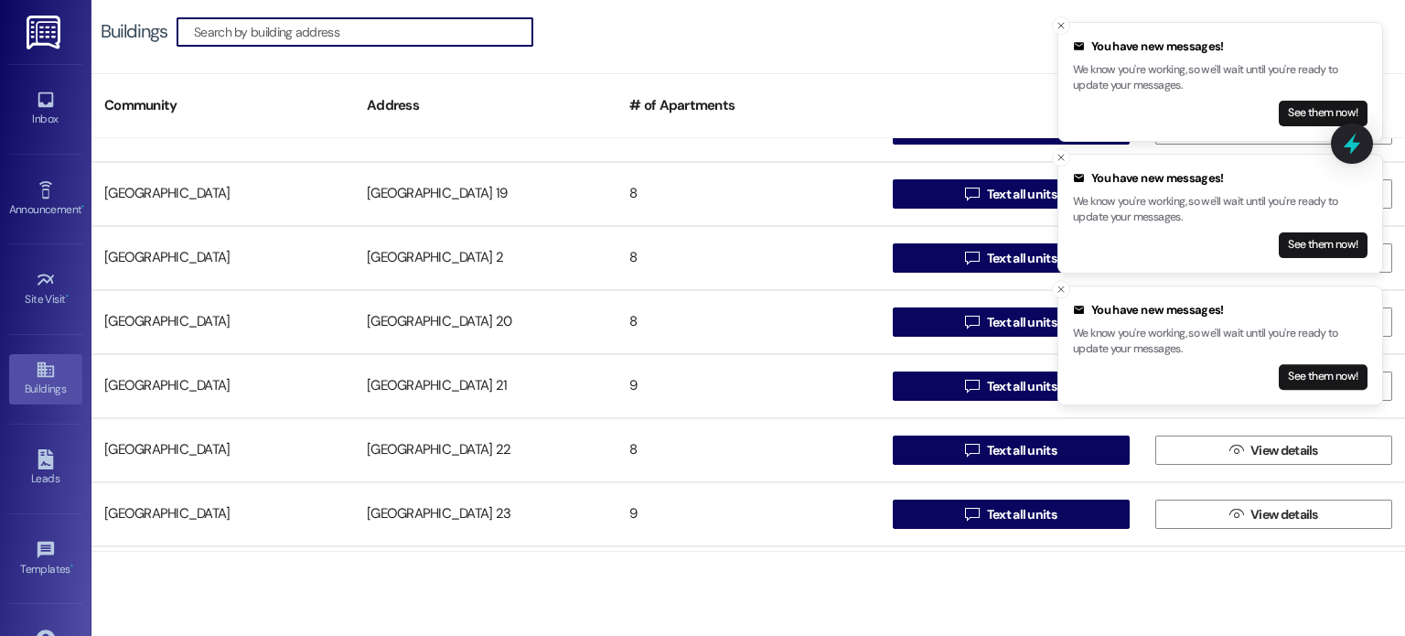
scroll to position [823, 0]
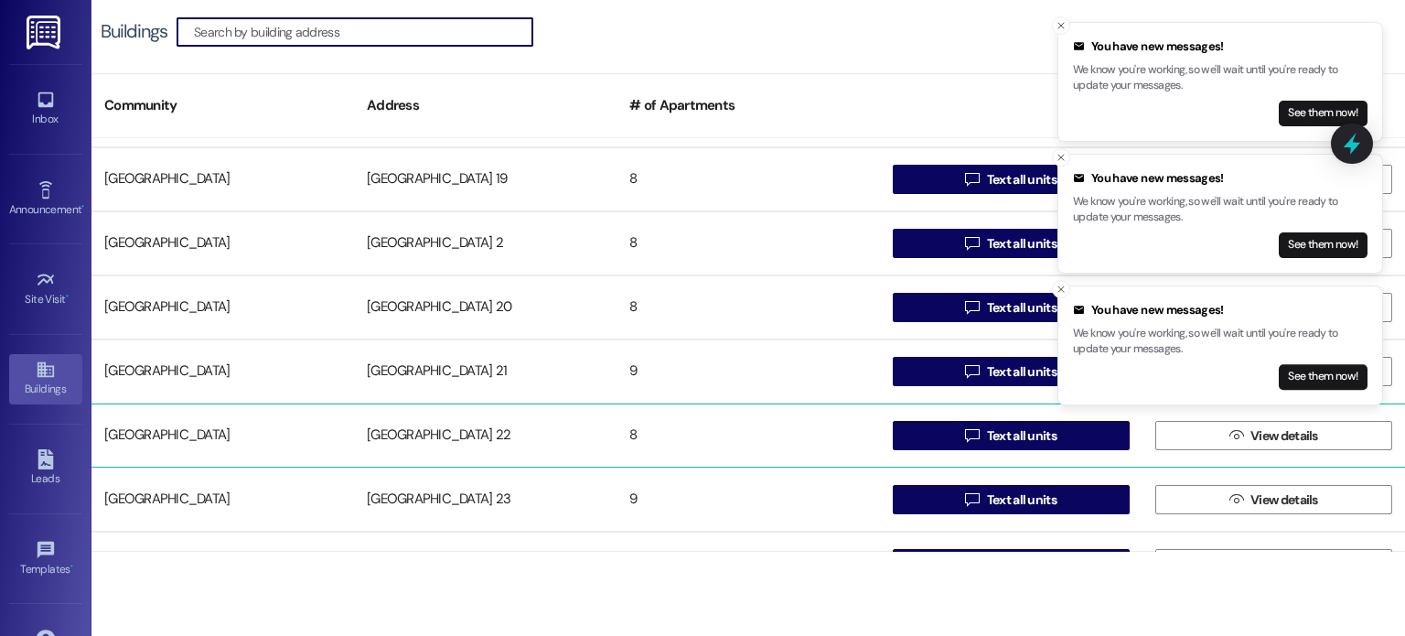
click at [424, 427] on div "[GEOGRAPHIC_DATA] 22" at bounding box center [485, 435] width 263 height 37
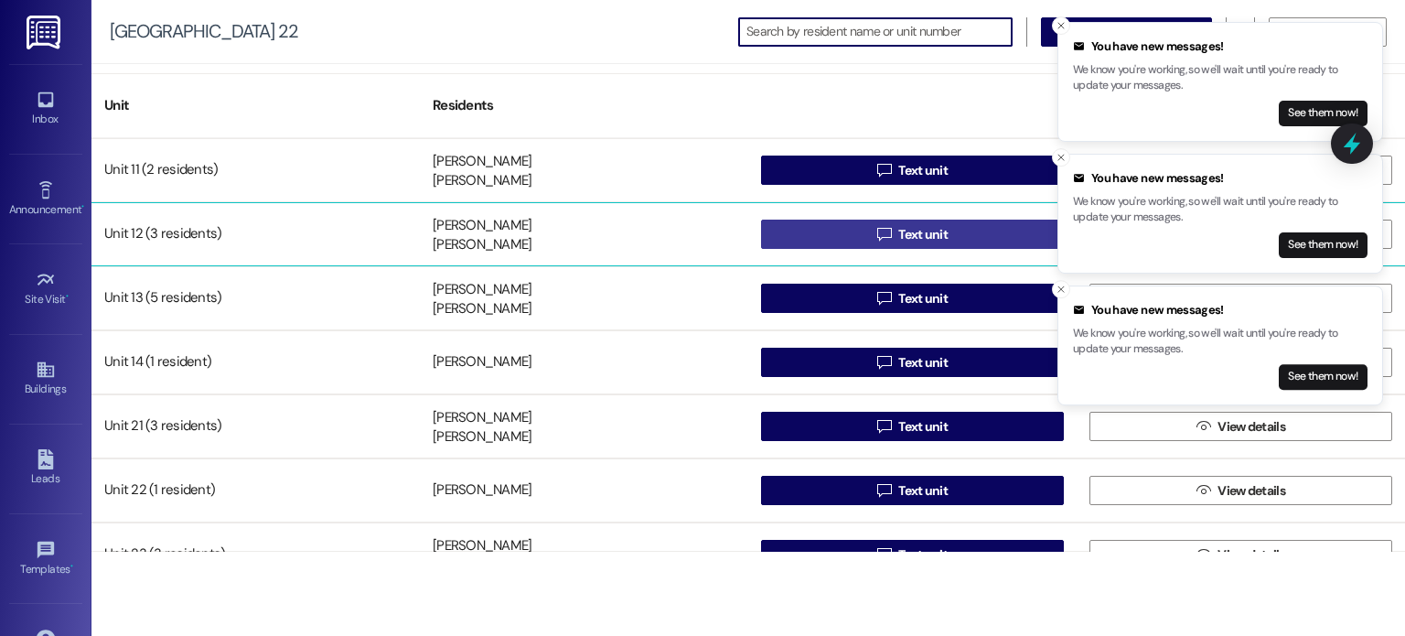
click at [810, 230] on button " Text unit" at bounding box center [912, 234] width 303 height 29
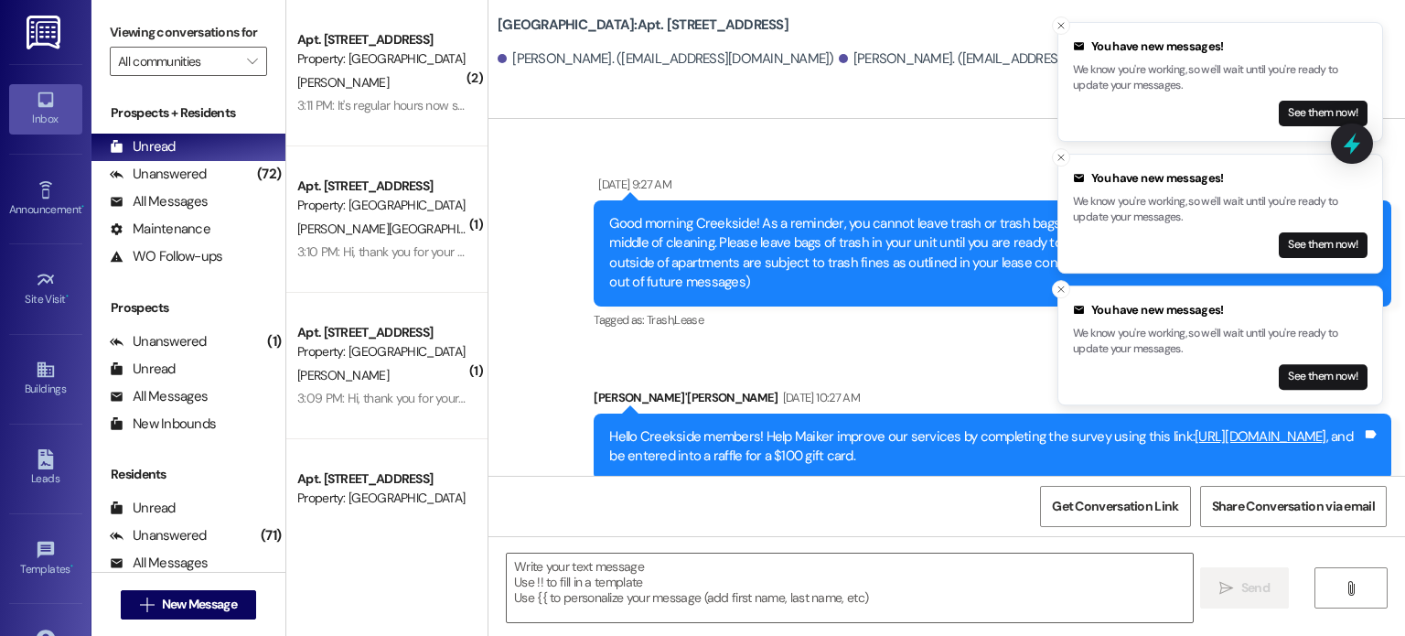
scroll to position [21484, 0]
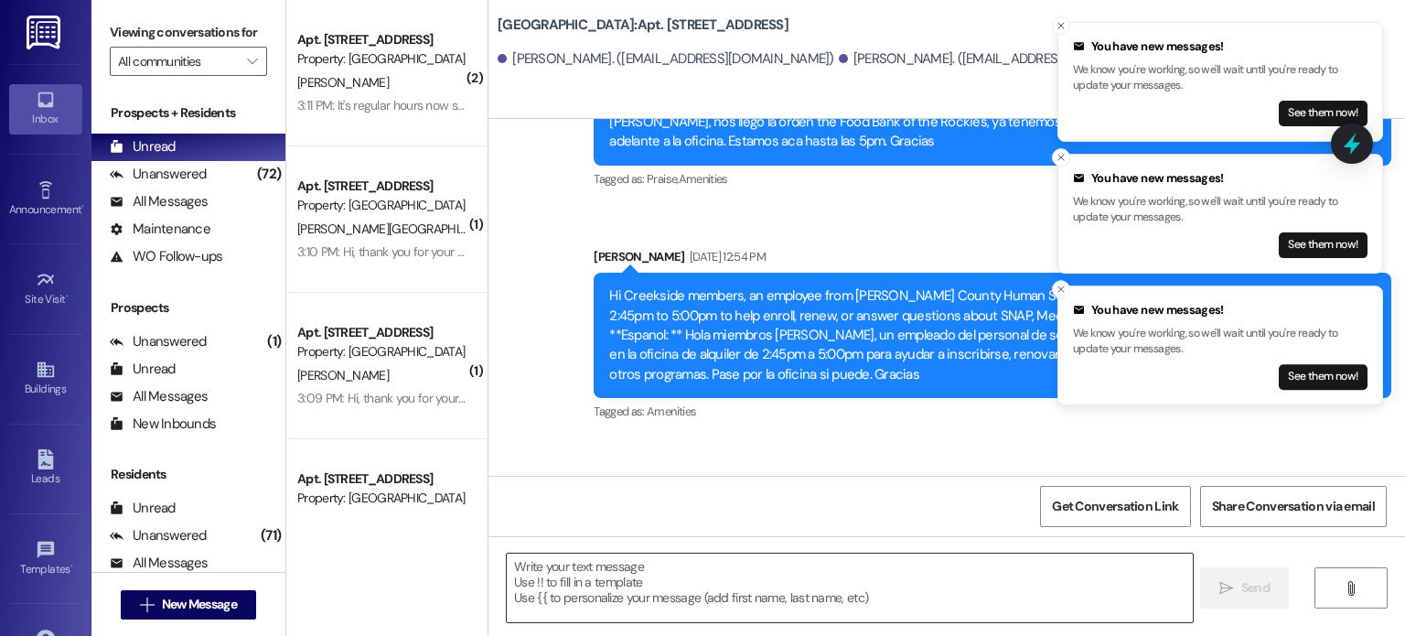
click at [564, 567] on textarea at bounding box center [849, 587] width 685 height 69
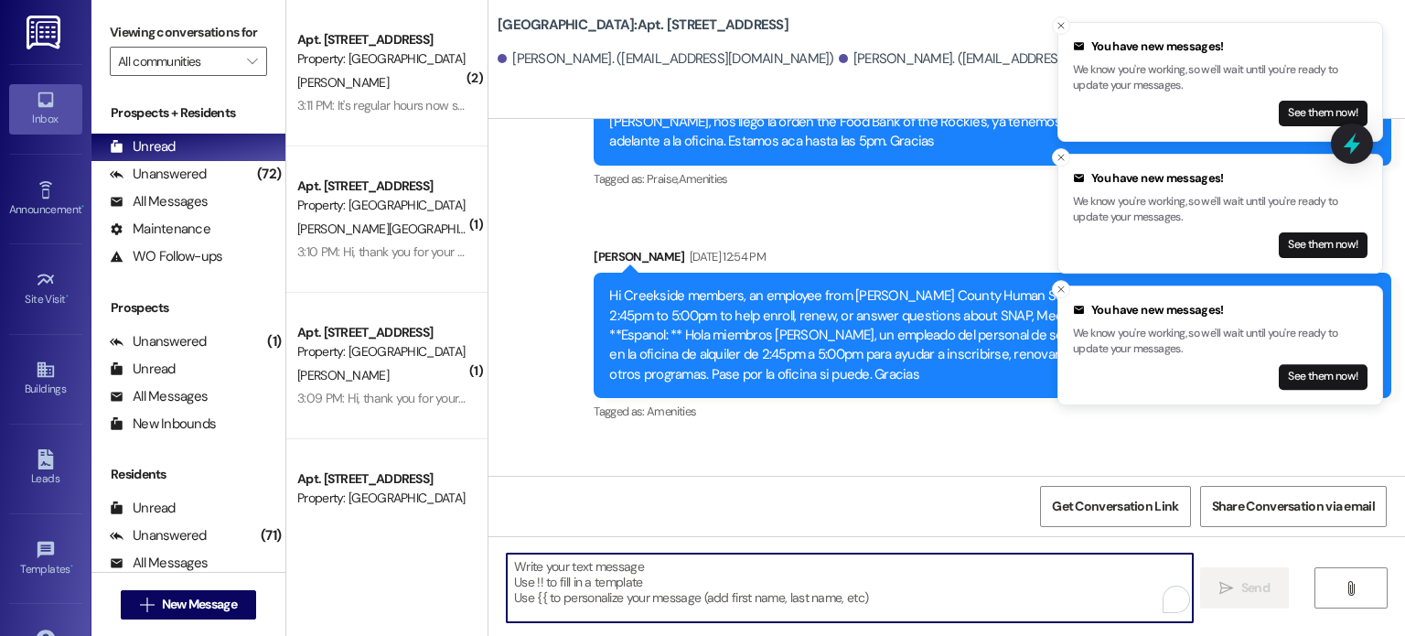
paste textarea "Hello. You are receiving this message because you have an outstanding balance o…"
type textarea "Hello. You are receiving this message because you have an outstanding balance o…"
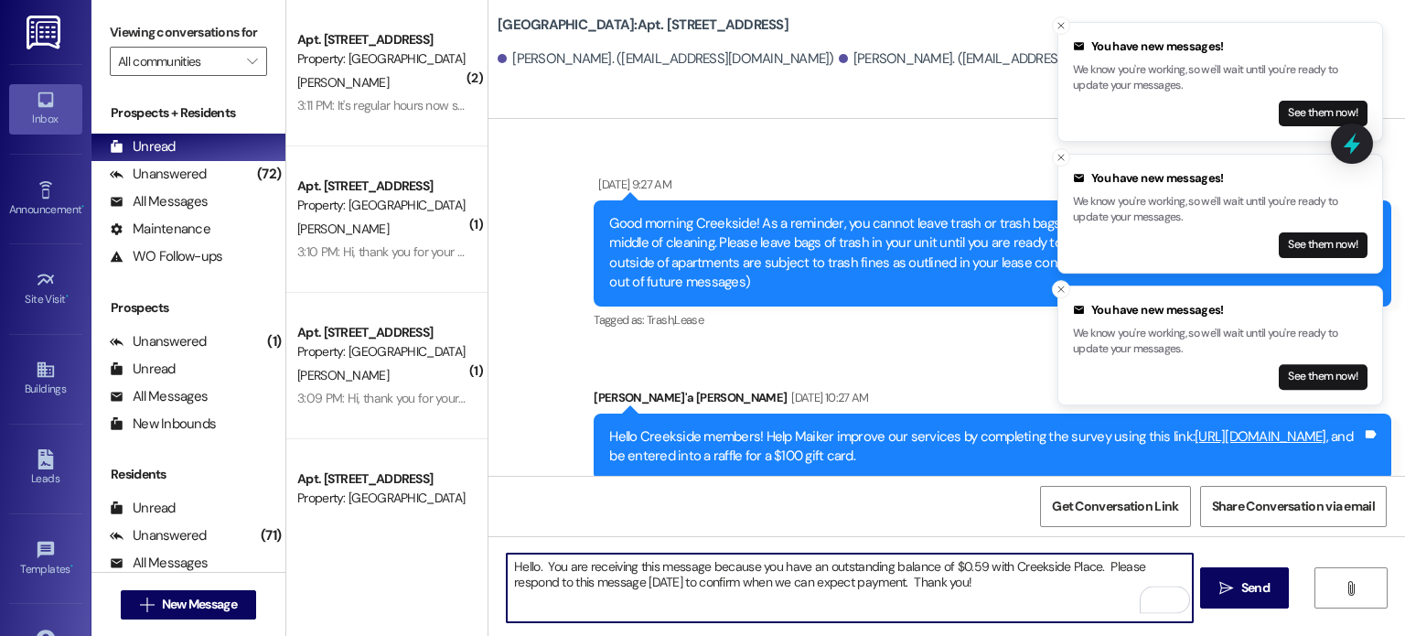
scroll to position [21484, 0]
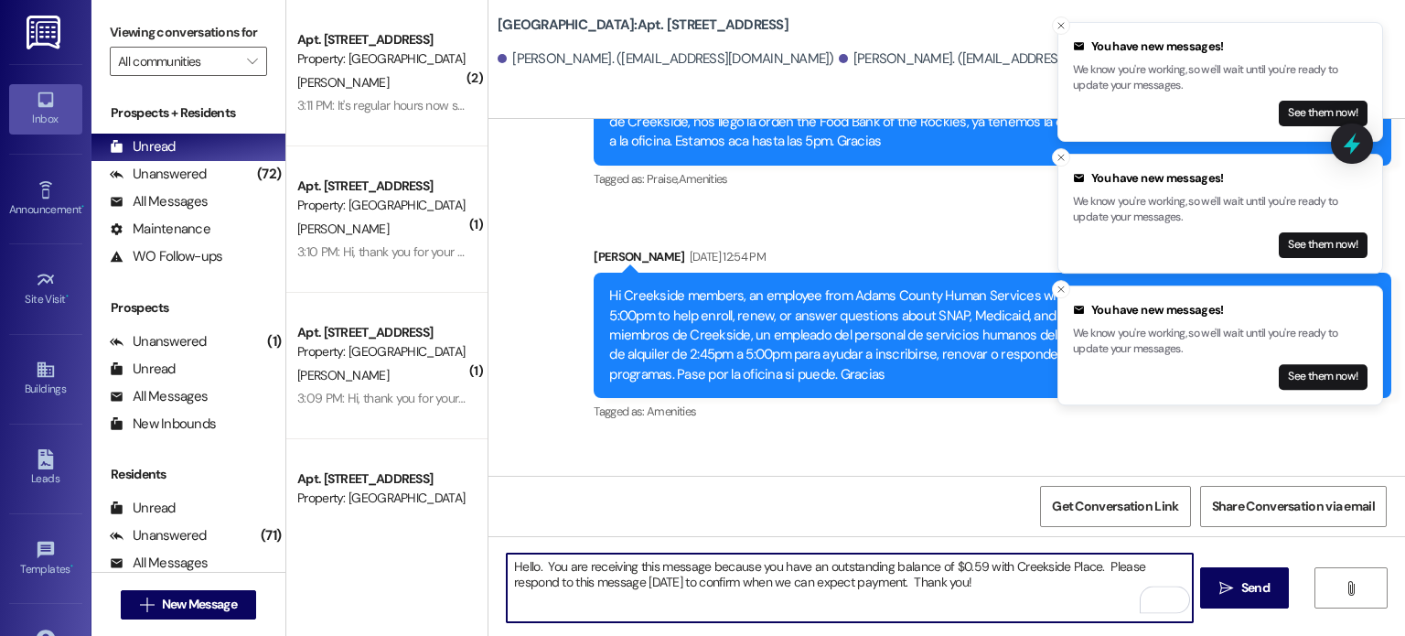
type textarea "Hello. You are receiving this message because you have an outstanding balance o…"
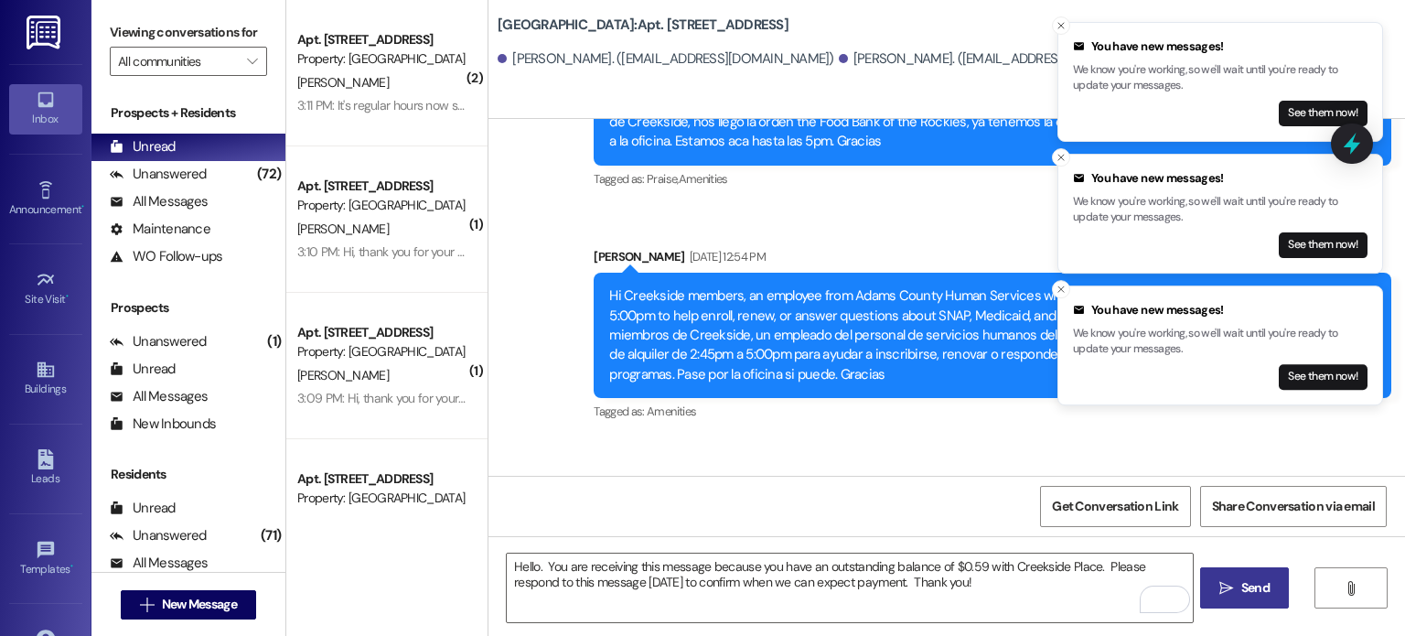
click at [1255, 585] on span "Send" at bounding box center [1255, 587] width 28 height 19
click at [40, 25] on img at bounding box center [46, 33] width 38 height 34
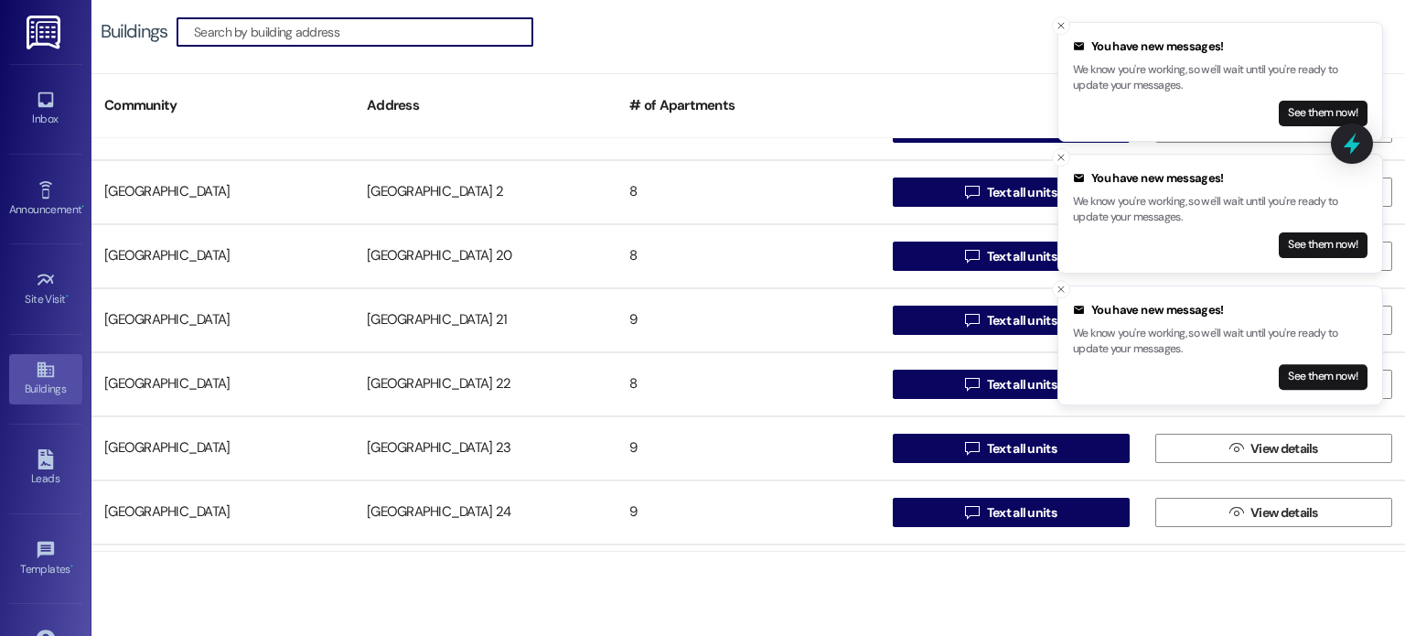
scroll to position [915, 0]
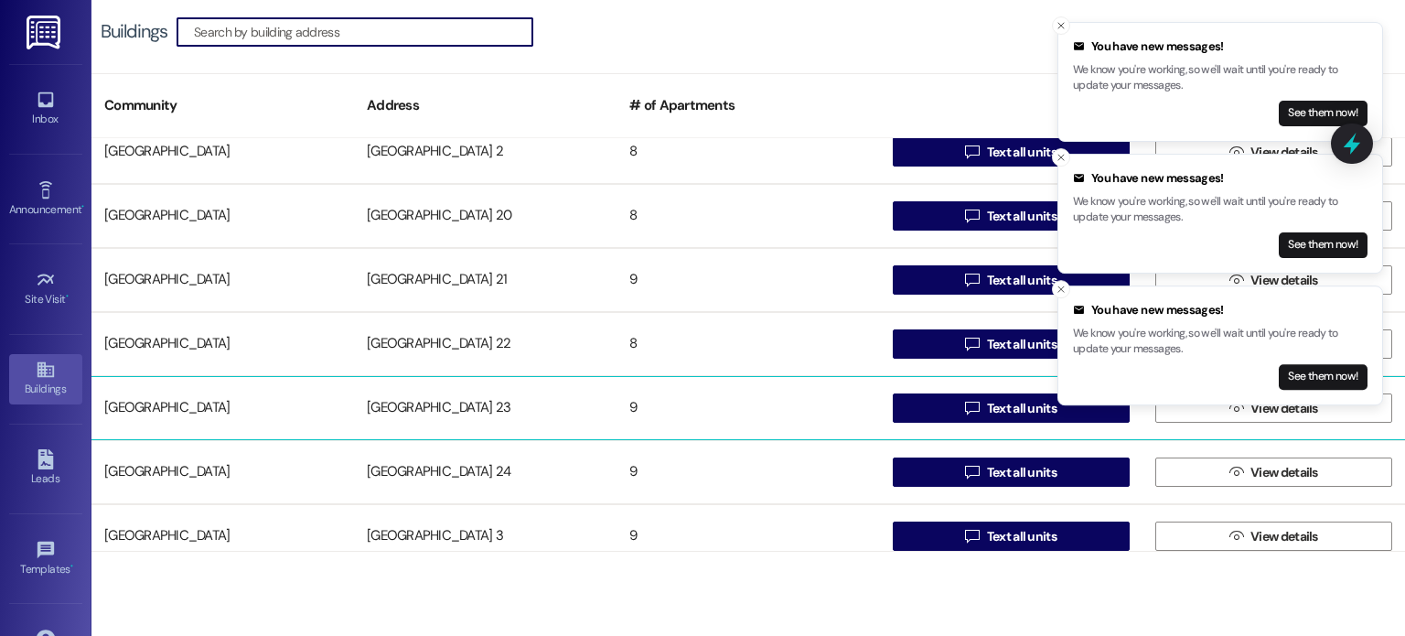
click at [404, 402] on div "[GEOGRAPHIC_DATA] 23" at bounding box center [485, 408] width 263 height 37
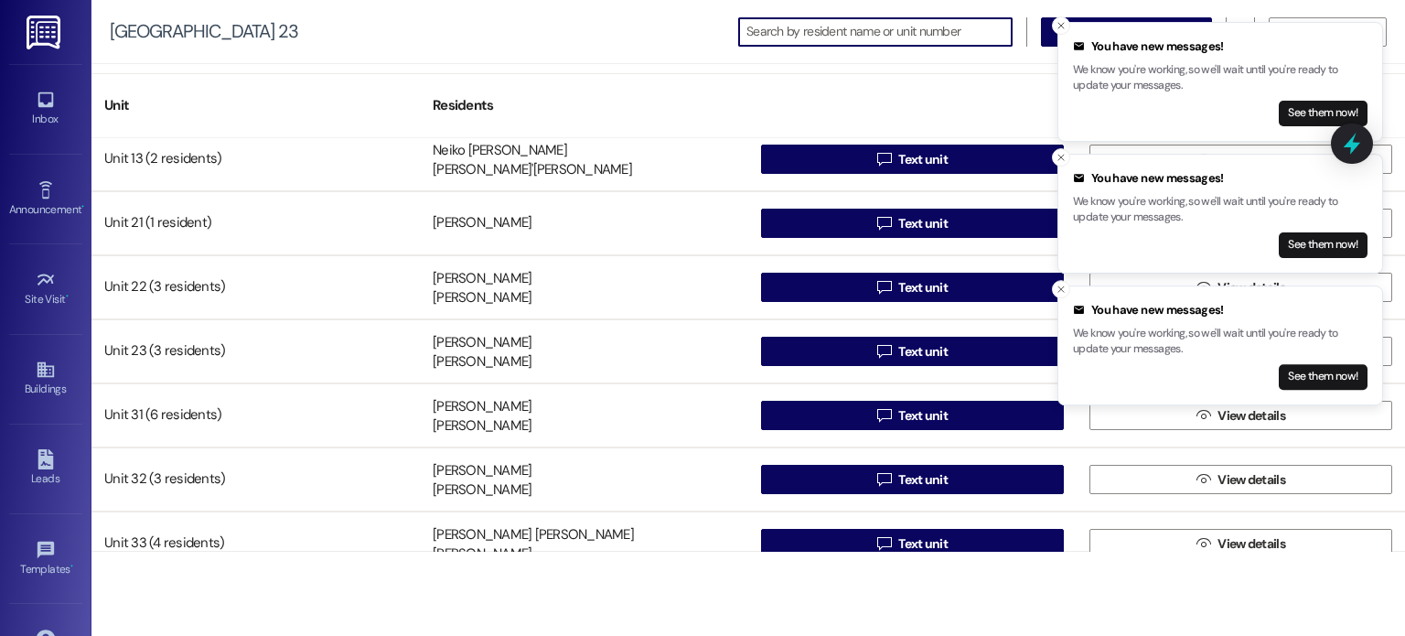
scroll to position [163, 0]
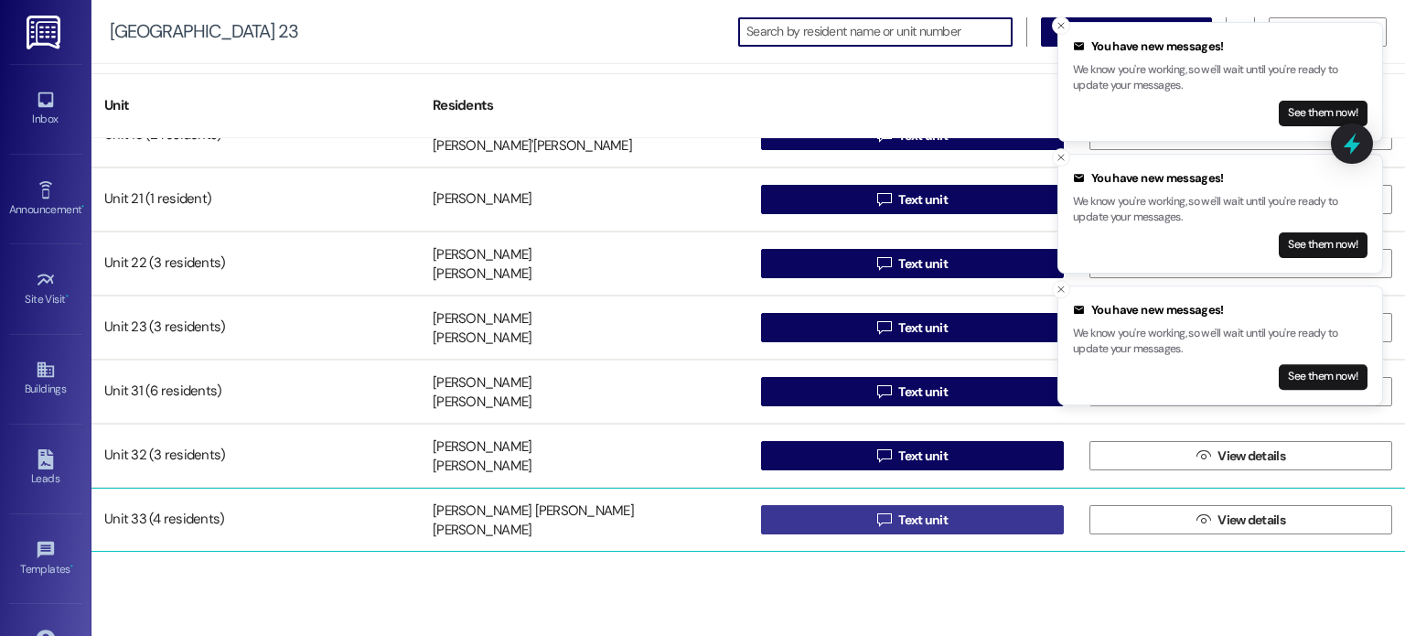
click at [817, 511] on button " Text unit" at bounding box center [912, 519] width 303 height 29
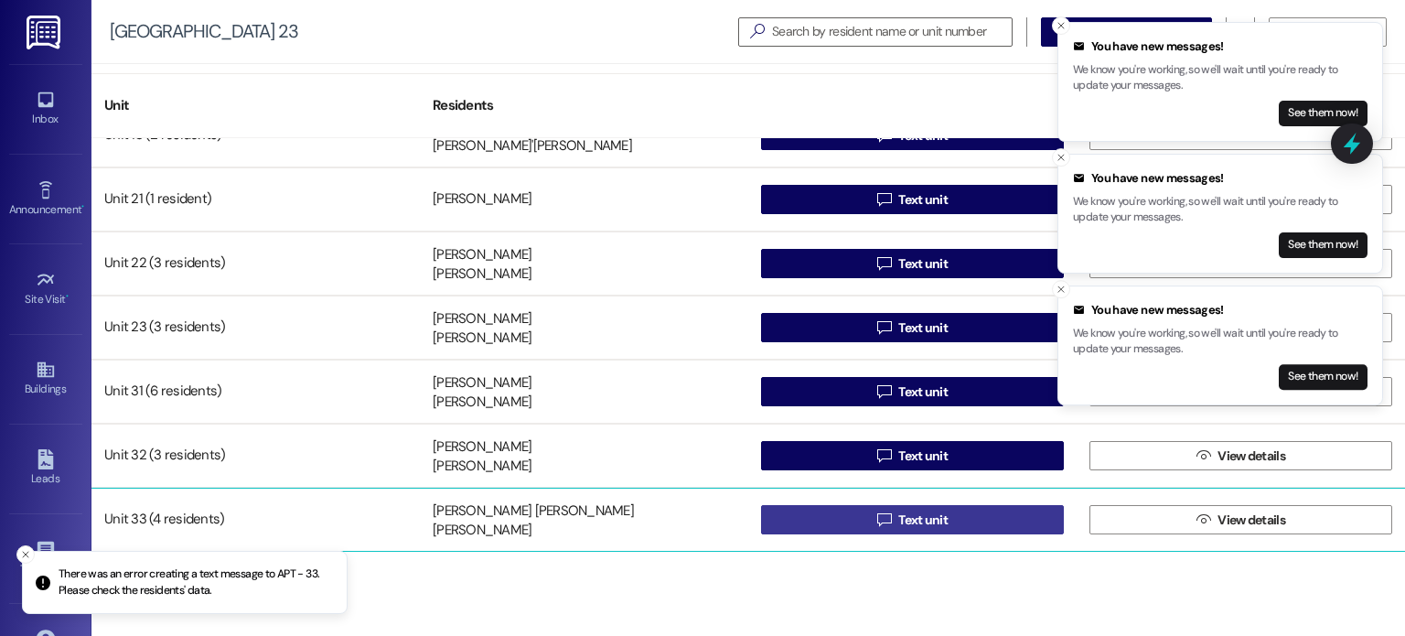
click at [810, 516] on button " Text unit" at bounding box center [912, 519] width 303 height 29
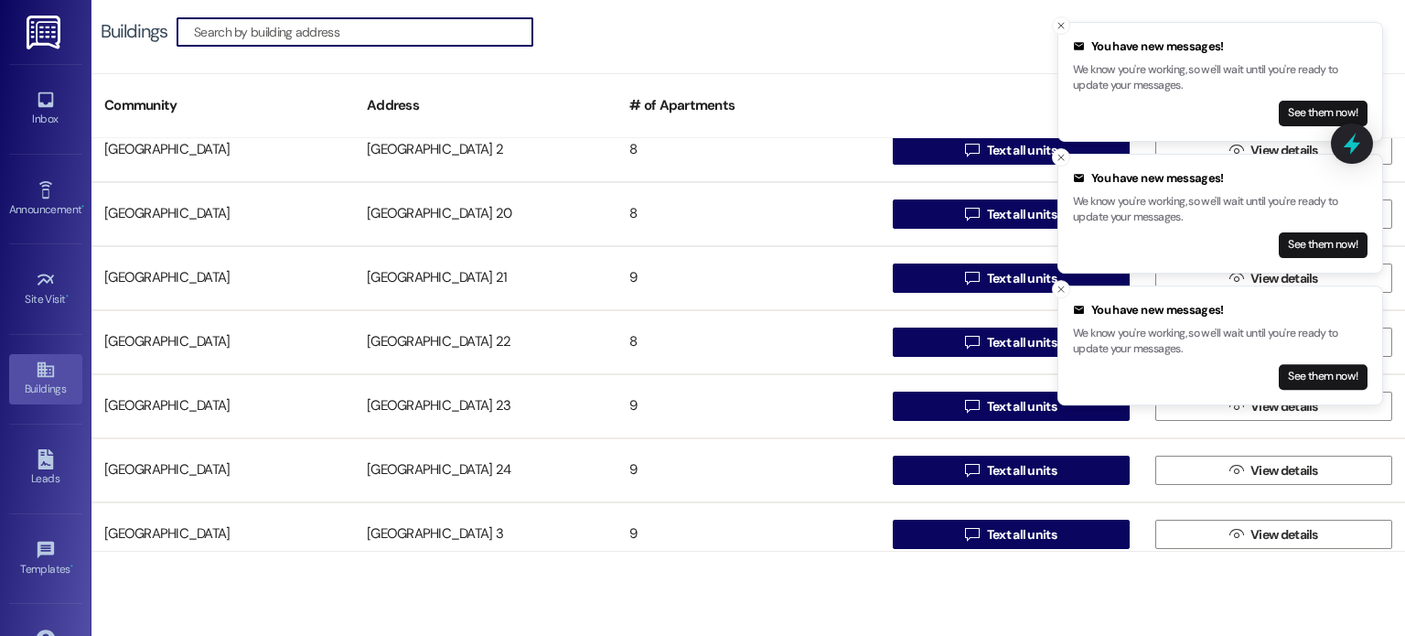
scroll to position [1006, 0]
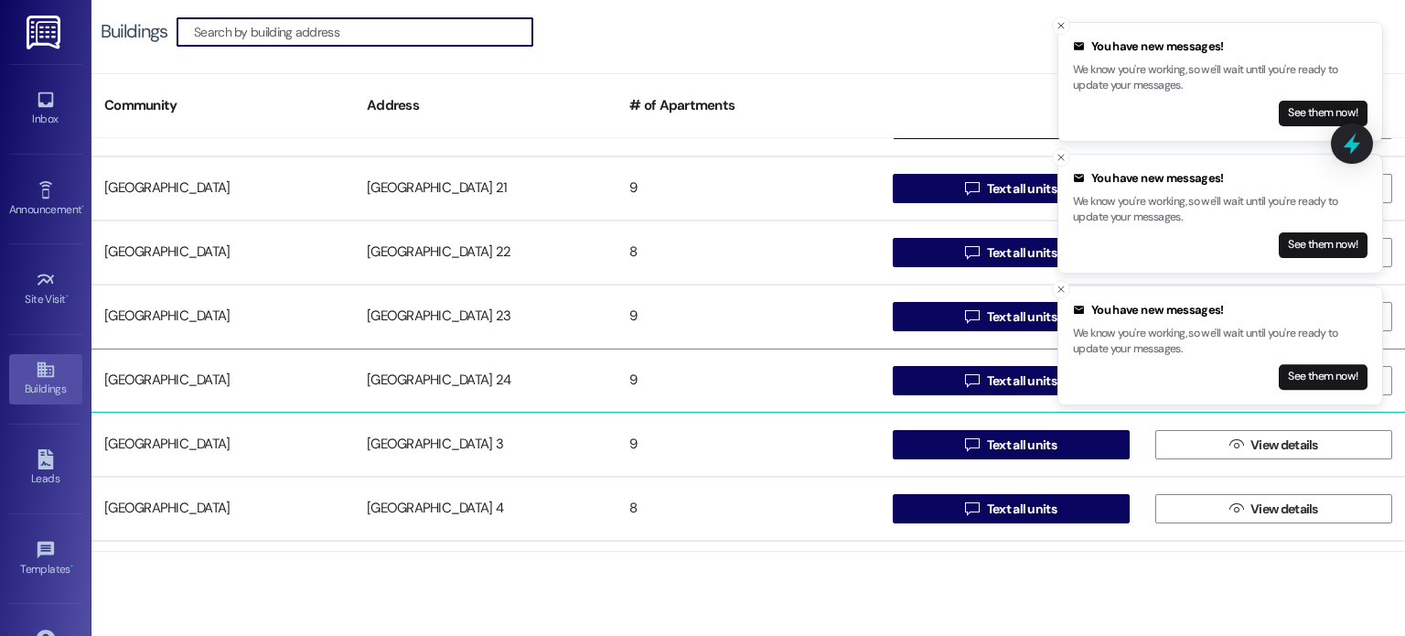
click at [405, 377] on div "[GEOGRAPHIC_DATA] 24" at bounding box center [485, 380] width 263 height 37
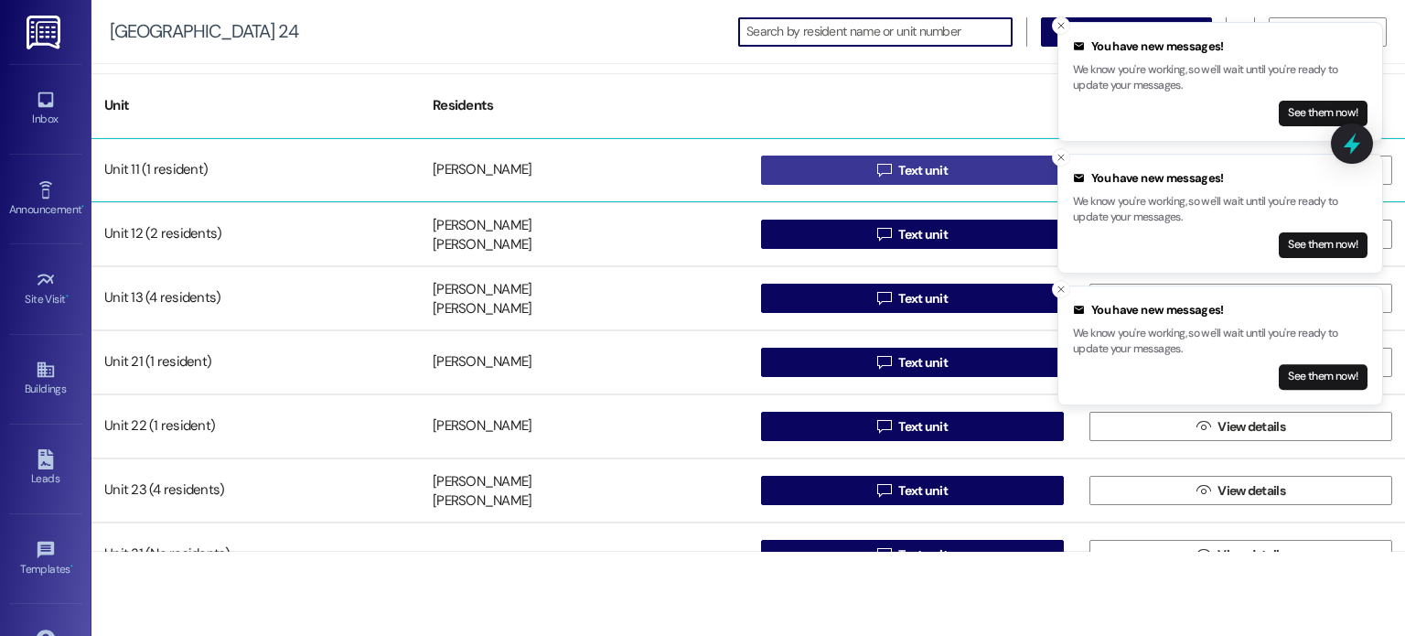
click at [852, 165] on button " Text unit" at bounding box center [912, 170] width 303 height 29
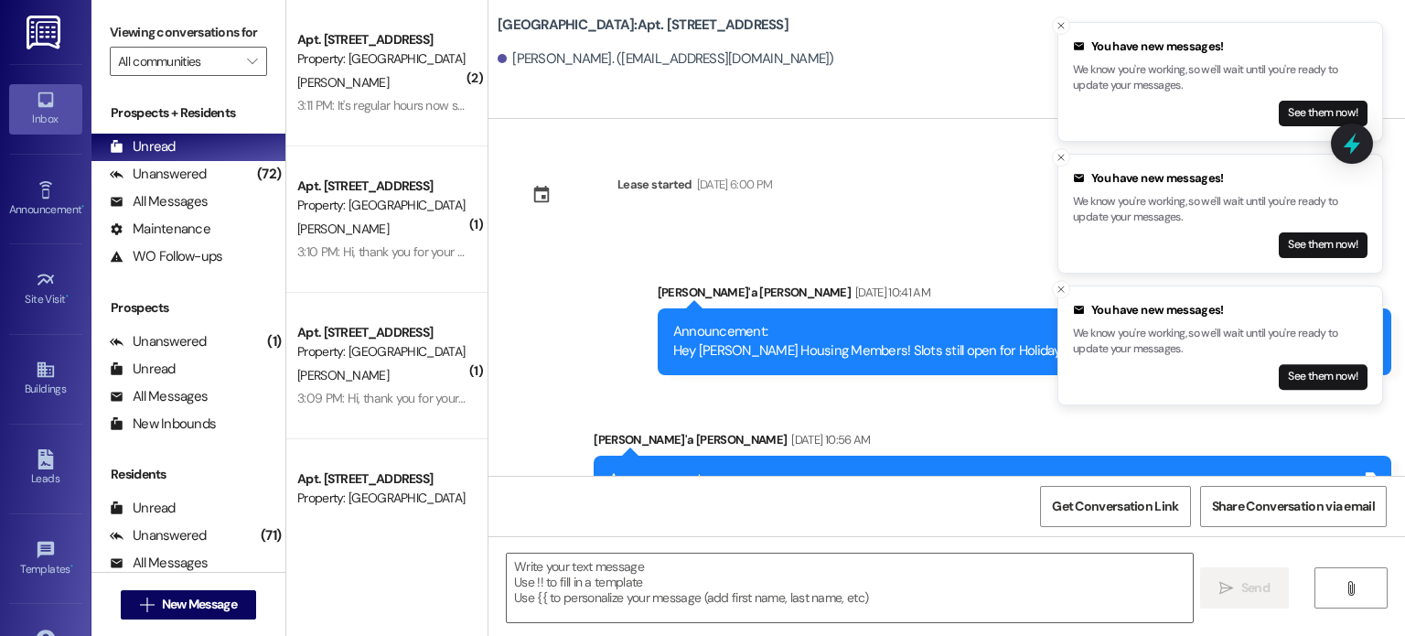
scroll to position [53570, 0]
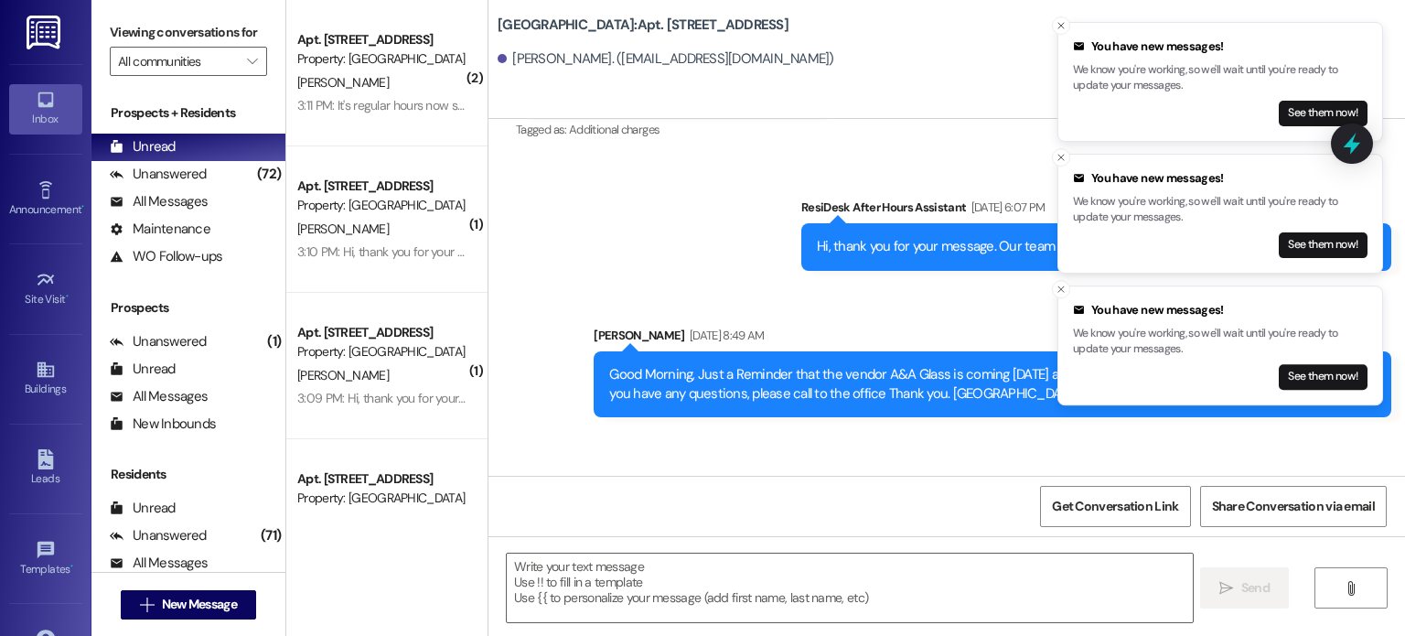
drag, startPoint x: 45, startPoint y: 26, endPoint x: 70, endPoint y: 39, distance: 29.1
click at [45, 26] on img at bounding box center [46, 33] width 38 height 34
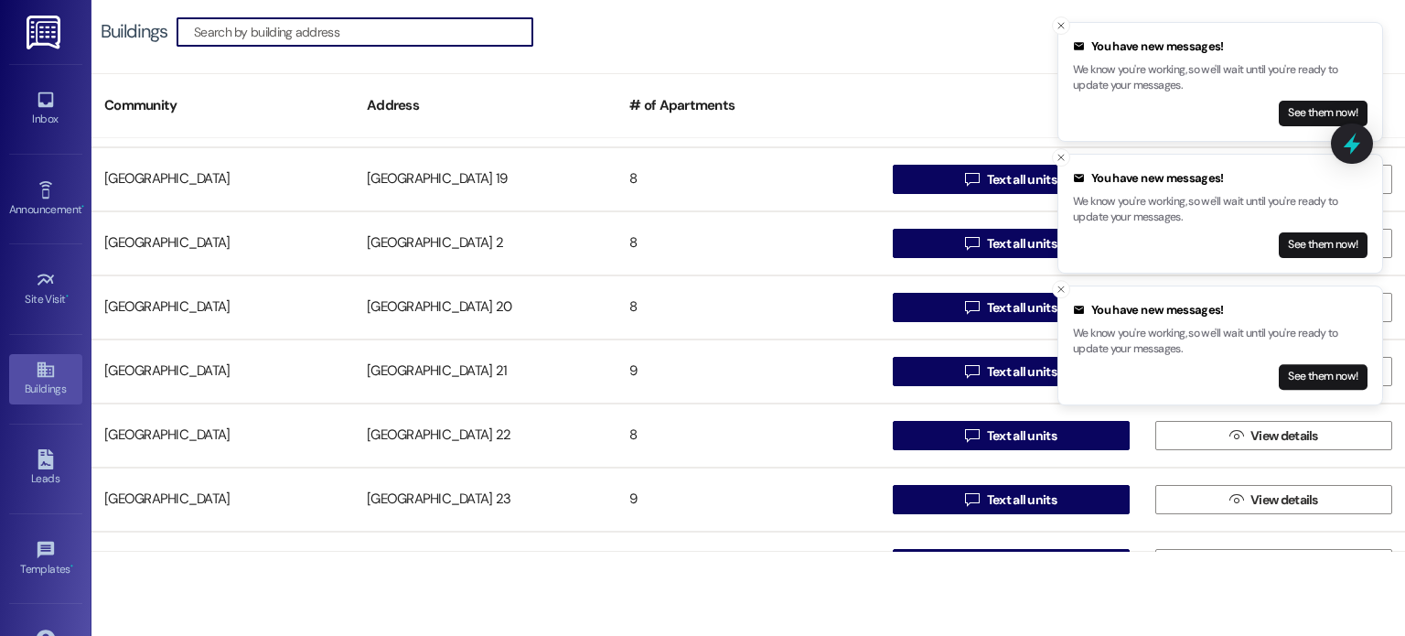
scroll to position [915, 0]
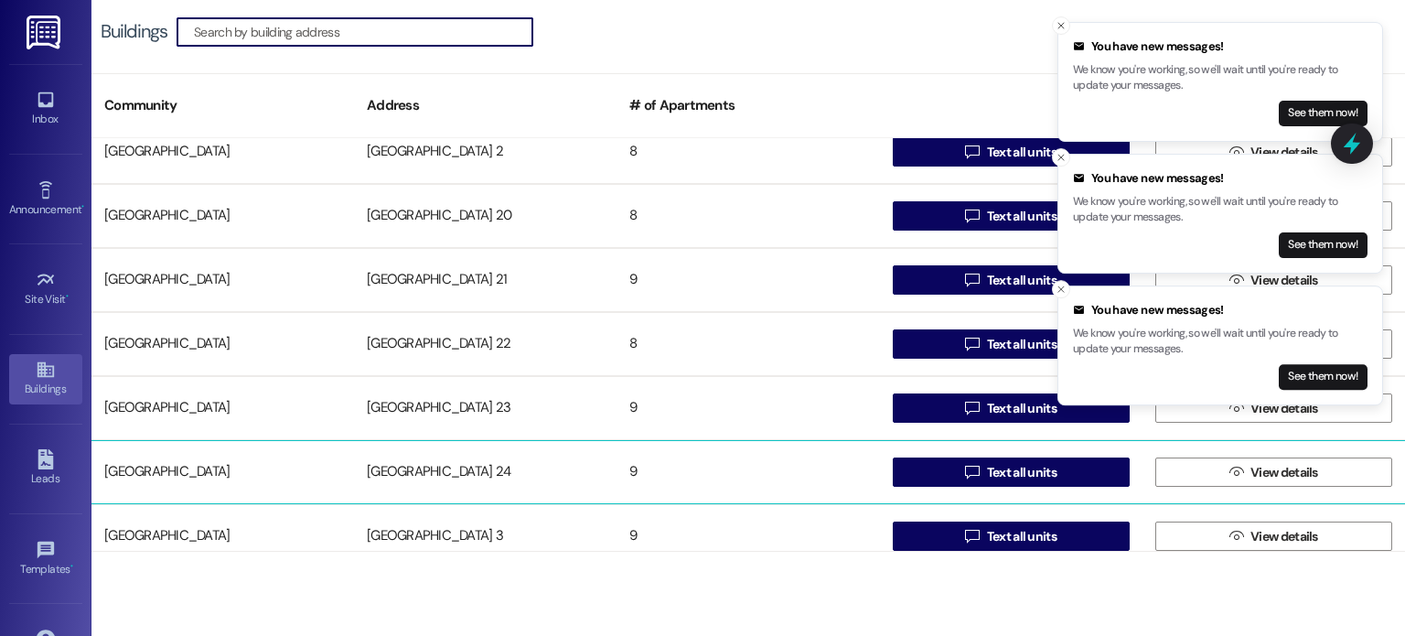
click at [417, 463] on div "[GEOGRAPHIC_DATA] 24" at bounding box center [485, 472] width 263 height 37
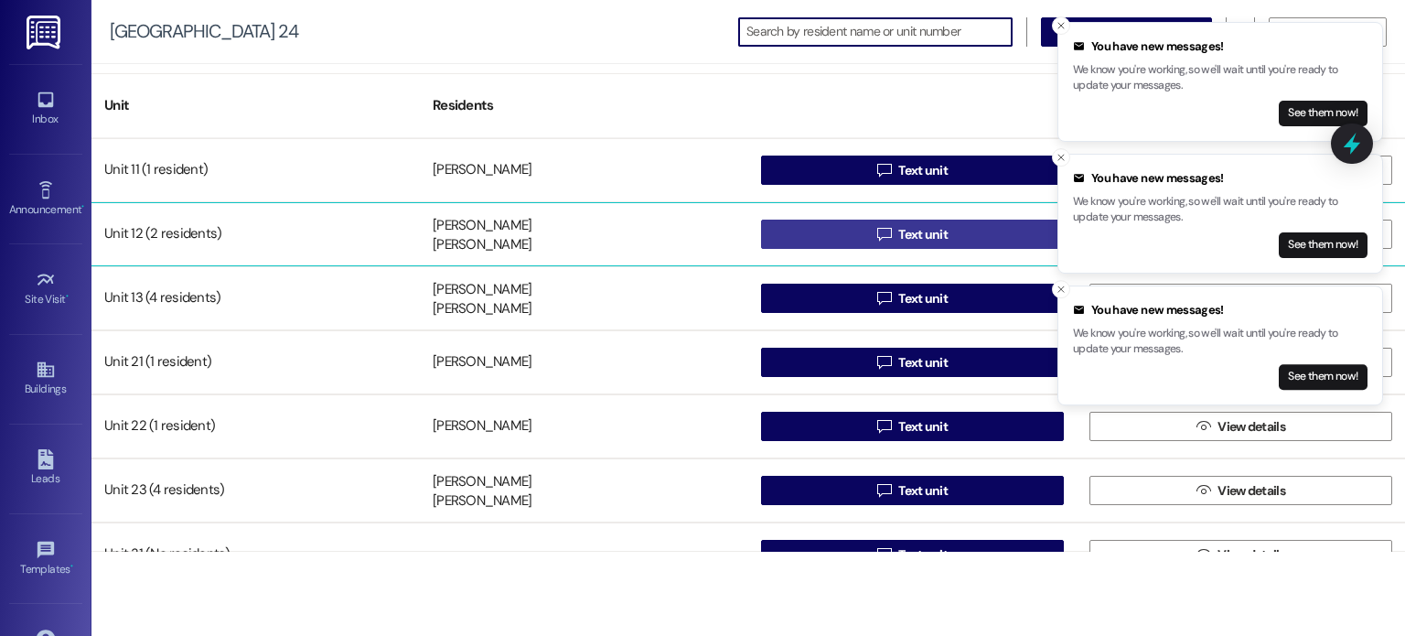
click at [812, 231] on button " Text unit" at bounding box center [912, 234] width 303 height 29
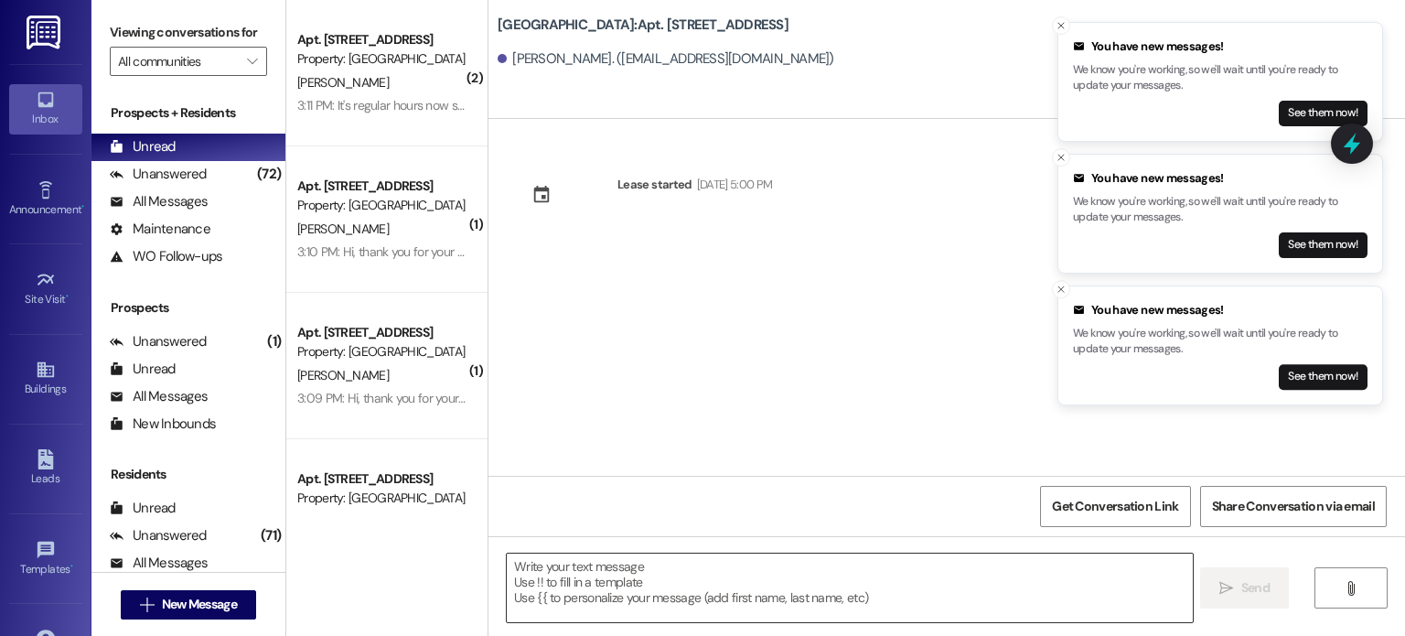
click at [574, 563] on textarea at bounding box center [849, 587] width 685 height 69
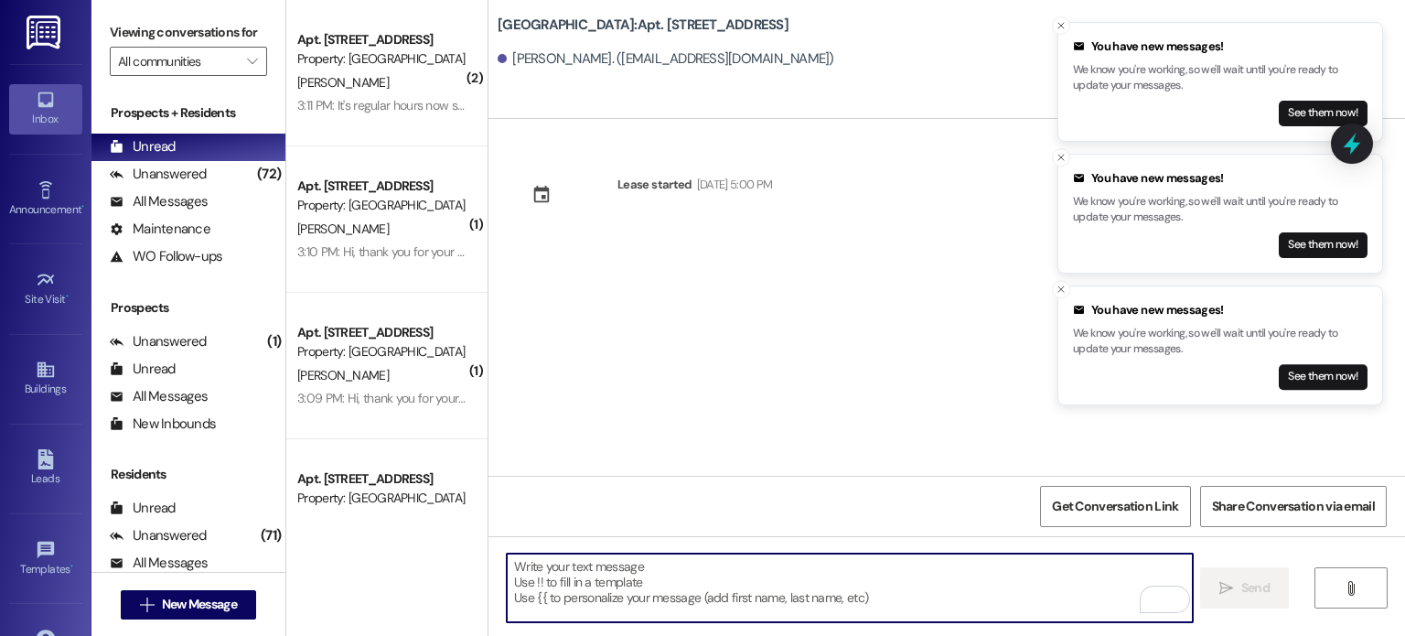
paste textarea "Hello. You are receiving this message because you have an outstanding balance o…"
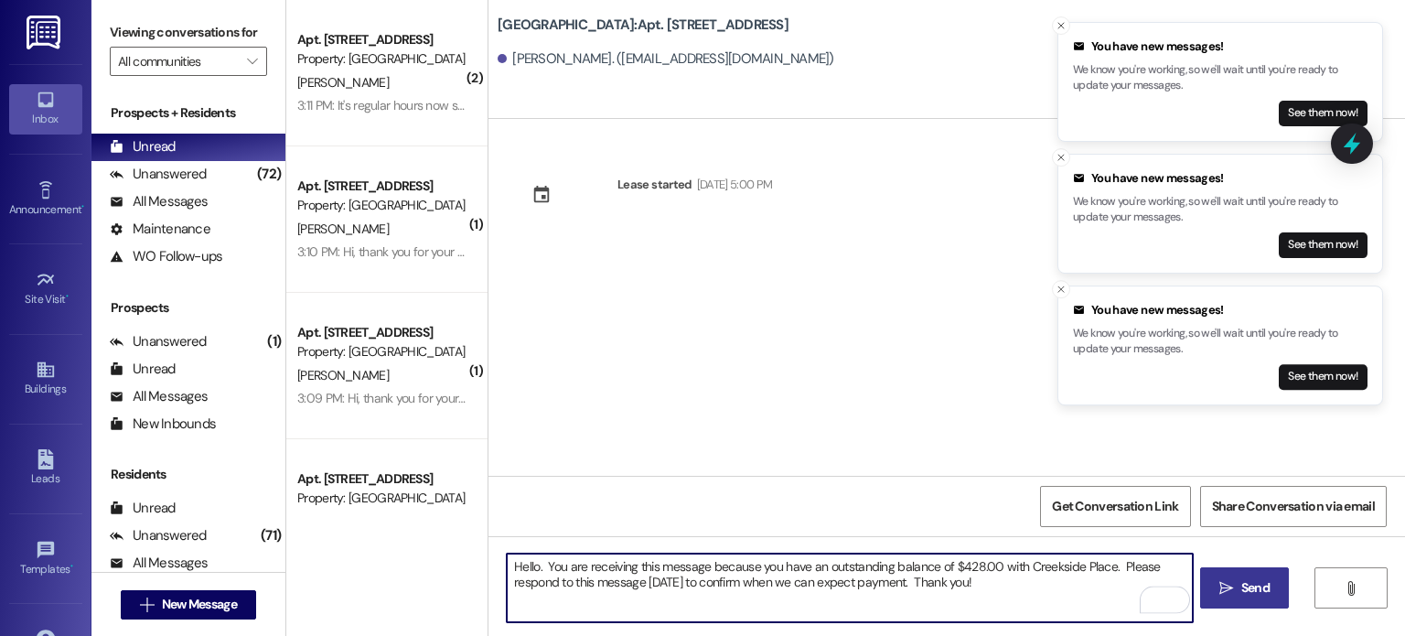
type textarea "Hello. You are receiving this message because you have an outstanding balance o…"
click at [1234, 592] on span " Send" at bounding box center [1245, 587] width 58 height 19
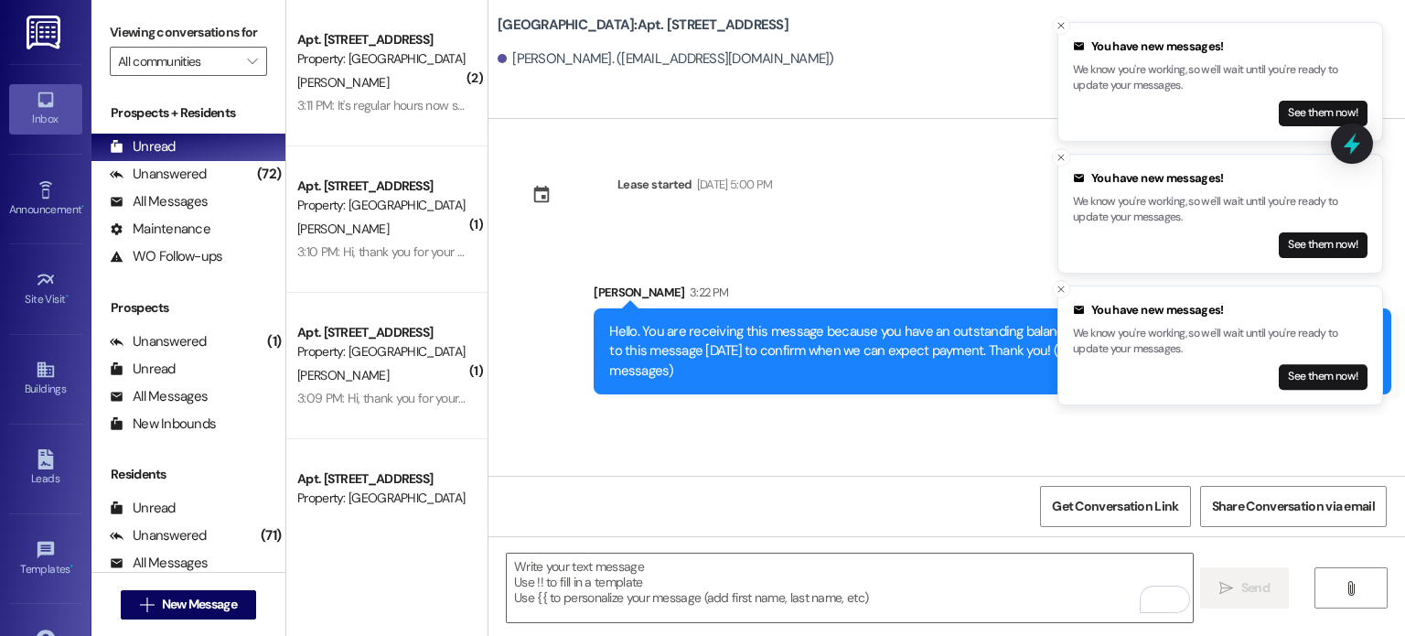
click at [881, 471] on div "Lease started [DATE] 5:00 PM Sent via SMS [PERSON_NAME] 3:22 PM Hello. You are …" at bounding box center [946, 297] width 917 height 357
